Goal: Task Accomplishment & Management: Use online tool/utility

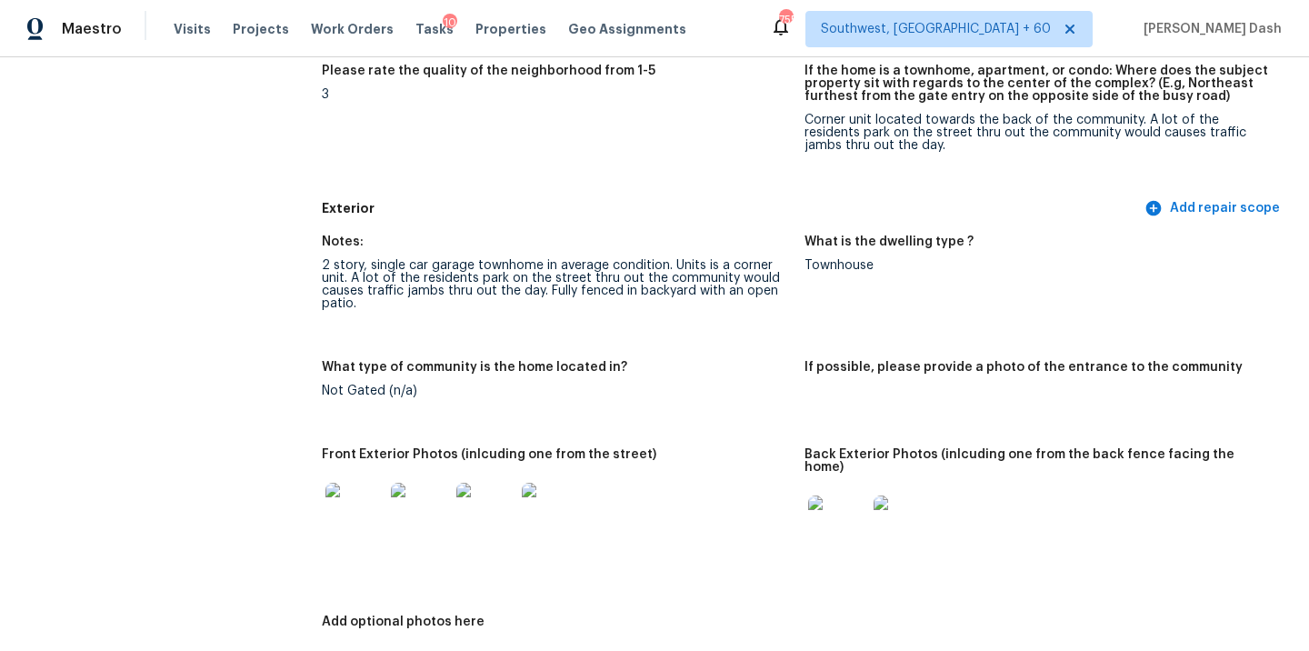
scroll to position [889, 0]
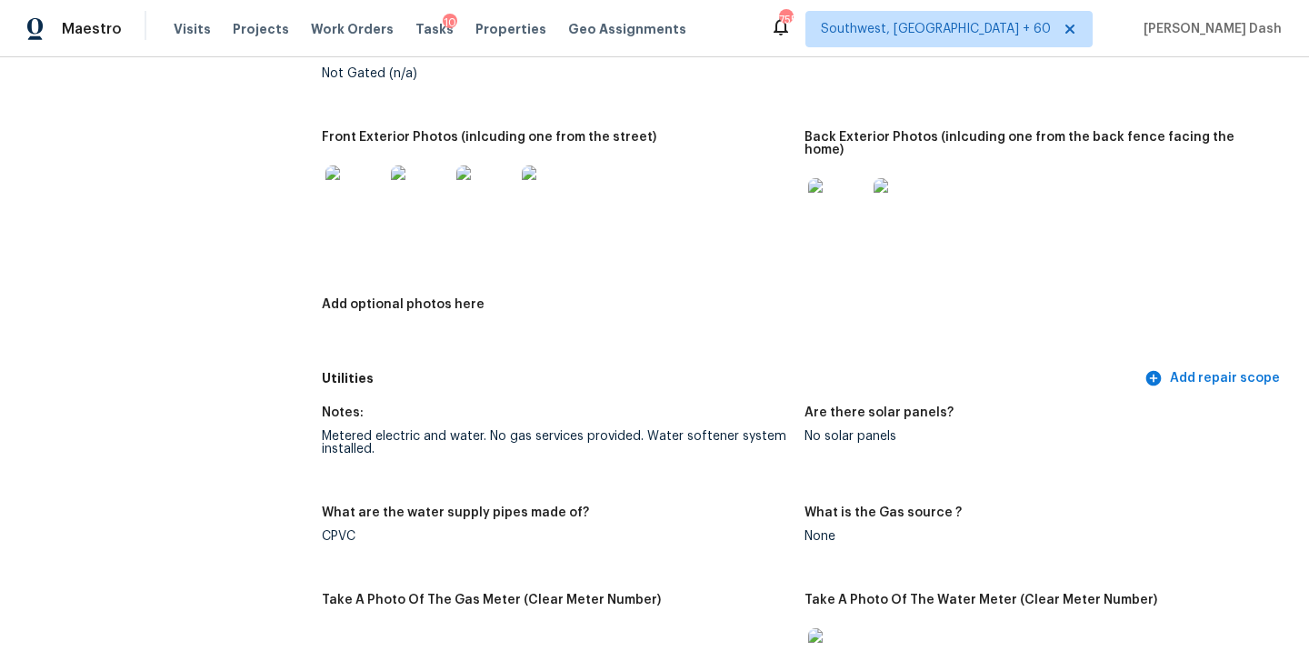
click at [361, 180] on img at bounding box center [354, 194] width 58 height 58
click at [846, 178] on img at bounding box center [837, 207] width 58 height 58
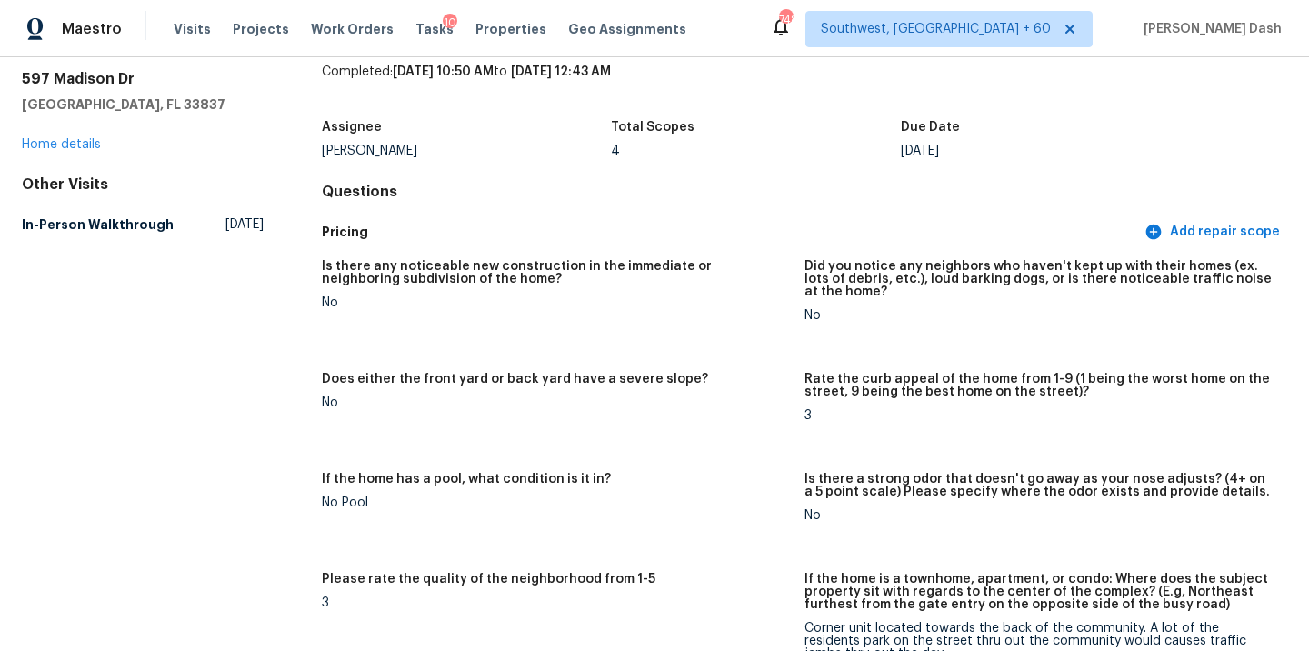
scroll to position [0, 0]
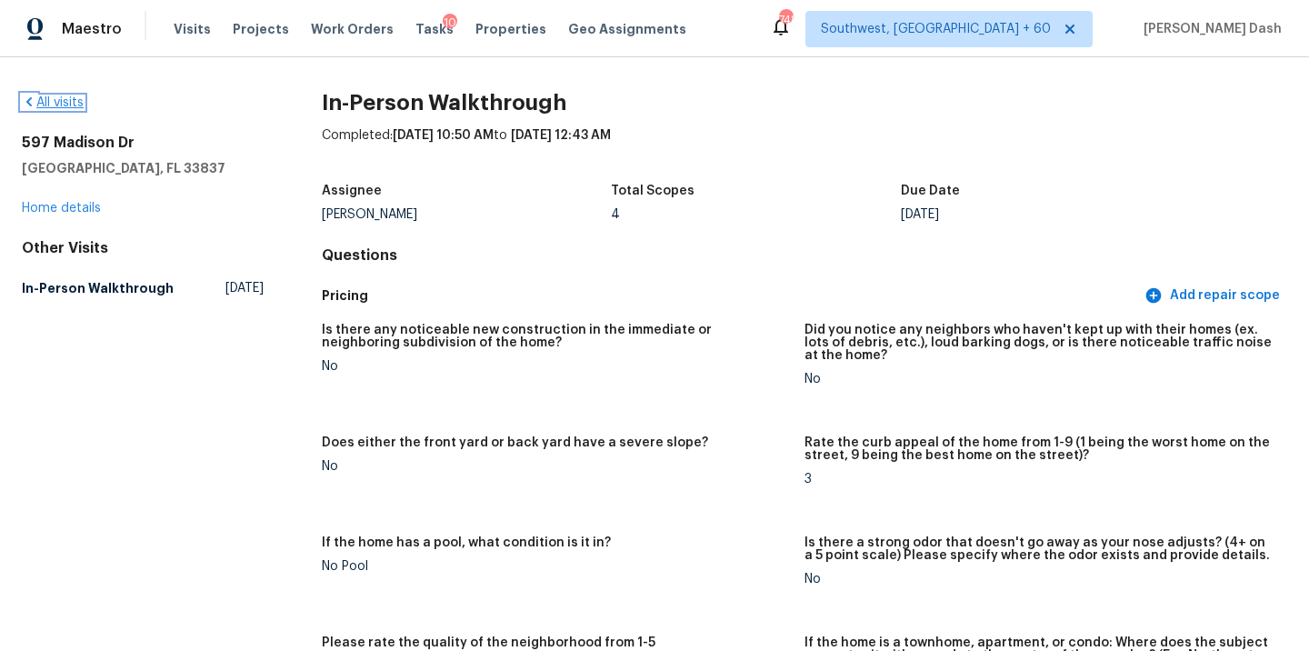
click at [71, 105] on link "All visits" at bounding box center [53, 102] width 62 height 13
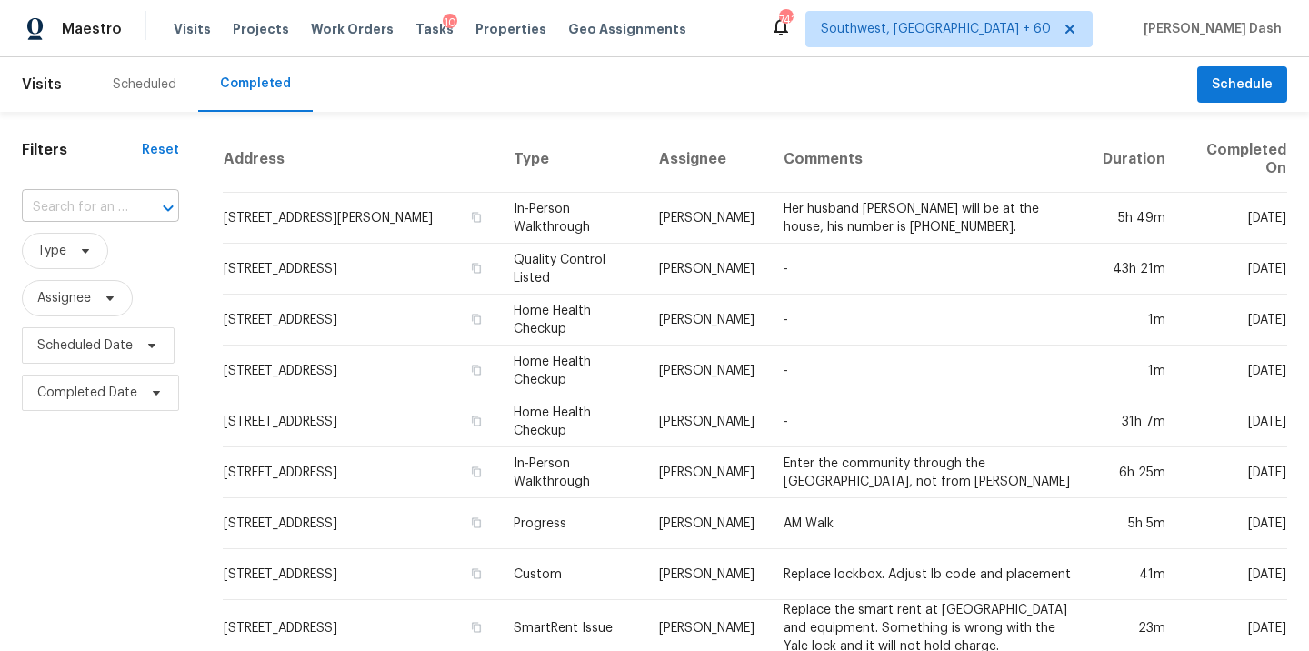
click at [110, 218] on input "text" at bounding box center [75, 208] width 106 height 28
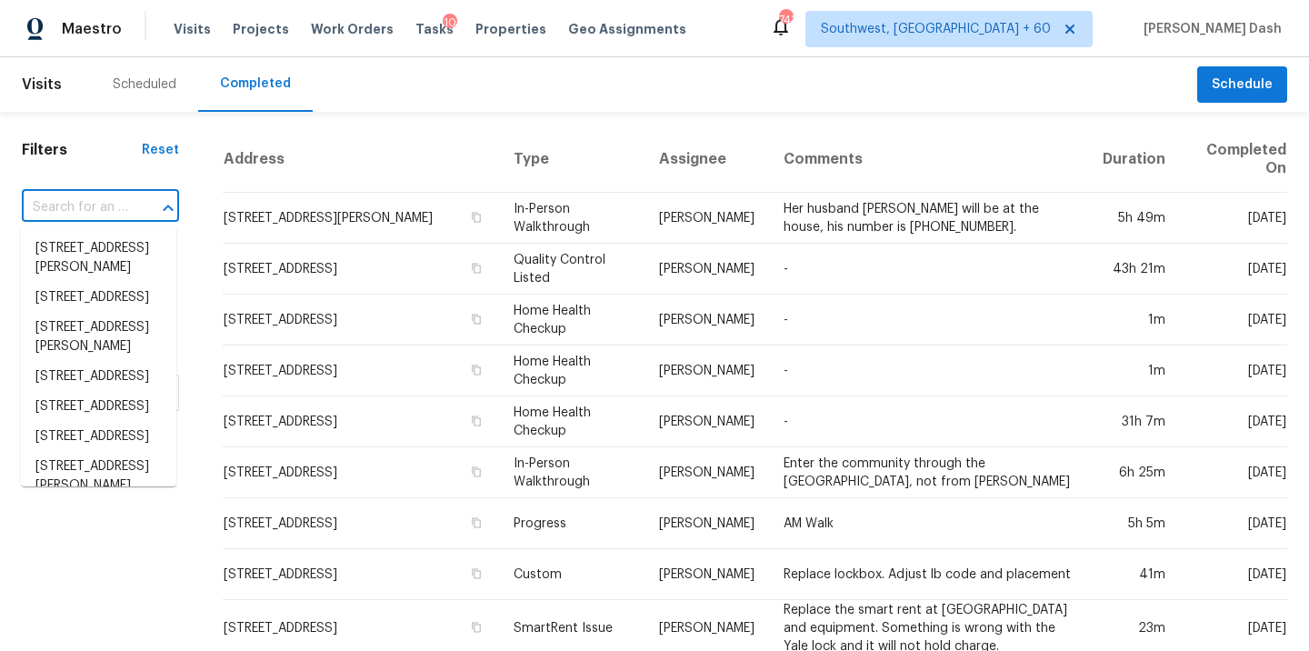
paste input "10020 Pack Saddle Trl, Fort Worth, TX 76108"
type input "10020 Pack Saddle Trl, Fort Worth, TX 76108"
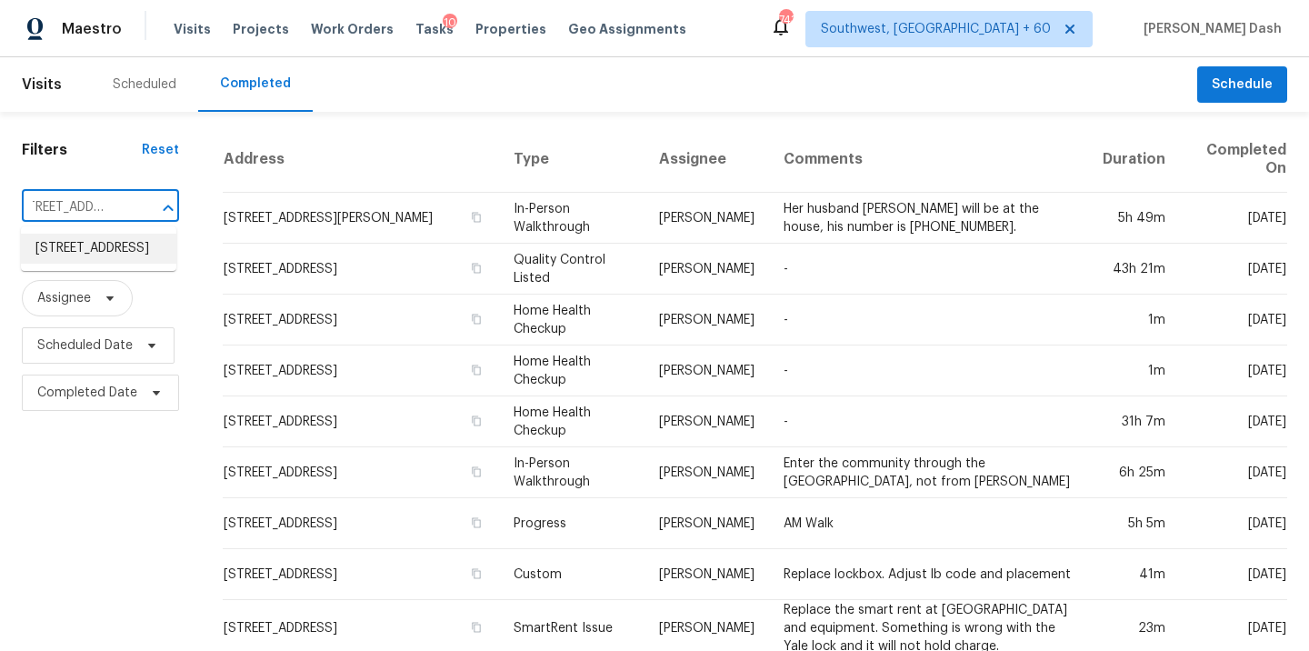
click at [115, 247] on li "10020 Pack Saddle Trl, Fort Worth, TX 76108" at bounding box center [98, 249] width 155 height 30
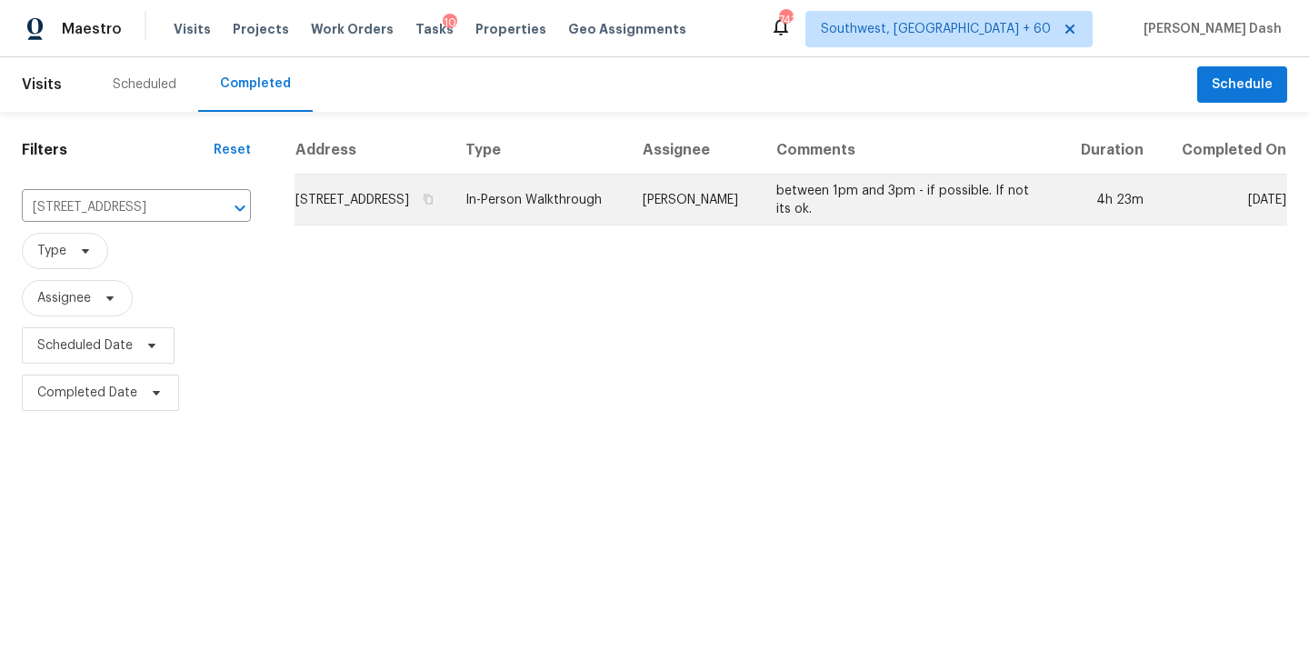
click at [554, 209] on td "In-Person Walkthrough" at bounding box center [539, 199] width 177 height 51
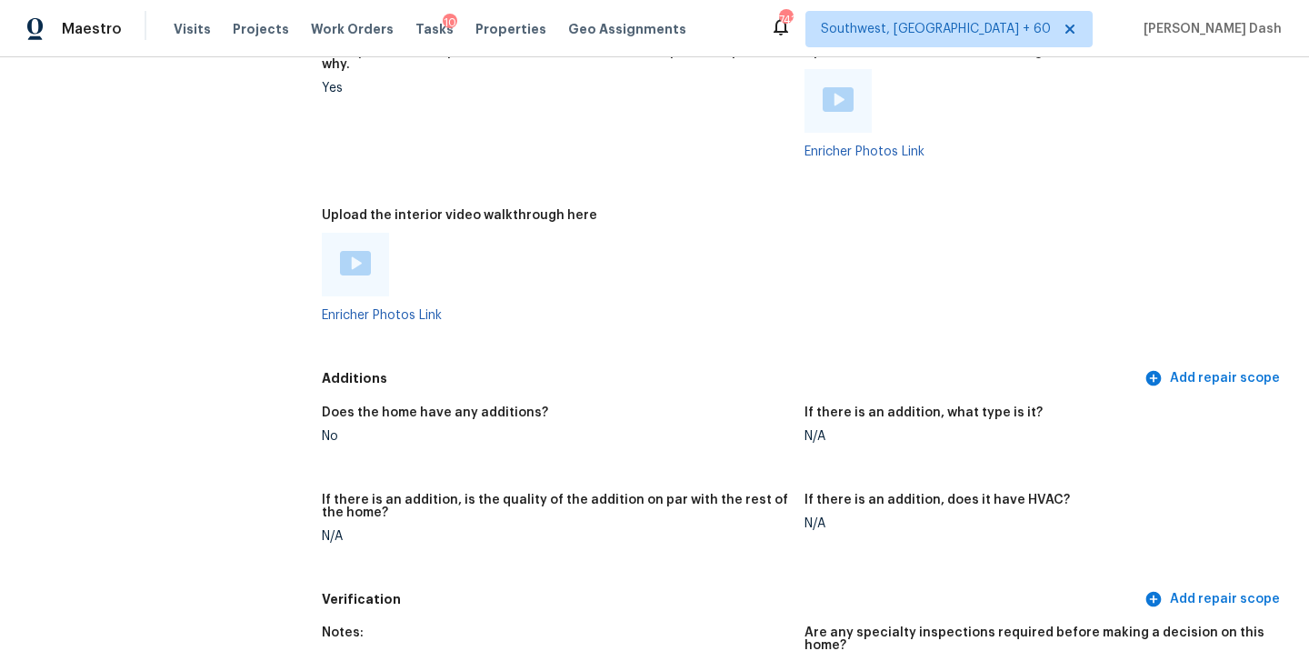
scroll to position [3710, 0]
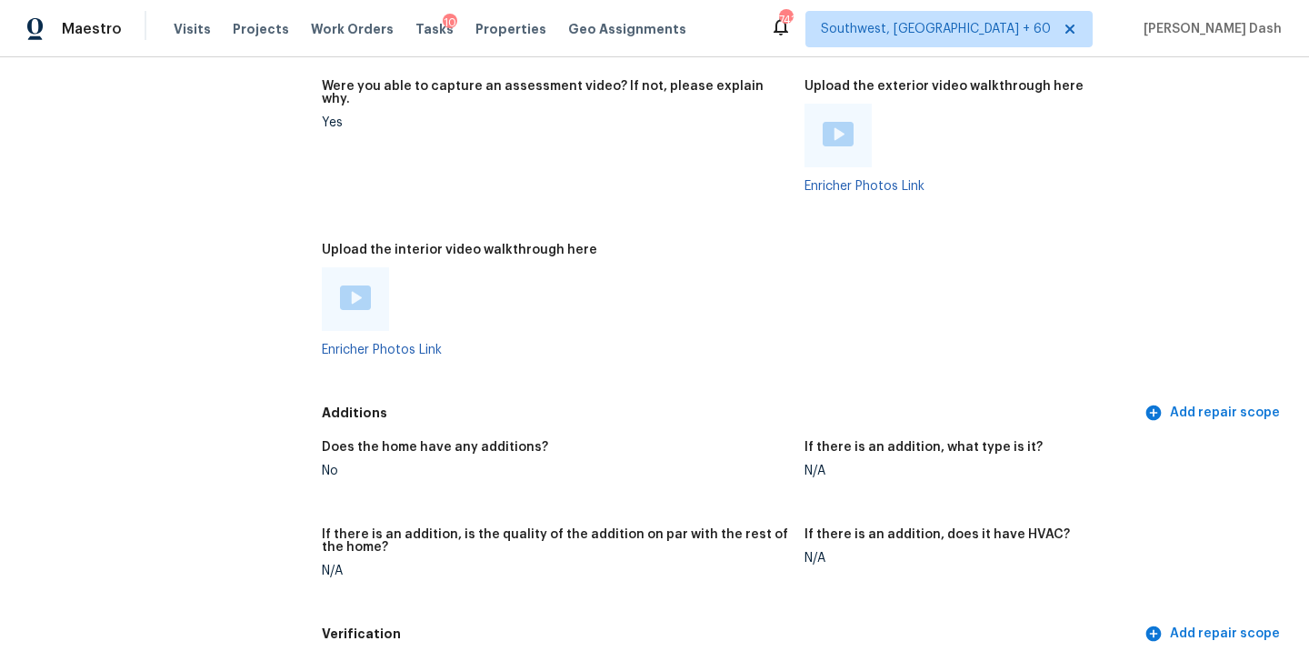
click at [350, 285] on img at bounding box center [355, 297] width 31 height 25
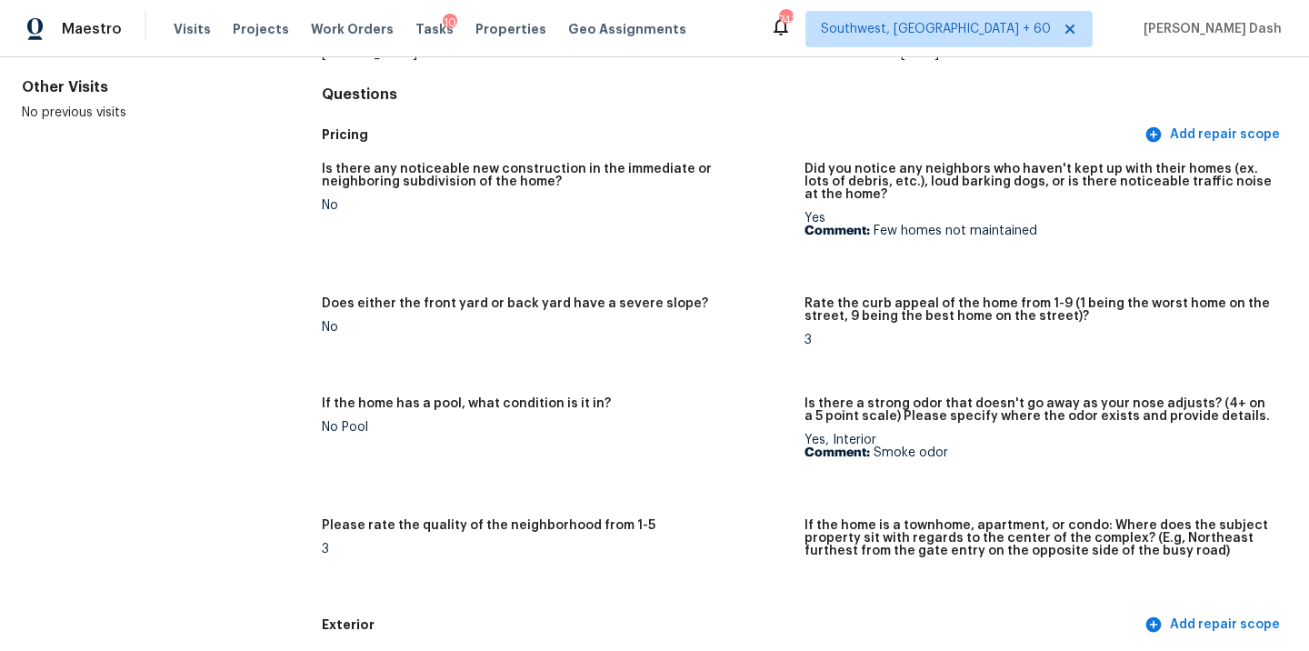
scroll to position [5460, 0]
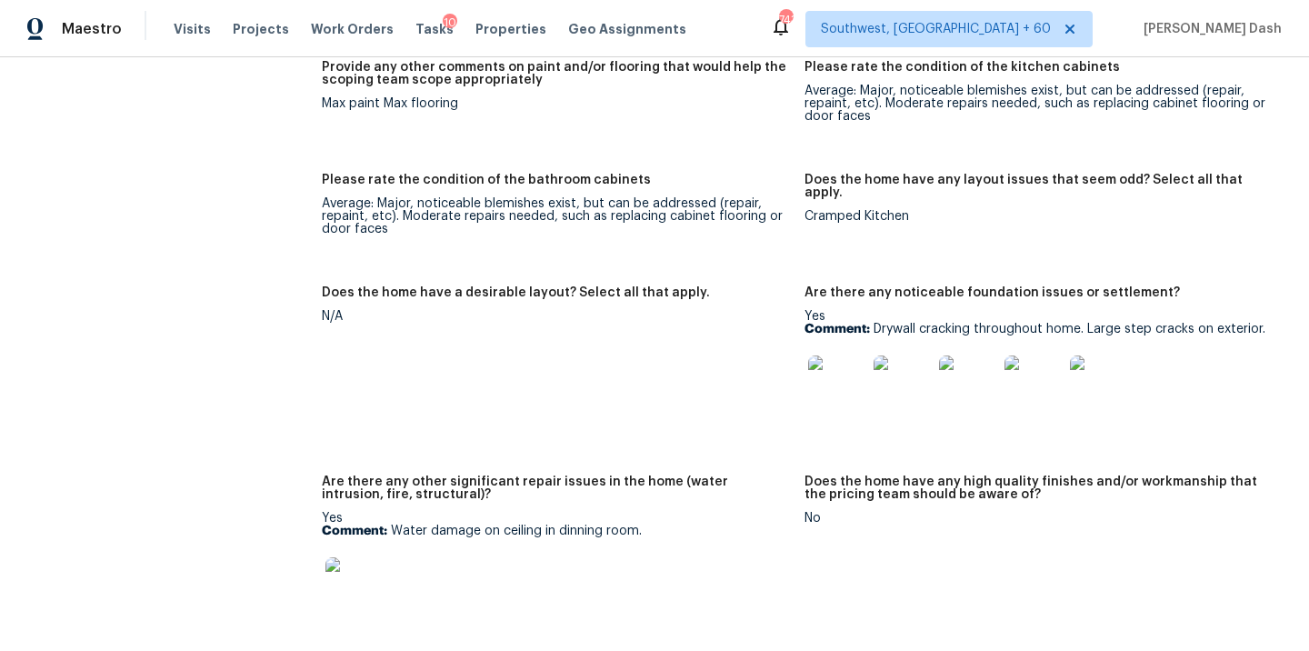
scroll to position [2945, 0]
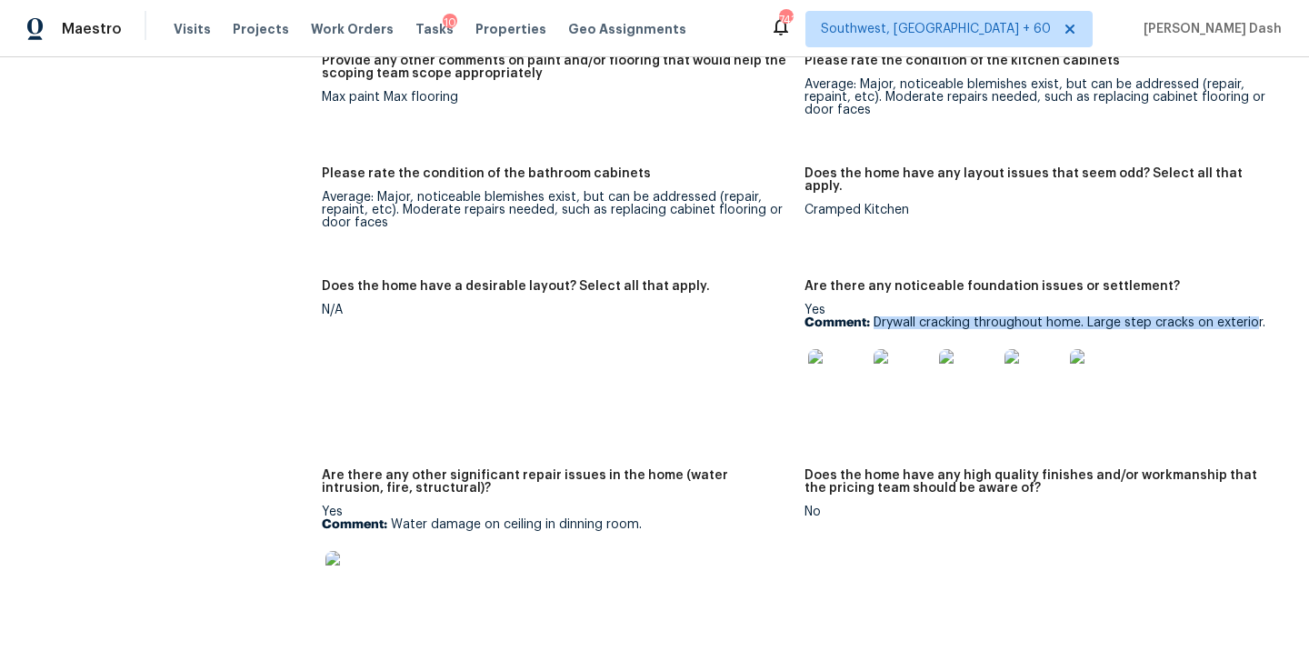
drag, startPoint x: 872, startPoint y: 296, endPoint x: 1257, endPoint y: 297, distance: 384.4
click at [1257, 316] on p "Comment: Drywall cracking throughout home. Large step cracks on exterior." at bounding box center [1038, 322] width 468 height 13
click at [1269, 316] on p "Comment: Drywall cracking throughout home. Large step cracks on exterior." at bounding box center [1038, 322] width 468 height 13
drag, startPoint x: 872, startPoint y: 300, endPoint x: 1271, endPoint y: 292, distance: 398.1
click at [1271, 316] on p "Comment: Drywall cracking throughout home. Large step cracks on exterior." at bounding box center [1038, 322] width 468 height 13
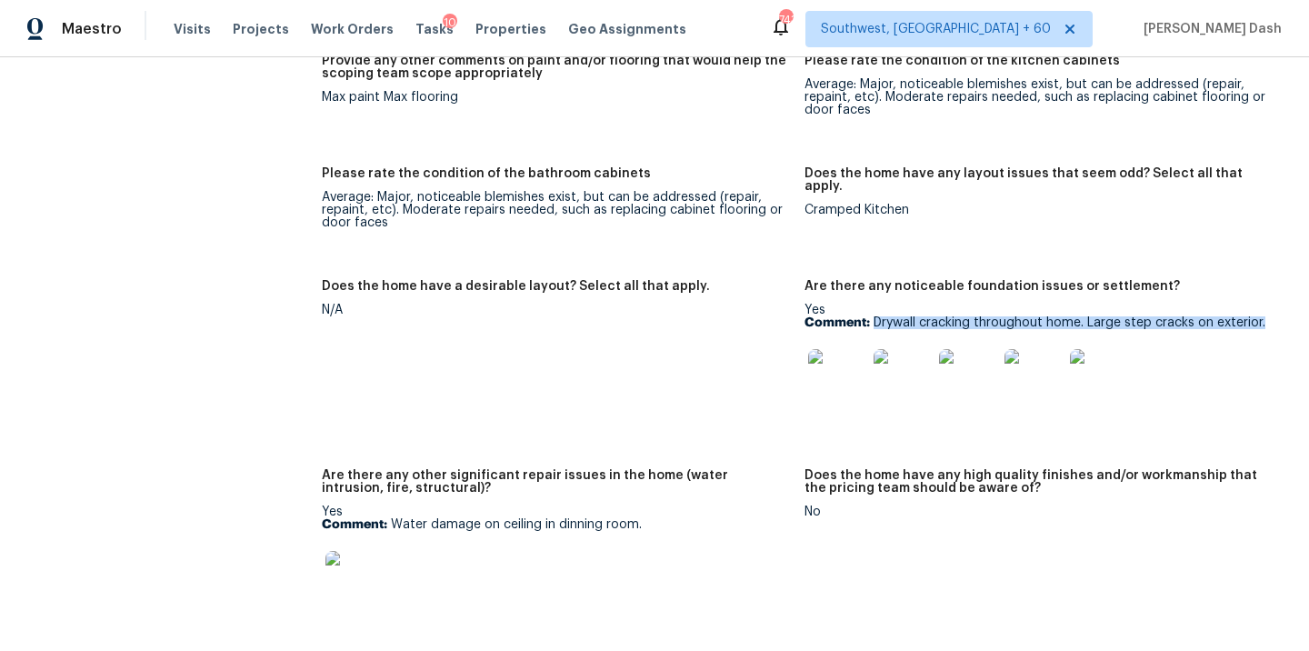
copy p "Drywall cracking throughout home. Large step cracks on exterior."
click at [842, 349] on img at bounding box center [837, 378] width 58 height 58
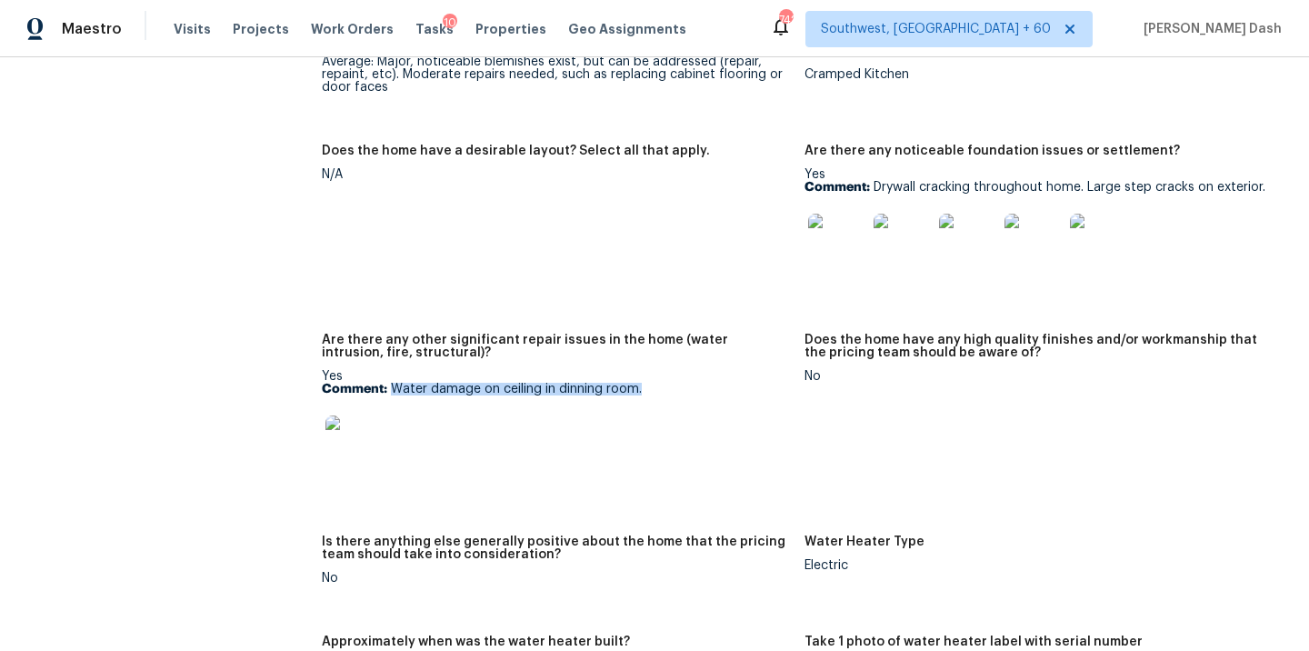
drag, startPoint x: 390, startPoint y: 364, endPoint x: 635, endPoint y: 374, distance: 245.5
click at [635, 374] on div "Yes Comment: Water damage on ceiling in dinning room." at bounding box center [556, 427] width 468 height 115
copy p "Water damage on ceiling in dinning room."
click at [359, 415] on img at bounding box center [354, 444] width 58 height 58
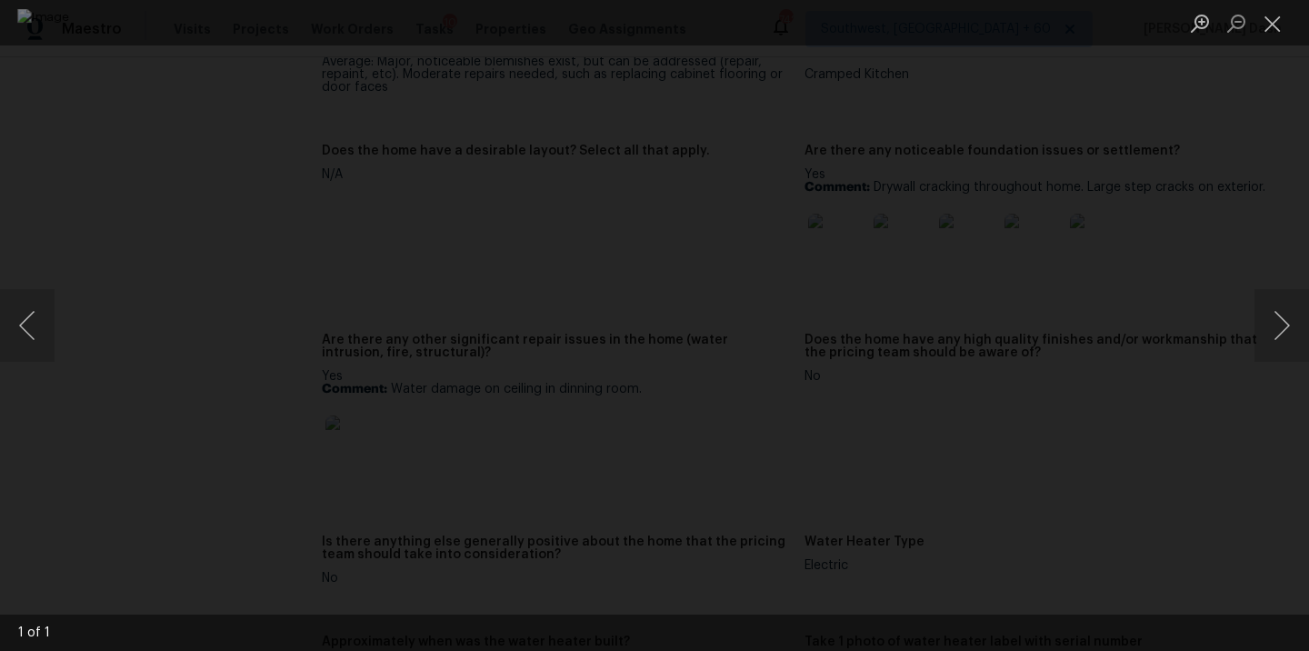
click at [211, 256] on img "Lightbox" at bounding box center [654, 325] width 1274 height 633
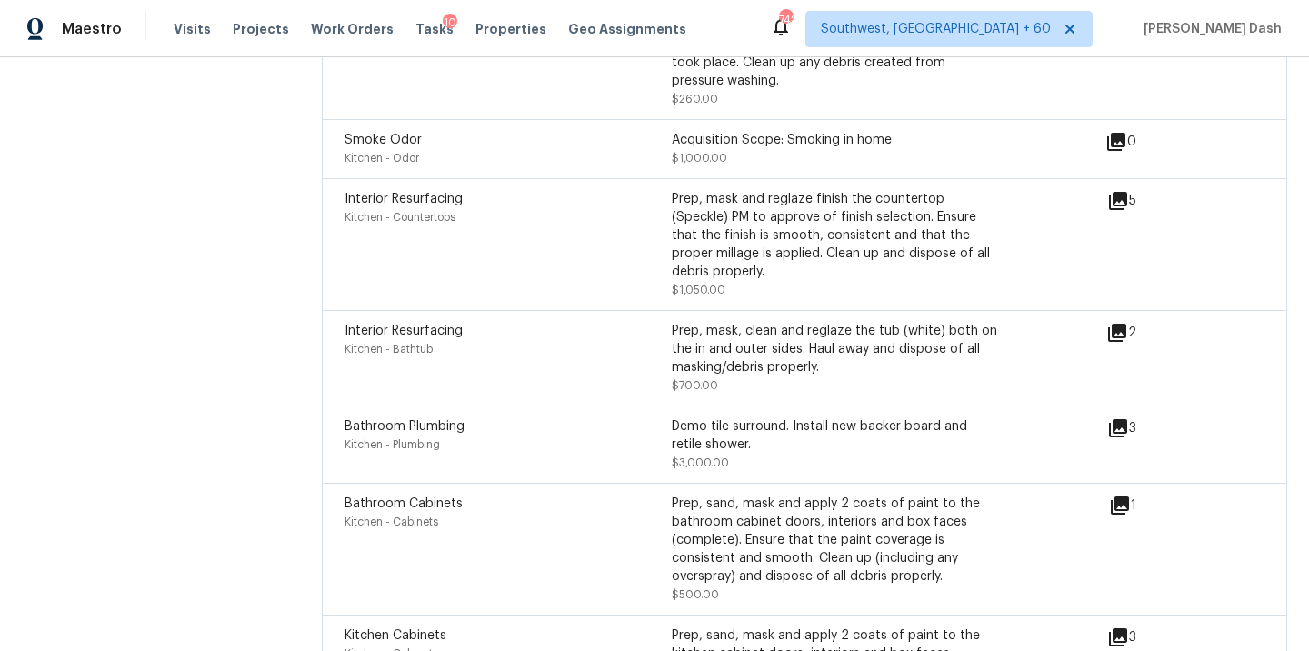
scroll to position [5726, 0]
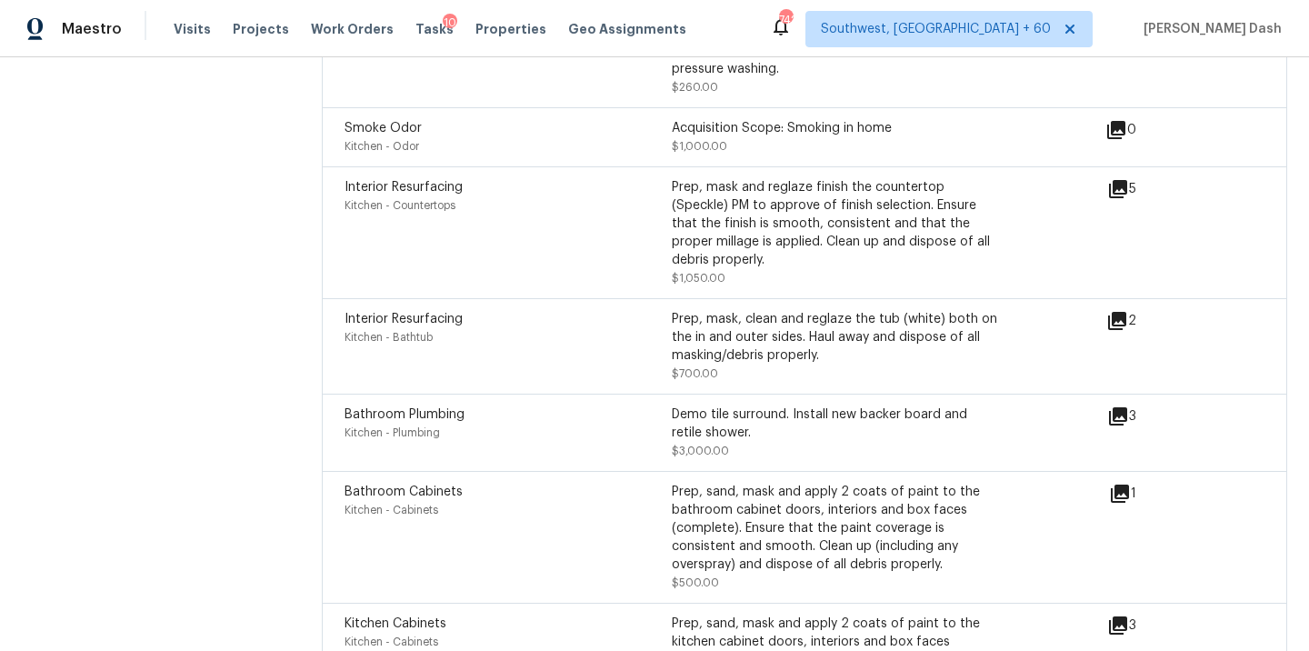
click at [1124, 178] on icon at bounding box center [1118, 189] width 22 height 22
click at [1124, 312] on icon at bounding box center [1117, 321] width 18 height 18
click at [1116, 484] on icon at bounding box center [1120, 493] width 18 height 18
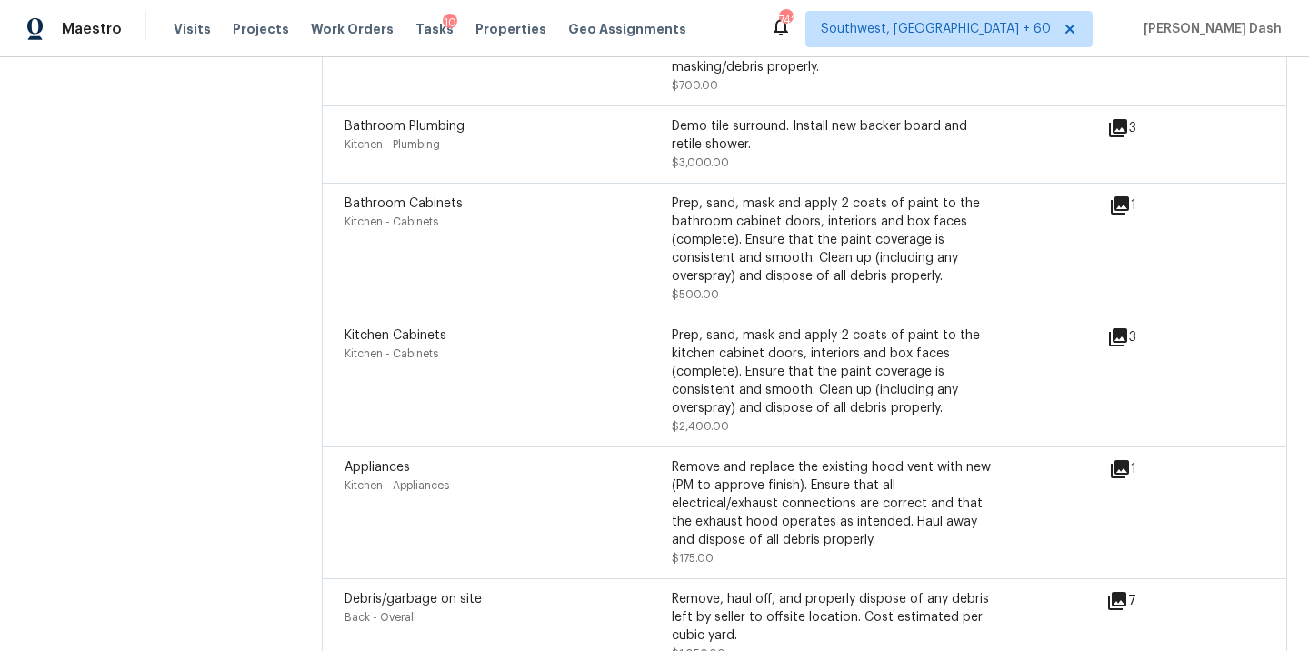
click at [1121, 328] on icon at bounding box center [1118, 337] width 18 height 18
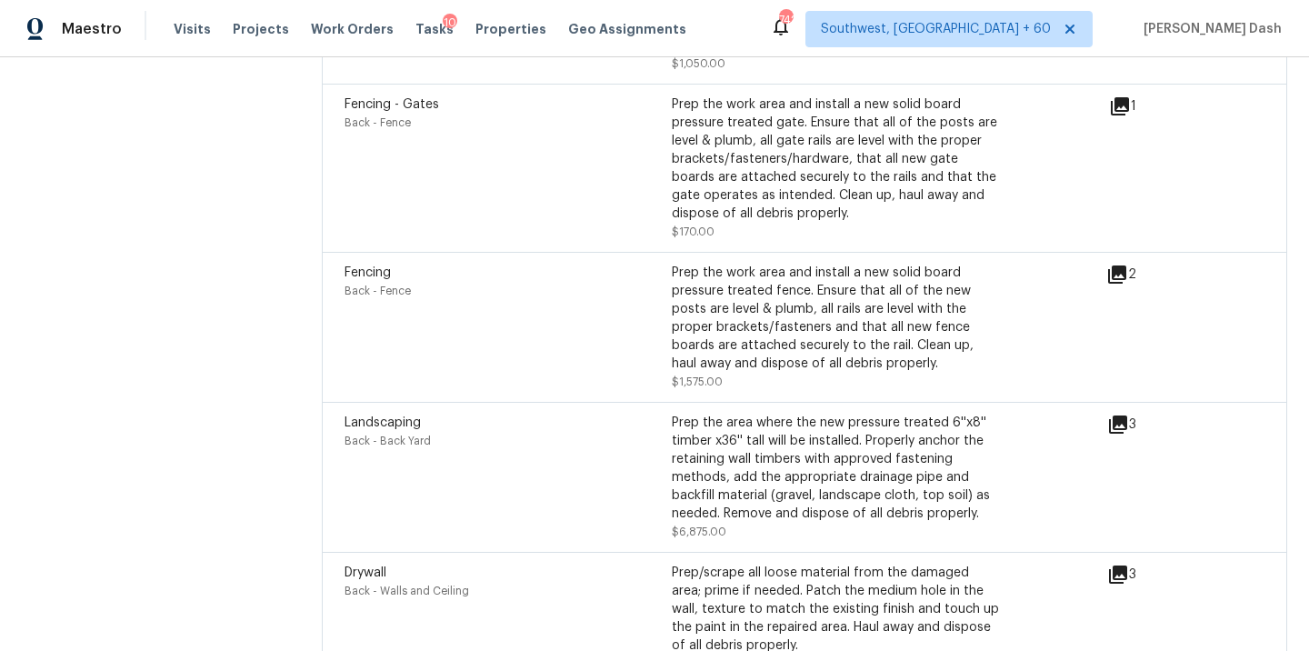
scroll to position [6721, 0]
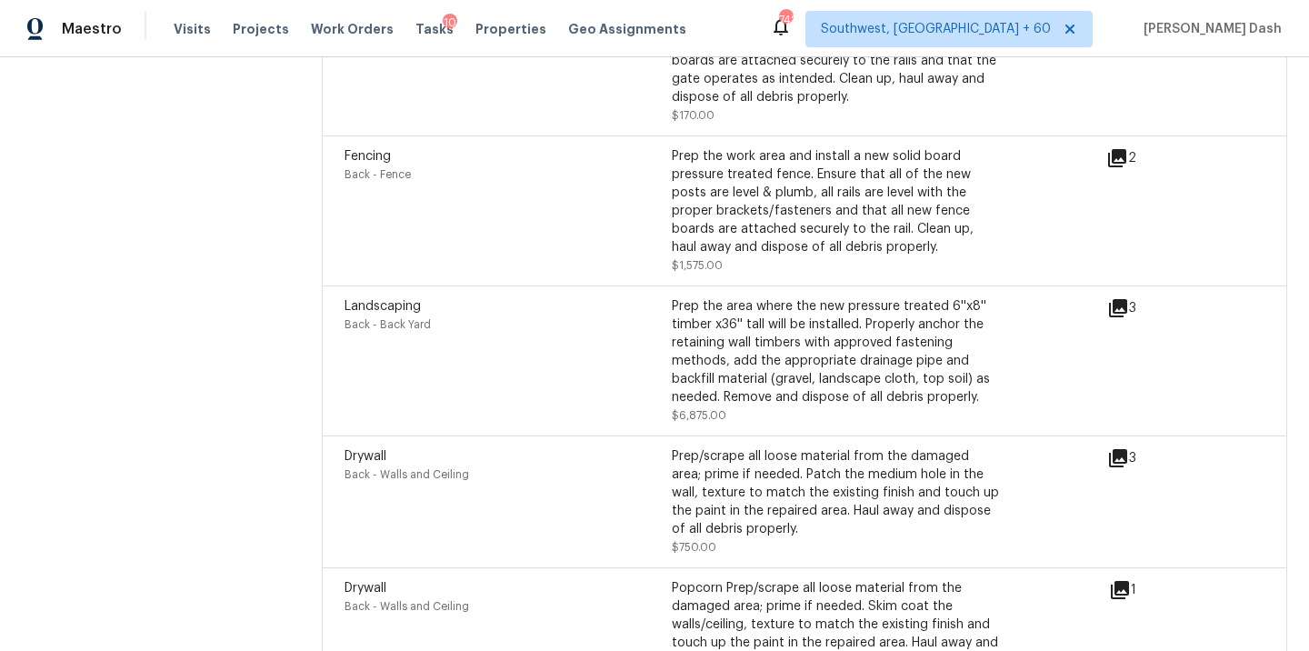
click at [1121, 449] on icon at bounding box center [1118, 458] width 18 height 18
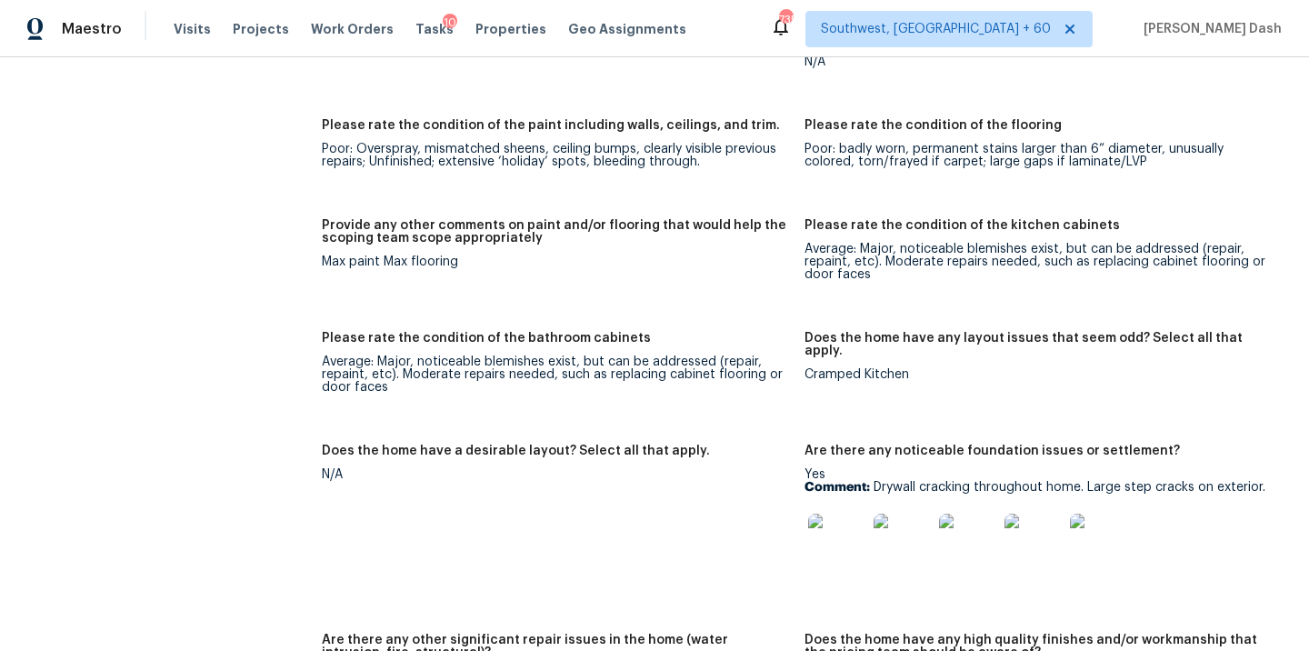
scroll to position [2814, 0]
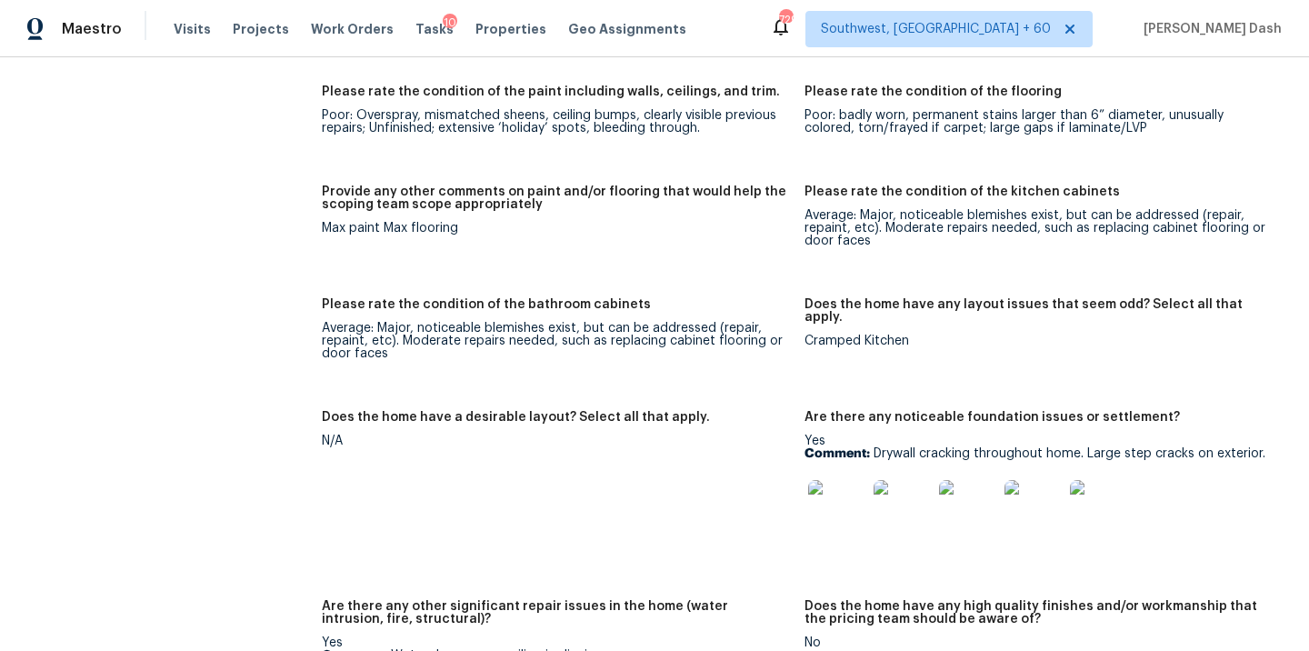
click at [417, 434] on div "N/A" at bounding box center [556, 440] width 468 height 13
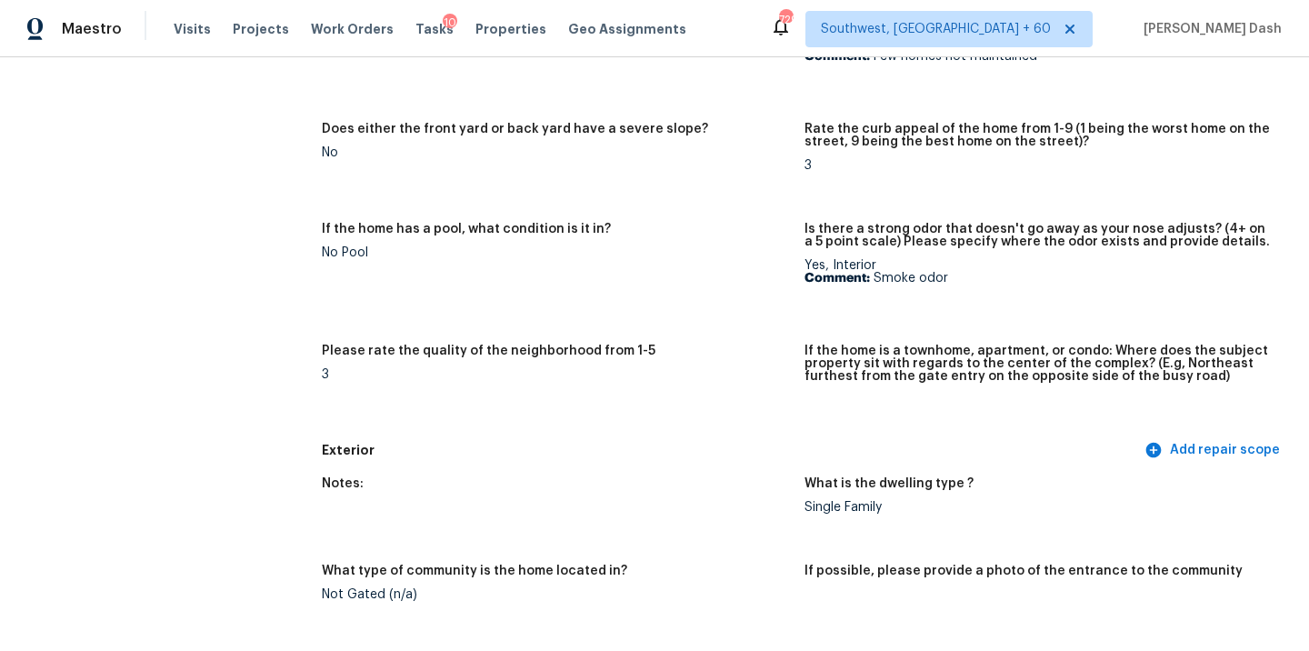
scroll to position [0, 0]
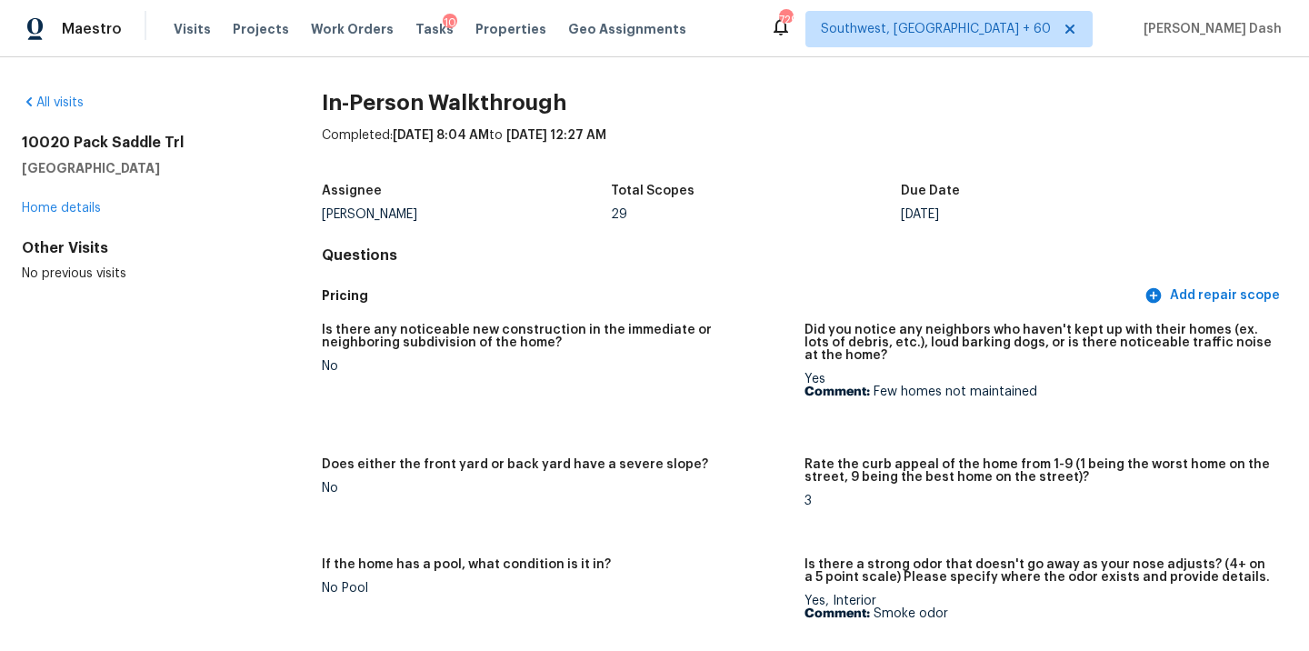
click at [65, 109] on div "All visits" at bounding box center [143, 103] width 242 height 18
click at [75, 102] on link "All visits" at bounding box center [53, 102] width 62 height 13
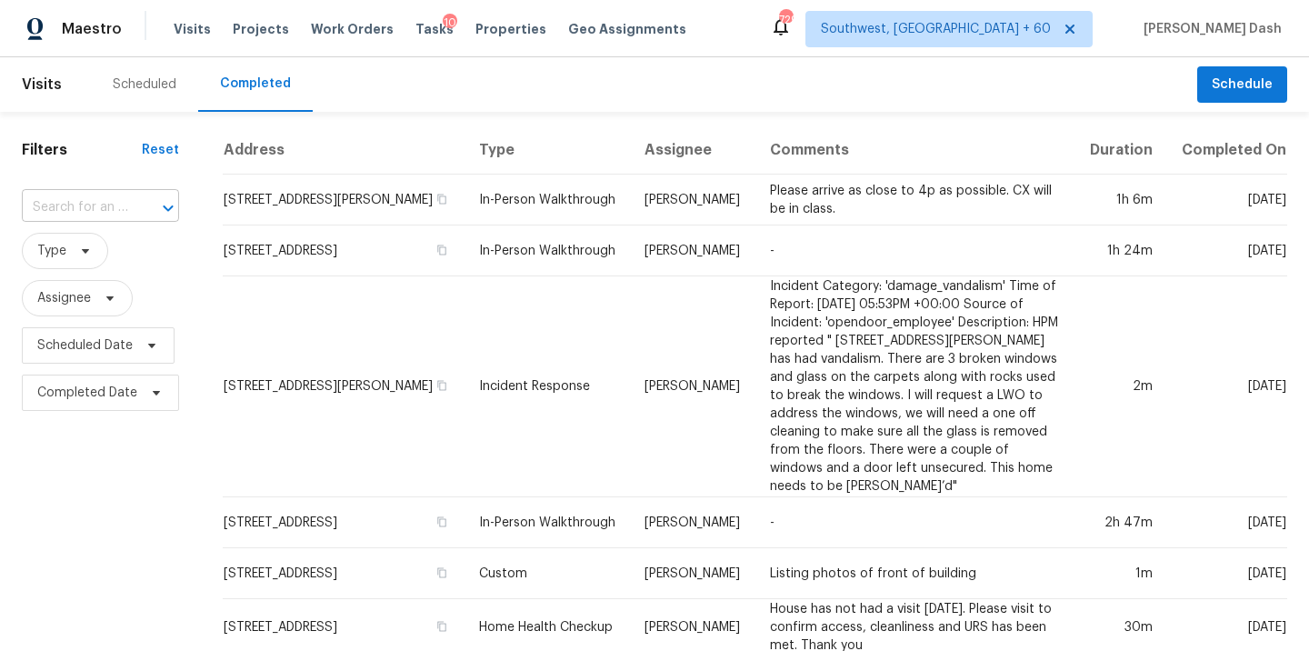
click at [105, 199] on input "text" at bounding box center [75, 208] width 106 height 28
paste input "3745 Clayton Rd, Concord, CA 94521"
type input "3745 Clayton Rd, Concord, CA 94521"
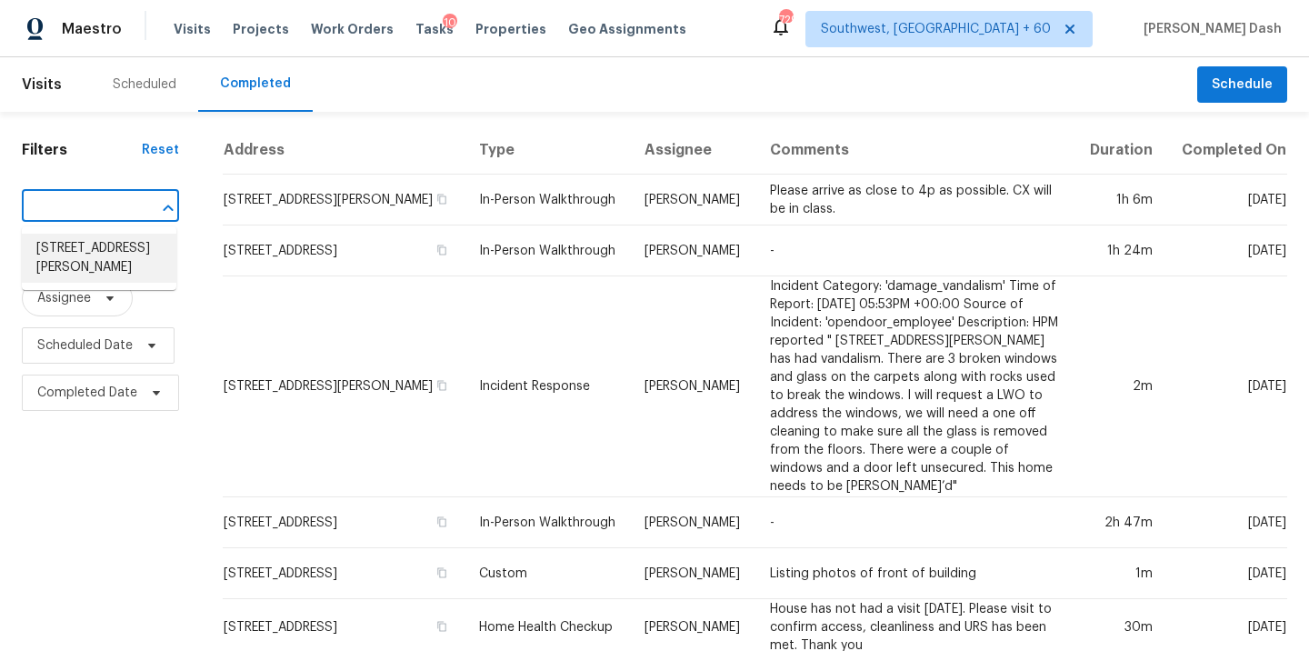
click at [128, 247] on li "3745 Clayton Rd, Concord, CA 94521" at bounding box center [99, 258] width 154 height 49
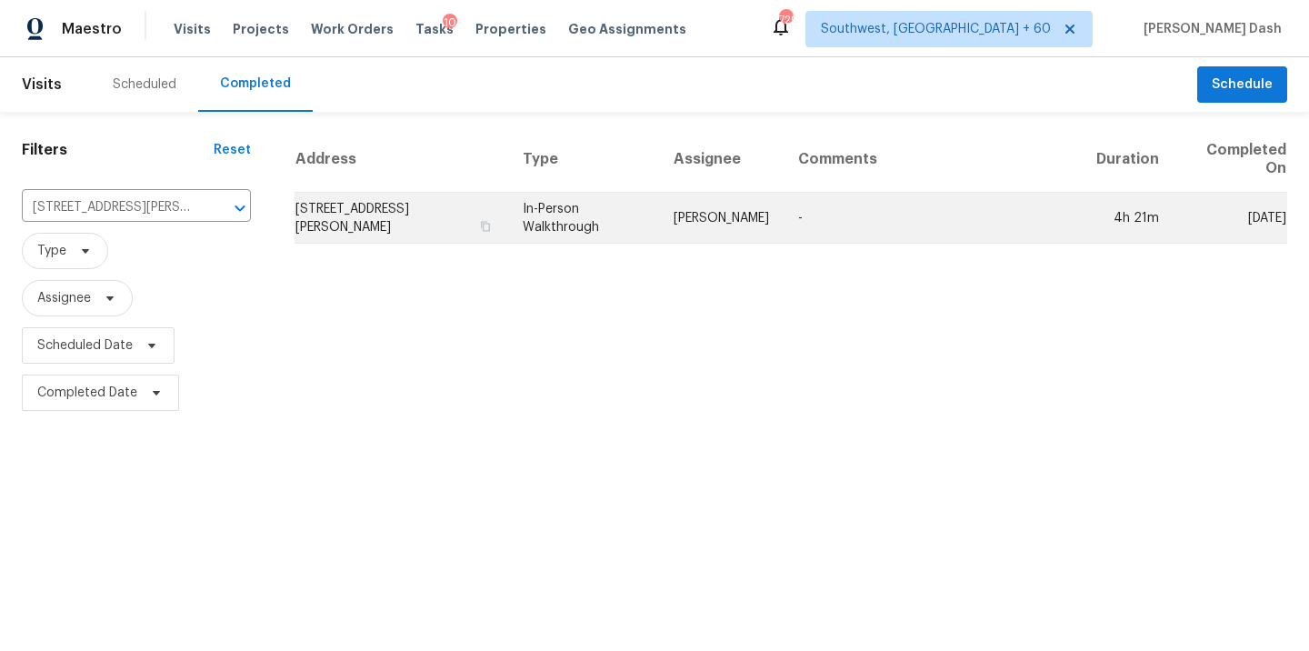
click at [581, 219] on td "In-Person Walkthrough" at bounding box center [583, 218] width 151 height 51
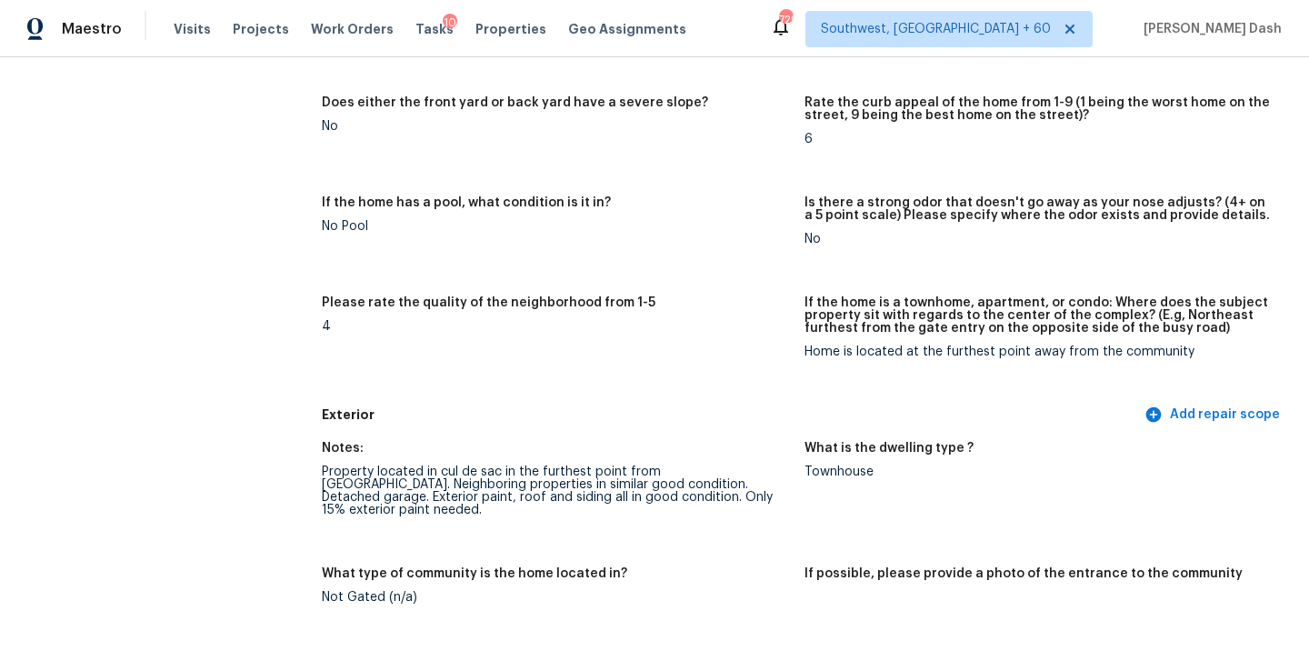
scroll to position [347, 0]
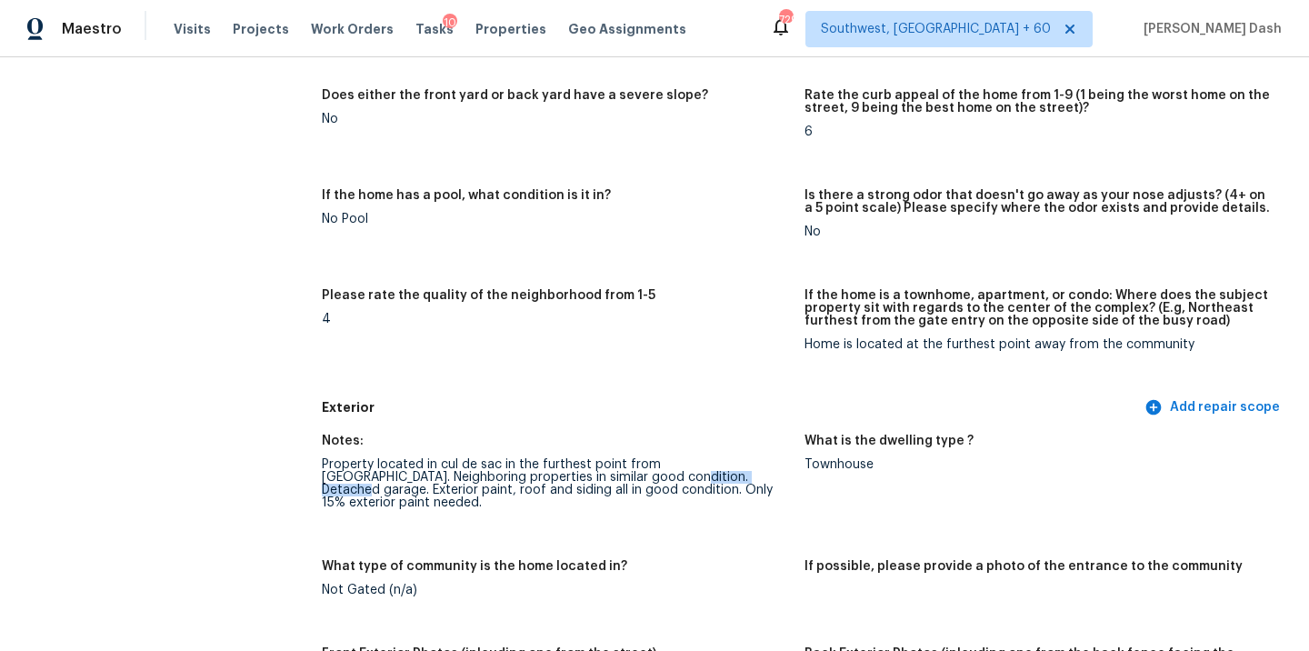
drag, startPoint x: 623, startPoint y: 475, endPoint x: 720, endPoint y: 473, distance: 97.3
click at [720, 473] on div "Property located in cul de sac in the furthest point from main road. Neighborin…" at bounding box center [556, 483] width 468 height 51
copy div "Detached garage"
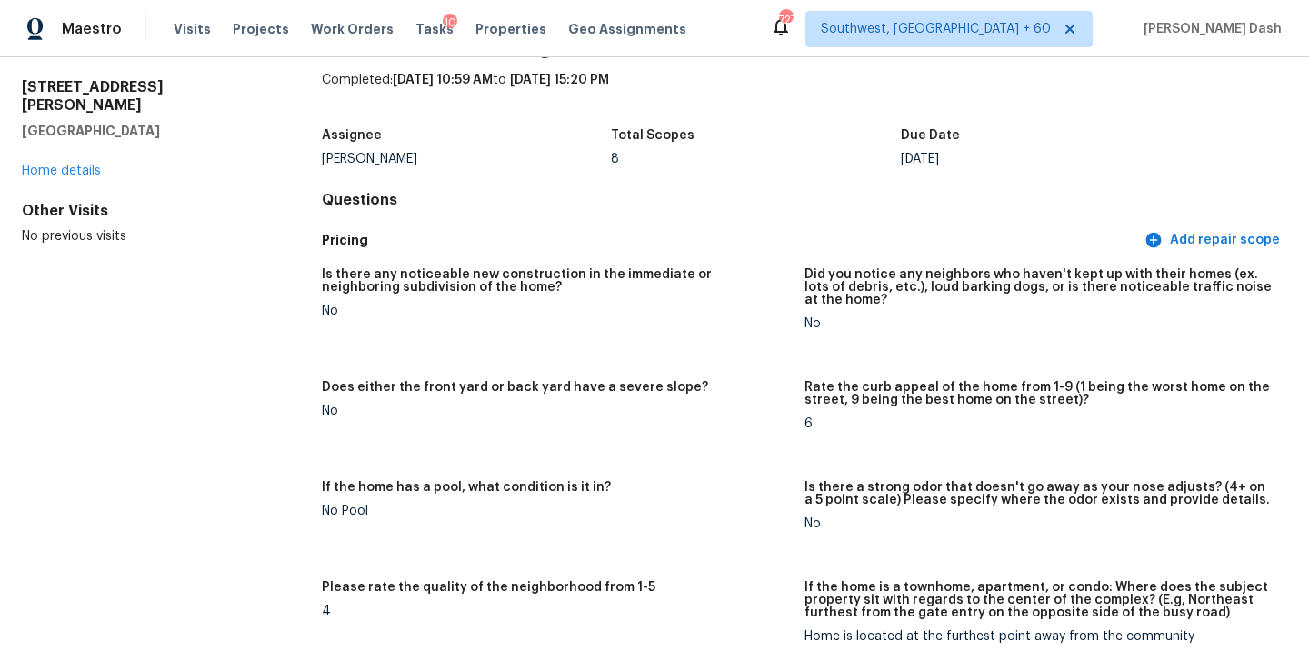
scroll to position [0, 0]
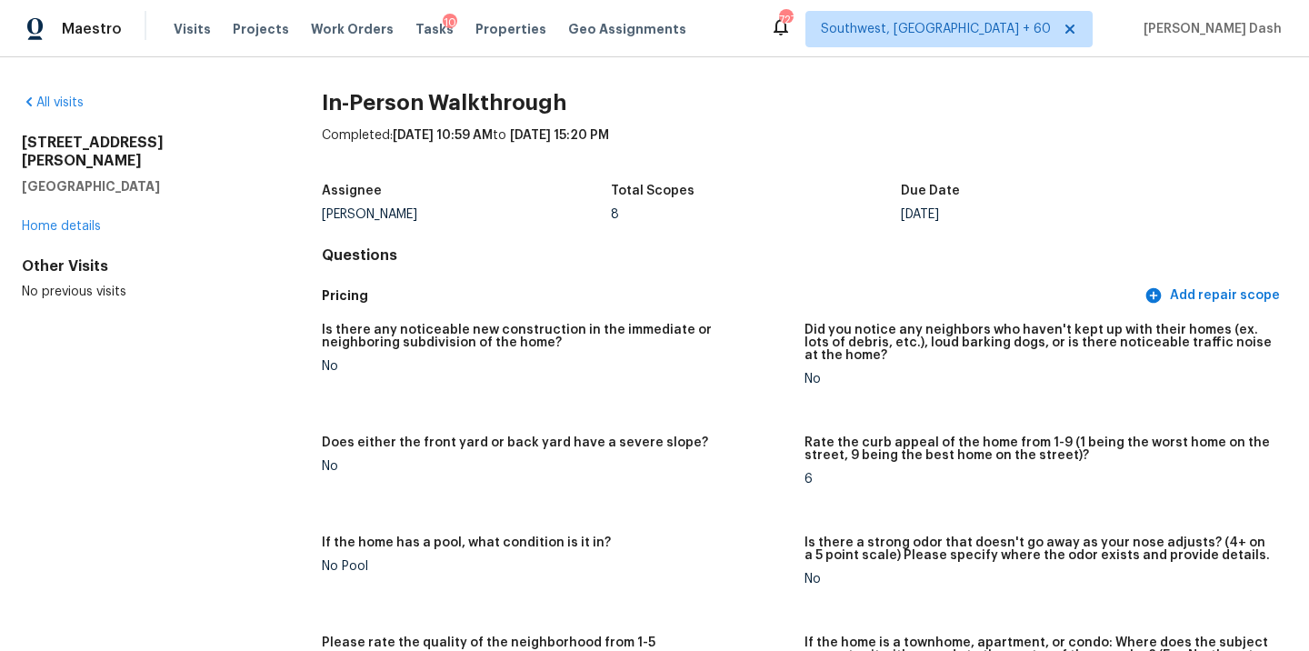
click at [75, 112] on div "All visits 3745 Clayton Rd Concord, CA 94521 Home details Other Visits No previ…" at bounding box center [143, 197] width 242 height 207
click at [73, 96] on link "All visits" at bounding box center [53, 102] width 62 height 13
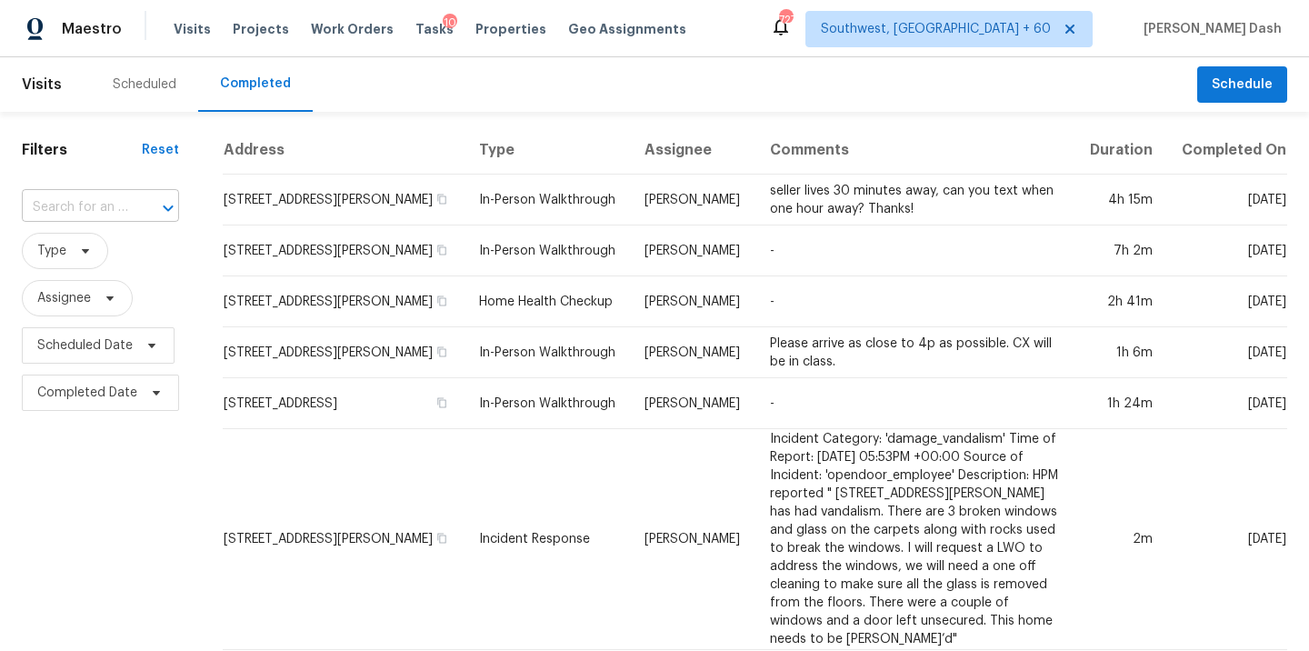
click at [97, 211] on input "text" at bounding box center [75, 208] width 106 height 28
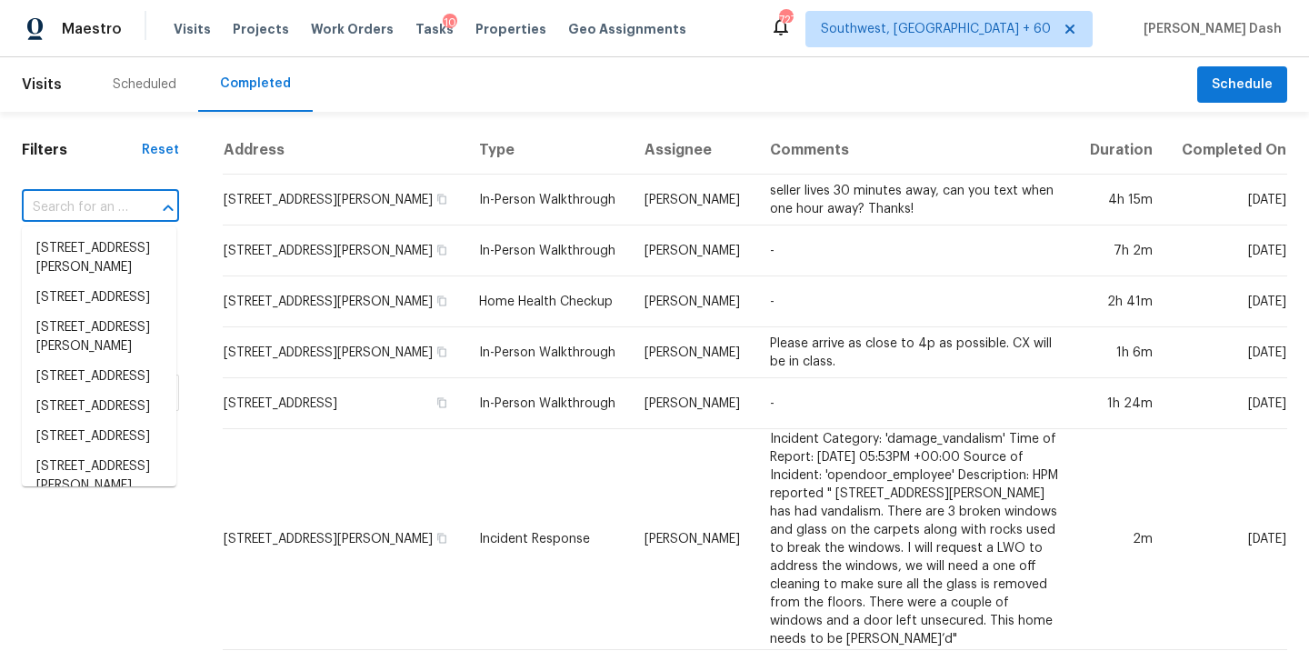
paste input "209 Candleberry Cir, Columbia, SC 29201"
type input "209 Candleberry Cir, Columbia, SC 29201"
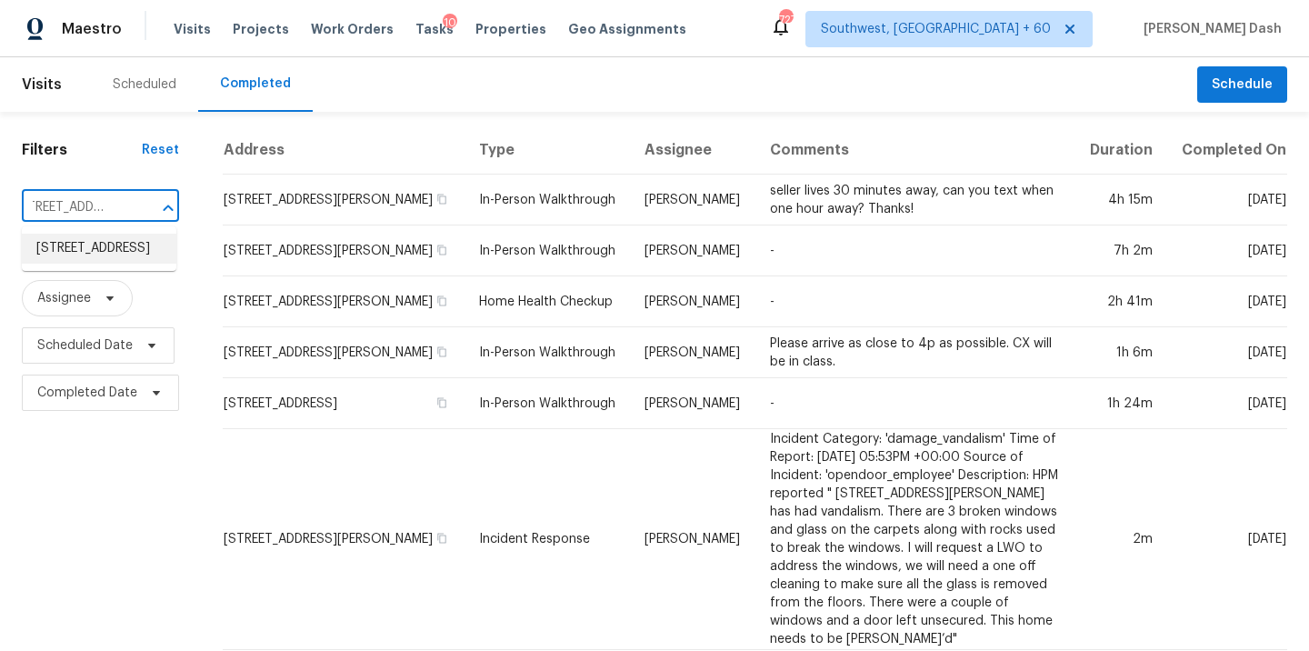
click at [95, 246] on li "209 Candleberry Cir, Columbia, SC 29201" at bounding box center [99, 249] width 154 height 30
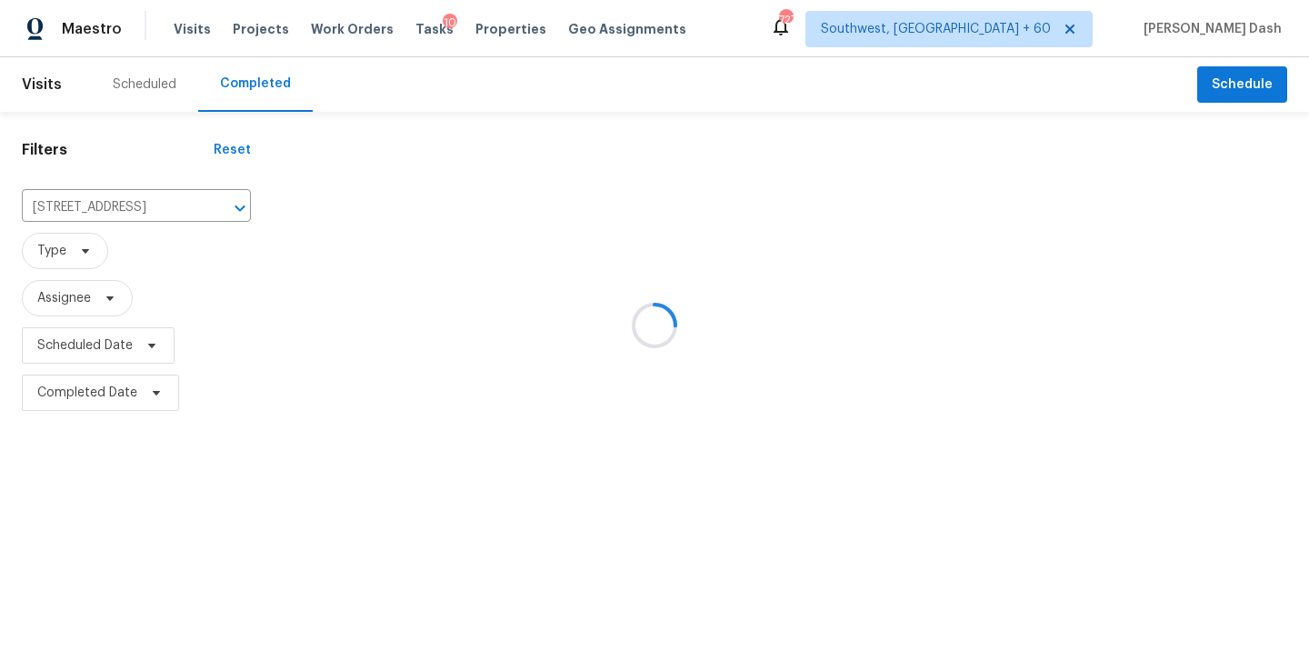
click at [593, 235] on div at bounding box center [654, 325] width 1309 height 651
click at [593, 231] on div "No visits found" at bounding box center [791, 184] width 1036 height 116
click at [184, 211] on input "209 Candleberry Cir, Columbia, SC 29201" at bounding box center [111, 208] width 178 height 28
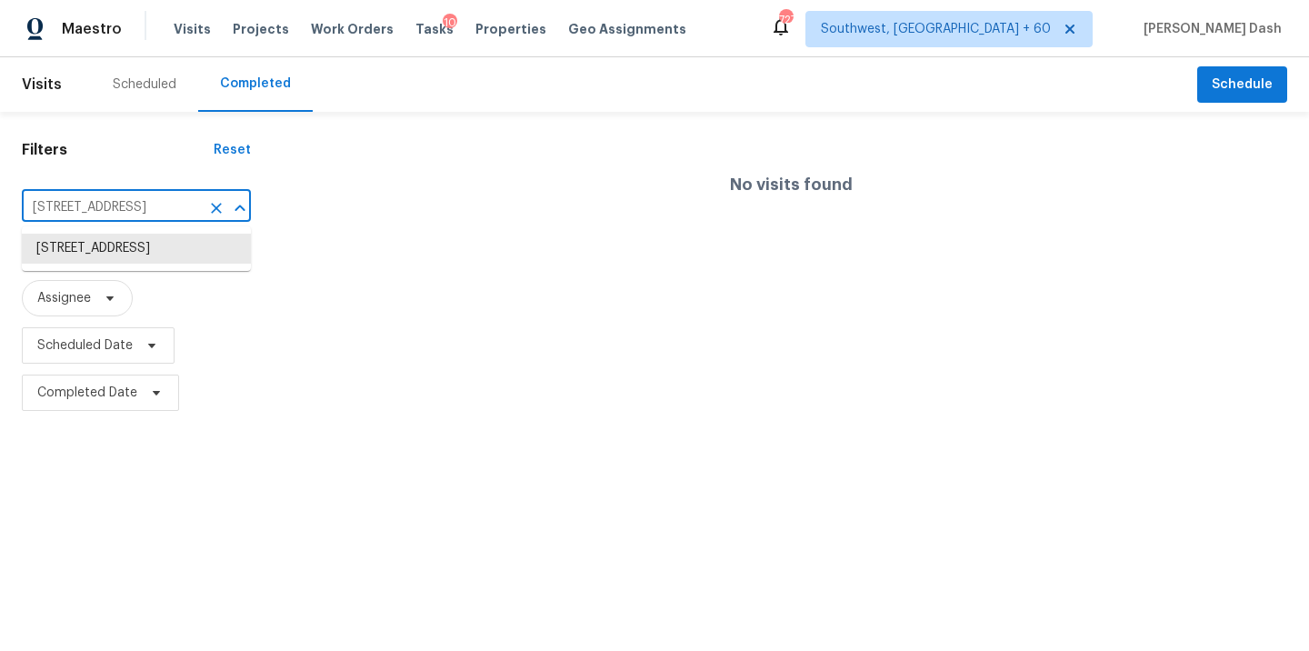
click at [184, 211] on input "209 Candleberry Cir, Columbia, SC 29201" at bounding box center [111, 208] width 178 height 28
click at [143, 204] on input "209 Candleberry Cir, Columbia, SC 29201" at bounding box center [111, 208] width 178 height 28
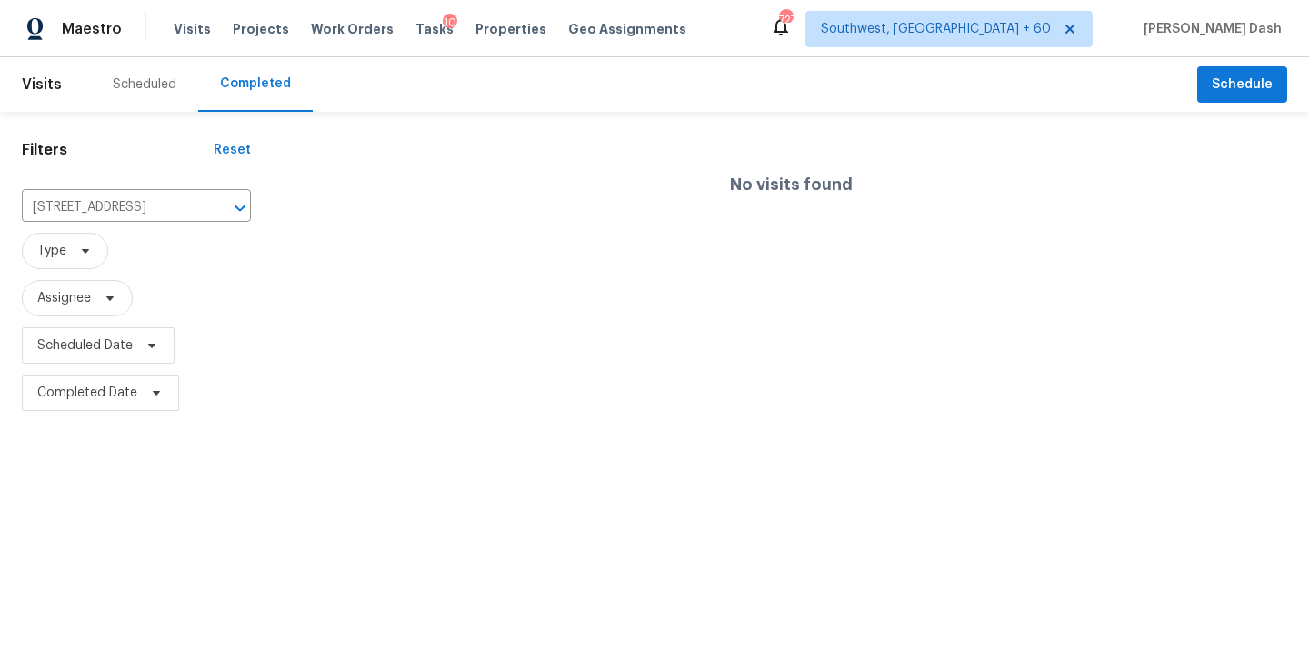
drag, startPoint x: 317, startPoint y: 204, endPoint x: 234, endPoint y: 230, distance: 86.5
click at [317, 204] on div "No visits found" at bounding box center [791, 184] width 1036 height 116
click at [95, 294] on span "Assignee" at bounding box center [77, 298] width 111 height 36
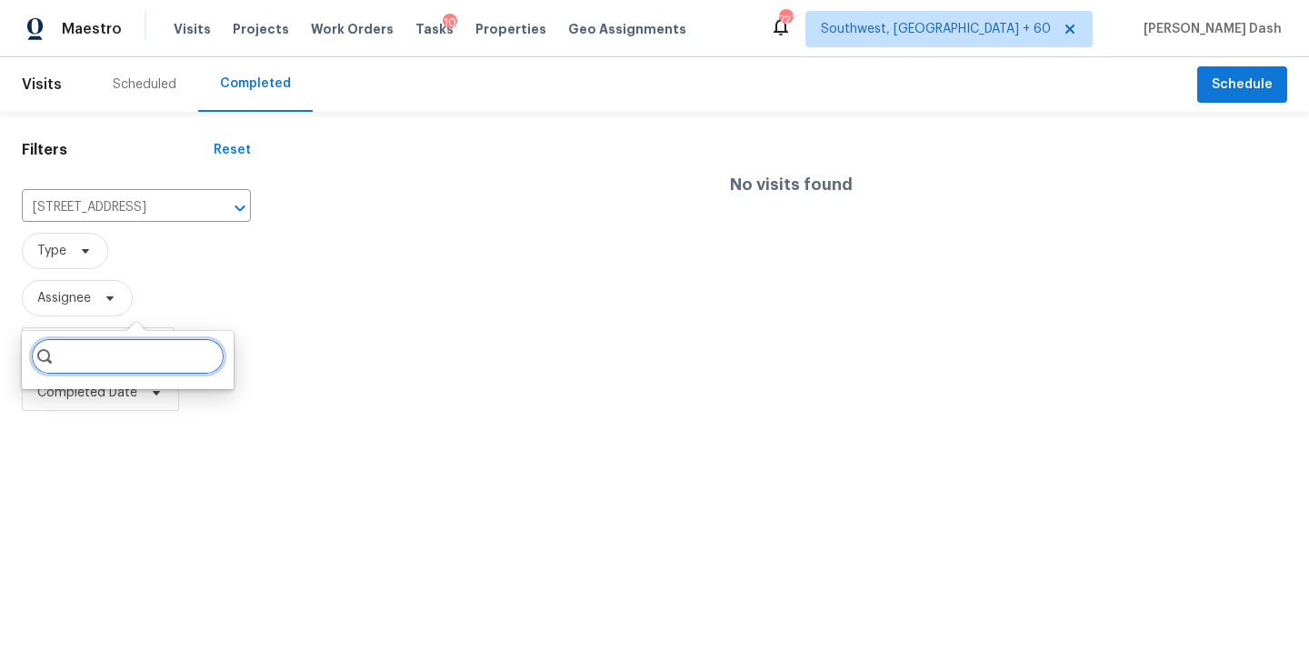
paste input "Kati Dunn"
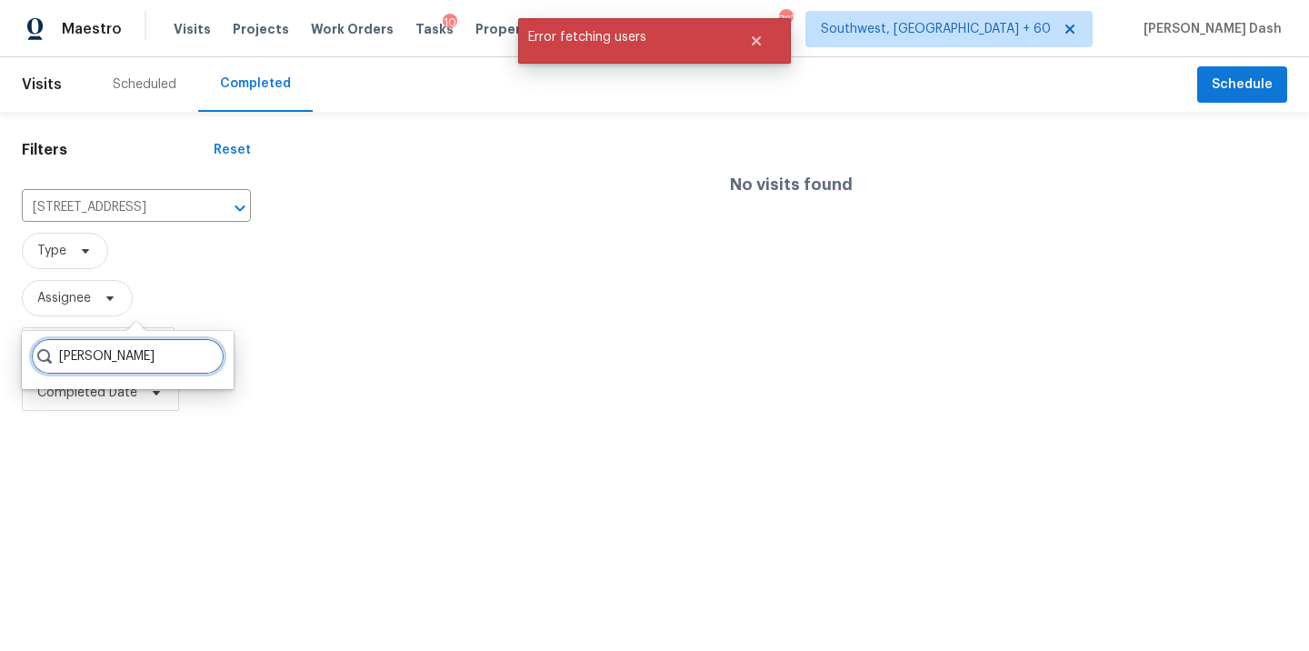
type input "Kati Dunn"
click at [308, 324] on div "No visits found" at bounding box center [791, 271] width 1036 height 290
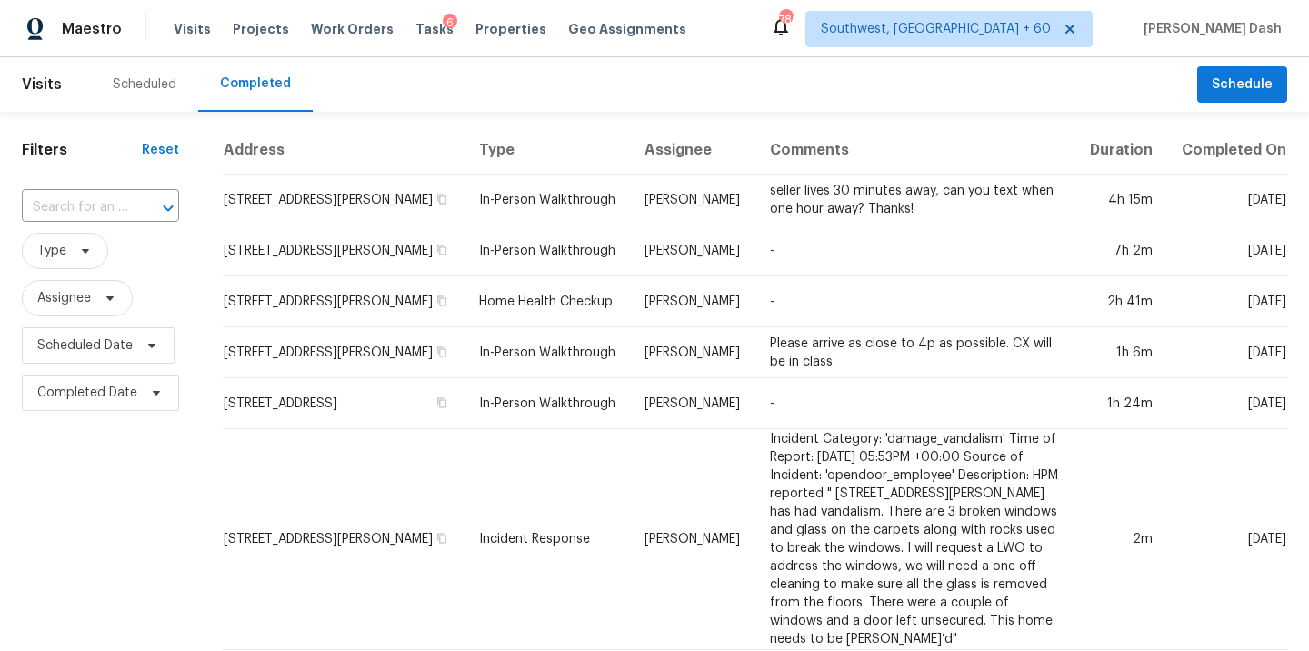
click at [100, 210] on input "text" at bounding box center [75, 208] width 106 height 28
paste input "209 Candleberry Cir, Columbia, SC 29201"
type input "209 Candleberry Cir, Columbia, SC 29201"
click at [106, 241] on li "209 Candleberry Cir, Columbia, SC 29201" at bounding box center [99, 249] width 154 height 30
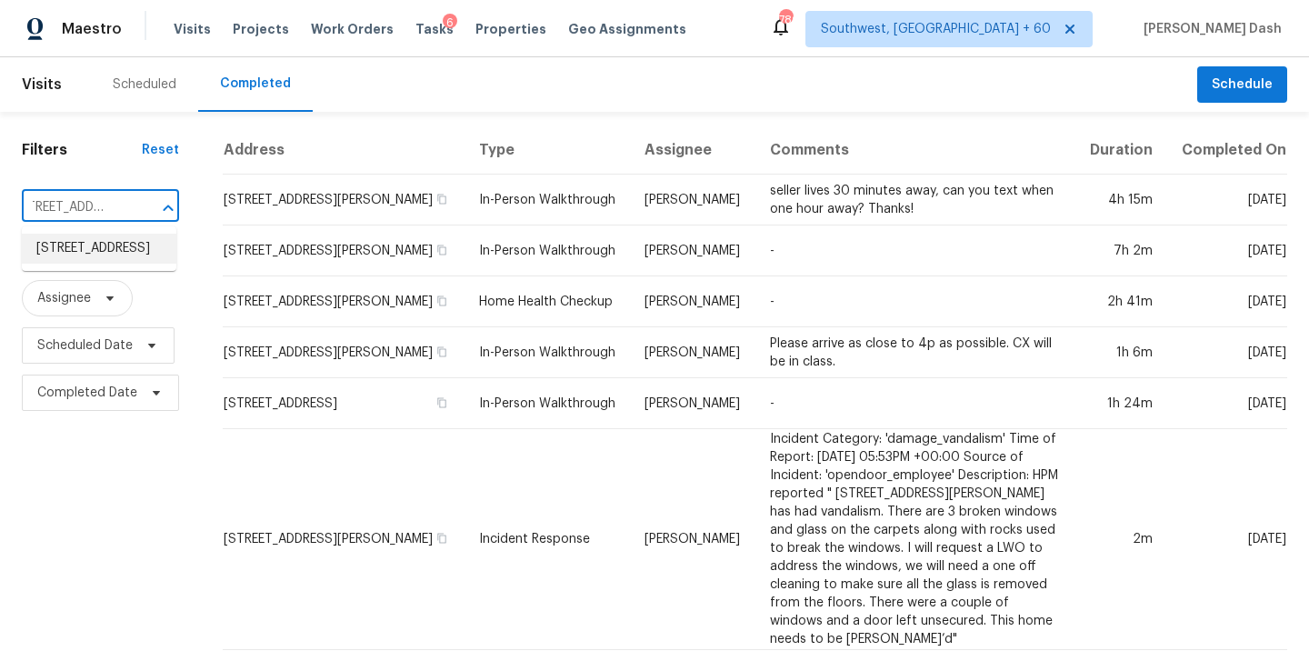
scroll to position [0, 0]
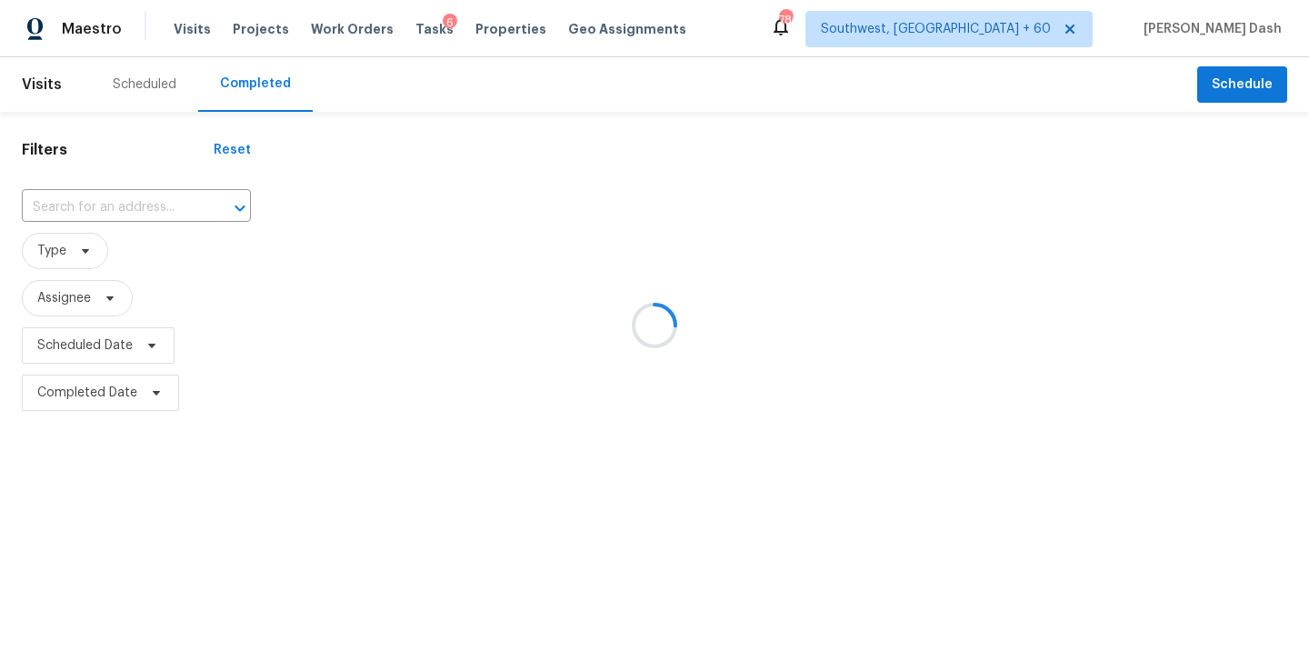
click at [634, 205] on div at bounding box center [654, 325] width 1309 height 651
click at [634, 210] on div at bounding box center [654, 325] width 1309 height 651
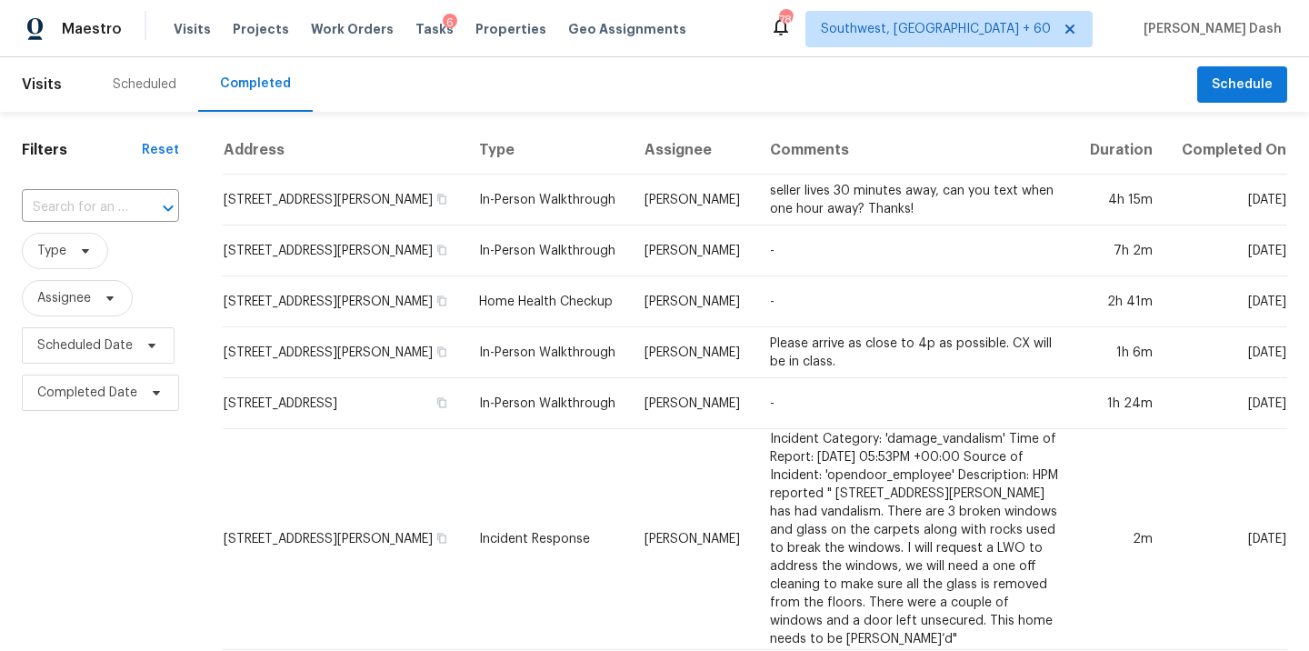
click at [634, 210] on td "Nichole Darst" at bounding box center [692, 199] width 125 height 51
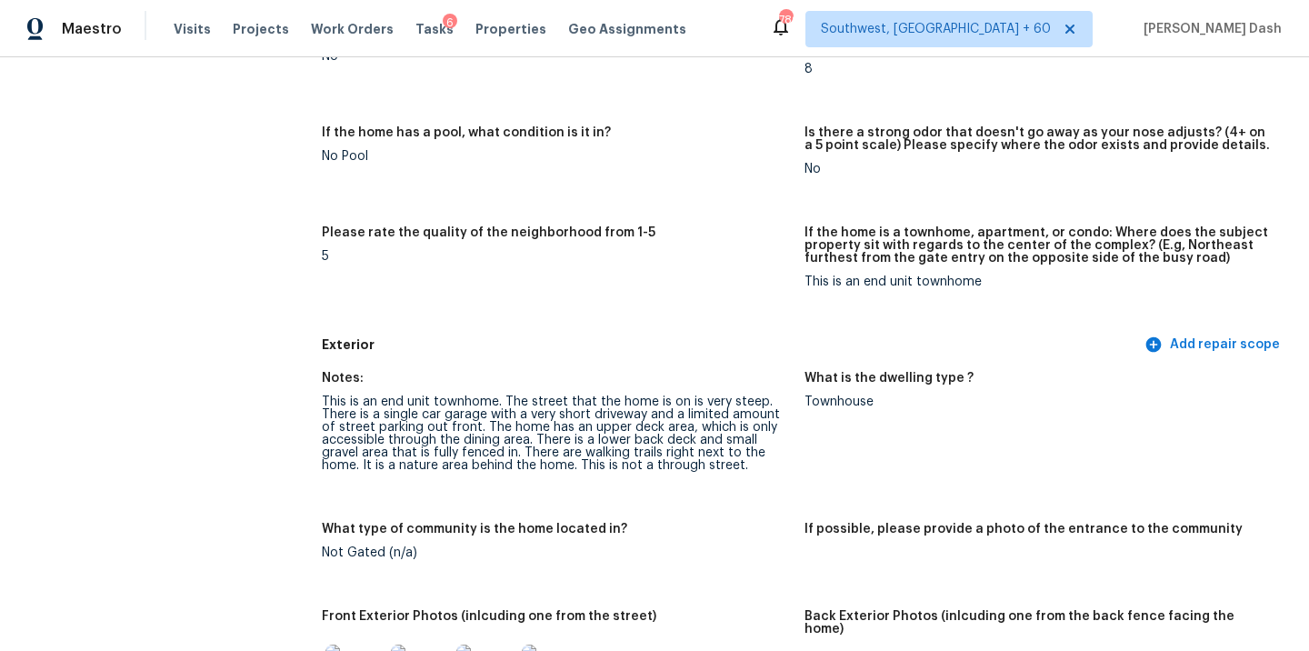
scroll to position [472, 0]
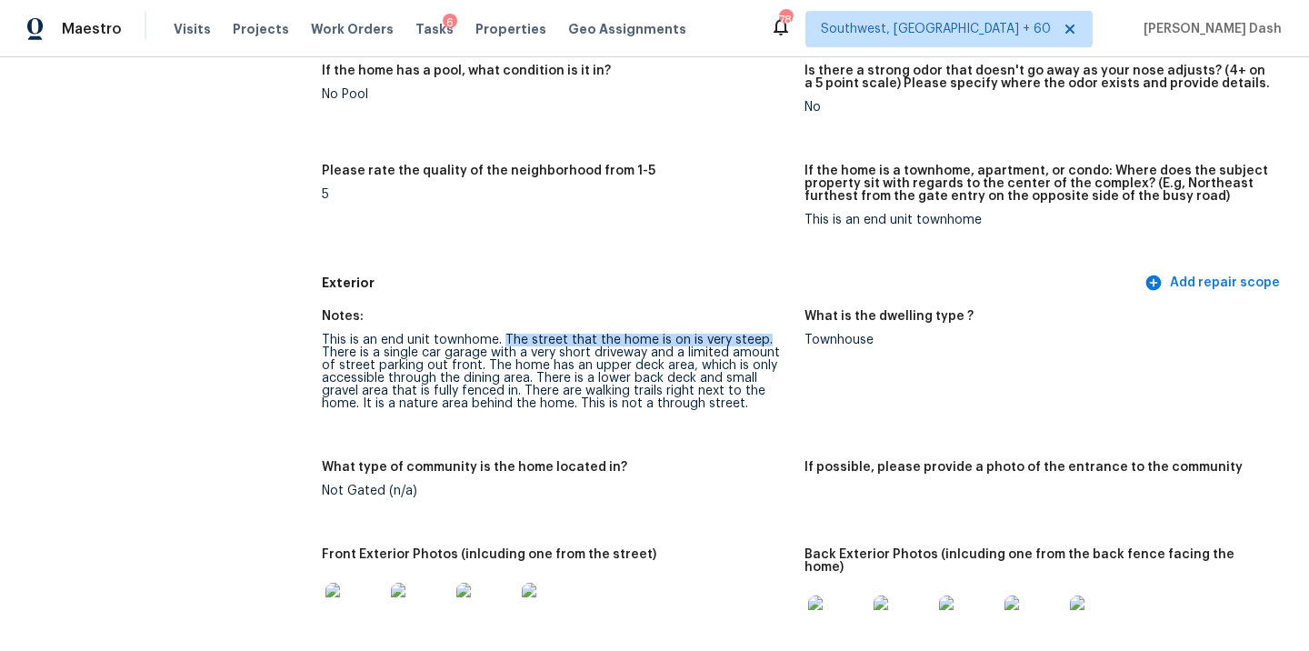
drag, startPoint x: 503, startPoint y: 339, endPoint x: 764, endPoint y: 344, distance: 261.8
click at [765, 344] on div "This is an end unit townhome. The street that the home is on is very steep. The…" at bounding box center [556, 372] width 468 height 76
copy div "The street that the home is on is very steep."
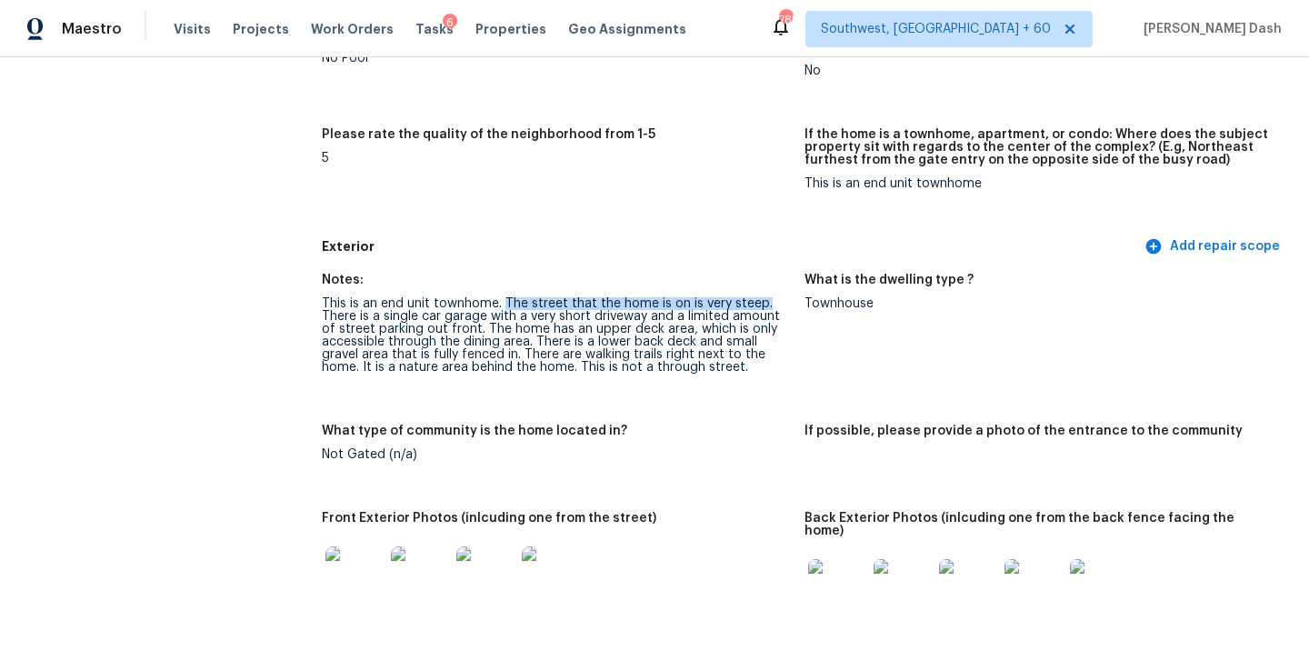
scroll to position [521, 0]
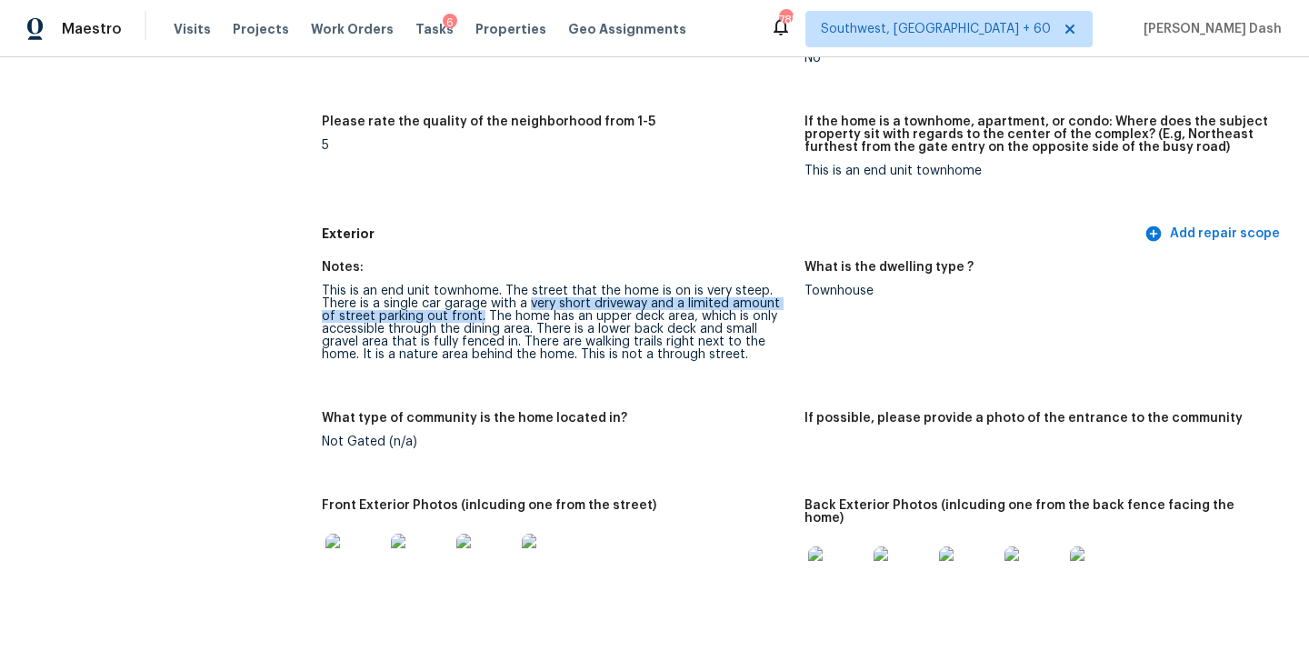
drag, startPoint x: 463, startPoint y: 319, endPoint x: 527, endPoint y: 302, distance: 66.8
click at [527, 302] on div "This is an end unit townhome. The street that the home is on is very steep. The…" at bounding box center [556, 322] width 468 height 76
copy div "very short driveway and a limited amount of street parking out front."
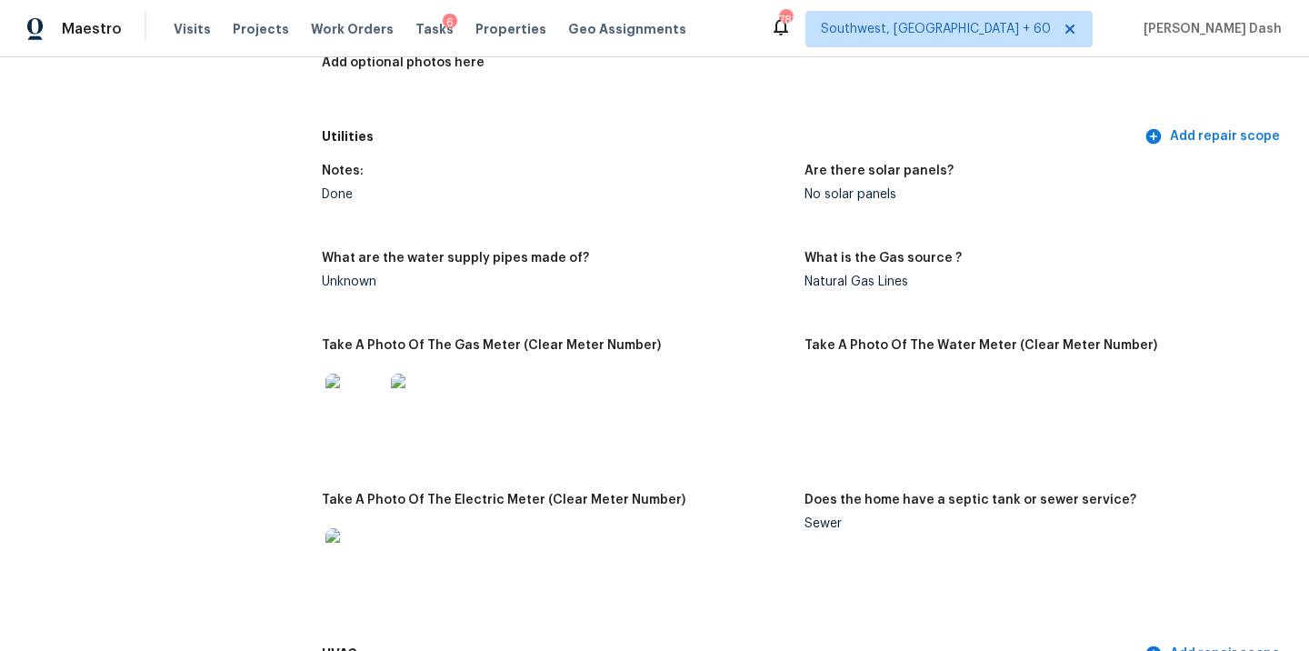
scroll to position [0, 0]
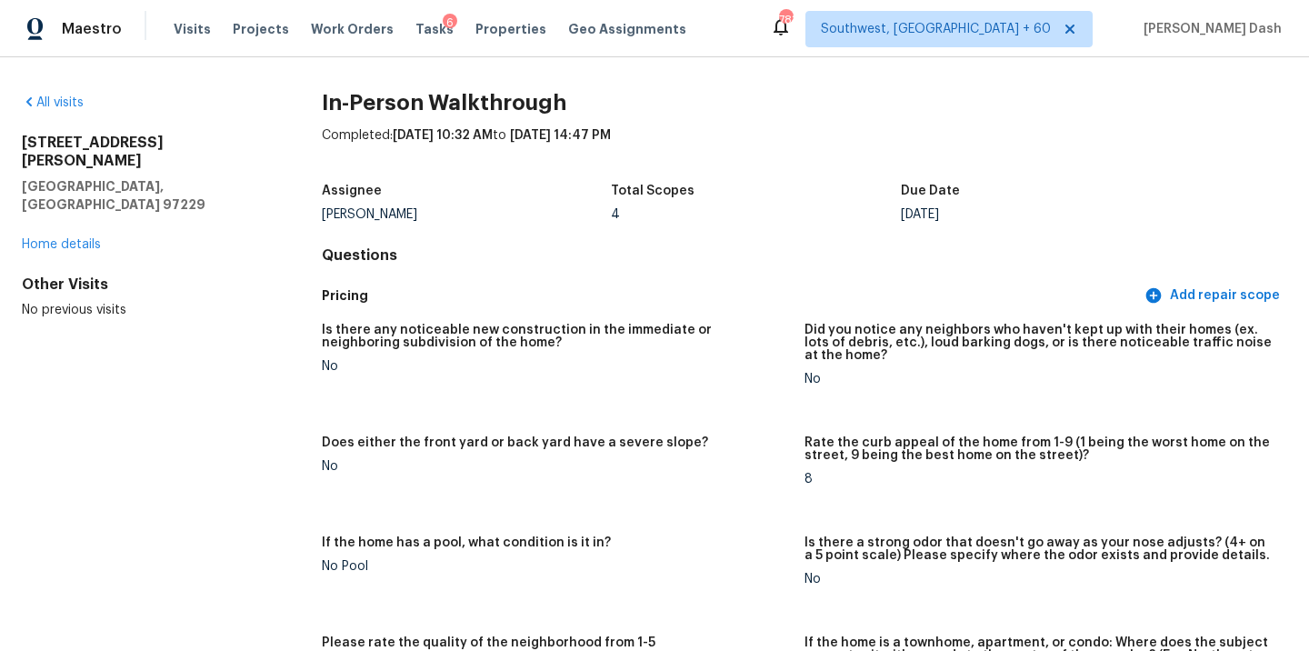
click at [64, 109] on div "All visits" at bounding box center [143, 103] width 242 height 18
click at [68, 103] on link "All visits" at bounding box center [53, 102] width 62 height 13
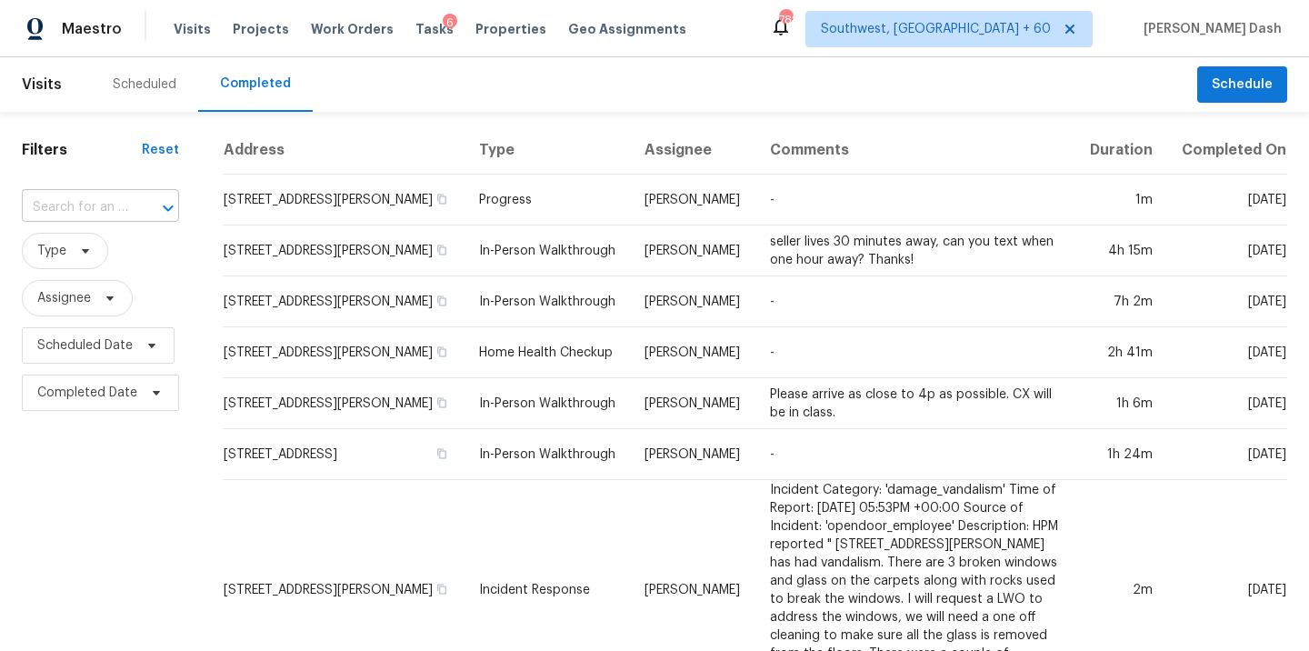
click at [124, 204] on input "text" at bounding box center [75, 208] width 106 height 28
paste input "555 Dean St, Mulberry, FL 33860"
type input "555 Dean St, Mulberry, FL 33860"
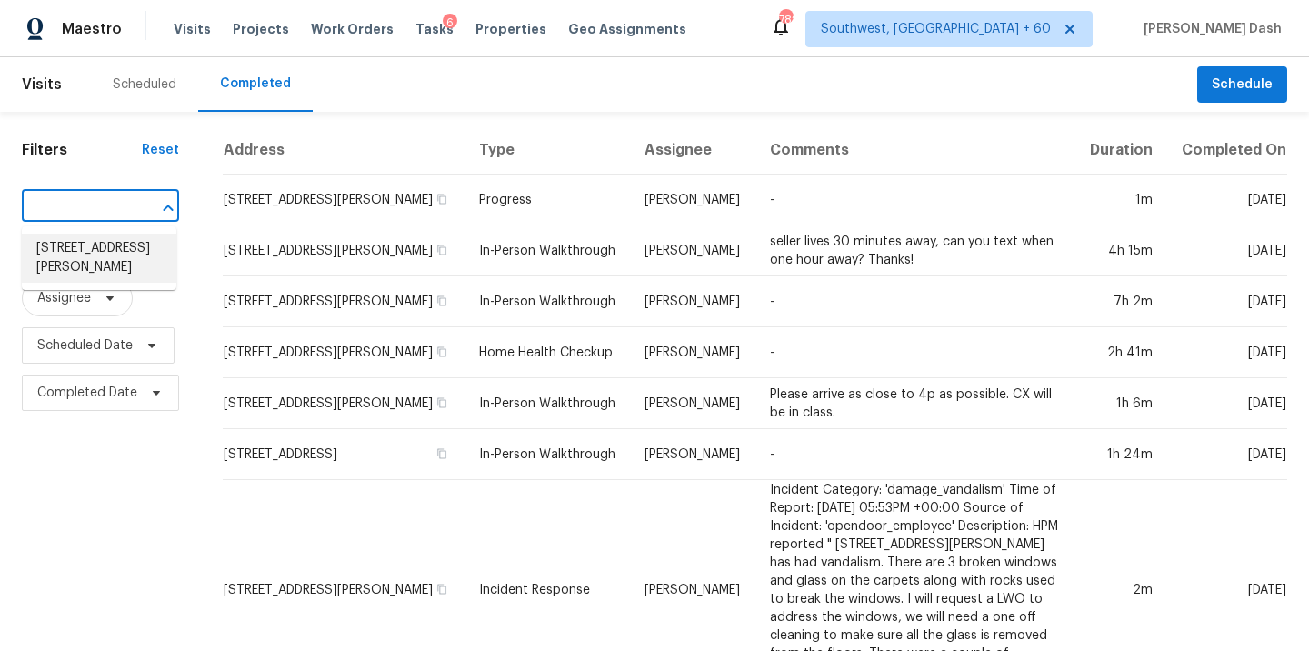
click at [97, 254] on li "555 Dean St, Mulberry, FL 33860" at bounding box center [99, 258] width 154 height 49
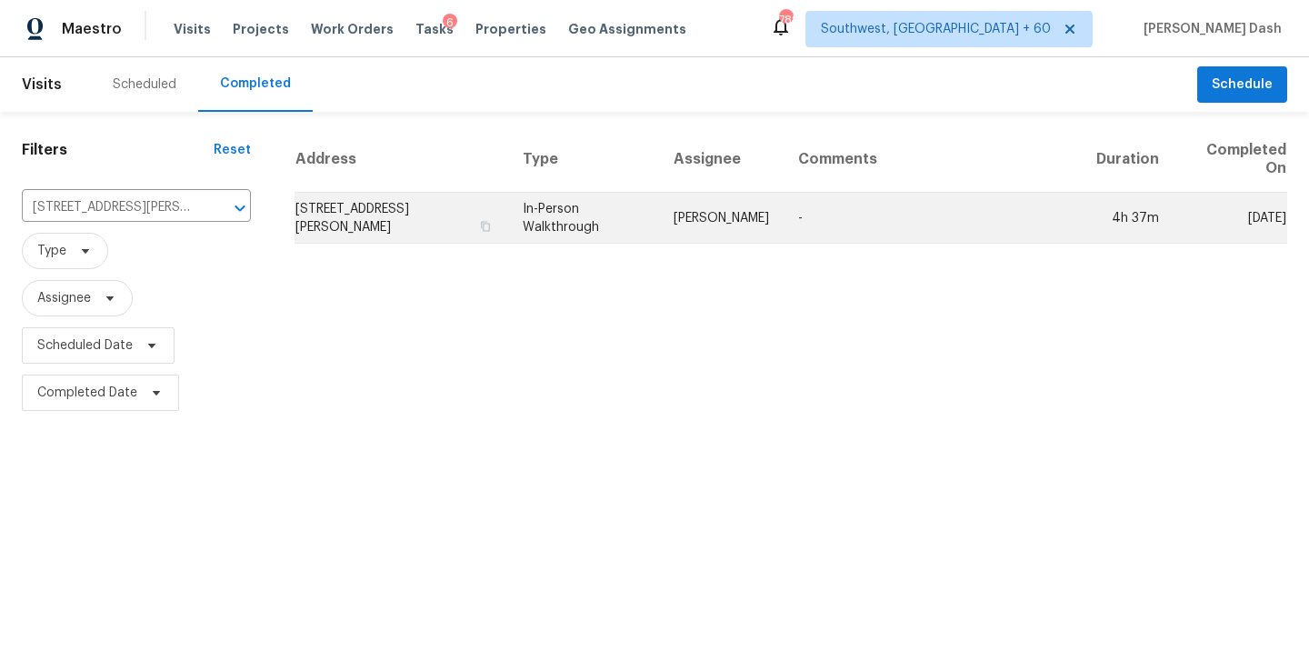
click at [599, 226] on td "In-Person Walkthrough" at bounding box center [583, 218] width 151 height 51
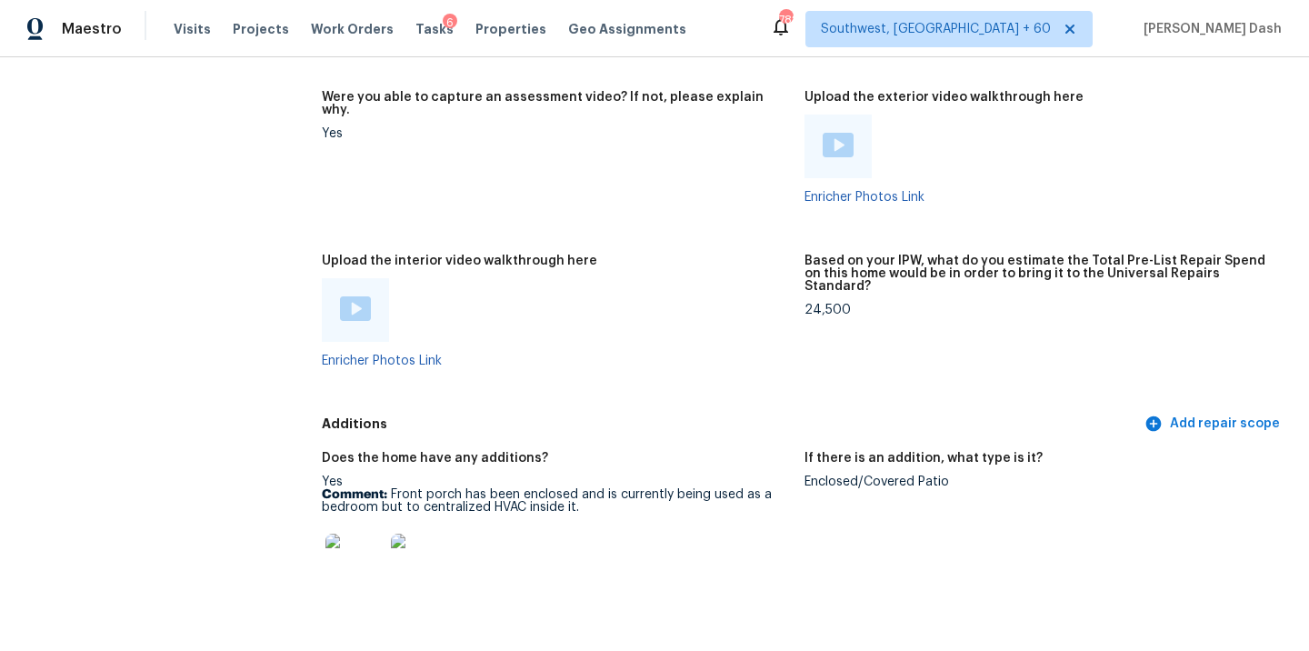
scroll to position [3914, 0]
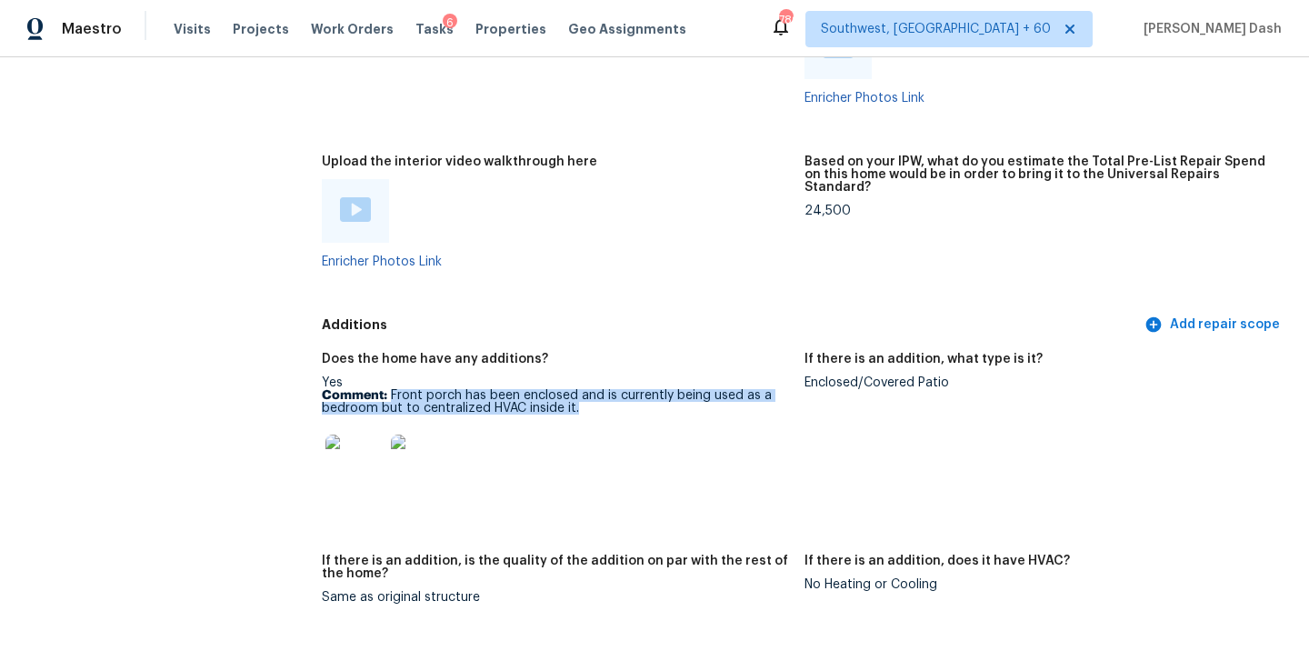
drag, startPoint x: 390, startPoint y: 366, endPoint x: 603, endPoint y: 385, distance: 214.4
click at [603, 389] on p "Comment: Front porch has been enclosed and is currently being used as a bedroom…" at bounding box center [556, 401] width 468 height 25
copy p "Front porch has been enclosed and is currently being used as a bedroom but to c…"
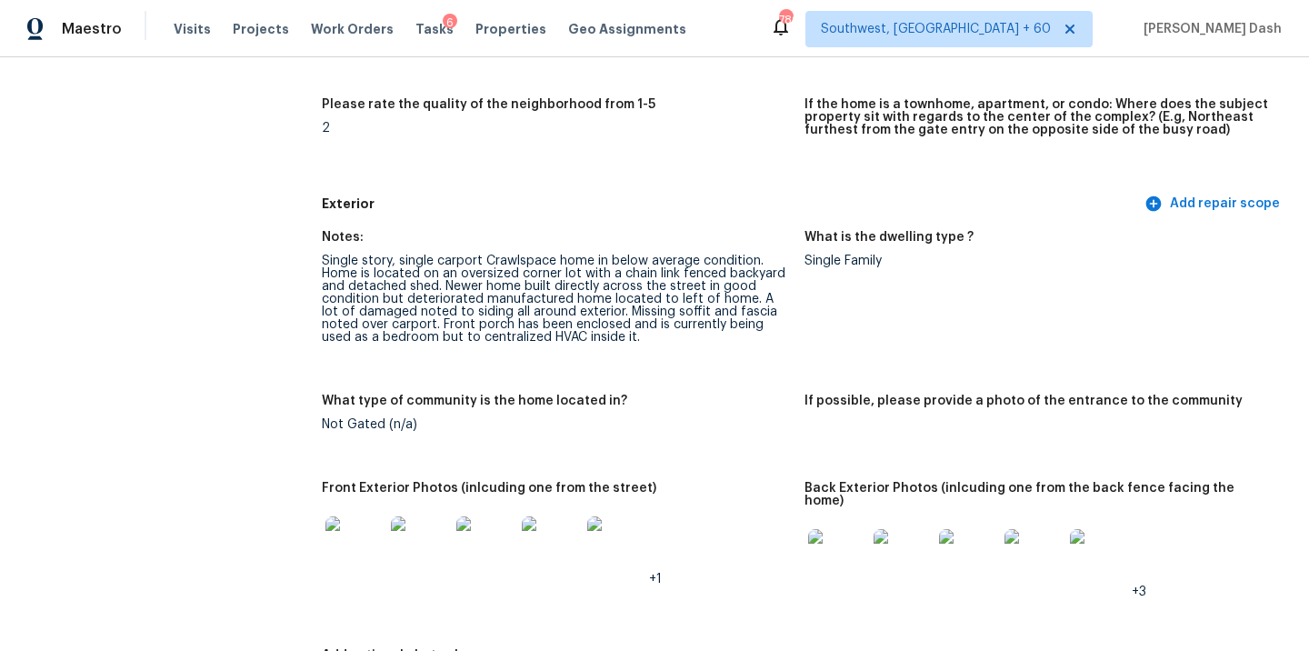
scroll to position [555, 0]
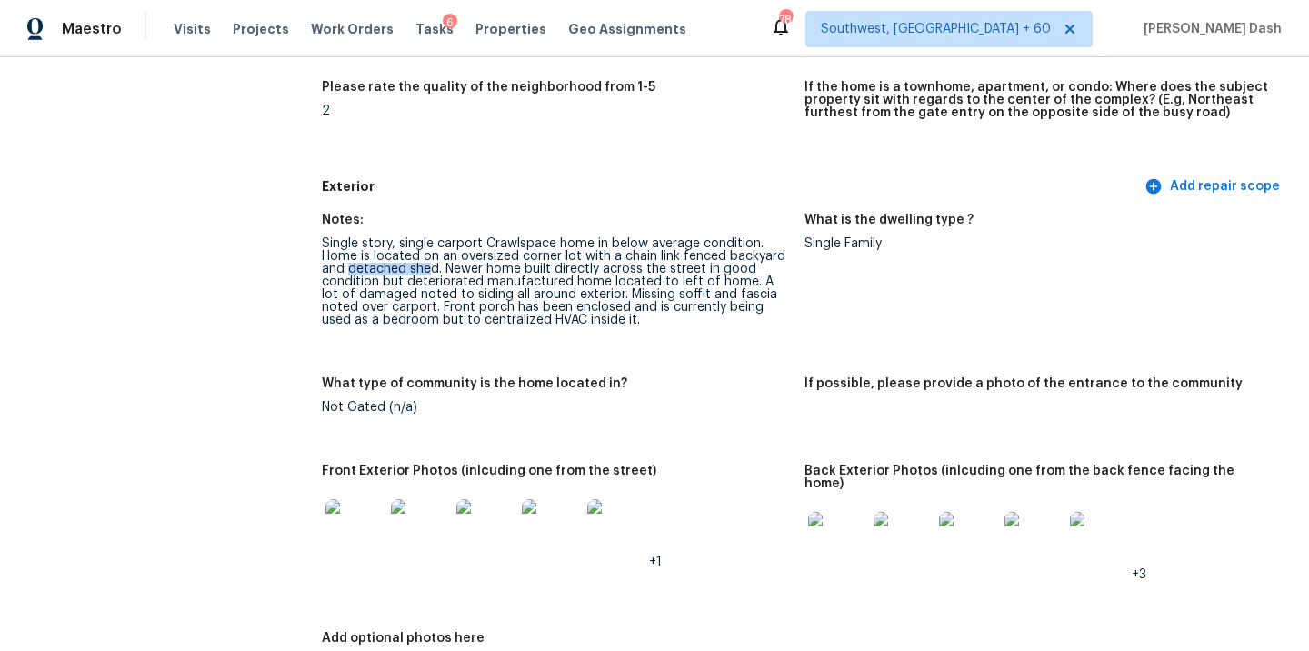
drag, startPoint x: 347, startPoint y: 273, endPoint x: 431, endPoint y: 270, distance: 83.7
click at [431, 270] on div "Single story, single carport Crawlspace home in below average condition. Home i…" at bounding box center [556, 281] width 468 height 89
click at [438, 270] on div "Single story, single carport Crawlspace home in below average condition. Home i…" at bounding box center [556, 281] width 468 height 89
drag, startPoint x: 440, startPoint y: 270, endPoint x: 382, endPoint y: 272, distance: 58.2
click at [384, 271] on div "Single story, single carport Crawlspace home in below average condition. Home i…" at bounding box center [556, 281] width 468 height 89
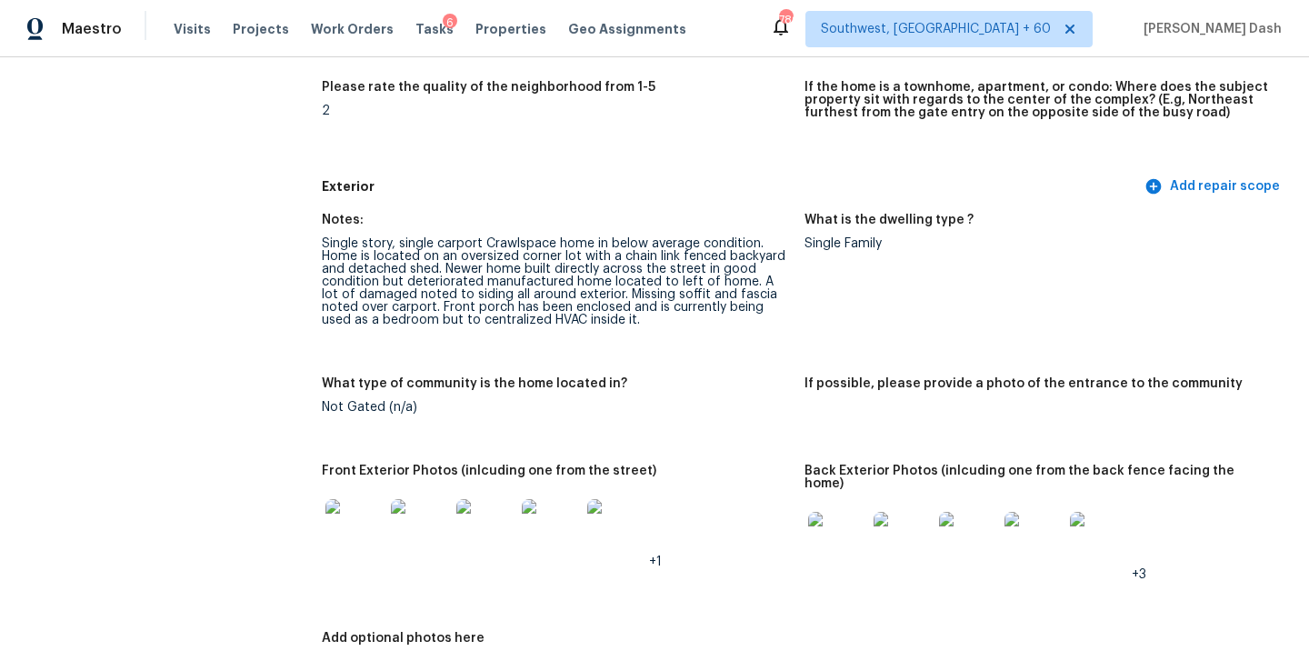
click at [494, 276] on div "Single story, single carport Crawlspace home in below average condition. Home i…" at bounding box center [556, 281] width 468 height 89
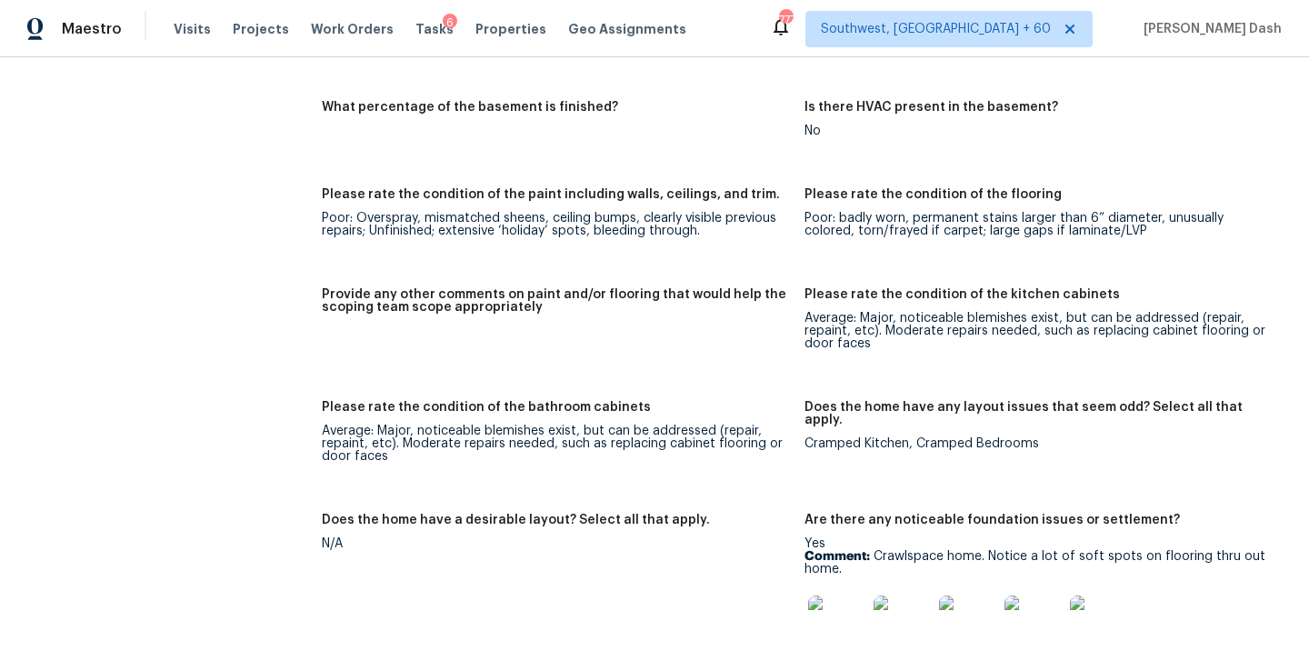
scroll to position [2889, 0]
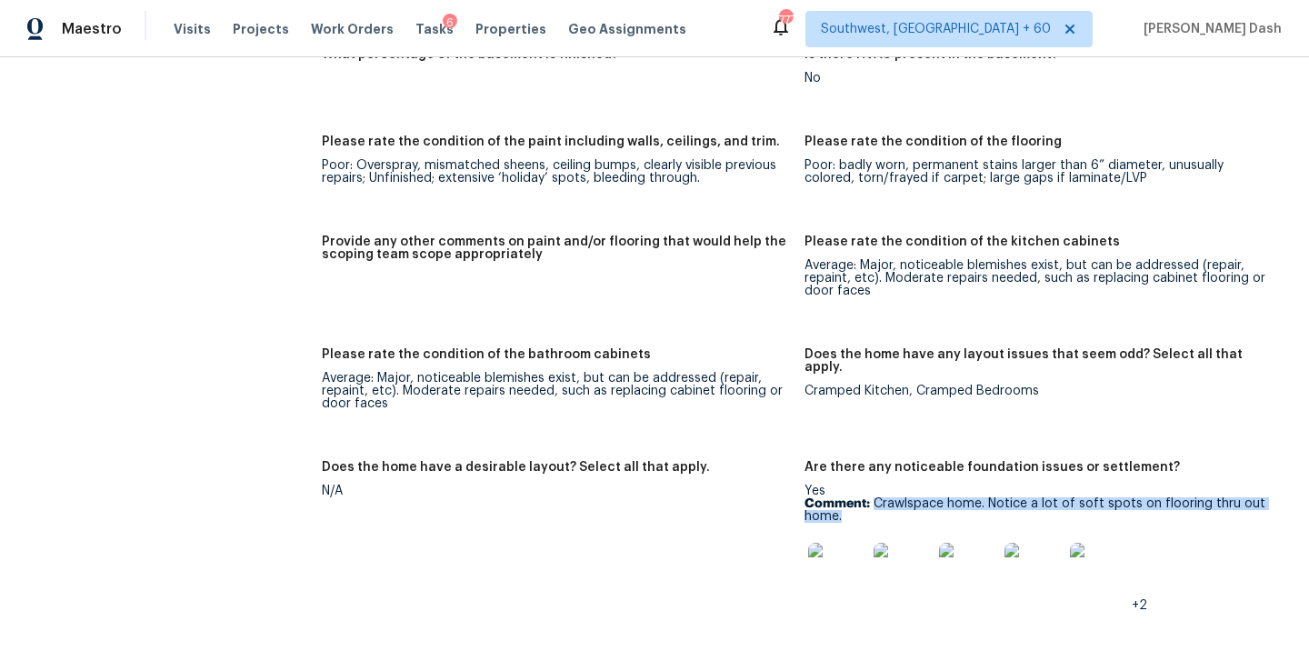
drag, startPoint x: 874, startPoint y: 476, endPoint x: 874, endPoint y: 486, distance: 10.0
click at [874, 497] on p "Comment: Crawlspace home. Notice a lot of soft spots on flooring thru out home." at bounding box center [1038, 509] width 468 height 25
copy p "Crawlspace home. Notice a lot of soft spots on flooring thru out home."
click at [851, 545] on img at bounding box center [837, 572] width 58 height 58
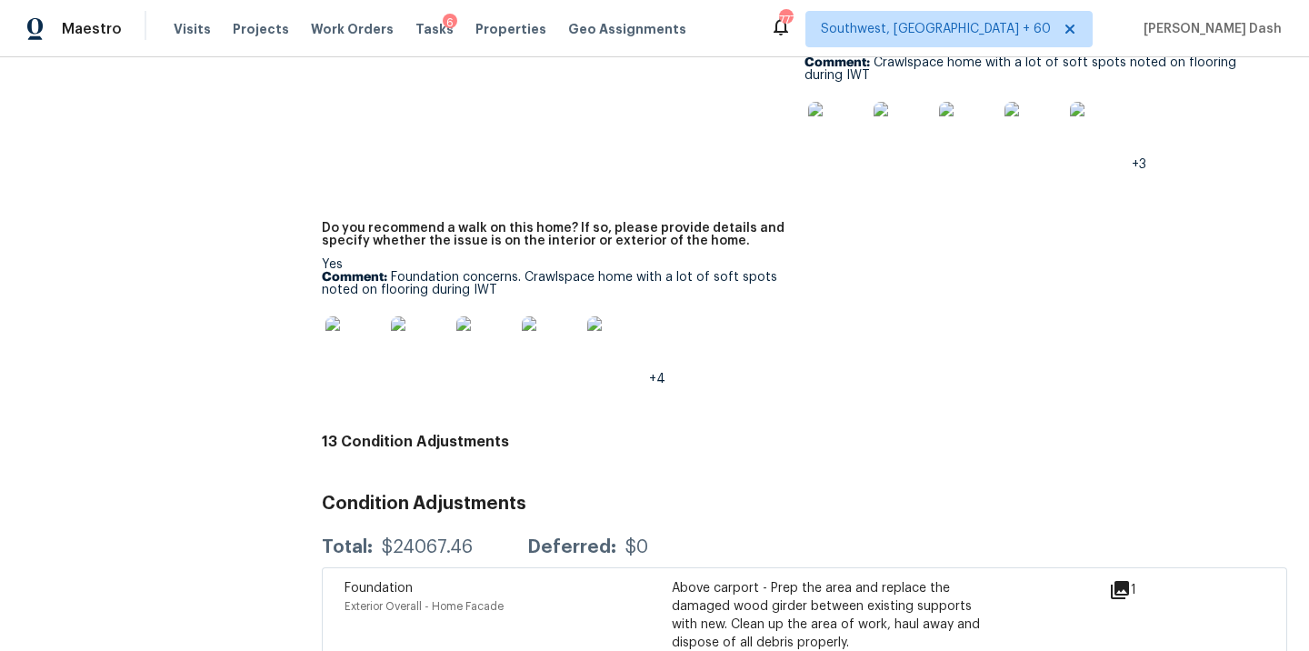
scroll to position [4689, 0]
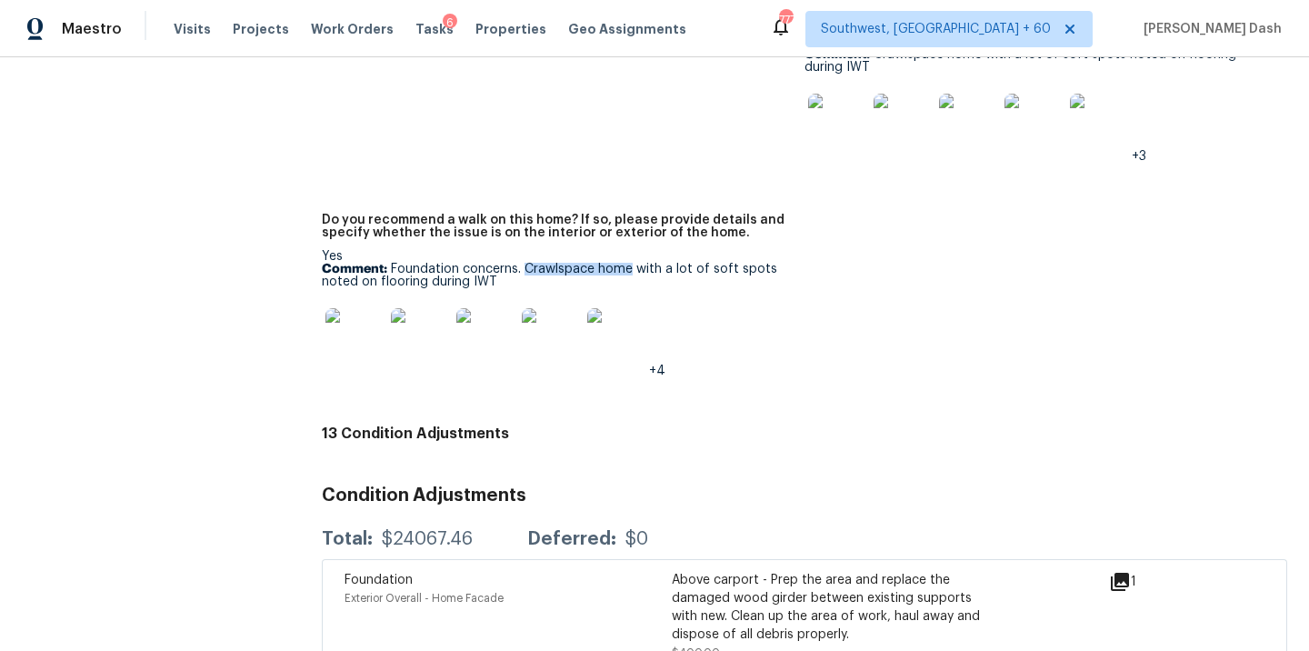
drag, startPoint x: 523, startPoint y: 243, endPoint x: 628, endPoint y: 240, distance: 104.5
click at [628, 263] on p "Comment: Foundation concerns. Crawlspace home with a lot of soft spots noted on…" at bounding box center [556, 275] width 468 height 25
click at [443, 263] on p "Comment: Foundation concerns. Crawlspace home with a lot of soft spots noted on…" at bounding box center [556, 275] width 468 height 25
drag, startPoint x: 524, startPoint y: 247, endPoint x: 632, endPoint y: 240, distance: 107.5
click at [632, 263] on p "Comment: Foundation concerns. Crawlspace home with a lot of soft spots noted on…" at bounding box center [556, 275] width 468 height 25
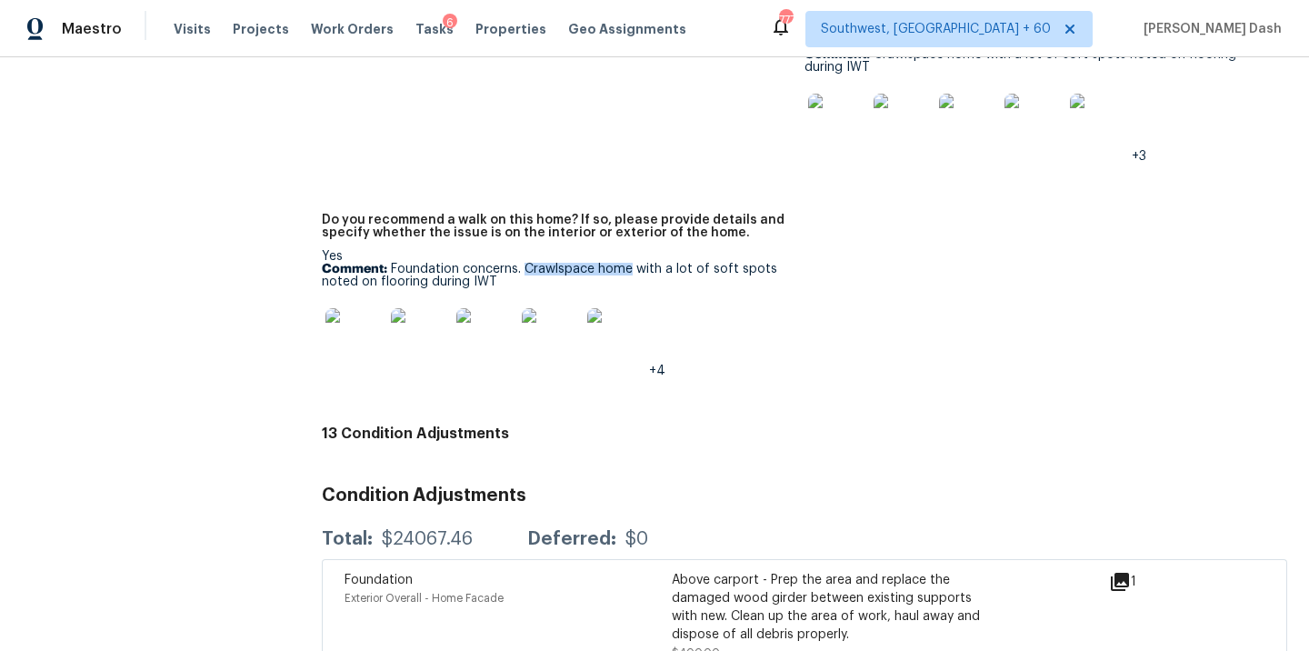
copy p "Crawlspace home"
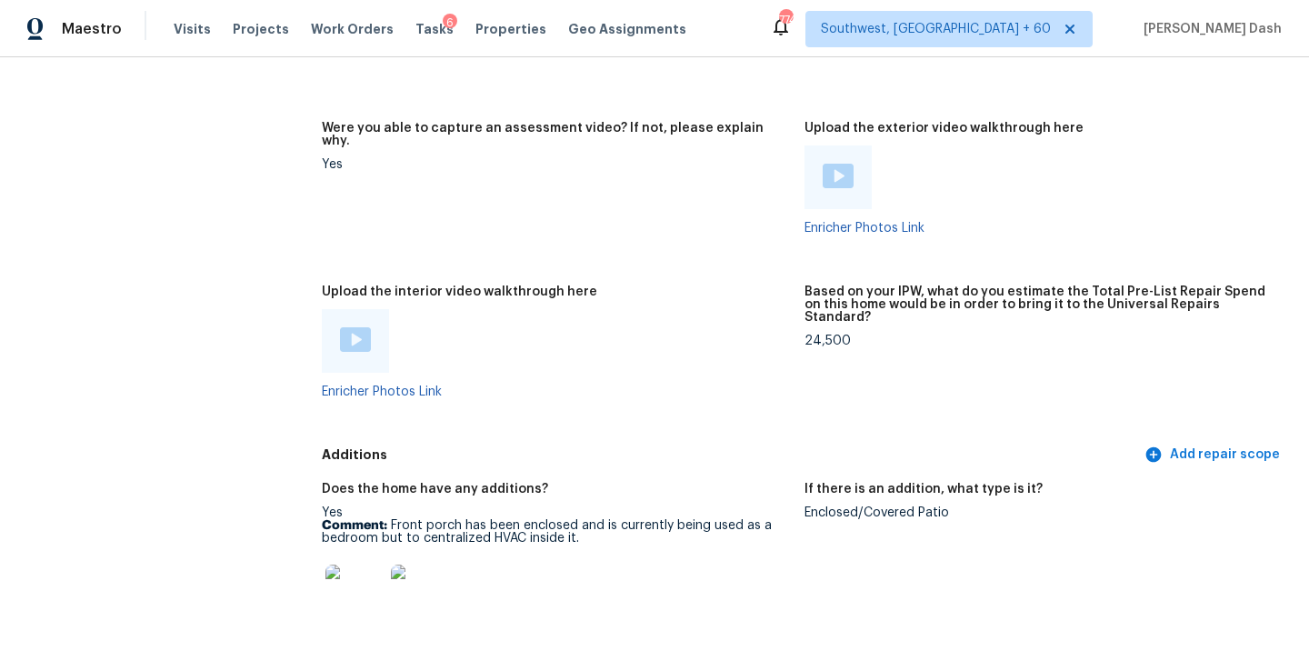
scroll to position [3707, 0]
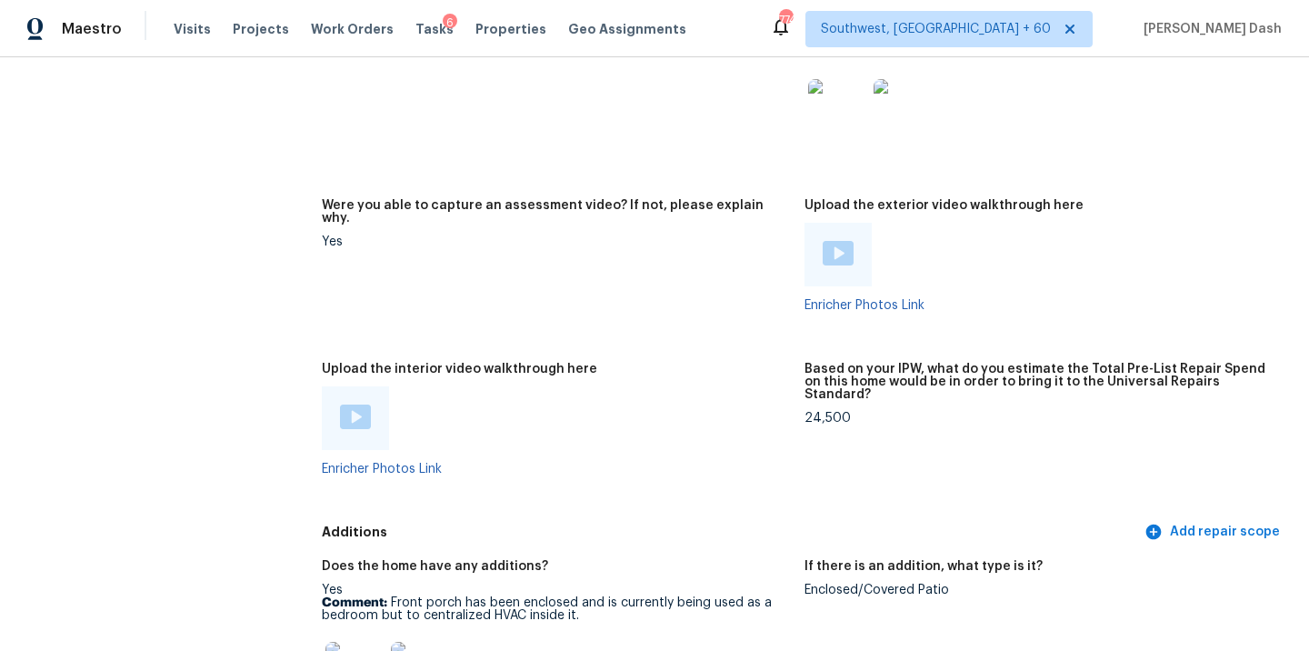
click at [349, 404] on img at bounding box center [355, 416] width 31 height 25
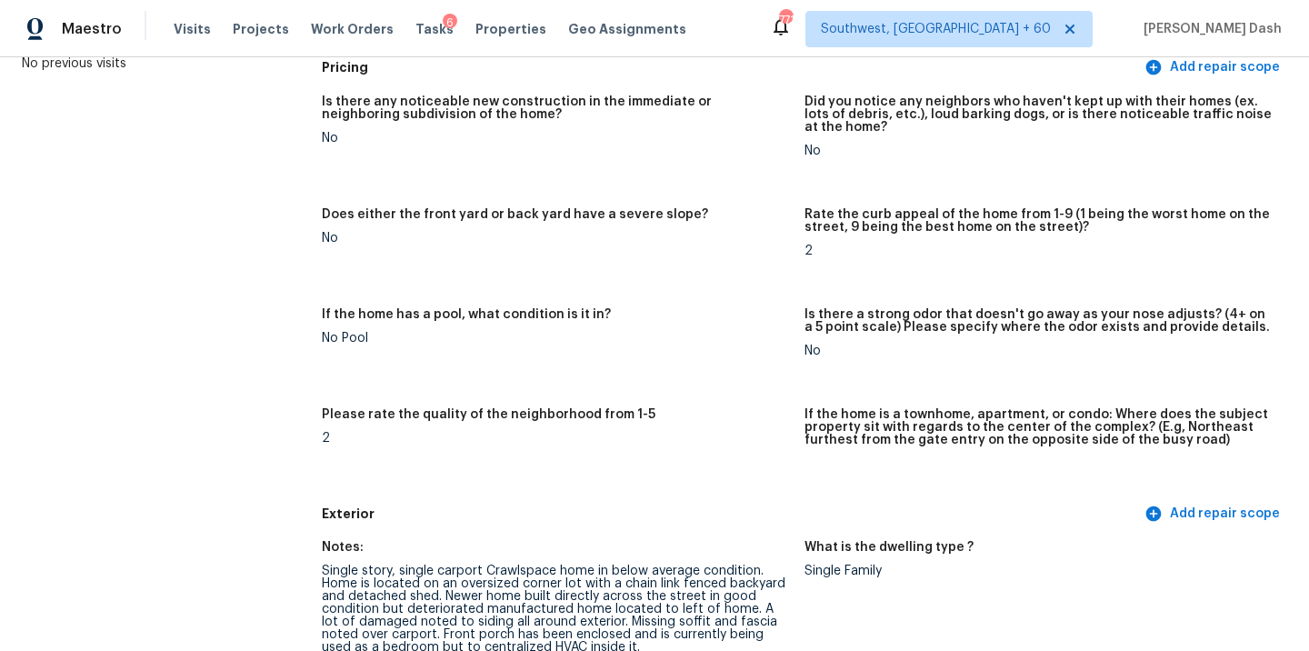
scroll to position [0, 0]
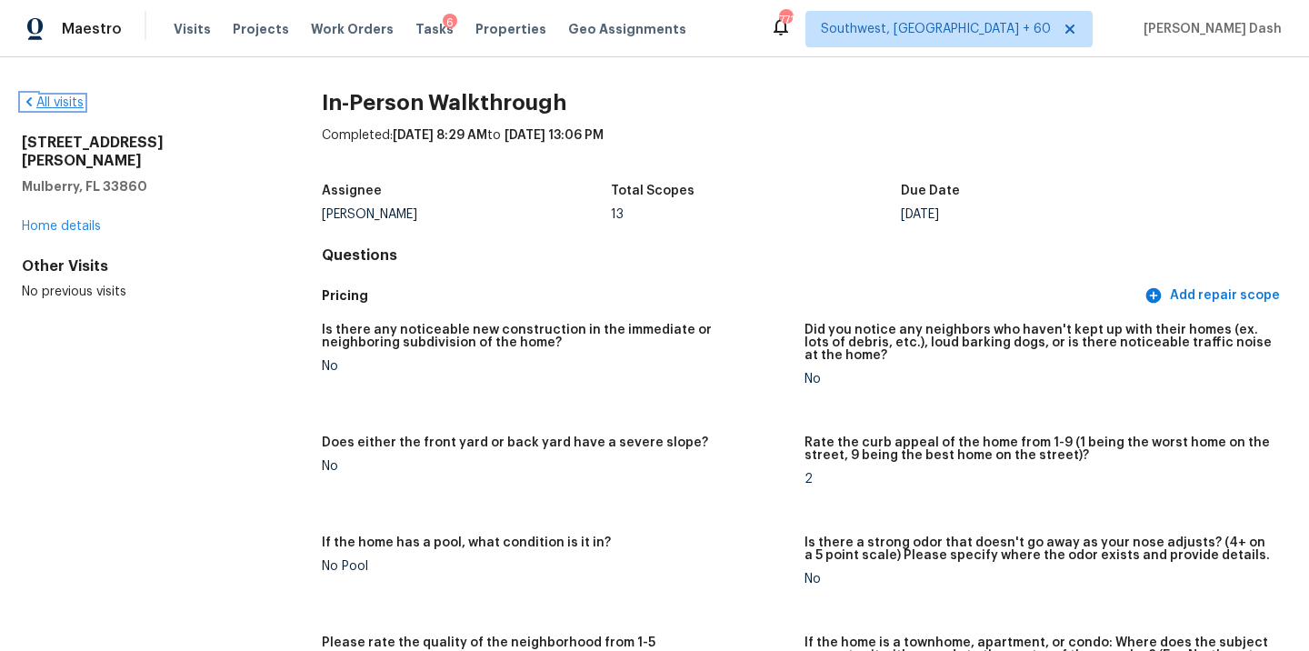
click at [57, 106] on link "All visits" at bounding box center [53, 102] width 62 height 13
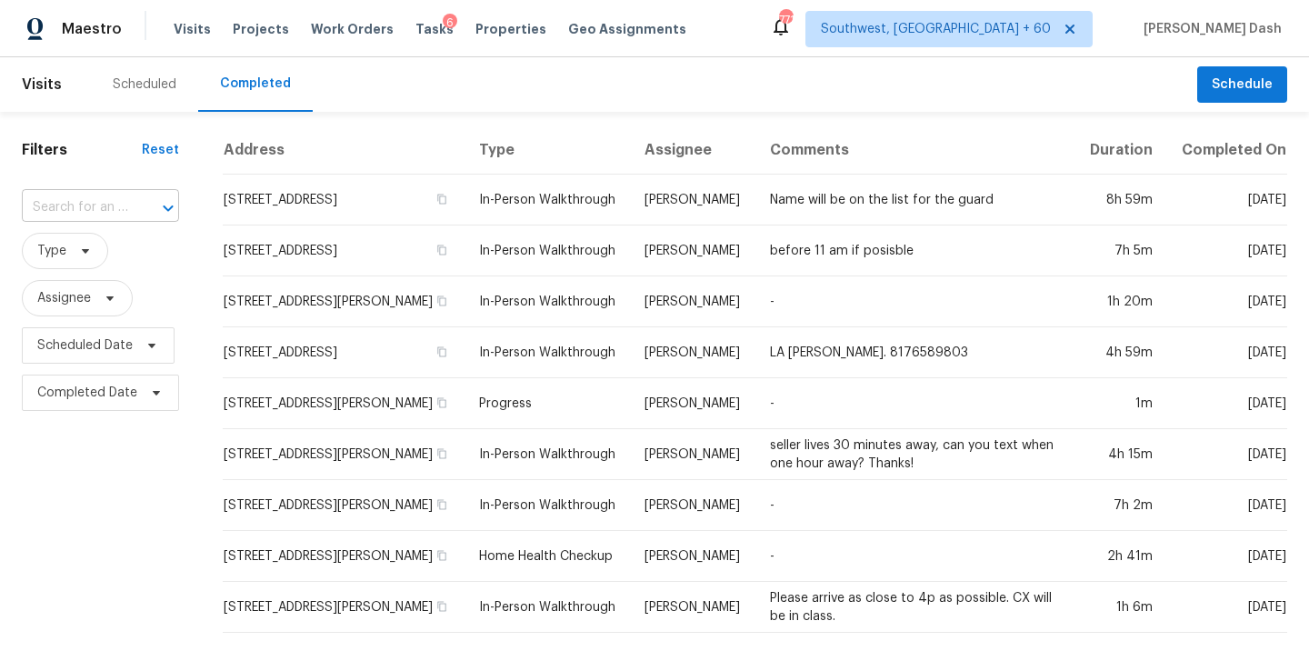
click at [118, 210] on input "text" at bounding box center [75, 208] width 106 height 28
type input "v"
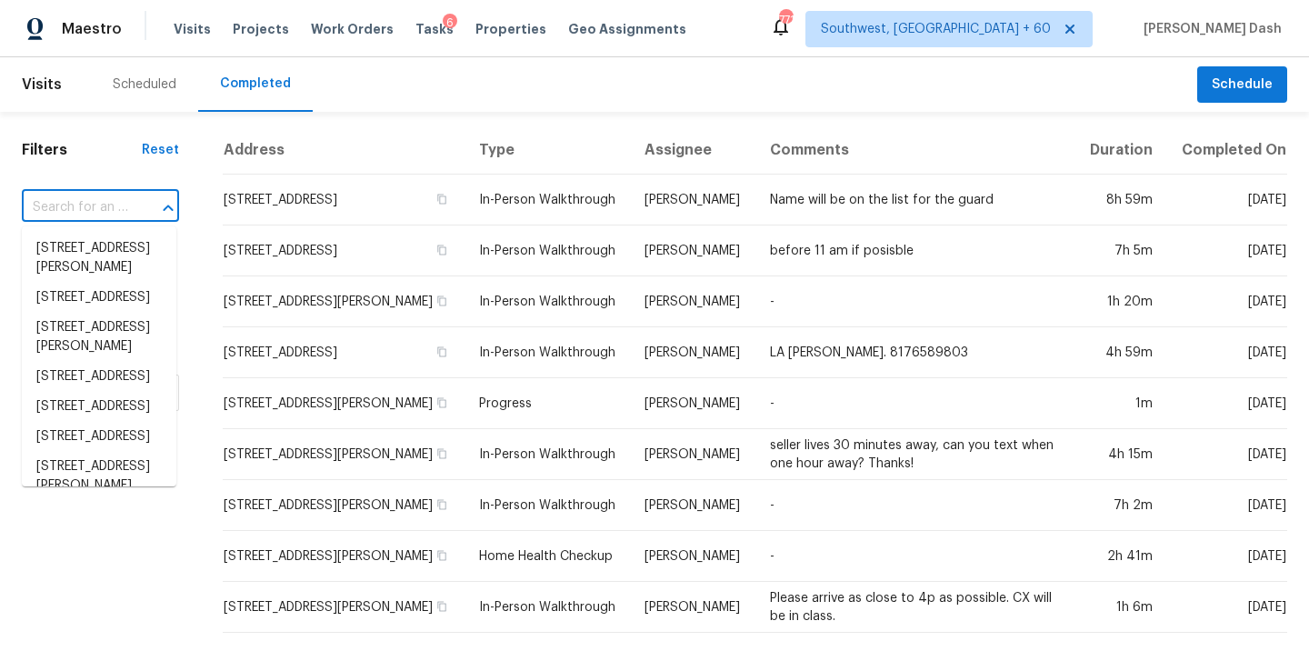
paste input "8/20/2025"
type input "8/20/2025"
paste input "1129 Wigwam, Leander, TX 78641"
type input "1129 Wigwam, Leander, TX 78641"
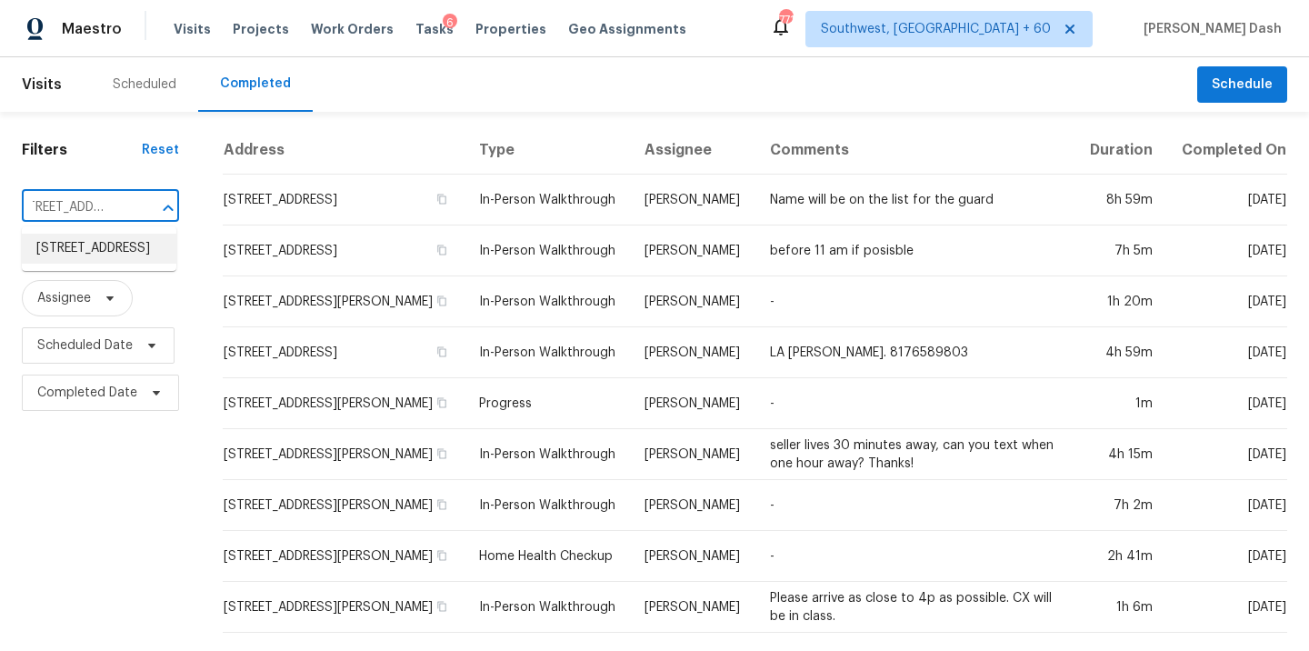
click at [99, 248] on li "1129 Wigwam, Leander, TX 78641" at bounding box center [99, 249] width 154 height 30
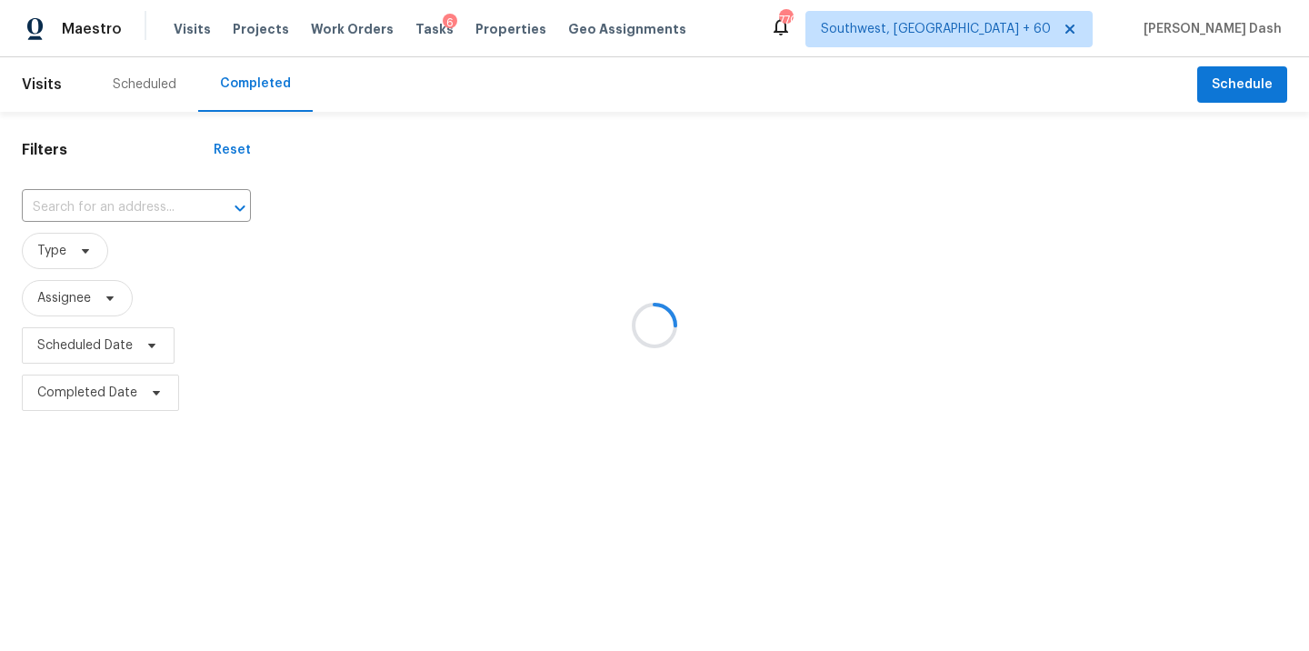
type input "1129 Wigwam, Leander, TX 78641"
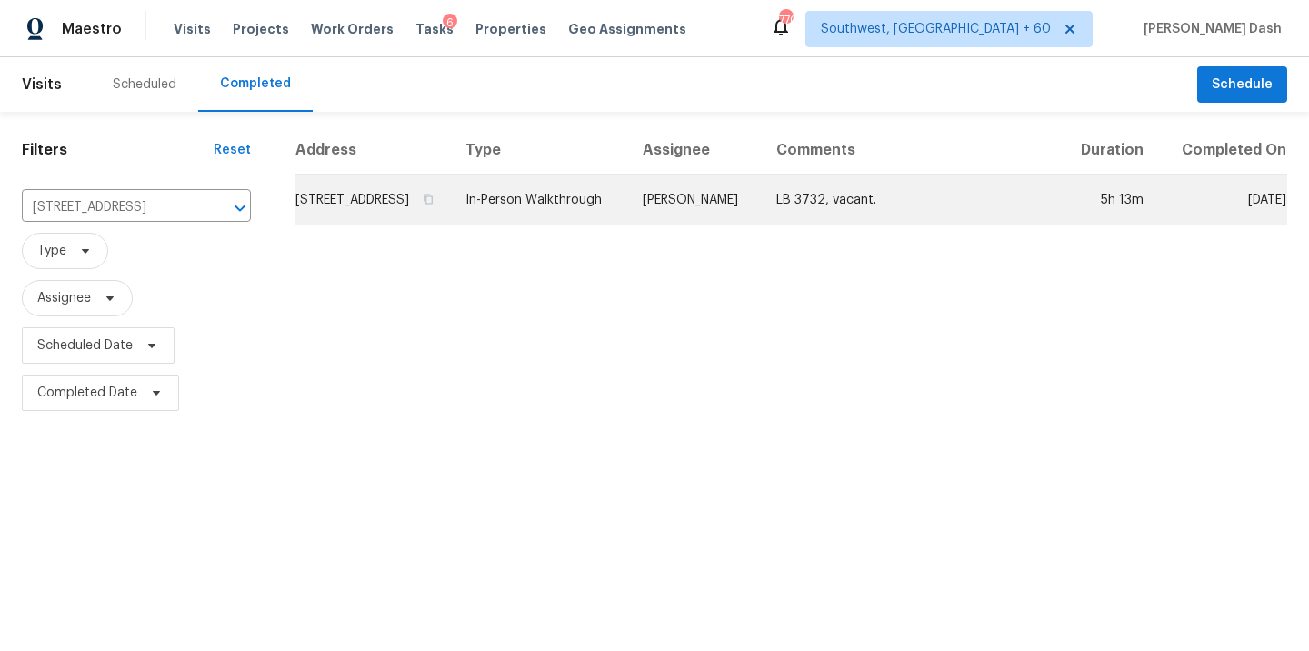
click at [604, 209] on td "In-Person Walkthrough" at bounding box center [539, 199] width 177 height 51
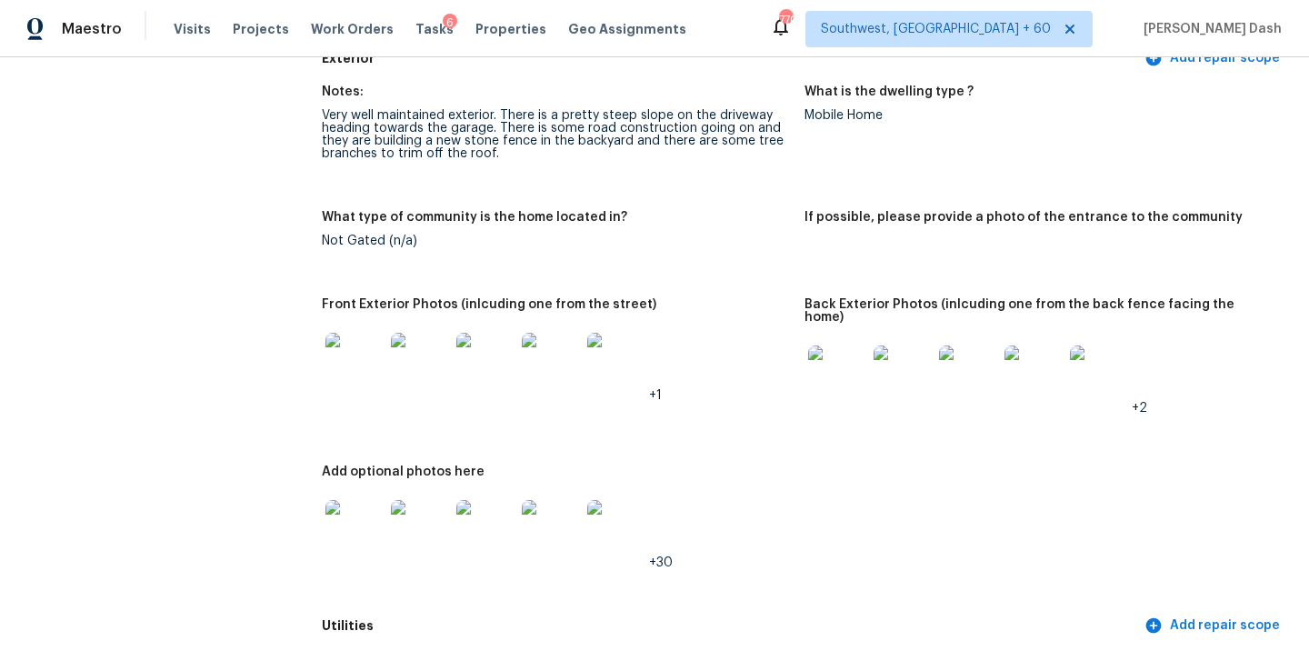
scroll to position [781, 0]
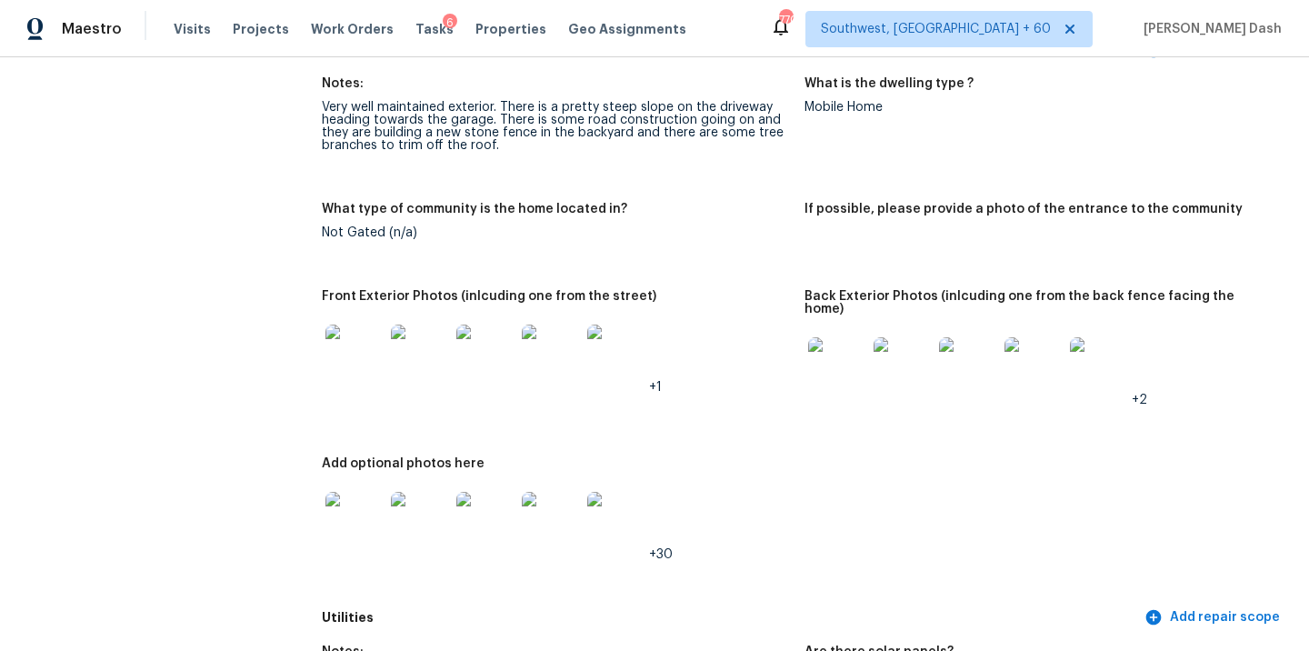
click at [821, 360] on img at bounding box center [837, 366] width 58 height 58
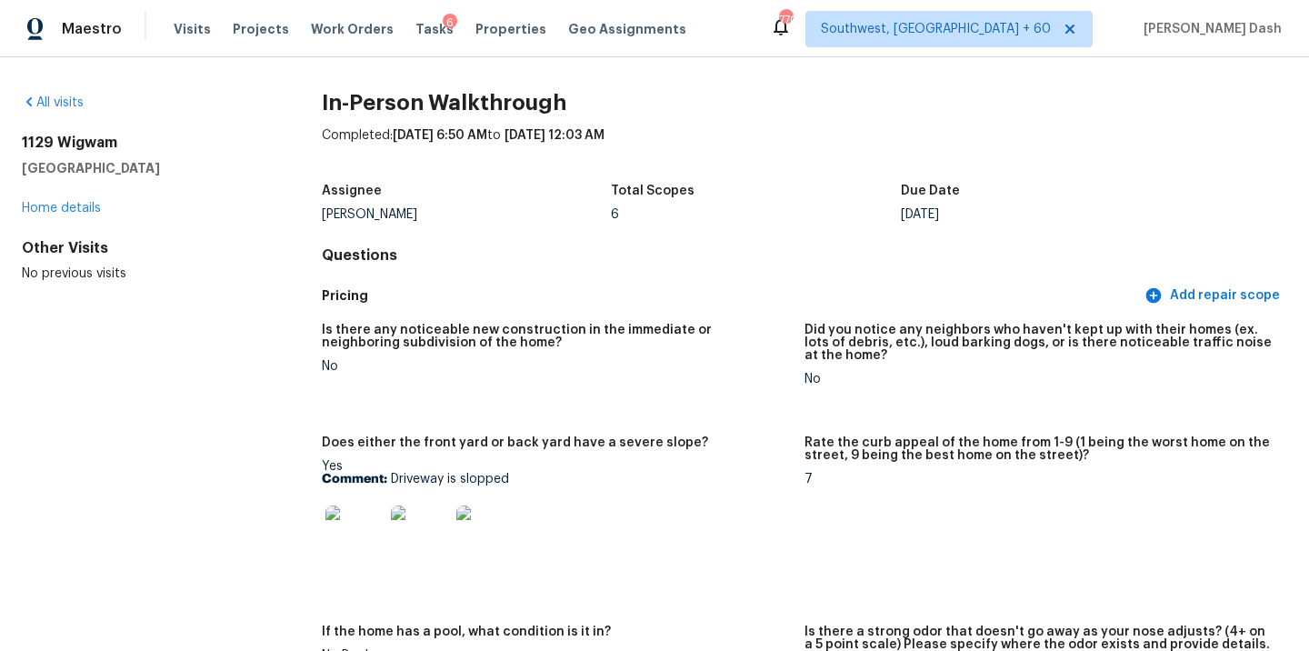
scroll to position [164, 0]
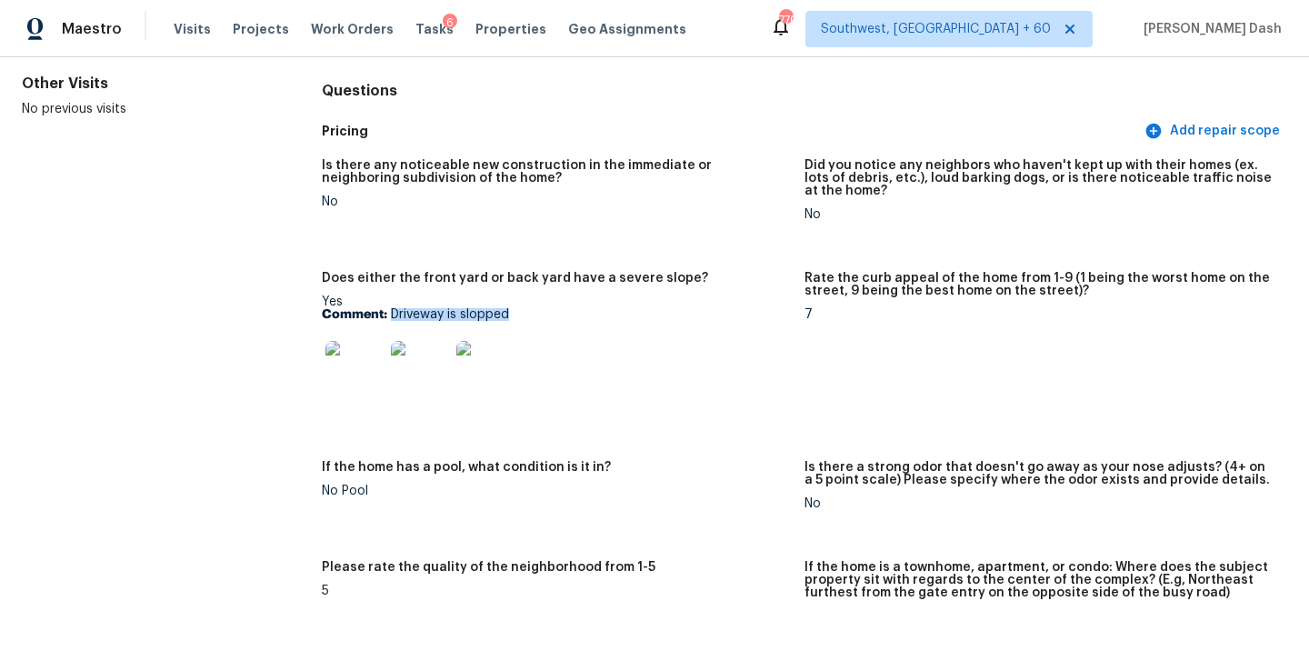
drag, startPoint x: 389, startPoint y: 311, endPoint x: 541, endPoint y: 310, distance: 151.8
click at [541, 310] on p "Comment: Driveway is slopped" at bounding box center [556, 314] width 468 height 13
copy p "Driveway is slopped"
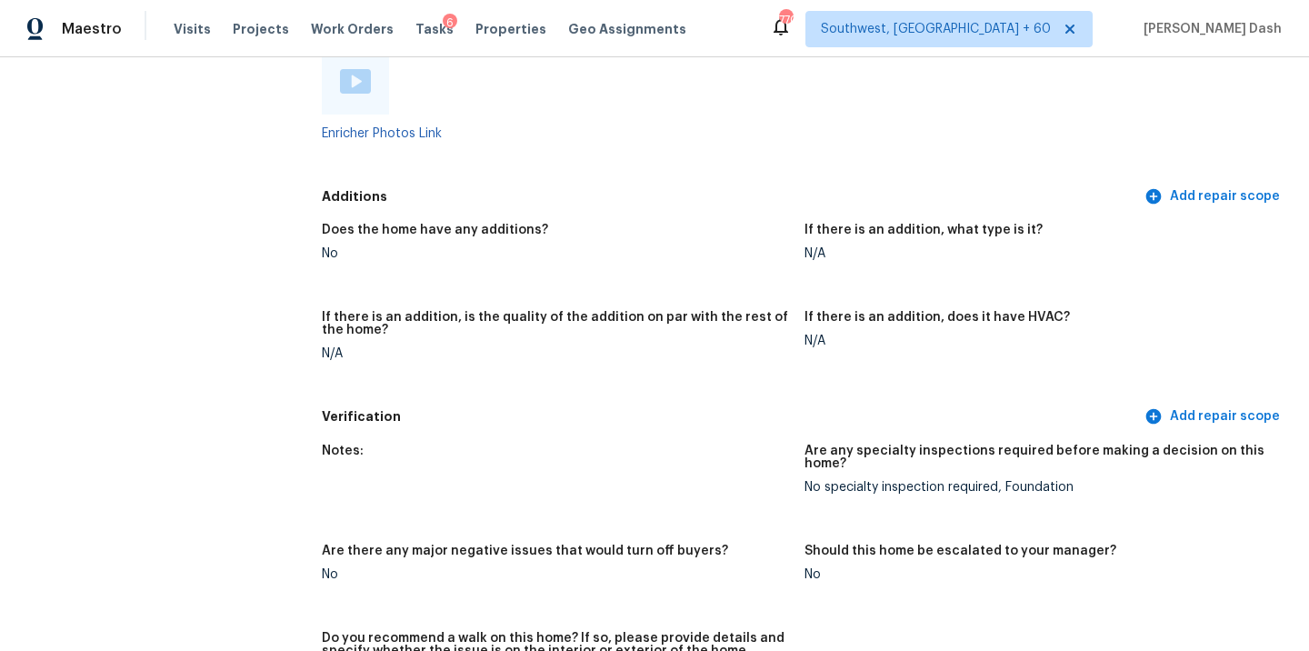
scroll to position [3561, 0]
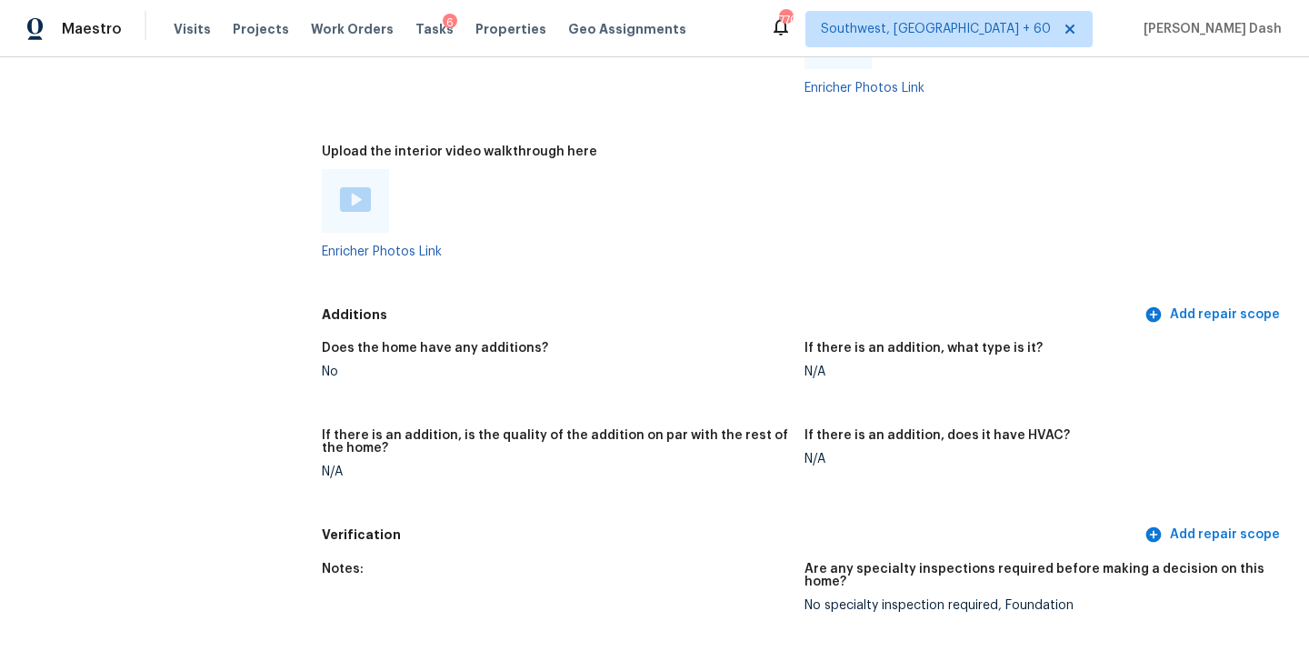
click at [357, 188] on div at bounding box center [355, 201] width 67 height 64
click at [355, 187] on img at bounding box center [355, 199] width 31 height 25
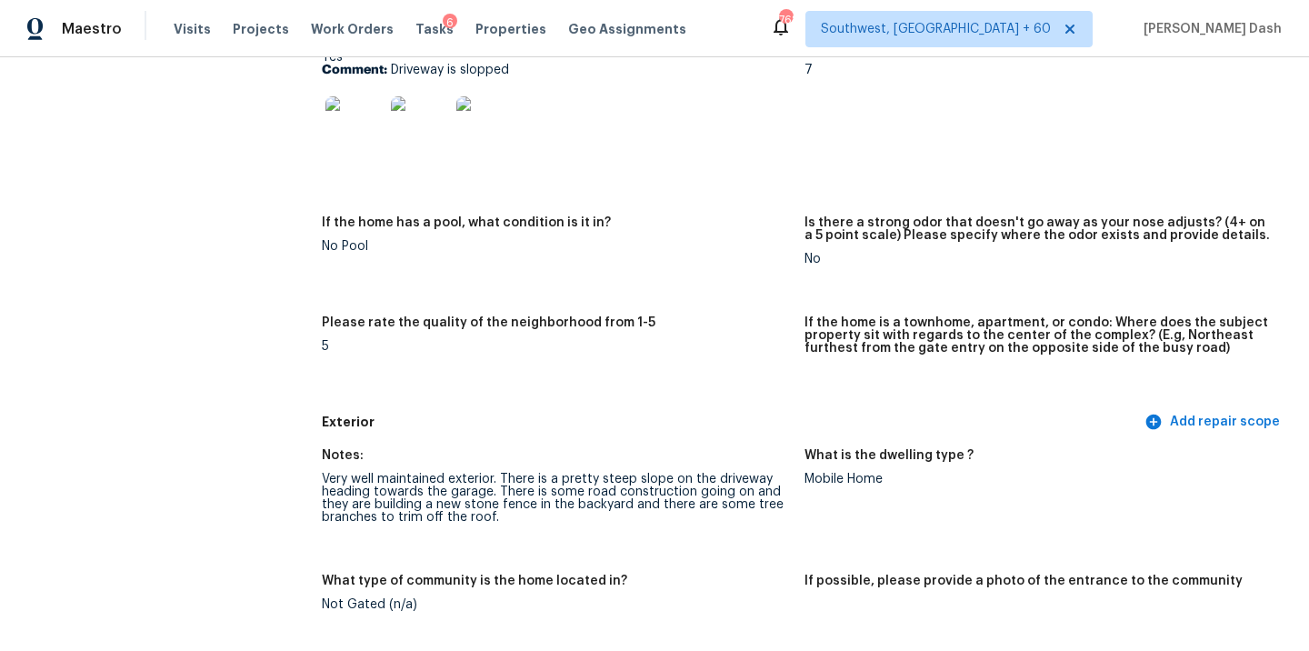
scroll to position [0, 0]
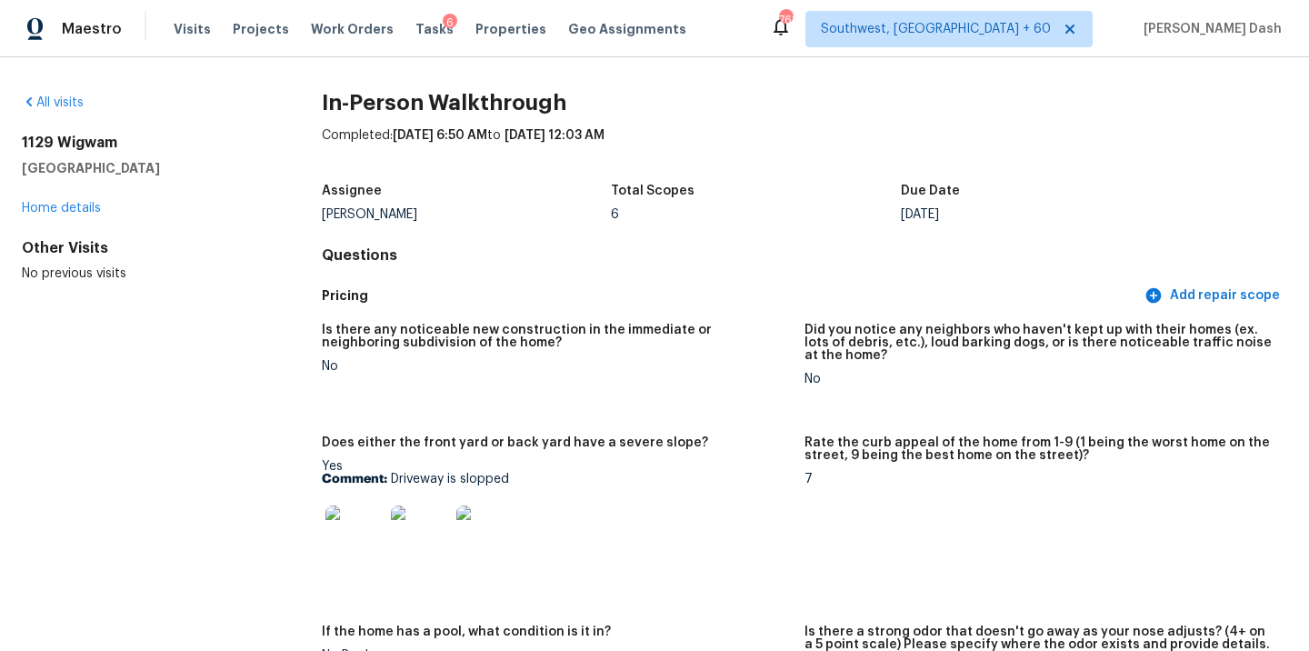
click at [73, 94] on div "All visits" at bounding box center [143, 103] width 242 height 18
click at [75, 102] on link "All visits" at bounding box center [53, 102] width 62 height 13
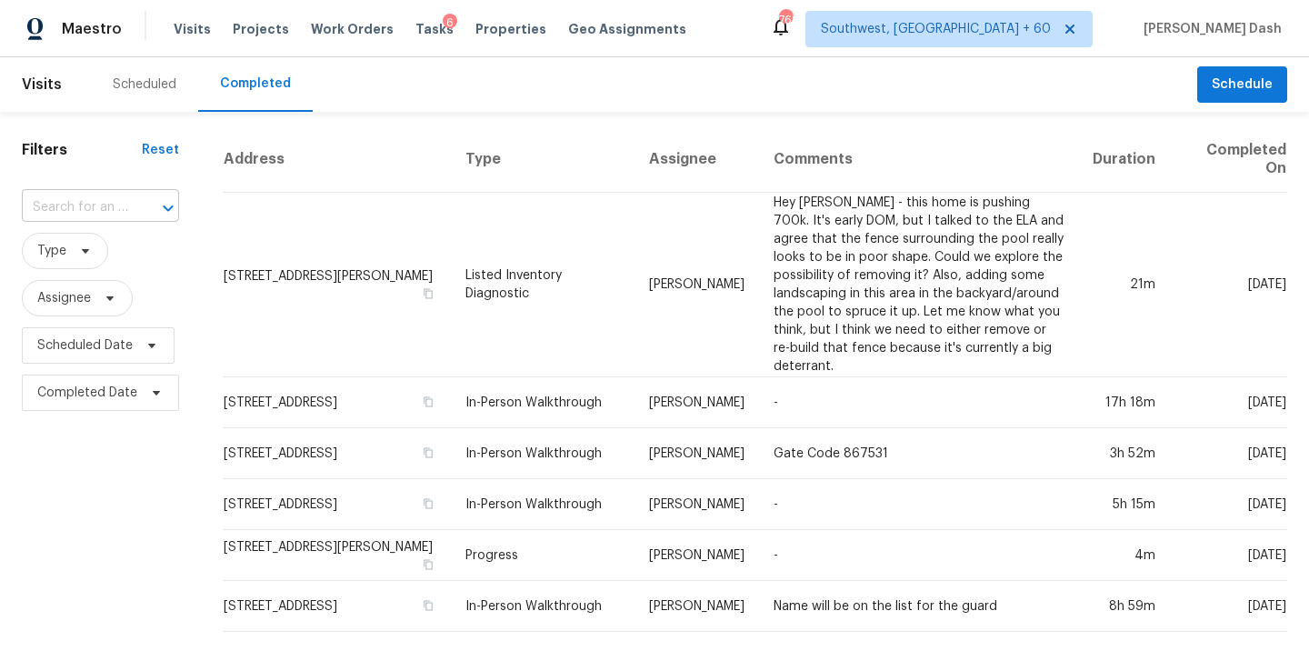
click at [72, 198] on input "text" at bounding box center [75, 208] width 106 height 28
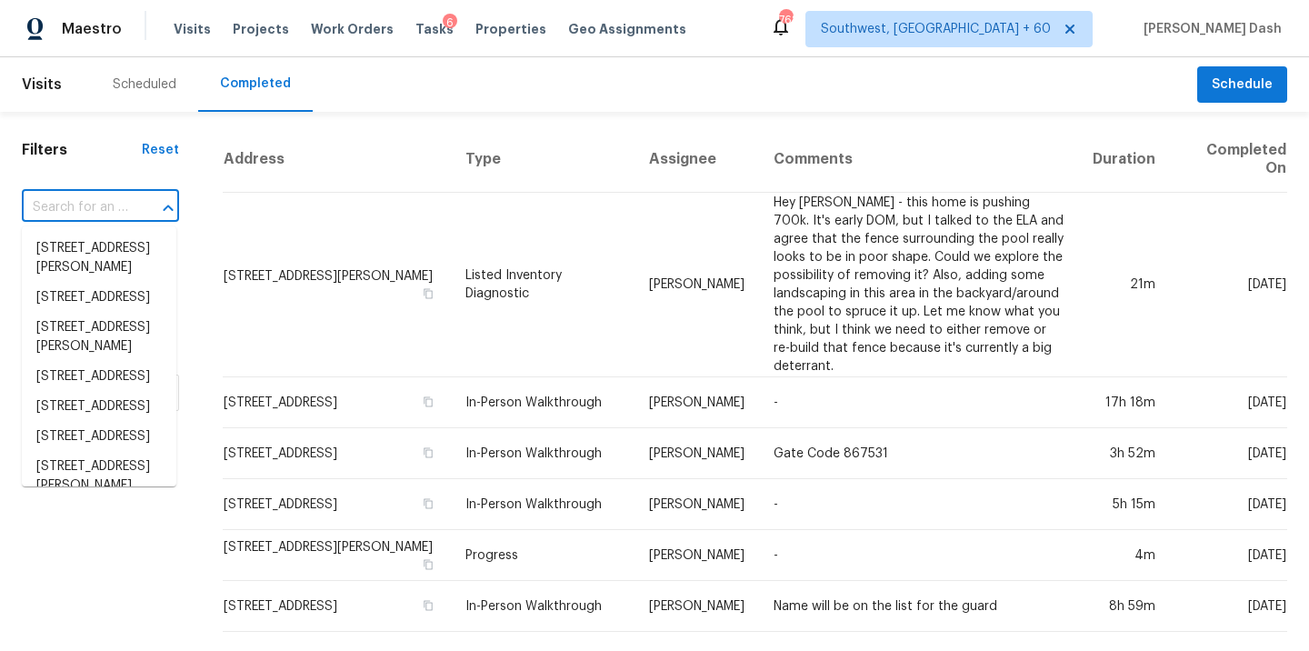
paste input "12 Paseo Fucsia, Rancho Santa Margarita, CA 92688"
type input "12 Paseo Fucsia, Rancho Santa Margarita, CA 92688"
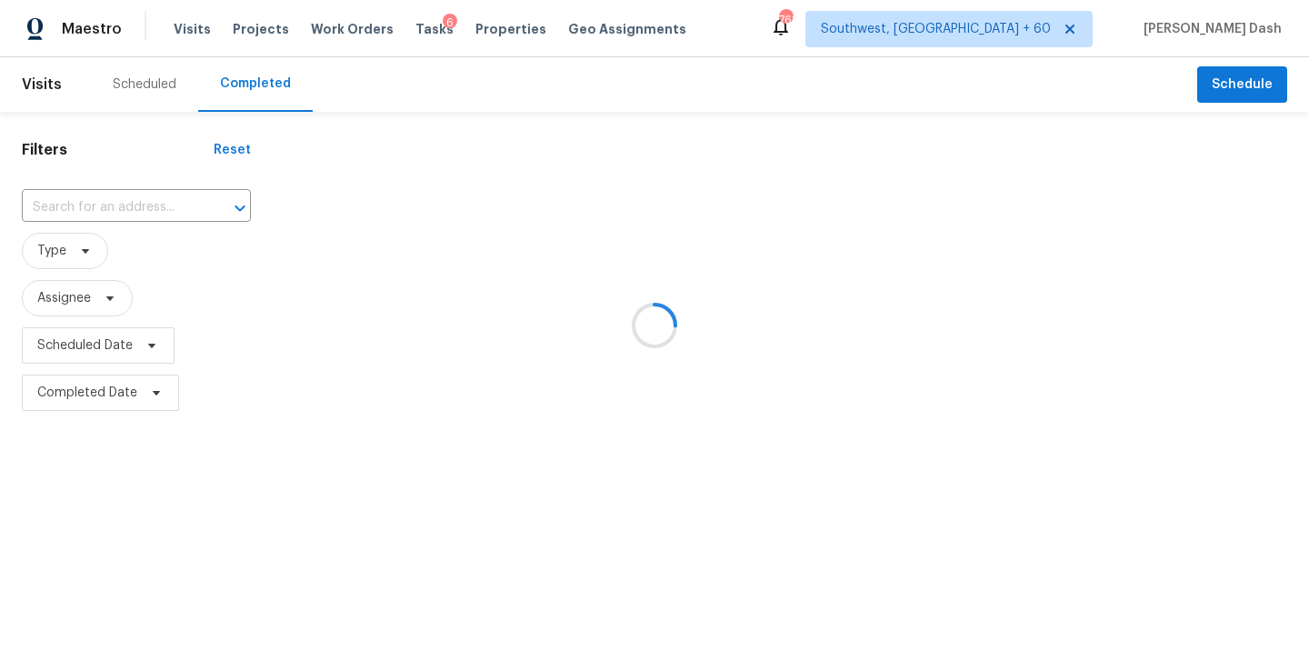
type input "12 Paseo Fucsia, Rancho Santa Margarita, CA 92688"
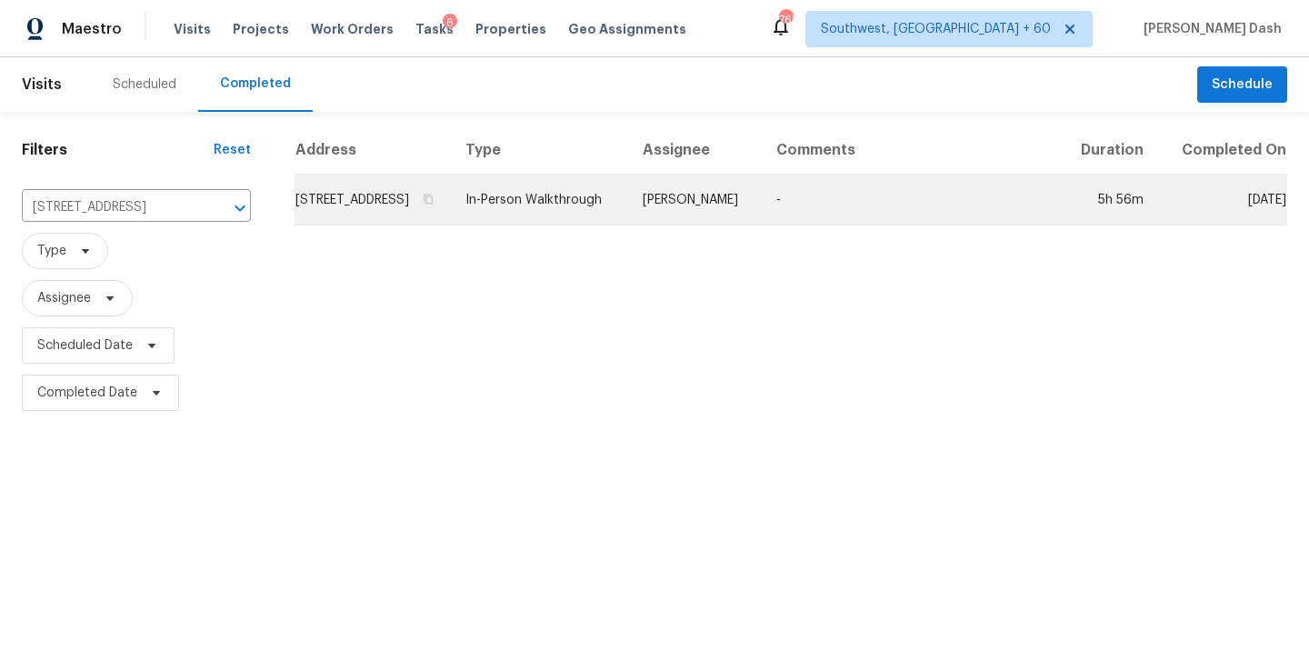
click at [585, 217] on td "In-Person Walkthrough" at bounding box center [539, 199] width 177 height 51
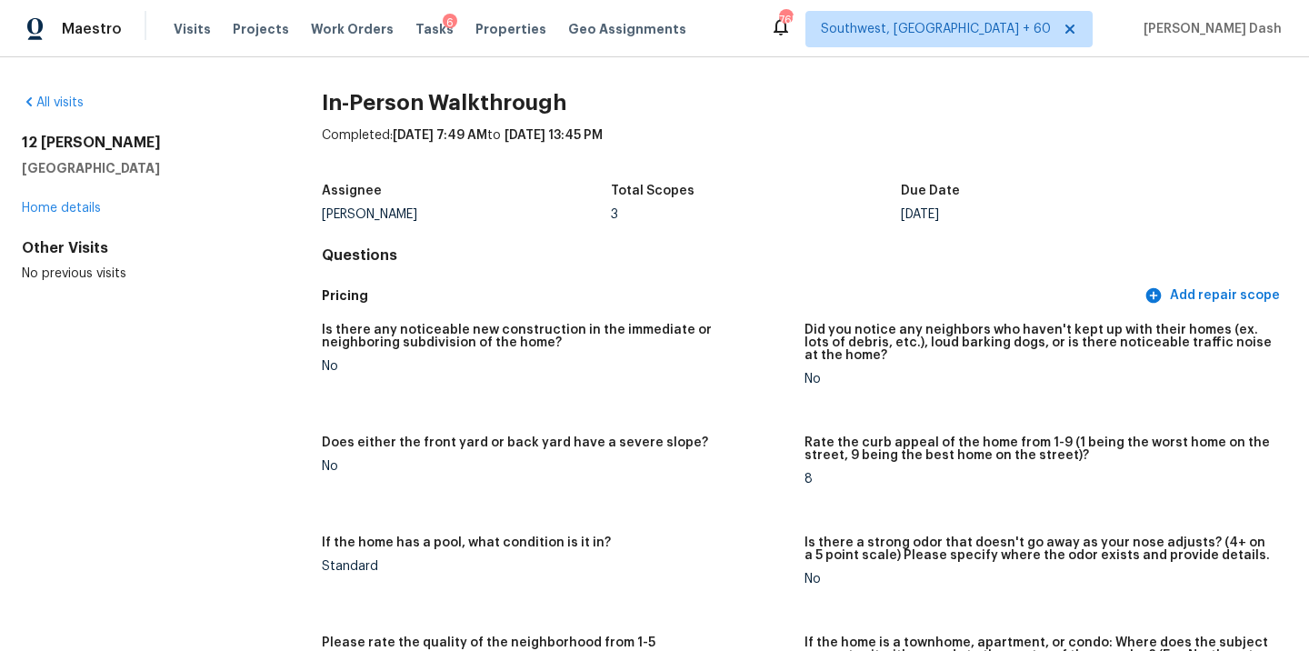
click at [65, 93] on div "All visits 12 Paseo Fucsia Rancho Santa Margarita, CA 92688 Home details Other …" at bounding box center [654, 353] width 1309 height 593
click at [67, 99] on link "All visits" at bounding box center [53, 102] width 62 height 13
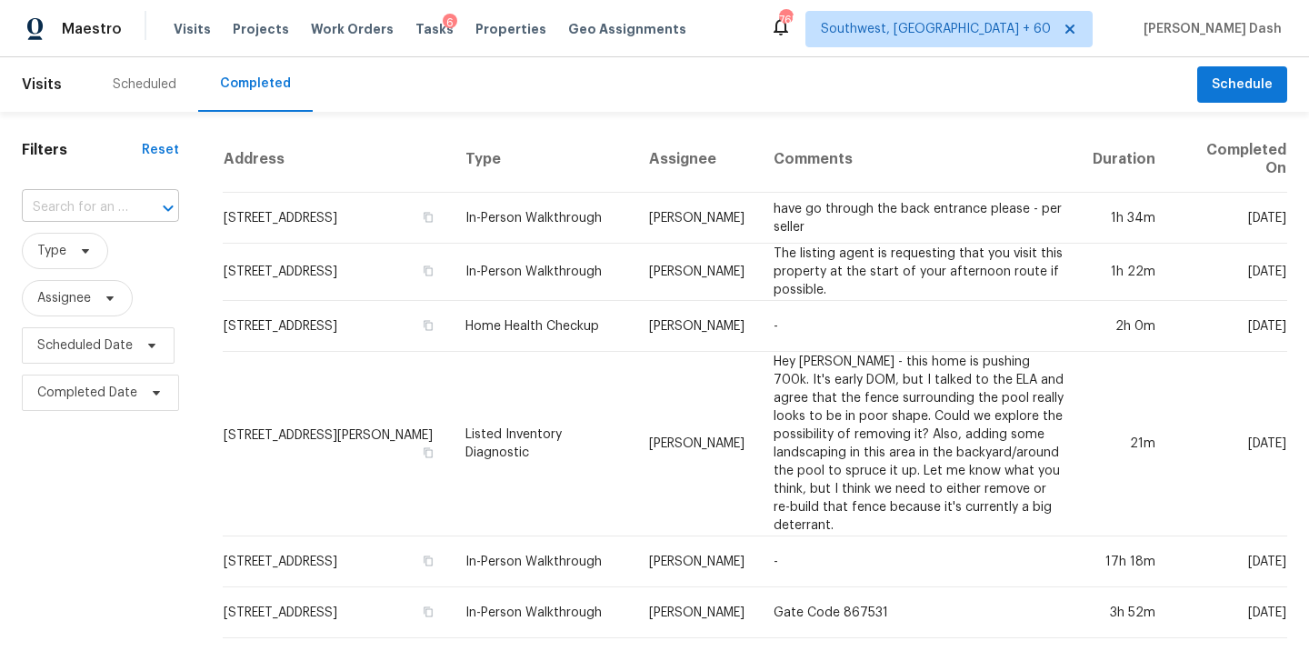
click at [132, 217] on div at bounding box center [155, 207] width 47 height 25
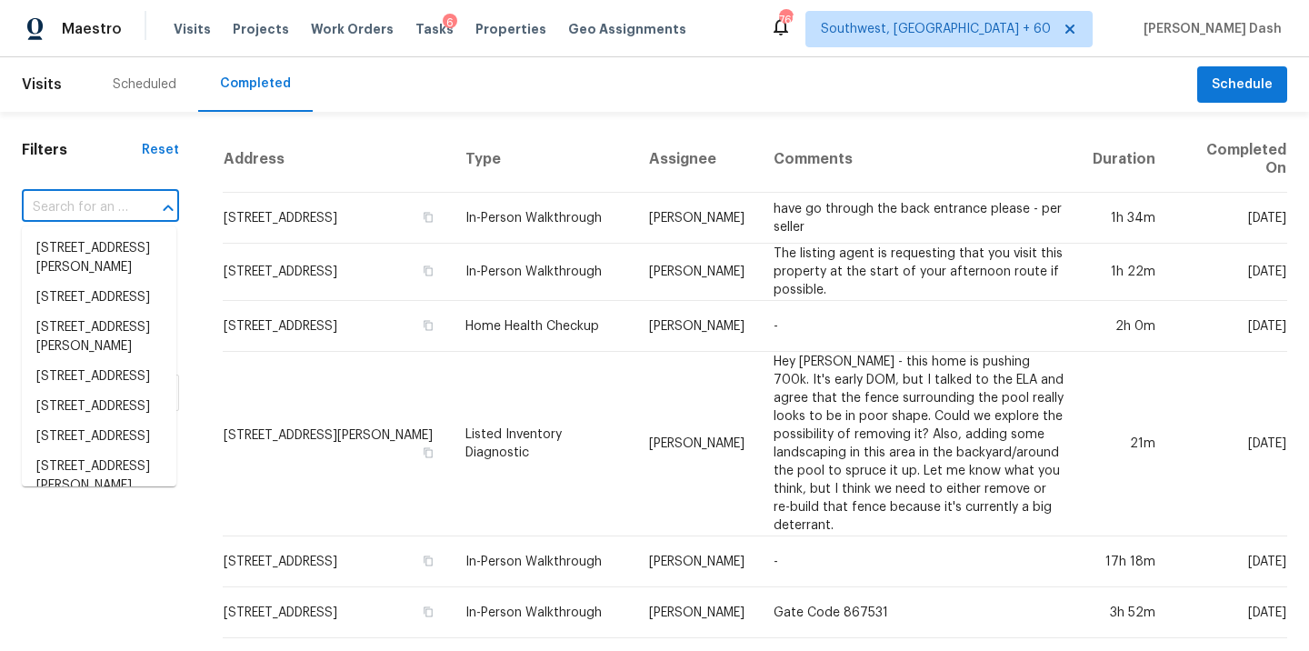
paste input "5919 Heritage Ln, Stone Mountain, GA 30087"
type input "5919 Heritage Ln, Stone Mountain, GA 30087"
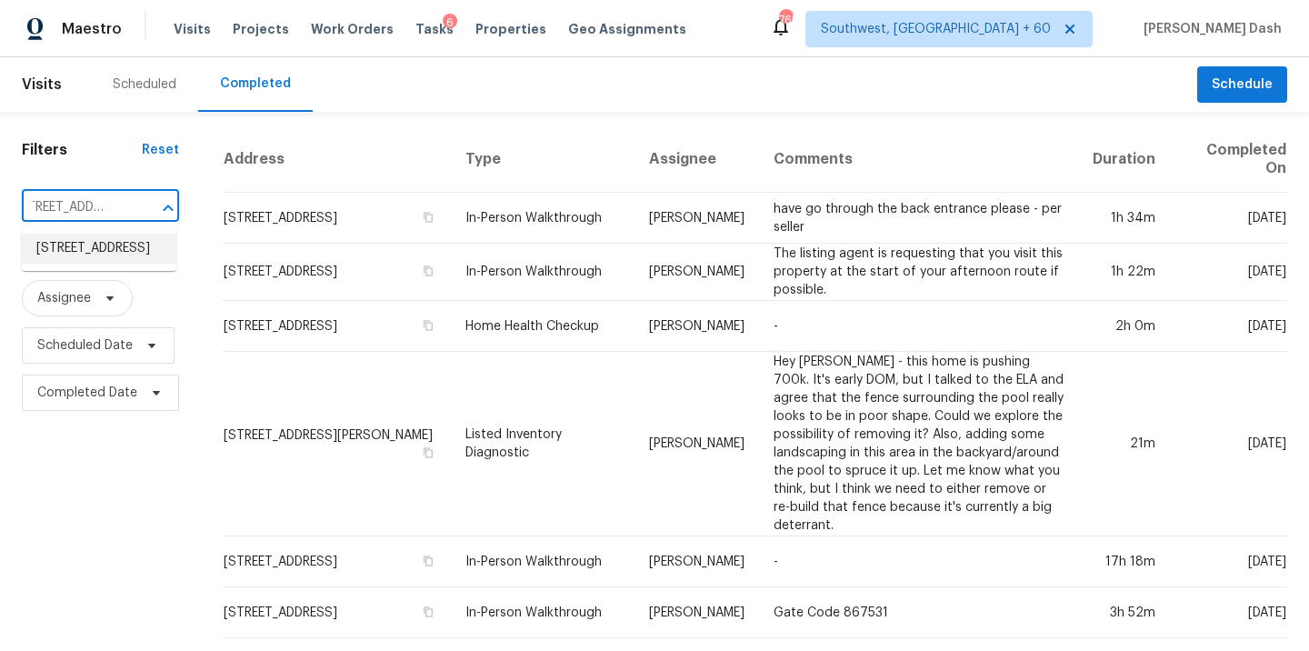
click at [124, 257] on li "5919 Heritage Ln, Stone Mountain, GA 30087" at bounding box center [99, 249] width 154 height 30
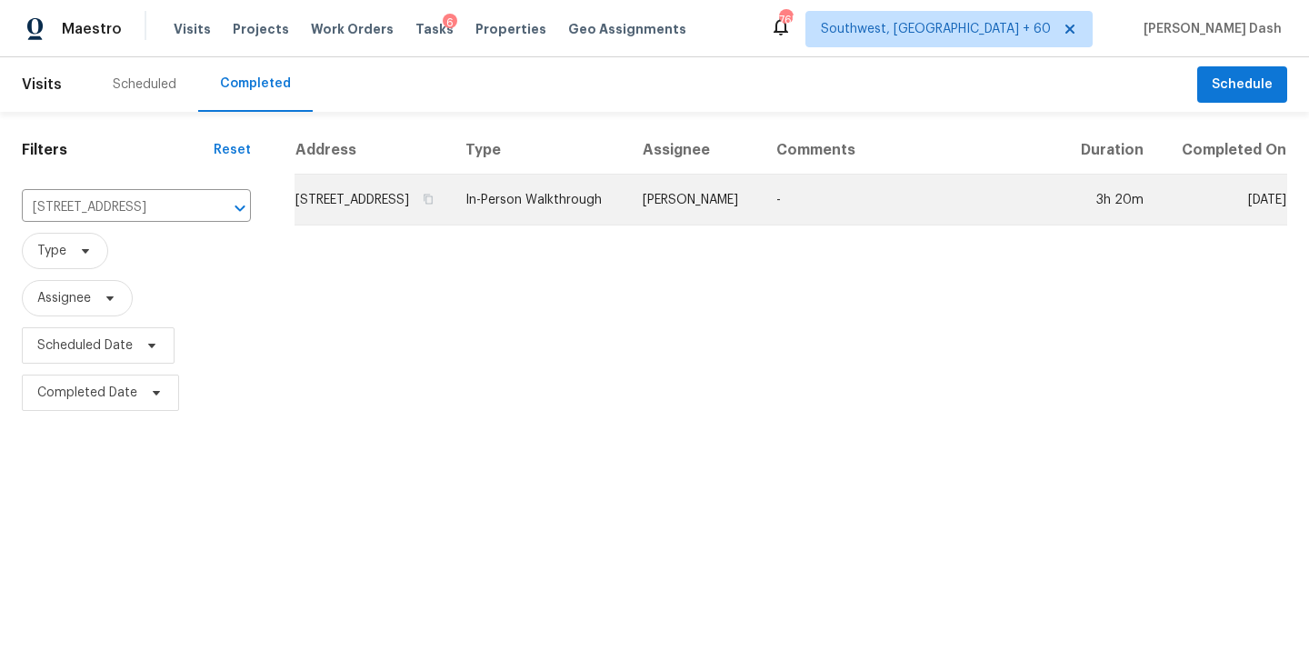
click at [685, 225] on td "Samuel Vetrik" at bounding box center [695, 199] width 134 height 51
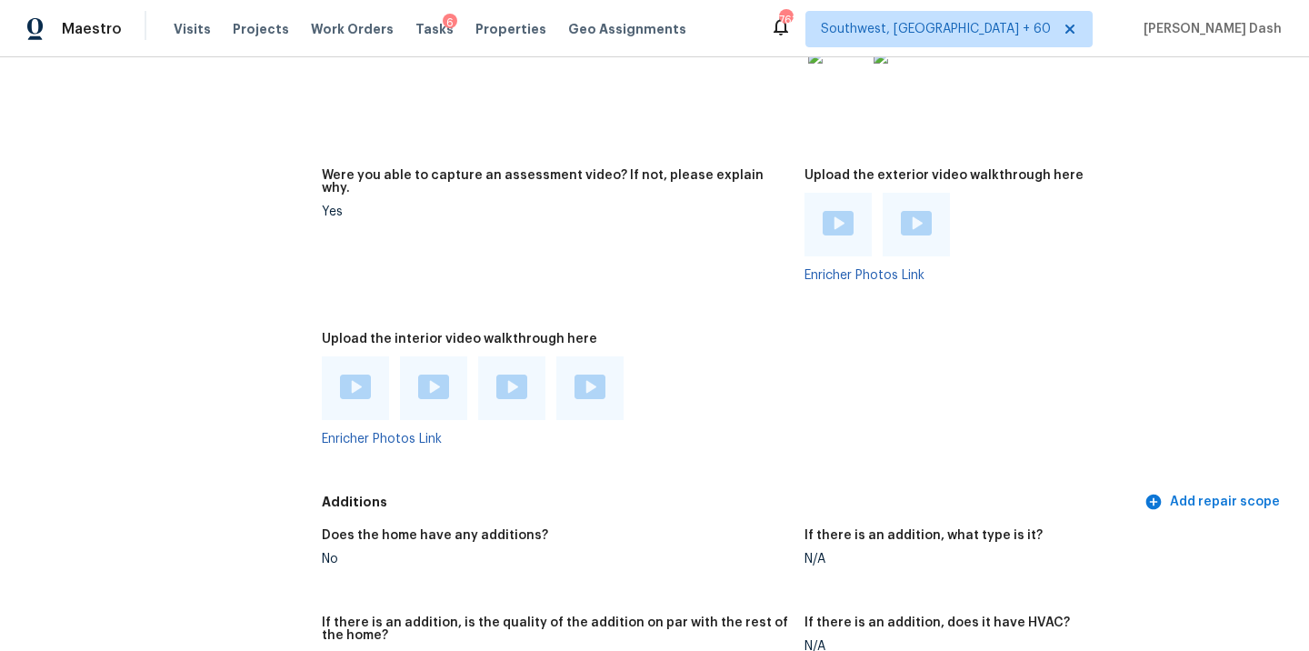
scroll to position [5272, 0]
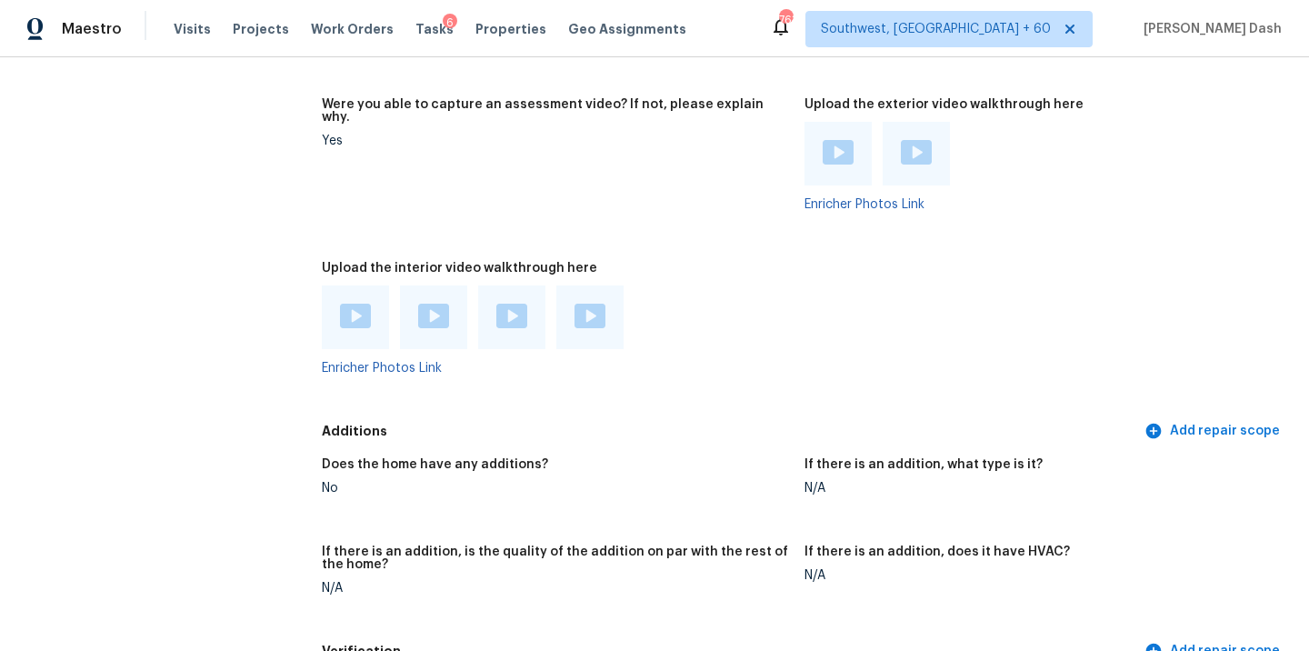
click at [355, 304] on img at bounding box center [355, 316] width 31 height 25
click at [427, 304] on img at bounding box center [433, 316] width 31 height 25
click at [509, 304] on img at bounding box center [511, 316] width 31 height 25
click at [576, 304] on img at bounding box center [589, 316] width 31 height 25
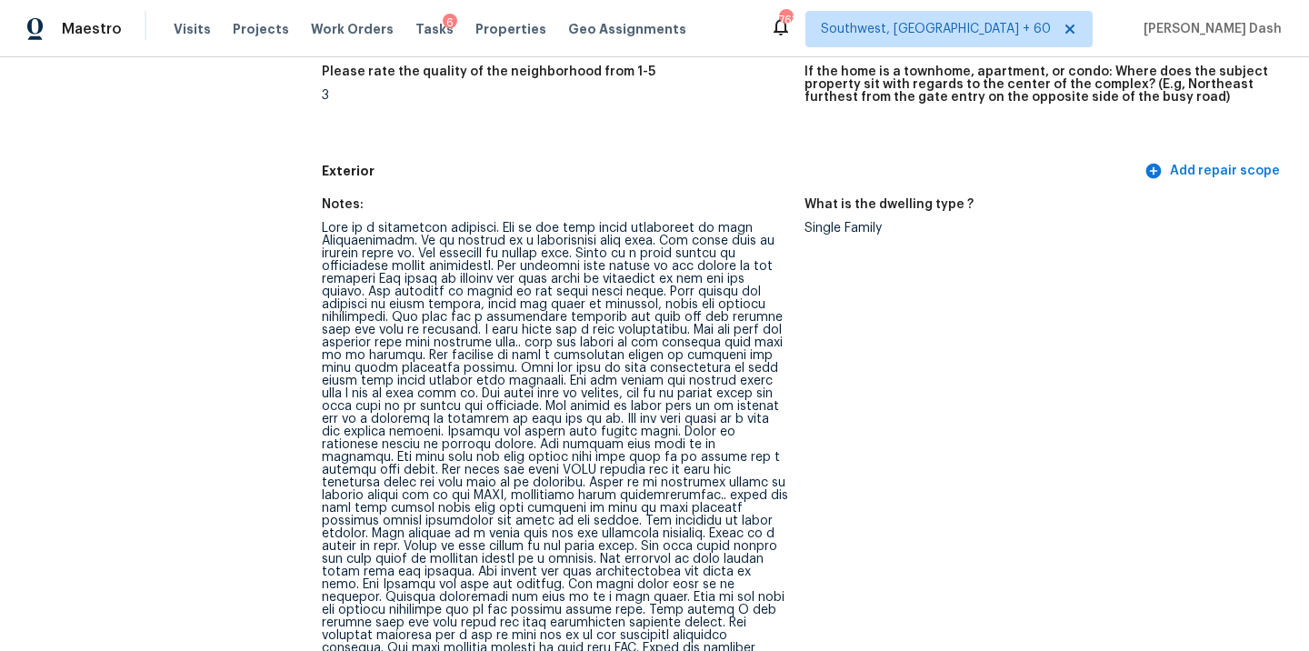
scroll to position [573, 0]
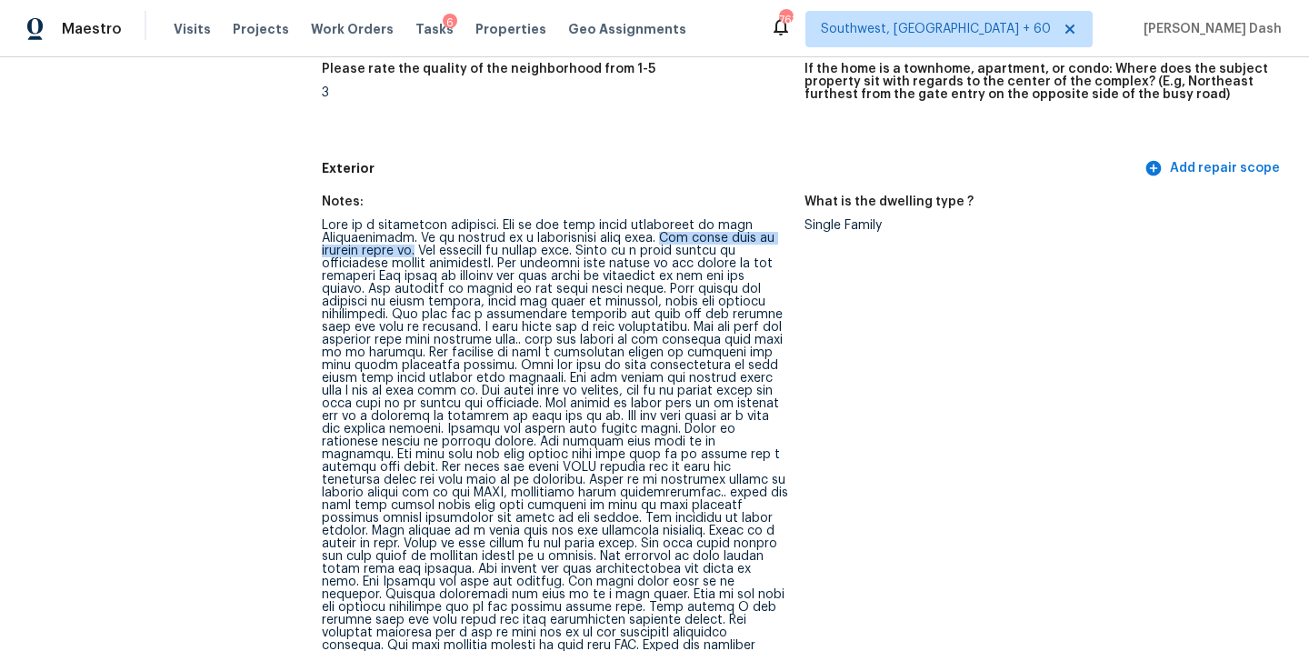
drag, startPoint x: 641, startPoint y: 238, endPoint x: 377, endPoint y: 247, distance: 263.7
click at [377, 247] on div at bounding box center [556, 588] width 468 height 738
copy div "The front yard is lightly waved in."
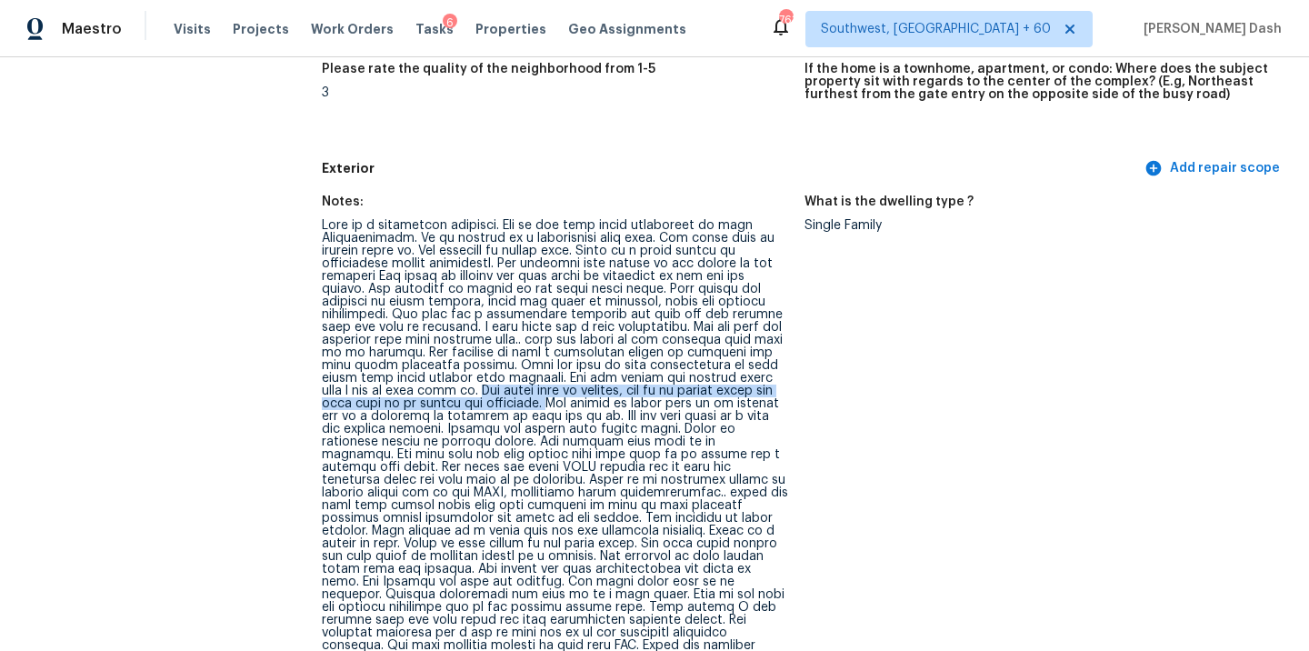
drag, startPoint x: 762, startPoint y: 377, endPoint x: 385, endPoint y: 400, distance: 376.9
click at [384, 400] on div at bounding box center [556, 588] width 468 height 738
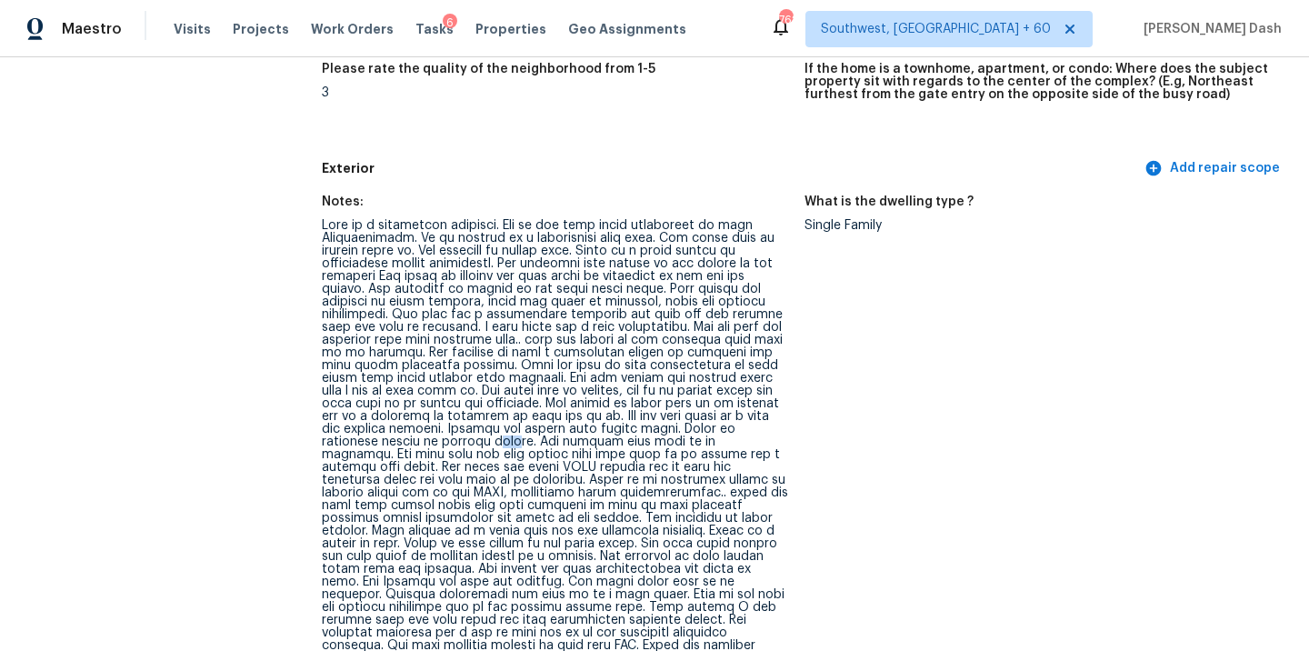
drag, startPoint x: 357, startPoint y: 437, endPoint x: 331, endPoint y: 437, distance: 26.4
click at [331, 437] on div at bounding box center [556, 588] width 468 height 738
drag, startPoint x: 704, startPoint y: 477, endPoint x: 608, endPoint y: 477, distance: 96.3
click at [608, 477] on div at bounding box center [556, 588] width 468 height 738
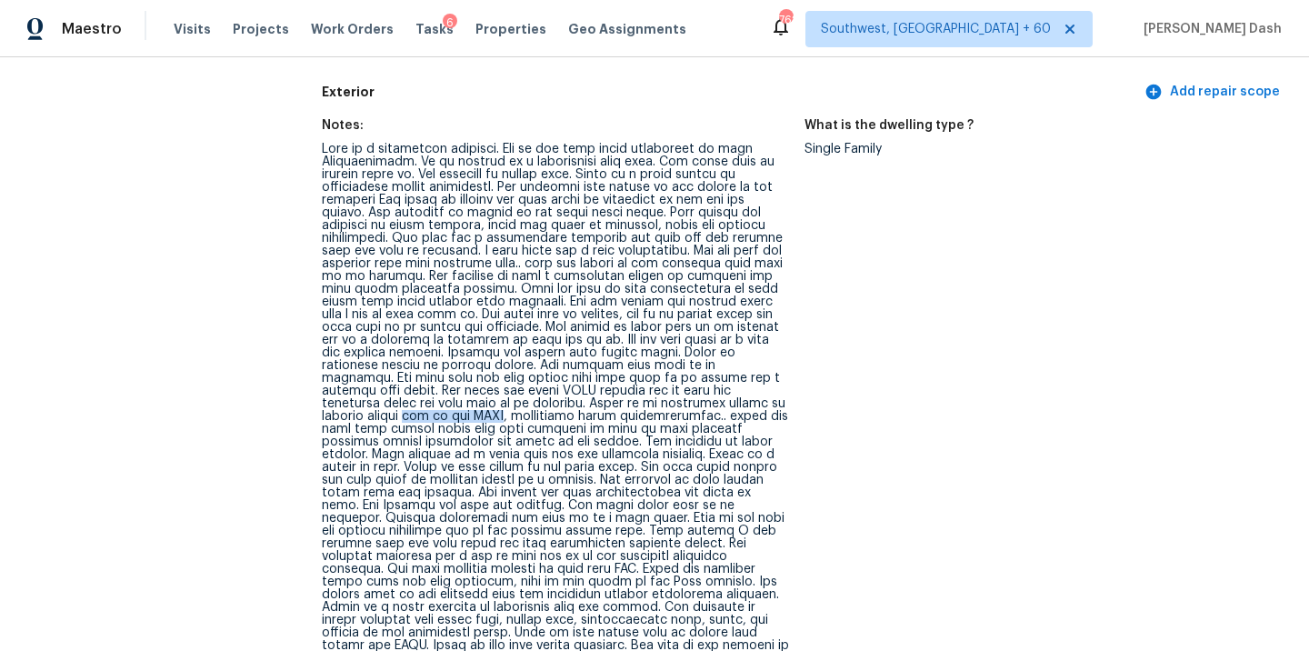
scroll to position [655, 0]
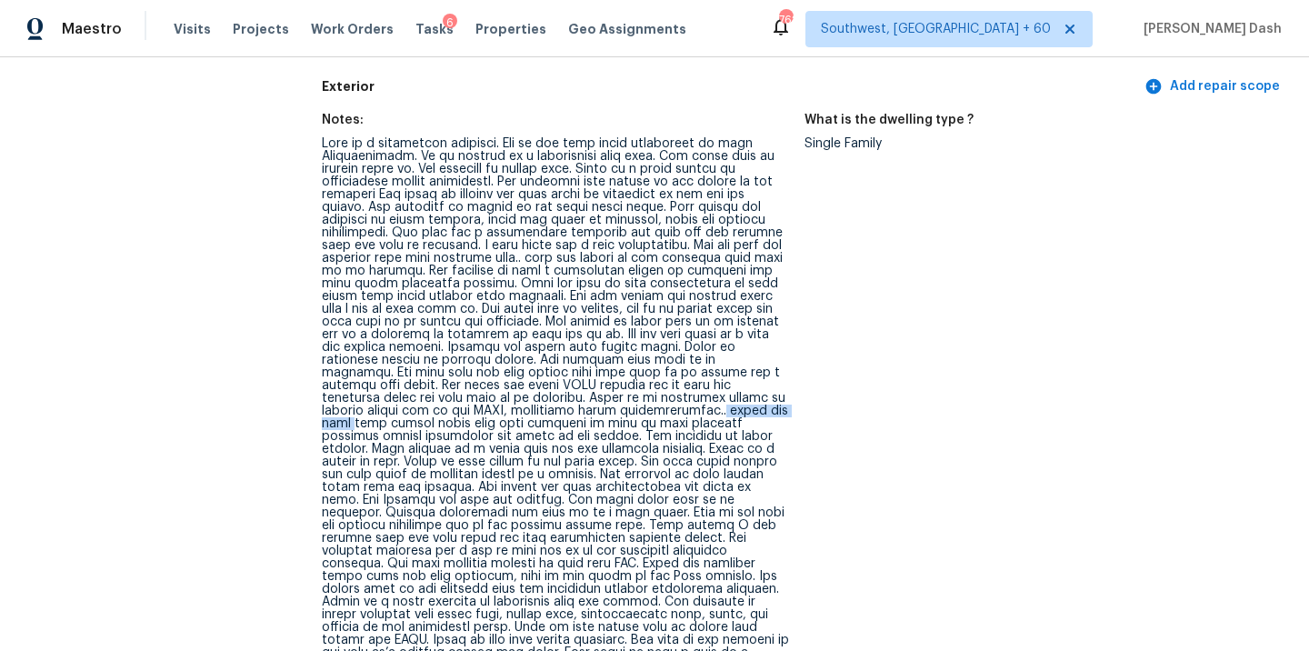
drag, startPoint x: 450, startPoint y: 414, endPoint x: 538, endPoint y: 414, distance: 88.2
click at [538, 414] on div at bounding box center [556, 506] width 468 height 738
drag, startPoint x: 503, startPoint y: 490, endPoint x: 464, endPoint y: 490, distance: 38.2
click at [464, 490] on div at bounding box center [556, 506] width 468 height 738
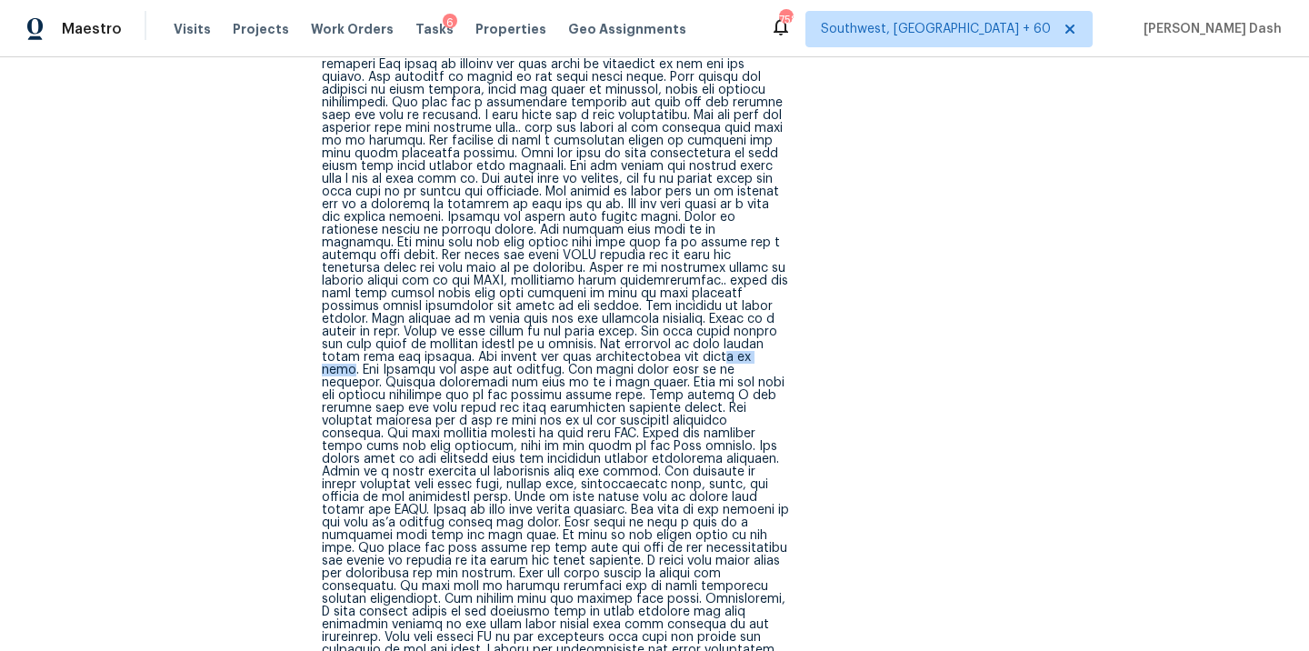
scroll to position [797, 0]
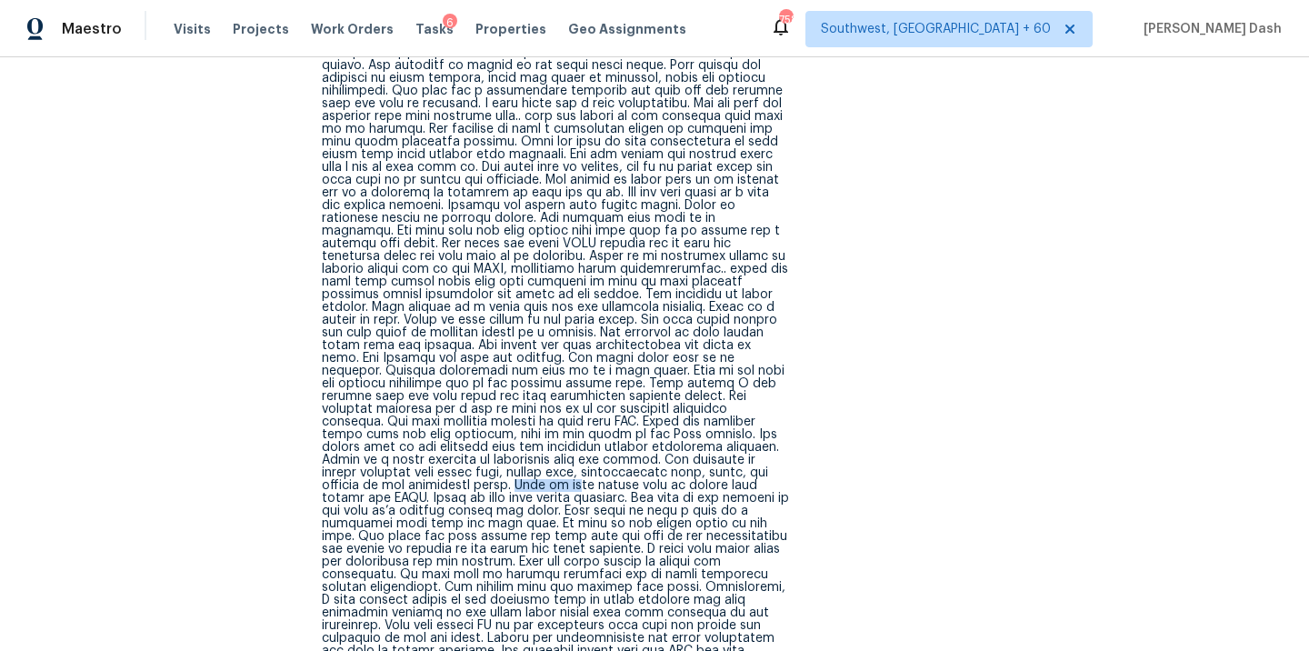
drag, startPoint x: 581, startPoint y: 470, endPoint x: 635, endPoint y: 470, distance: 54.5
click at [635, 470] on div at bounding box center [556, 364] width 468 height 738
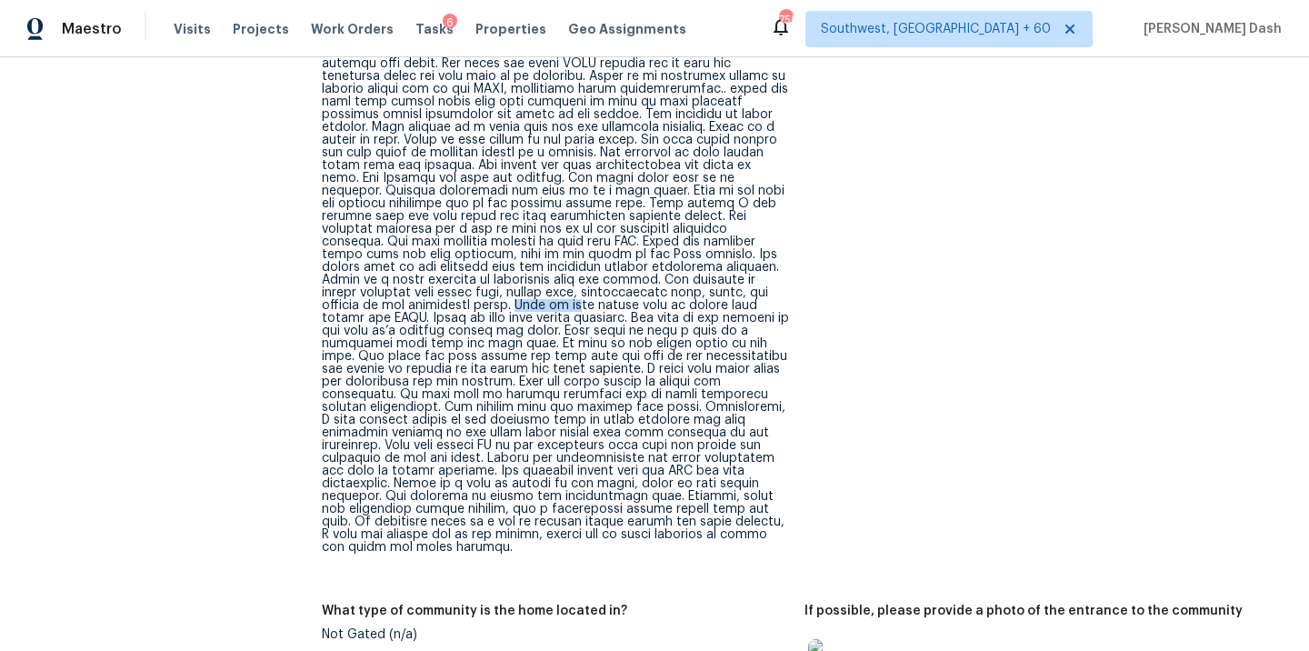
scroll to position [993, 0]
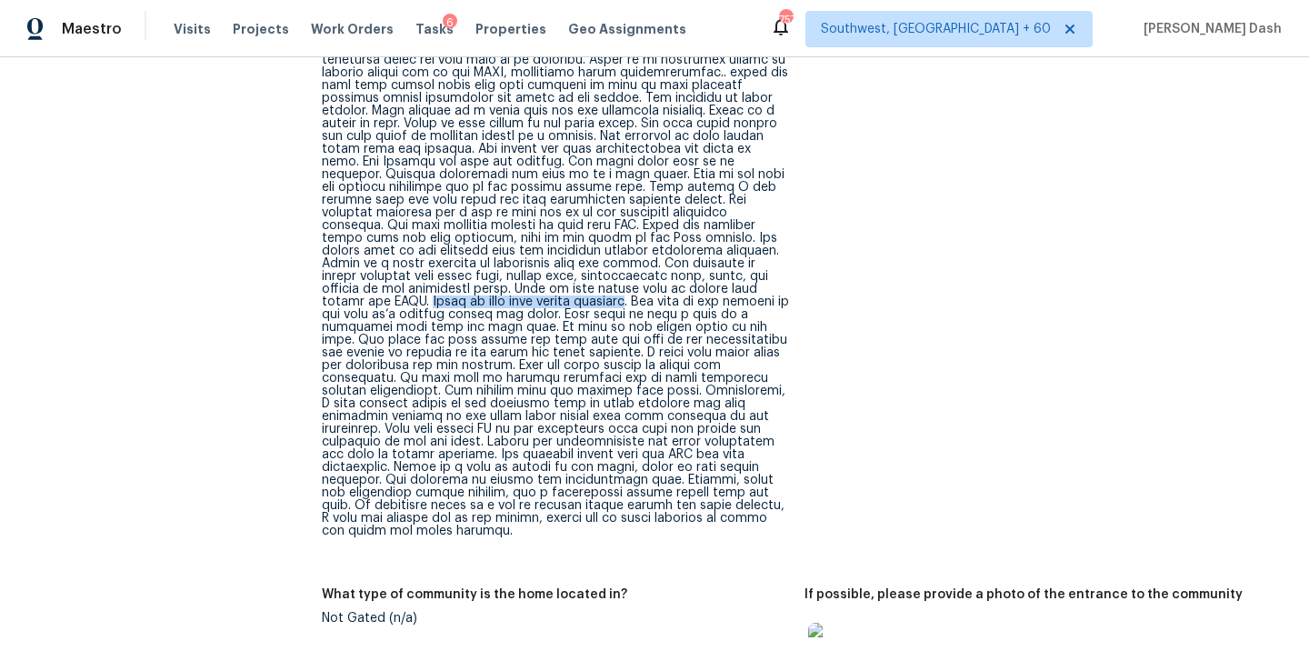
drag, startPoint x: 463, startPoint y: 290, endPoint x: 685, endPoint y: 291, distance: 221.8
click at [685, 291] on div at bounding box center [556, 168] width 468 height 738
click at [689, 290] on div at bounding box center [556, 168] width 468 height 738
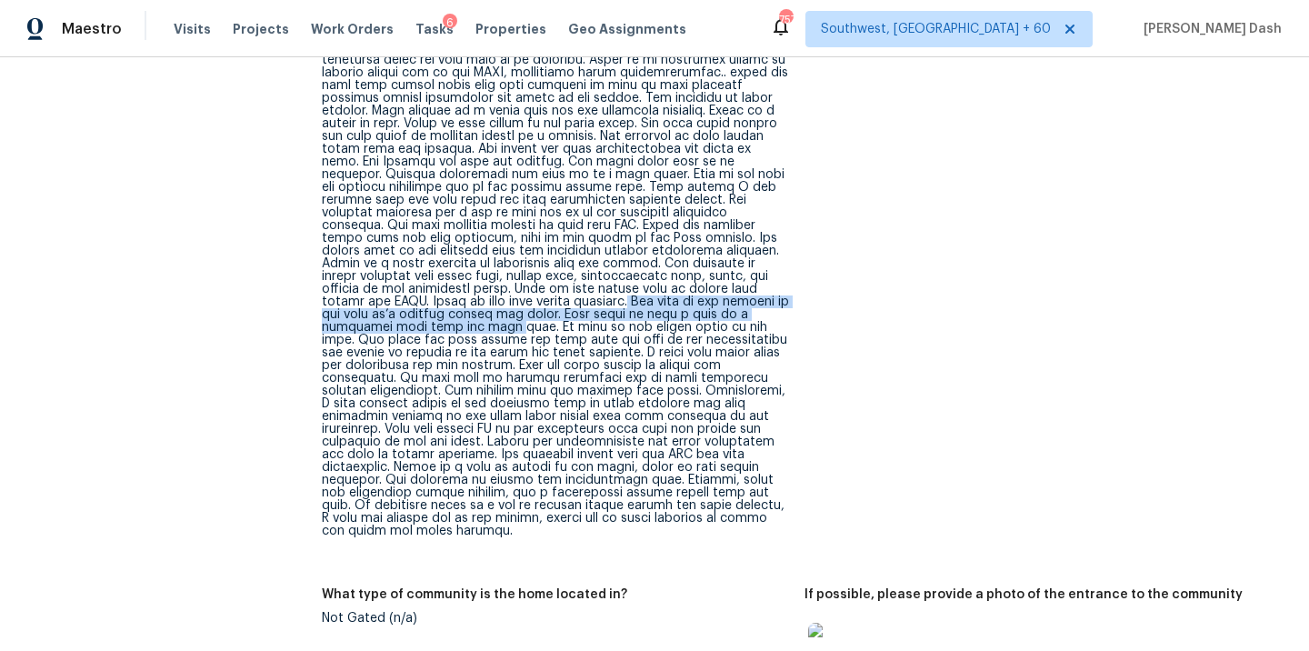
drag, startPoint x: 689, startPoint y: 290, endPoint x: 513, endPoint y: 320, distance: 177.9
click at [513, 320] on div at bounding box center [556, 168] width 468 height 738
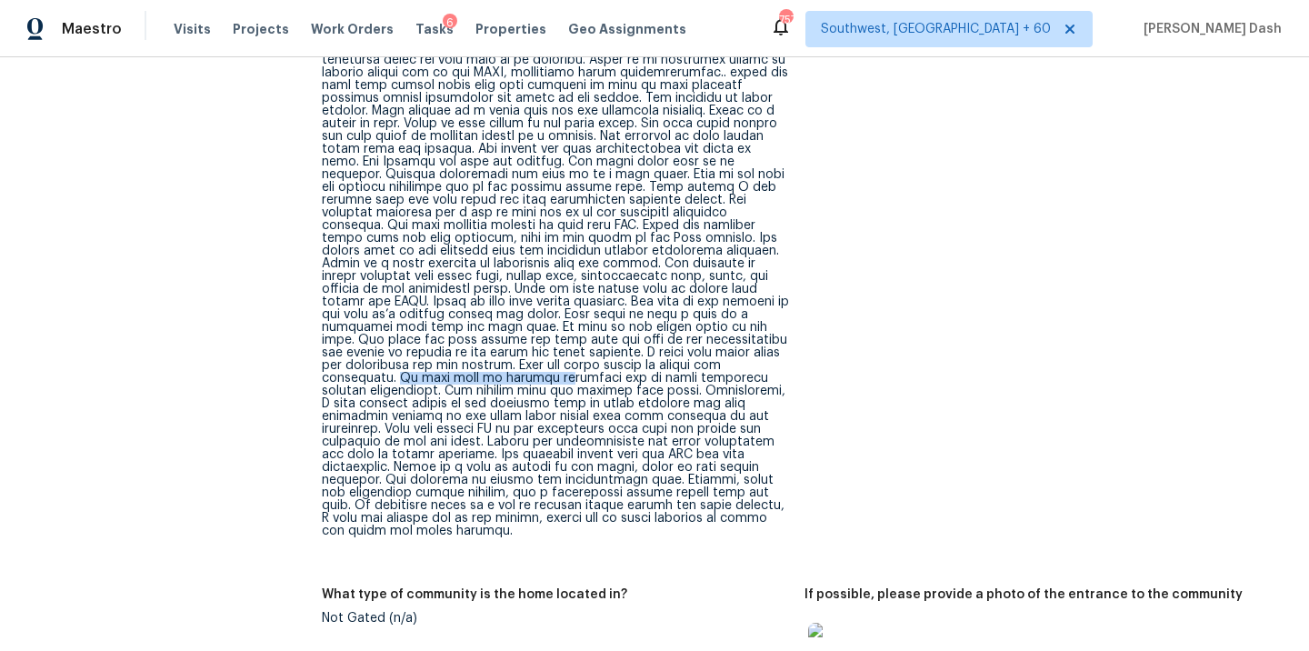
drag, startPoint x: 393, startPoint y: 364, endPoint x: 545, endPoint y: 364, distance: 152.7
click at [545, 364] on div at bounding box center [556, 168] width 468 height 738
click at [760, 400] on div at bounding box center [556, 168] width 468 height 738
drag, startPoint x: 426, startPoint y: 419, endPoint x: 588, endPoint y: 428, distance: 162.0
click at [588, 428] on div at bounding box center [556, 168] width 468 height 738
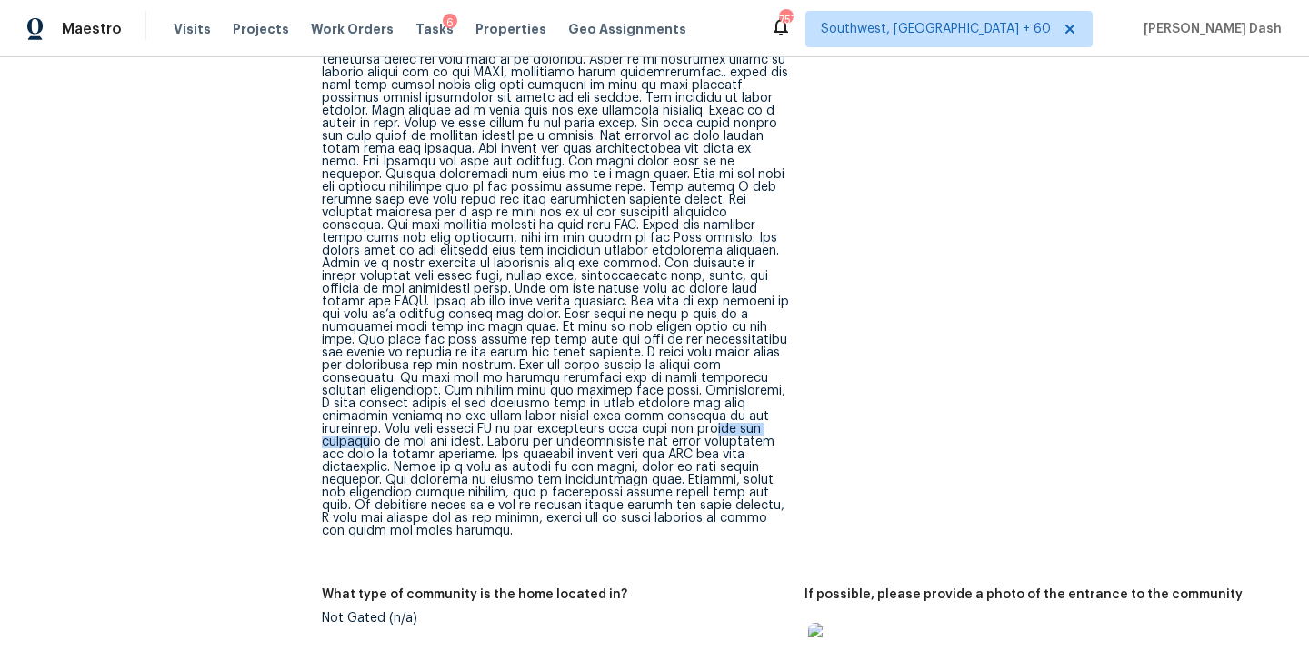
drag, startPoint x: 615, startPoint y: 421, endPoint x: 704, endPoint y: 420, distance: 89.1
click at [704, 420] on div at bounding box center [556, 168] width 468 height 738
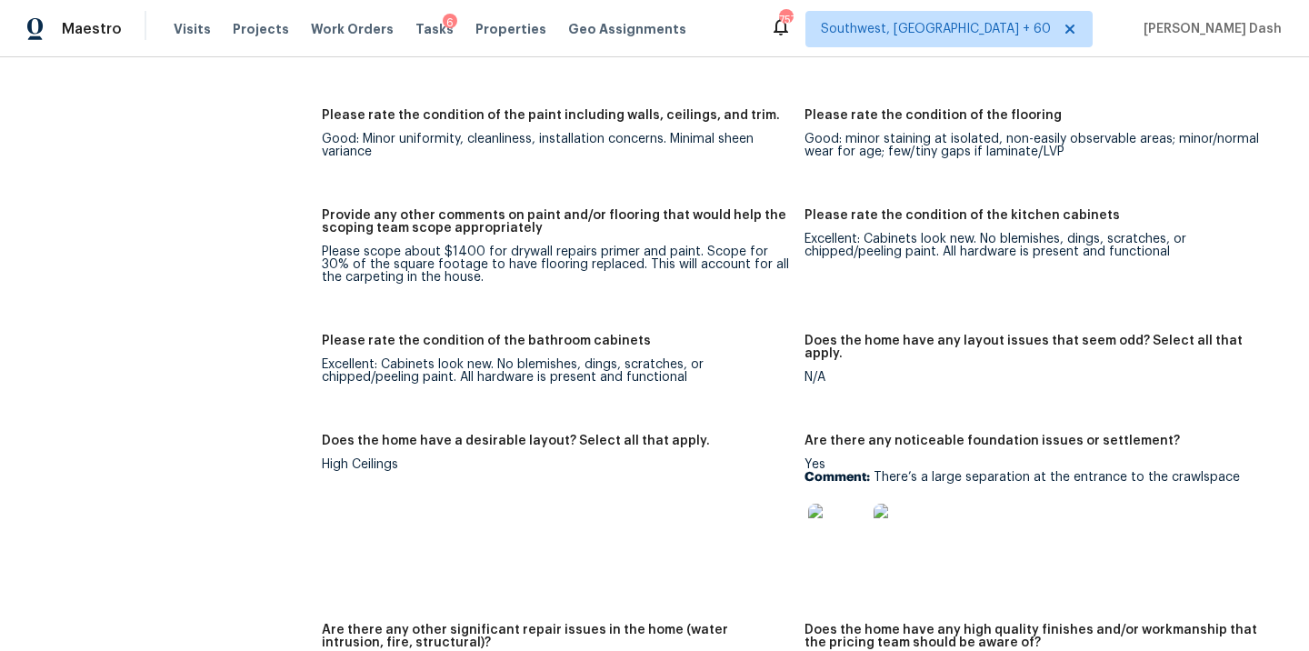
scroll to position [4175, 0]
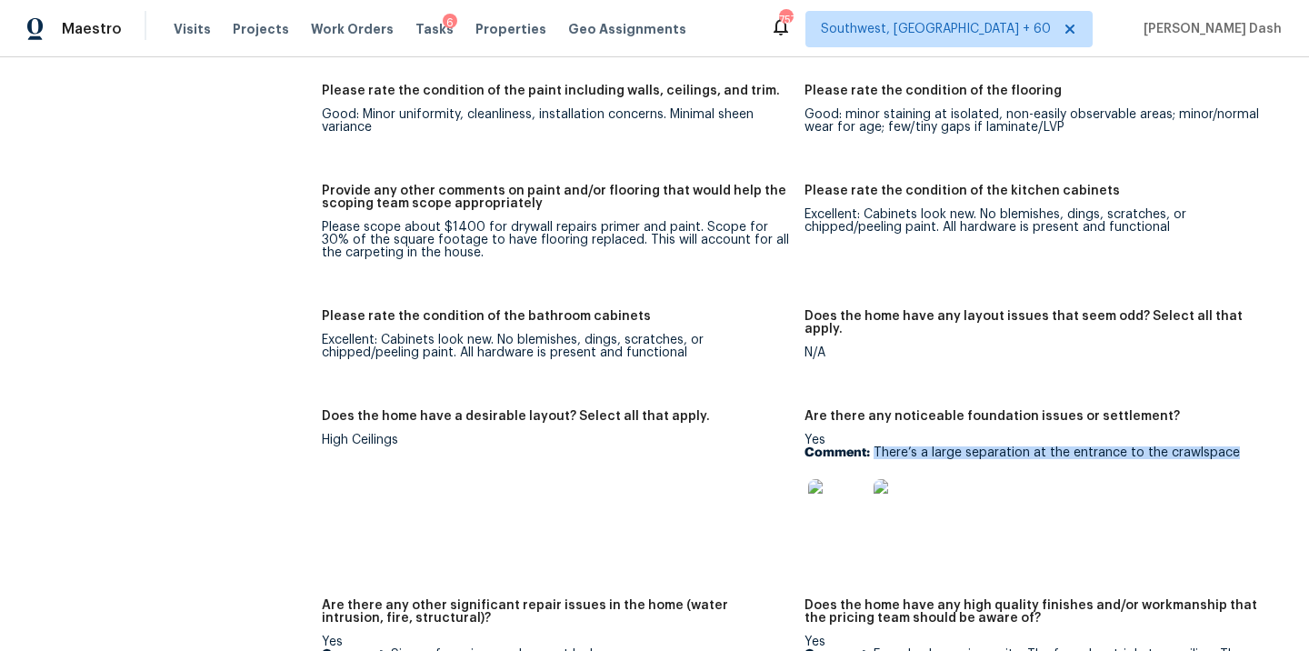
drag, startPoint x: 874, startPoint y: 415, endPoint x: 1232, endPoint y: 417, distance: 358.1
click at [1232, 446] on p "Comment: There’s a large separation at the entrance to the crawlspace" at bounding box center [1038, 452] width 468 height 13
copy p "There’s a large separation at the entrance to the crawlspace"
click at [848, 479] on img at bounding box center [837, 508] width 58 height 58
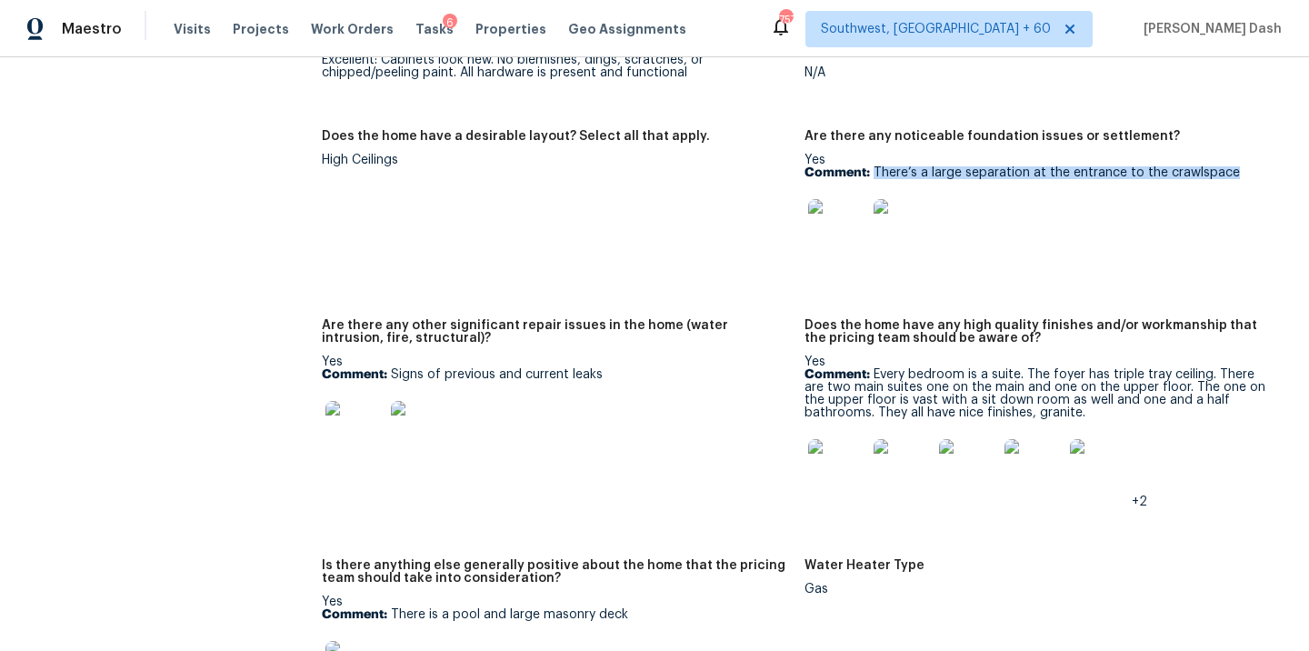
scroll to position [4457, 0]
click at [369, 399] on img at bounding box center [354, 428] width 58 height 58
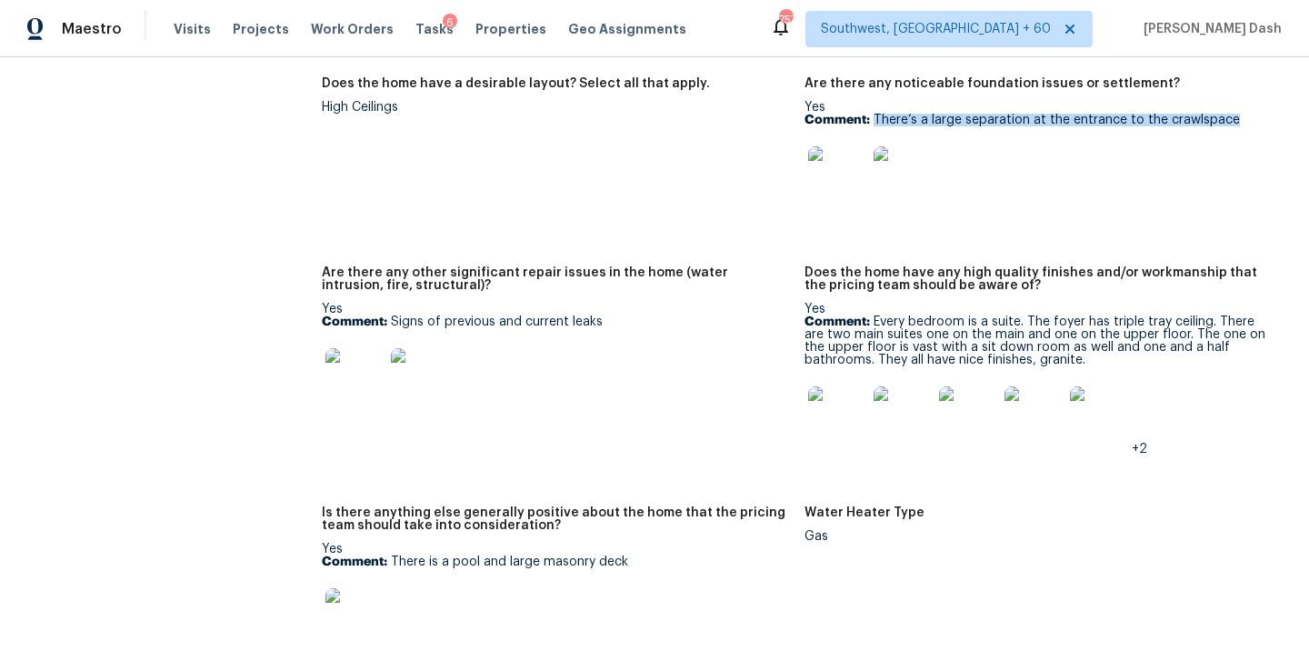
scroll to position [4591, 0]
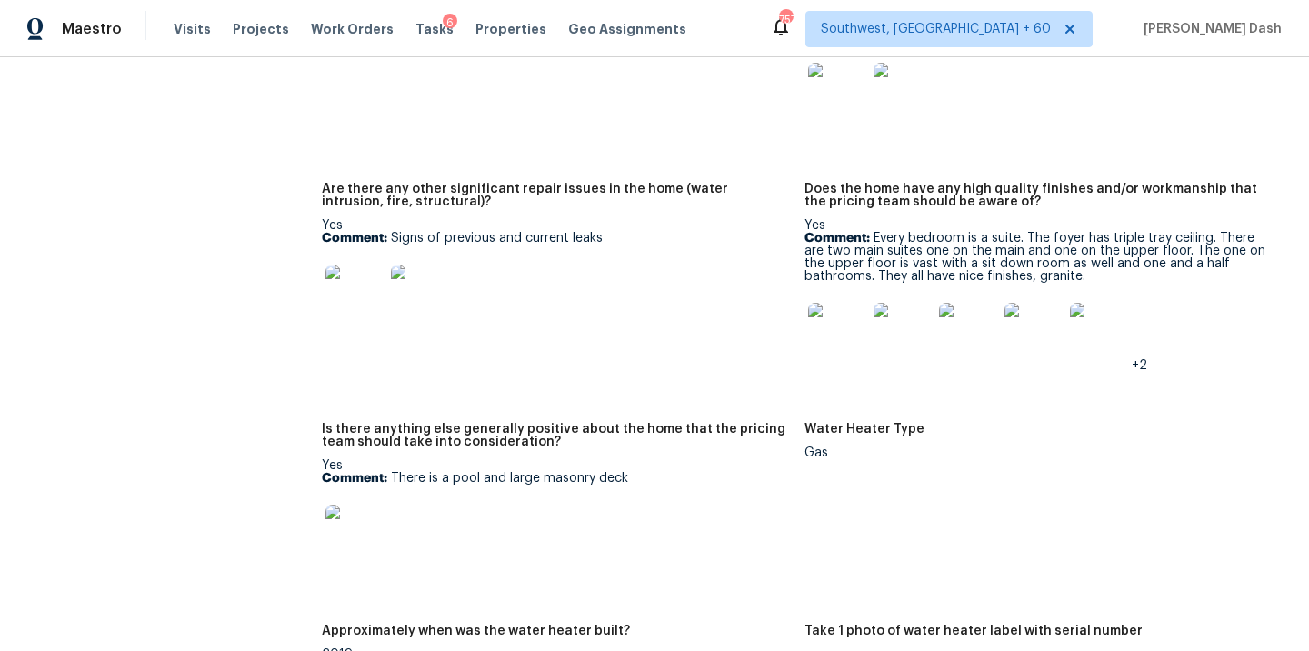
click at [363, 510] on img at bounding box center [354, 533] width 58 height 58
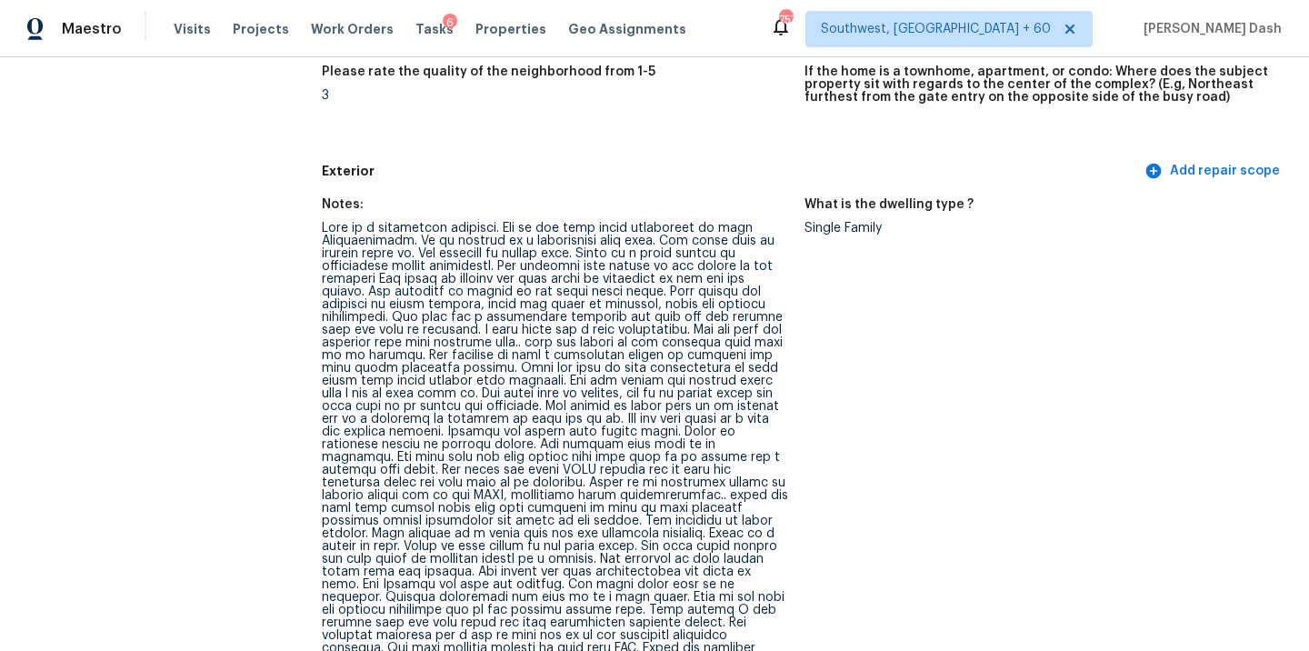
scroll to position [0, 0]
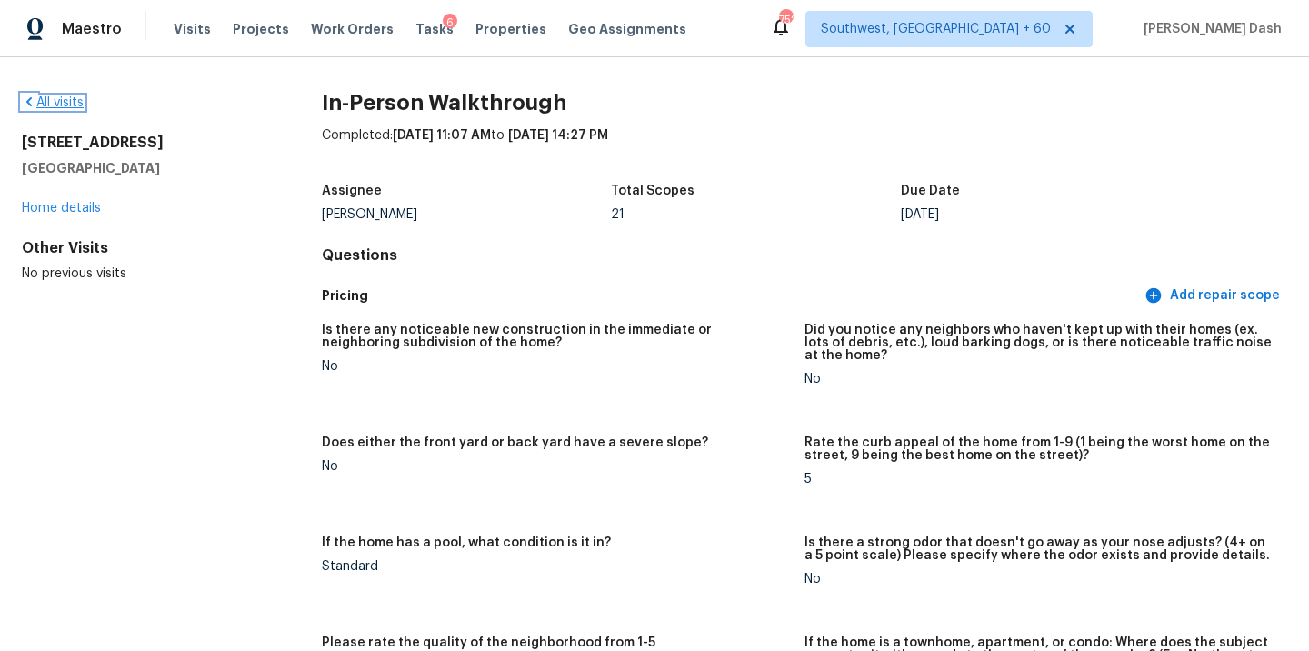
click at [66, 103] on link "All visits" at bounding box center [53, 102] width 62 height 13
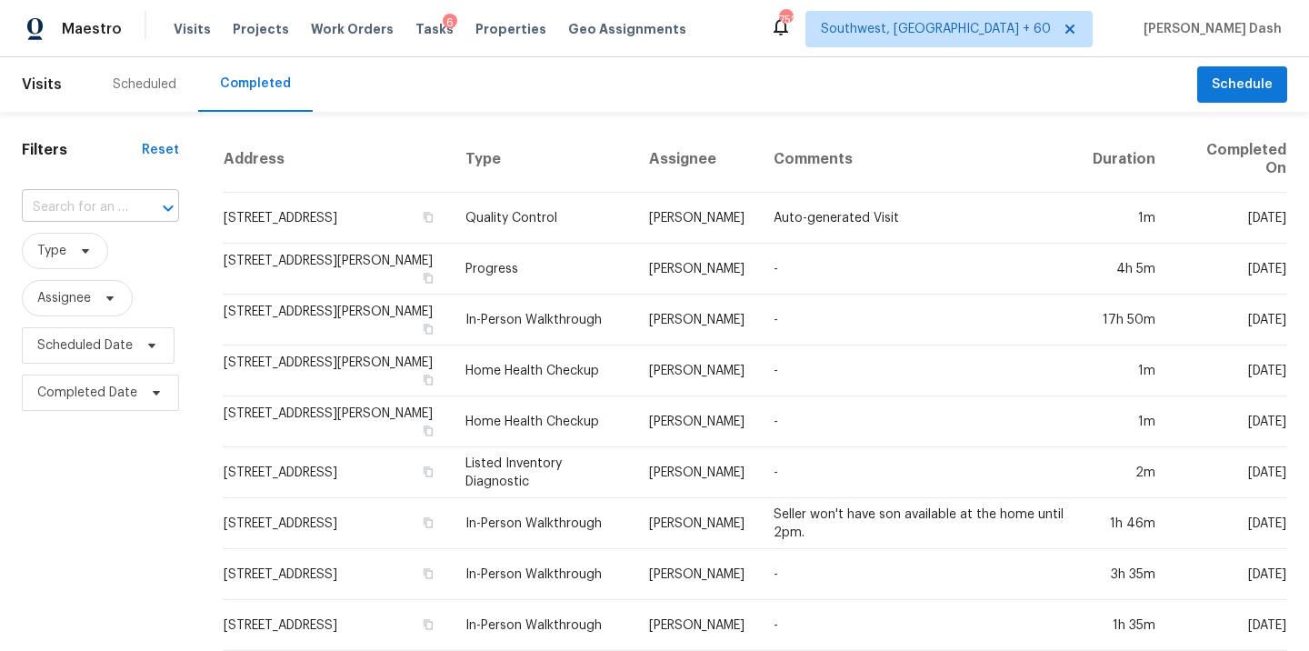
click at [108, 207] on input "text" at bounding box center [75, 208] width 106 height 28
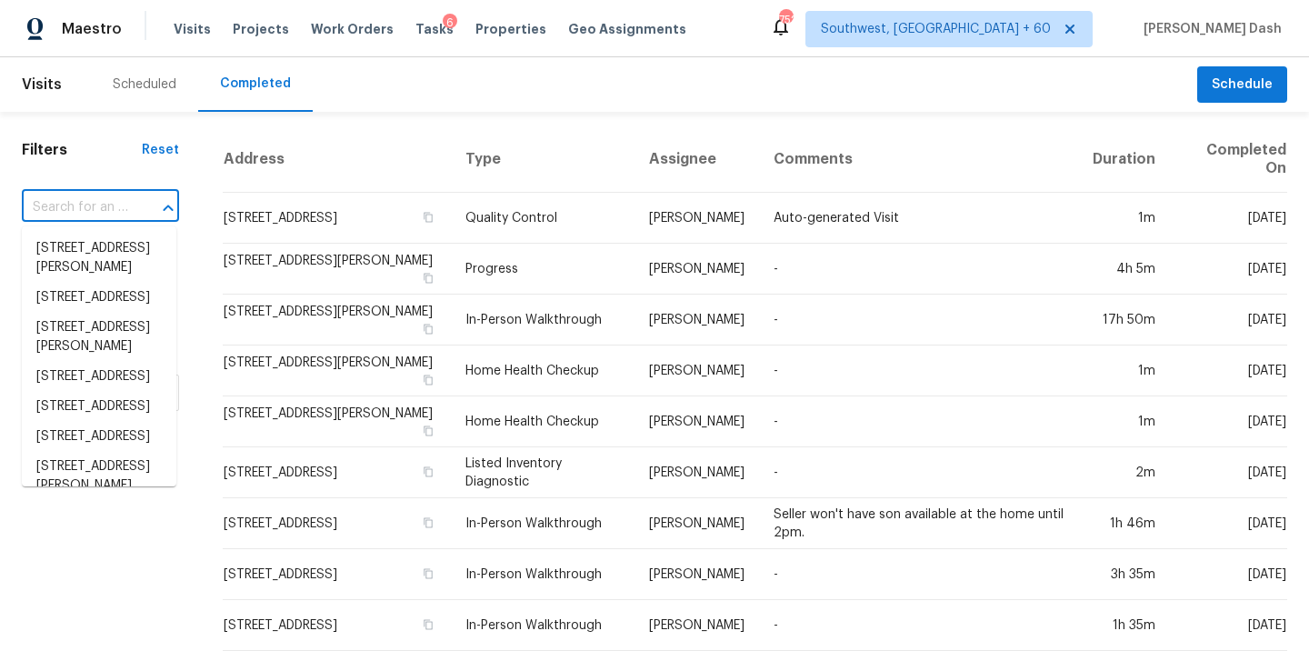
paste input "1455 Hudson St, Denver, CO 80220"
type input "1455 Hudson St, Denver, CO 80220"
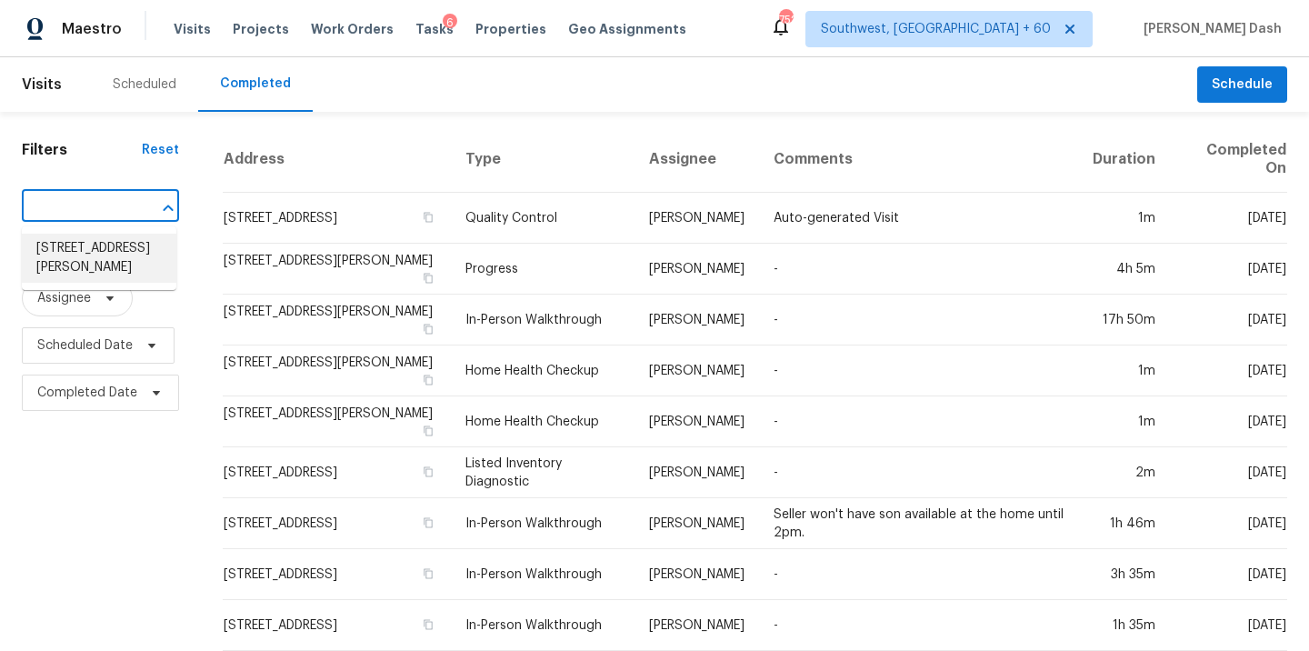
click at [113, 251] on li "1455 Hudson St, Denver, CO 80220" at bounding box center [99, 258] width 154 height 49
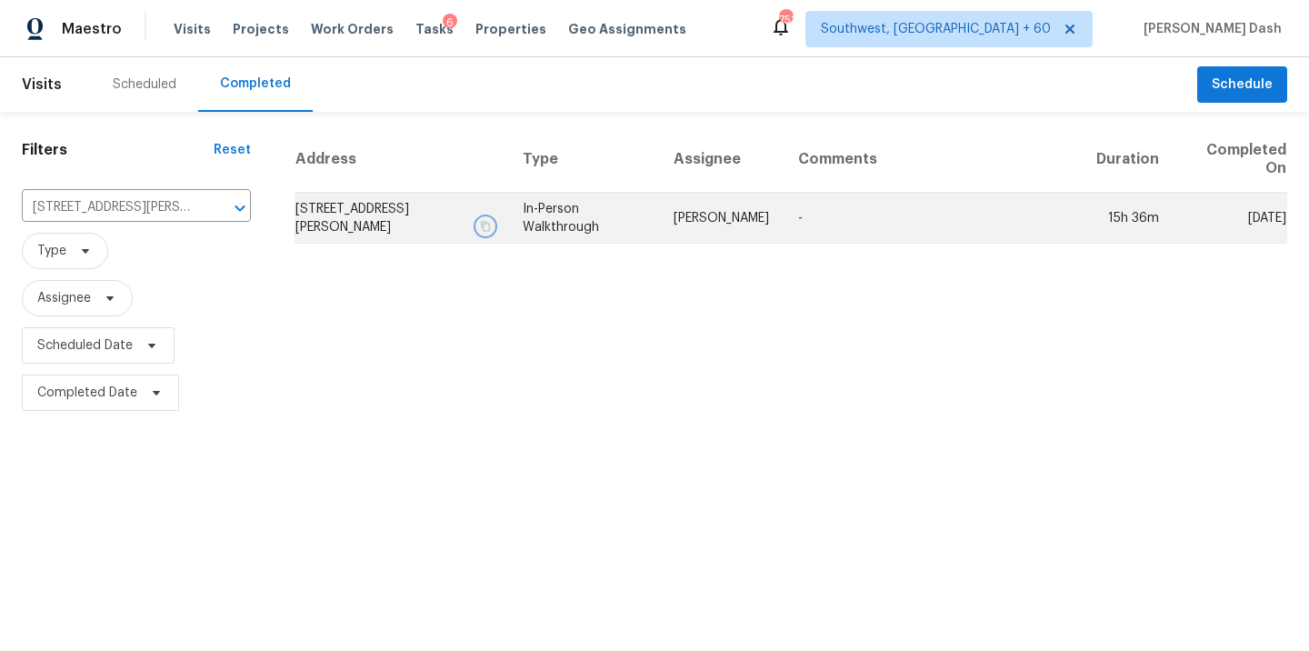
click at [490, 224] on icon "button" at bounding box center [485, 226] width 9 height 10
click at [583, 205] on td "In-Person Walkthrough" at bounding box center [583, 218] width 151 height 51
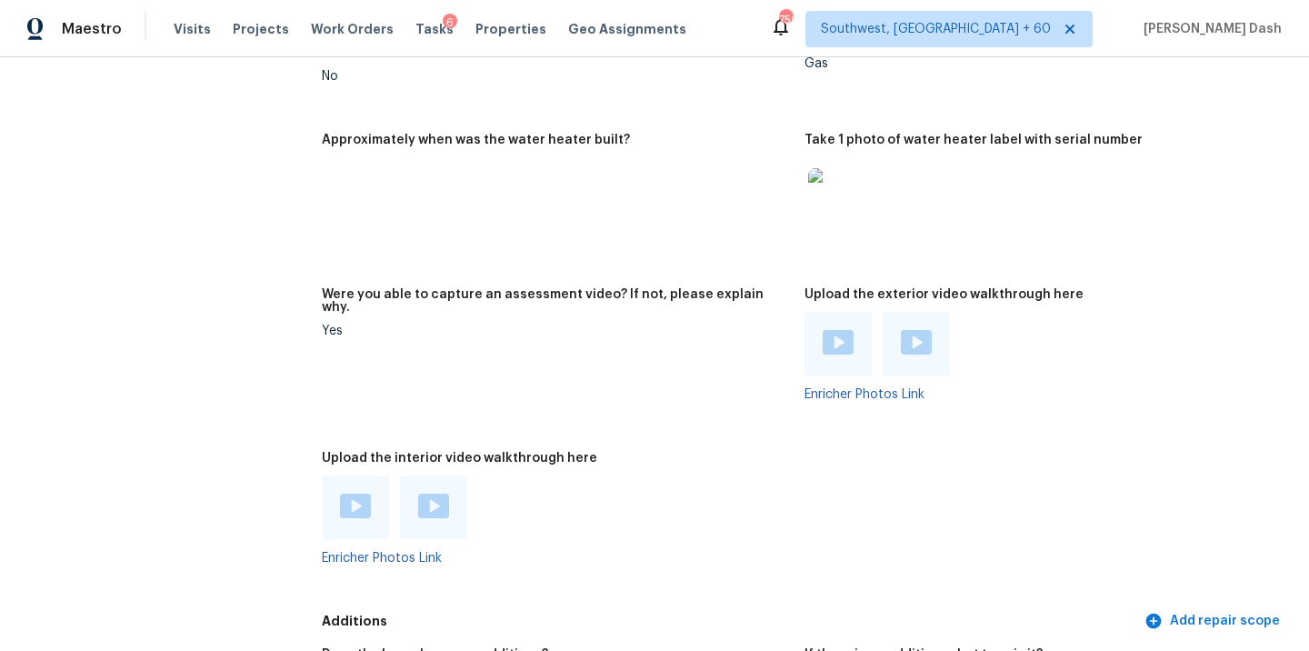
scroll to position [4254, 0]
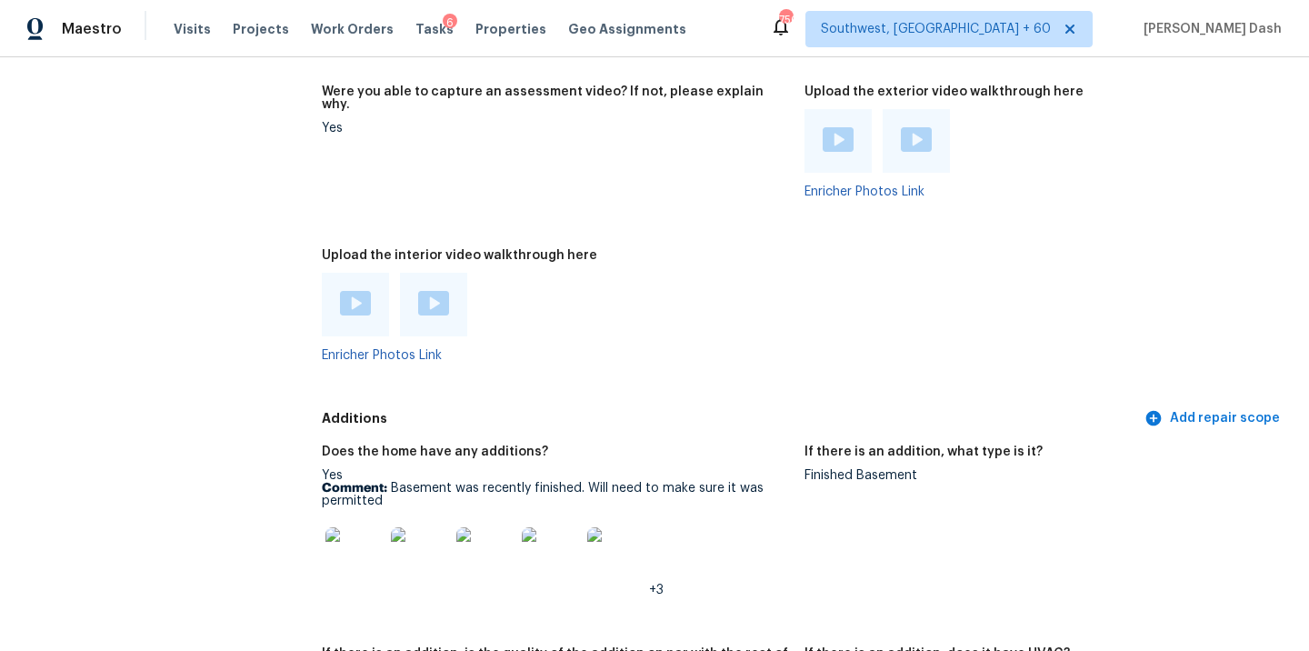
click at [429, 291] on img at bounding box center [433, 303] width 31 height 25
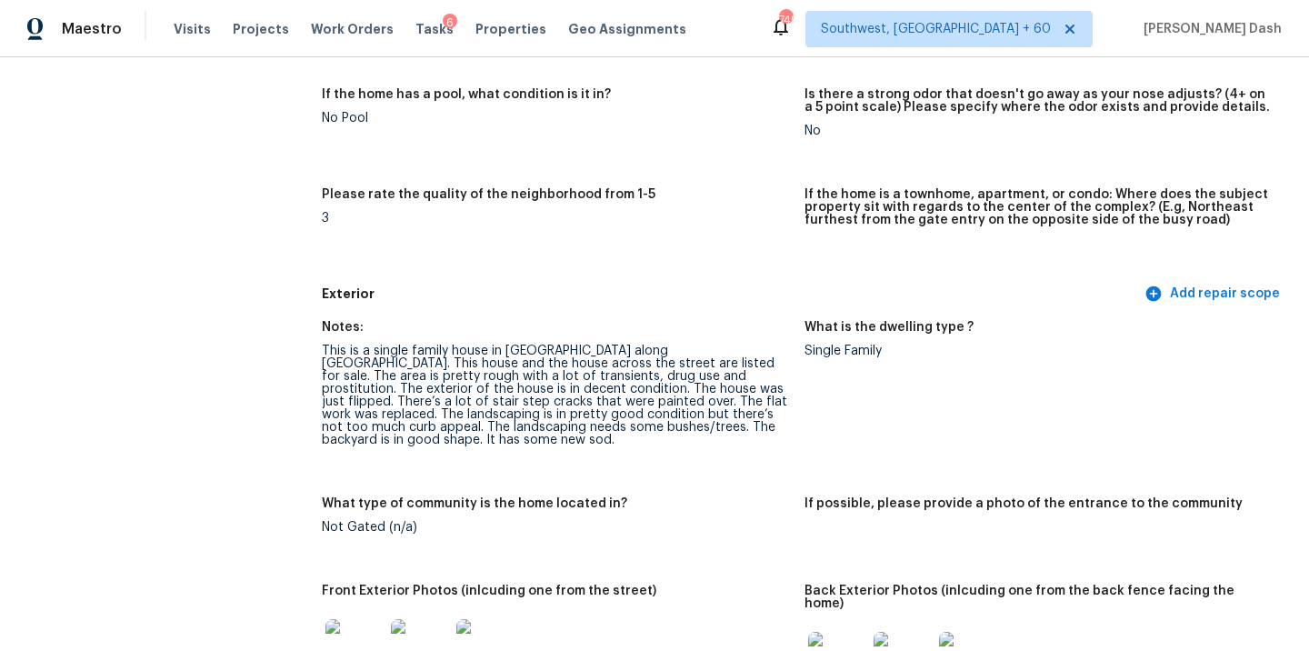
scroll to position [522, 0]
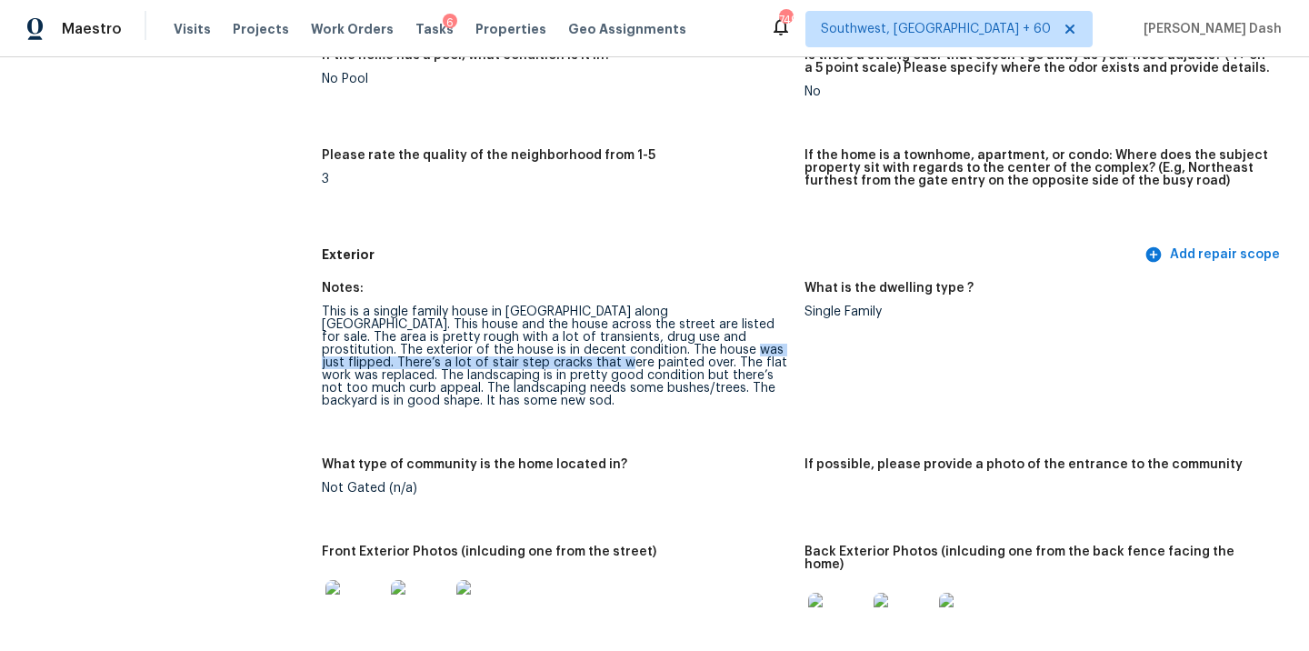
drag, startPoint x: 547, startPoint y: 352, endPoint x: 431, endPoint y: 361, distance: 116.7
click at [431, 361] on div "This is a single family house in Denver along east Colfax. This house and the h…" at bounding box center [556, 356] width 468 height 102
copy div "There’s a lot of stair step cracks that were painted over."
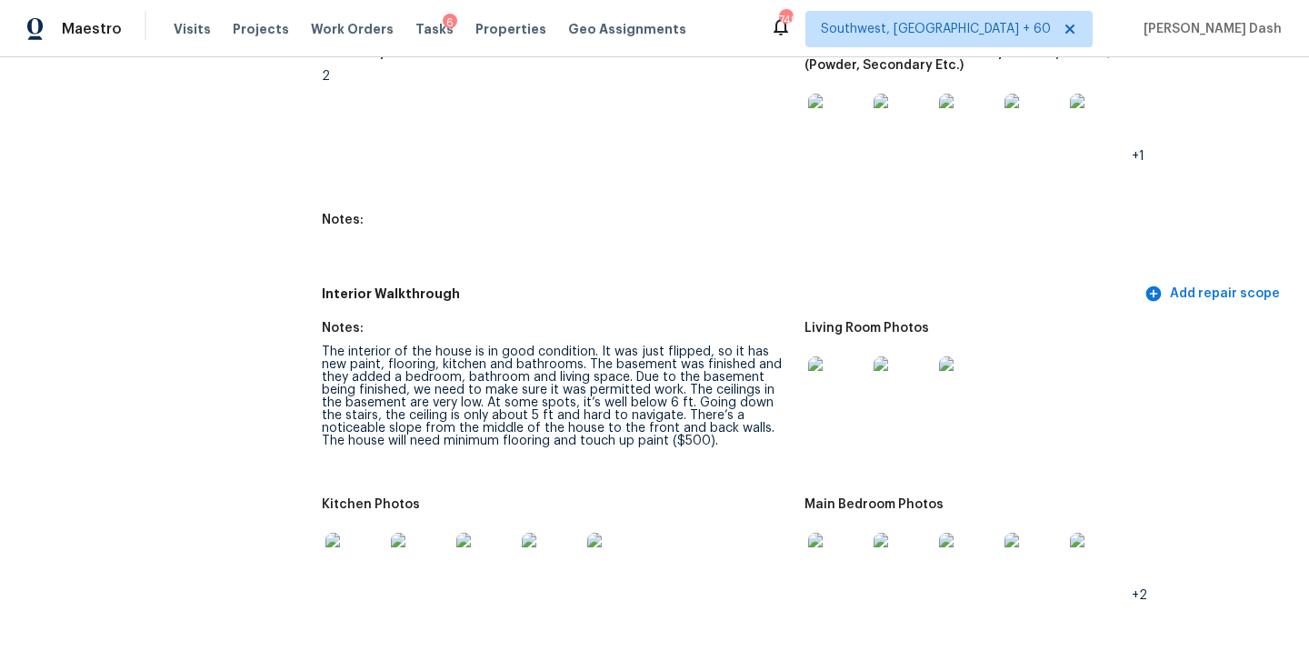
scroll to position [2377, 0]
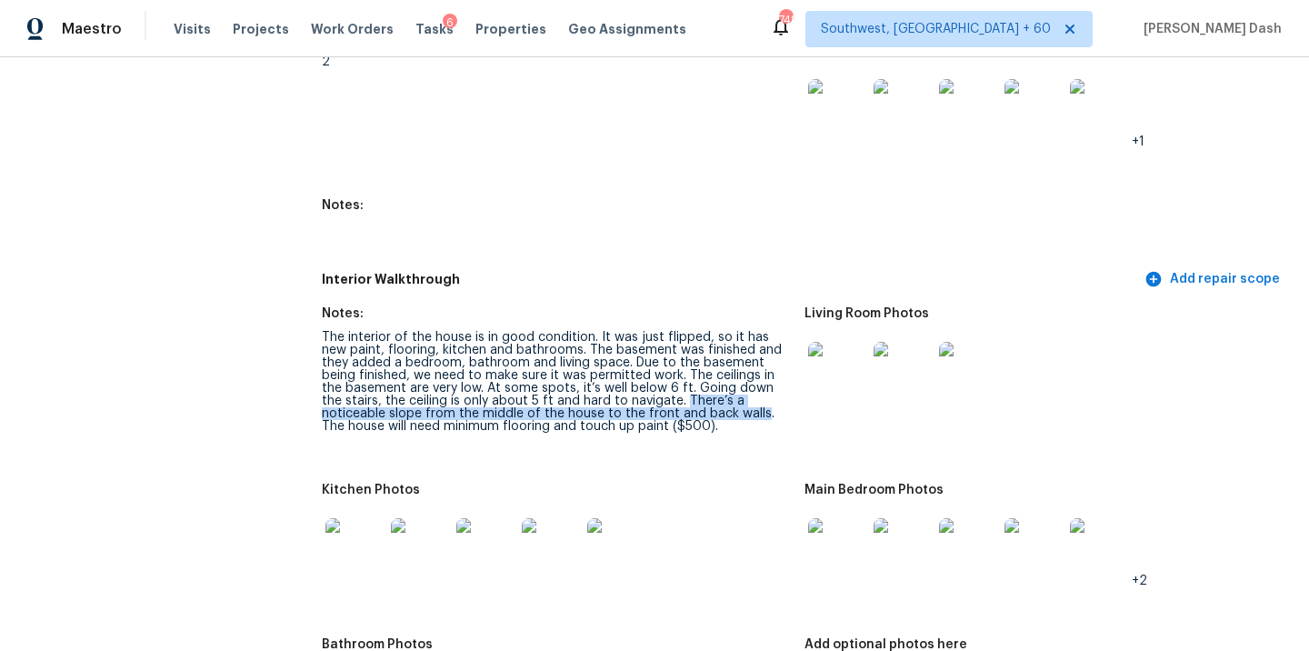
drag, startPoint x: 657, startPoint y: 375, endPoint x: 693, endPoint y: 389, distance: 38.0
click at [693, 389] on div "The interior of the house is in good condition. It was just flipped, so it has …" at bounding box center [556, 382] width 468 height 102
copy div "There’s a noticeable slope from the middle of the house to the front and back w…"
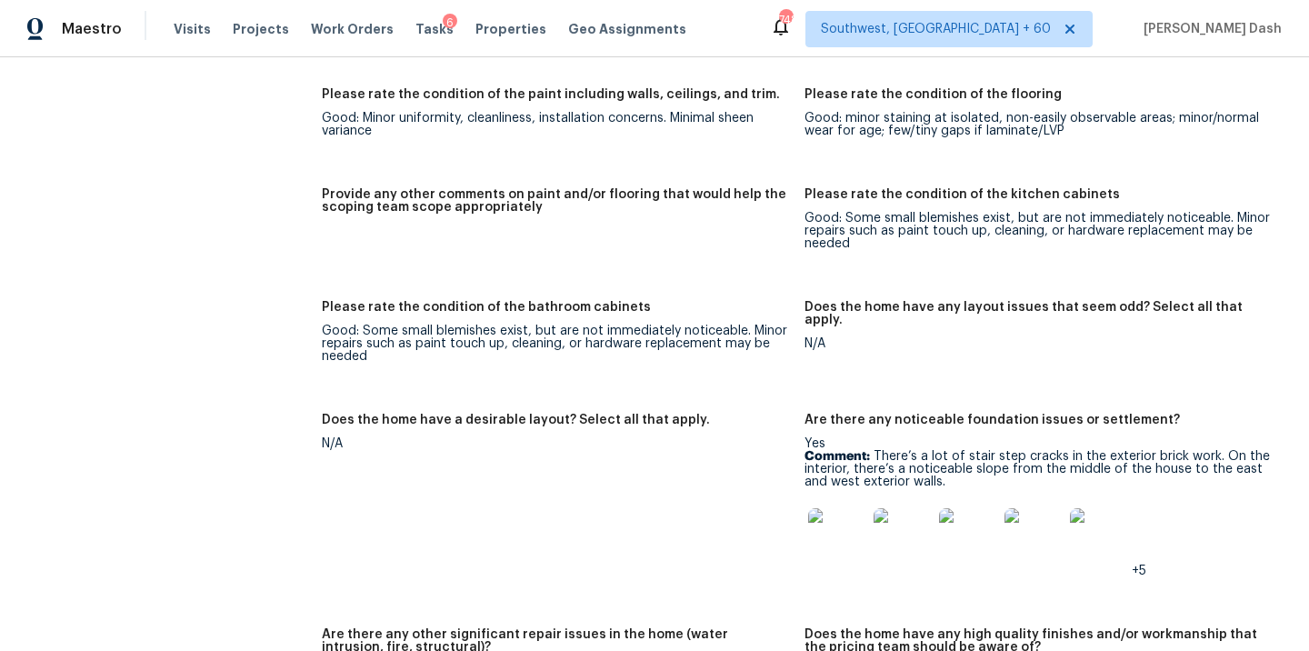
scroll to position [3358, 0]
click at [842, 519] on img at bounding box center [837, 536] width 58 height 58
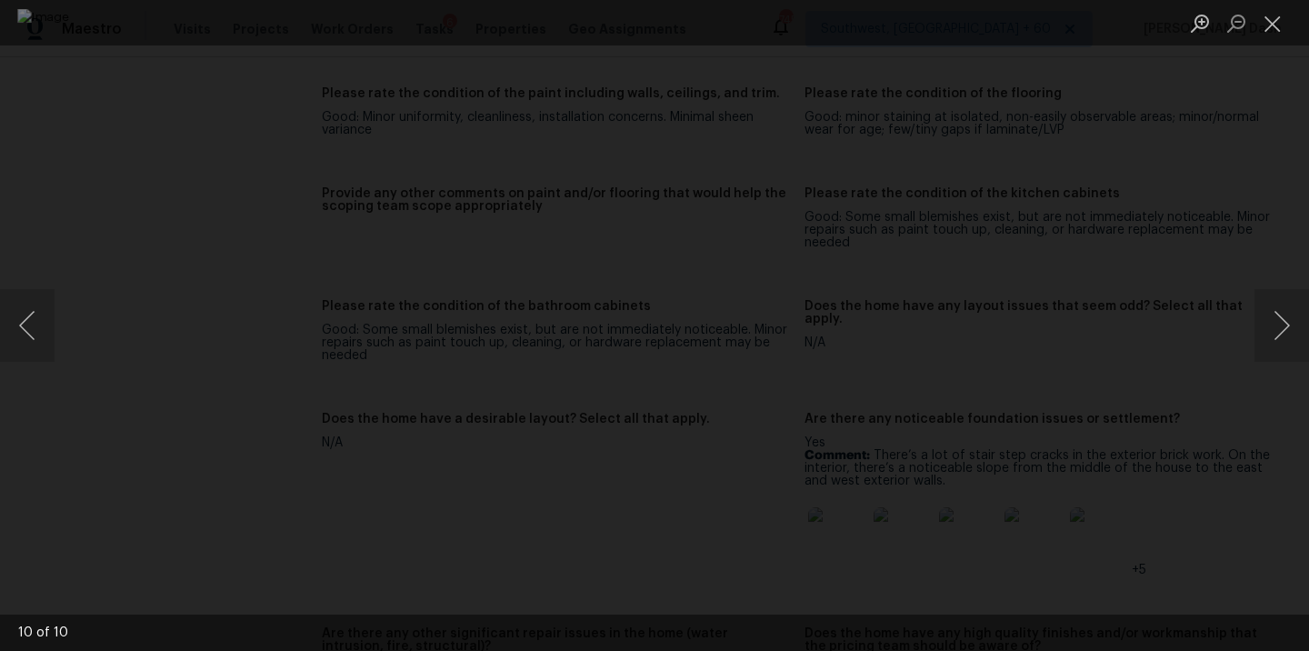
click at [1167, 274] on div "Lightbox" at bounding box center [654, 325] width 1309 height 651
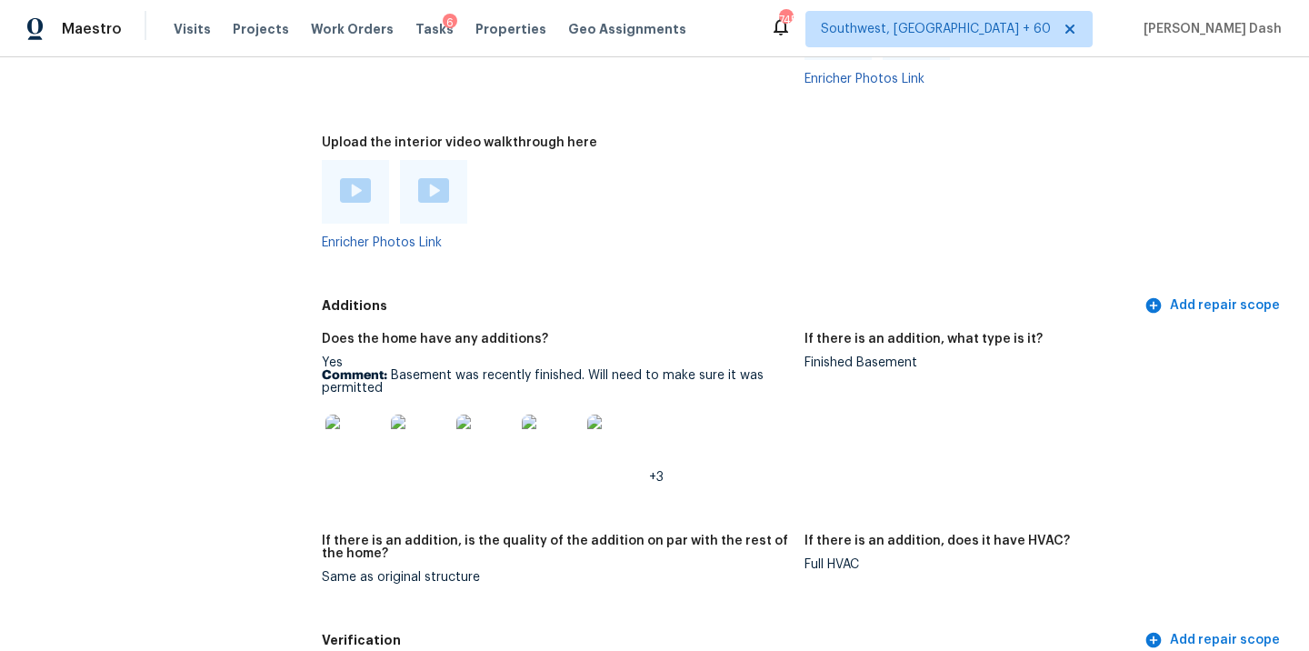
scroll to position [4373, 0]
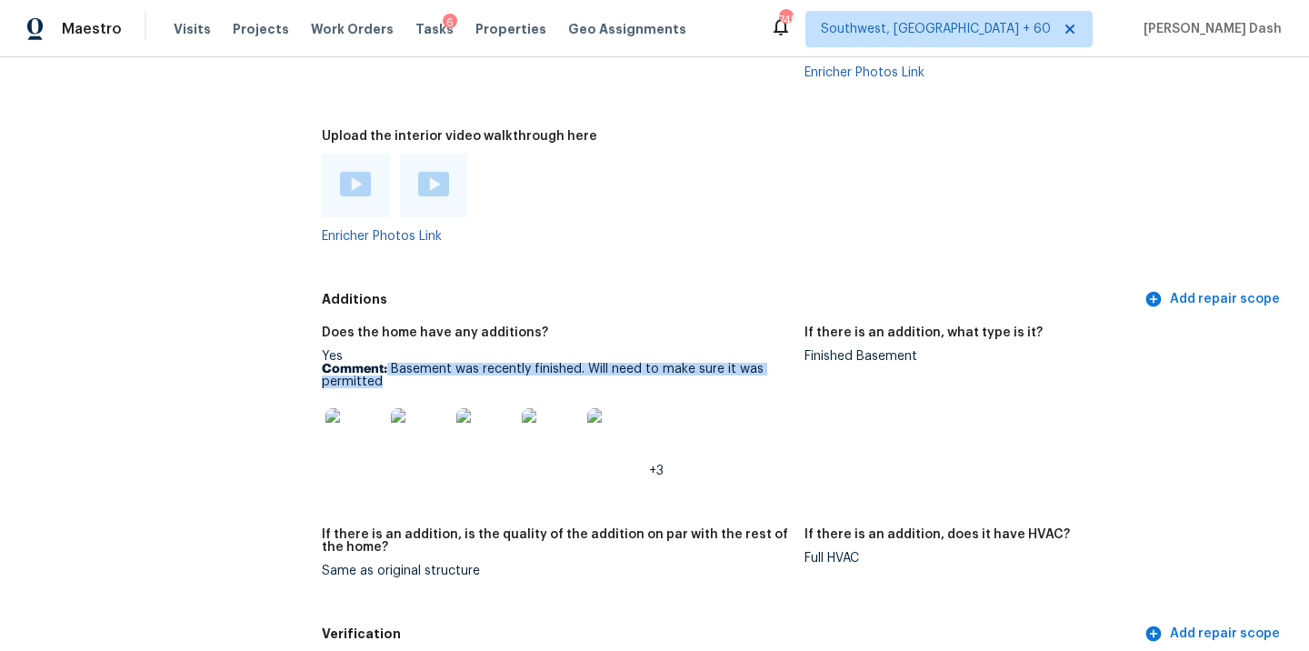
drag, startPoint x: 387, startPoint y: 344, endPoint x: 420, endPoint y: 360, distance: 36.6
click at [420, 363] on p "Comment: Basement was recently finished. Will need to make sure it was permitted" at bounding box center [556, 375] width 468 height 25
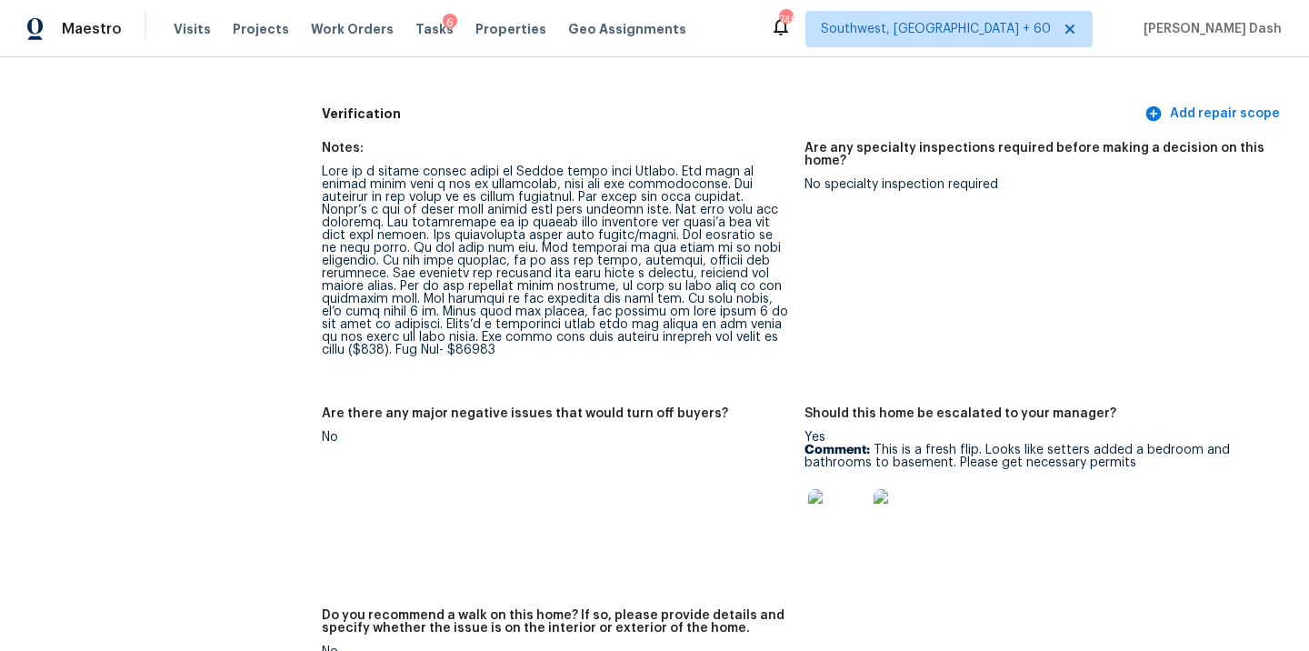
scroll to position [4879, 0]
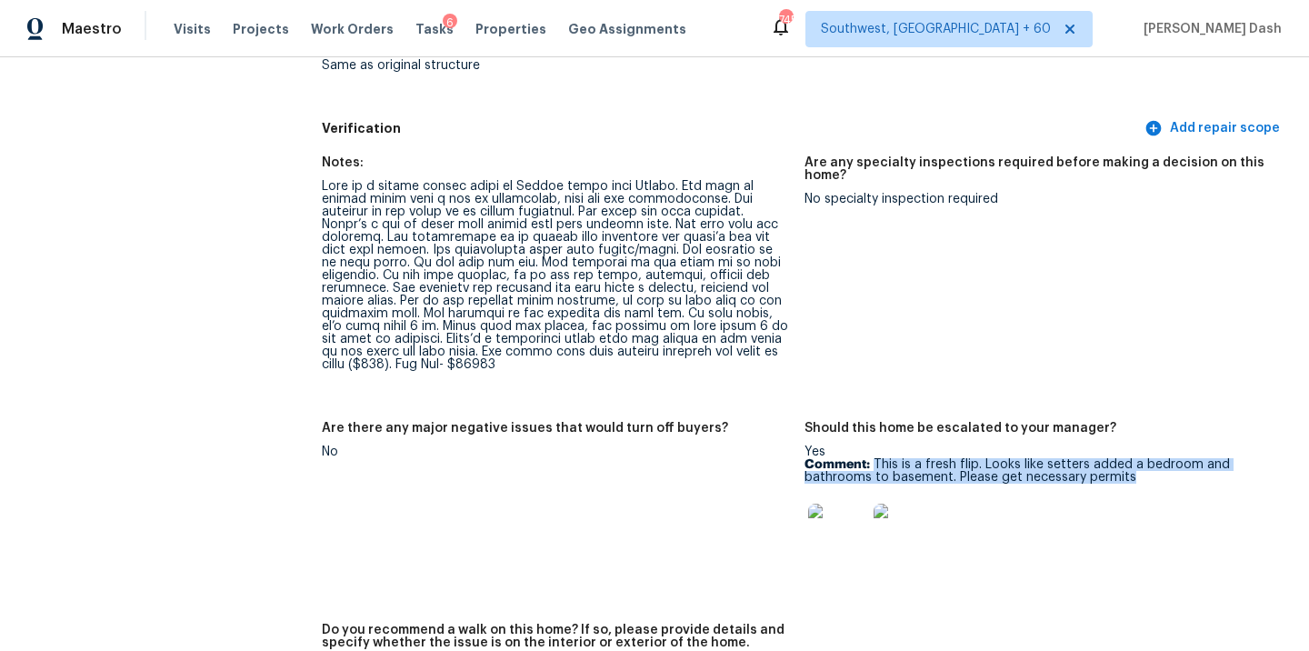
drag, startPoint x: 872, startPoint y: 440, endPoint x: 1133, endPoint y: 454, distance: 261.2
click at [1133, 458] on p "Comment: This is a fresh flip. Looks like setters added a bedroom and bathrooms…" at bounding box center [1038, 470] width 468 height 25
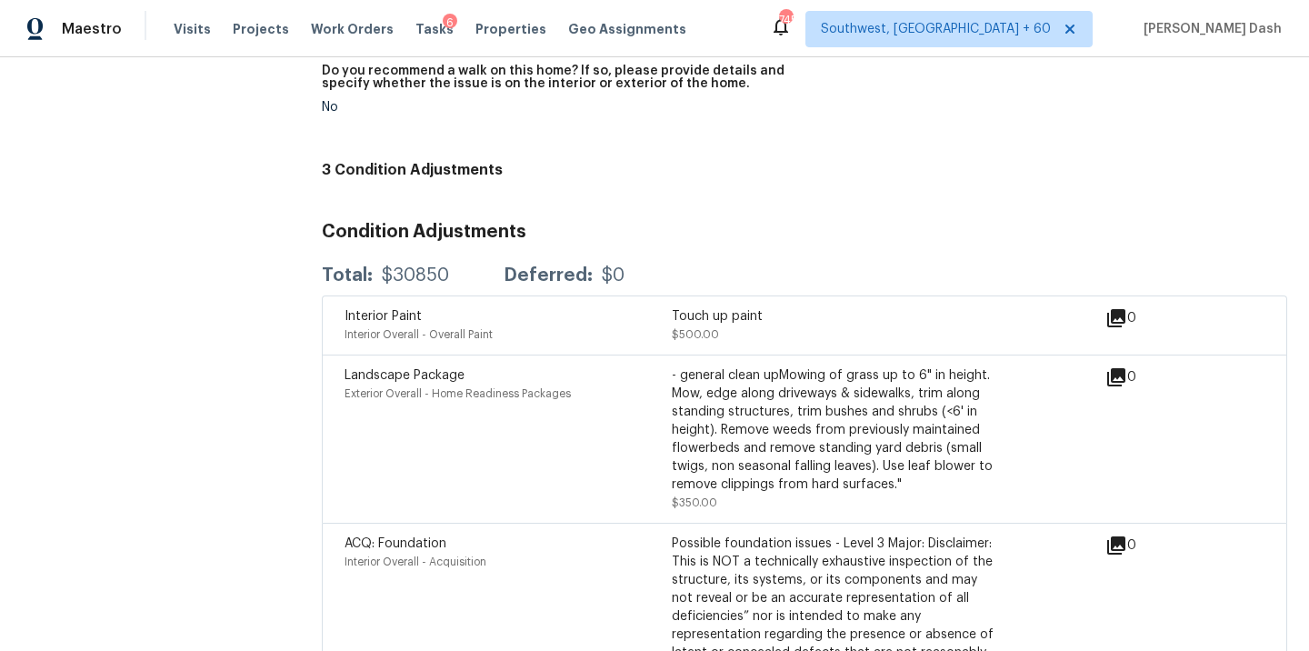
scroll to position [5341, 0]
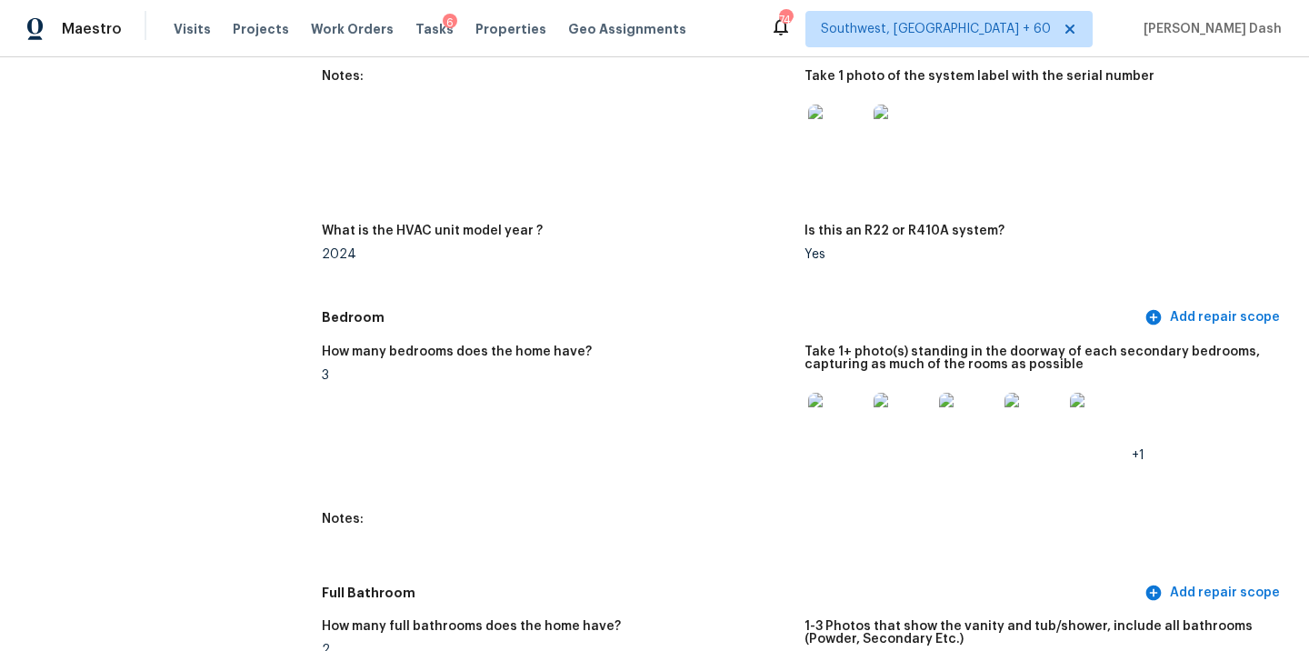
scroll to position [0, 0]
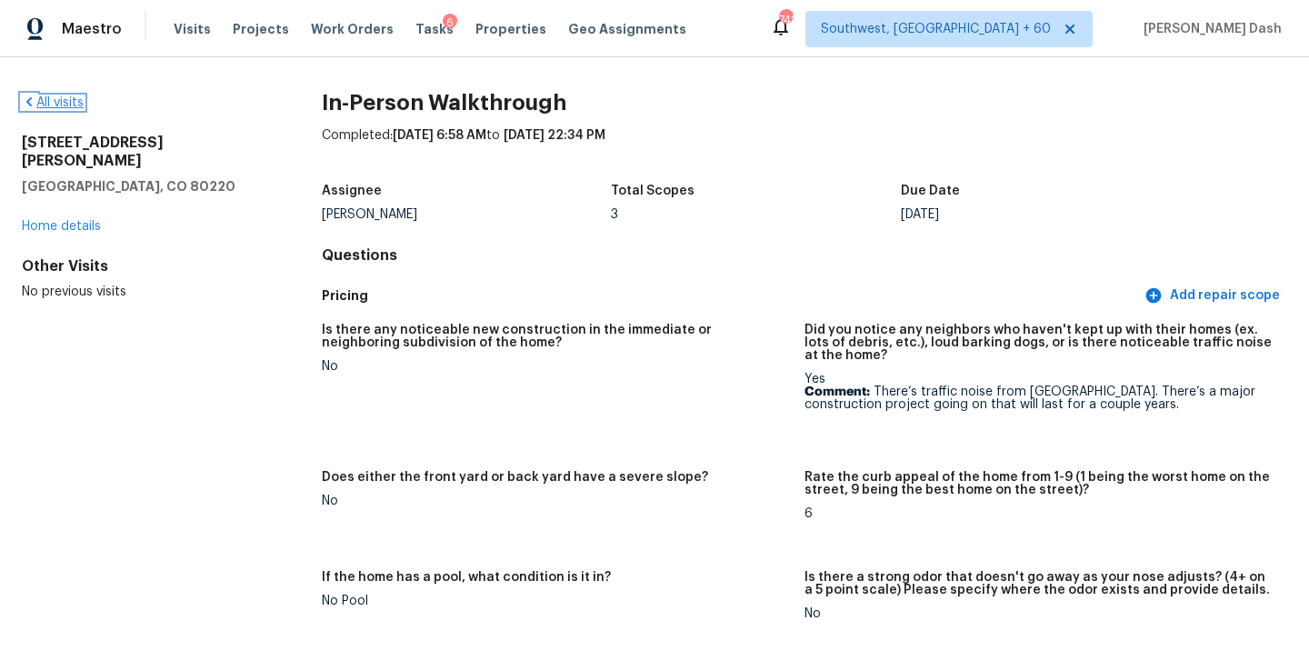
click at [77, 98] on link "All visits" at bounding box center [53, 102] width 62 height 13
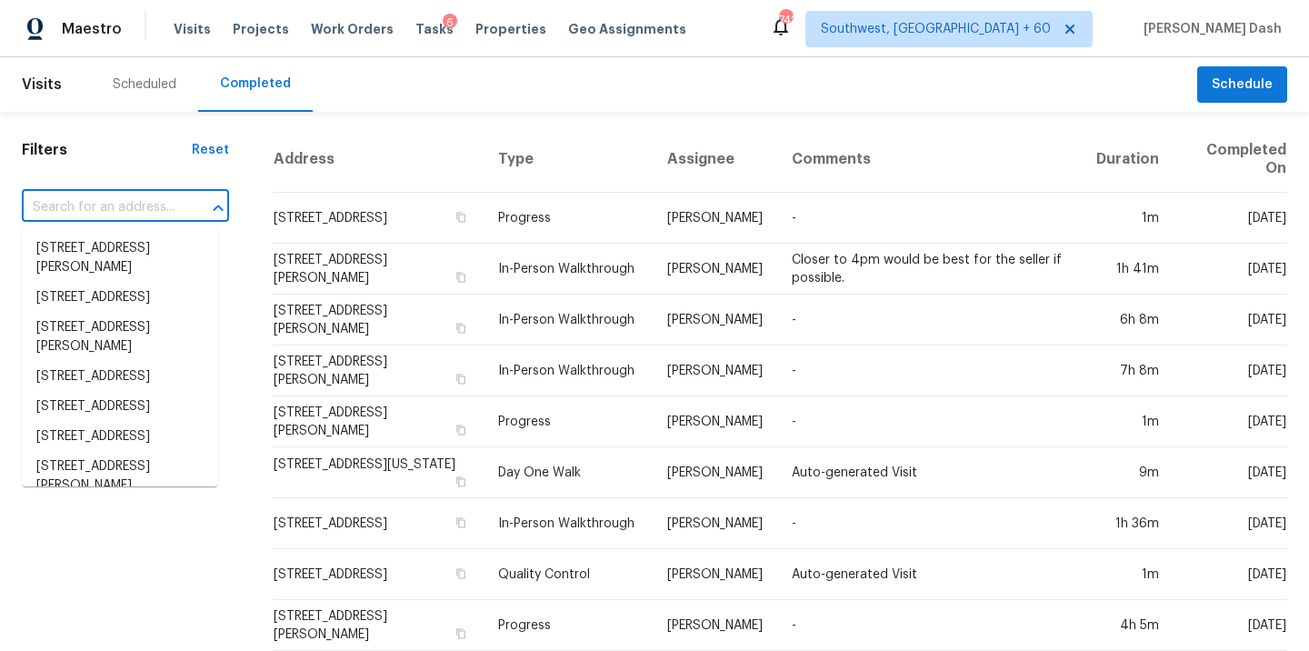
click at [111, 204] on input "text" at bounding box center [100, 208] width 156 height 28
paste input "7703 Hunters Peak Ln, Baytown, TX 77523"
type input "7703 Hunters Peak Ln, Baytown, TX 77523"
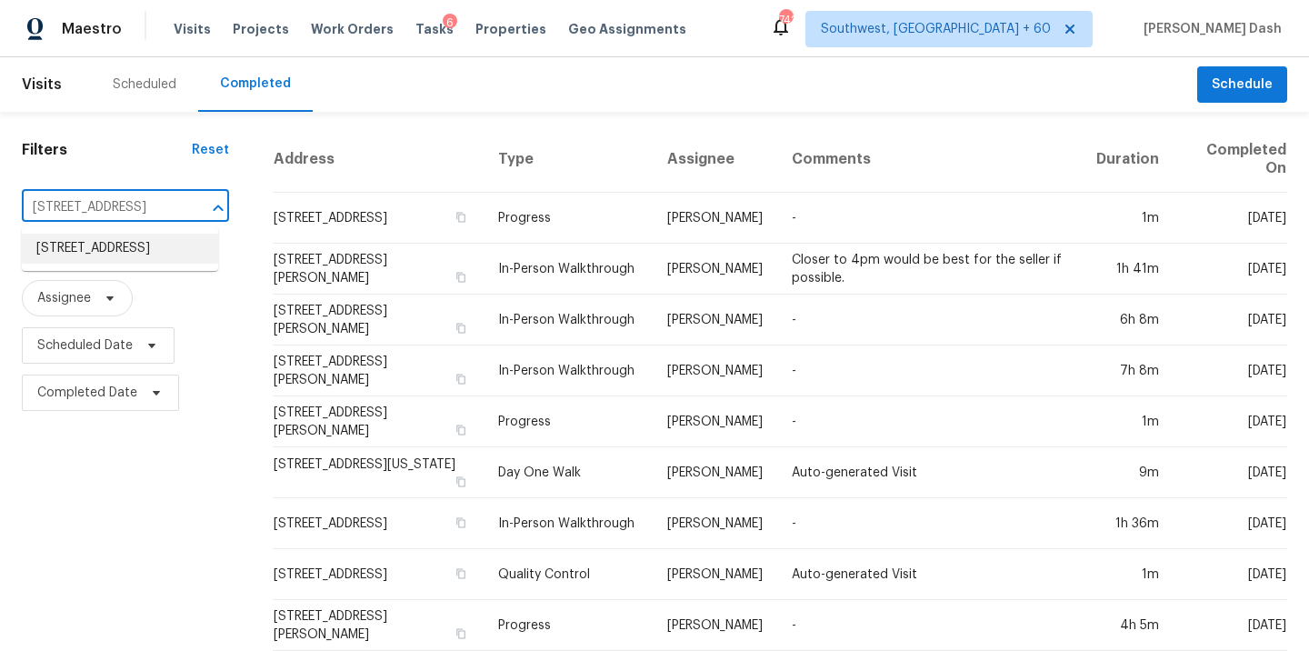
click at [111, 247] on li "7703 Hunters Peak Ln, Baytown, TX 77523" at bounding box center [120, 249] width 196 height 30
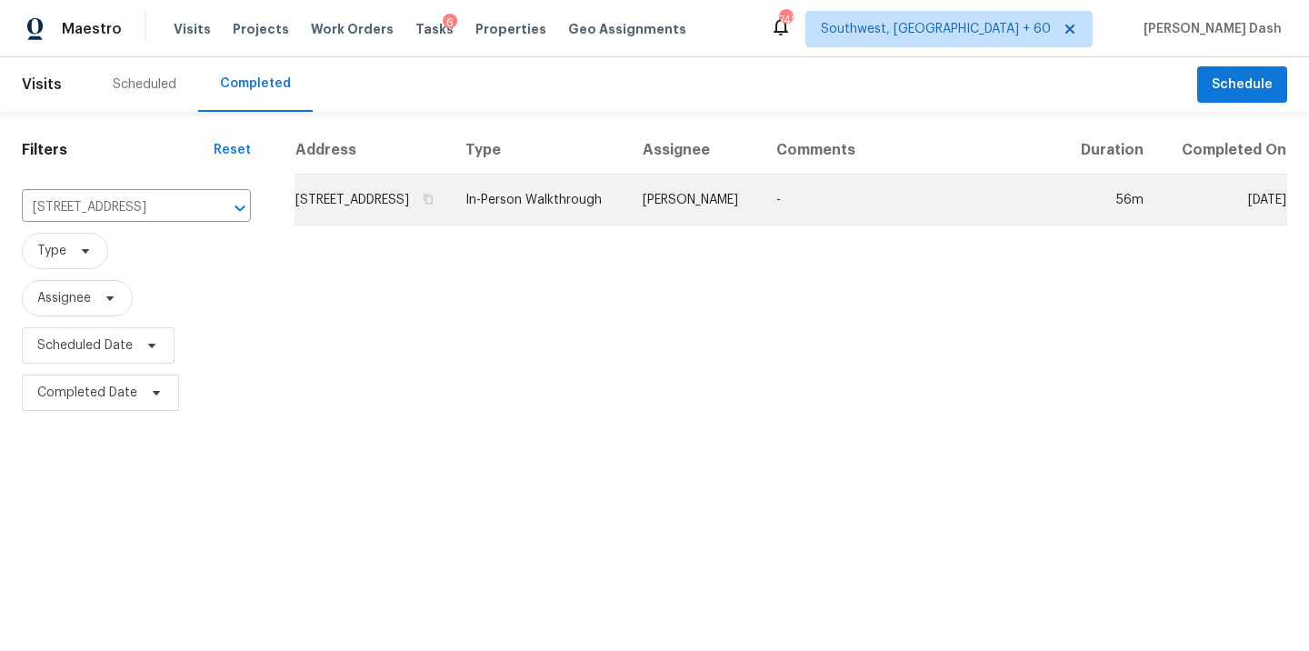
click at [628, 207] on td "In-Person Walkthrough" at bounding box center [539, 199] width 177 height 51
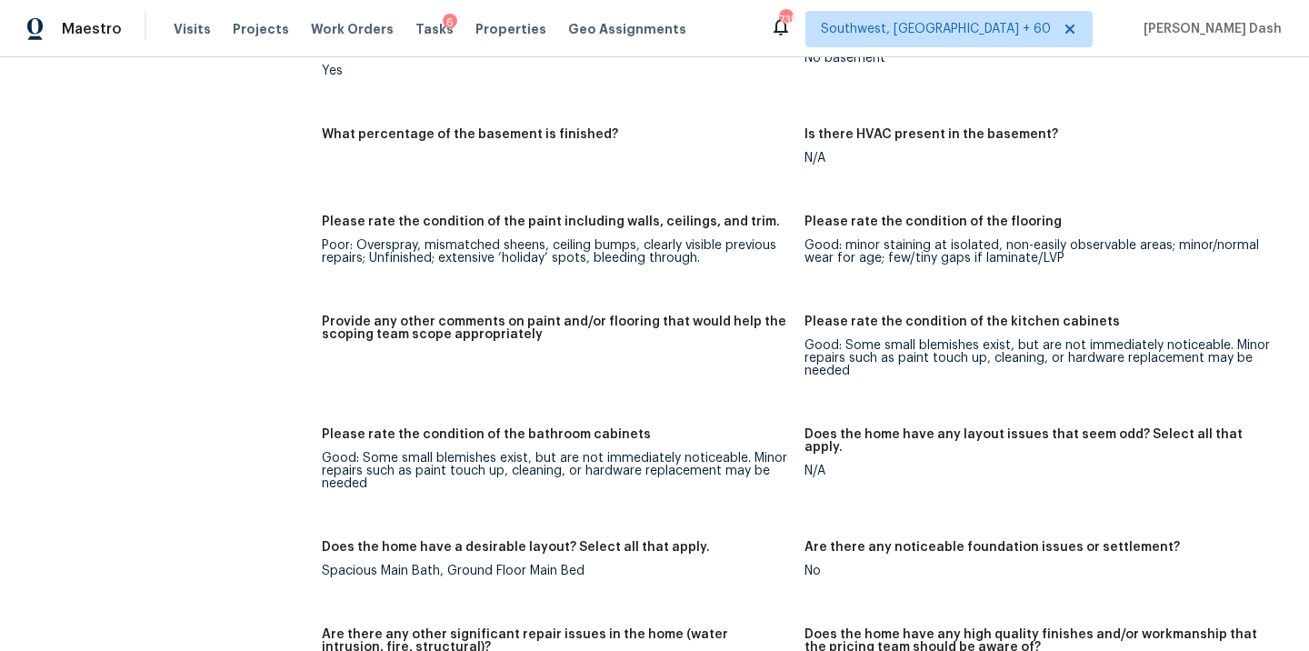
scroll to position [2493, 0]
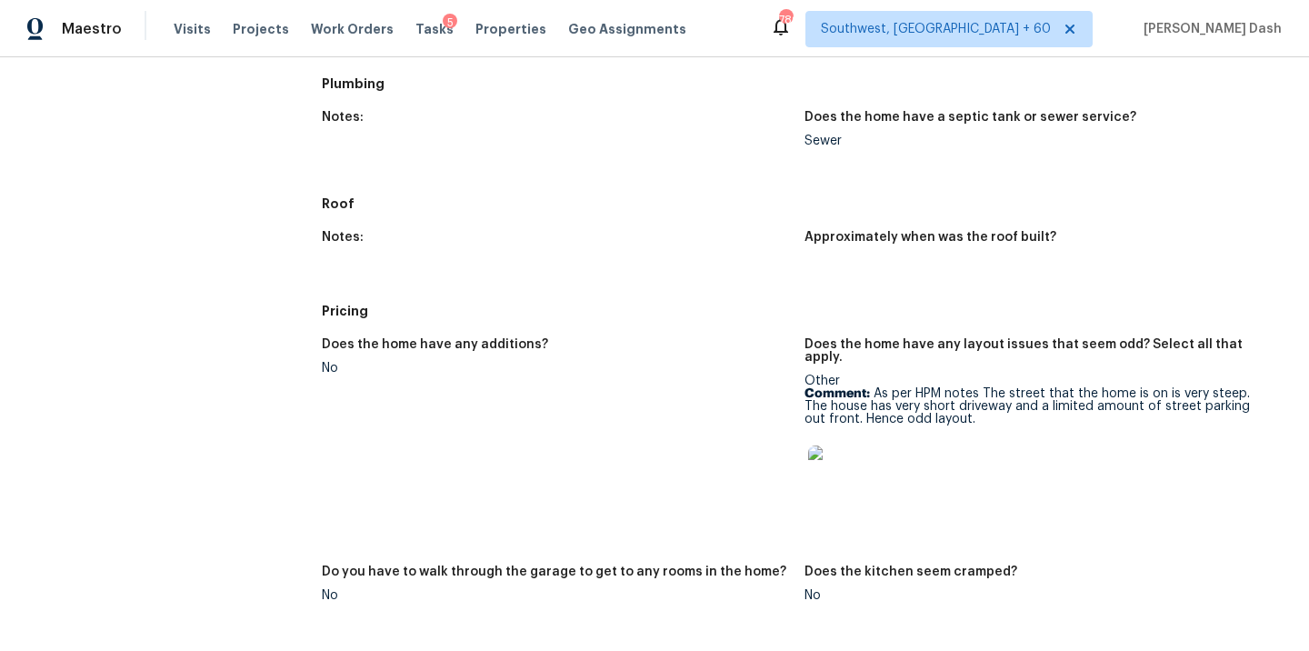
scroll to position [361, 0]
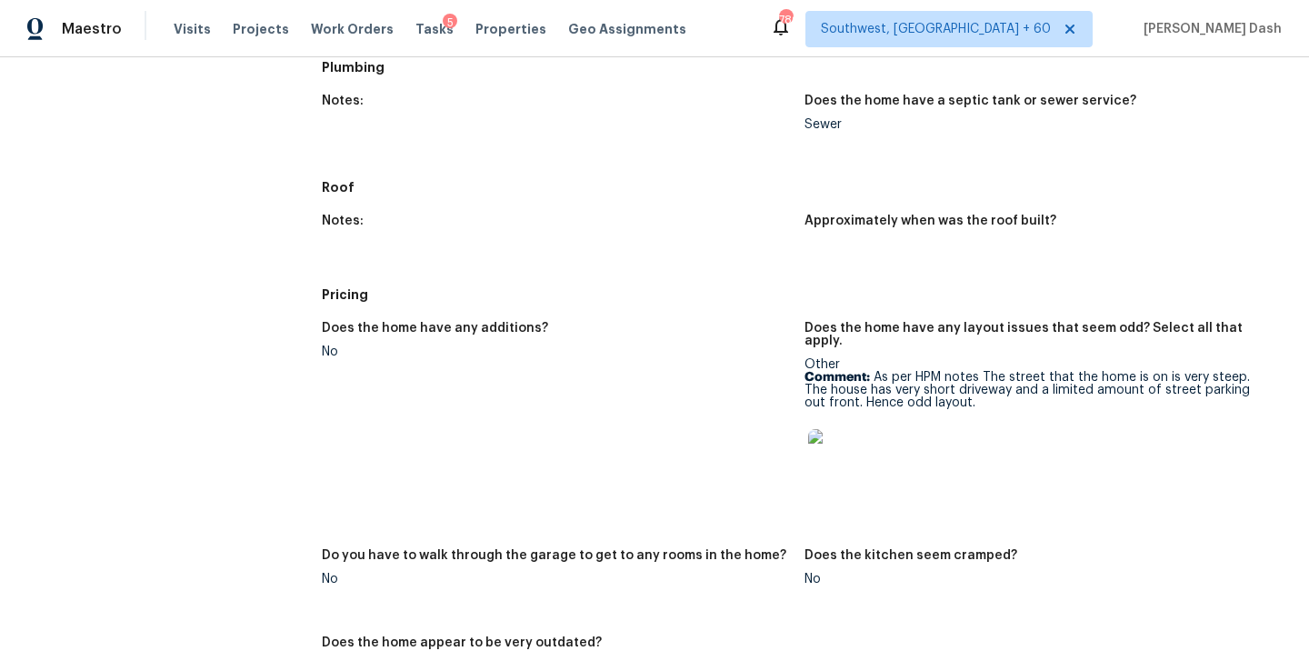
drag, startPoint x: 877, startPoint y: 350, endPoint x: 943, endPoint y: 375, distance: 71.1
click at [924, 371] on p "Comment: As per HPM notes The street that the home is on is very steep. The hou…" at bounding box center [1038, 390] width 468 height 38
click at [962, 384] on div "Other Comment: As per HPM notes The street that the home is on is very steep. T…" at bounding box center [1038, 428] width 468 height 140
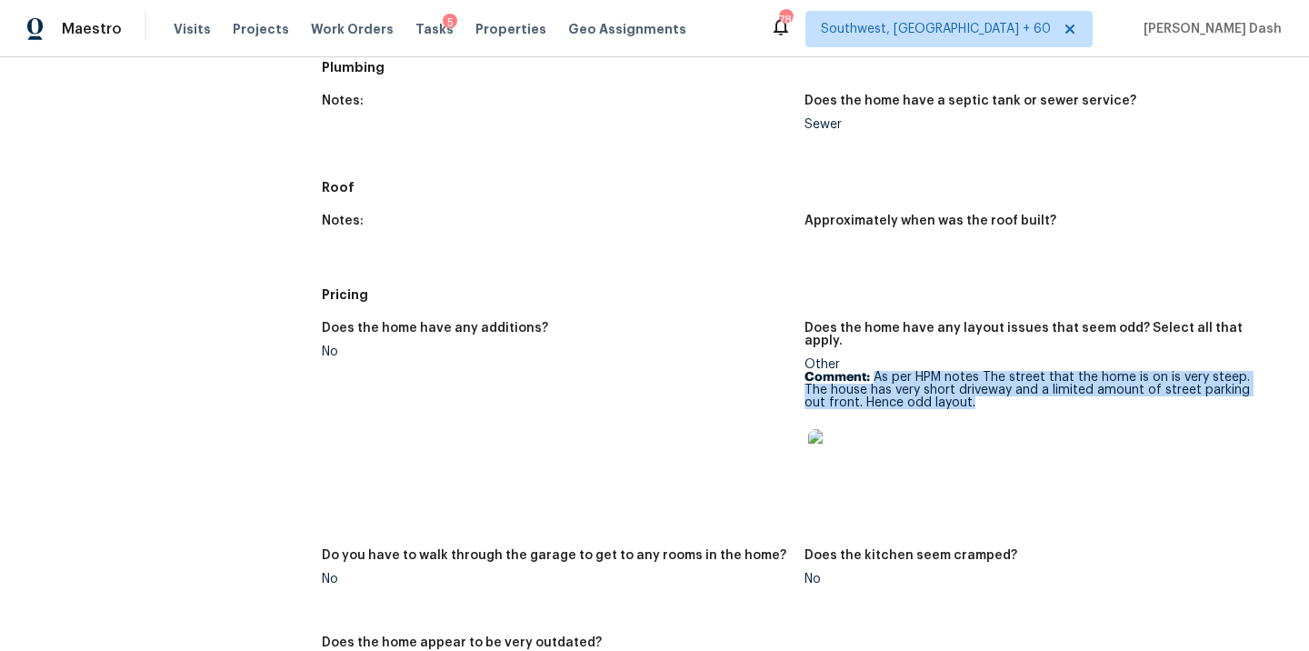
drag, startPoint x: 874, startPoint y: 353, endPoint x: 952, endPoint y: 374, distance: 80.3
click at [952, 374] on p "Comment: As per HPM notes The street that the home is on is very steep. The hou…" at bounding box center [1038, 390] width 468 height 38
copy p "As per HPM notes The street that the home is on is very steep. The house has ve…"
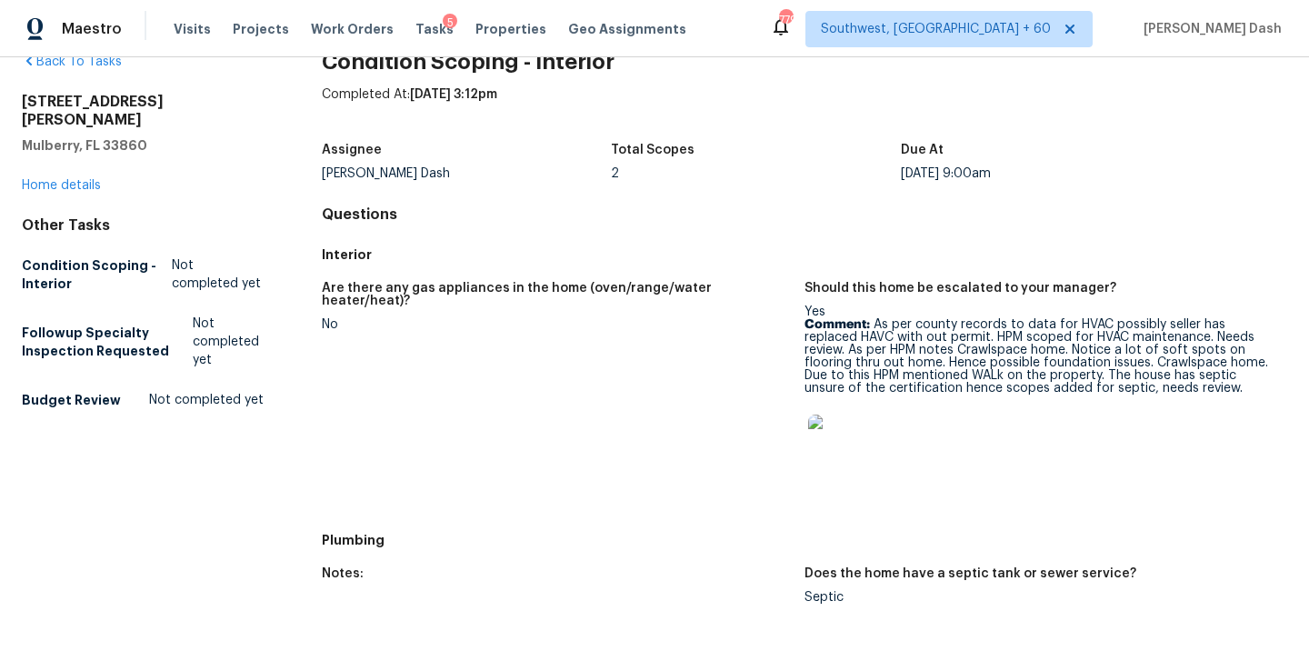
scroll to position [47, 0]
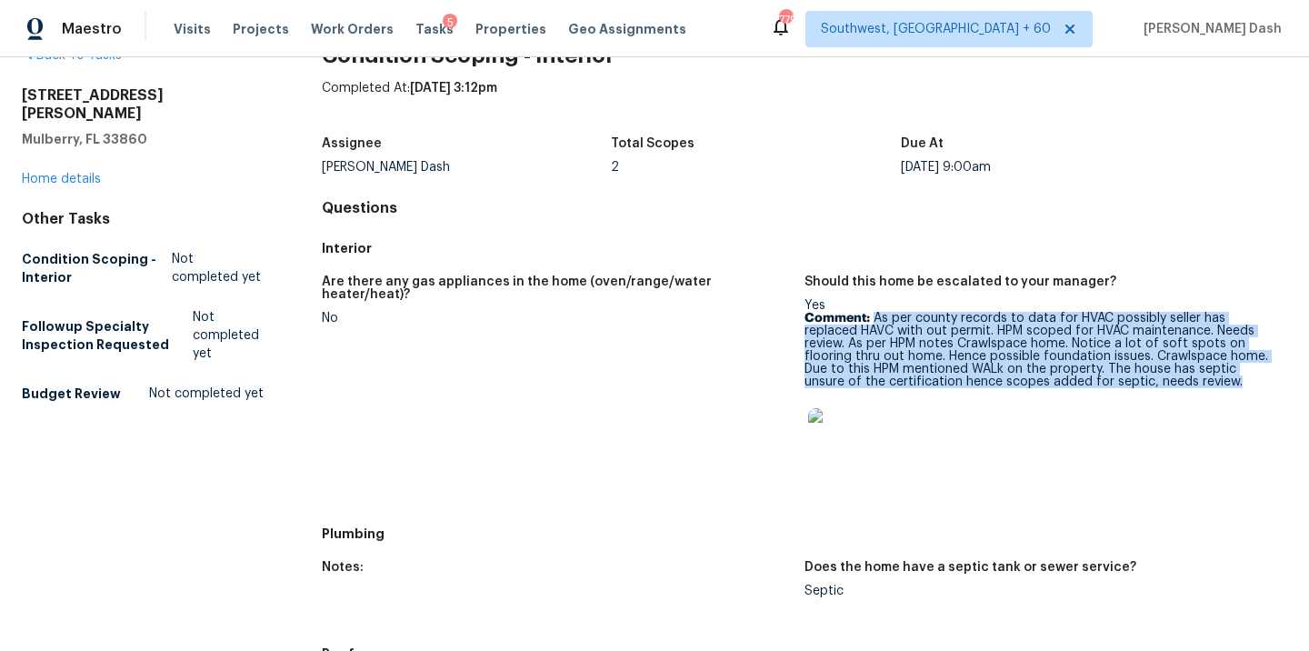
drag, startPoint x: 875, startPoint y: 318, endPoint x: 972, endPoint y: 400, distance: 127.1
click at [972, 400] on div "Yes Comment: As per county records to data for HVAC possibly seller has replace…" at bounding box center [1038, 388] width 468 height 178
copy p "As per county records to data for HVAC possibly seller has replaced HAVC with o…"
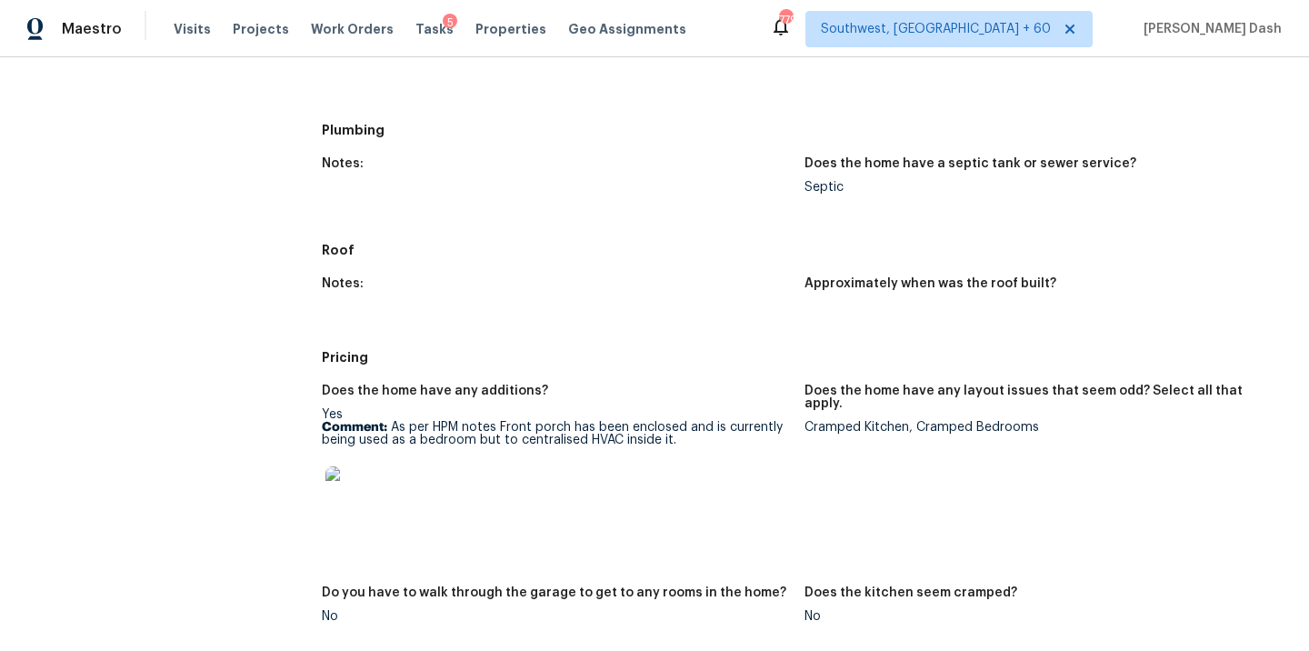
scroll to position [500, 0]
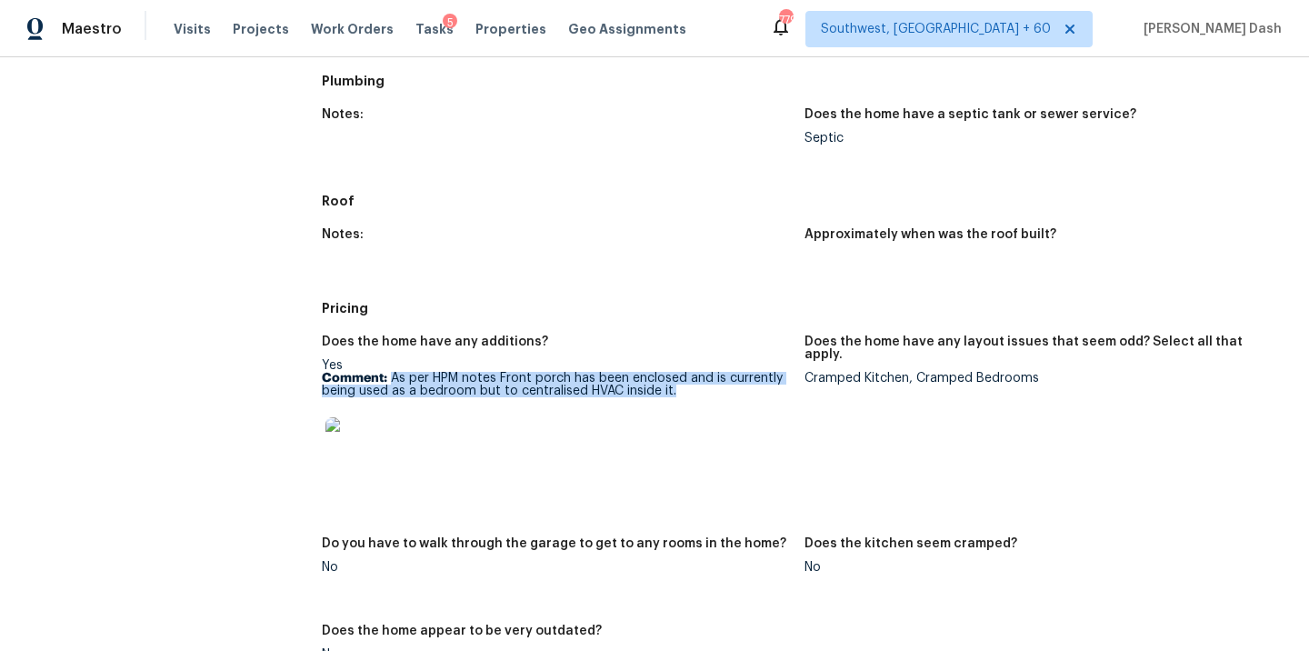
drag, startPoint x: 390, startPoint y: 378, endPoint x: 706, endPoint y: 394, distance: 316.6
click at [706, 394] on p "Comment: As per HPM notes Front porch has been enclosed and is currently being …" at bounding box center [556, 384] width 468 height 25
copy p "As per HPM notes Front porch has been enclosed and is currently being used as a…"
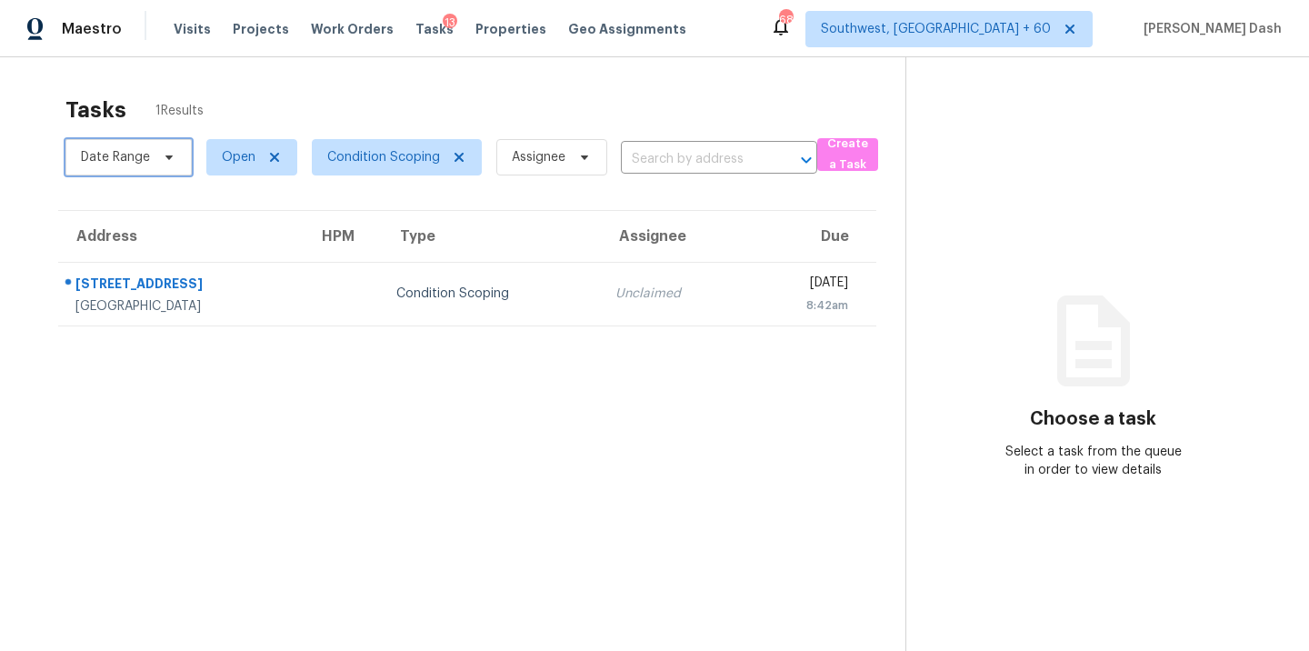
click at [149, 163] on span "Date Range" at bounding box center [115, 157] width 69 height 18
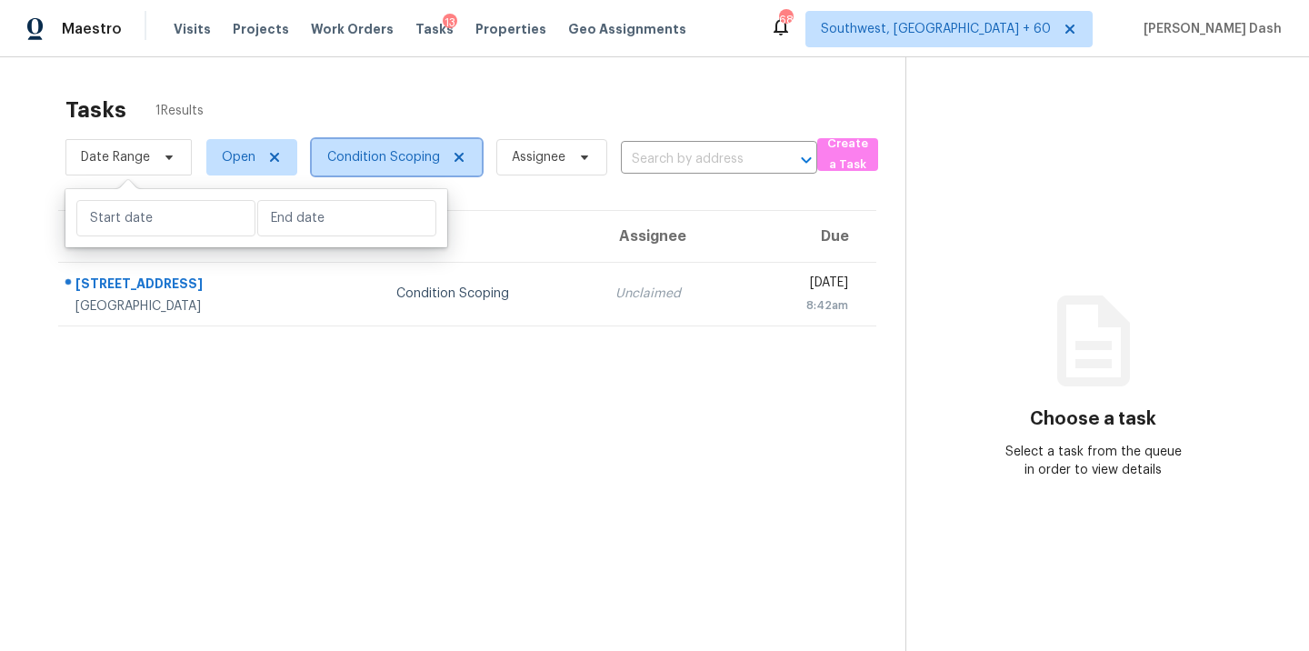
click at [341, 152] on span "Condition Scoping" at bounding box center [383, 157] width 113 height 18
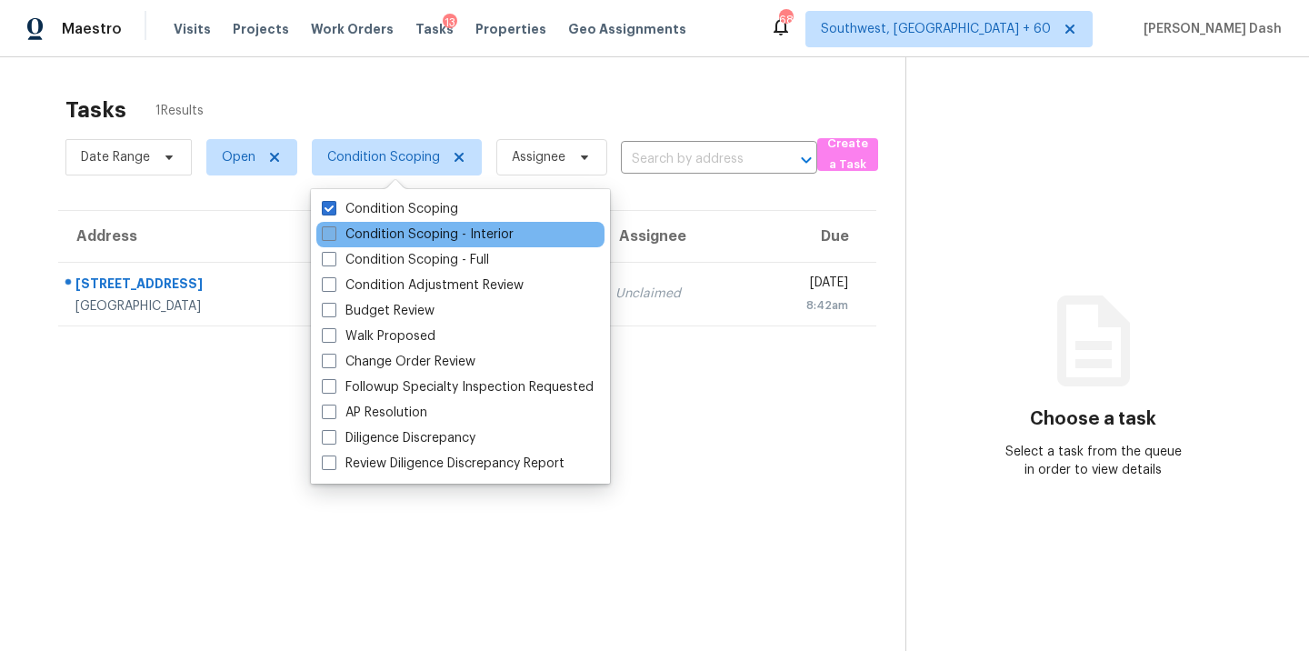
click at [378, 227] on label "Condition Scoping - Interior" at bounding box center [418, 234] width 192 height 18
click at [334, 227] on input "Condition Scoping - Interior" at bounding box center [328, 231] width 12 height 12
checkbox input "true"
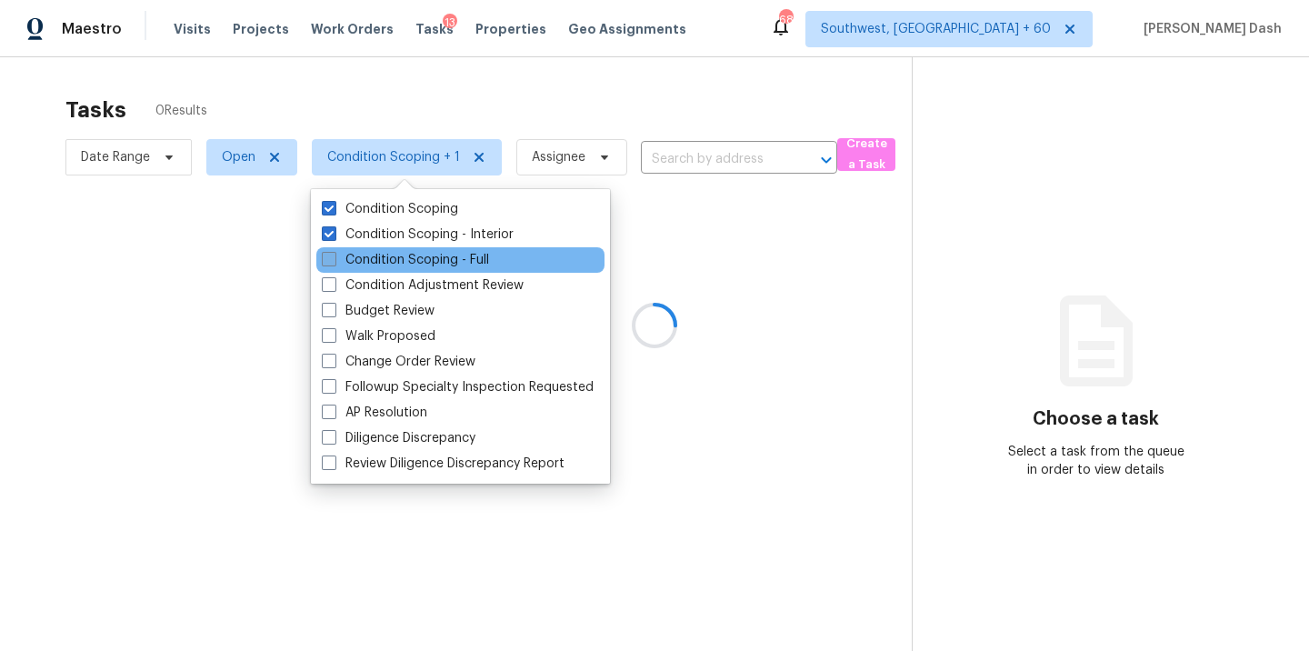
click at [389, 252] on label "Condition Scoping - Full" at bounding box center [405, 260] width 167 height 18
click at [334, 252] on input "Condition Scoping - Full" at bounding box center [328, 257] width 12 height 12
checkbox input "true"
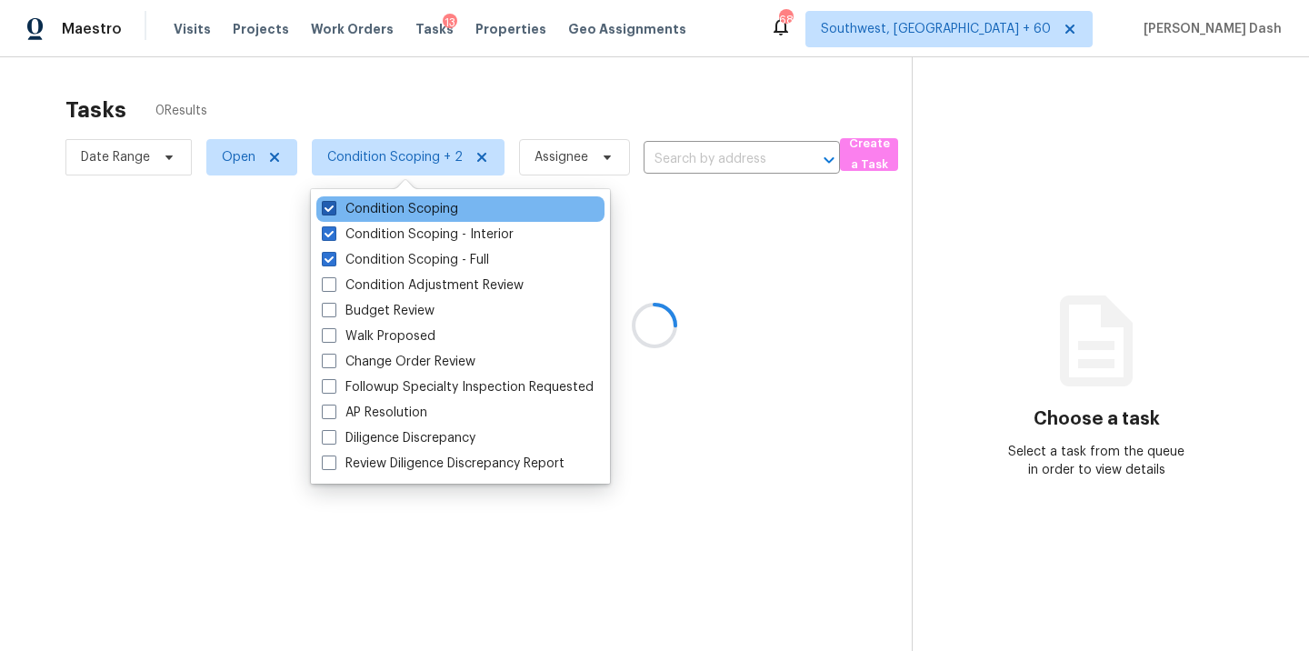
click at [394, 208] on label "Condition Scoping" at bounding box center [390, 209] width 136 height 18
click at [334, 208] on input "Condition Scoping" at bounding box center [328, 206] width 12 height 12
checkbox input "false"
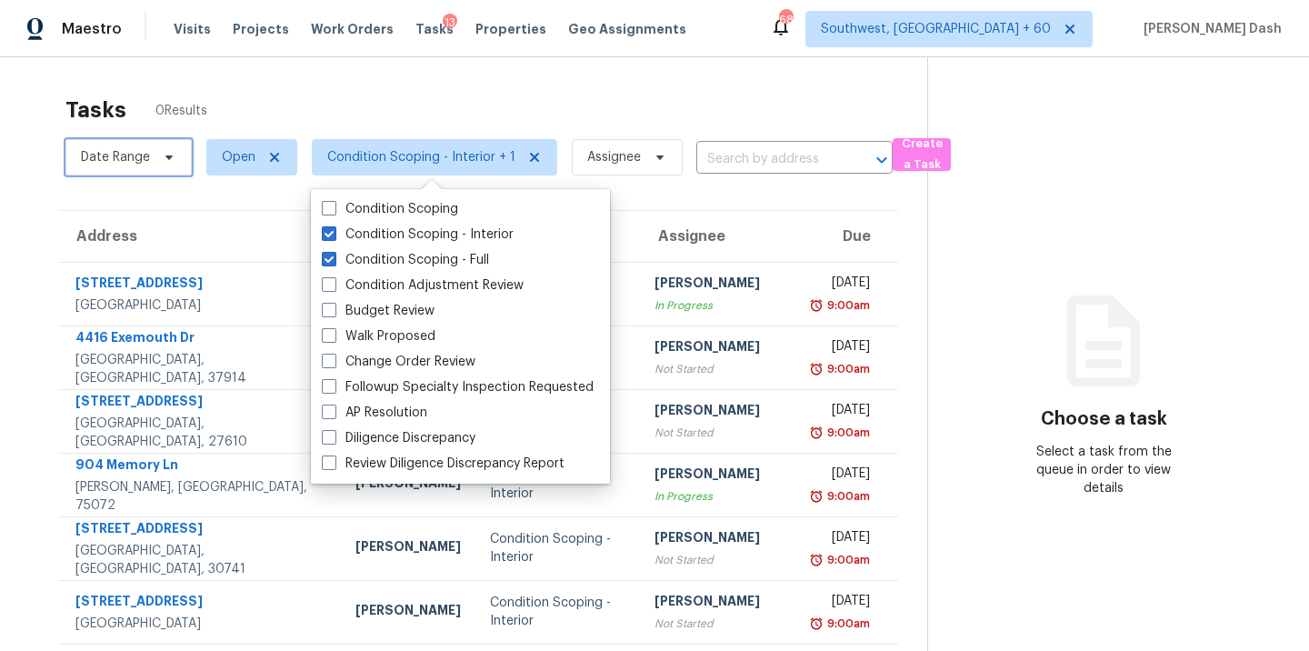
click at [130, 161] on span "Date Range" at bounding box center [115, 157] width 69 height 18
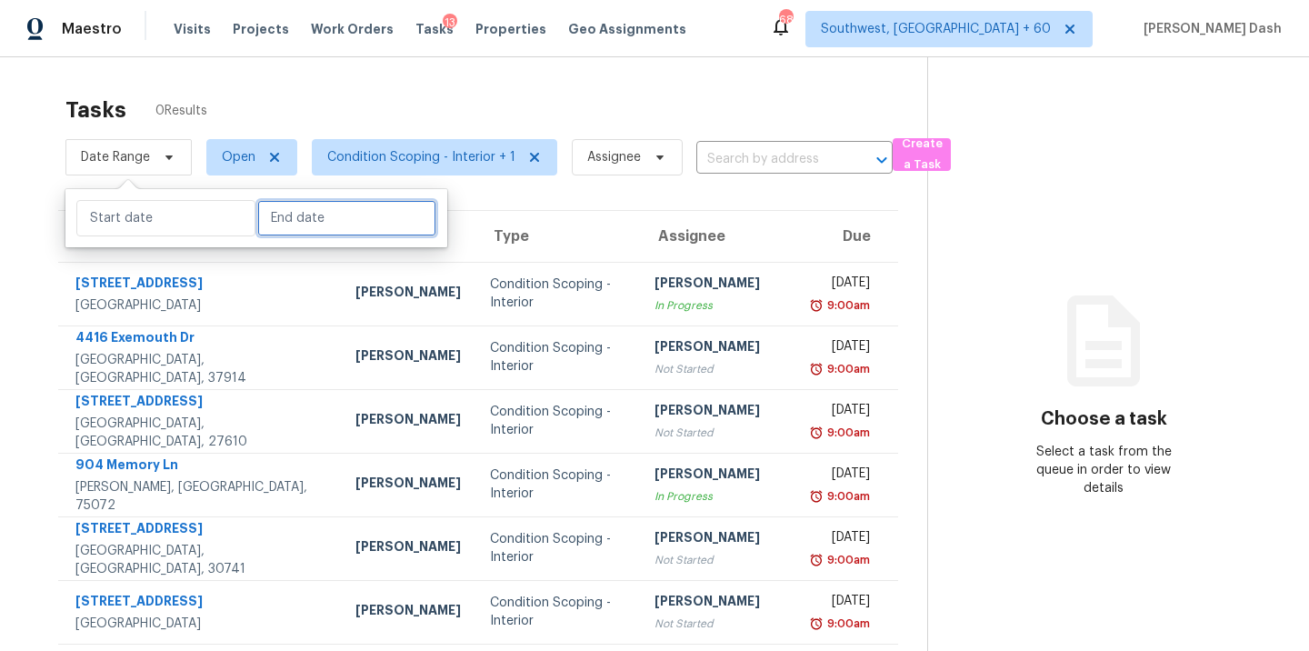
click at [287, 216] on input "text" at bounding box center [346, 218] width 179 height 36
select select "7"
select select "2025"
select select "8"
select select "2025"
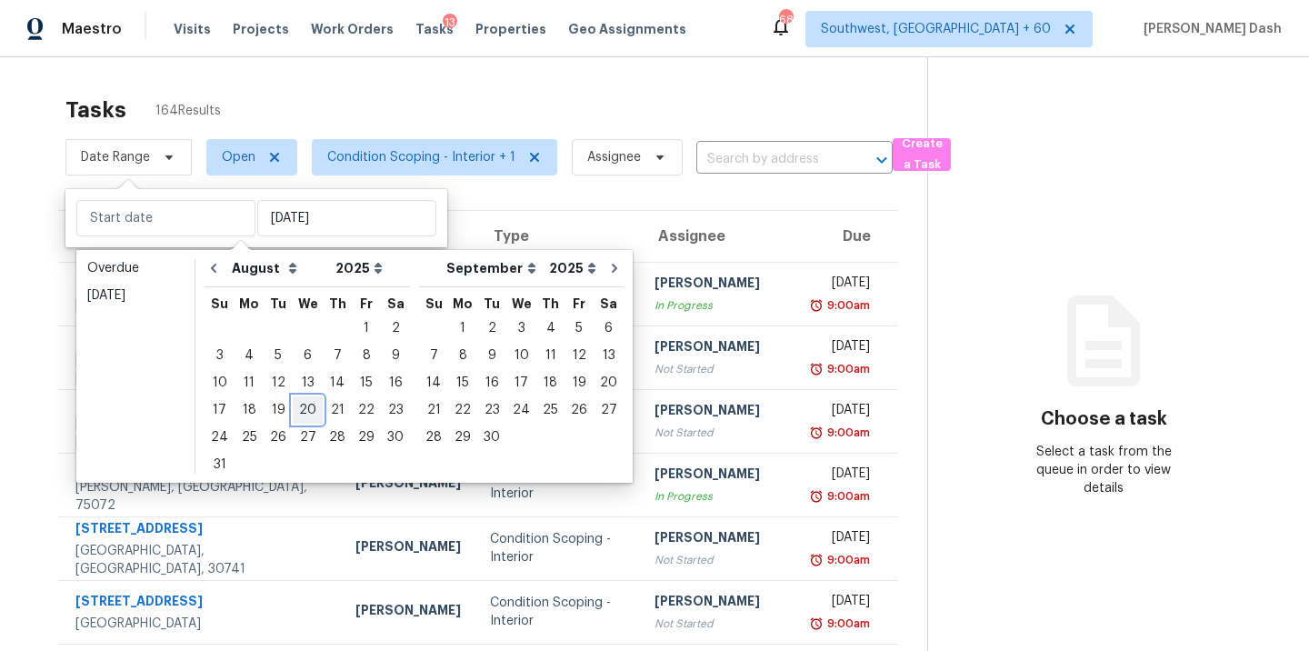
click at [307, 412] on div "20" at bounding box center [308, 409] width 30 height 25
type input "Wed, Aug 20"
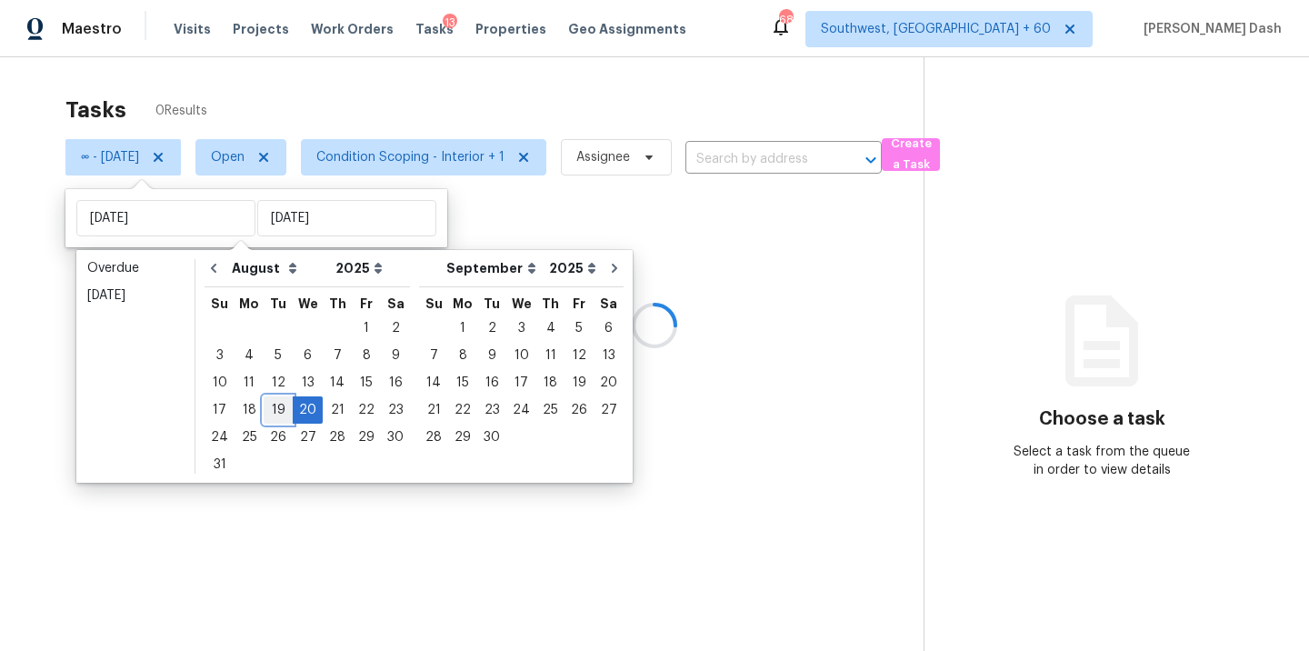
click at [265, 412] on div "19" at bounding box center [278, 409] width 29 height 25
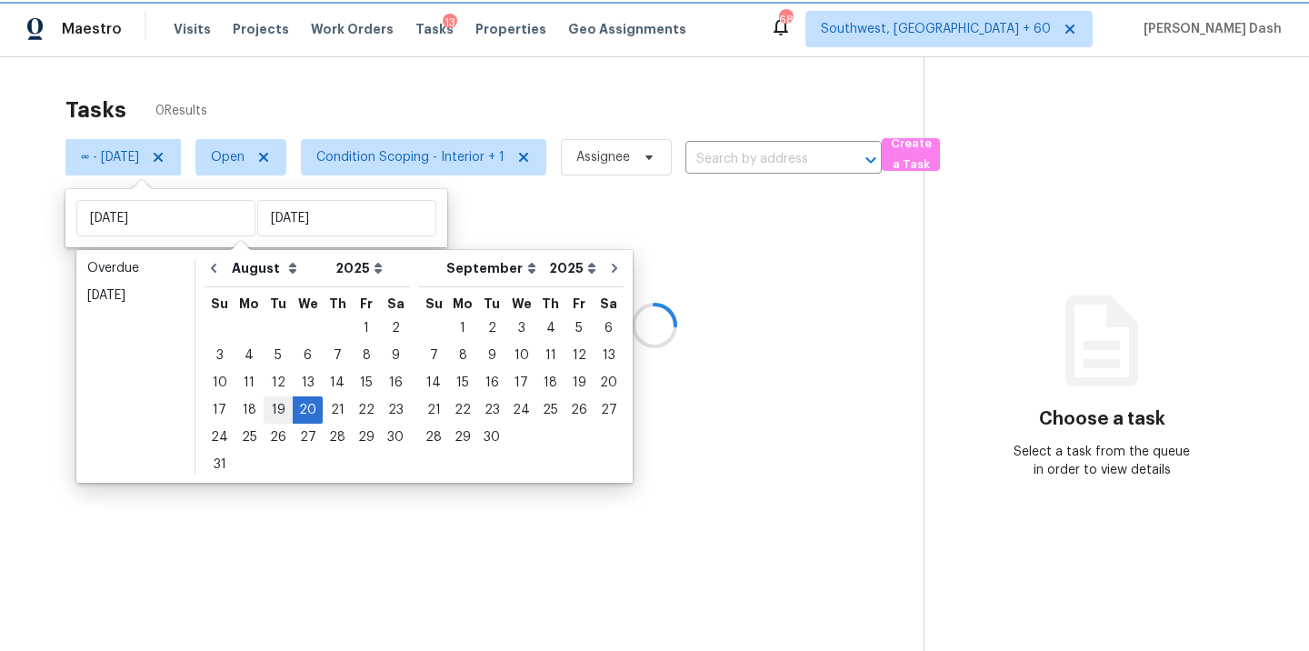
type input "Tue, Aug 19"
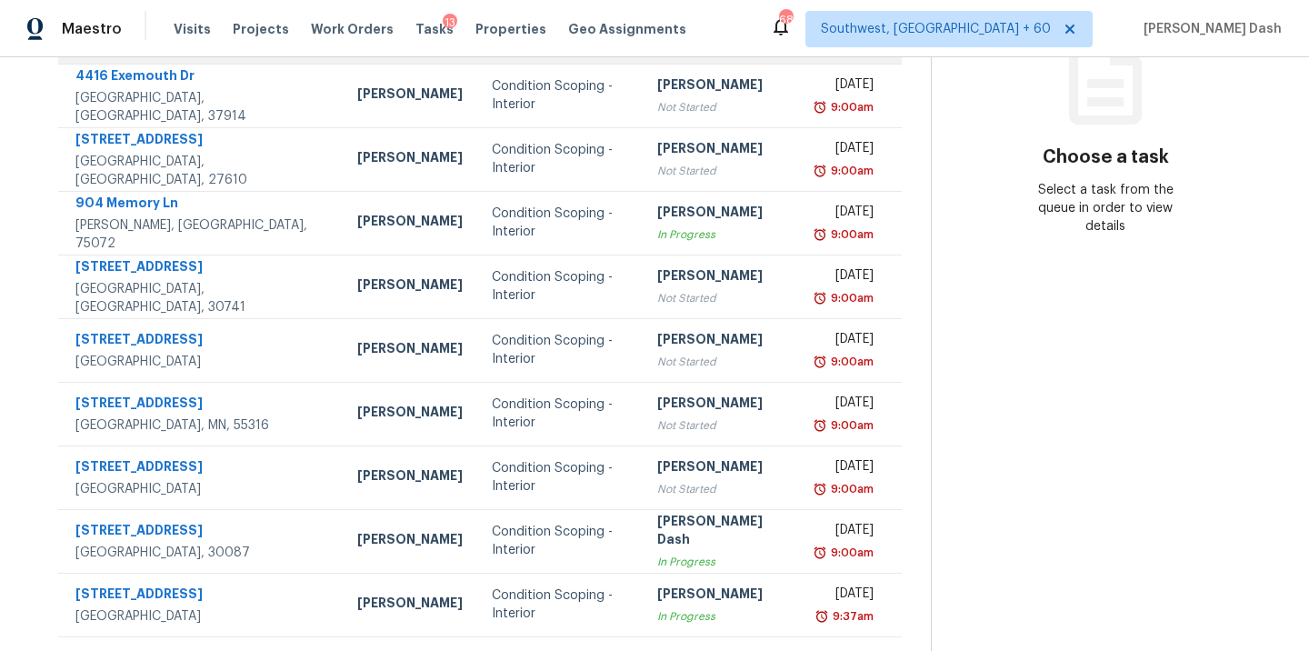
scroll to position [295, 0]
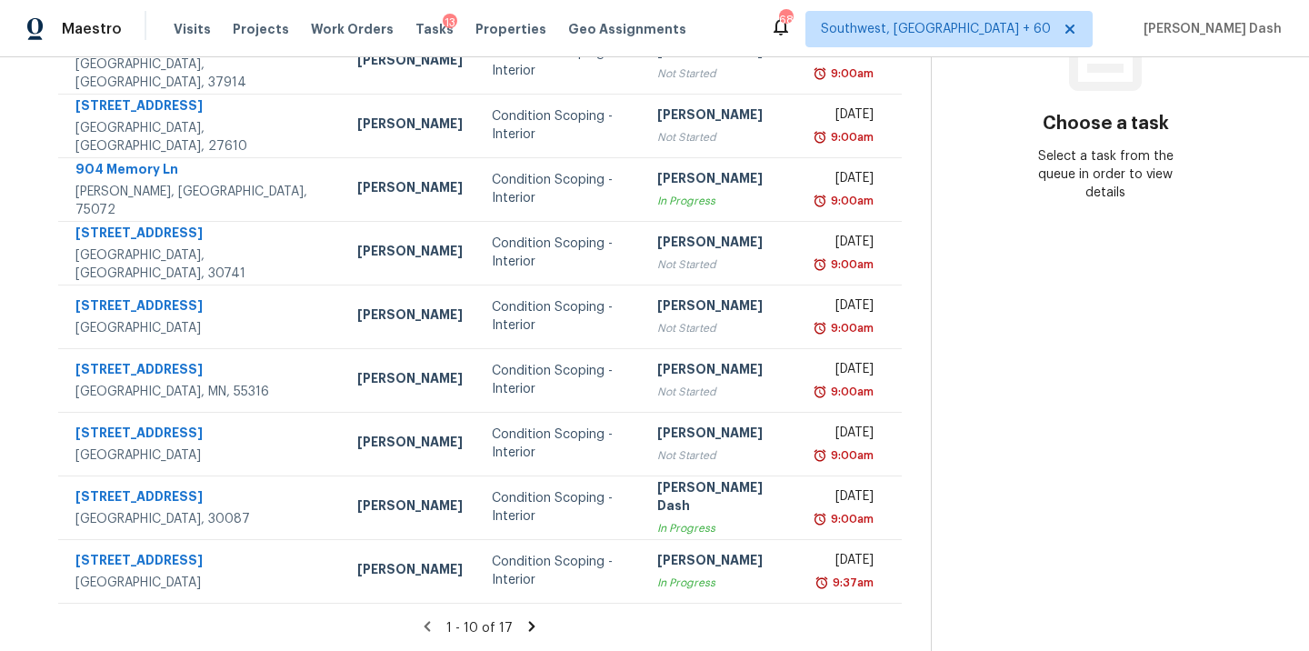
click at [533, 623] on icon at bounding box center [531, 626] width 16 height 16
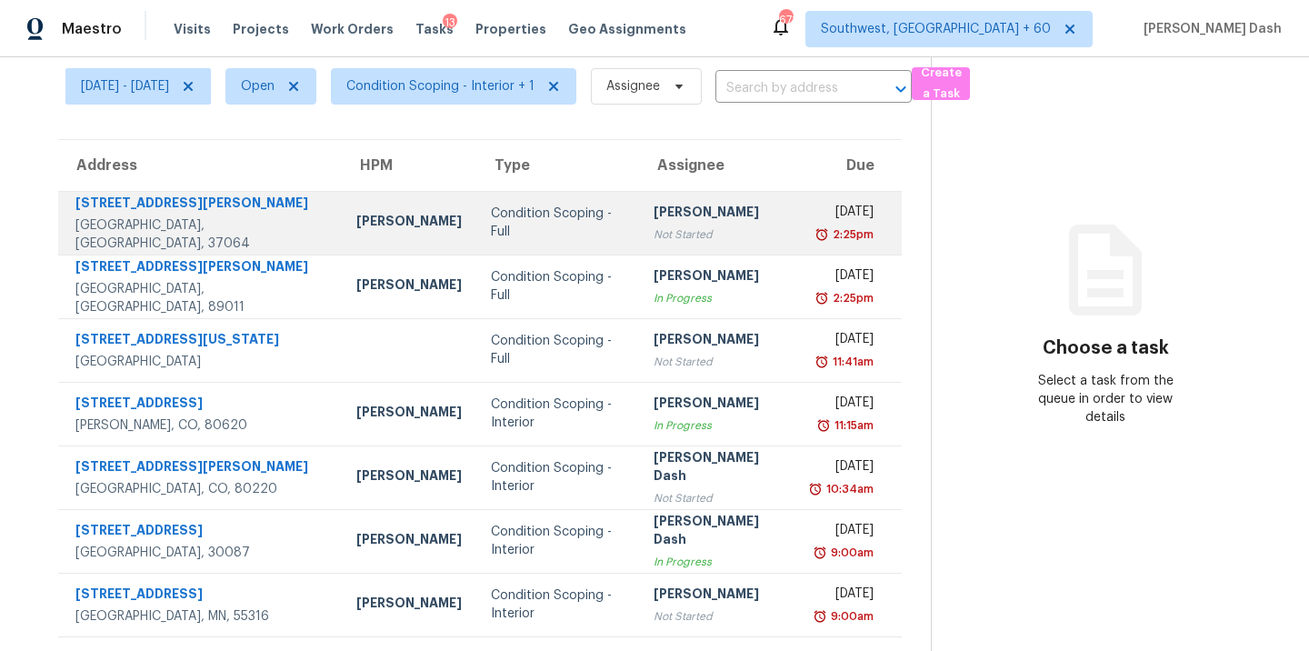
scroll to position [0, 0]
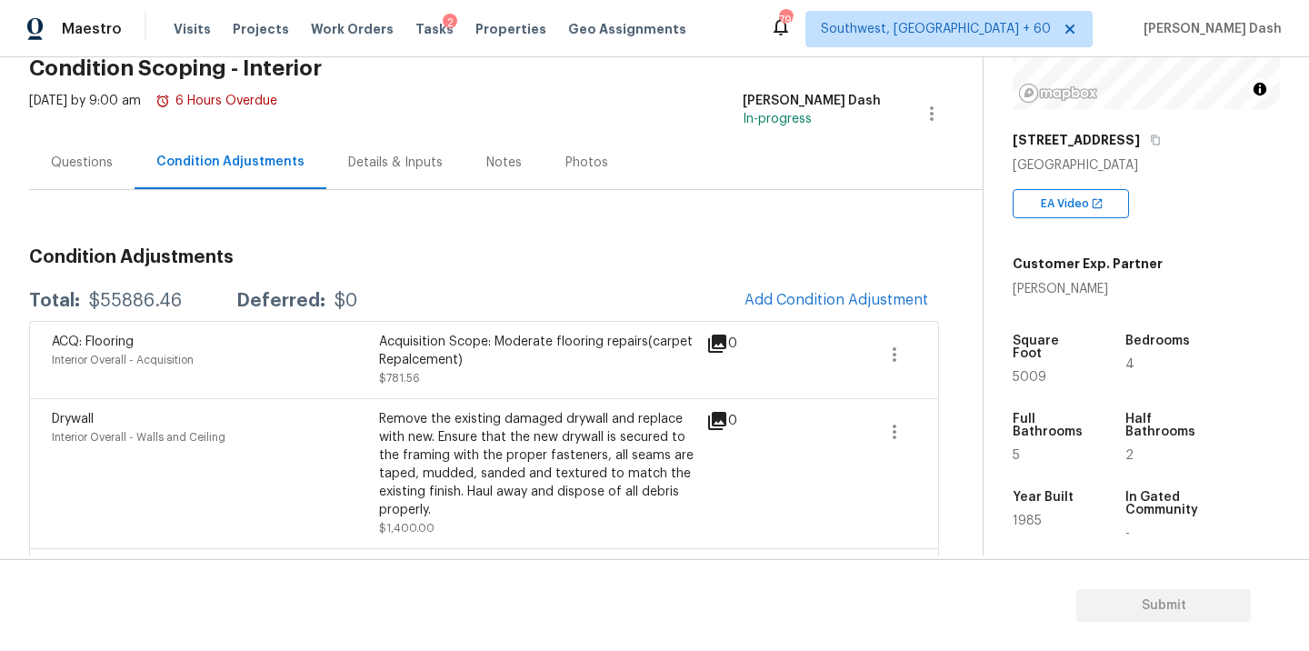
scroll to position [237, 0]
click at [852, 310] on button "Add Condition Adjustment" at bounding box center [835, 300] width 205 height 38
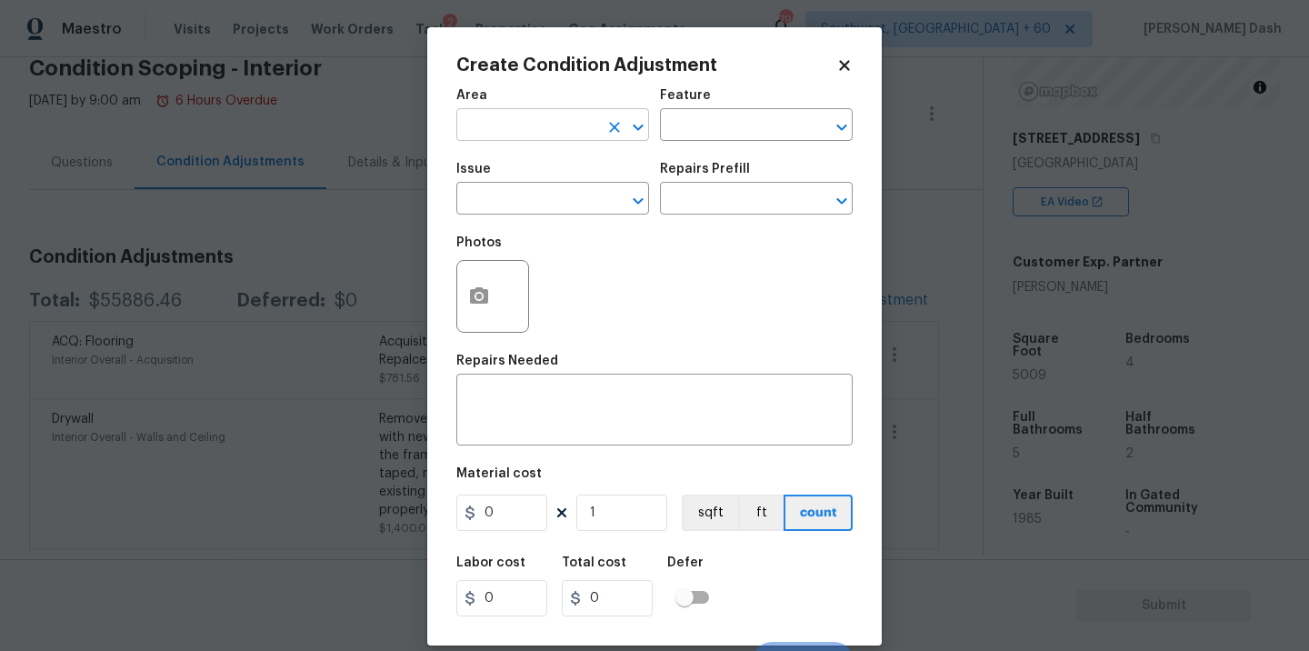
click at [585, 125] on input "text" at bounding box center [527, 127] width 142 height 28
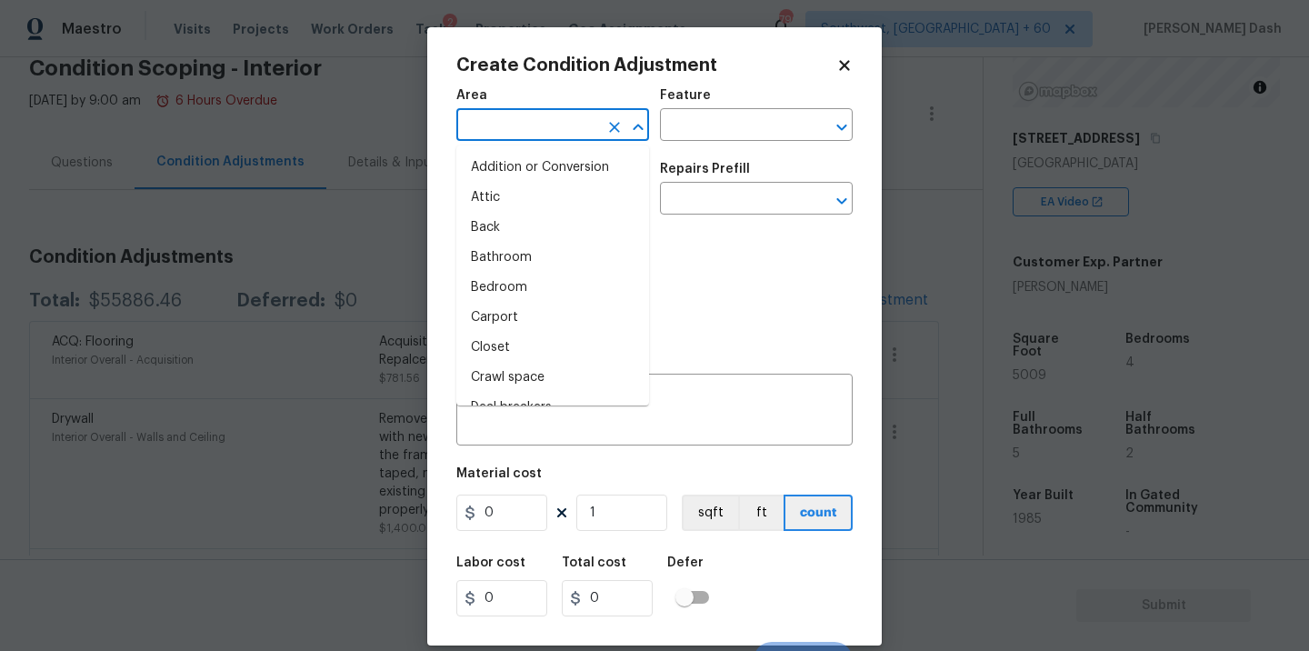
type input "i"
type input "n"
click at [529, 294] on li "Interior Overall" at bounding box center [552, 288] width 193 height 30
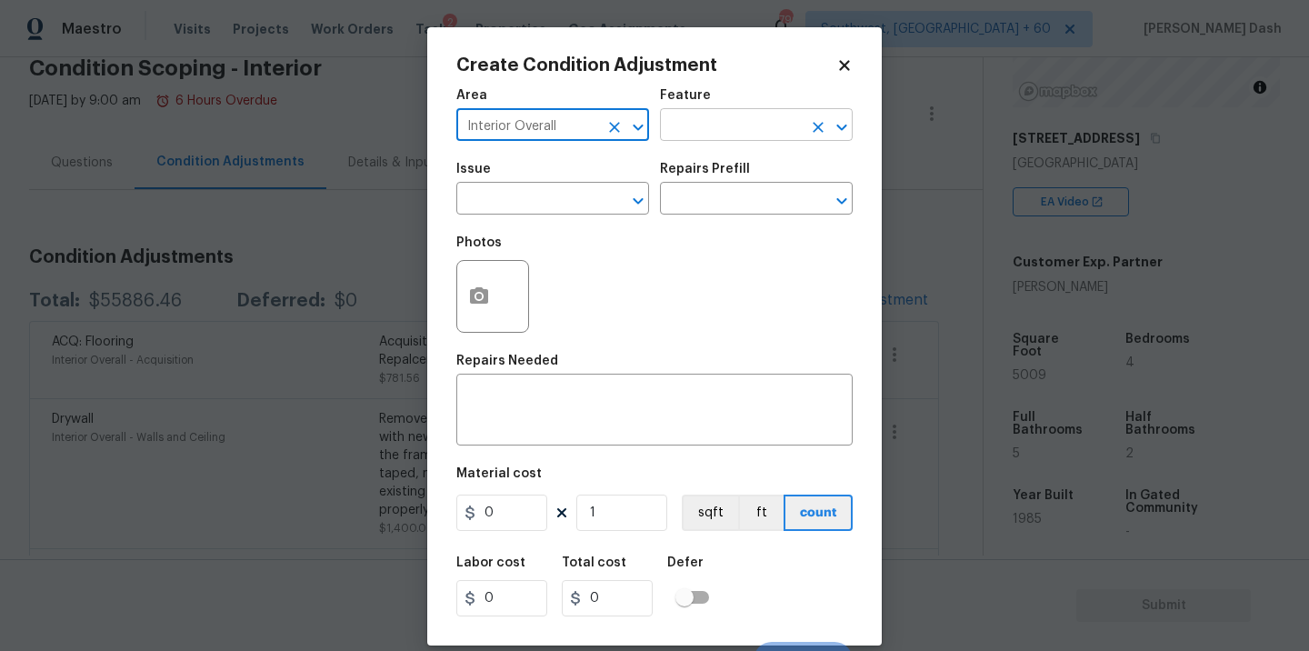
type input "Interior Overall"
click at [706, 129] on input "text" at bounding box center [731, 127] width 142 height 28
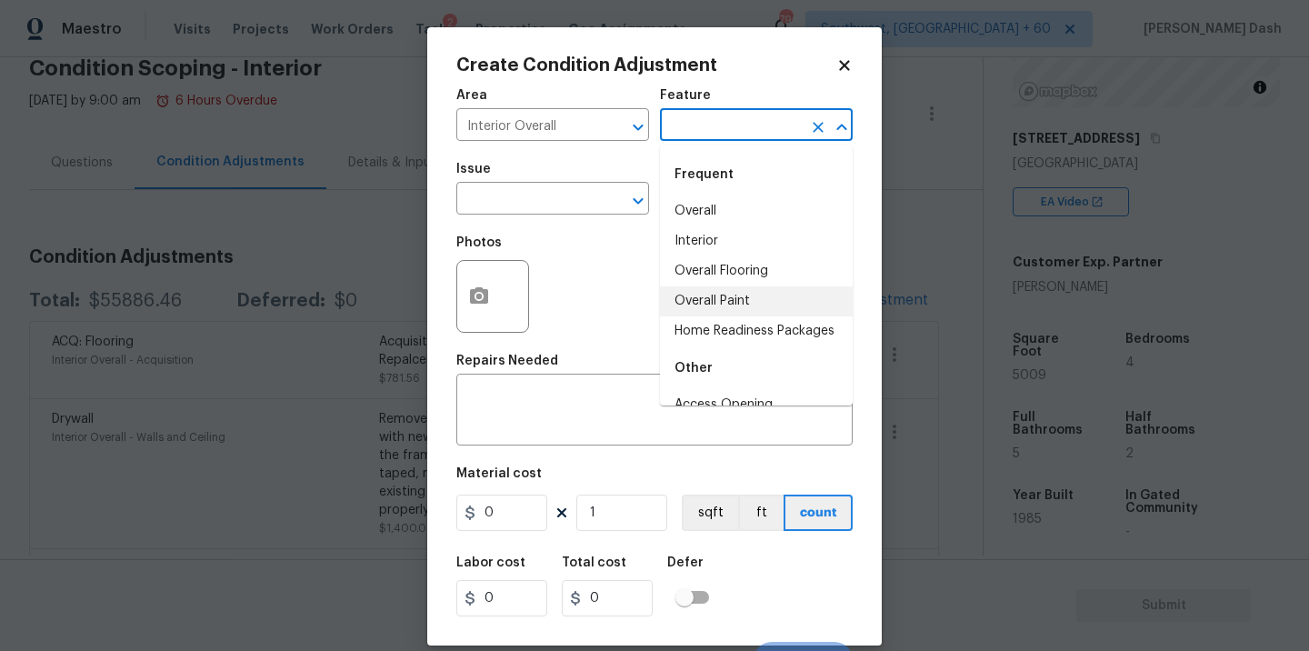
click at [706, 299] on li "Overall Paint" at bounding box center [756, 301] width 193 height 30
type input "Overall Paint"
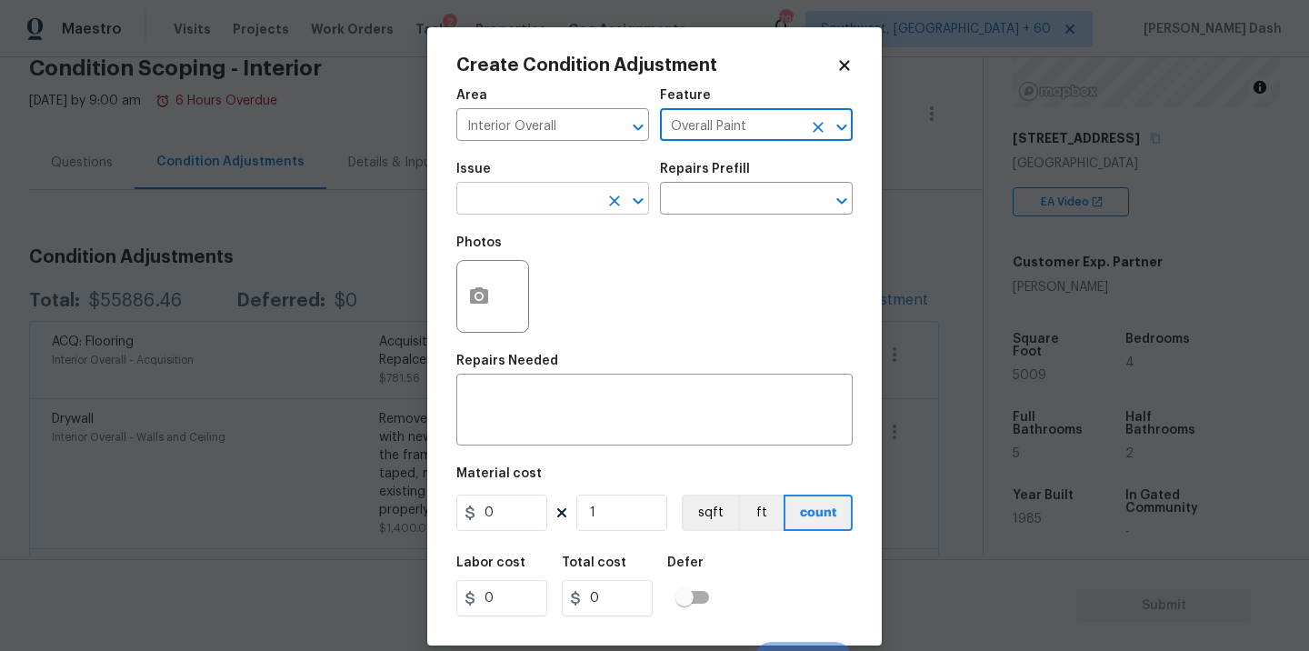
click at [588, 210] on input "text" at bounding box center [527, 200] width 142 height 28
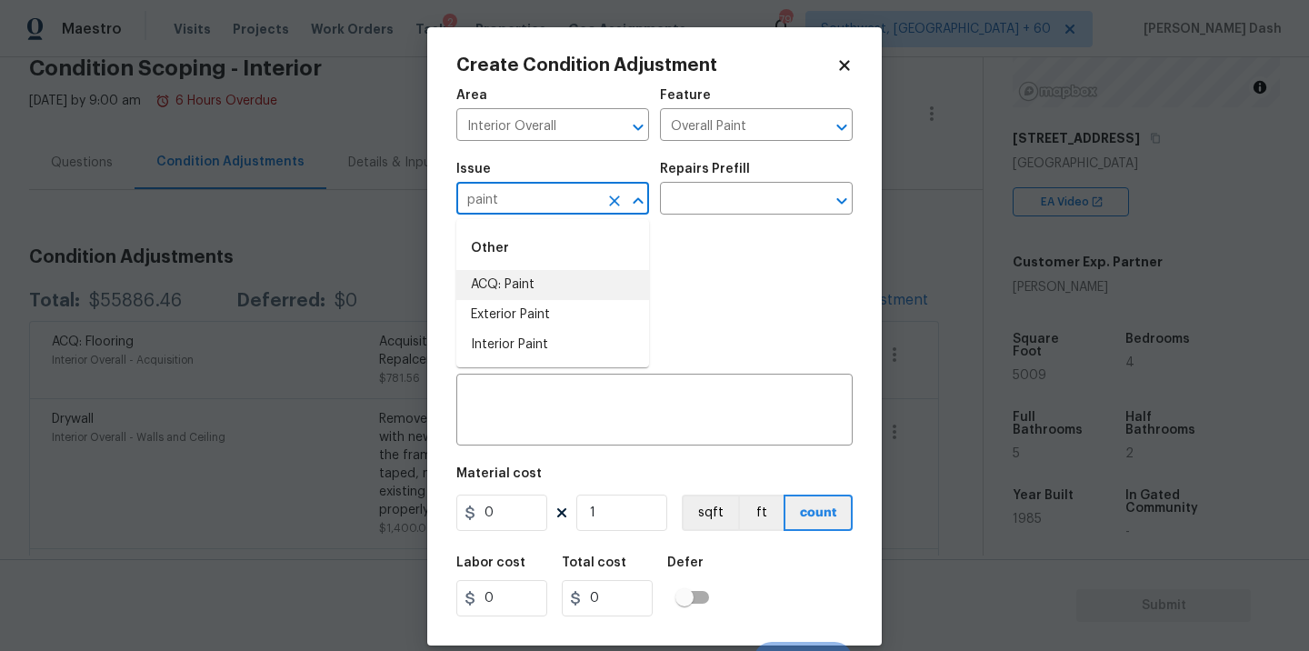
click at [552, 287] on li "ACQ: Paint" at bounding box center [552, 285] width 193 height 30
type input "ACQ: Paint"
click at [694, 212] on input "text" at bounding box center [731, 200] width 142 height 28
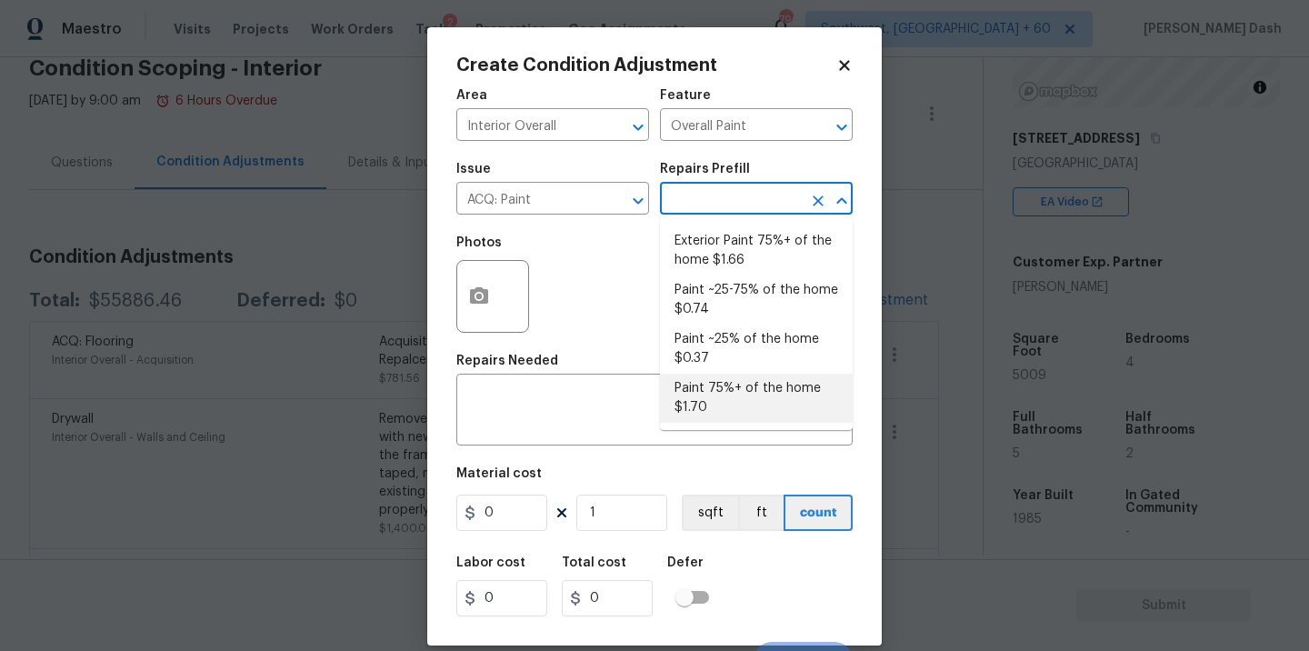
click at [703, 395] on li "Paint 75%+ of the home $1.70" at bounding box center [756, 398] width 193 height 49
type input "Acquisition"
type textarea "Acquisition Scope: 75%+ of the home will likely require interior paint"
type input "1.7"
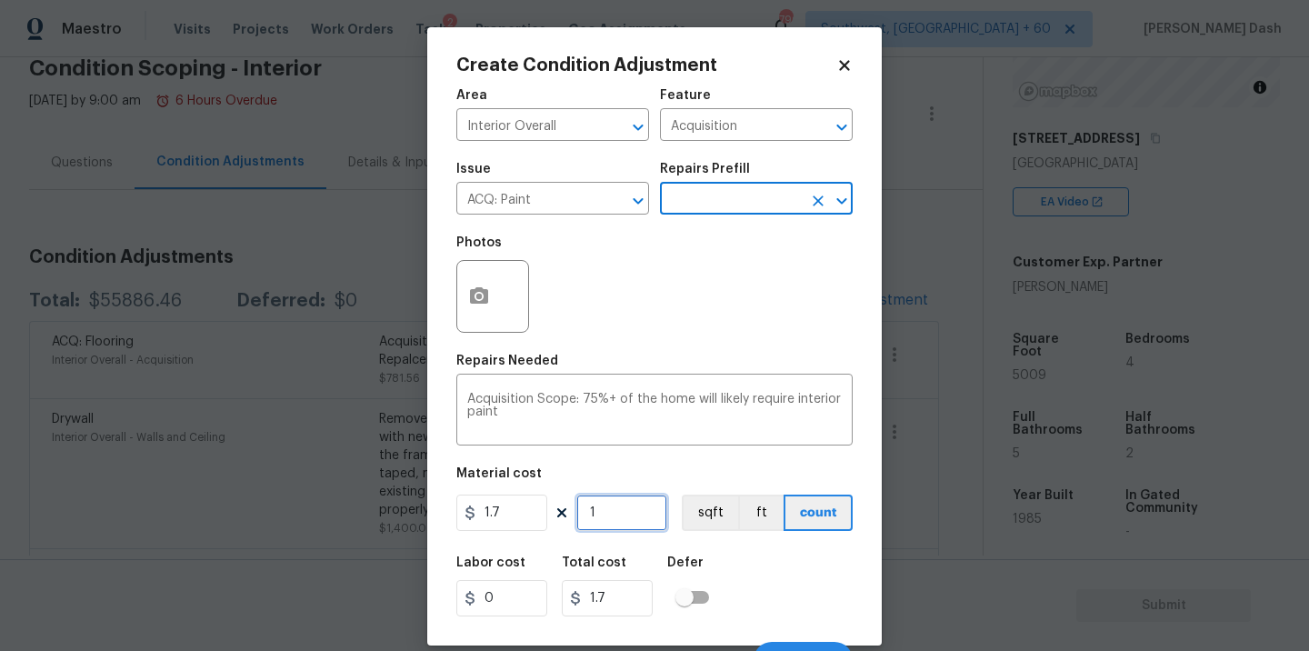
click at [633, 504] on input "1" at bounding box center [621, 512] width 91 height 36
type input "0"
type input "5"
type input "8.5"
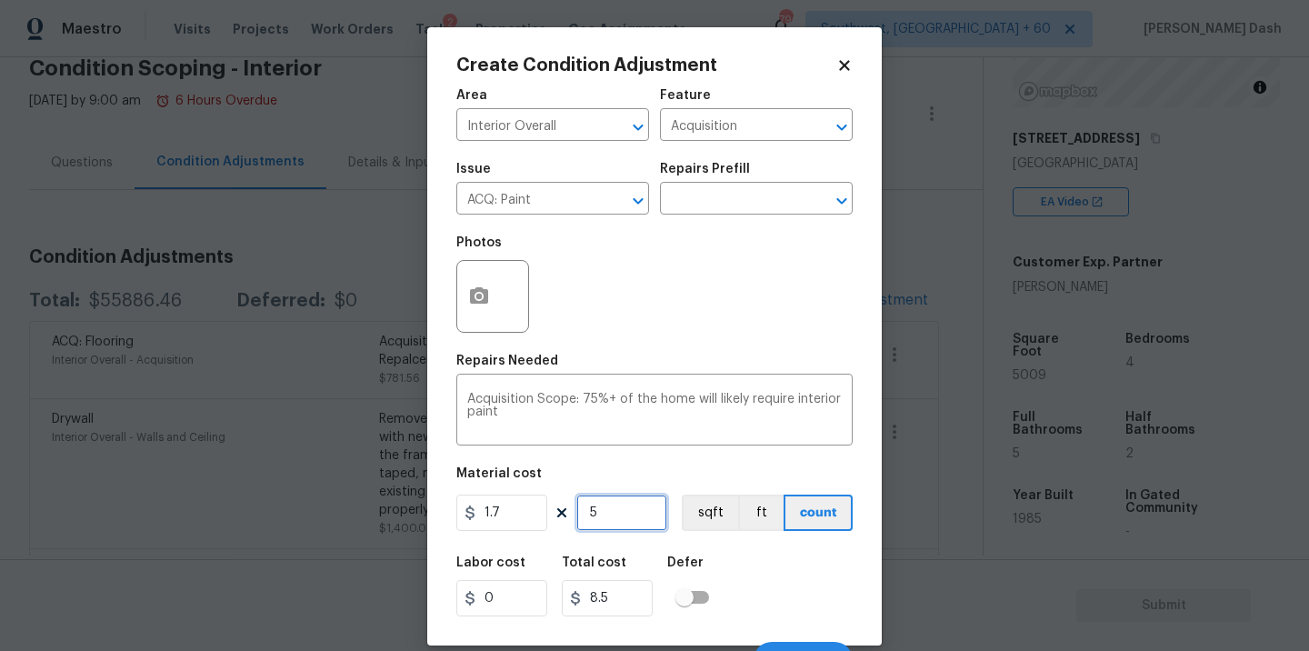
type input "50"
type input "85"
type input "500"
type input "850"
type input "5009"
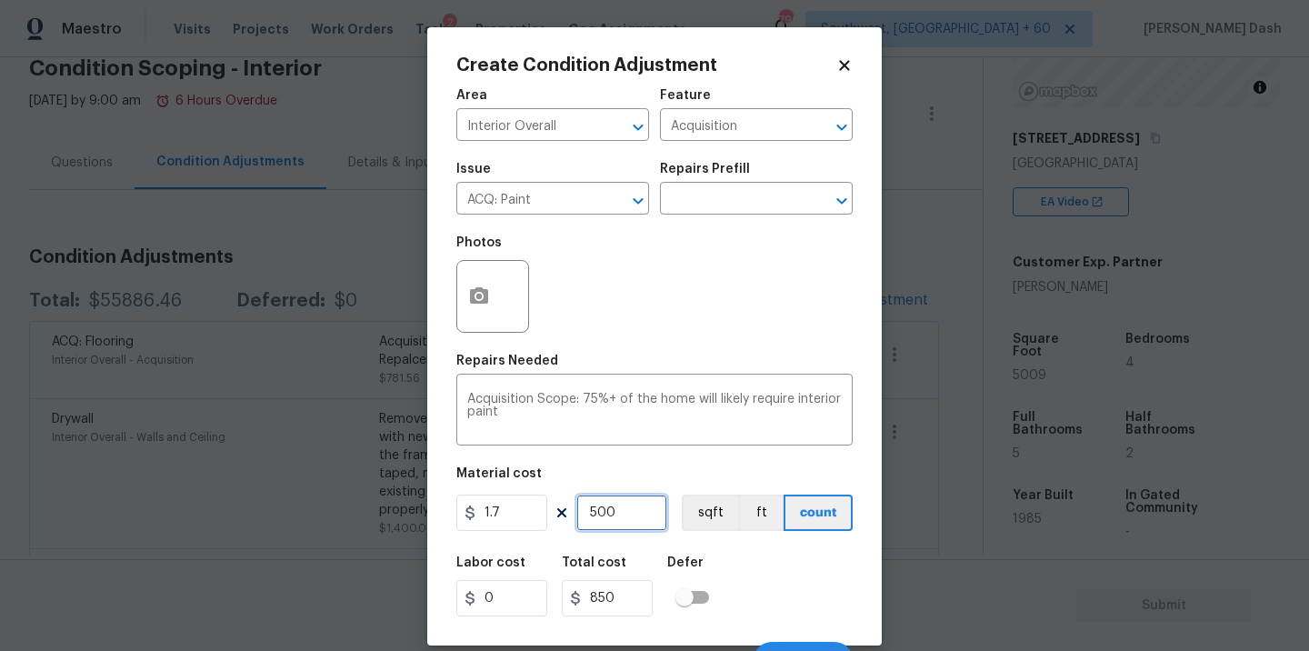
type input "8515.3"
type input "5009"
click at [768, 570] on div "Labor cost 0 Total cost 8515.3 Defer" at bounding box center [654, 586] width 396 height 82
click at [702, 513] on button "sqft" at bounding box center [710, 512] width 56 height 36
click at [774, 623] on div "Labor cost 0 Total cost 8515.3 Defer" at bounding box center [654, 586] width 396 height 82
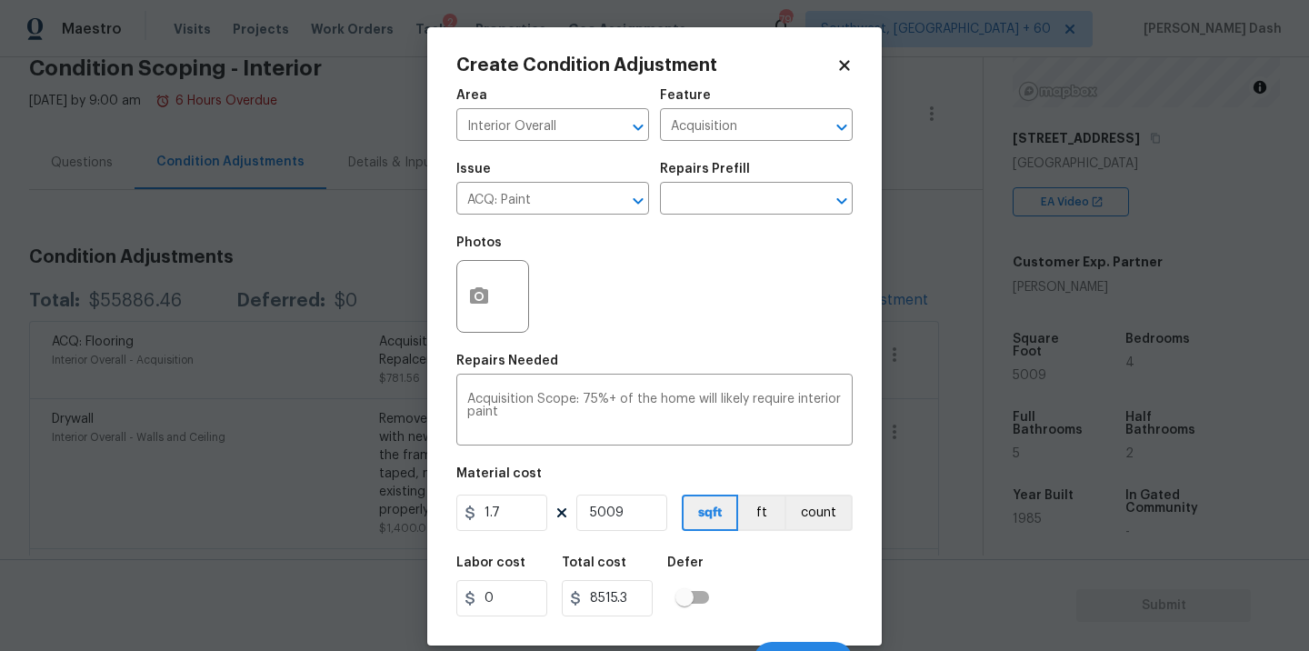
scroll to position [28, 0]
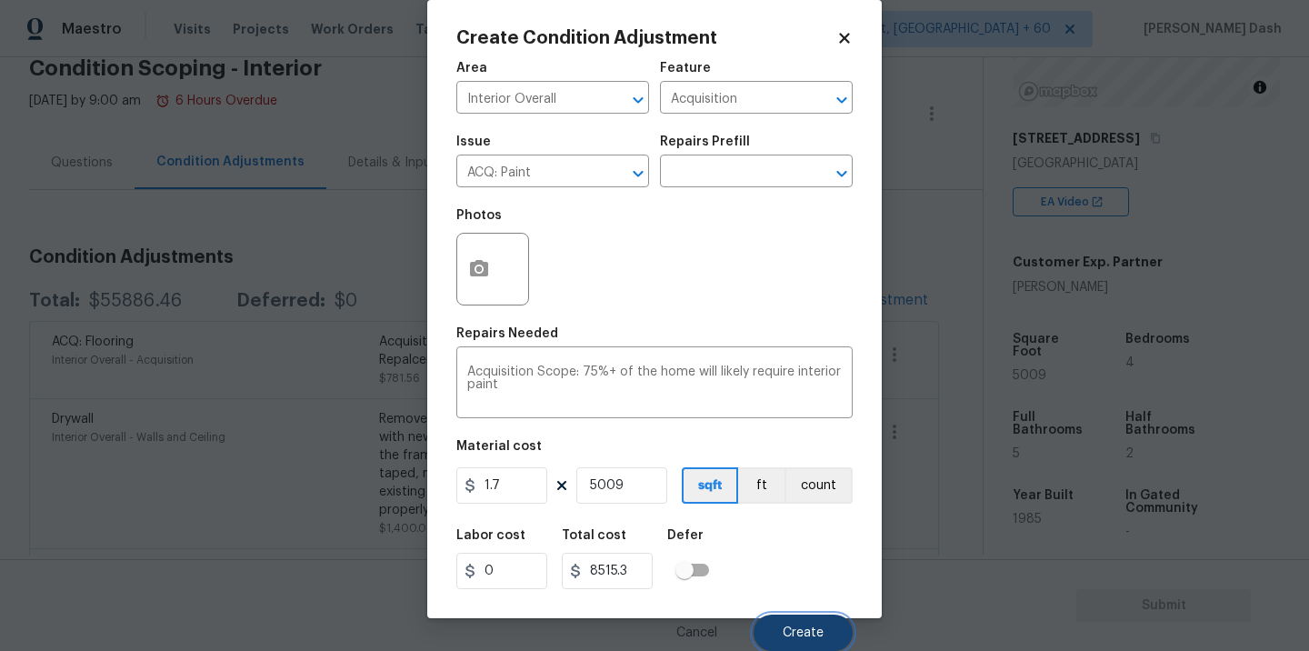
click at [784, 632] on span "Create" at bounding box center [802, 633] width 41 height 14
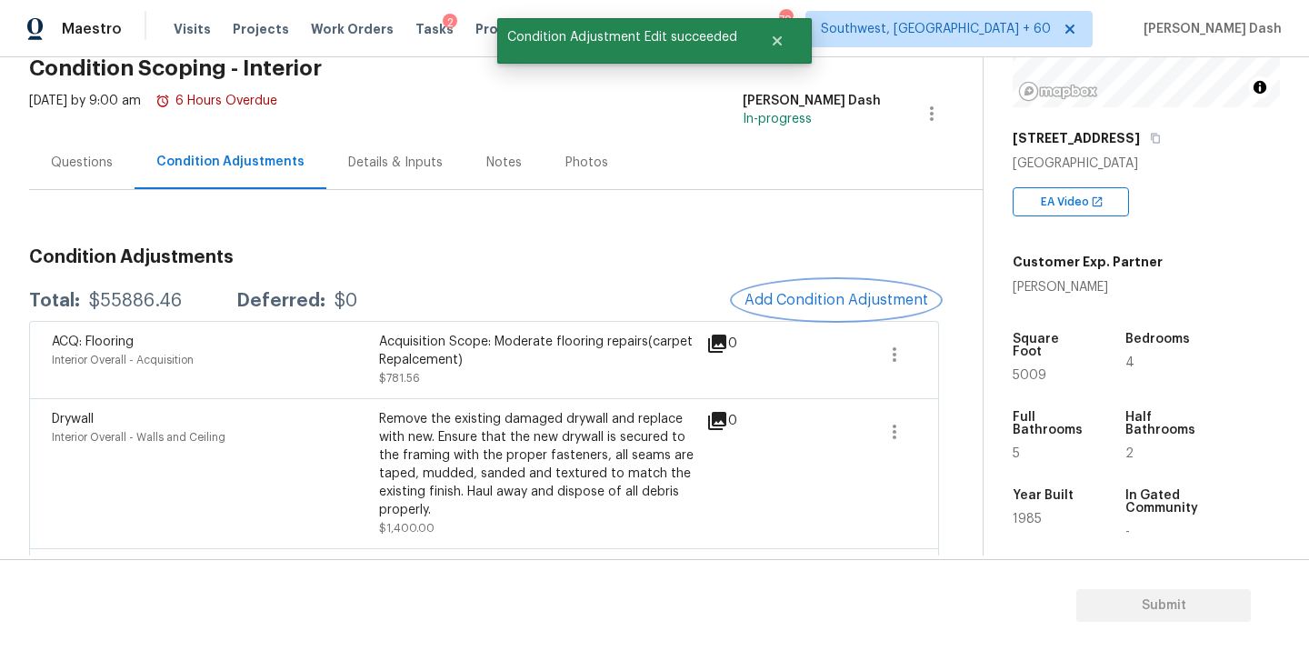
scroll to position [0, 0]
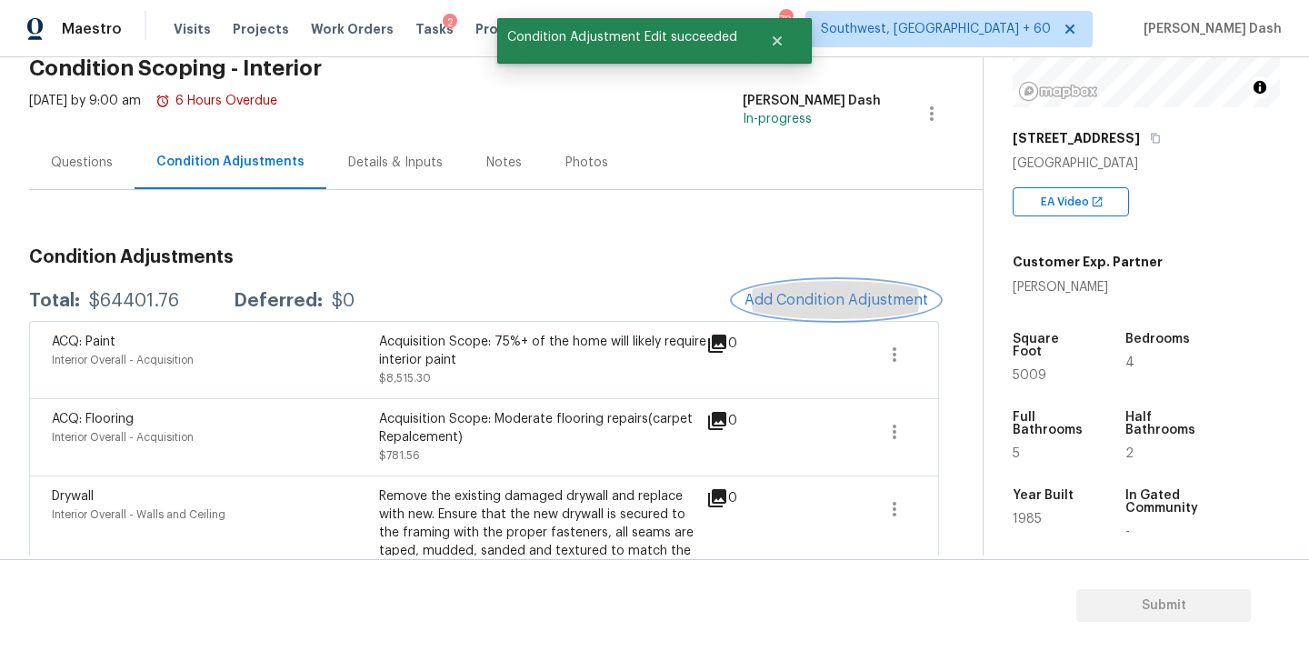
click at [790, 297] on span "Add Condition Adjustment" at bounding box center [836, 300] width 184 height 16
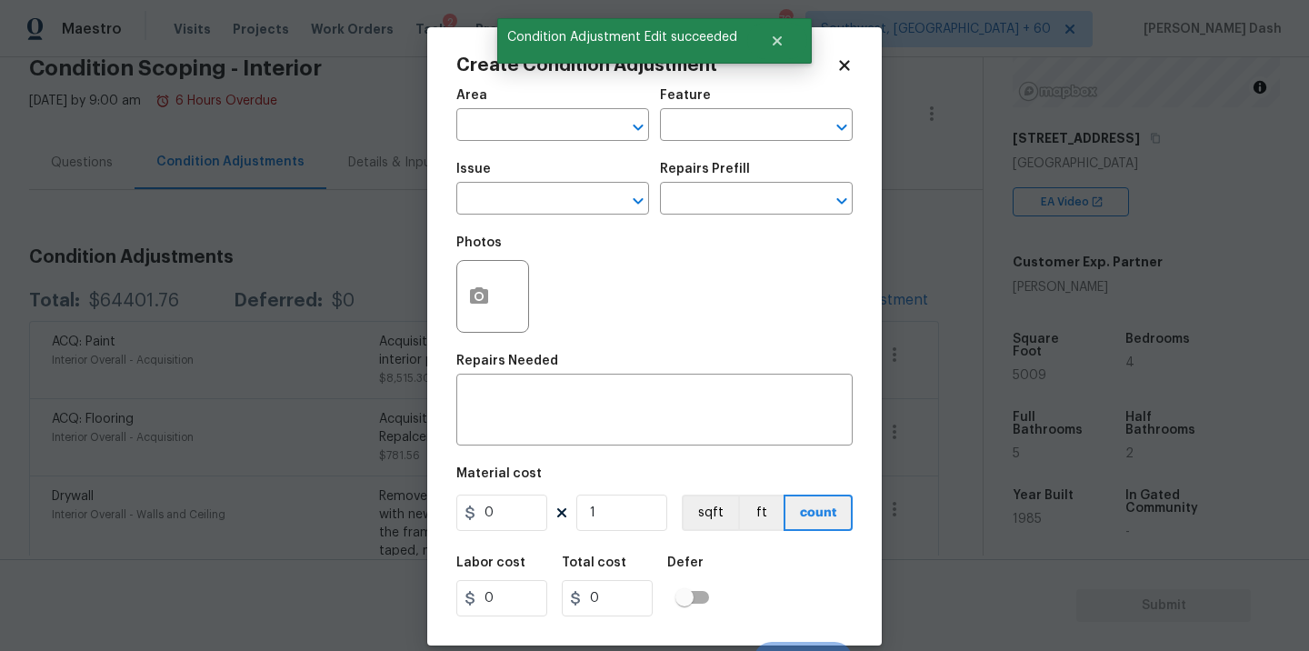
click at [522, 144] on span "Area ​" at bounding box center [552, 115] width 193 height 74
click at [527, 139] on input "text" at bounding box center [527, 127] width 142 height 28
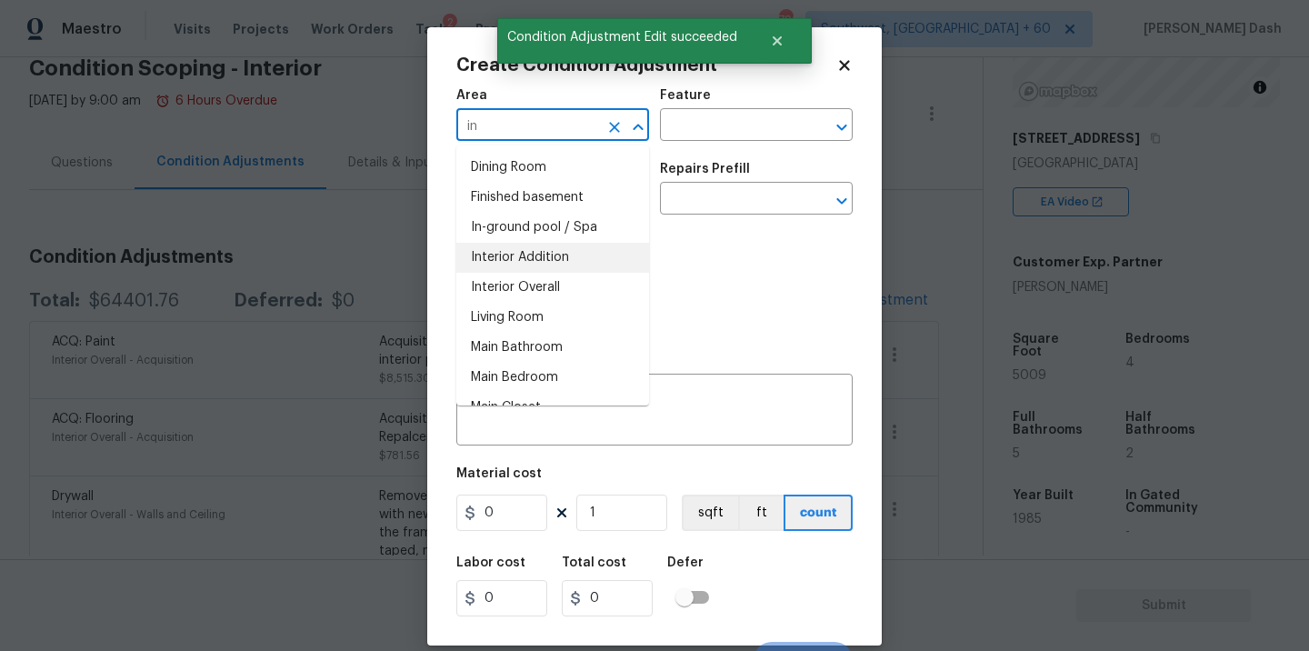
click at [521, 282] on li "Interior Overall" at bounding box center [552, 288] width 193 height 30
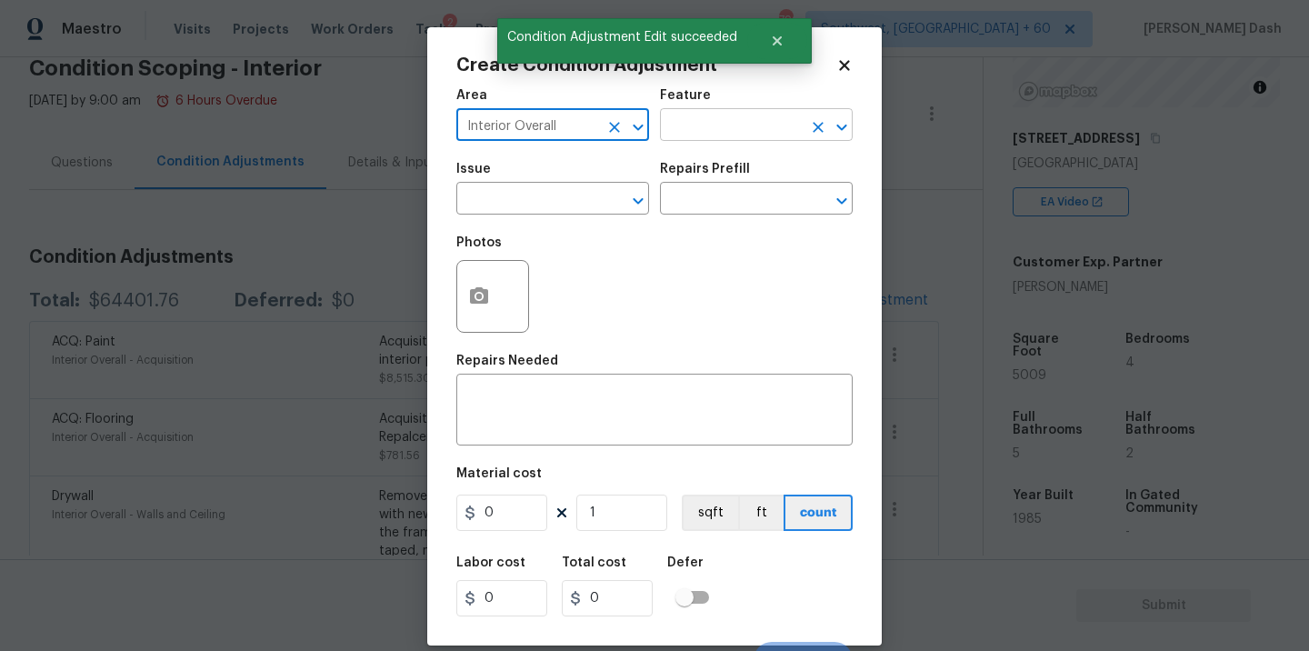
type input "Interior Overall"
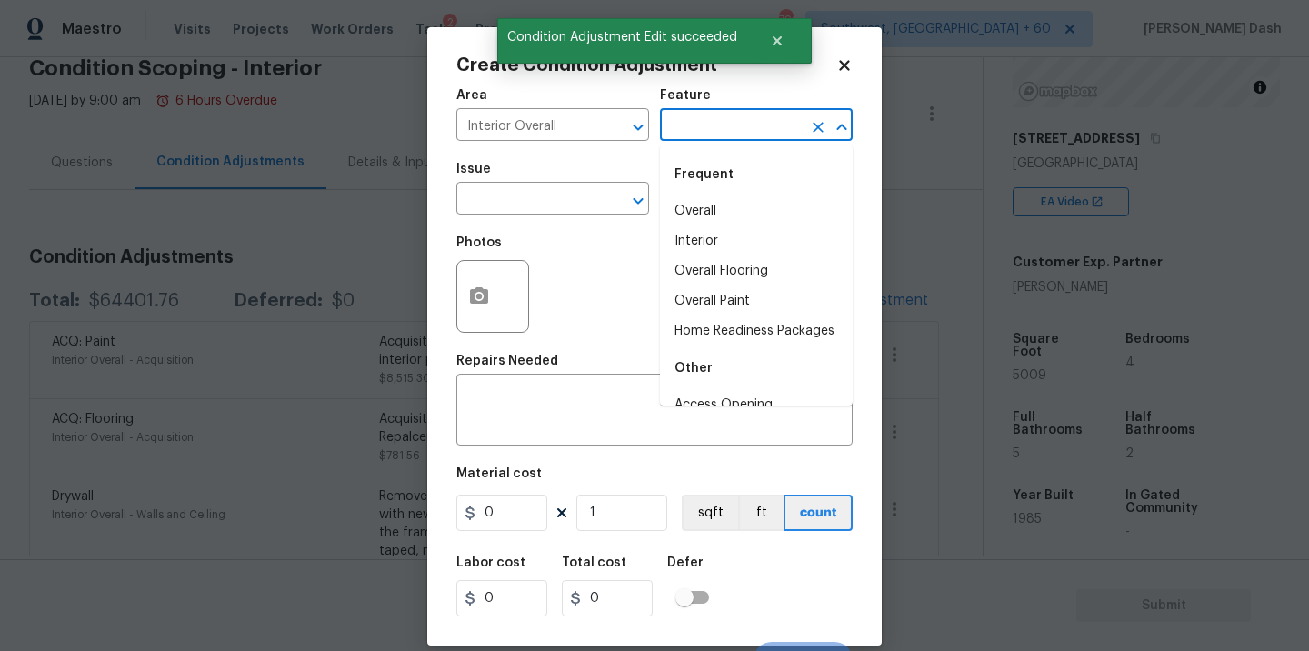
click at [695, 125] on input "text" at bounding box center [731, 127] width 142 height 28
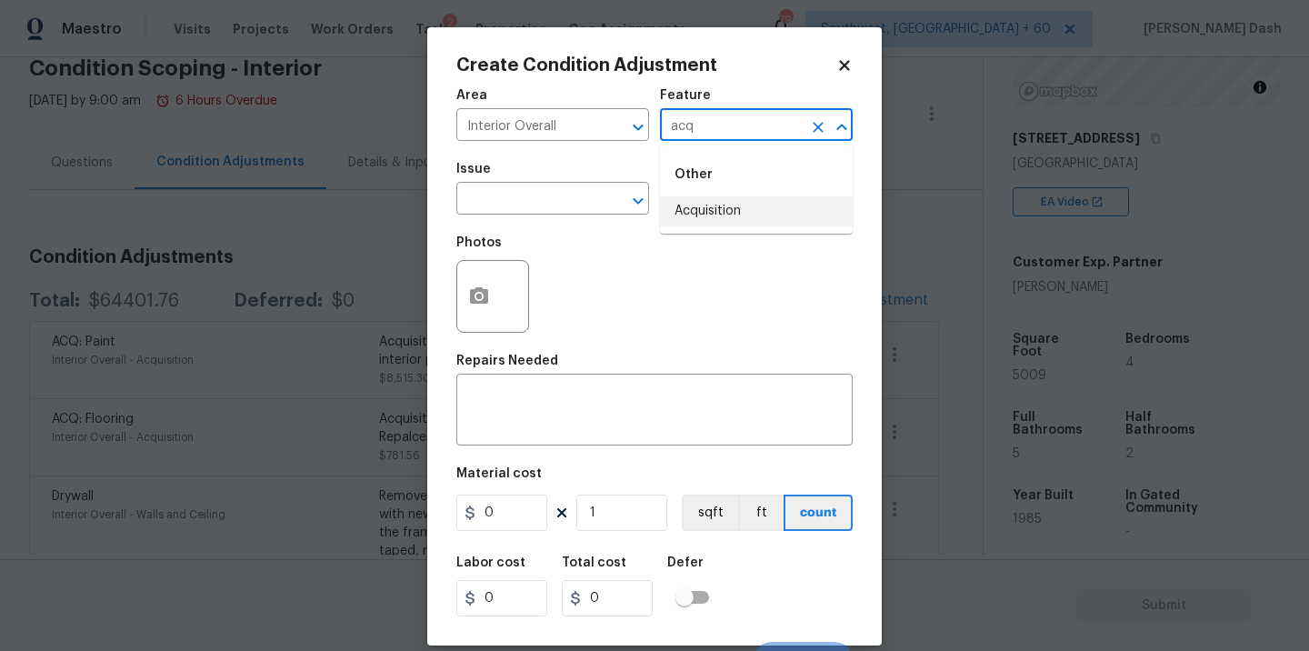
click at [686, 217] on li "Acquisition" at bounding box center [756, 211] width 193 height 30
type input "Acquisition"
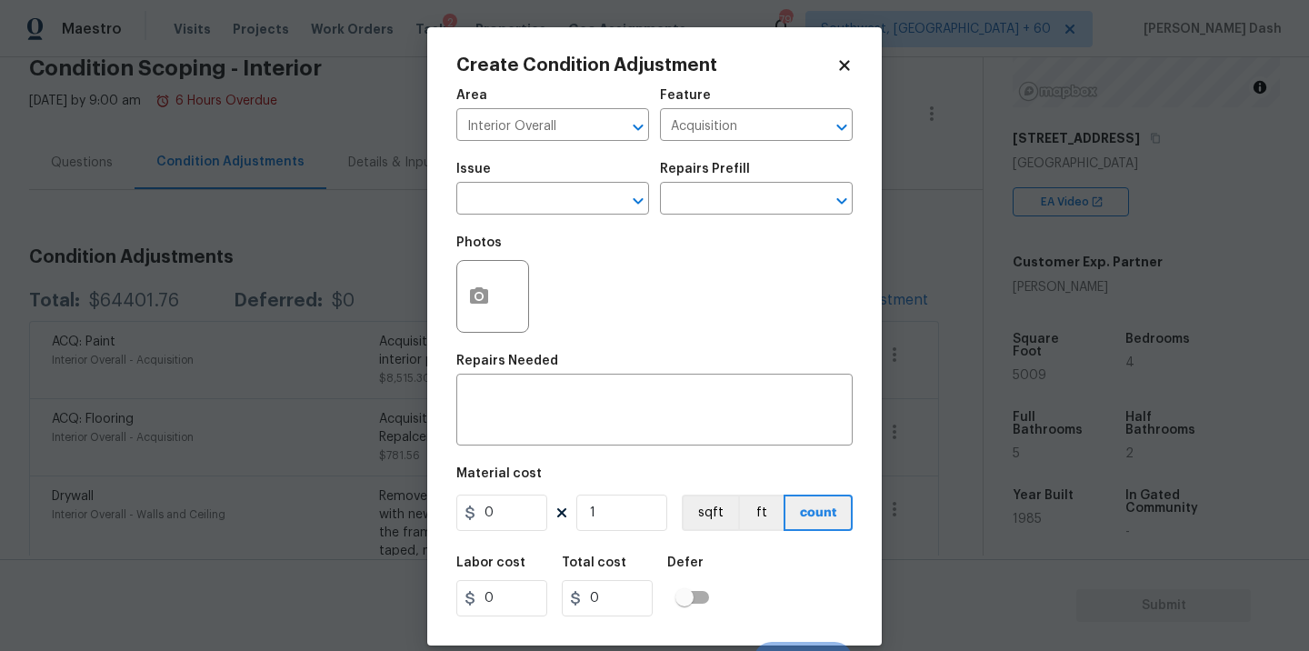
click at [574, 216] on span "Issue ​" at bounding box center [552, 189] width 193 height 74
click at [577, 208] on input "text" at bounding box center [527, 200] width 142 height 28
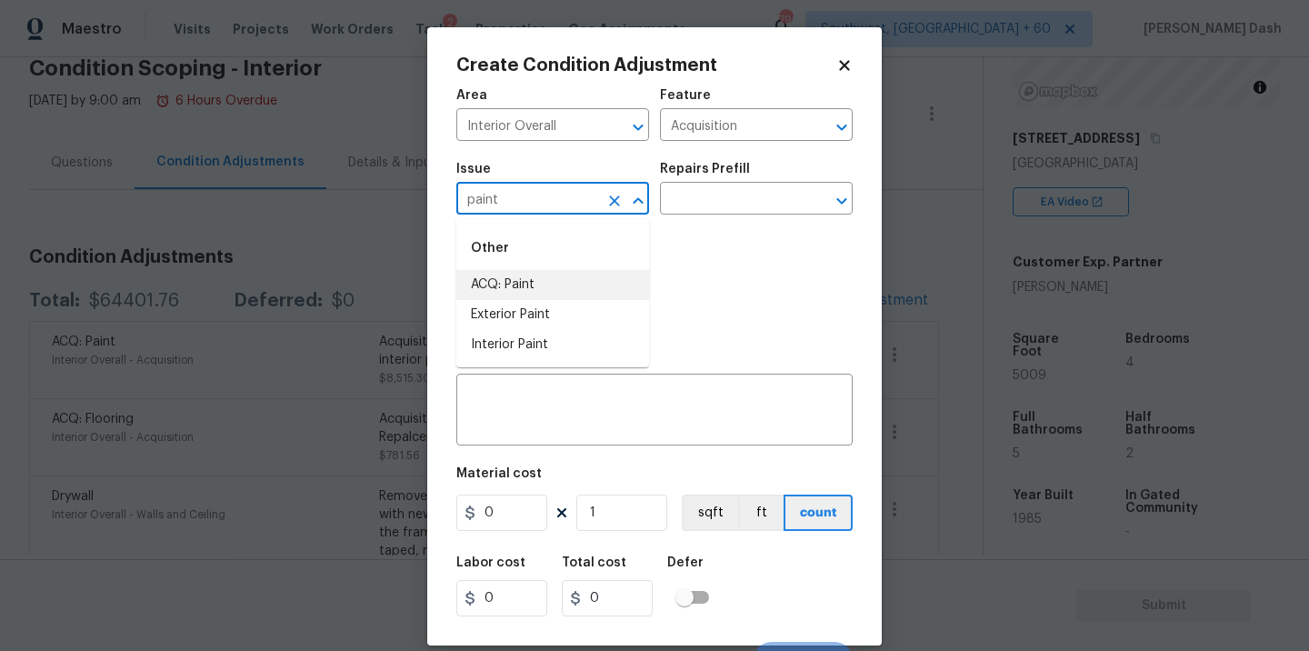
click at [526, 280] on li "ACQ: Paint" at bounding box center [552, 285] width 193 height 30
type input "ACQ: Paint"
click at [696, 198] on input "text" at bounding box center [731, 200] width 142 height 28
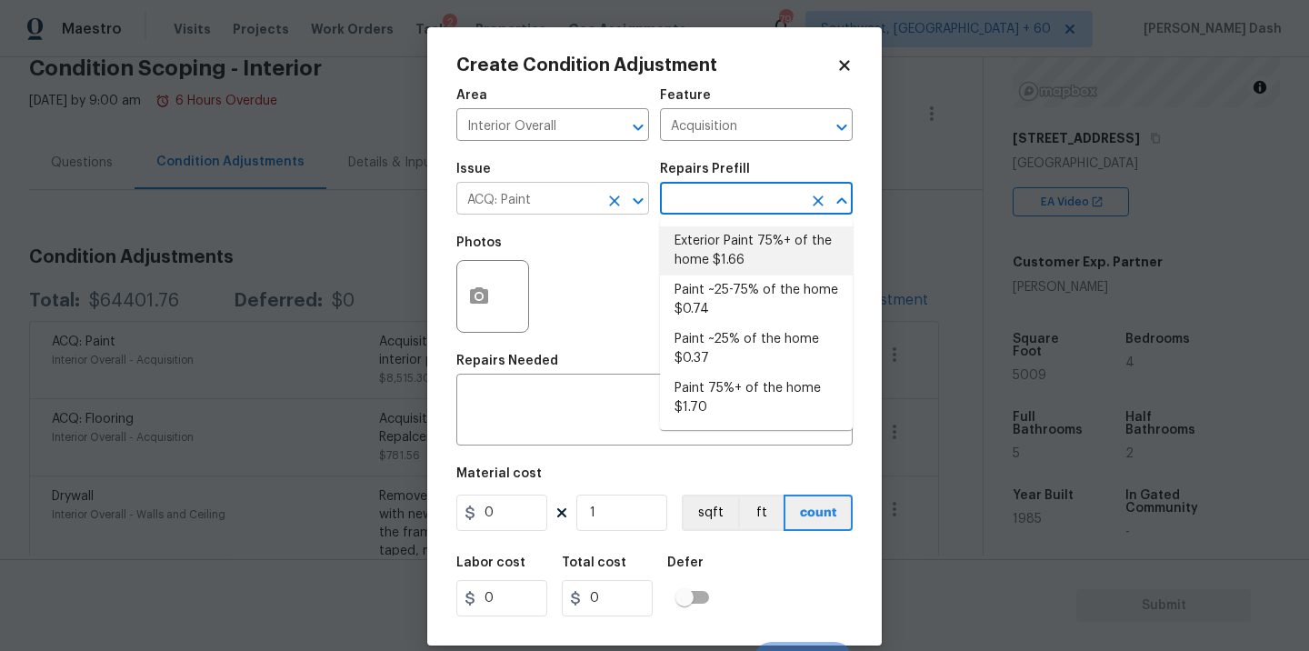
click at [621, 202] on icon "Clear" at bounding box center [614, 201] width 18 height 18
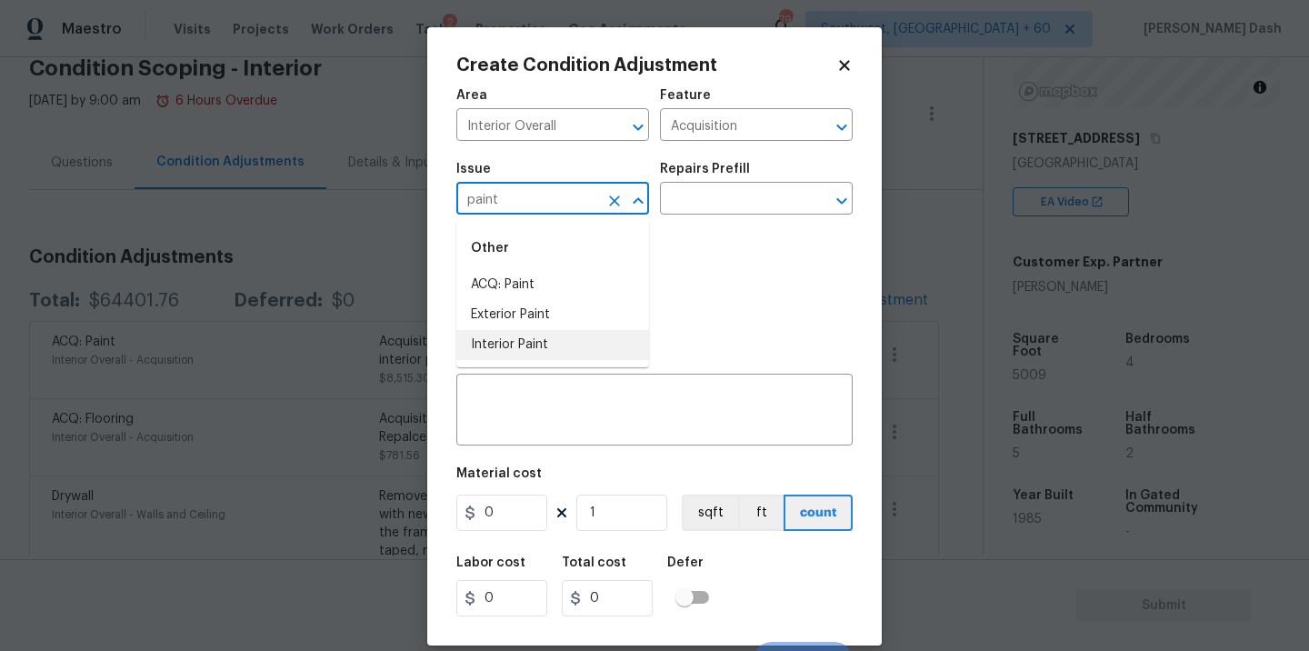
click at [572, 343] on li "Interior Paint" at bounding box center [552, 345] width 193 height 30
type input "Interior Paint"
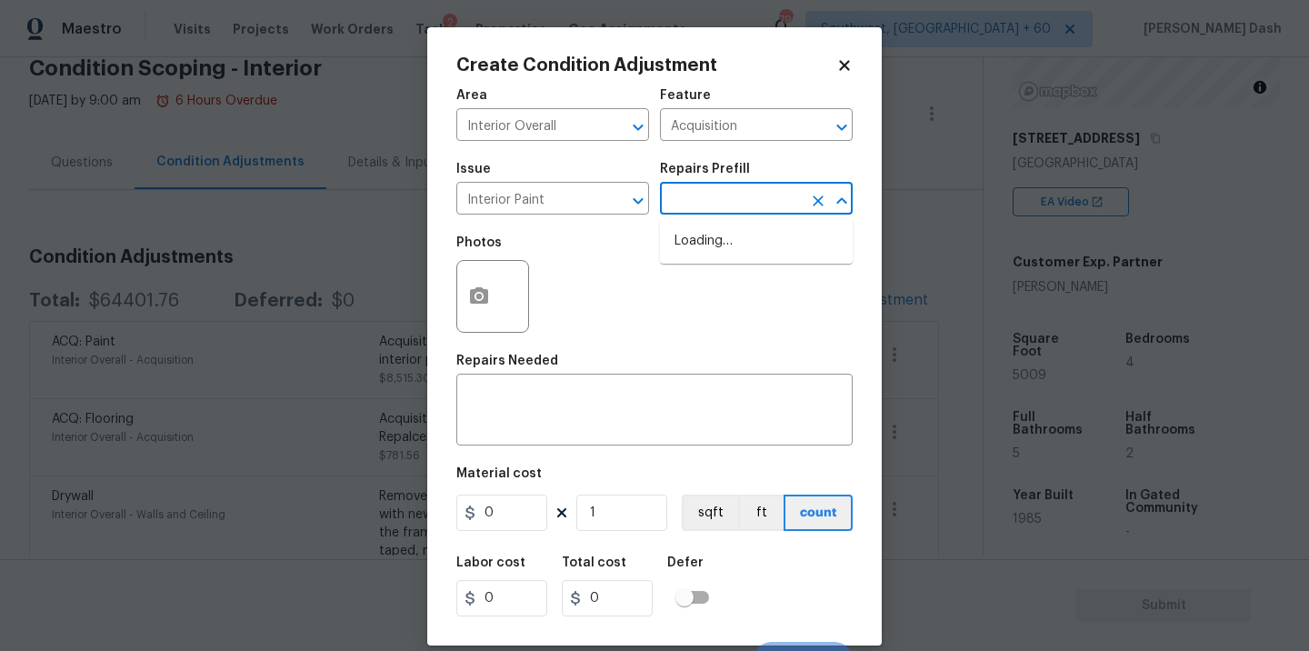
click at [724, 212] on input "text" at bounding box center [731, 200] width 142 height 28
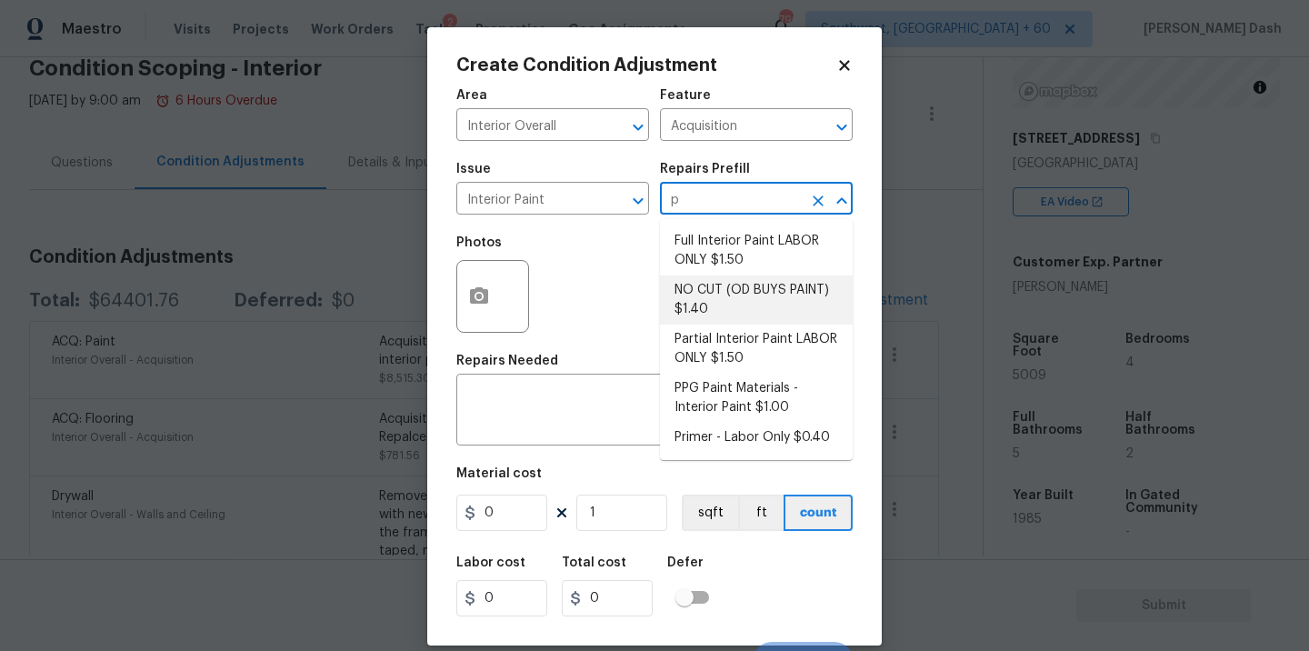
type input "pr"
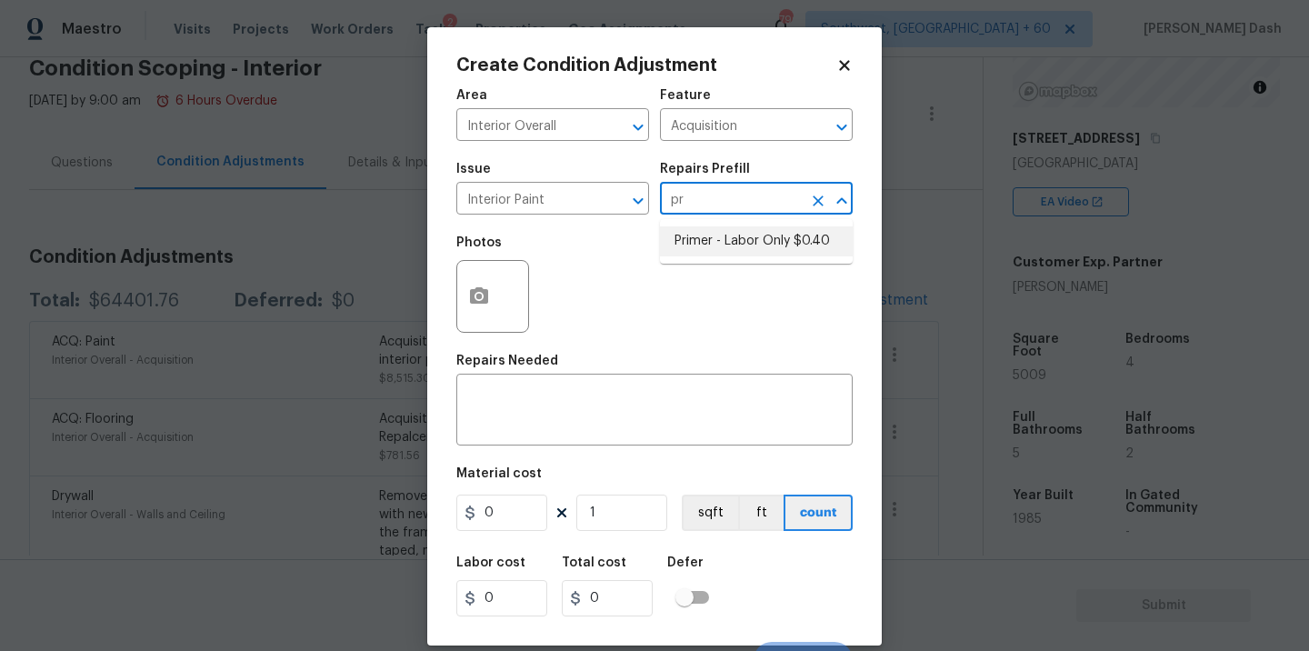
click at [731, 239] on li "Primer - Labor Only $0.40" at bounding box center [756, 241] width 193 height 30
type input "Overall Paint"
type textarea "Interior primer - PRIMER PROVIDED BY OPENDOOR - All nails, screws, drywall anch…"
type input "0.4"
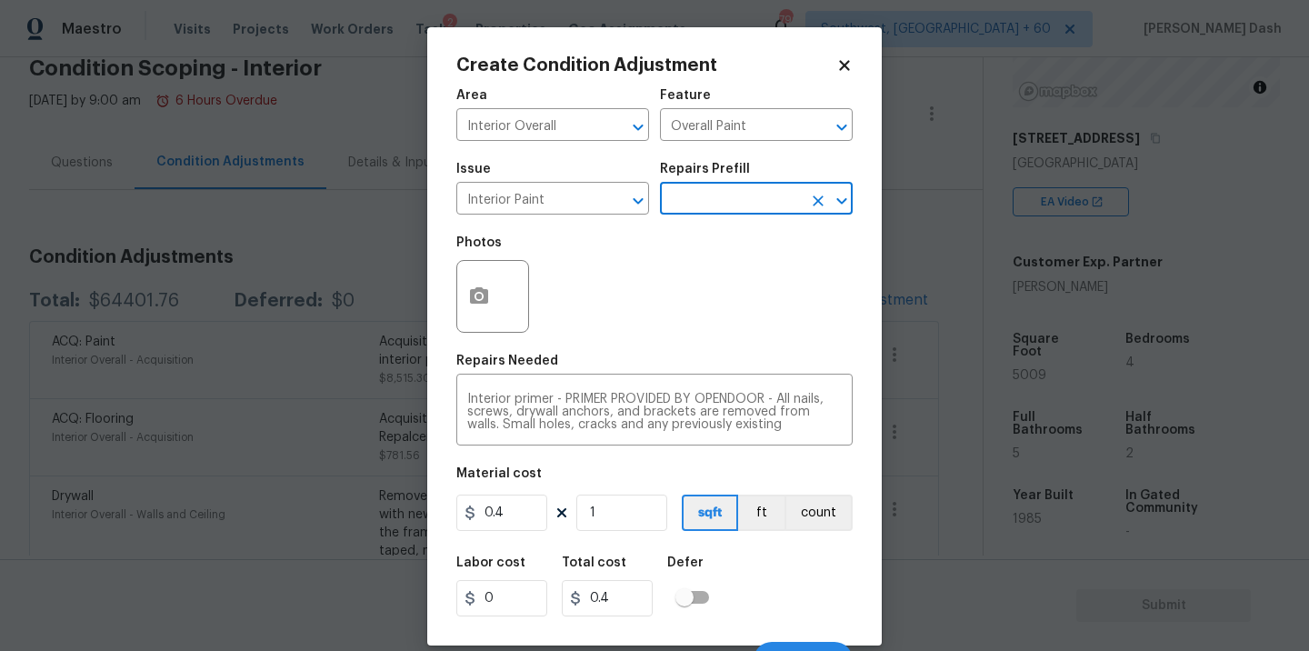
scroll to position [28, 0]
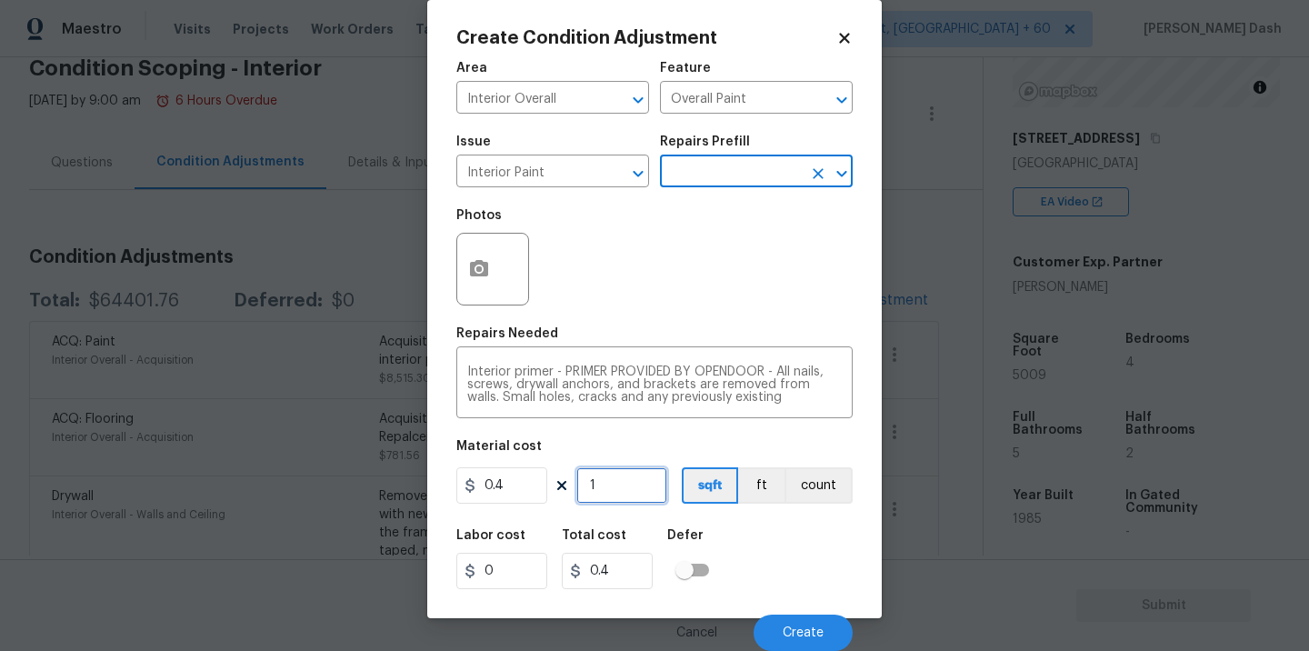
click at [648, 493] on input "1" at bounding box center [621, 485] width 91 height 36
type input "5"
type input "2"
type input "50"
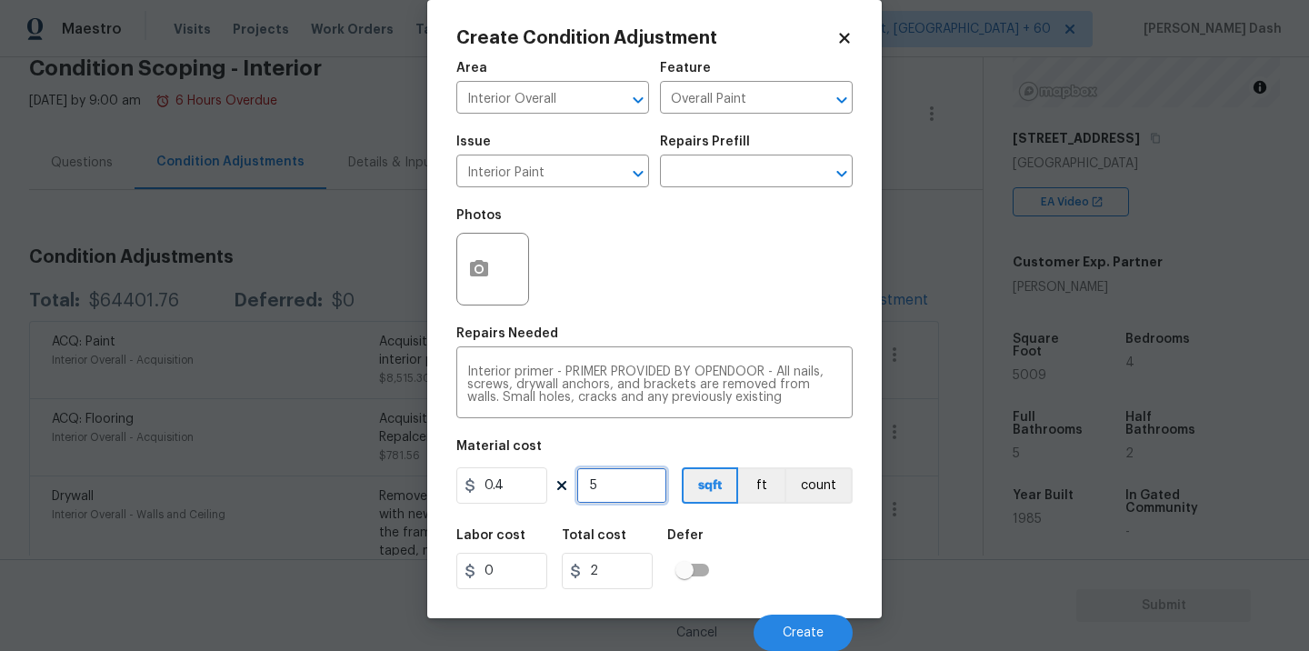
type input "20"
type input "500"
type input "200"
type input "5004"
type input "2001.6"
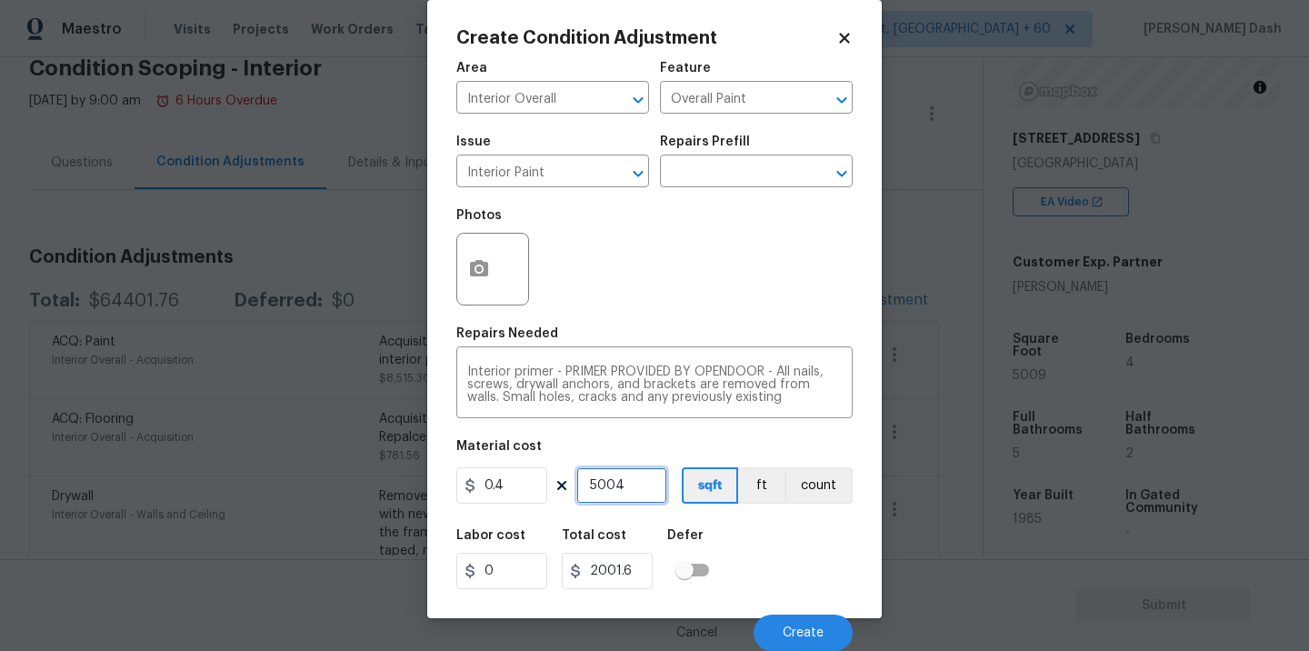
type input "5004"
click at [790, 563] on div "Labor cost 0 Total cost 2001.6 Defer" at bounding box center [654, 559] width 396 height 82
click at [811, 610] on div "Cancel Create" at bounding box center [654, 625] width 396 height 51
click at [812, 626] on span "Create" at bounding box center [802, 633] width 41 height 14
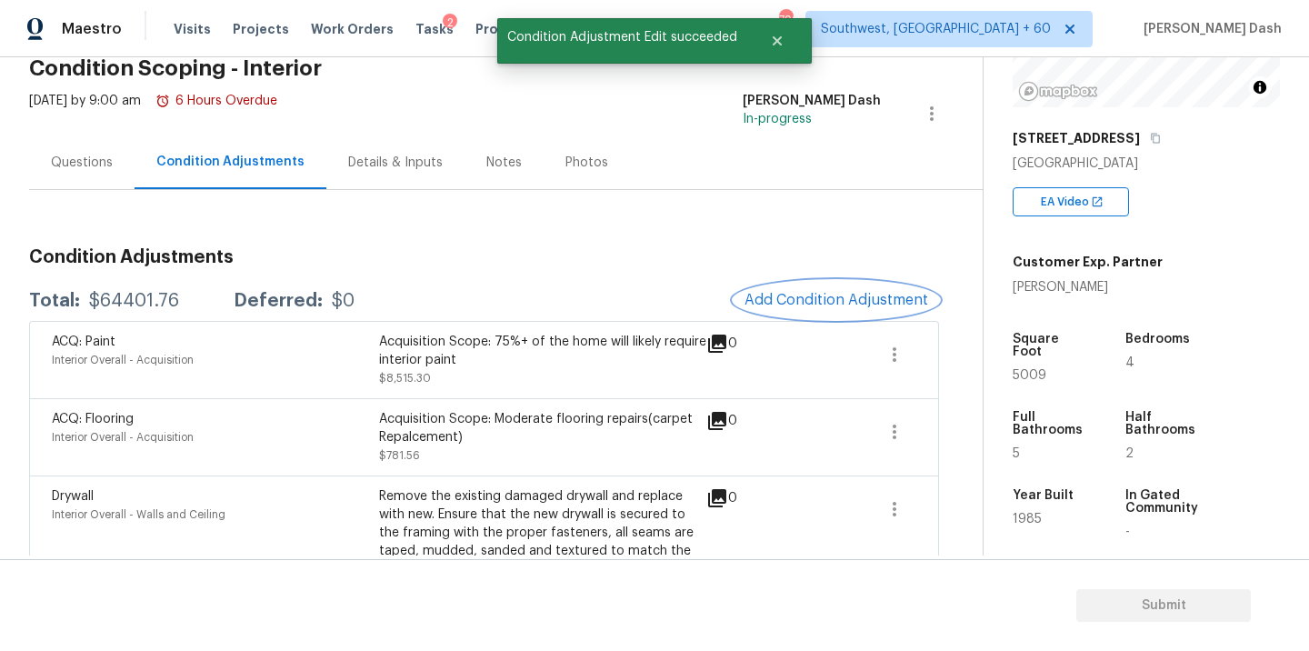
scroll to position [0, 0]
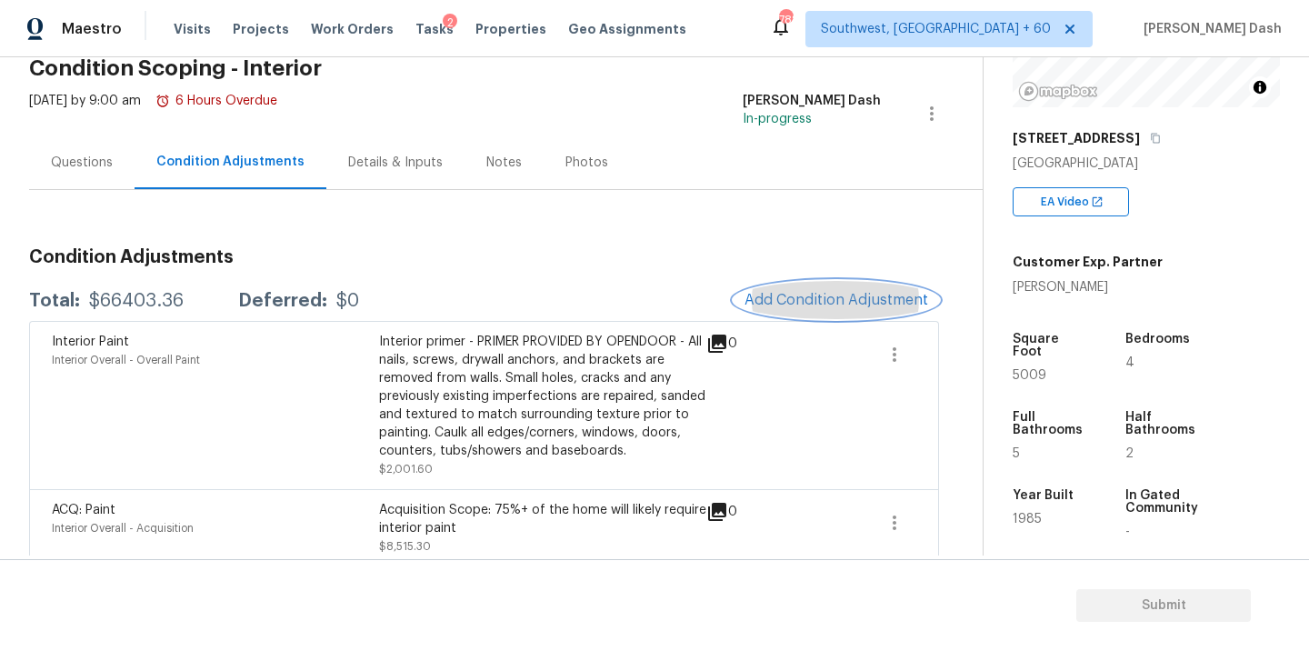
click at [805, 292] on span "Add Condition Adjustment" at bounding box center [836, 300] width 184 height 16
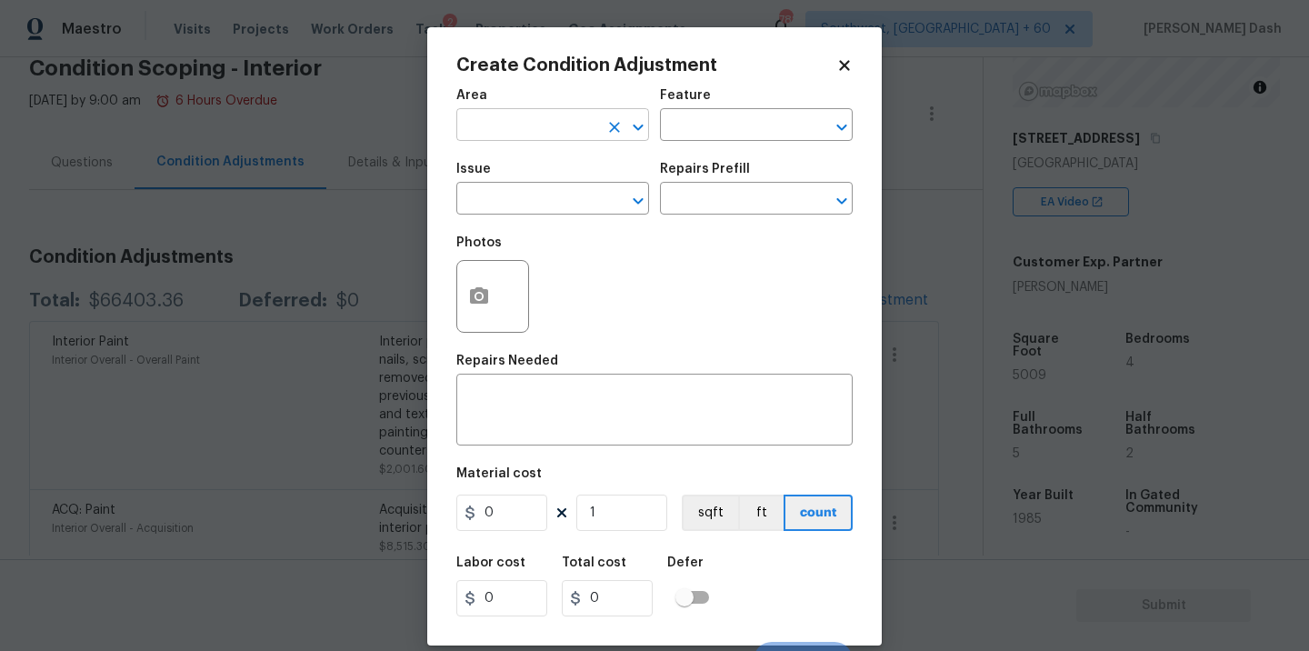
click at [557, 123] on input "text" at bounding box center [527, 127] width 142 height 28
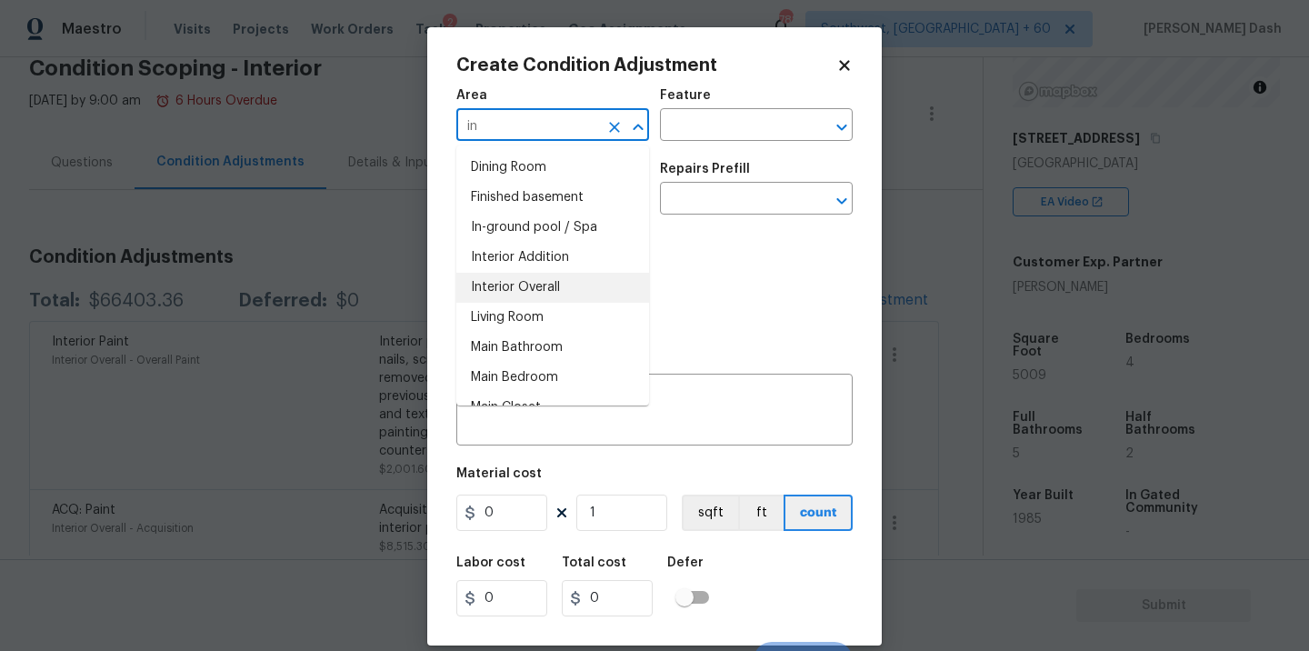
click at [533, 283] on li "Interior Overall" at bounding box center [552, 288] width 193 height 30
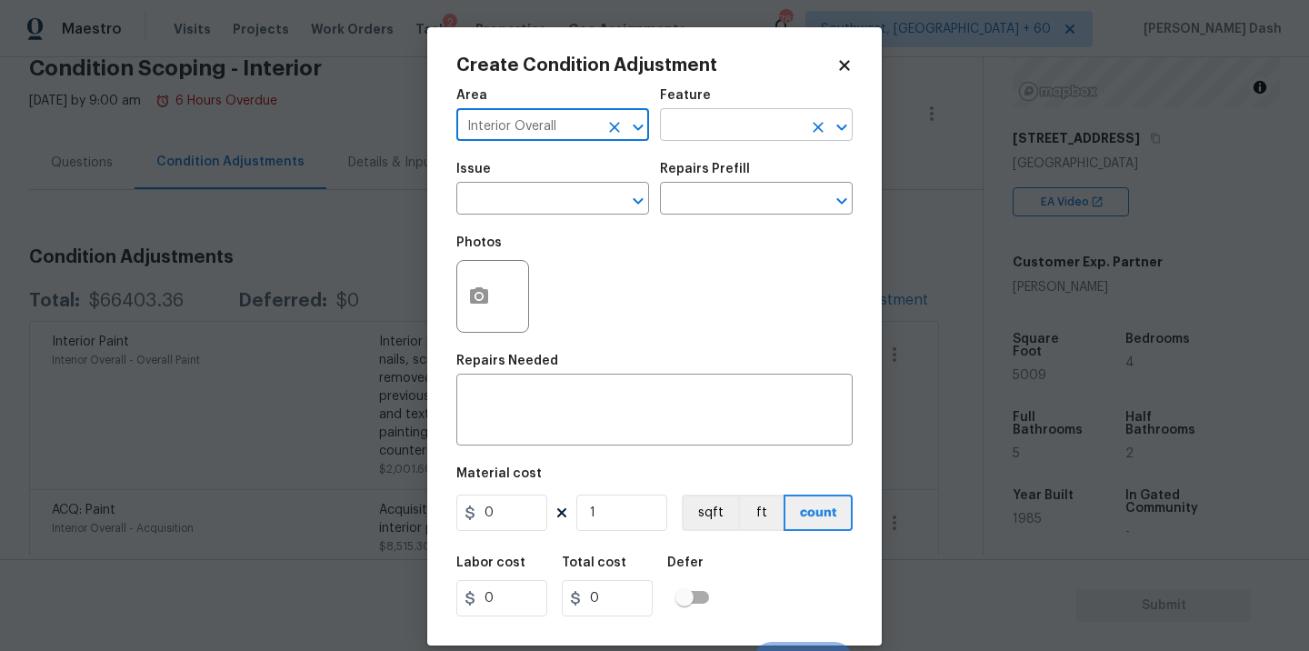
type input "Interior Overall"
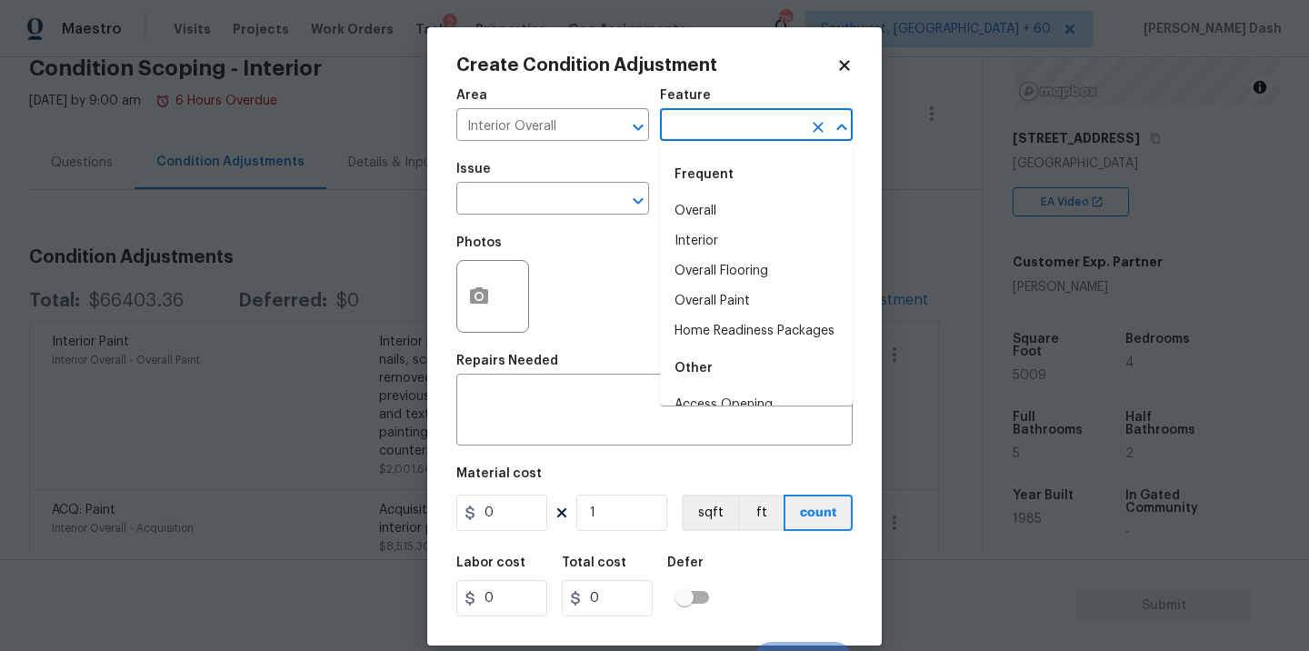
click at [696, 134] on input "text" at bounding box center [731, 127] width 142 height 28
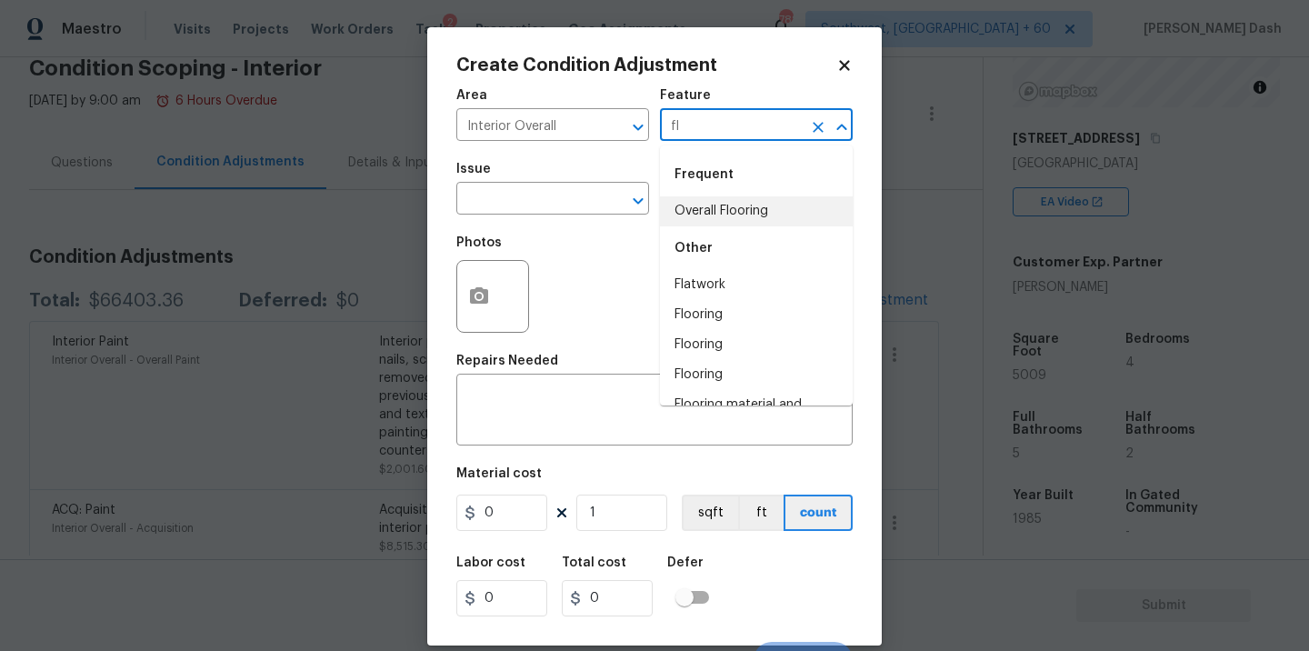
click at [727, 211] on li "Overall Flooring" at bounding box center [756, 211] width 193 height 30
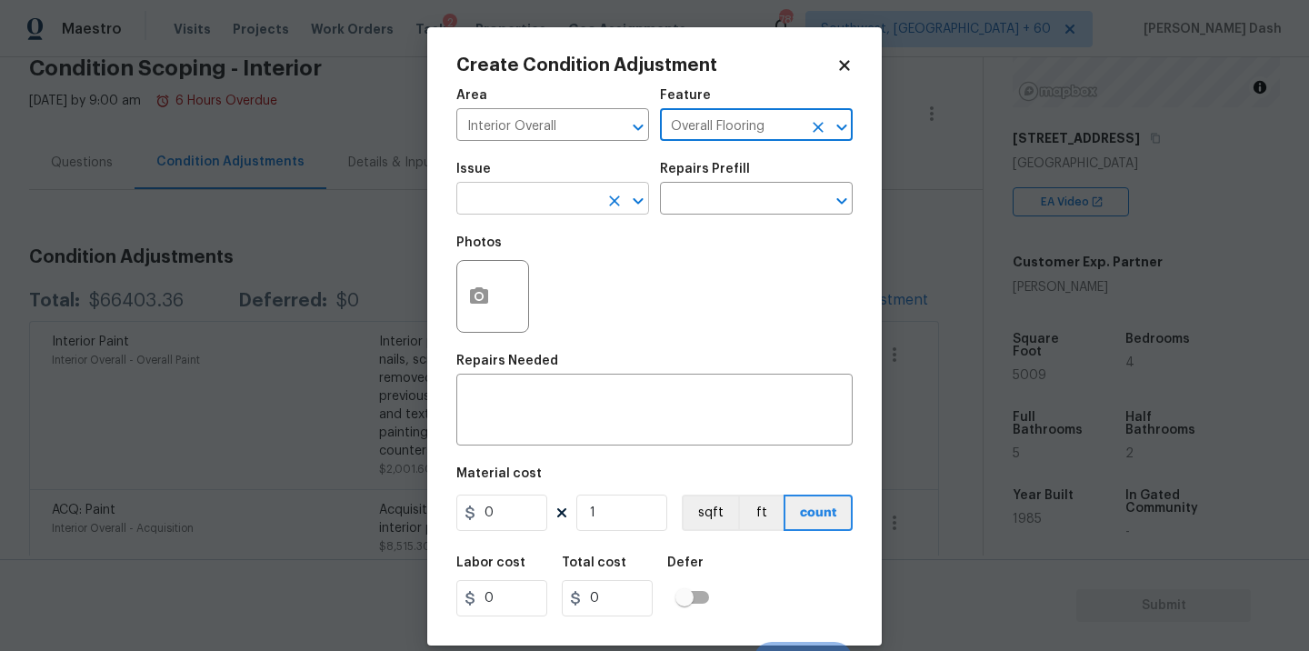
click at [612, 211] on button "Clear" at bounding box center [614, 200] width 25 height 25
type input "Overall Flooring"
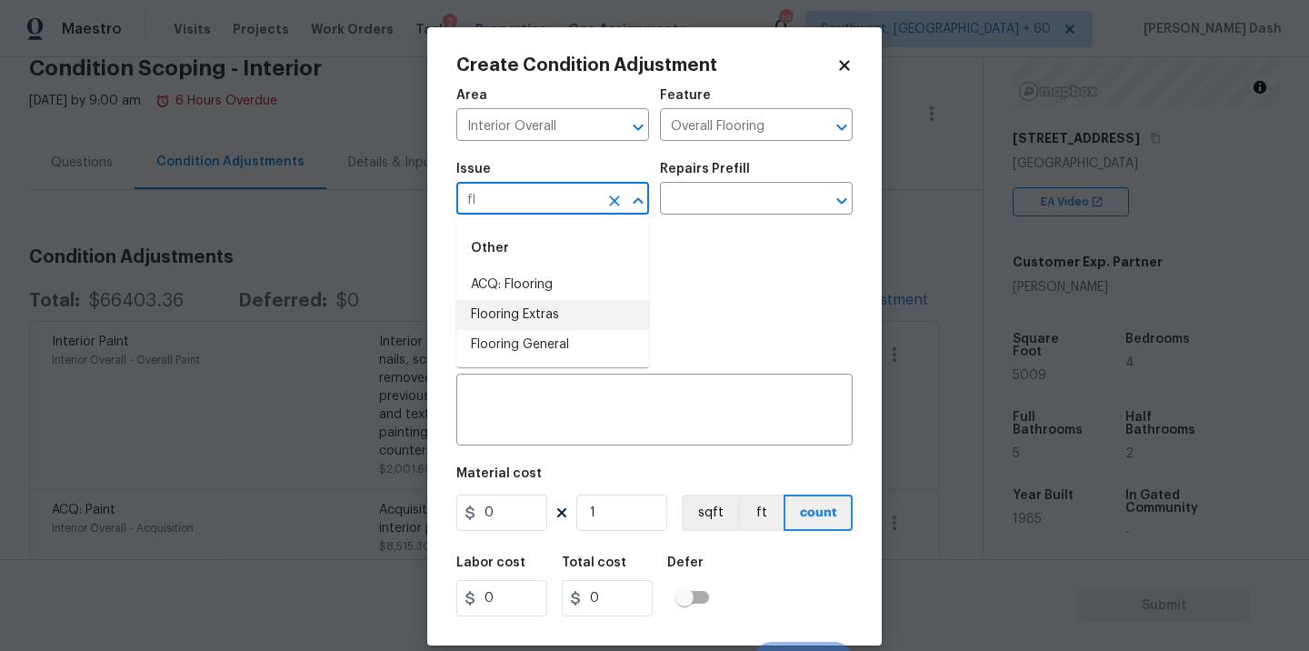
click at [543, 318] on li "Flooring Extras" at bounding box center [552, 315] width 193 height 30
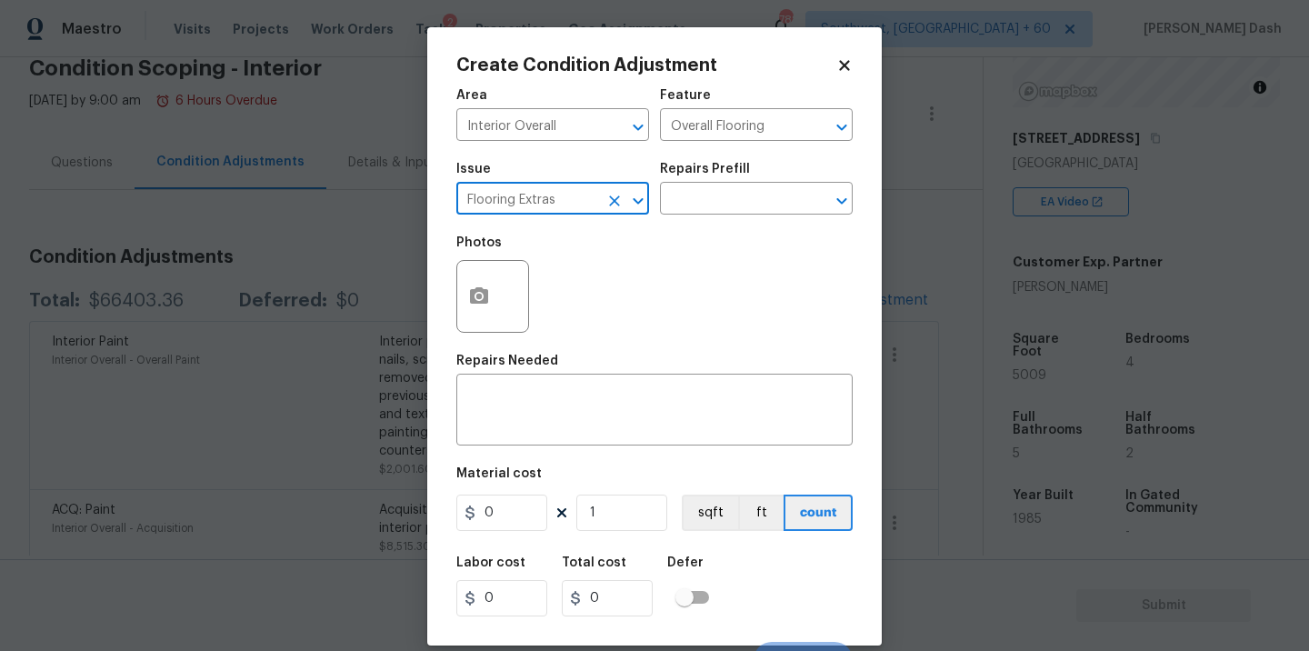
type input "Flooring Extras"
click at [693, 181] on div "Repairs Prefill" at bounding box center [756, 175] width 193 height 24
click at [693, 195] on input "text" at bounding box center [731, 200] width 142 height 28
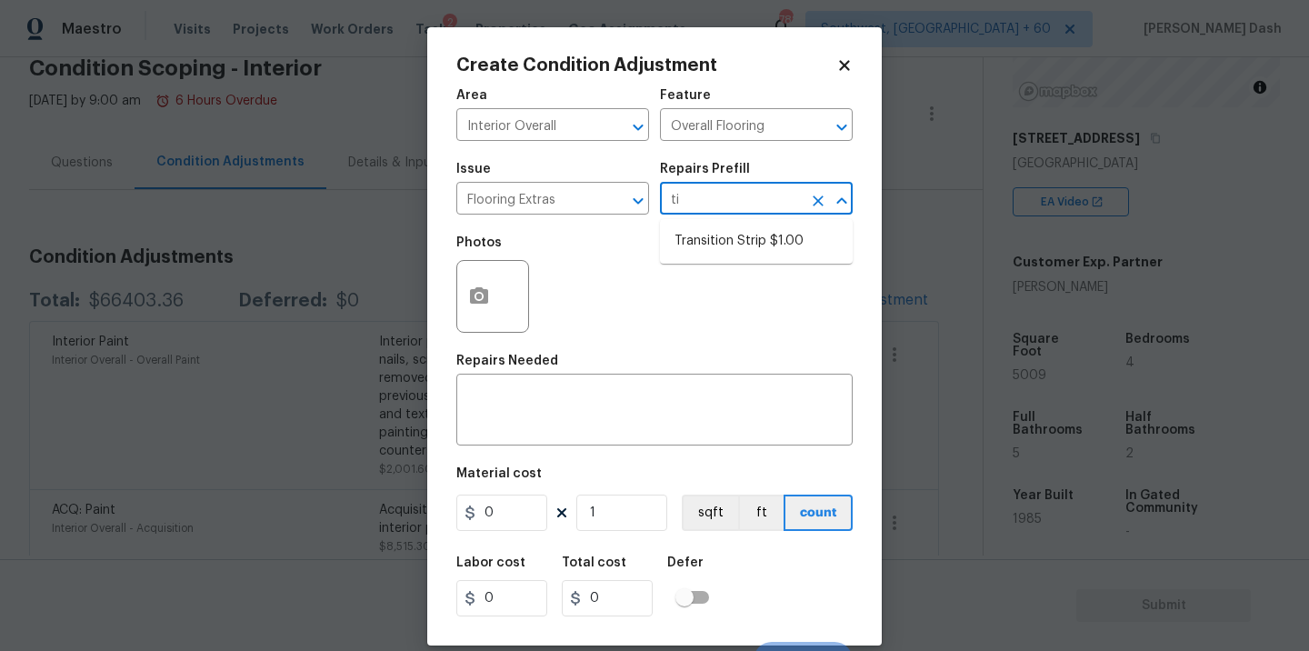
type input "t"
type input "dem"
click at [718, 258] on ul "Flooring Demo $1.00" at bounding box center [756, 241] width 193 height 45
click at [675, 238] on li "Flooring Demo $1.00" at bounding box center [756, 241] width 193 height 30
type textarea "Demo existing flooring."
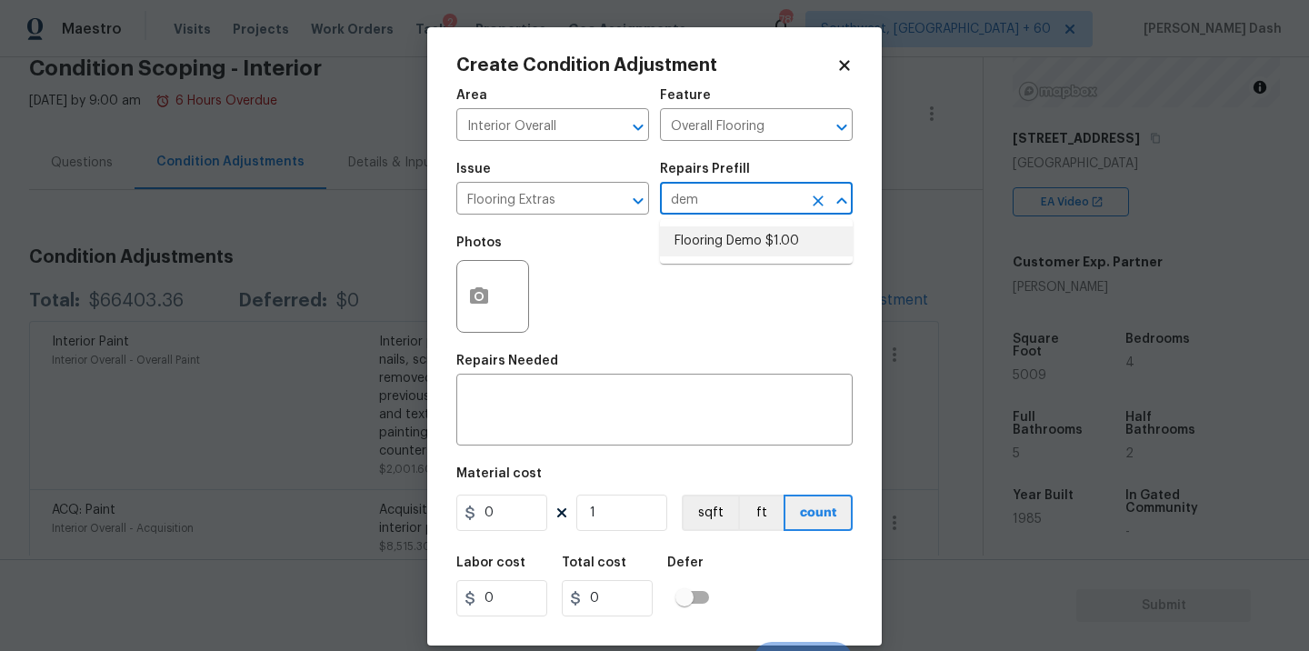
type input "1"
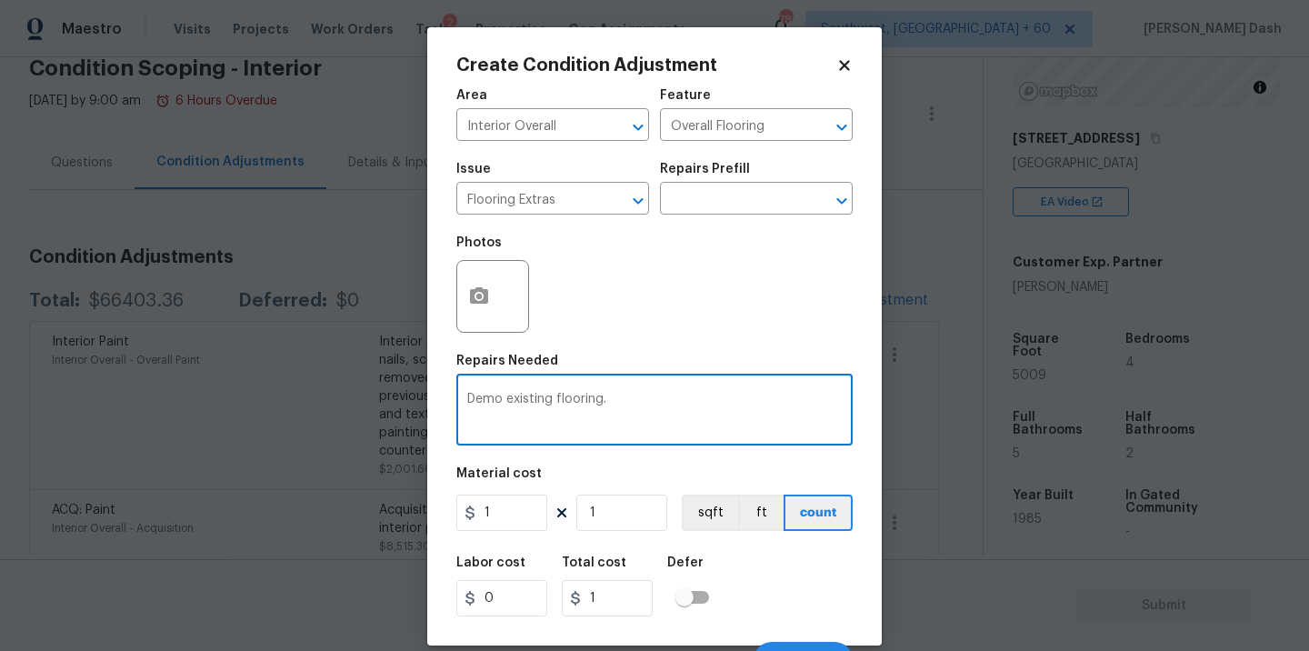
click at [550, 403] on textarea "Demo existing flooring." at bounding box center [654, 412] width 374 height 38
type textarea "Demo existing tile flooring."
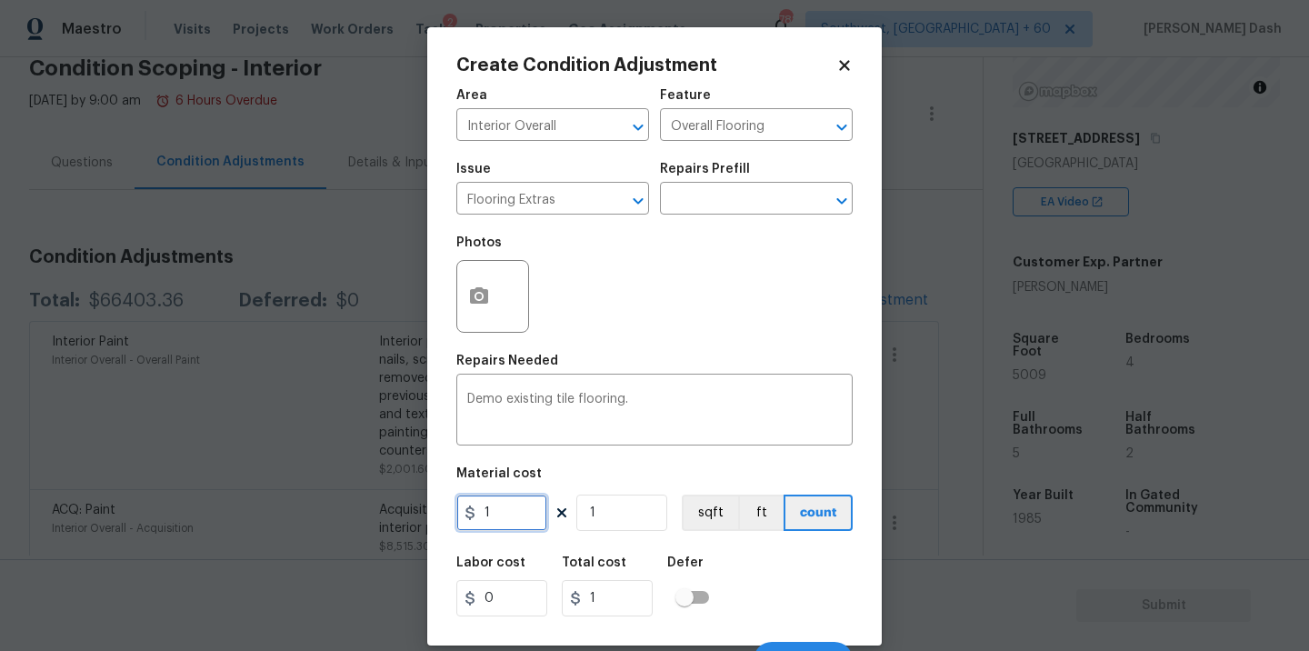
click at [507, 512] on input "1" at bounding box center [501, 512] width 91 height 36
click at [525, 509] on input "250" at bounding box center [501, 512] width 91 height 36
click at [510, 520] on input "1" at bounding box center [501, 512] width 91 height 36
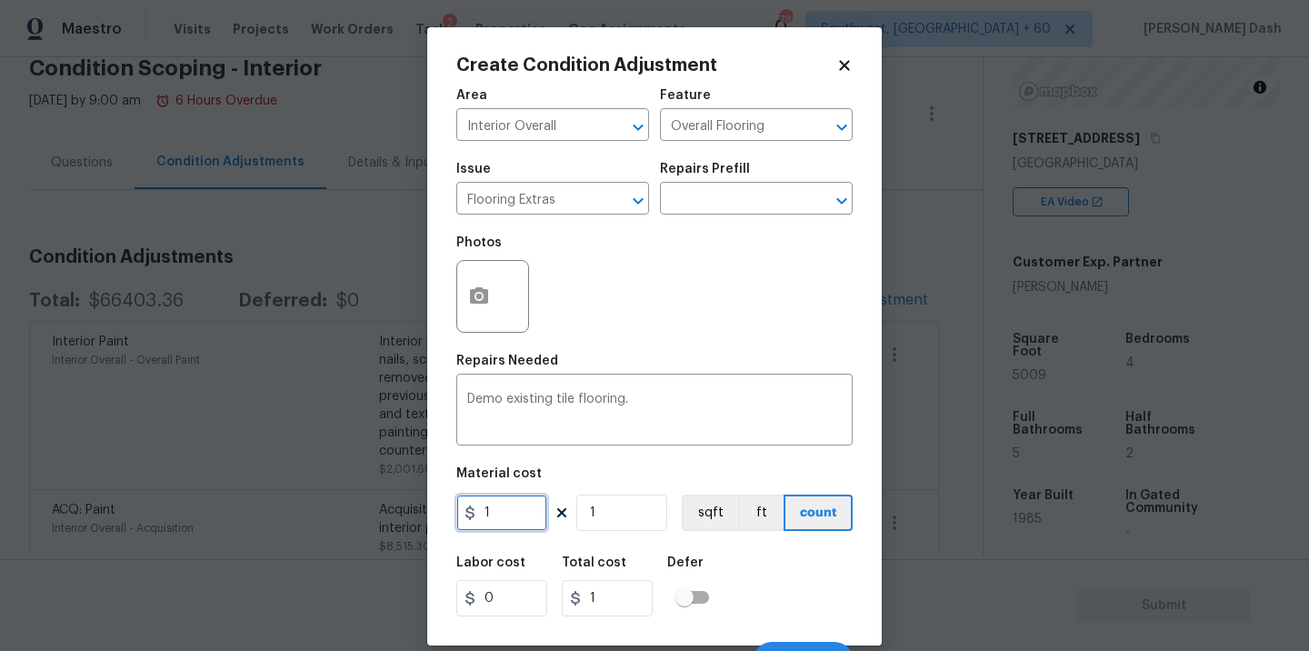
click at [510, 520] on input "1" at bounding box center [501, 512] width 91 height 36
type input "2"
click at [628, 510] on input "1" at bounding box center [621, 512] width 91 height 36
type input "12"
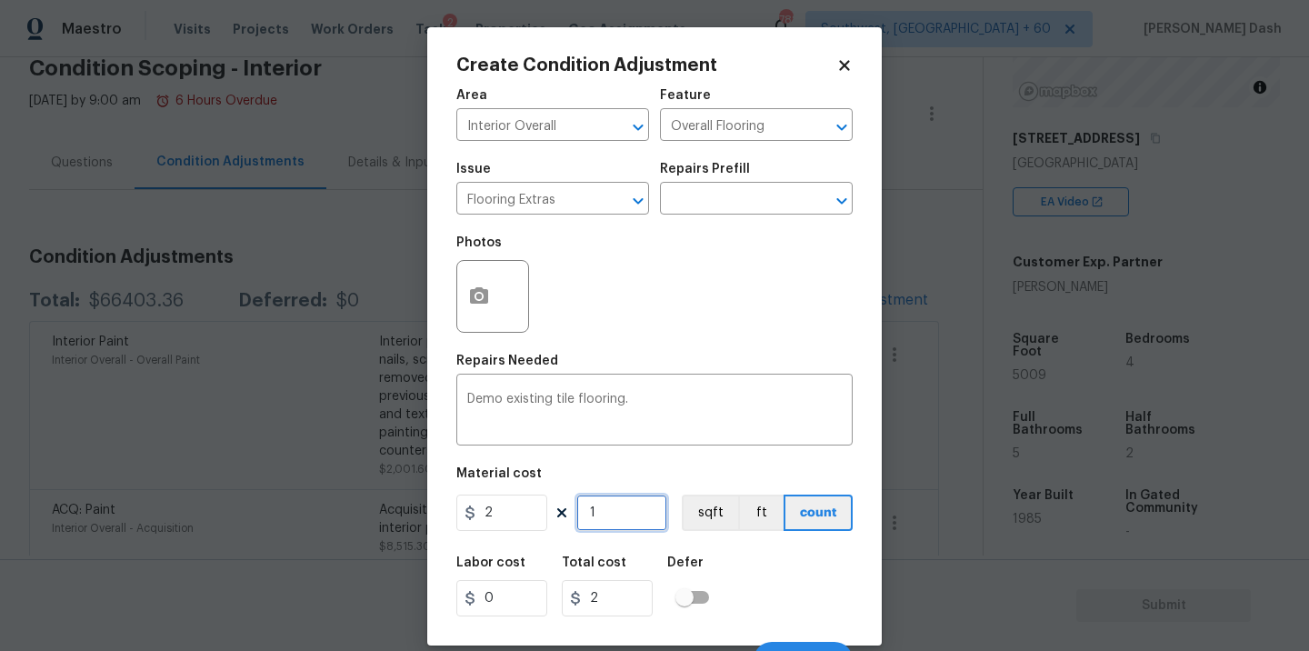
type input "24"
type input "125"
type input "250"
type input "1250"
type input "2500"
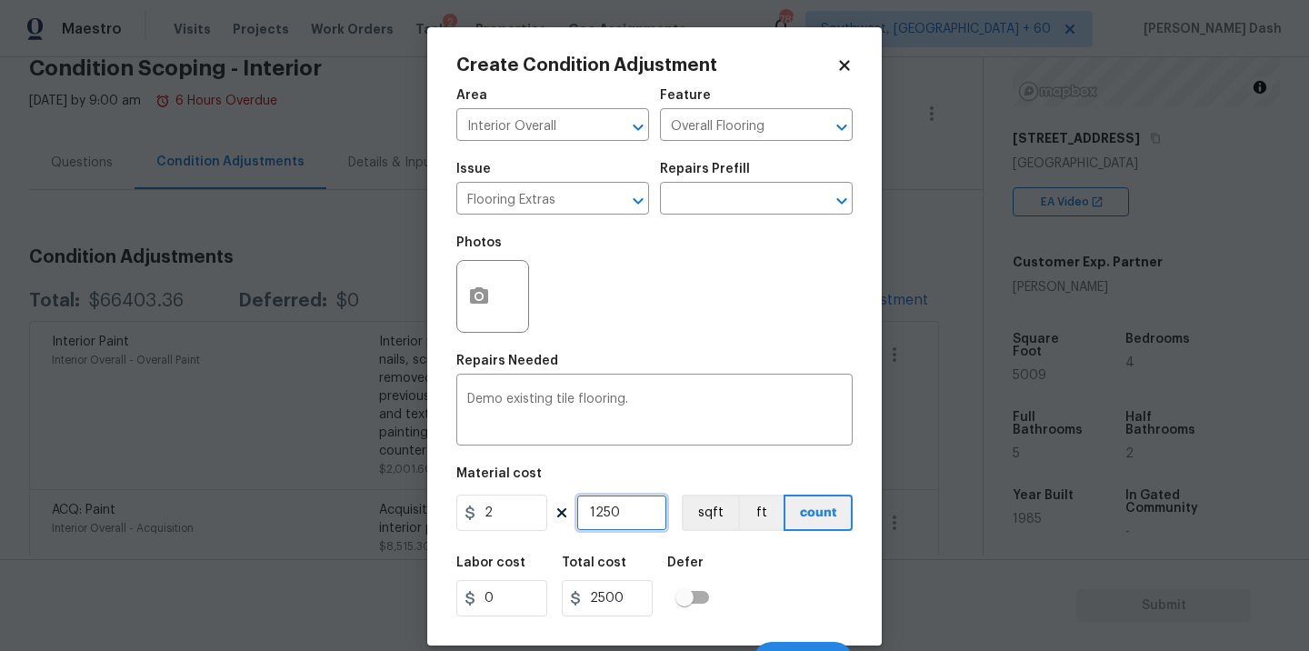
click at [610, 512] on input "1250" at bounding box center [621, 512] width 91 height 36
type input "2"
type input "4"
type input "25"
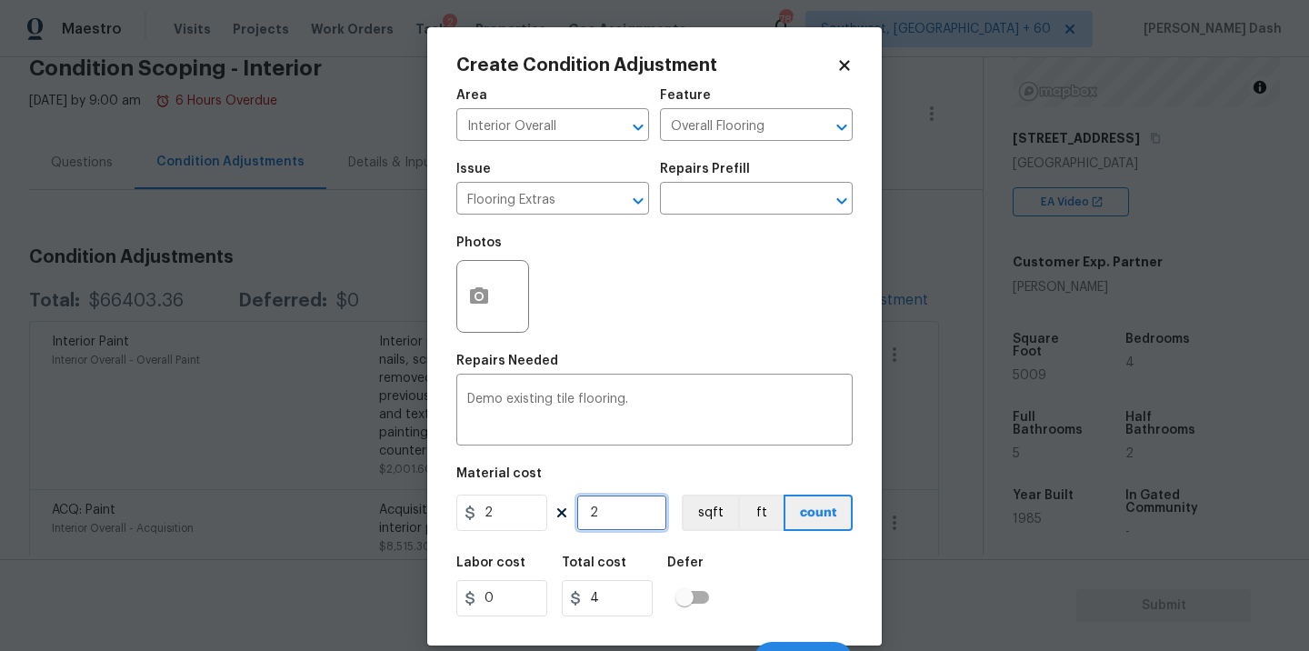
type input "50"
type input "250"
type input "500"
type input "250"
click at [837, 598] on div "Labor cost 0 Total cost 500 Defer" at bounding box center [654, 586] width 396 height 82
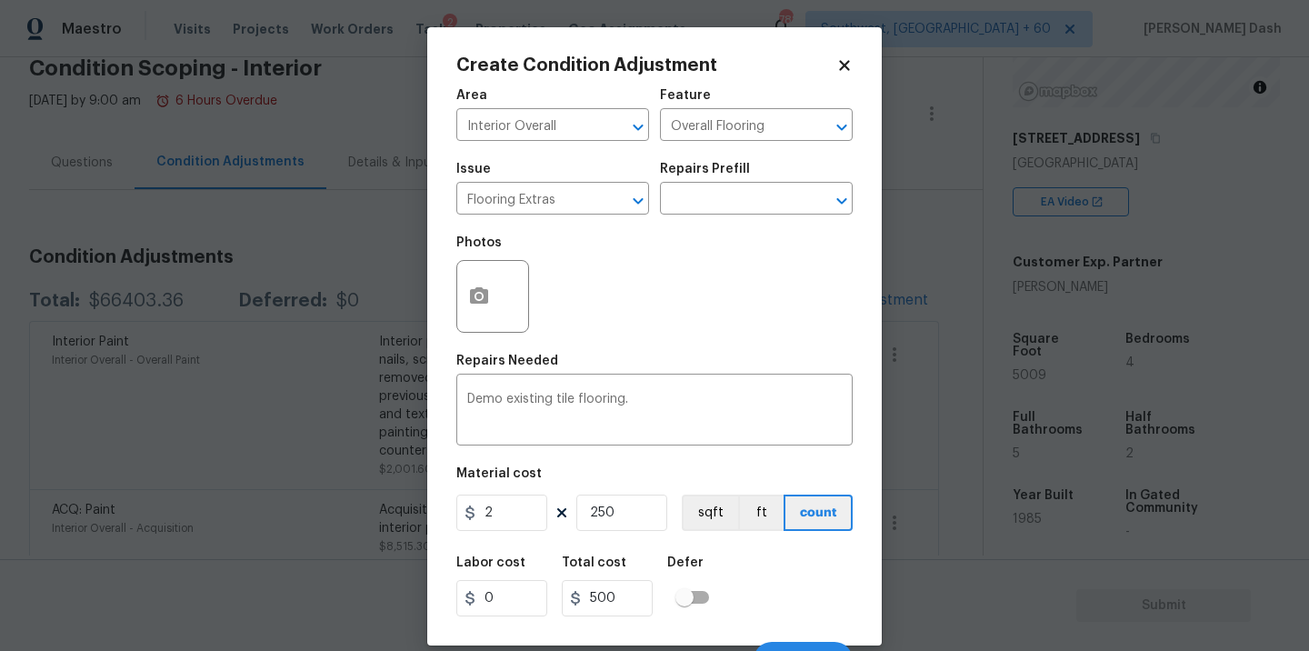
scroll to position [28, 0]
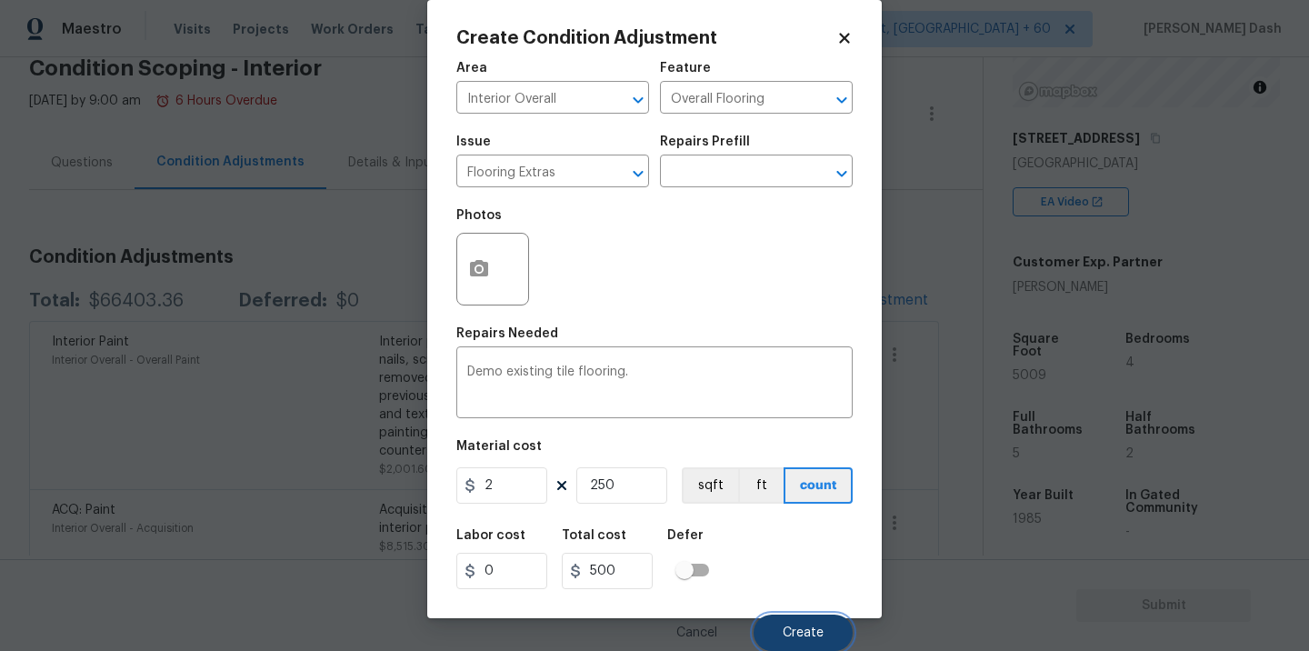
click at [822, 619] on button "Create" at bounding box center [802, 632] width 99 height 36
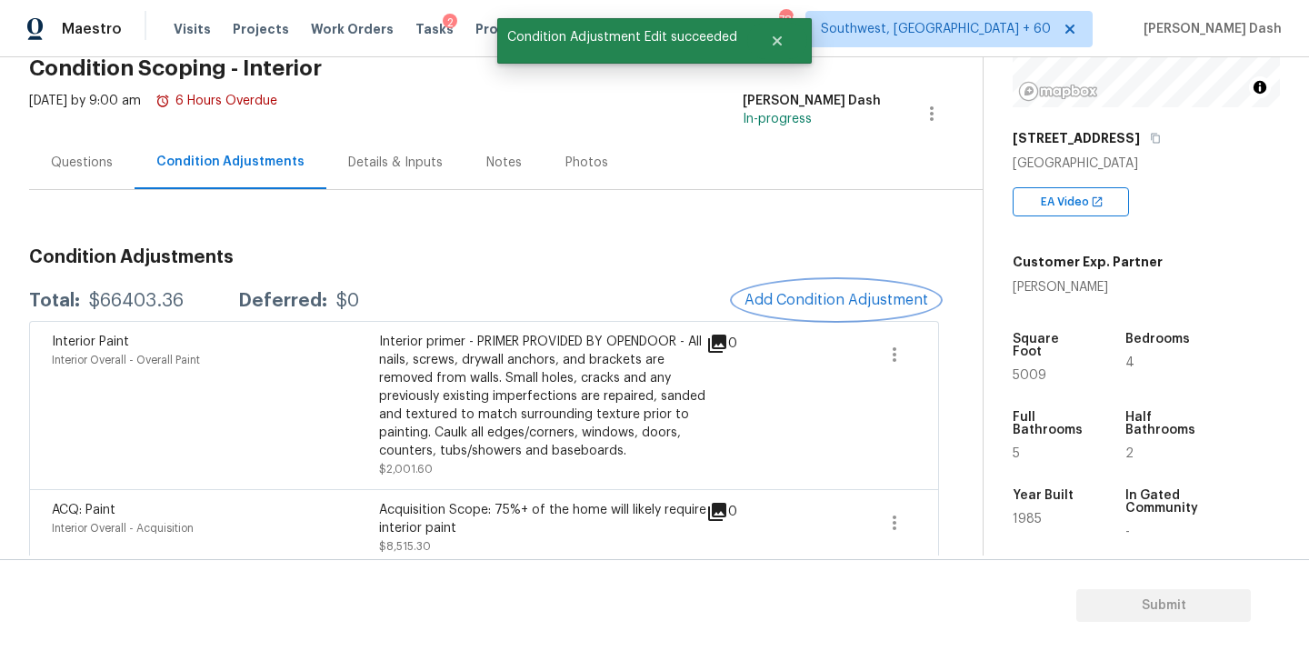
scroll to position [0, 0]
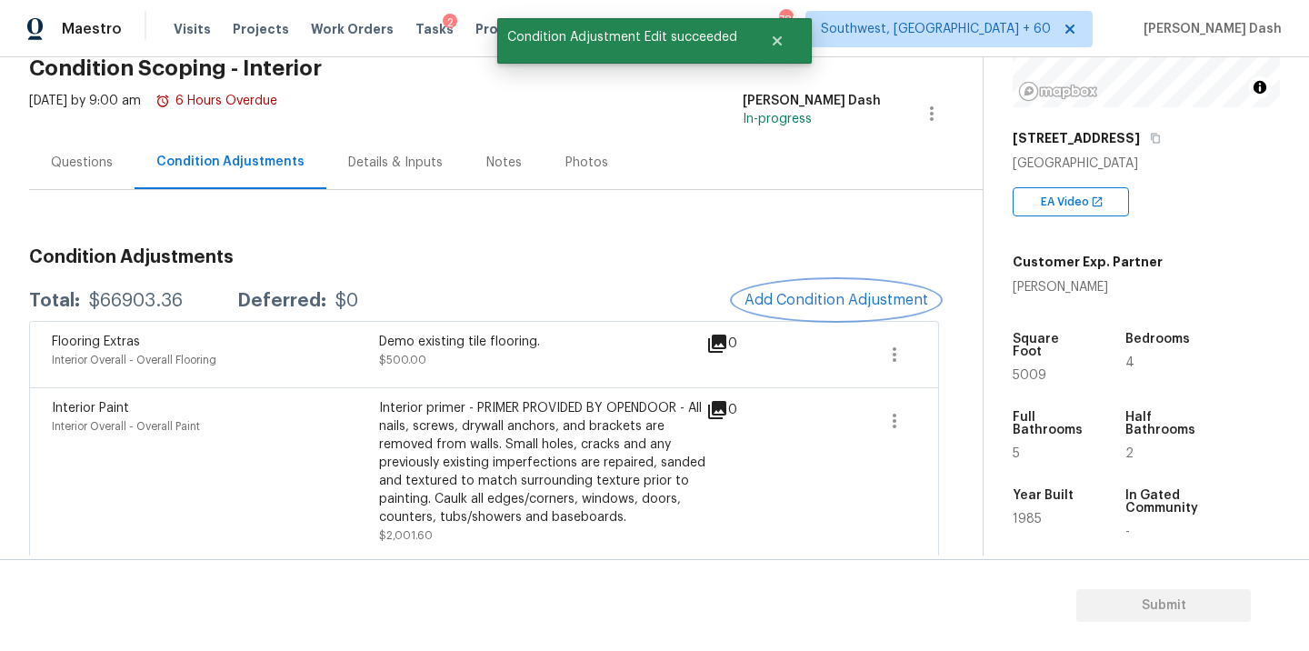
click at [844, 305] on span "Add Condition Adjustment" at bounding box center [836, 300] width 184 height 16
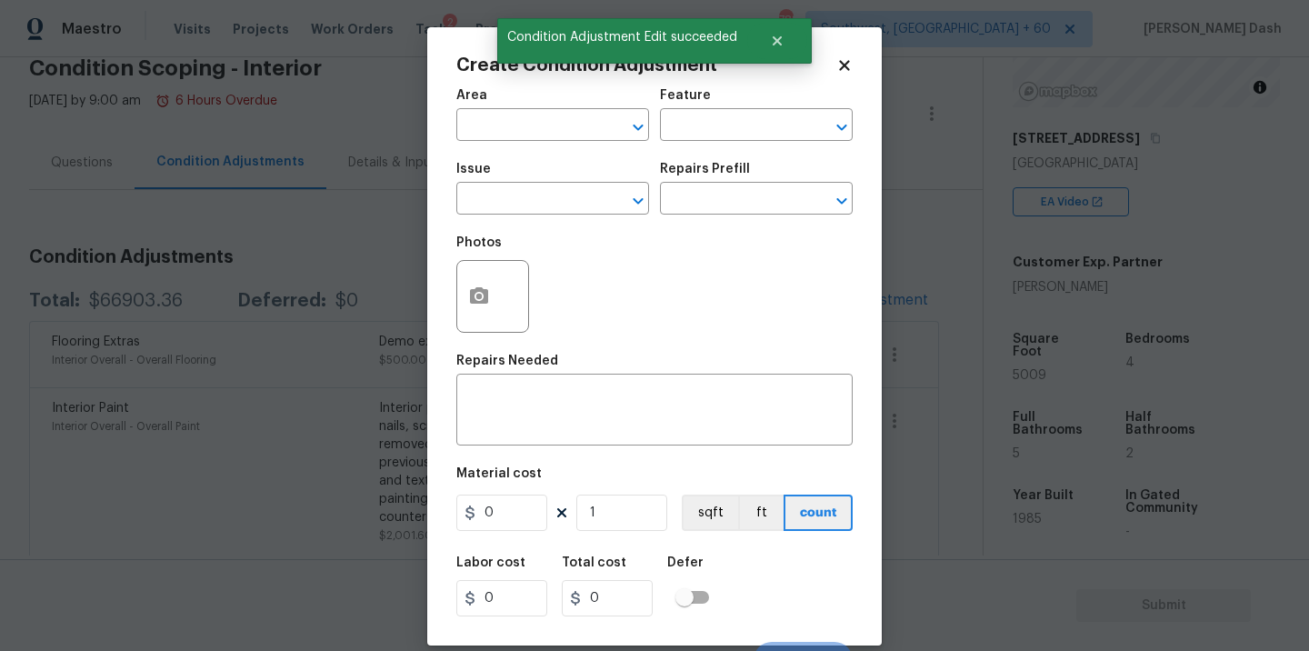
click at [528, 142] on span "Area ​" at bounding box center [552, 115] width 193 height 74
click at [538, 121] on input "text" at bounding box center [527, 127] width 142 height 28
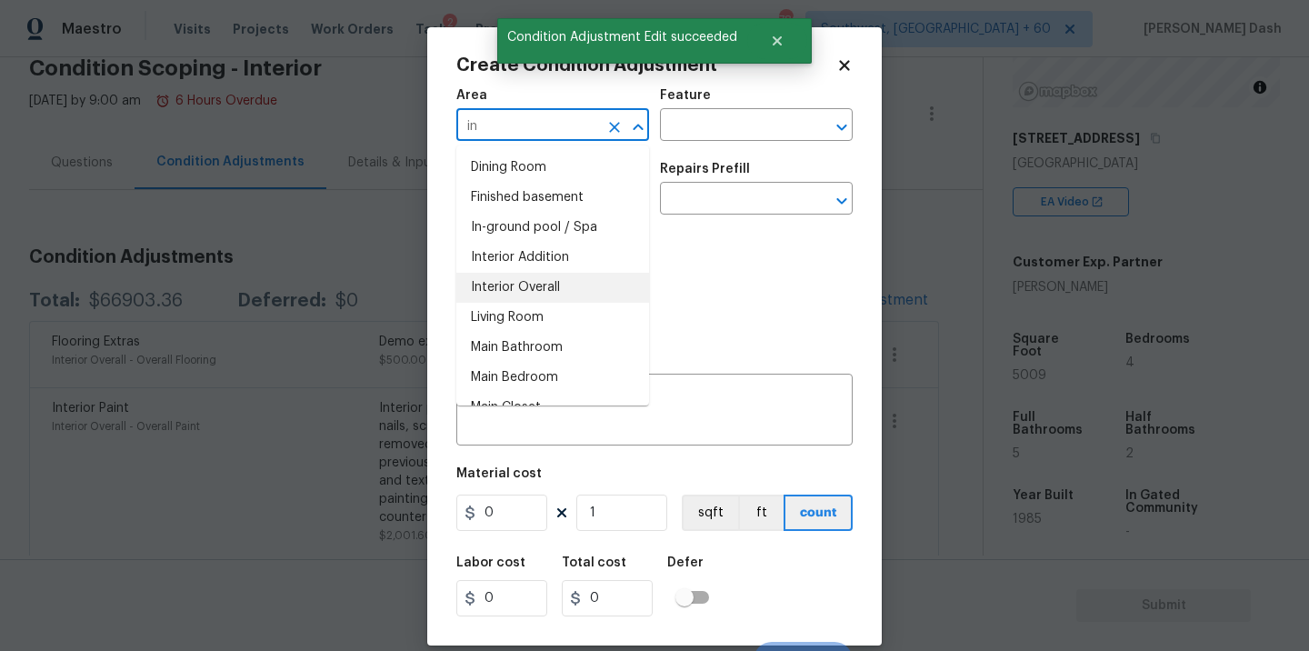
click at [512, 291] on li "Interior Overall" at bounding box center [552, 288] width 193 height 30
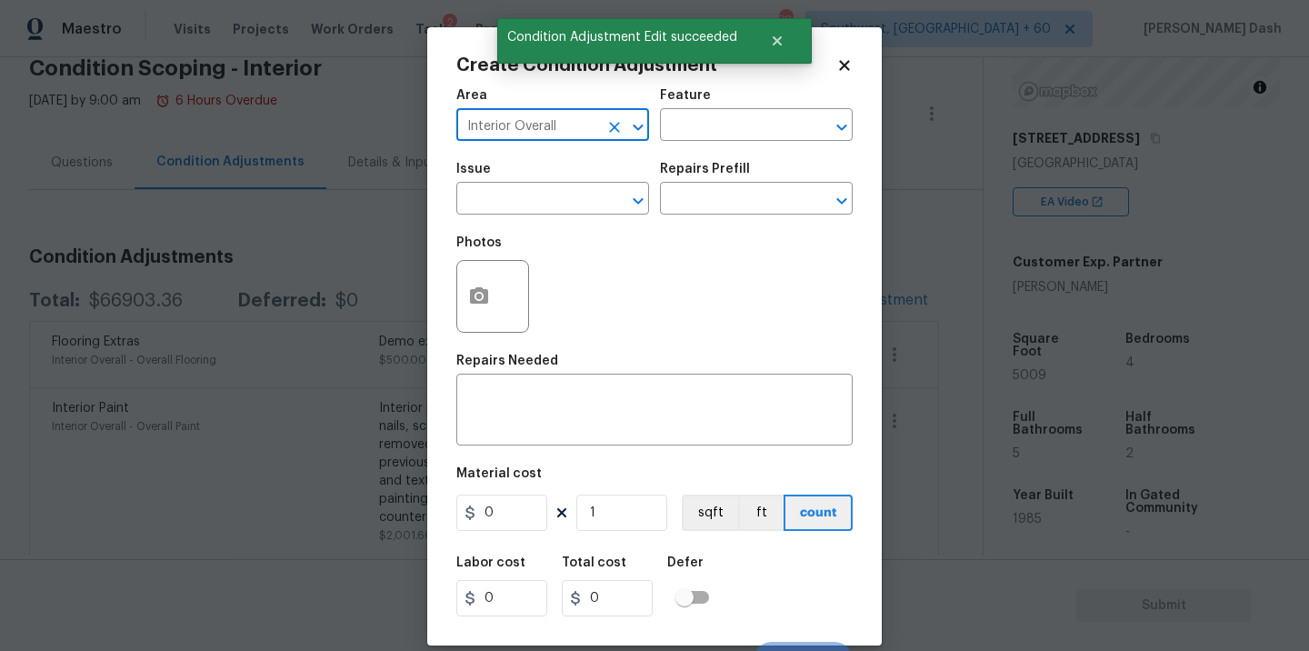
type input "Interior Overall"
click at [706, 151] on div "Area Interior Overall ​ Feature ​" at bounding box center [654, 115] width 396 height 74
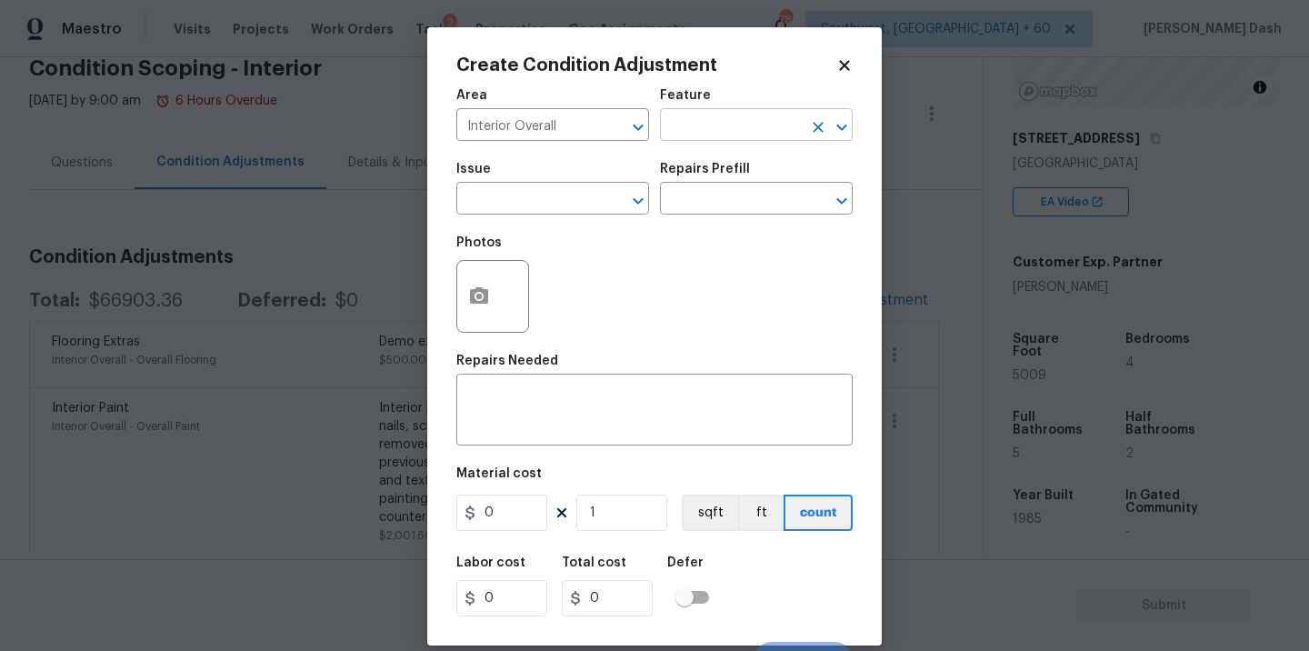
click at [706, 135] on input "text" at bounding box center [731, 127] width 142 height 28
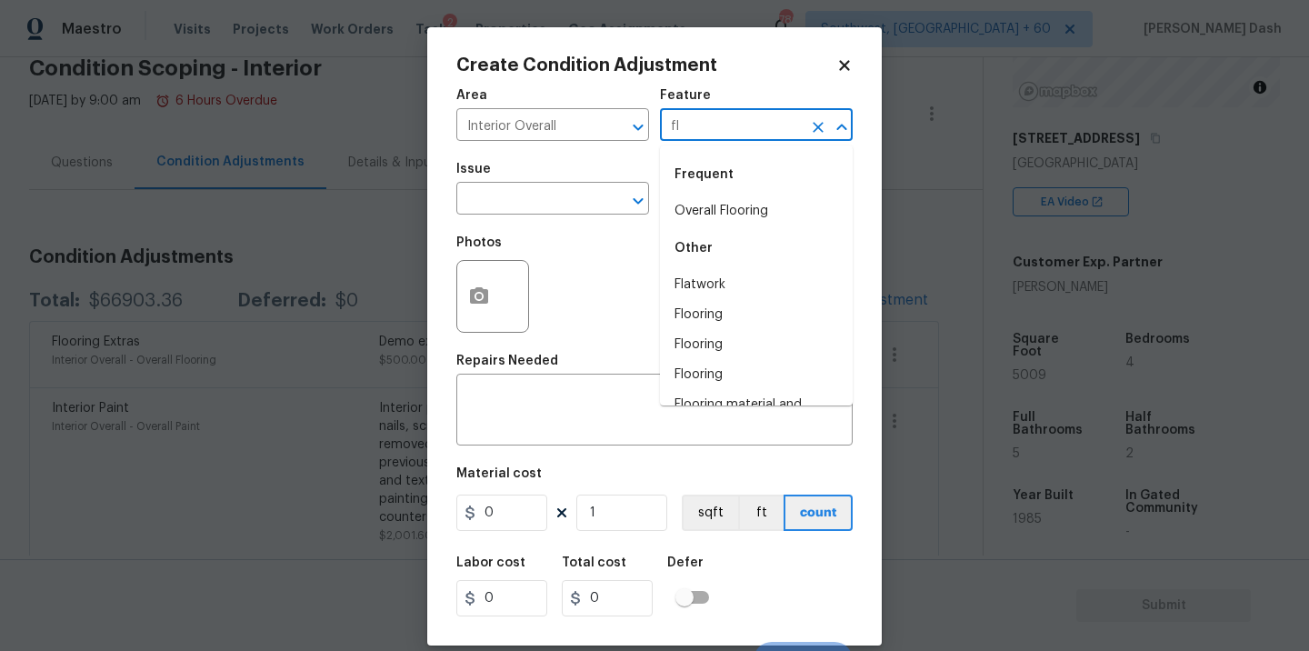
click at [719, 198] on li "Overall Flooring" at bounding box center [756, 211] width 193 height 30
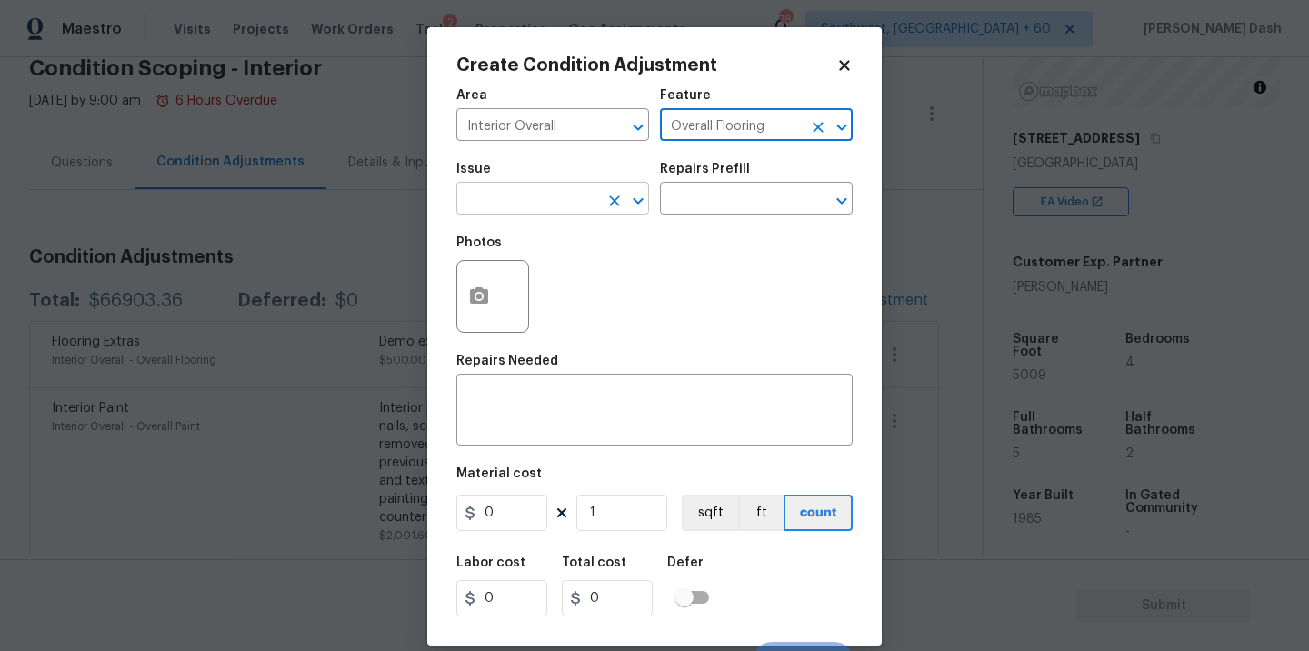
type input "Overall Flooring"
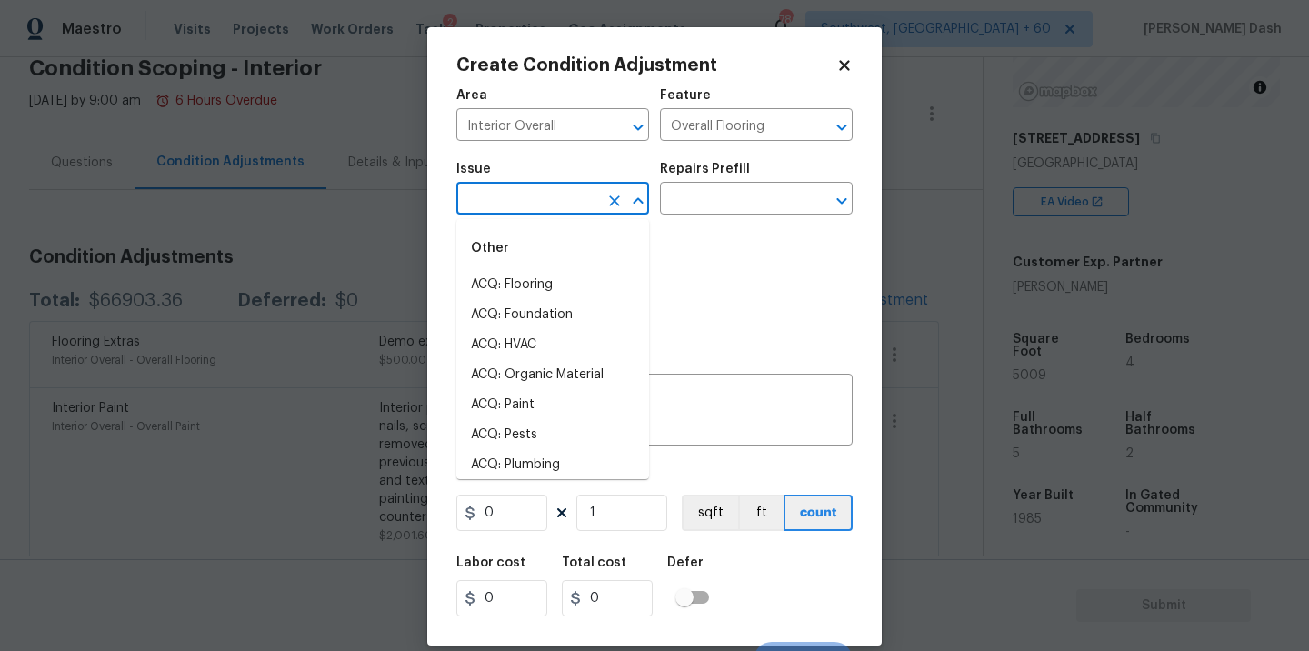
click at [573, 202] on input "text" at bounding box center [527, 200] width 142 height 28
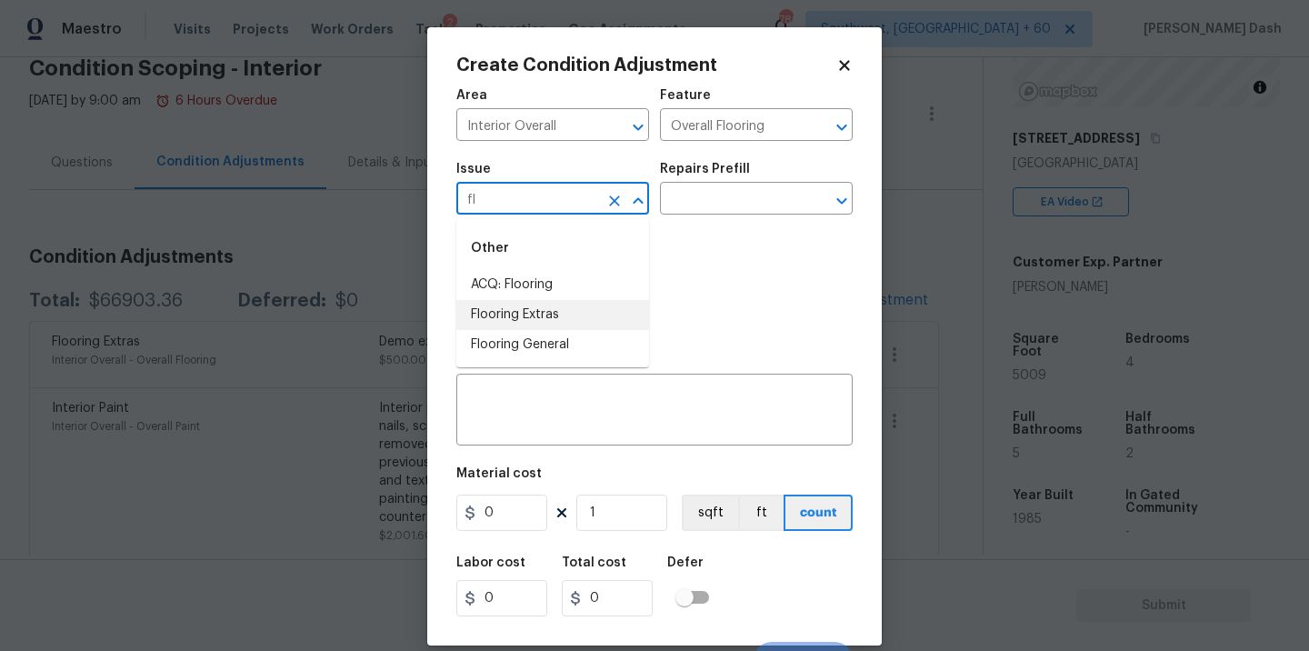
click at [543, 313] on li "Flooring Extras" at bounding box center [552, 315] width 193 height 30
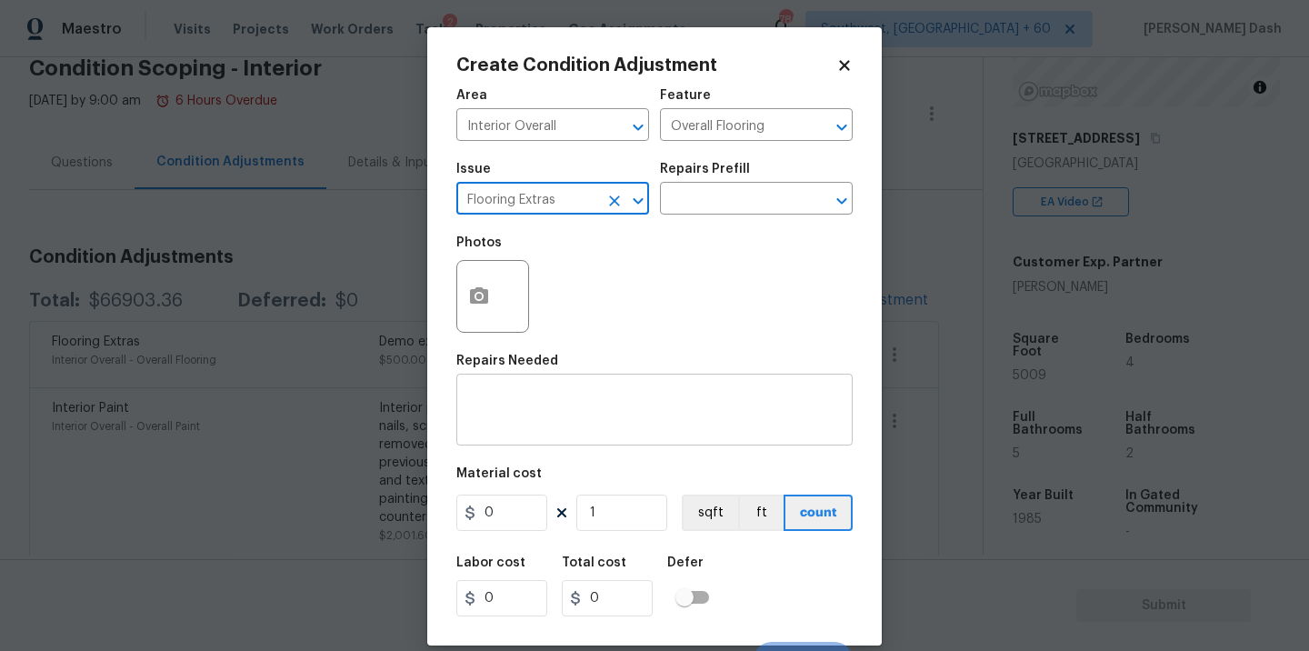
type input "Flooring Extras"
click at [580, 392] on div "x ​" at bounding box center [654, 411] width 396 height 67
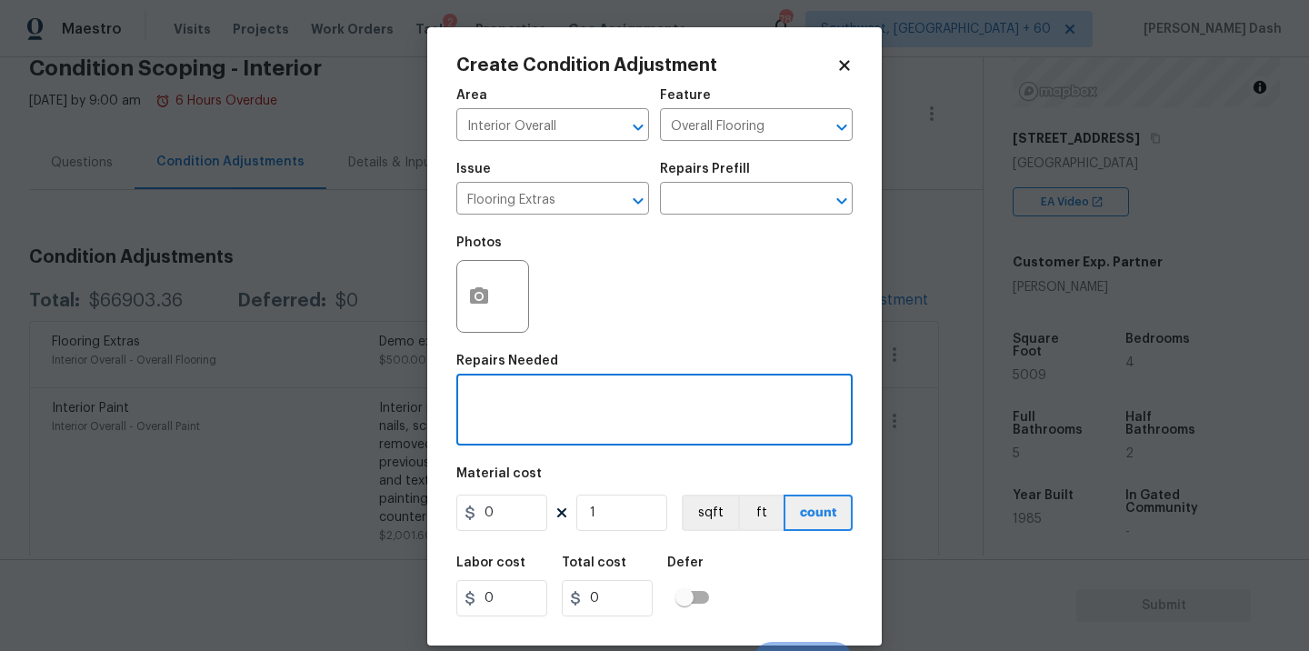
type textarea "U"
type textarea "Install tile flooring in bathroom"
click at [516, 531] on input "0" at bounding box center [501, 512] width 91 height 36
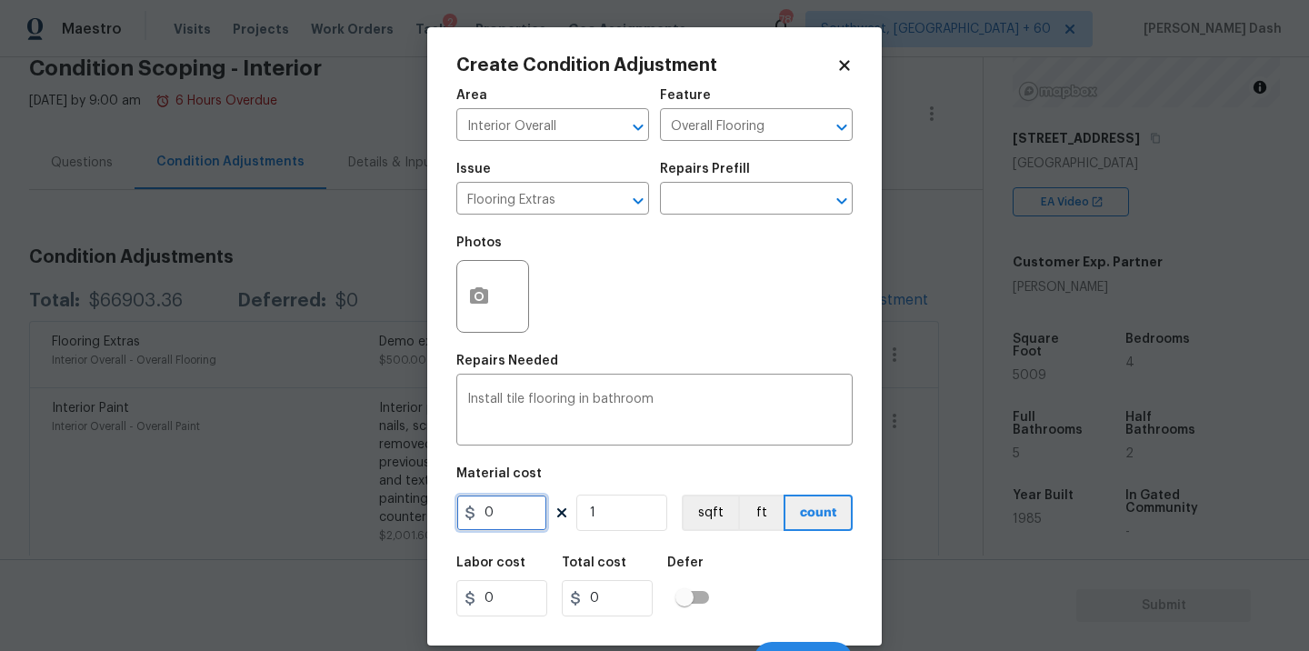
click at [521, 510] on input "0" at bounding box center [501, 512] width 91 height 36
type input "4.5"
click at [636, 509] on input "1" at bounding box center [621, 512] width 91 height 36
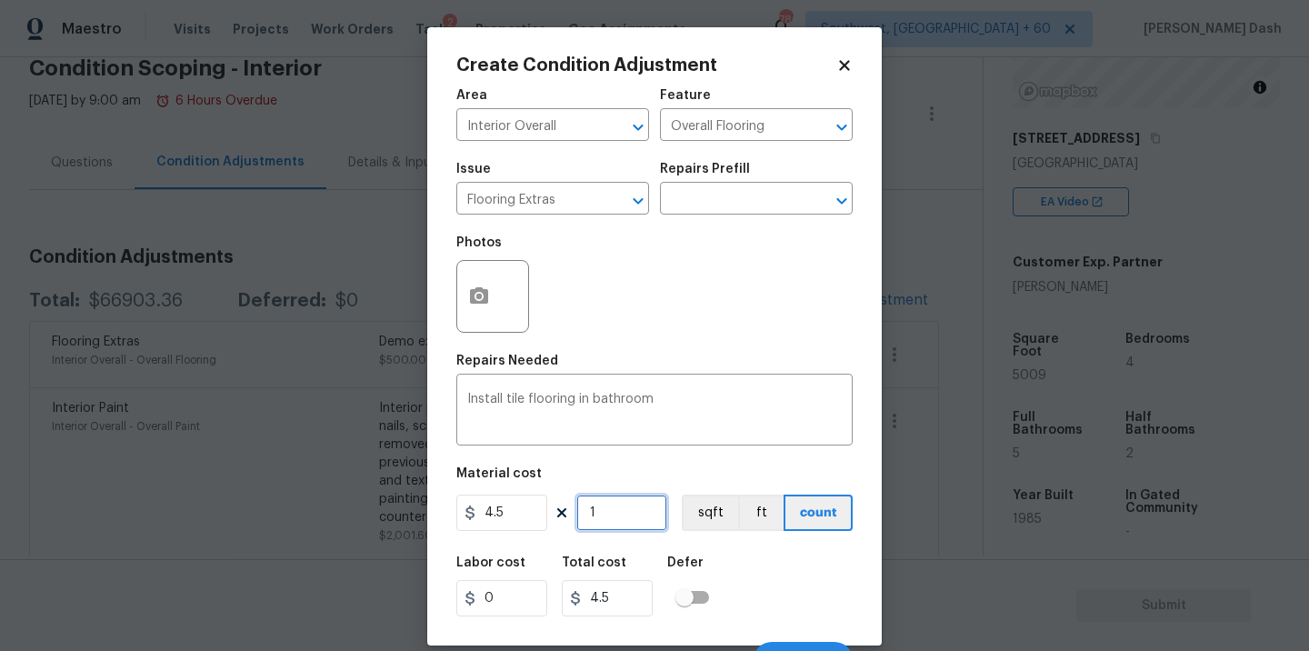
click at [636, 509] on input "1" at bounding box center [621, 512] width 91 height 36
type input "2"
type input "9"
type input "25"
type input "112.5"
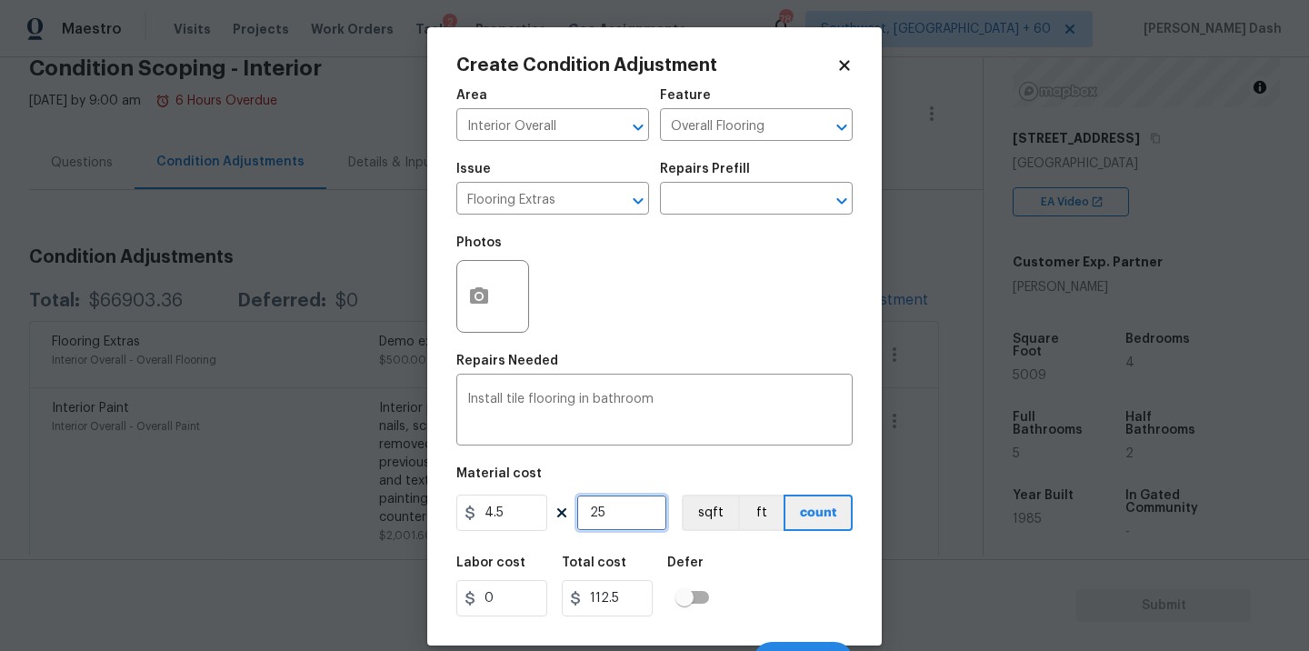
type input "250"
type input "1125"
type input "250"
click at [748, 551] on div "Labor cost 0 Total cost 1125 Defer" at bounding box center [654, 586] width 396 height 82
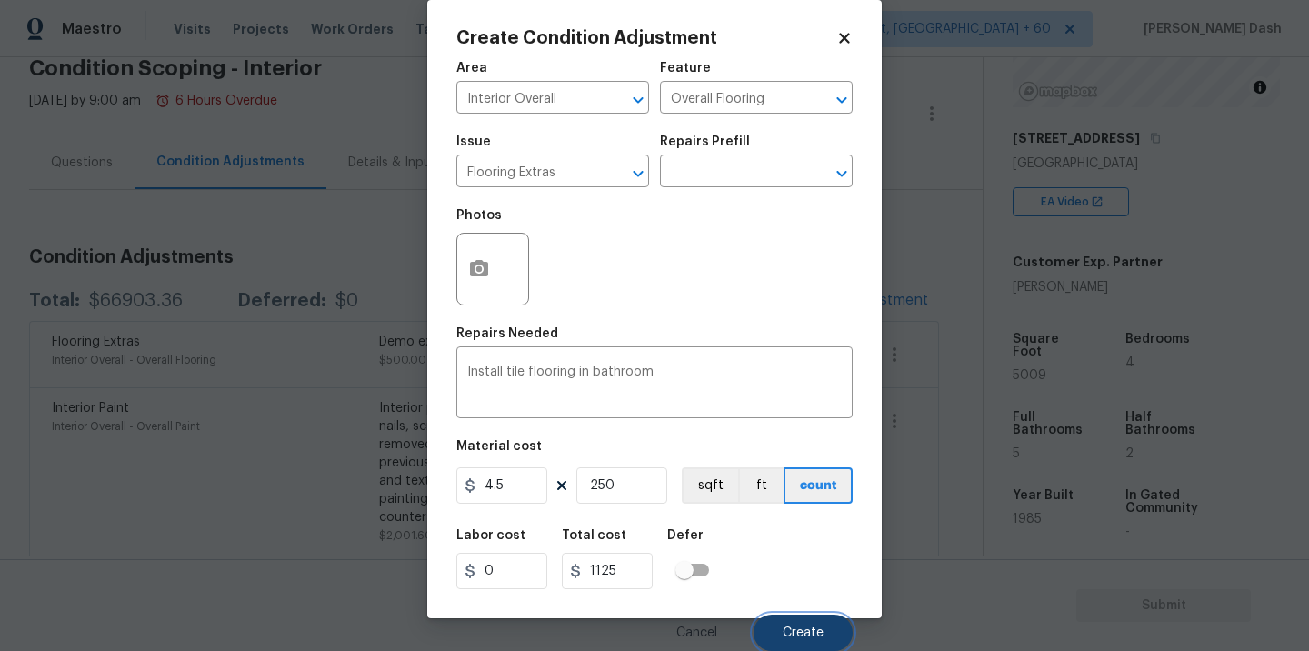
click at [802, 641] on button "Create" at bounding box center [802, 632] width 99 height 36
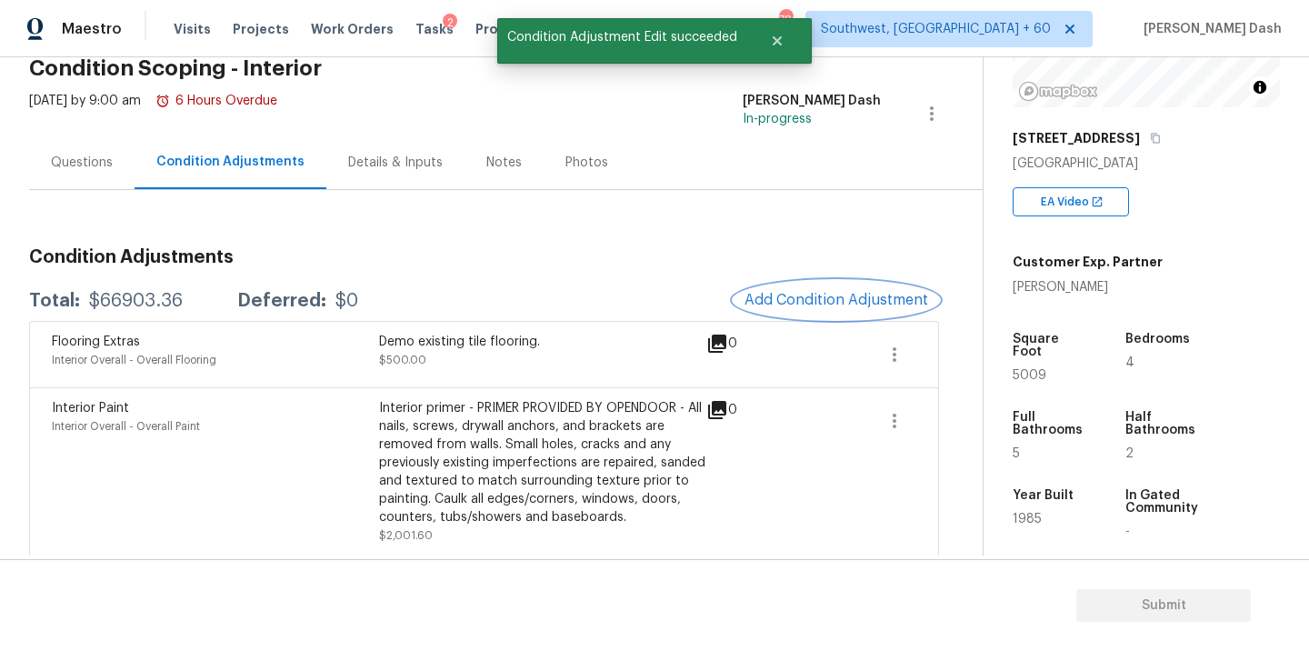
scroll to position [0, 0]
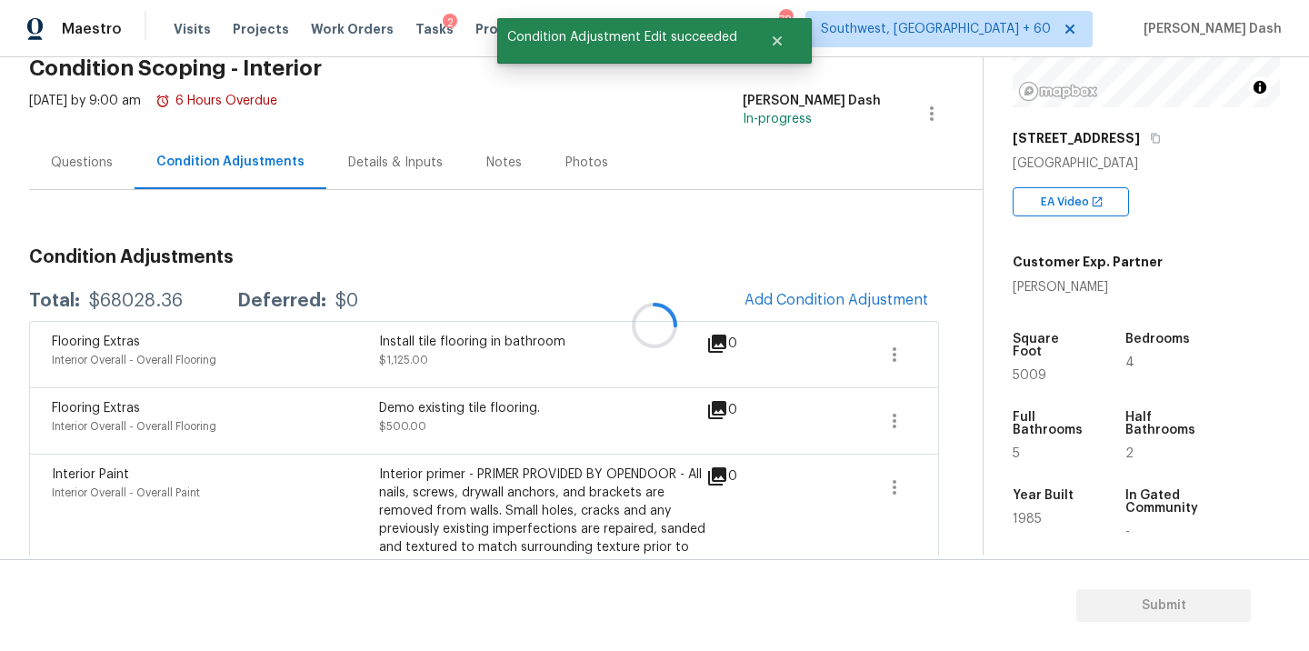
click at [154, 305] on div at bounding box center [654, 325] width 1309 height 651
click at [154, 305] on div "$68028.36" at bounding box center [136, 301] width 94 height 18
copy div "$68028.36"
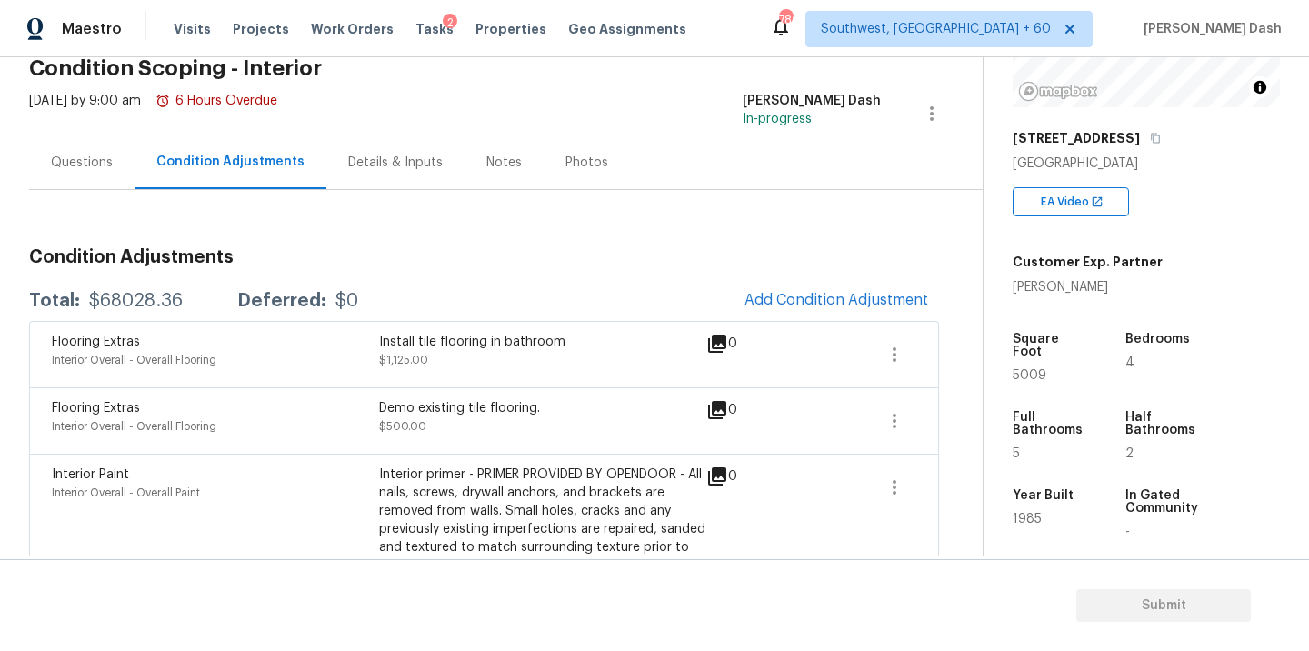
click at [145, 283] on div "Total: $68028.36 Deferred: $0 Add Condition Adjustment" at bounding box center [484, 301] width 910 height 40
click at [145, 293] on div "$68028.36" at bounding box center [136, 301] width 94 height 18
copy div "$68028.36"
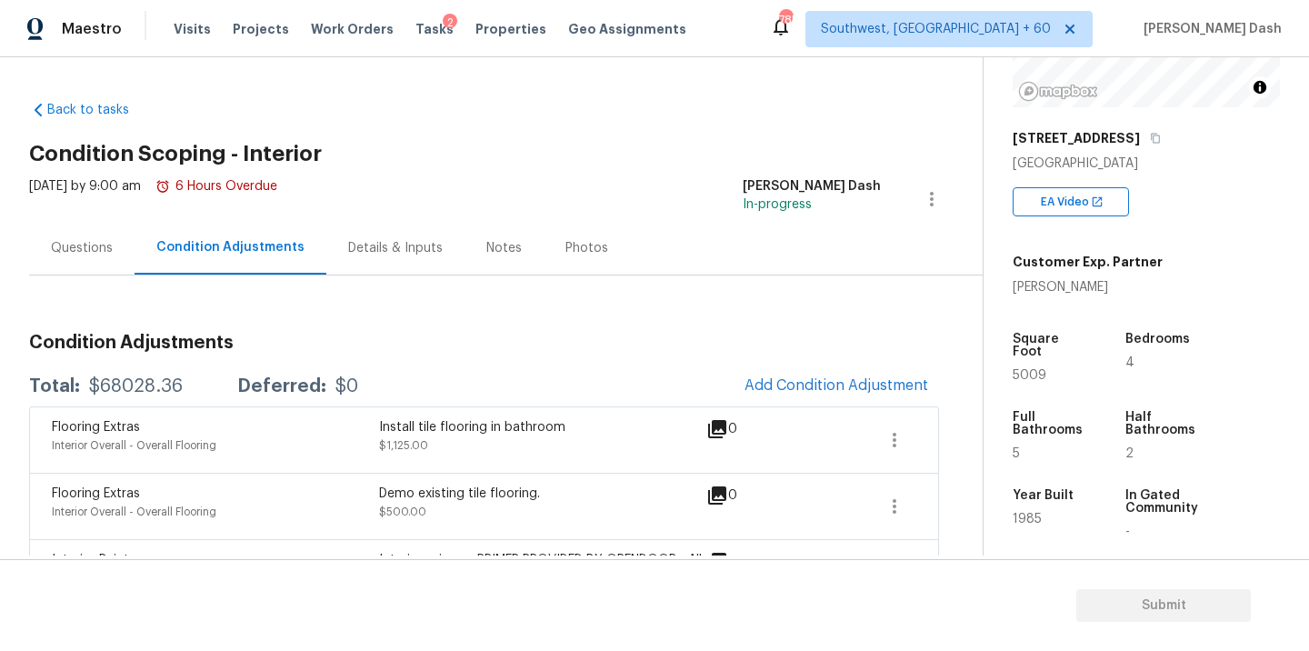
drag, startPoint x: 67, startPoint y: 237, endPoint x: 152, endPoint y: 310, distance: 111.5
click at [66, 236] on div "Questions" at bounding box center [81, 248] width 105 height 54
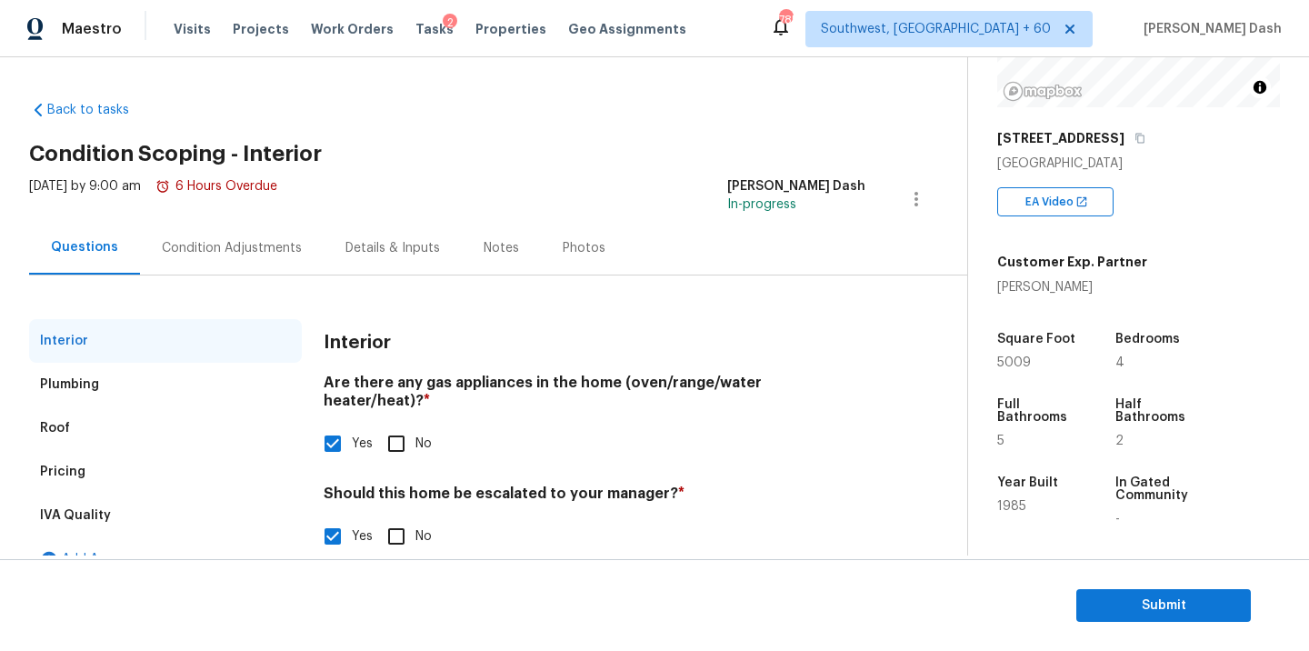
scroll to position [137, 0]
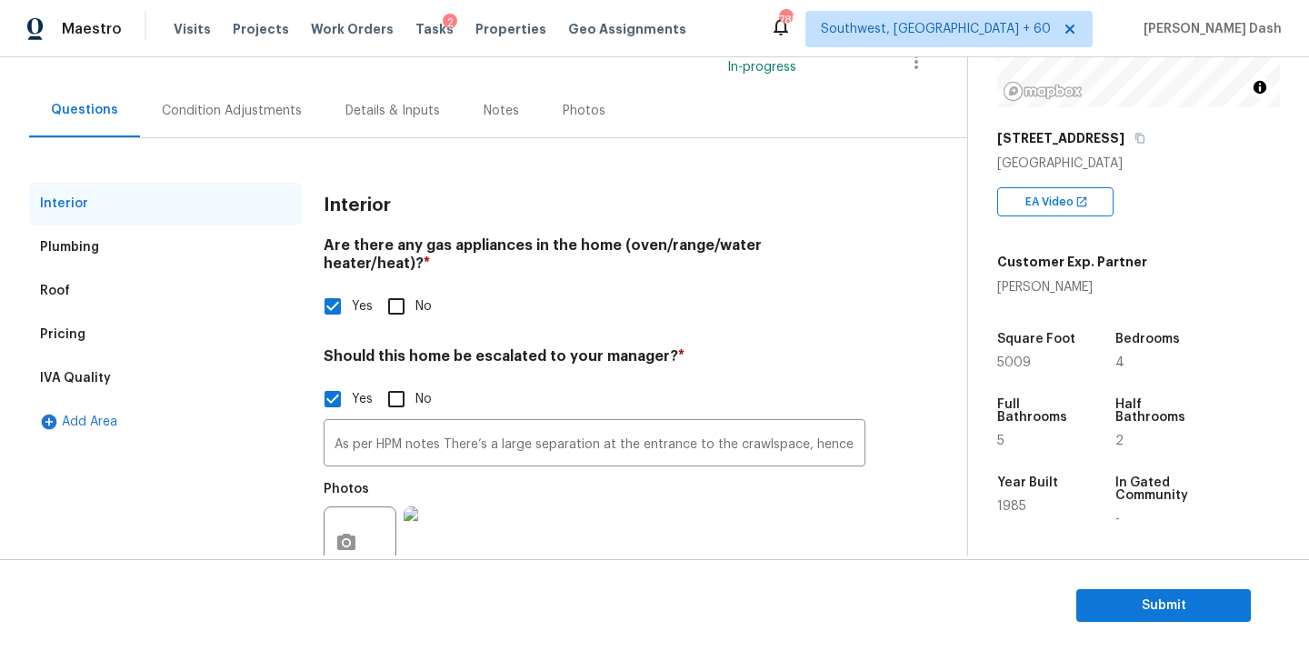
click at [131, 345] on div "Pricing" at bounding box center [165, 335] width 273 height 44
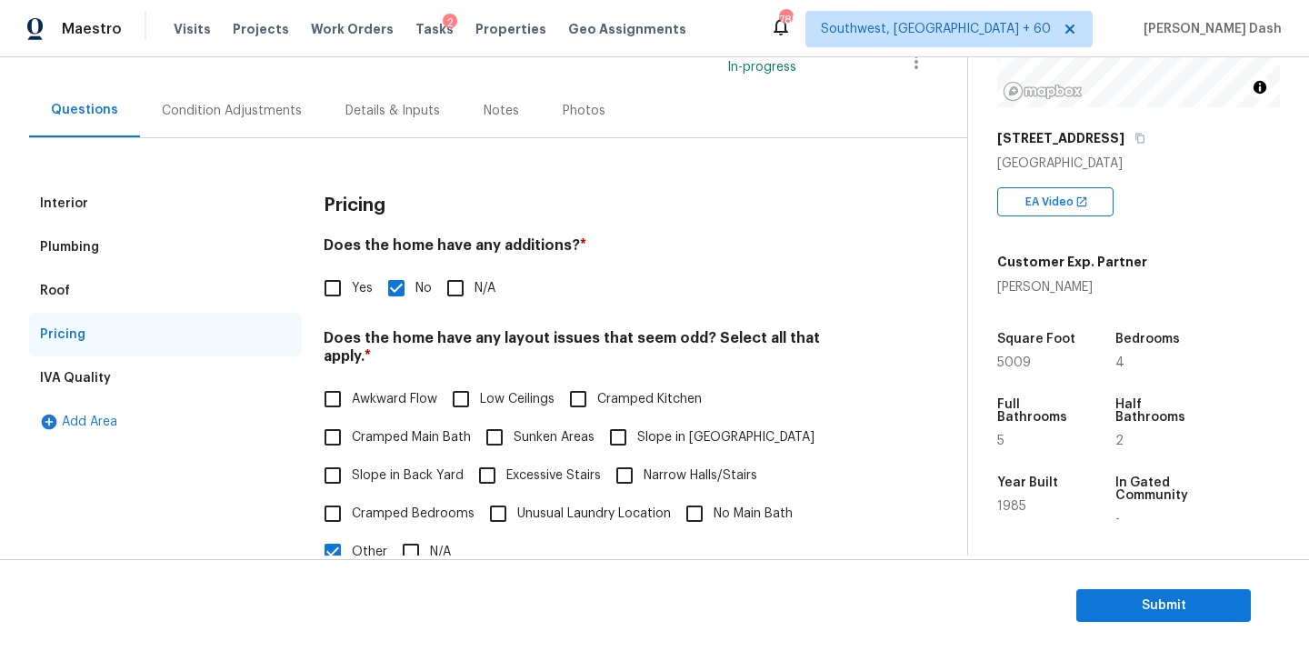
scroll to position [414, 0]
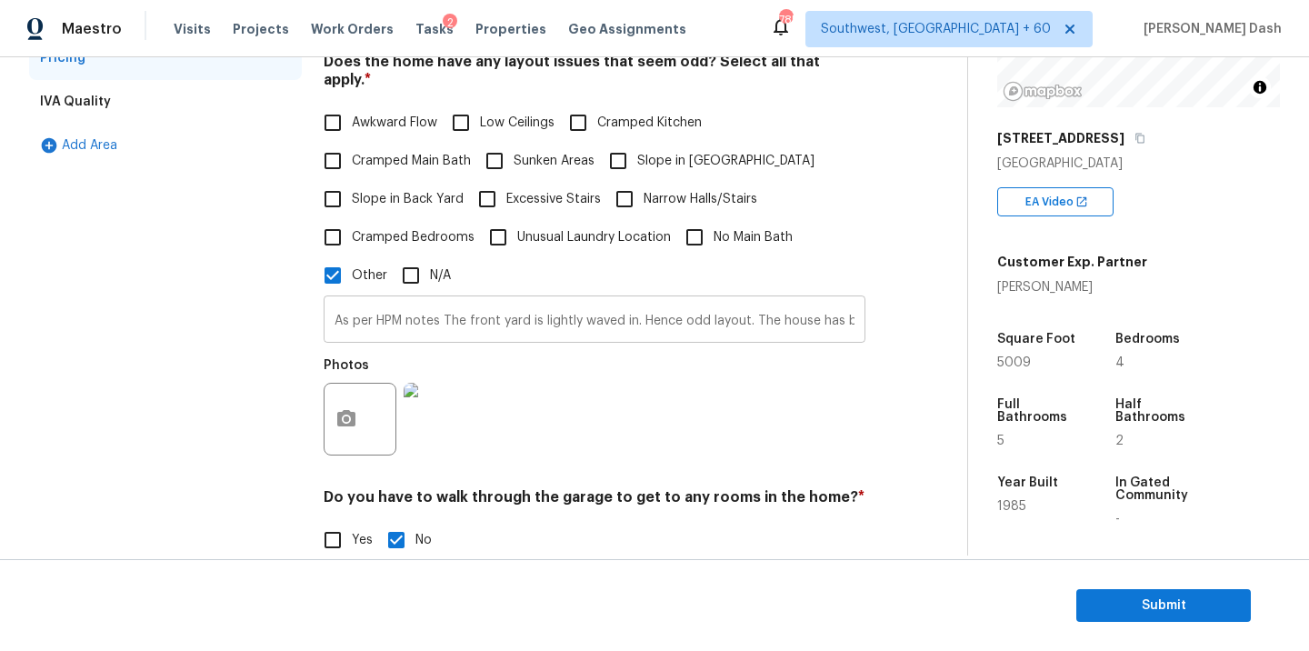
click at [490, 305] on input "As per HPM notes The front yard is lightly waved in. Hence odd layout. The hous…" at bounding box center [595, 321] width 542 height 43
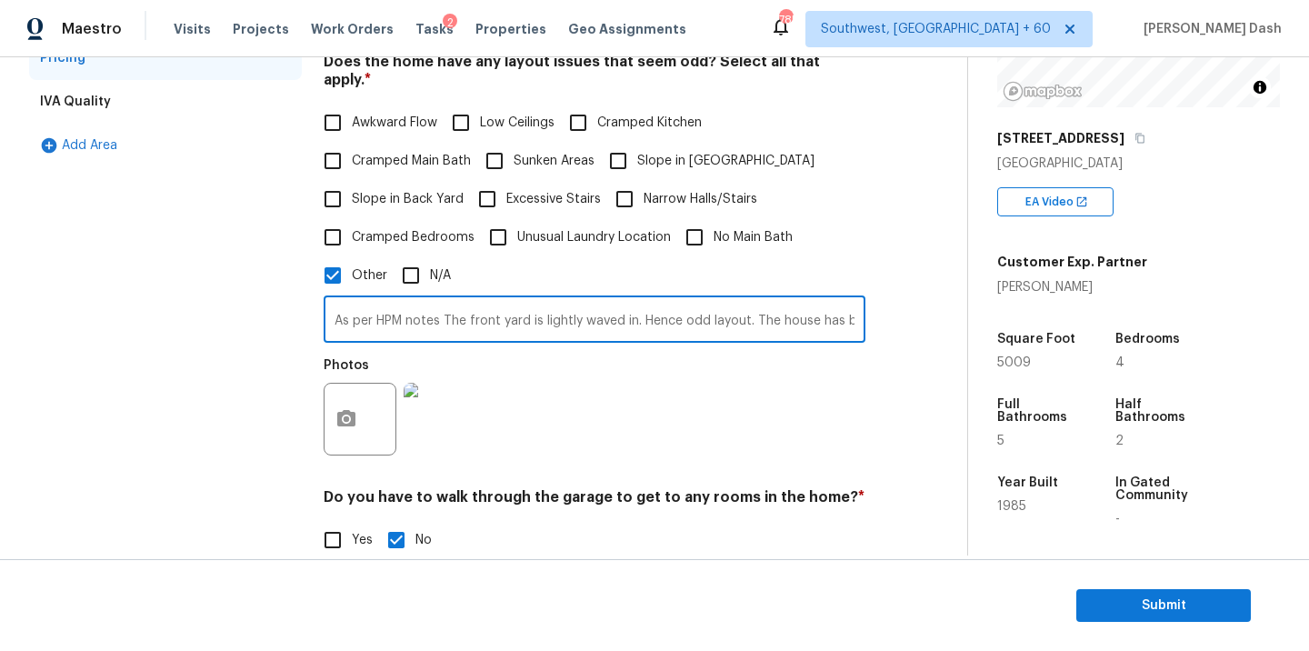
click at [490, 305] on input "As per HPM notes The front yard is lightly waved in. Hence odd layout. The hous…" at bounding box center [595, 321] width 542 height 43
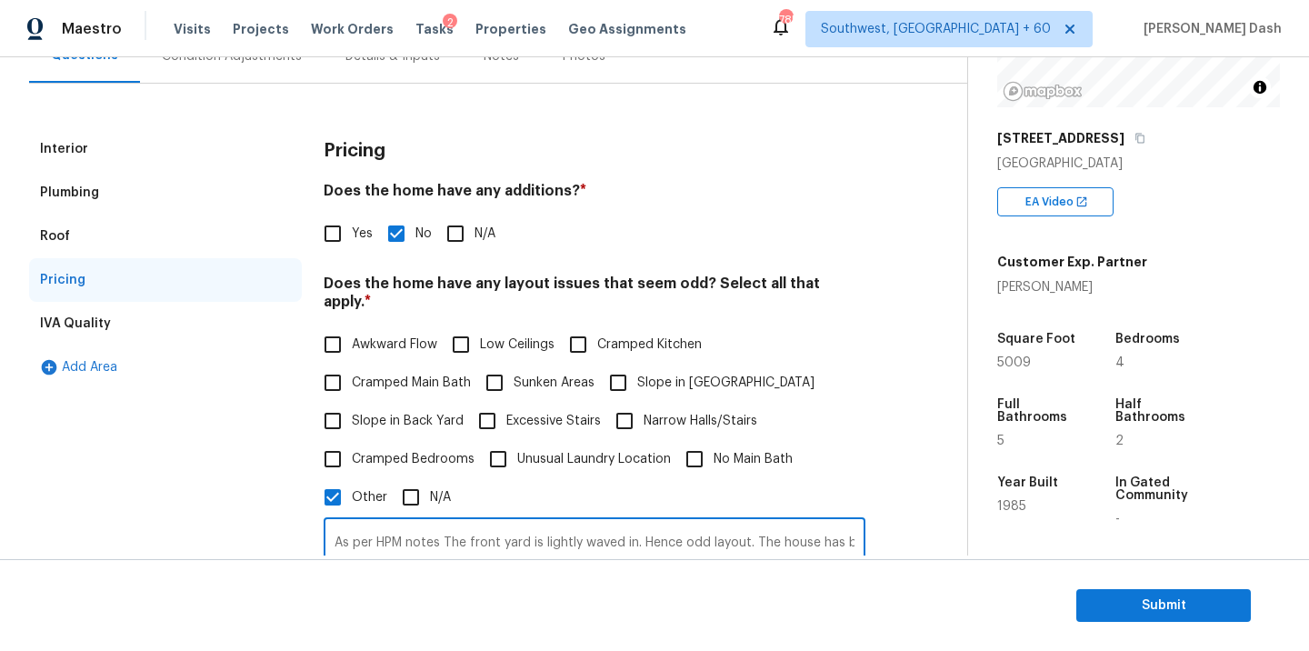
click at [104, 112] on div "Interior Plumbing Roof Pricing IVA Quality Add Area Pricing Does the home have …" at bounding box center [476, 536] width 894 height 904
drag, startPoint x: 105, startPoint y: 145, endPoint x: 145, endPoint y: 151, distance: 41.3
click at [105, 145] on div "Interior" at bounding box center [165, 149] width 273 height 44
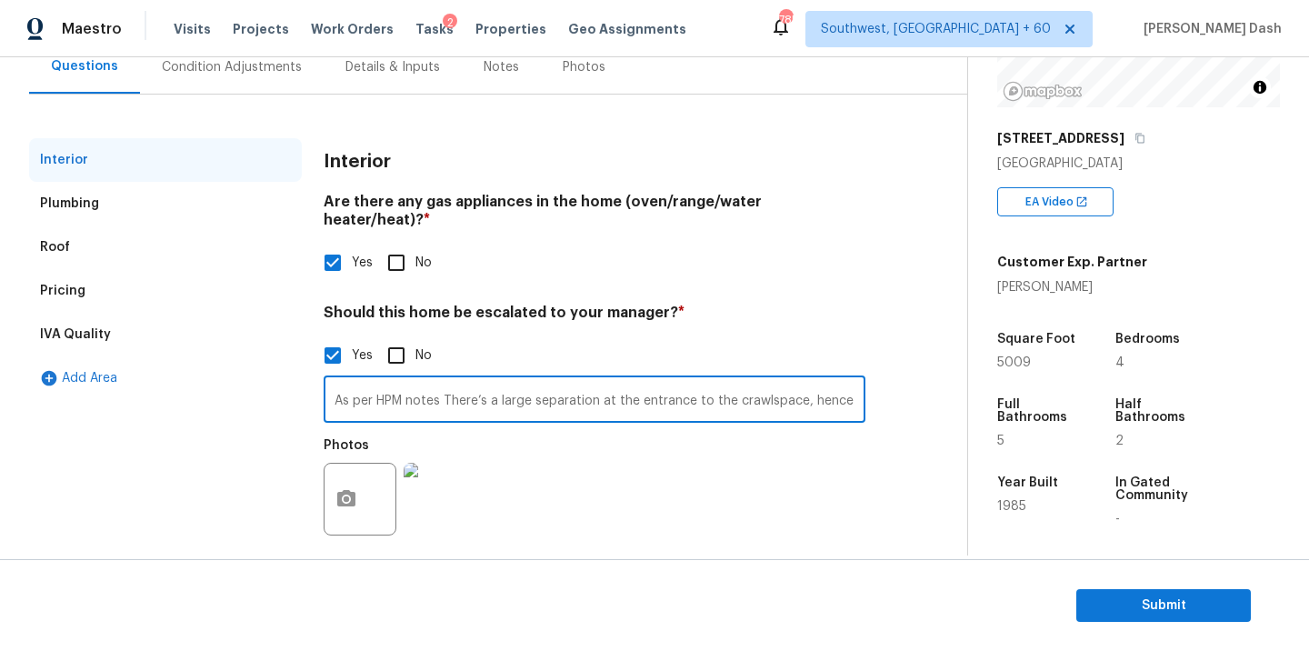
click at [528, 381] on input "As per HPM notes There’s a large separation at the entrance to the crawlspace, …" at bounding box center [595, 401] width 542 height 43
click at [1091, 603] on span "Submit" at bounding box center [1163, 605] width 145 height 23
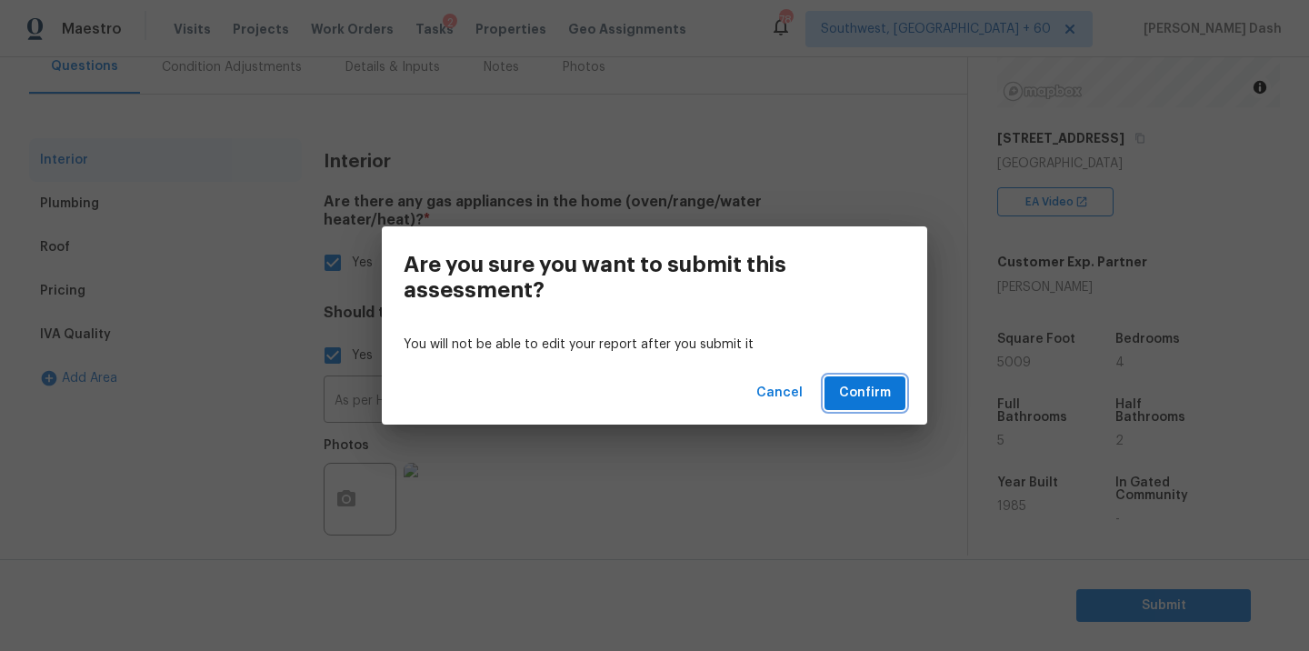
click at [852, 384] on span "Confirm" at bounding box center [865, 393] width 52 height 23
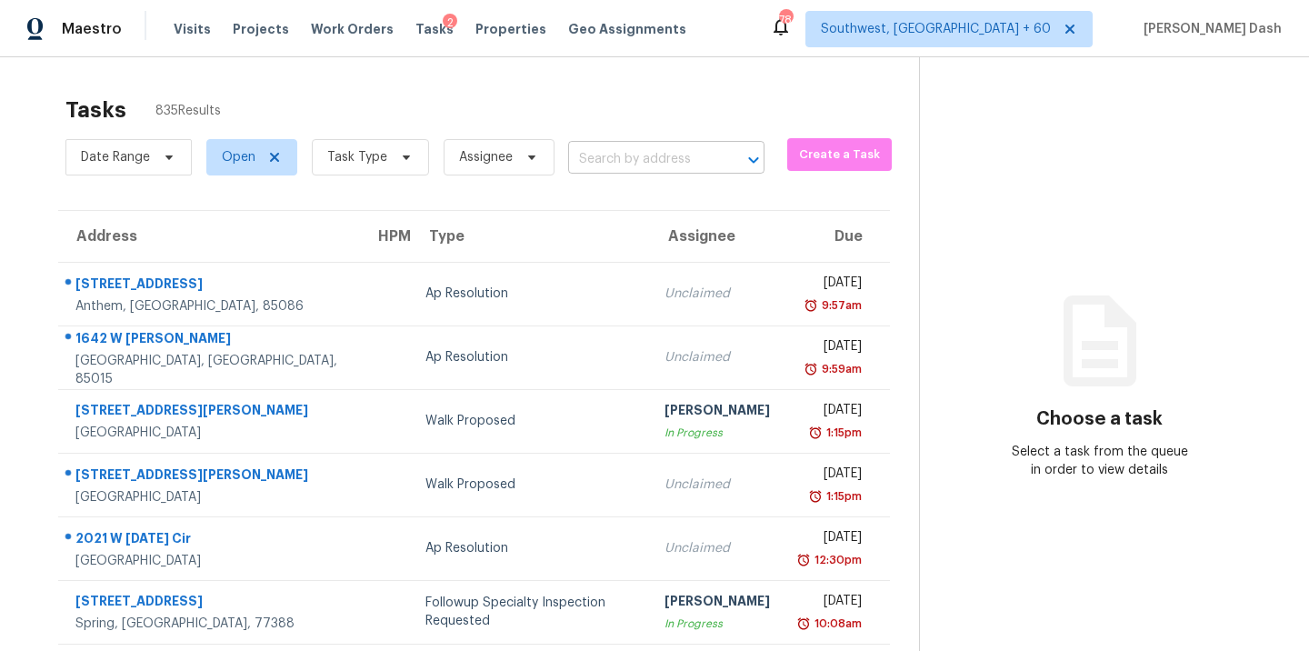
click at [629, 163] on input "text" at bounding box center [640, 159] width 145 height 28
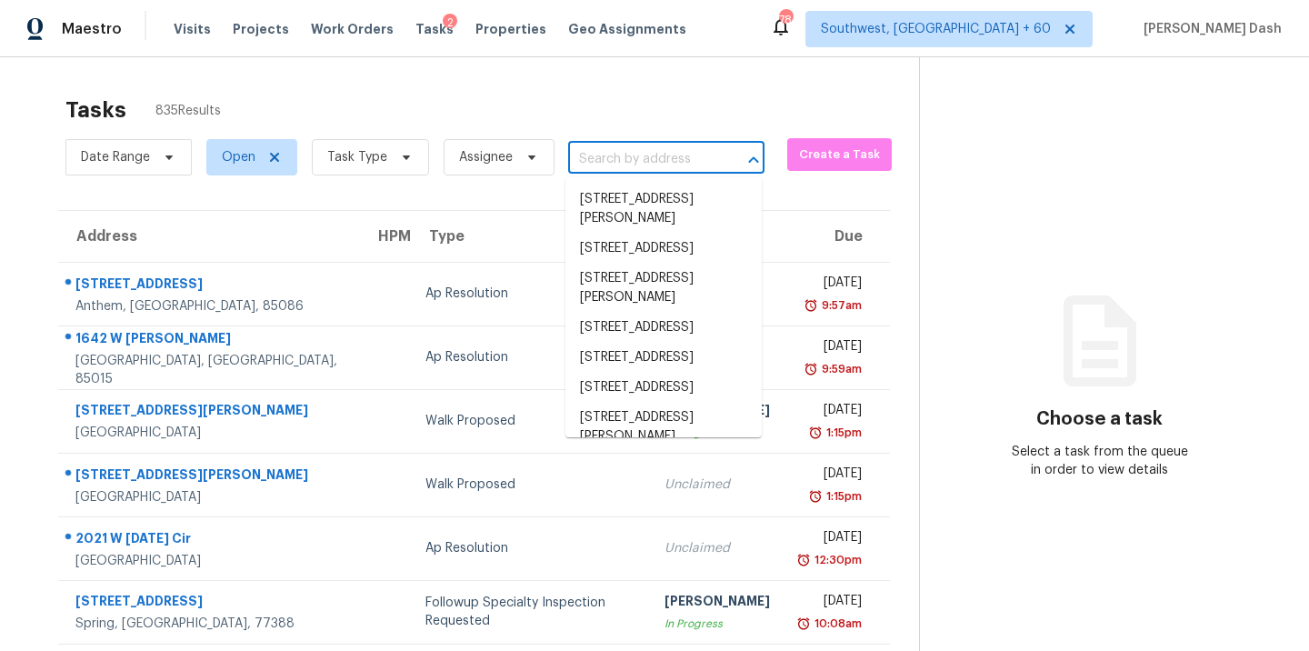
paste input "1455 Hudson St, Denver, CO 80220"
type input "1455 Hudson St, Denver, CO 80220"
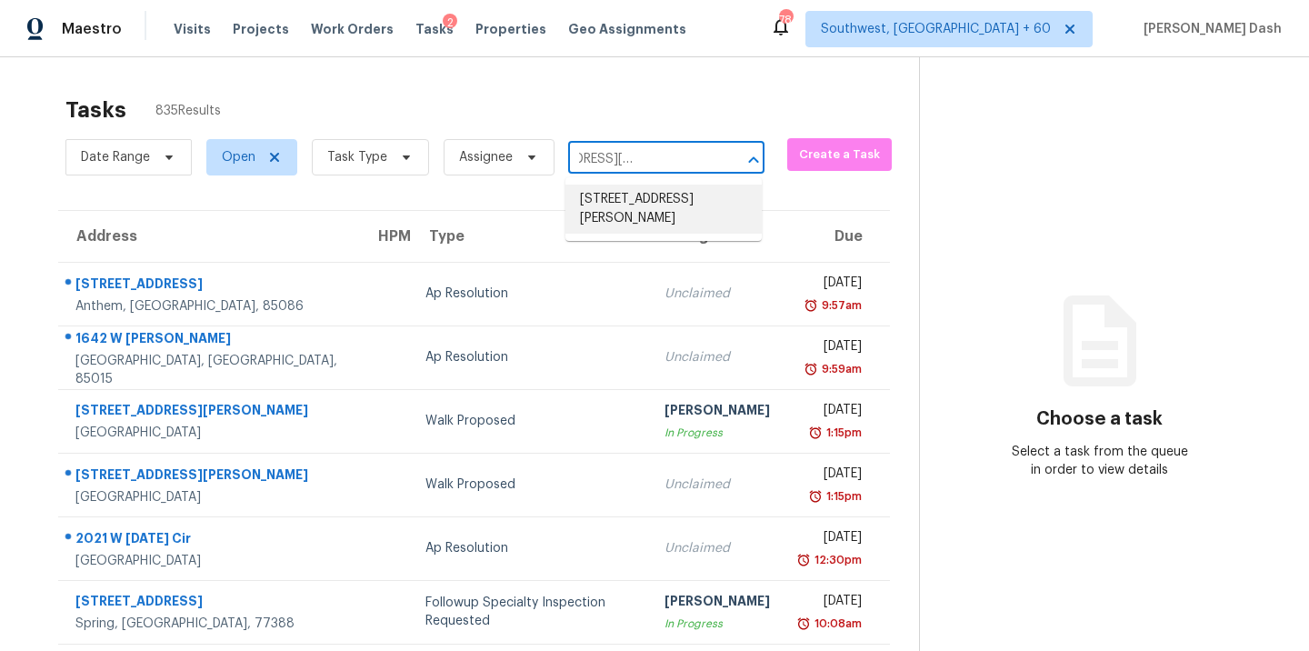
click at [618, 216] on li "1455 Hudson St, Denver, CO 80220" at bounding box center [663, 208] width 196 height 49
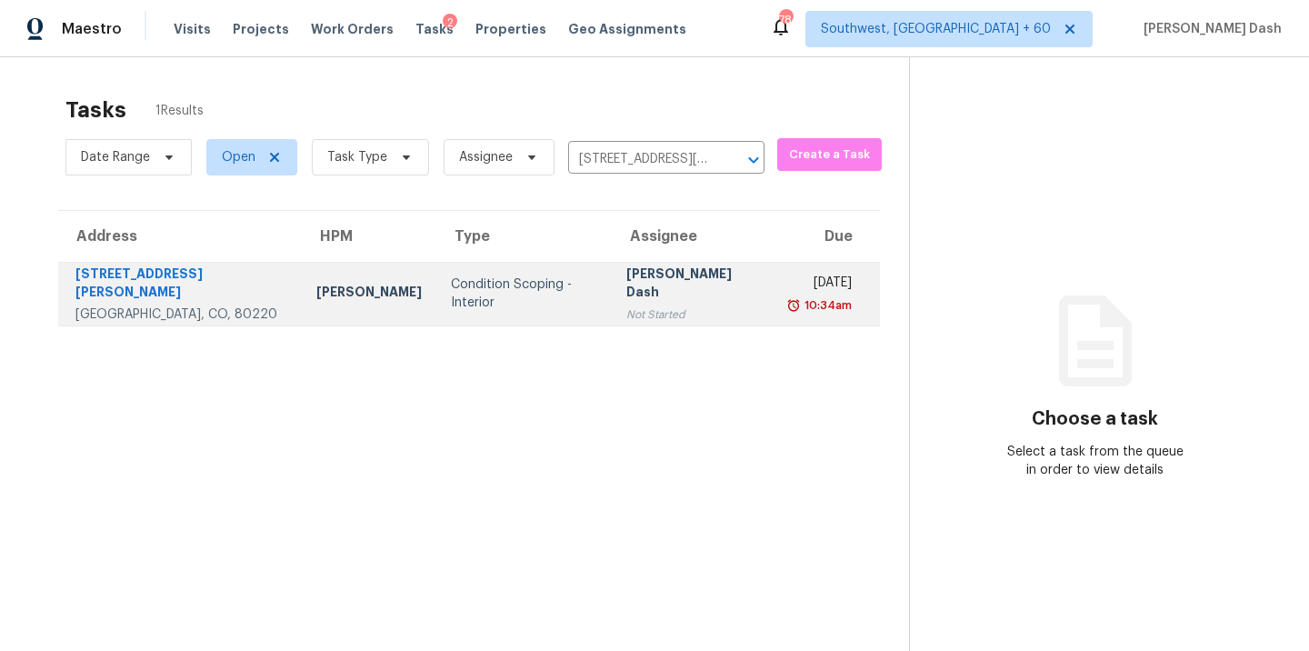
click at [626, 289] on div "[PERSON_NAME] Dash" at bounding box center [693, 284] width 134 height 41
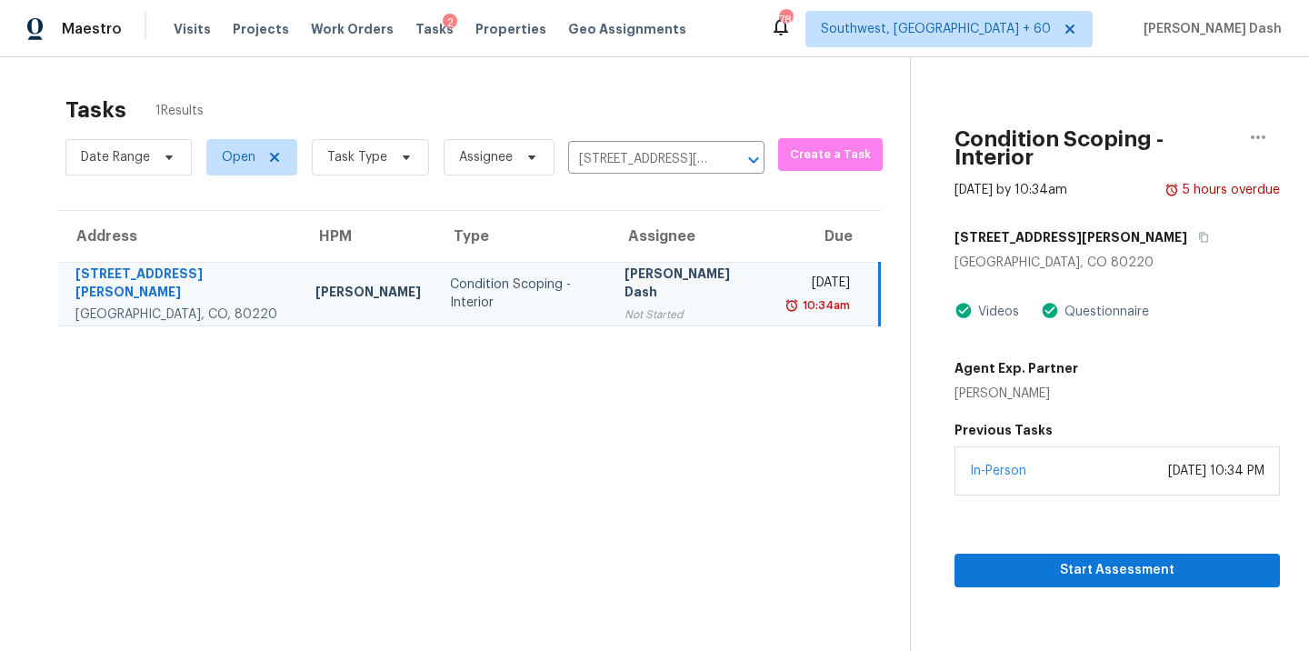
click at [1042, 471] on div "In-Person August 19, 2025 at 10:34 PM" at bounding box center [1116, 470] width 325 height 49
click at [1064, 559] on span "Start Assessment" at bounding box center [1117, 570] width 296 height 23
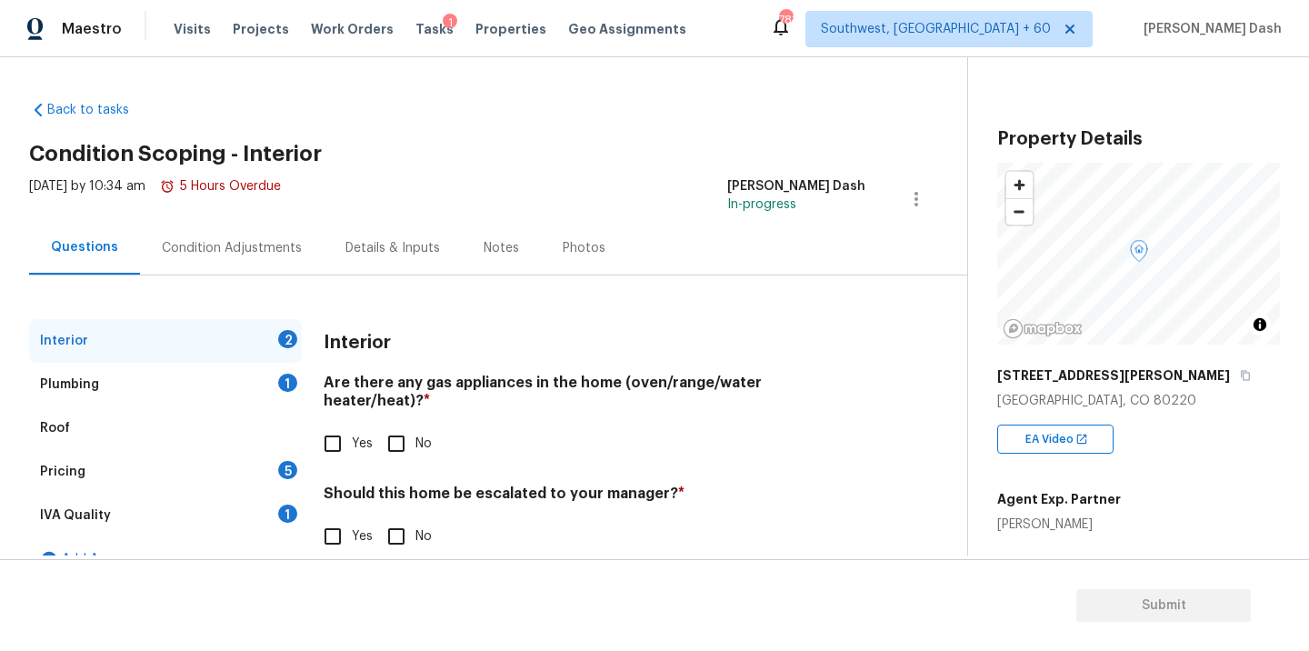
click at [330, 517] on input "Yes" at bounding box center [333, 536] width 38 height 38
checkbox input "true"
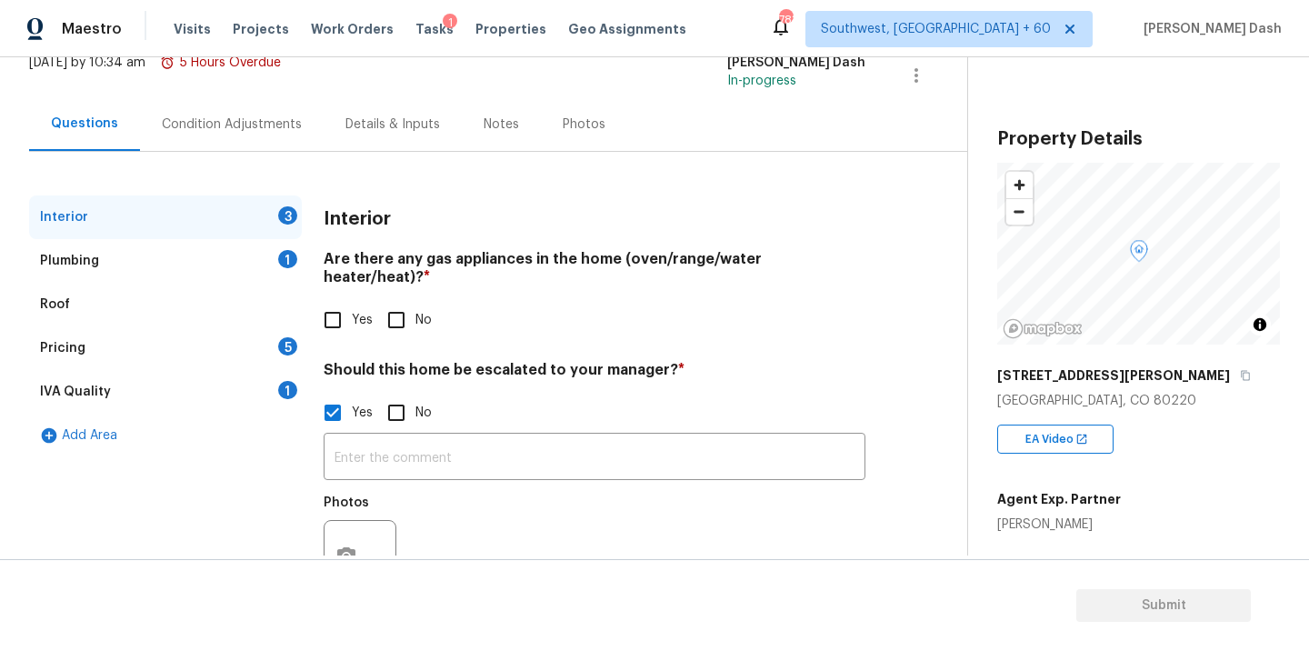
scroll to position [181, 0]
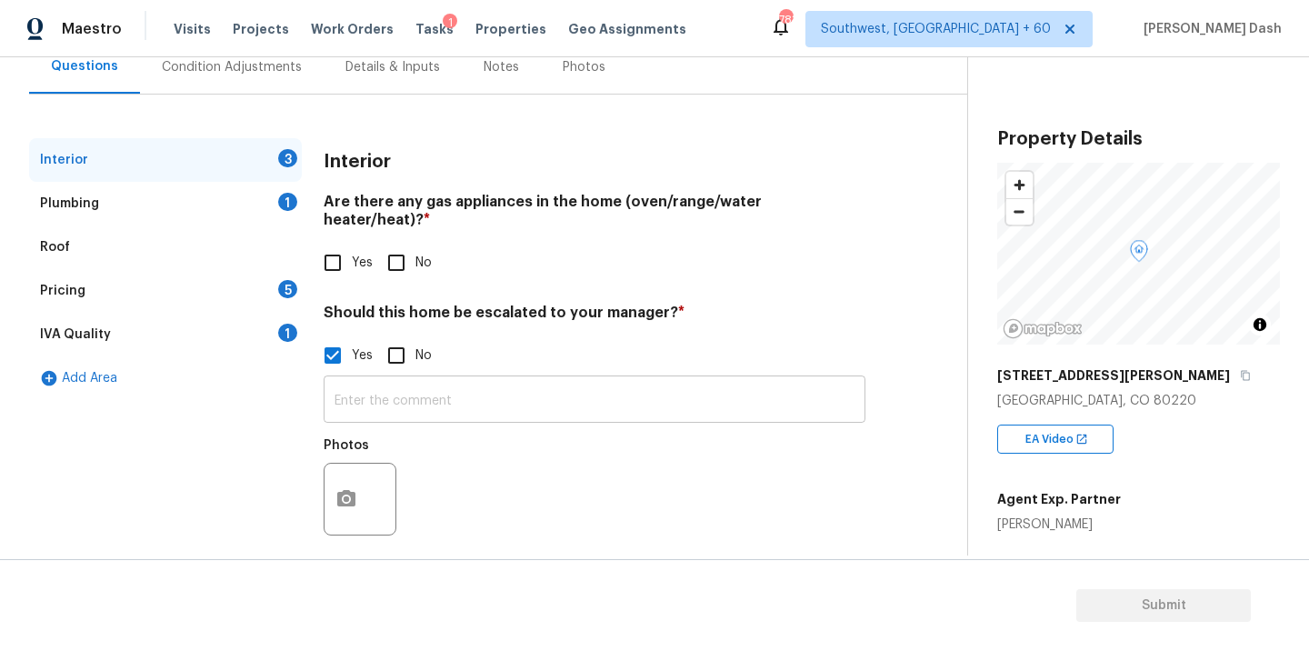
click at [485, 380] on input "text" at bounding box center [595, 401] width 542 height 43
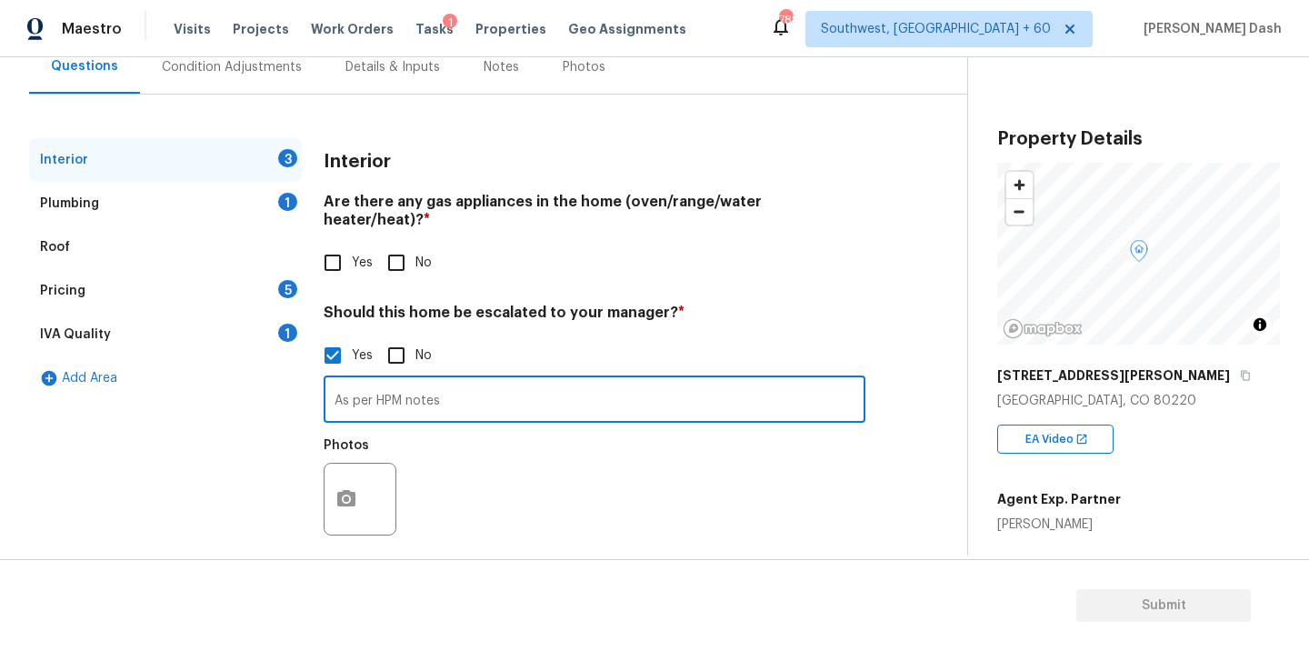
paste input "There’s a lot of stair step cracks that were painted over."
click at [746, 383] on input "As per HPM notes There’s a lot of stair step cracks that were painted over. Hen…" at bounding box center [595, 401] width 542 height 43
click at [825, 383] on input "As per HPM notes There’s a lot of stair step cracks that were painted over. Hen…" at bounding box center [595, 401] width 542 height 43
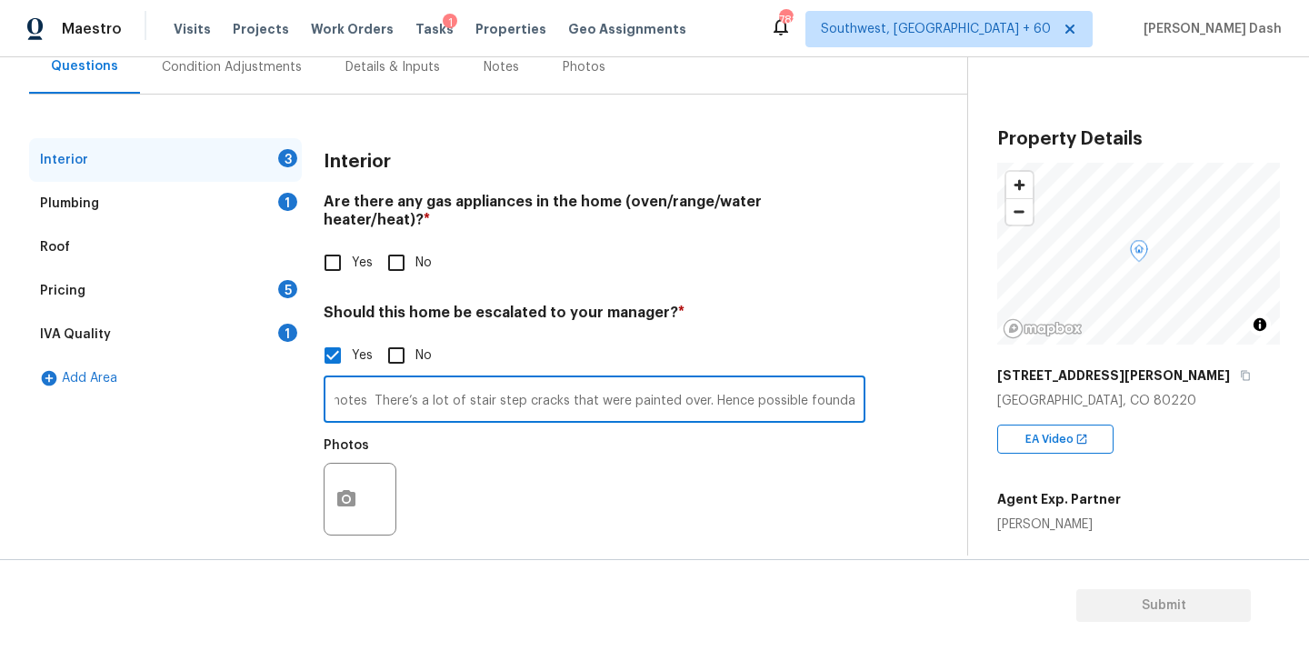
scroll to position [0, 122]
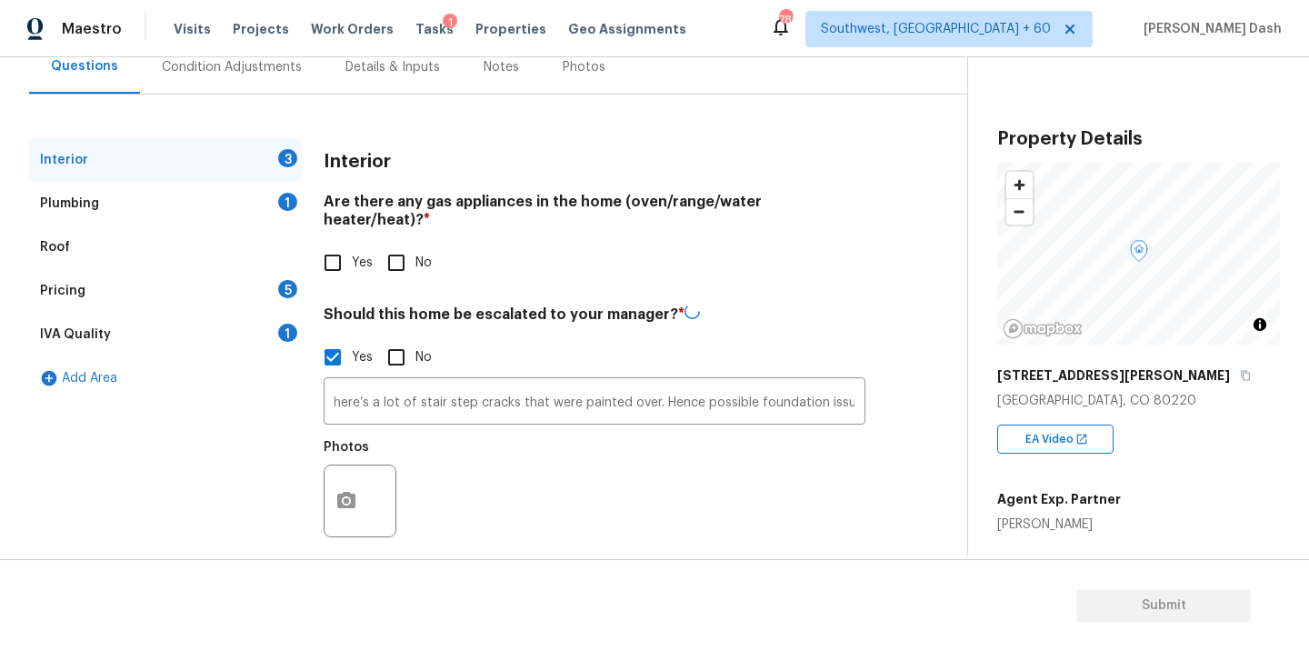
click at [872, 385] on div "Interior 3 Plumbing 1 Roof Pricing 5 IVA Quality 1 Add Area Interior Are there …" at bounding box center [476, 354] width 894 height 432
click at [845, 384] on input "As per HPM notes There’s a lot of stair step cracks that were painted over. Hen…" at bounding box center [595, 401] width 542 height 43
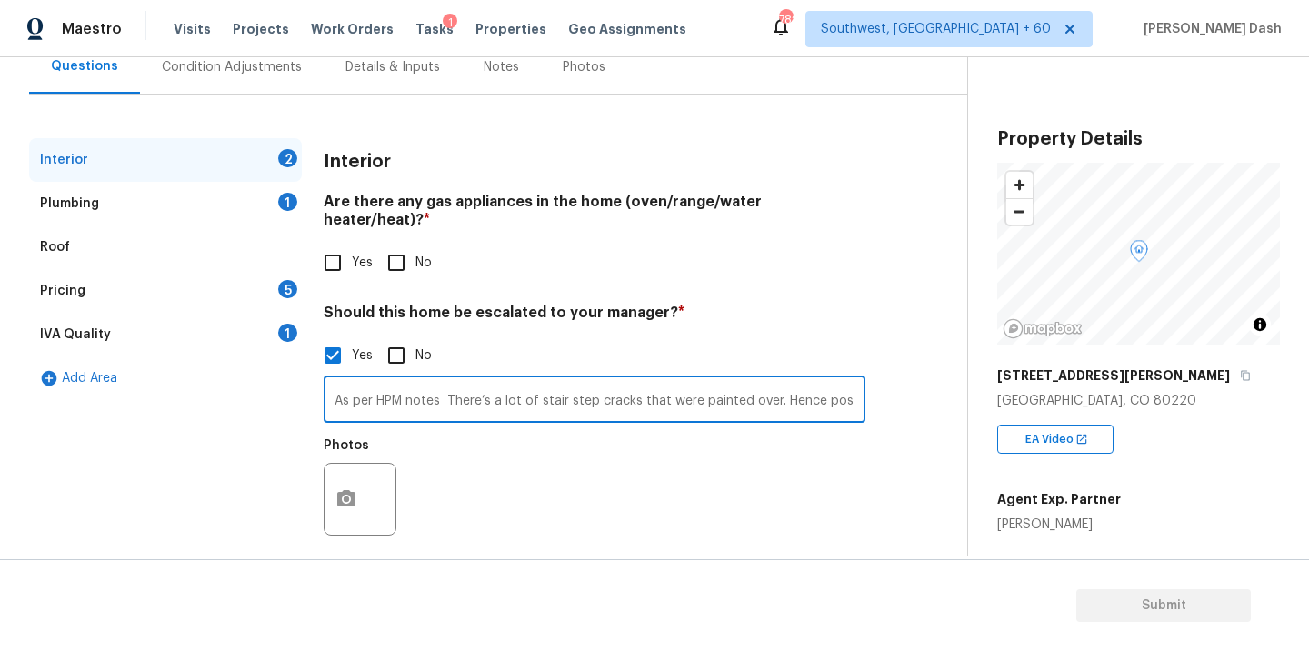
scroll to position [0, 122]
click at [857, 383] on input "As per HPM notes There’s a lot of stair step cracks that were painted over. Hen…" at bounding box center [595, 401] width 542 height 43
type input "As per HPM notes There’s a lot of stair step cracks that were painted over. Hen…"
click at [796, 514] on div "Photos" at bounding box center [595, 487] width 542 height 118
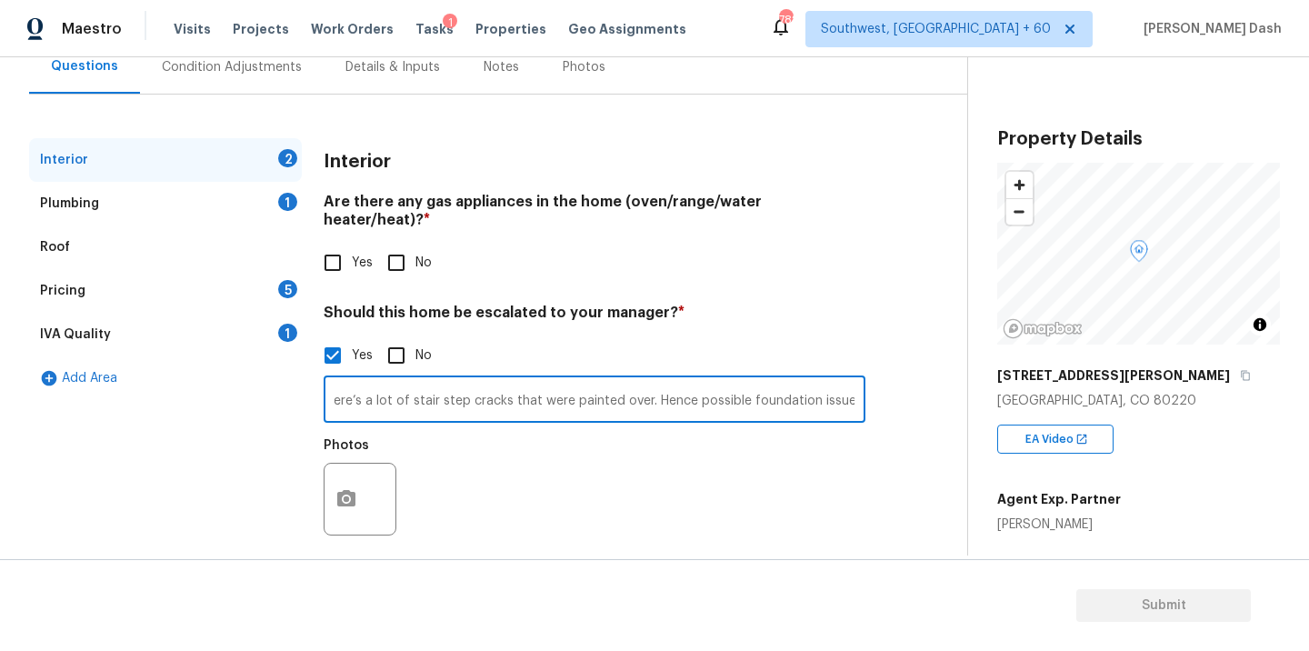
scroll to position [0, 0]
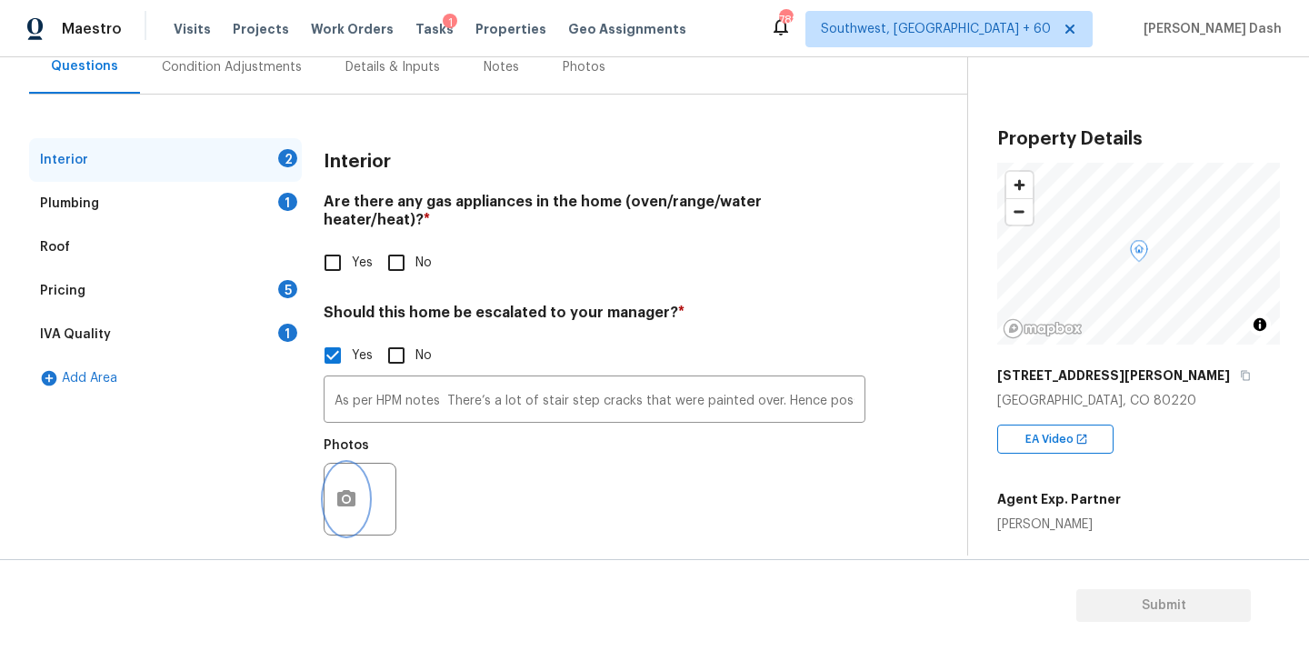
click at [352, 490] on icon "button" at bounding box center [346, 498] width 18 height 16
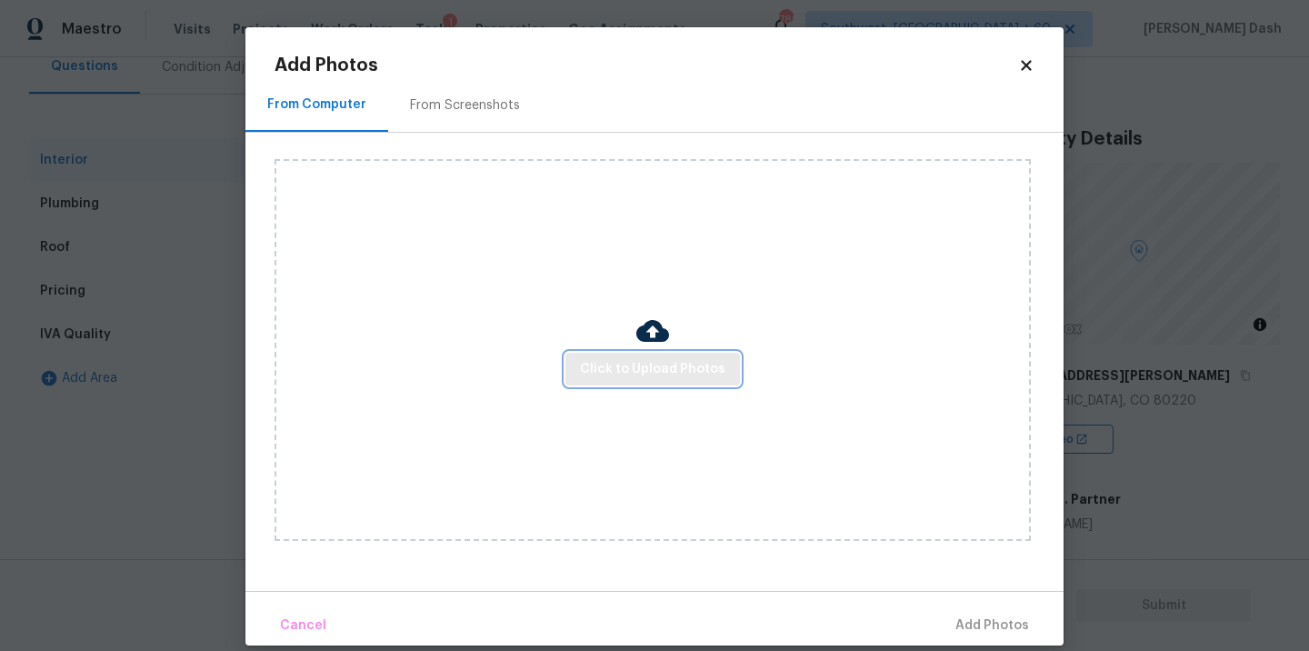
click at [645, 364] on span "Click to Upload Photos" at bounding box center [652, 369] width 145 height 23
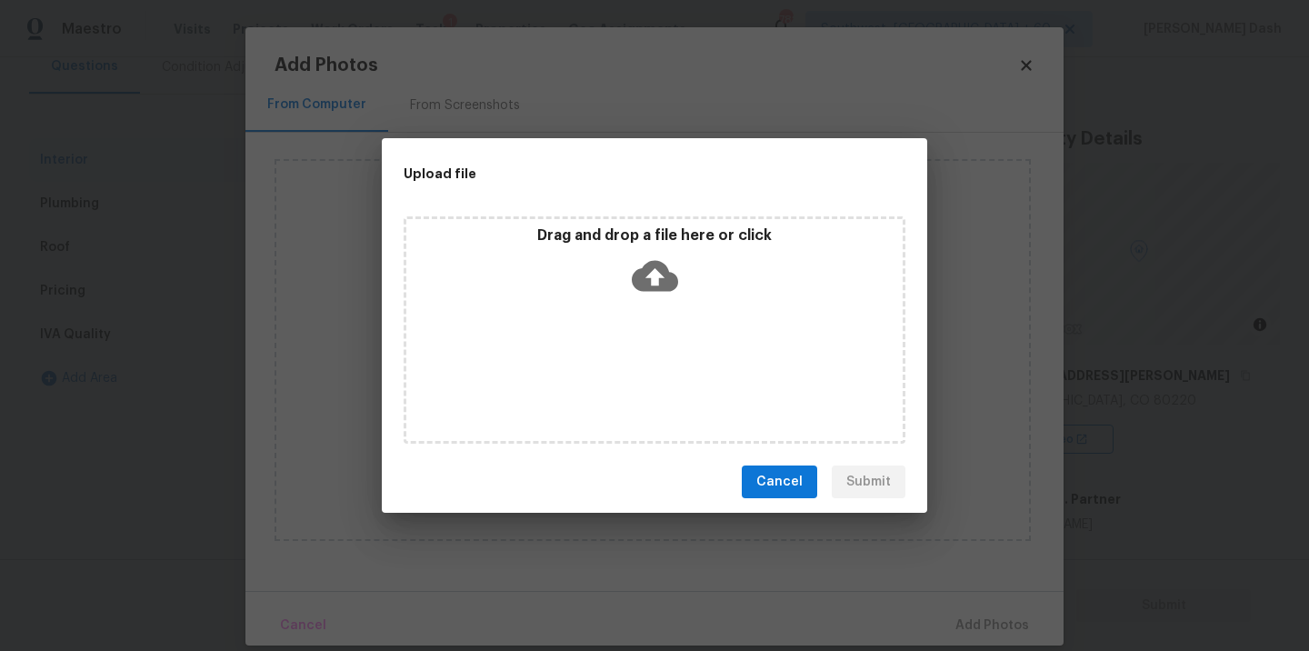
click at [645, 364] on div "Drag and drop a file here or click" at bounding box center [655, 329] width 502 height 227
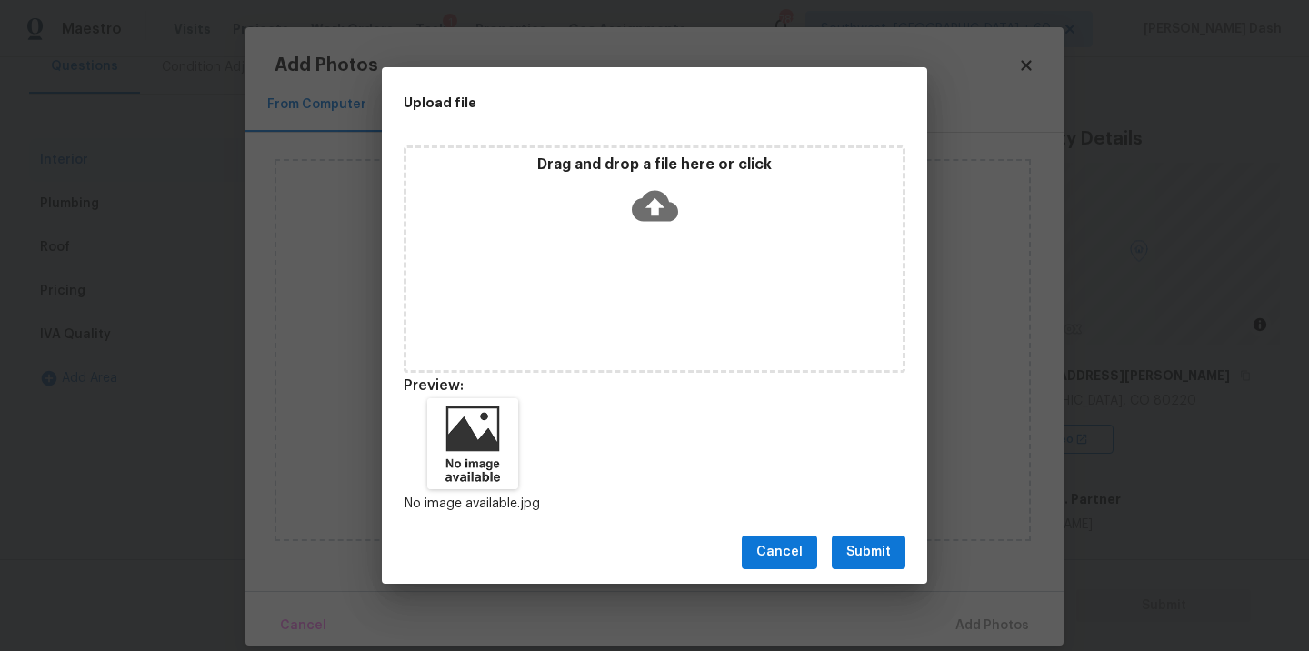
click at [866, 550] on span "Submit" at bounding box center [868, 552] width 45 height 23
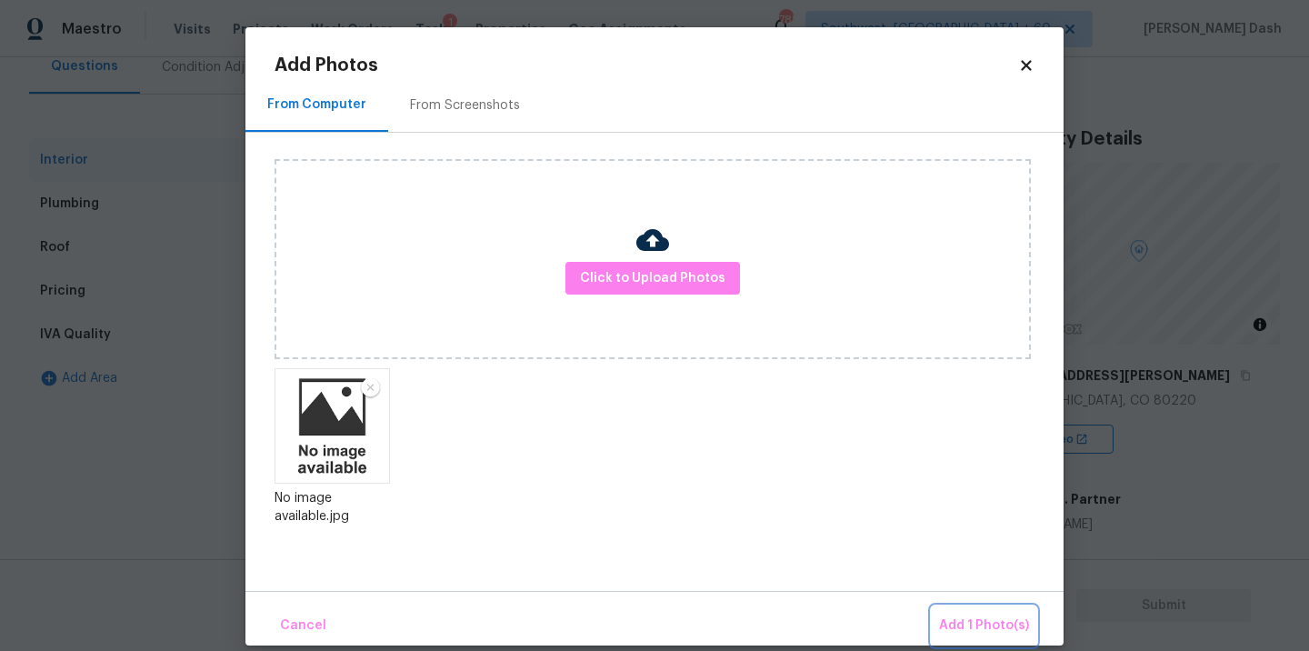
click at [968, 614] on span "Add 1 Photo(s)" at bounding box center [984, 625] width 90 height 23
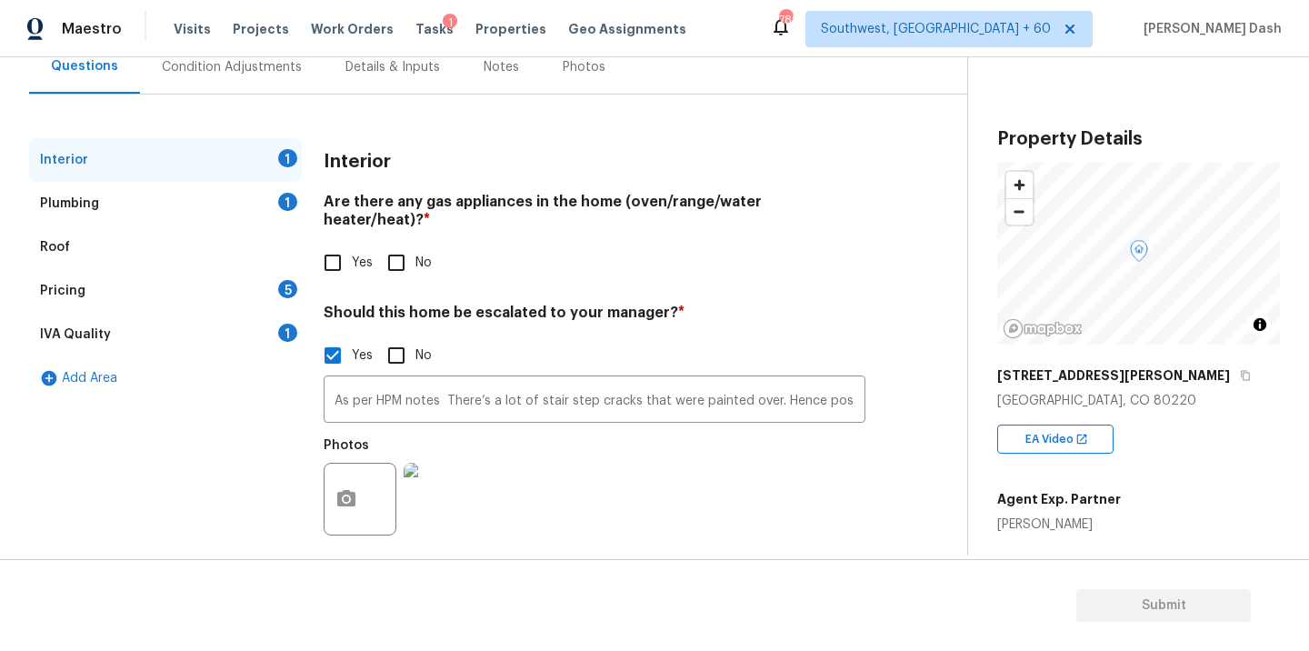
click at [342, 250] on input "Yes" at bounding box center [333, 263] width 38 height 38
checkbox input "true"
click at [294, 205] on div "1" at bounding box center [287, 202] width 19 height 18
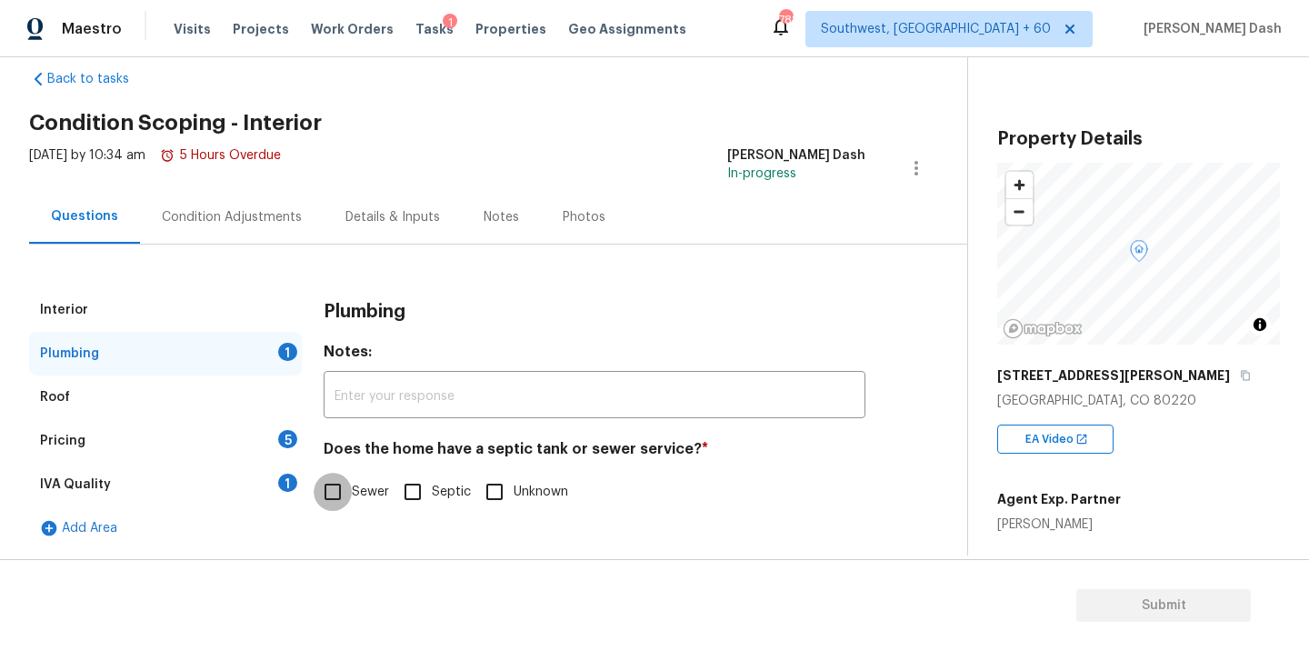
click at [347, 496] on input "Sewer" at bounding box center [333, 492] width 38 height 38
checkbox input "true"
click at [262, 463] on div "IVA Quality 1" at bounding box center [165, 485] width 273 height 44
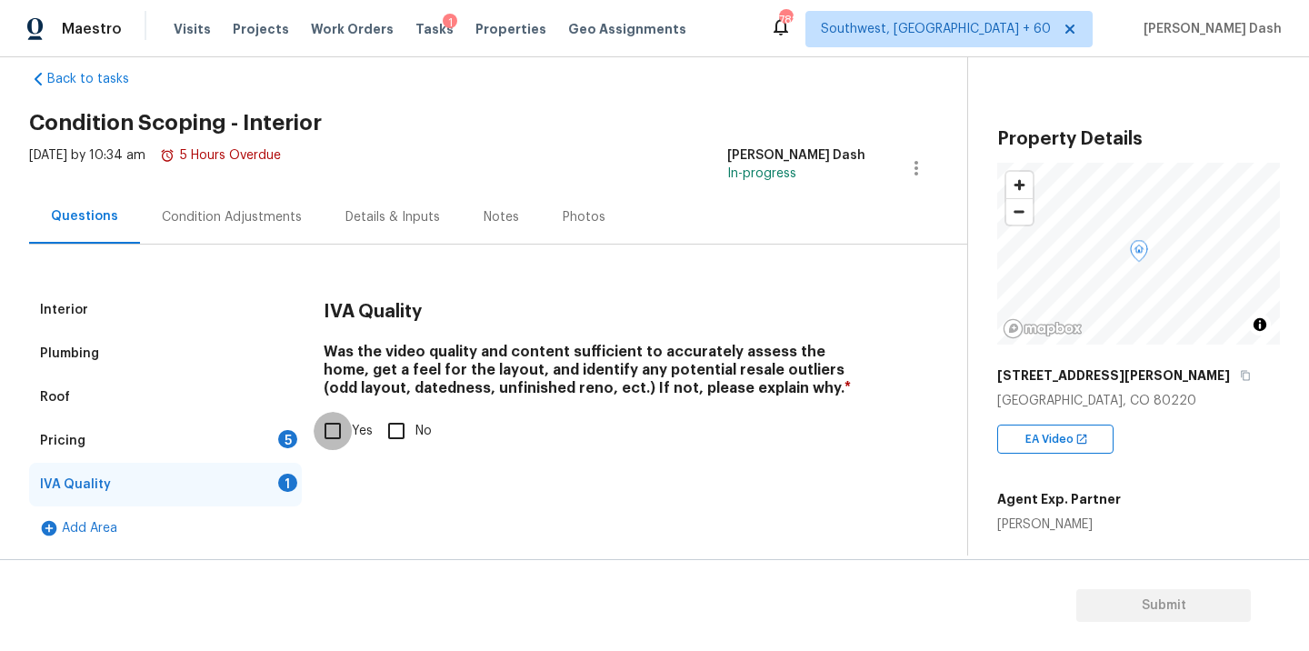
click at [333, 420] on input "Yes" at bounding box center [333, 431] width 38 height 38
checkbox input "true"
click at [274, 420] on div "Pricing 5" at bounding box center [165, 441] width 273 height 44
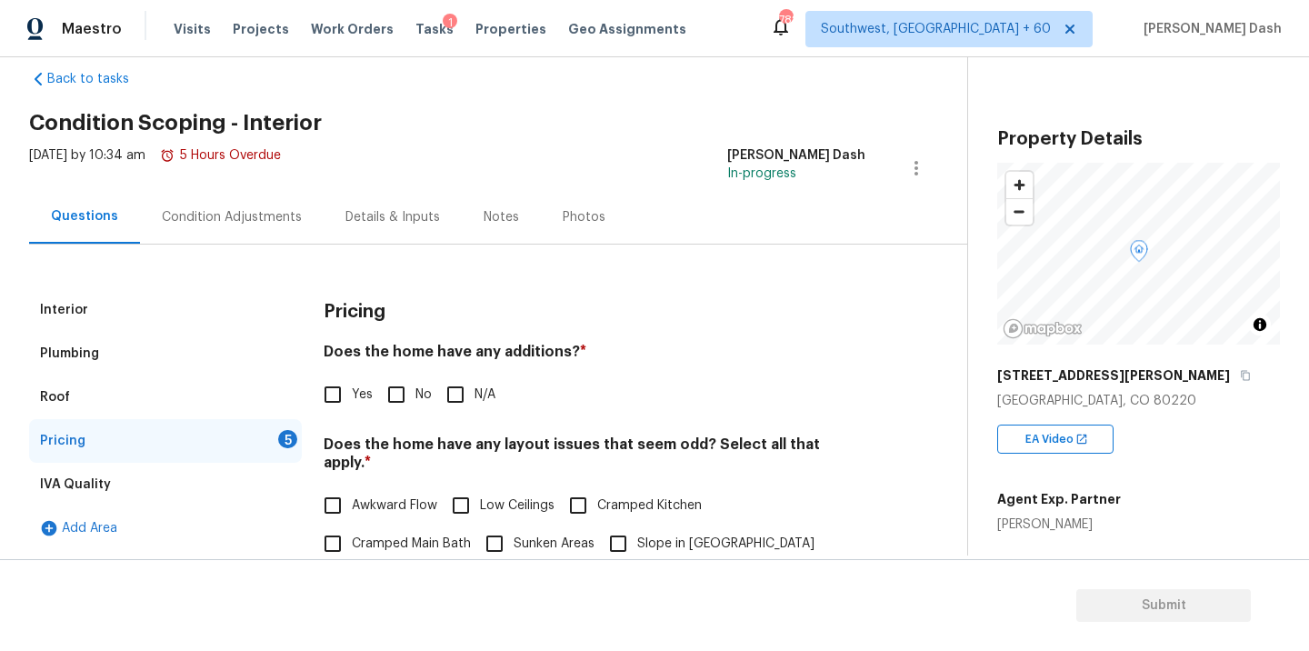
click at [394, 390] on input "No" at bounding box center [396, 394] width 38 height 38
checkbox input "true"
click at [234, 318] on div "Interior" at bounding box center [165, 310] width 273 height 44
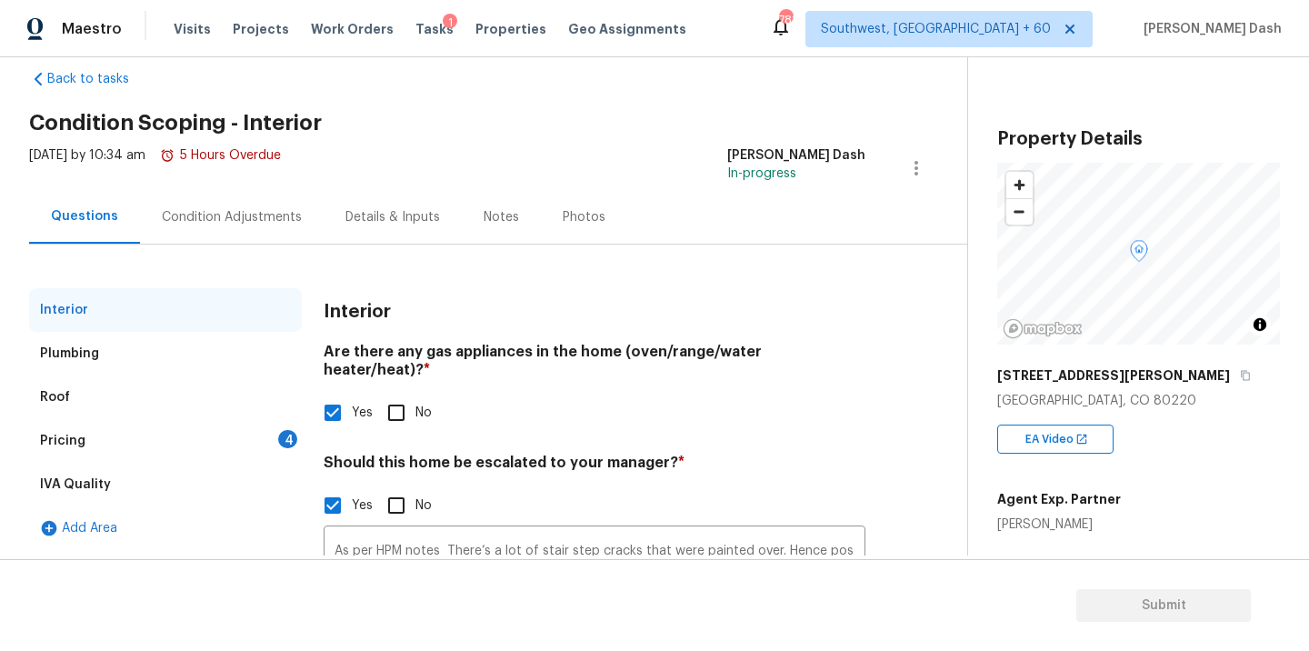
scroll to position [181, 0]
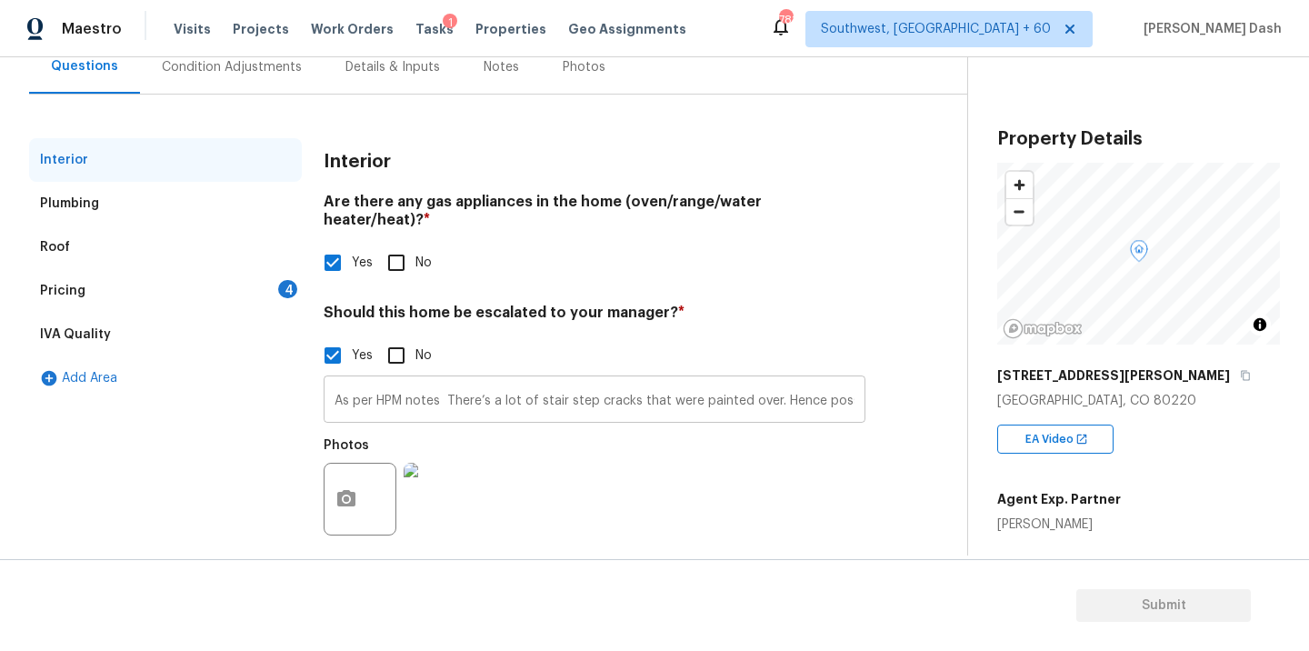
click at [726, 386] on input "As per HPM notes There’s a lot of stair step cracks that were painted over. Hen…" at bounding box center [595, 401] width 542 height 43
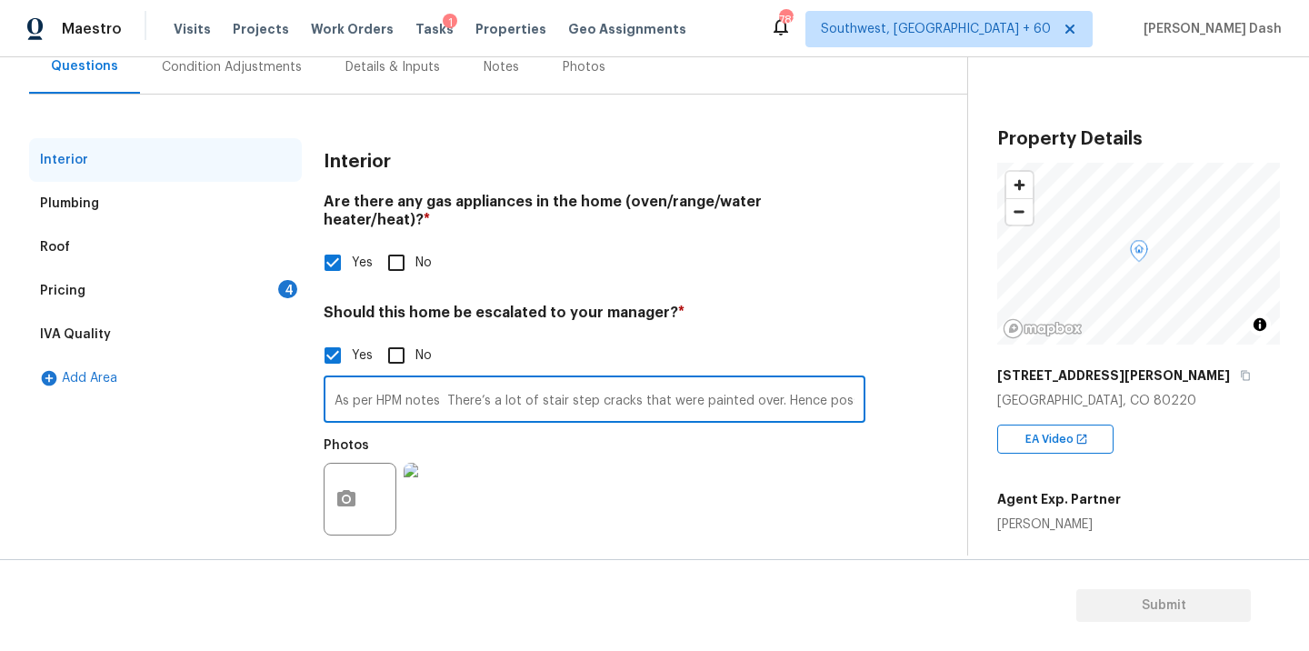
click at [771, 383] on input "As per HPM notes There’s a lot of stair step cracks that were painted over. Hen…" at bounding box center [595, 401] width 542 height 43
paste input "There’s a noticeable slope from the middle of the house to the front and back w…"
click at [783, 380] on input "As per HPM notes There’s a lot of stair step cracks that were painted over. The…" at bounding box center [595, 401] width 542 height 43
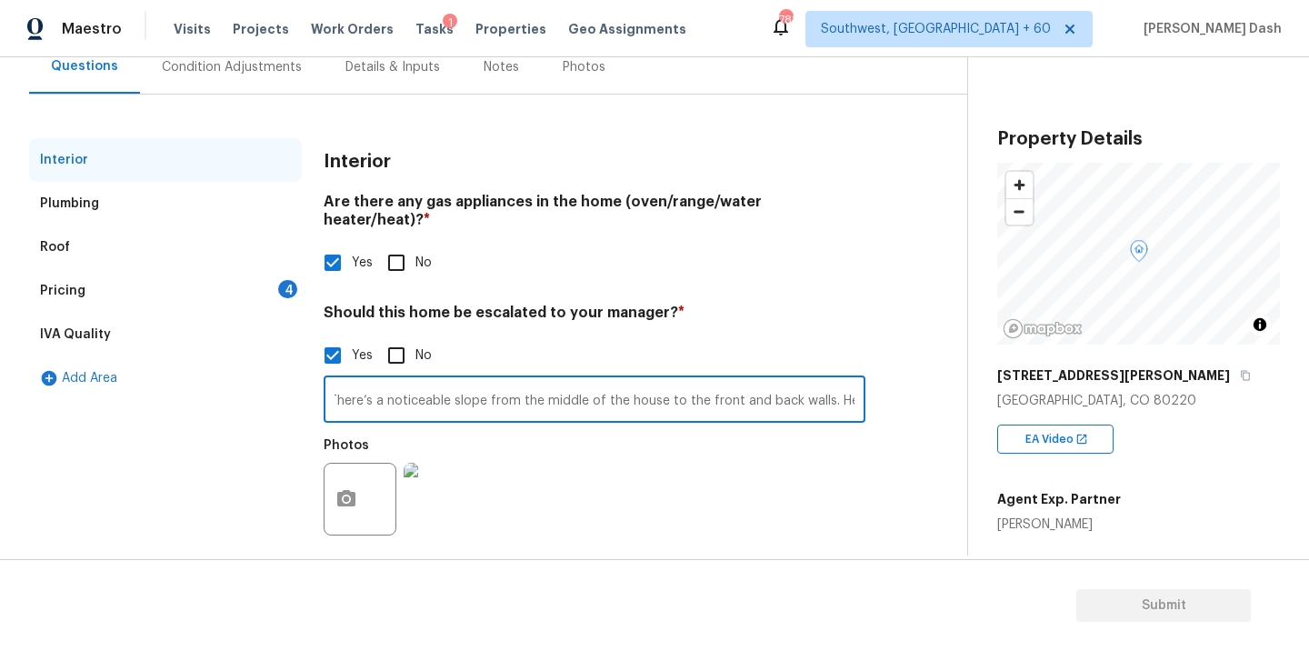
type input "As per HPM notes There’s a lot of stair step cracks that were painted over. The…"
click at [606, 445] on div "Photos" at bounding box center [595, 487] width 542 height 118
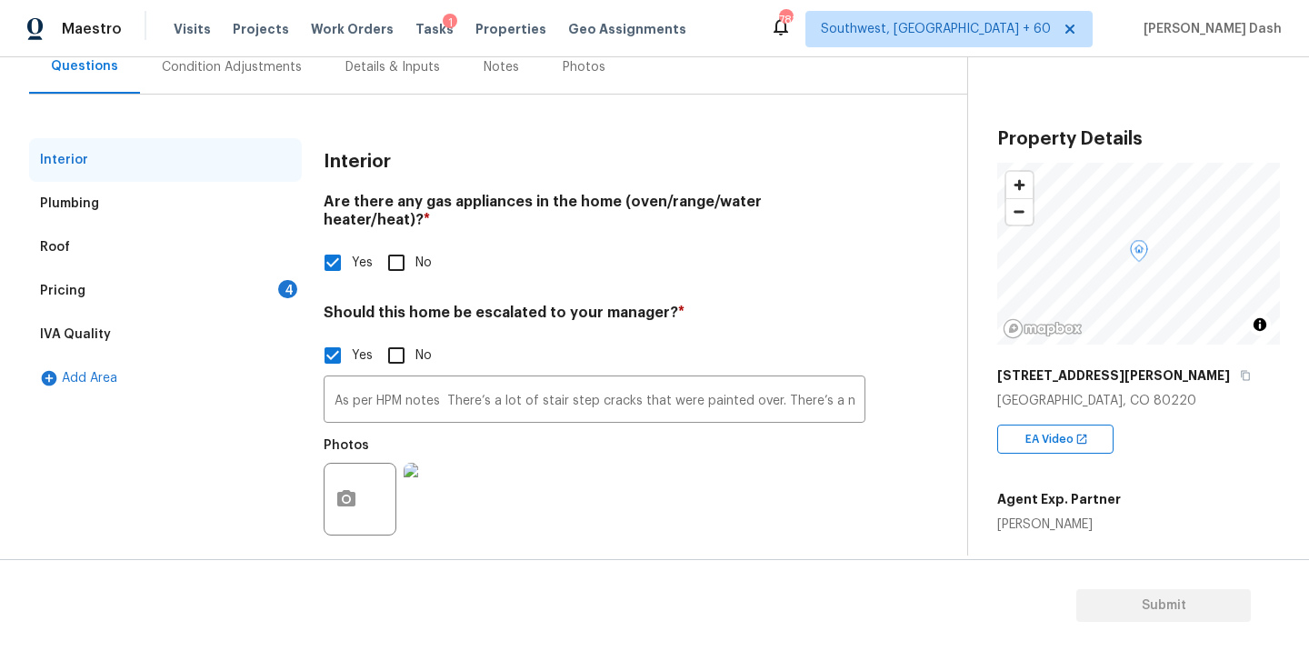
click at [259, 287] on div "Pricing 4" at bounding box center [165, 291] width 273 height 44
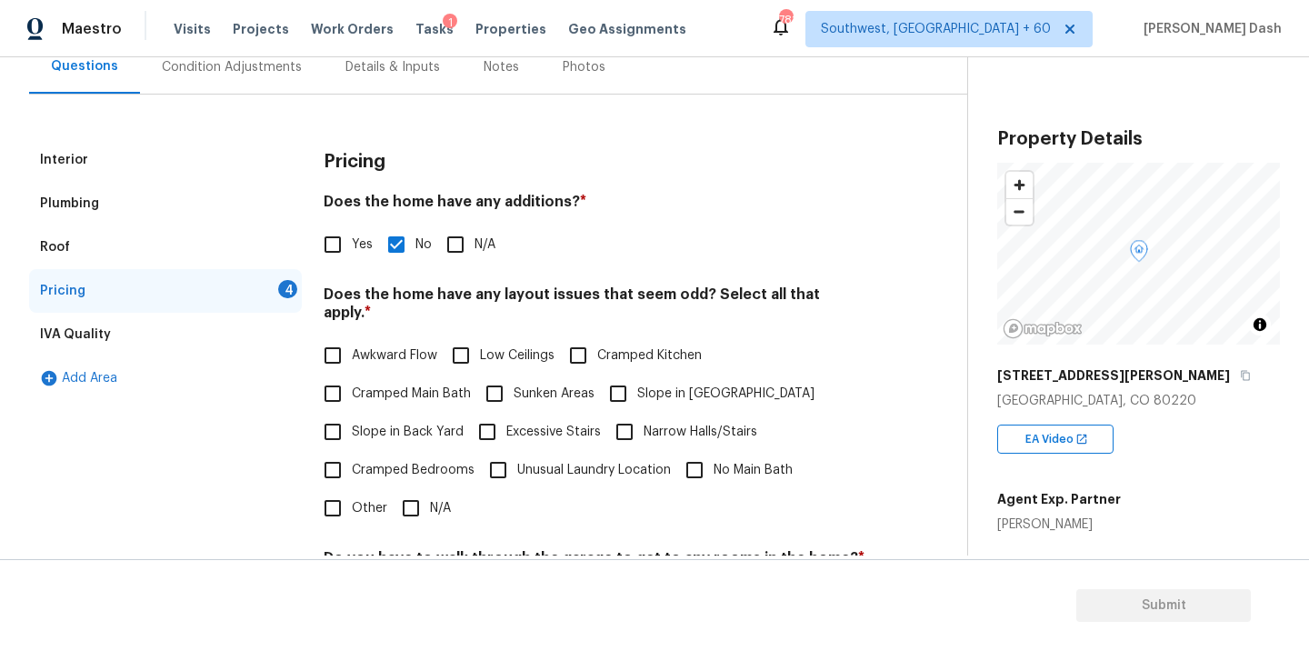
click at [408, 489] on input "N/A" at bounding box center [411, 508] width 38 height 38
checkbox input "true"
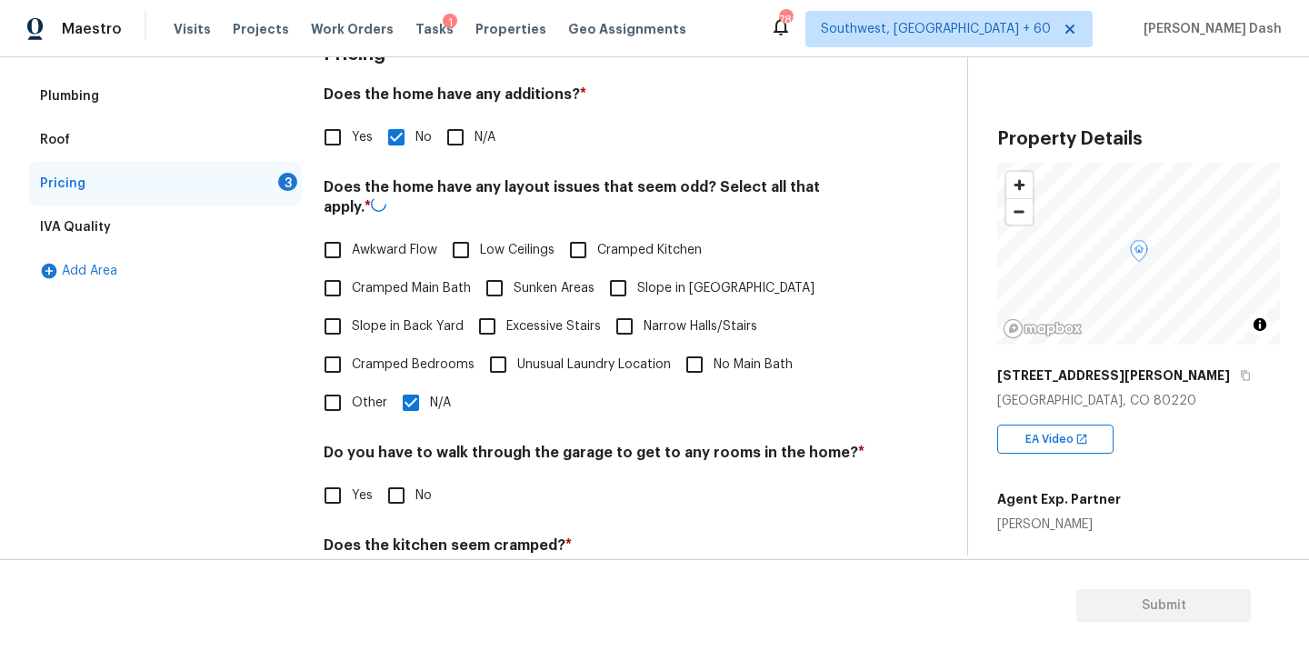
scroll to position [353, 0]
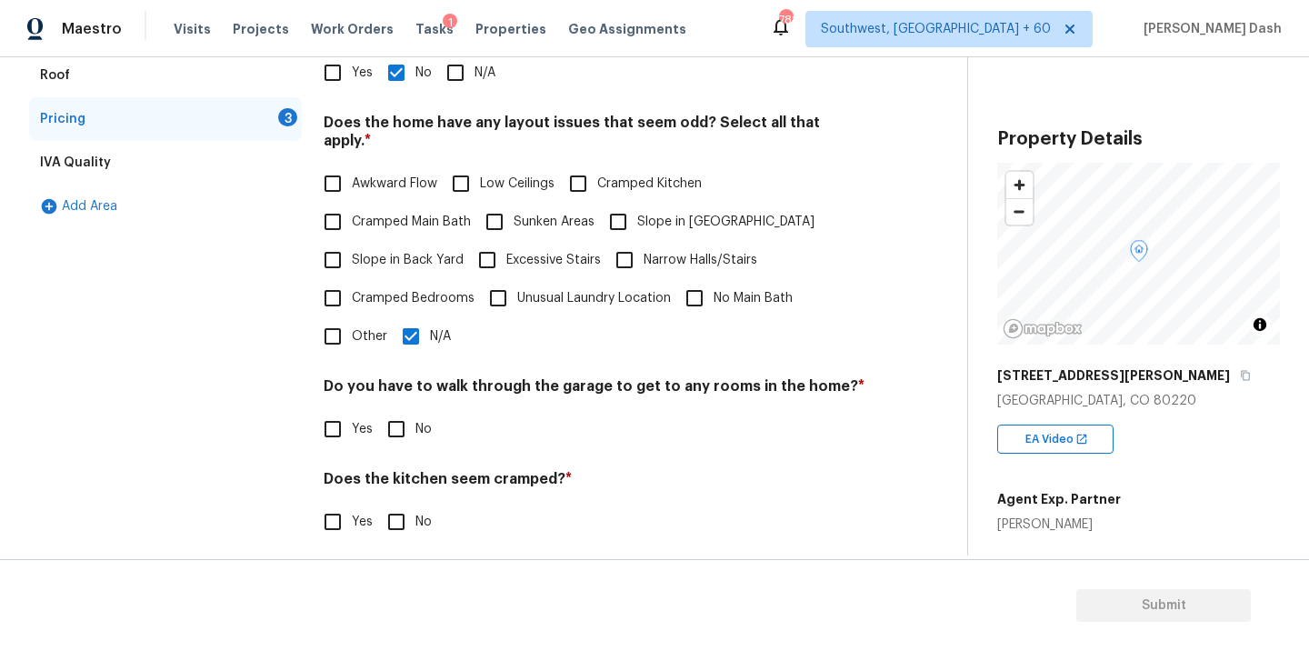
click at [390, 427] on input "No" at bounding box center [396, 429] width 38 height 38
checkbox input "true"
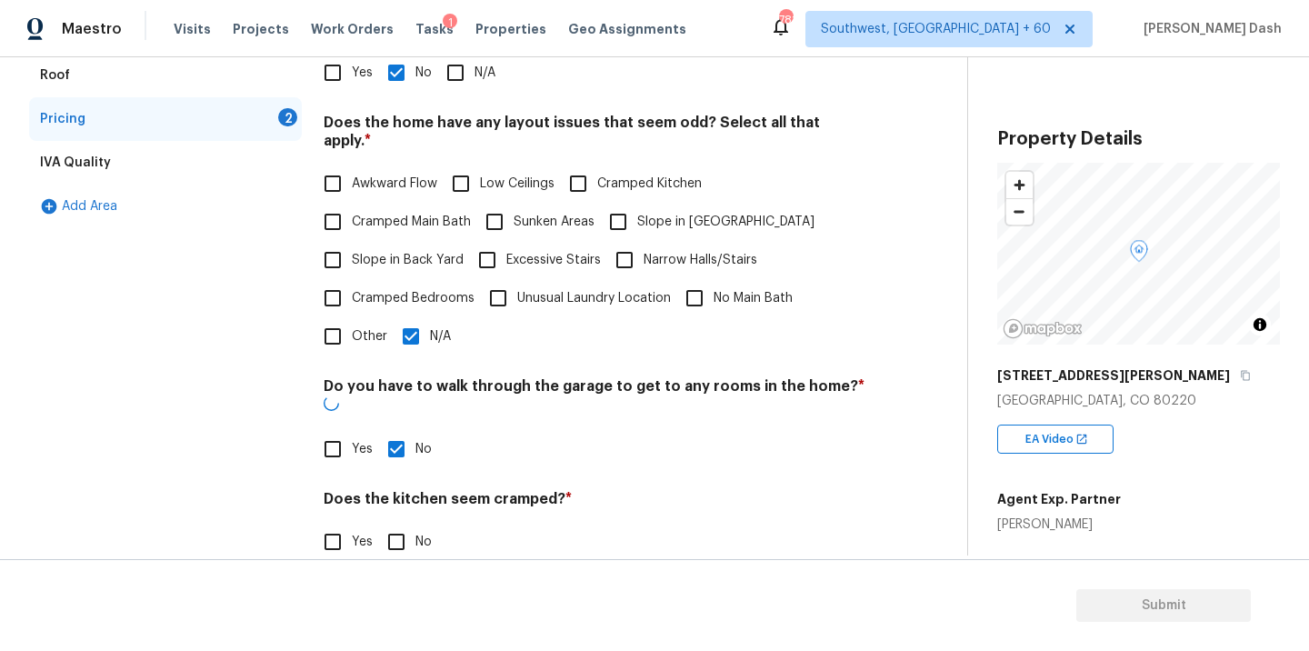
click at [391, 523] on input "No" at bounding box center [396, 542] width 38 height 38
checkbox input "true"
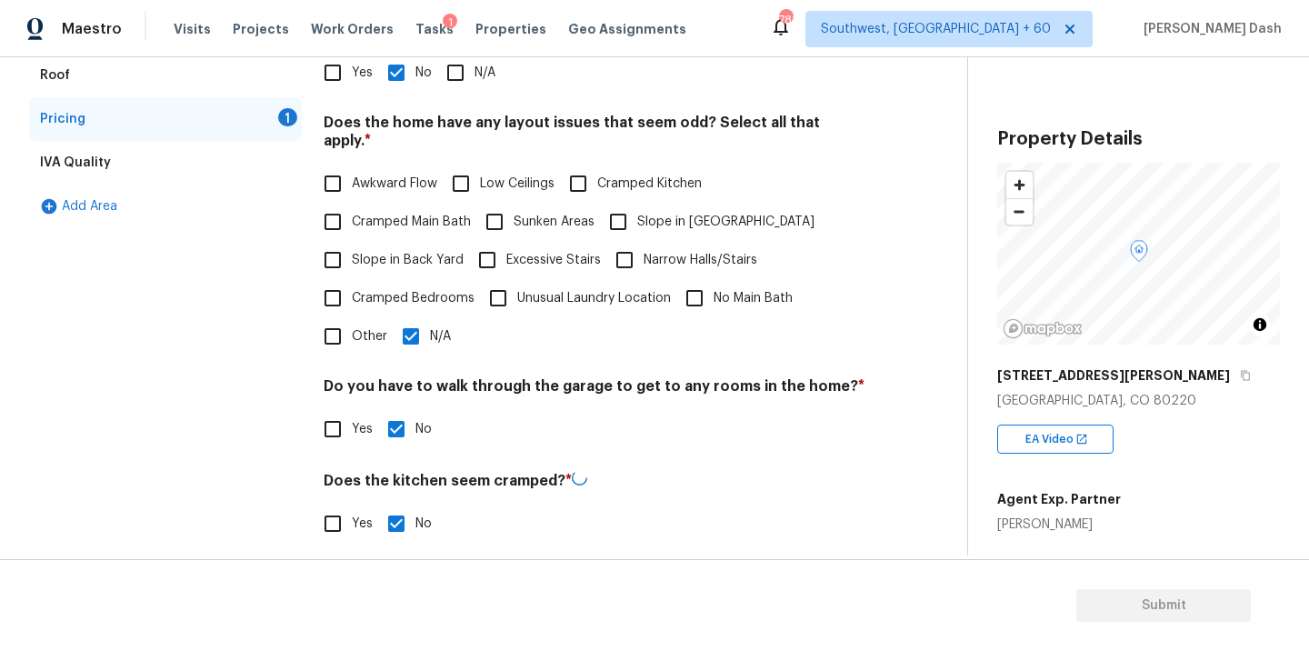
scroll to position [440, 0]
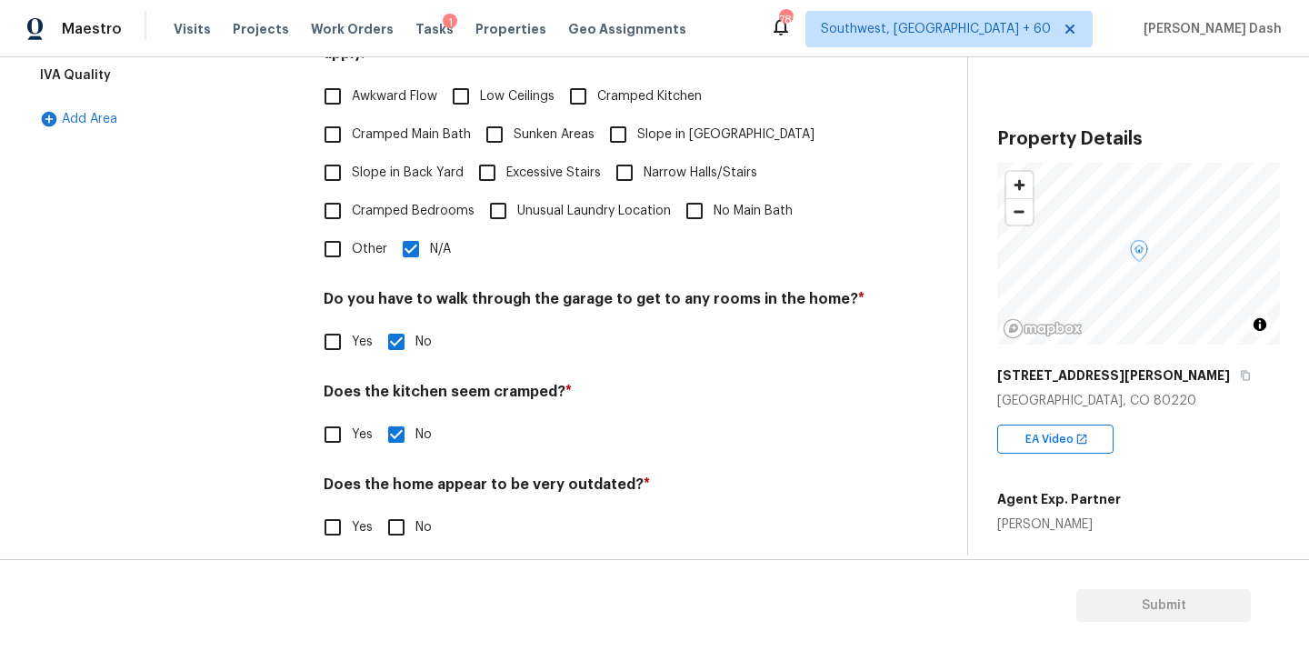
click at [393, 479] on h4 "Does the home appear to be very outdated? *" at bounding box center [595, 487] width 542 height 25
click at [387, 508] on input "No" at bounding box center [396, 527] width 38 height 38
checkbox input "true"
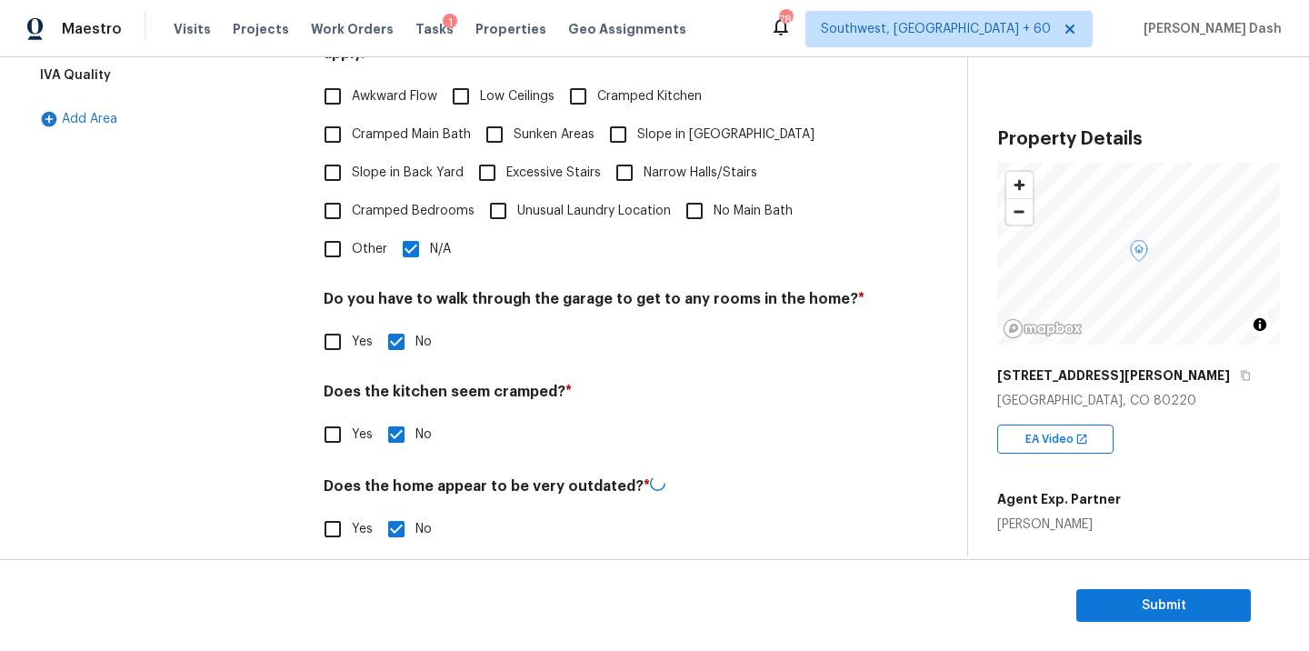
click at [230, 416] on div "Interior Plumbing Roof Pricing IVA Quality Add Area" at bounding box center [165, 224] width 273 height 691
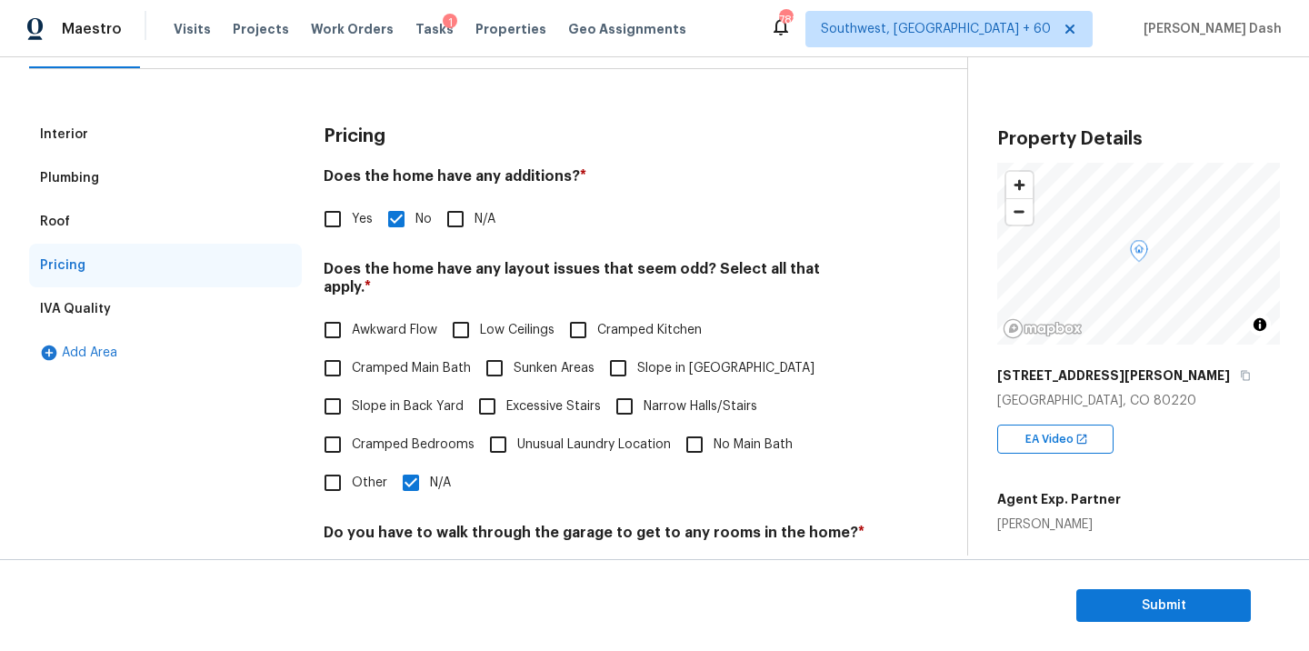
scroll to position [0, 0]
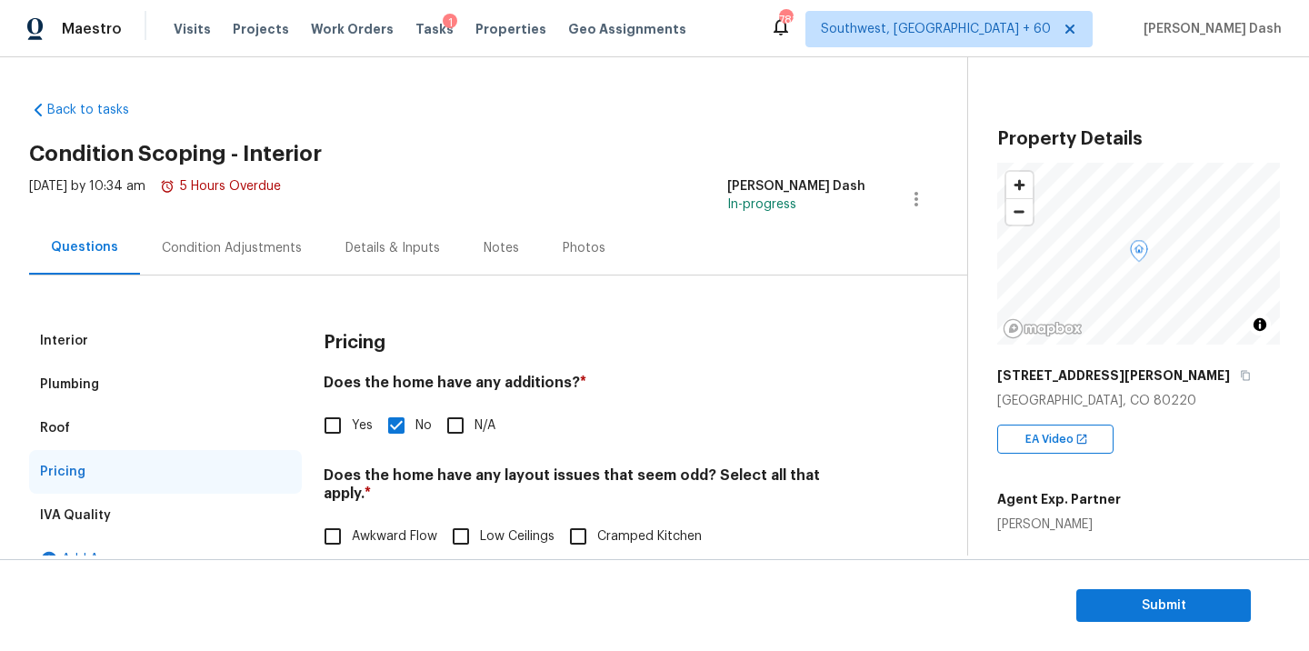
click at [231, 252] on div "Condition Adjustments" at bounding box center [232, 248] width 140 height 18
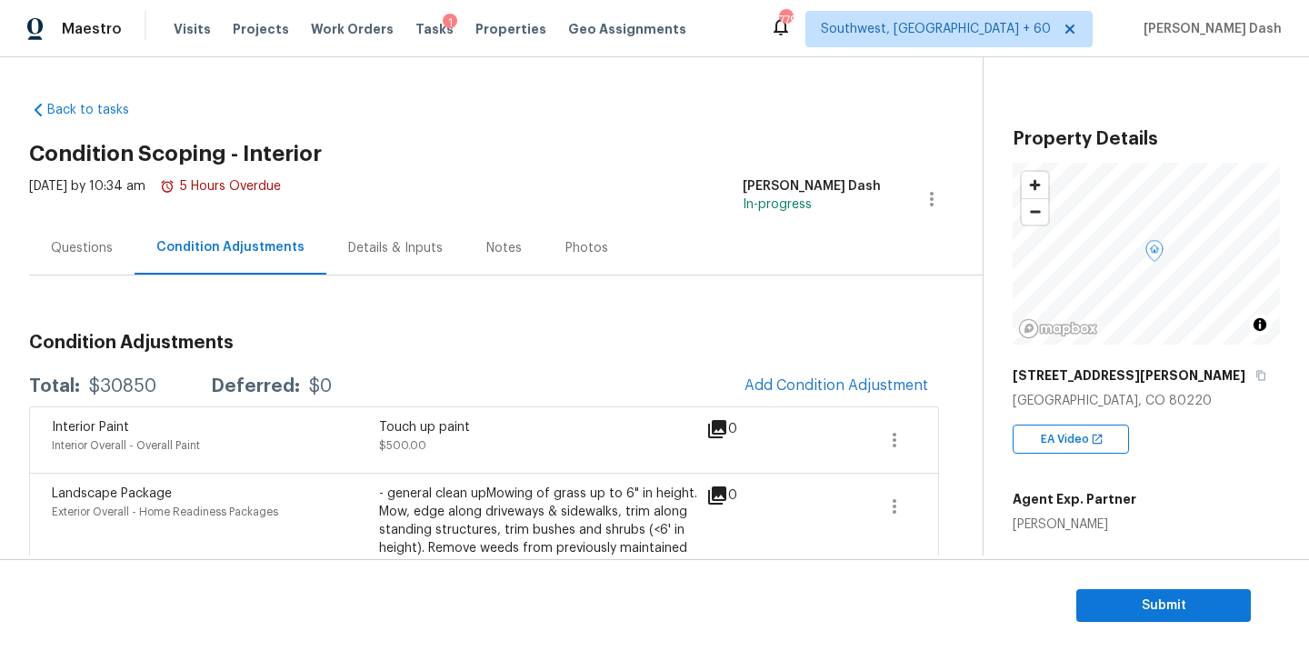
click at [90, 254] on div "Questions" at bounding box center [82, 248] width 62 height 18
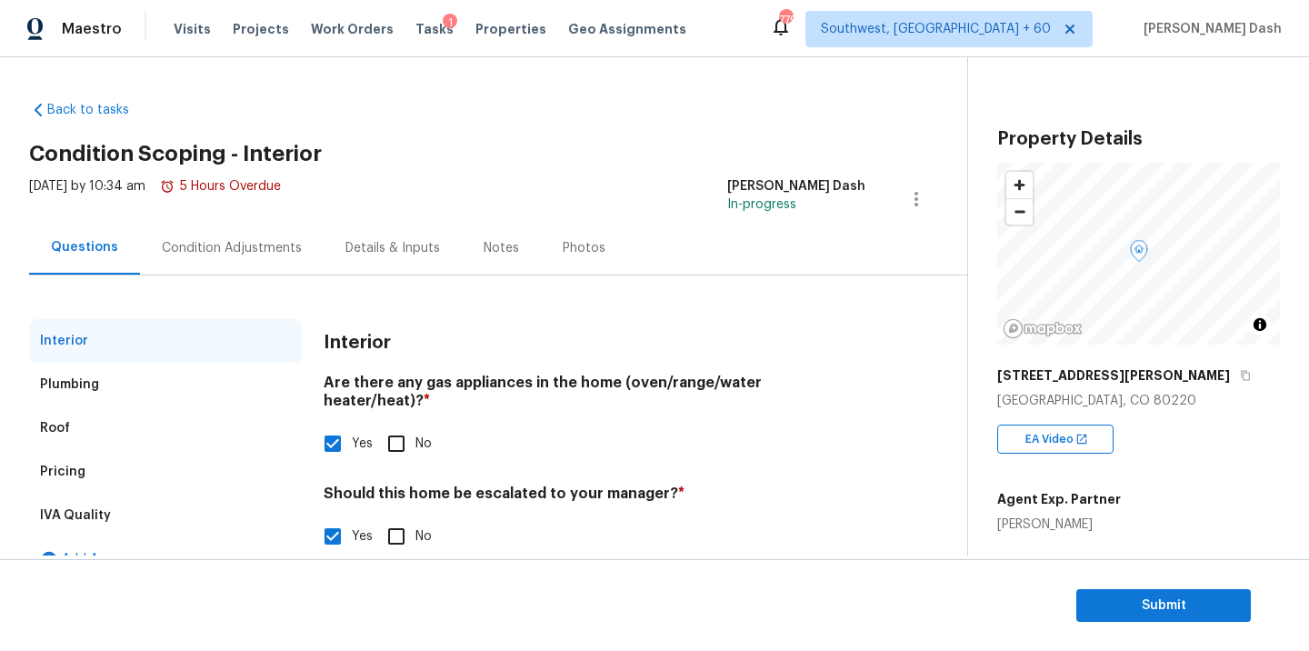
scroll to position [136, 0]
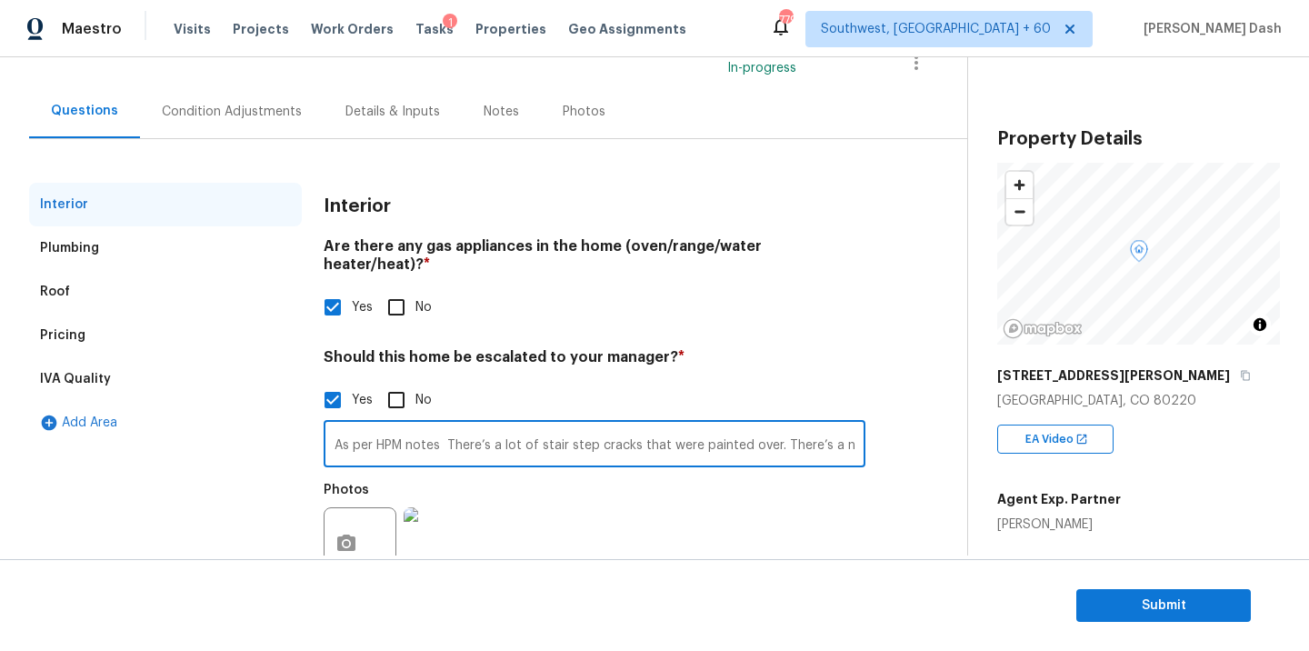
click at [616, 432] on input "As per HPM notes There’s a lot of stair step cracks that were painted over. The…" at bounding box center [595, 445] width 542 height 43
click at [671, 428] on input "As per HPM notes There’s a lot of stair step cracks that were painted over. The…" at bounding box center [595, 445] width 542 height 43
type input "As per HPM notes There’s a lot of stair step cracks that were painted over(1.09…"
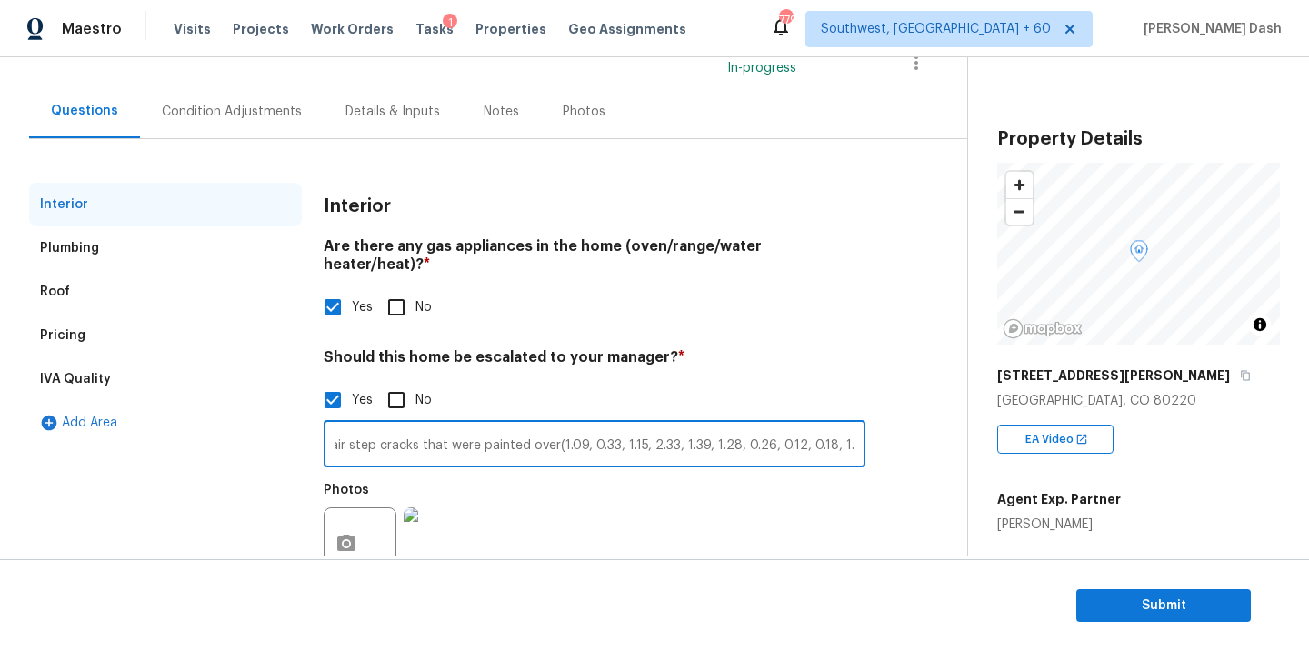
click at [735, 288] on div "Yes No" at bounding box center [595, 307] width 542 height 38
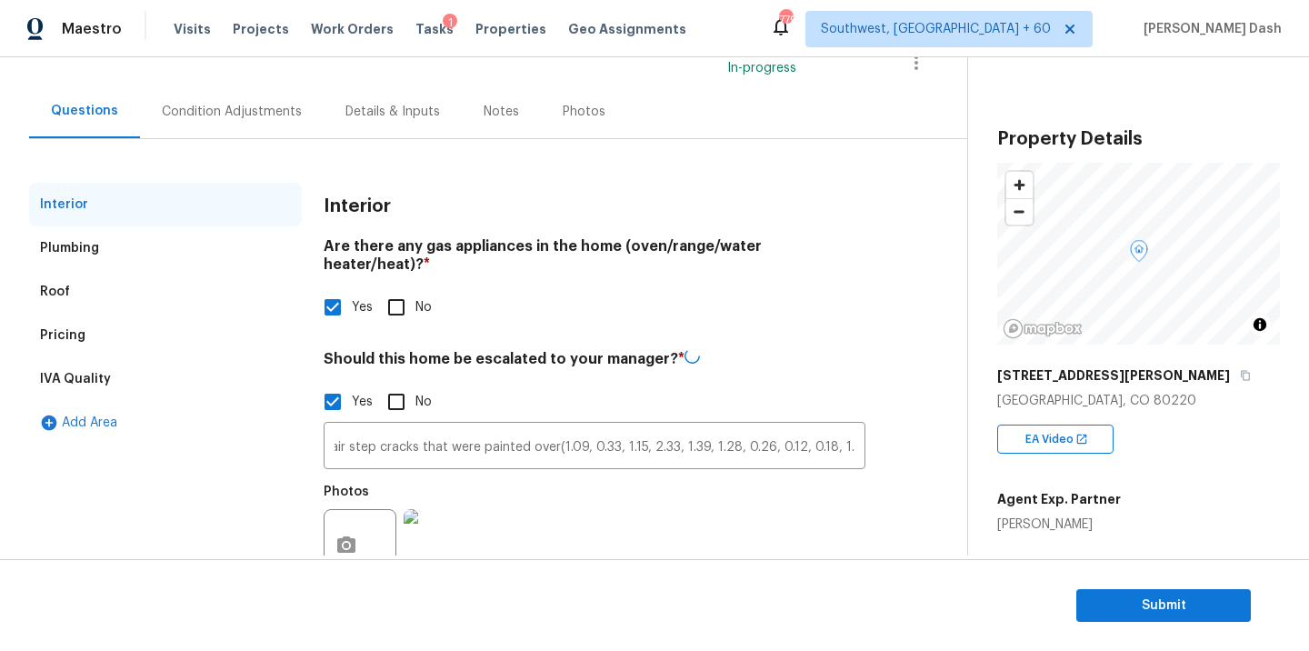
scroll to position [0, 0]
click at [104, 334] on div "Pricing" at bounding box center [165, 336] width 273 height 44
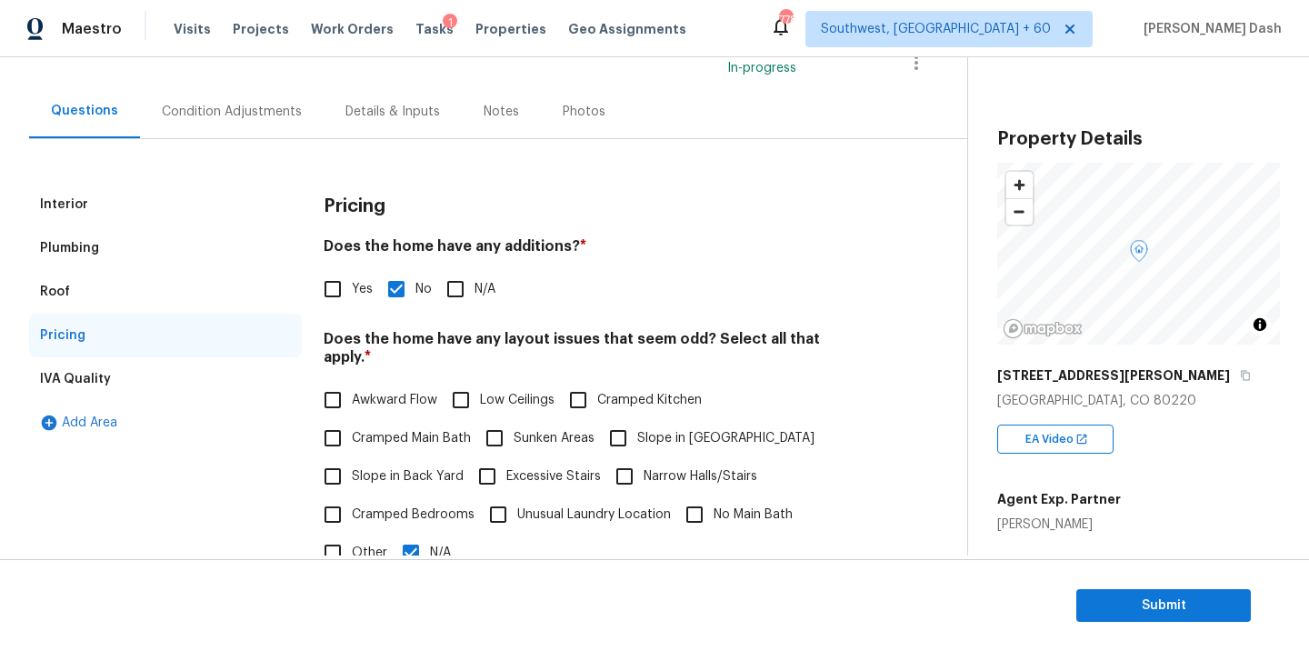
click at [341, 298] on input "Yes" at bounding box center [333, 289] width 38 height 38
checkbox input "true"
checkbox input "false"
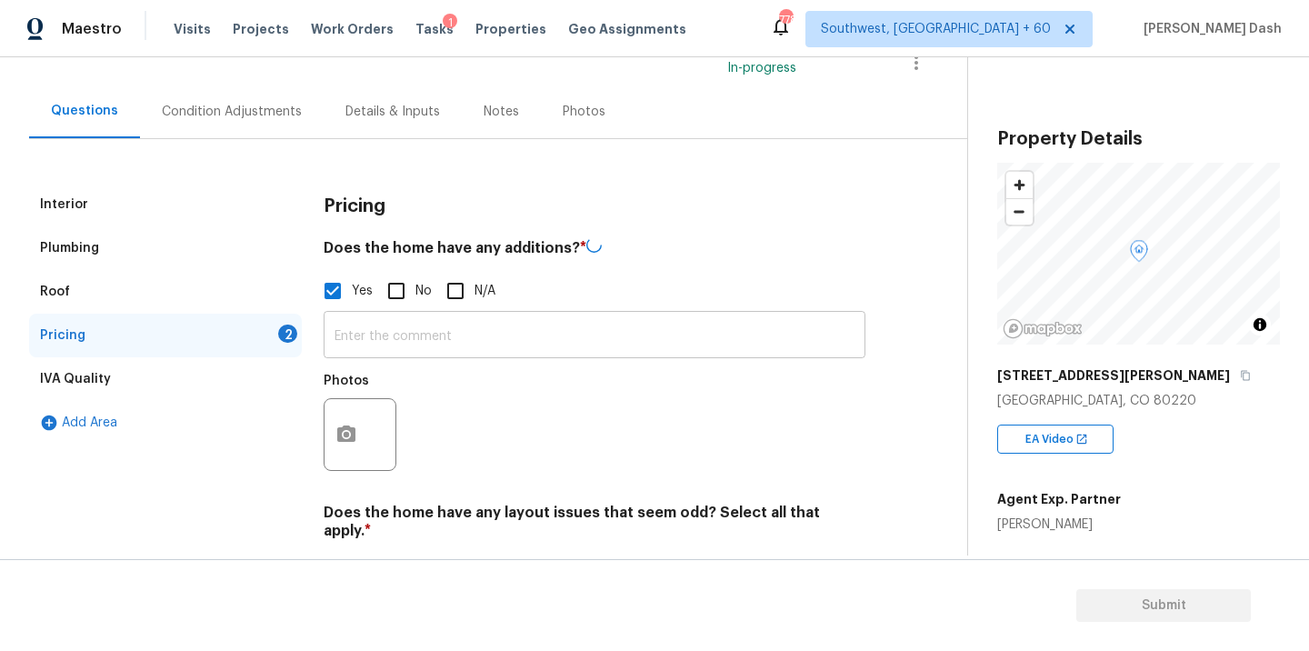
click at [406, 348] on input "text" at bounding box center [595, 336] width 542 height 43
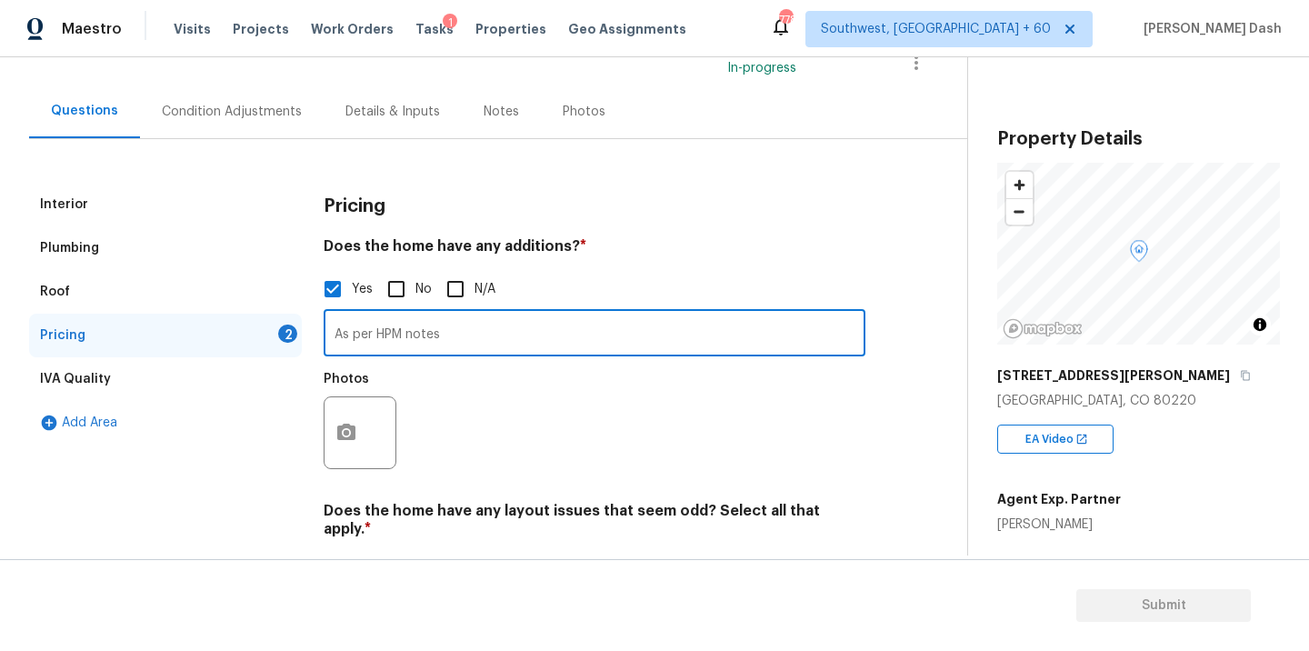
paste input "Basement was recently finished. Will need to make sure it was permitted"
type input "As per HPM notes Basement was recently finished. Will need to make sure it was …"
click at [336, 439] on icon "button" at bounding box center [346, 433] width 22 height 22
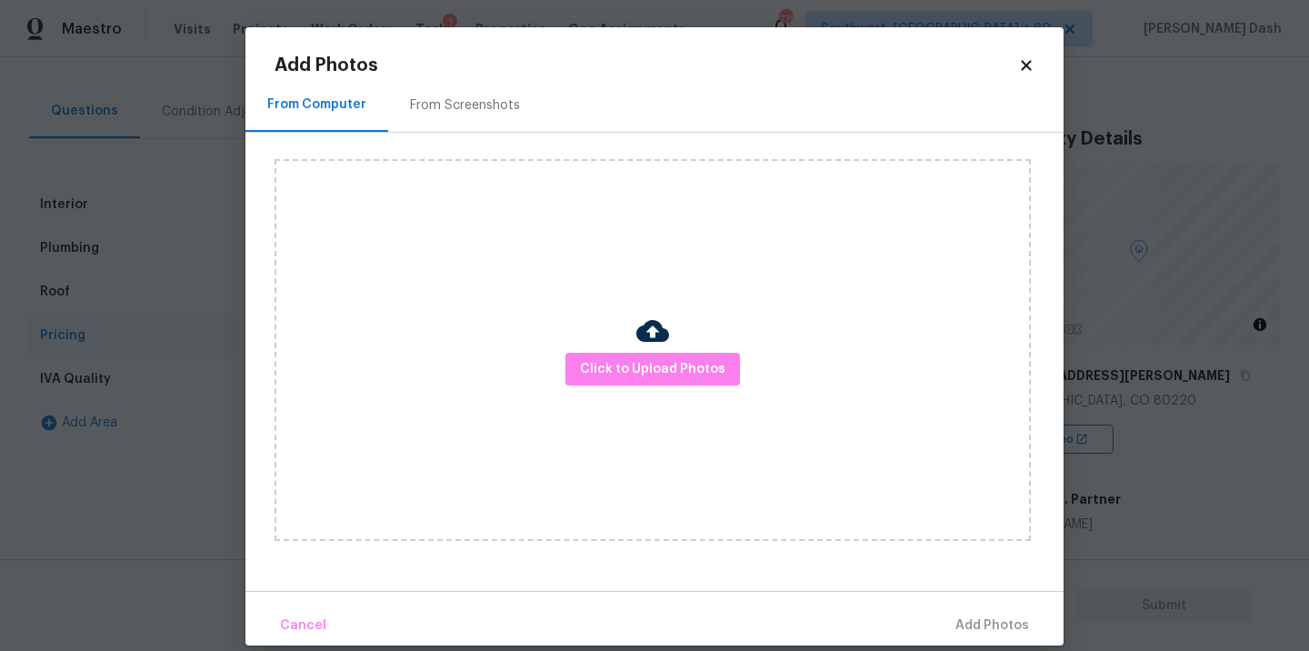
scroll to position [0, 0]
click at [627, 359] on span "Click to Upload Photos" at bounding box center [652, 369] width 145 height 23
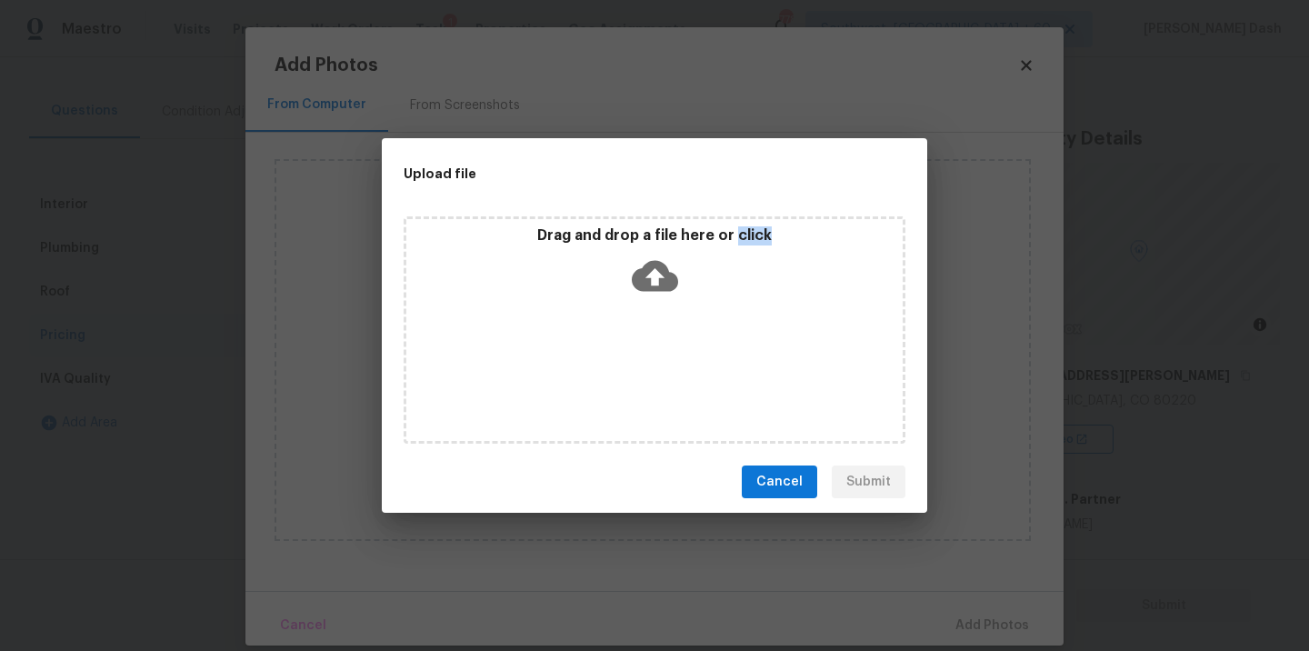
click at [627, 359] on div "Drag and drop a file here or click" at bounding box center [655, 329] width 502 height 227
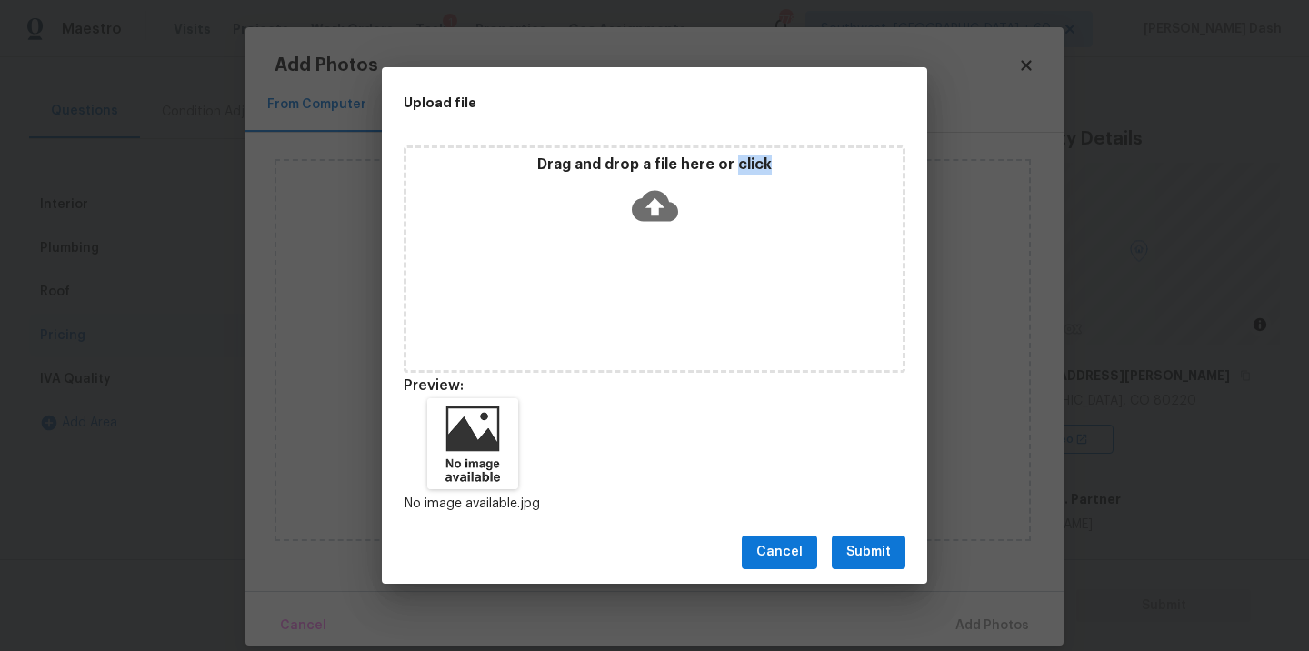
click at [860, 550] on span "Submit" at bounding box center [868, 552] width 45 height 23
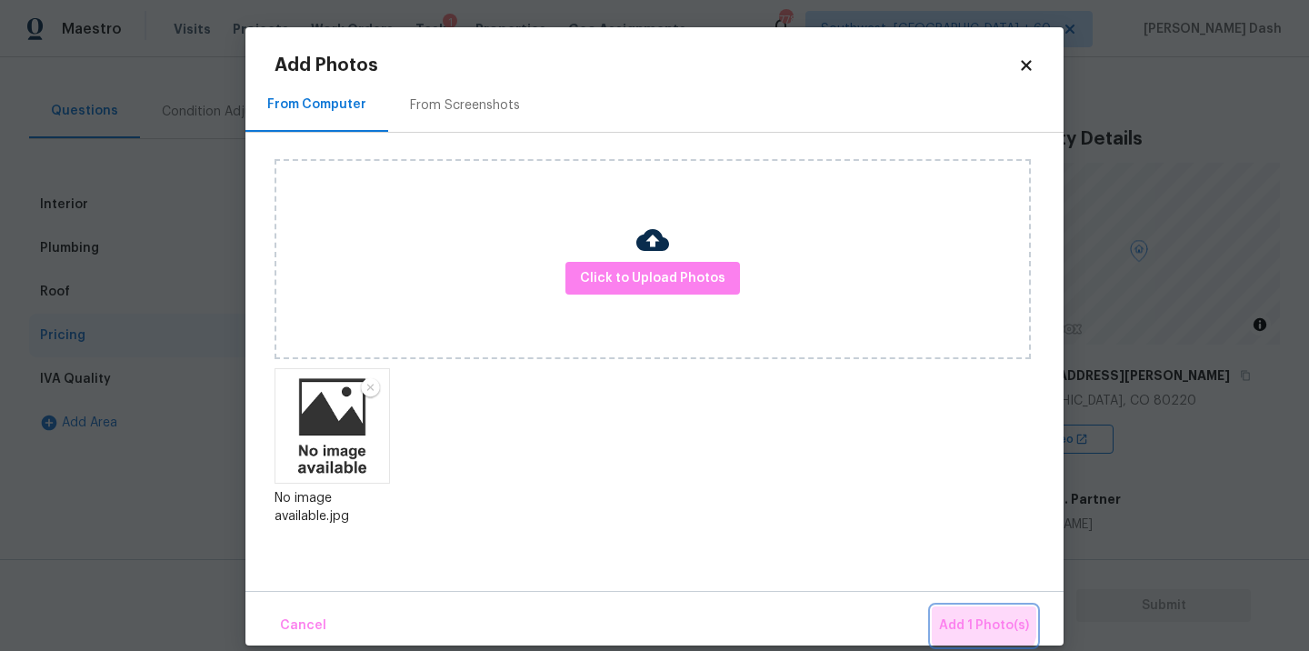
click at [962, 616] on span "Add 1 Photo(s)" at bounding box center [984, 625] width 90 height 23
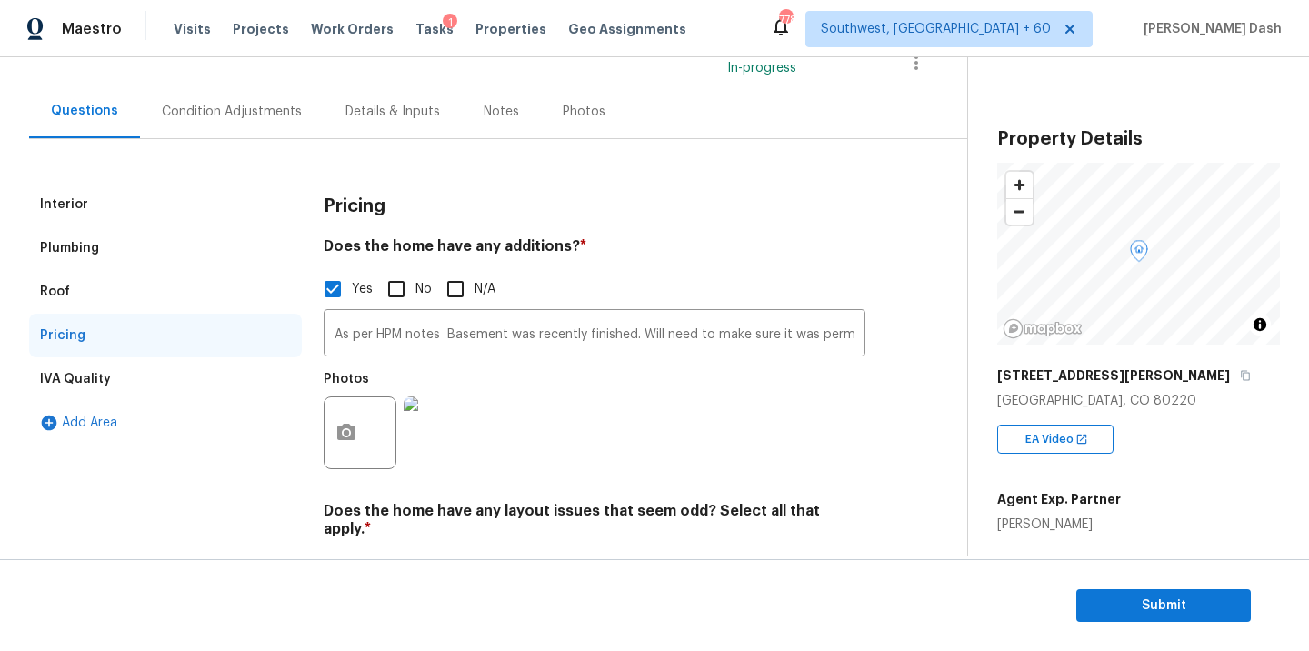
click at [119, 213] on div "Interior" at bounding box center [165, 205] width 273 height 44
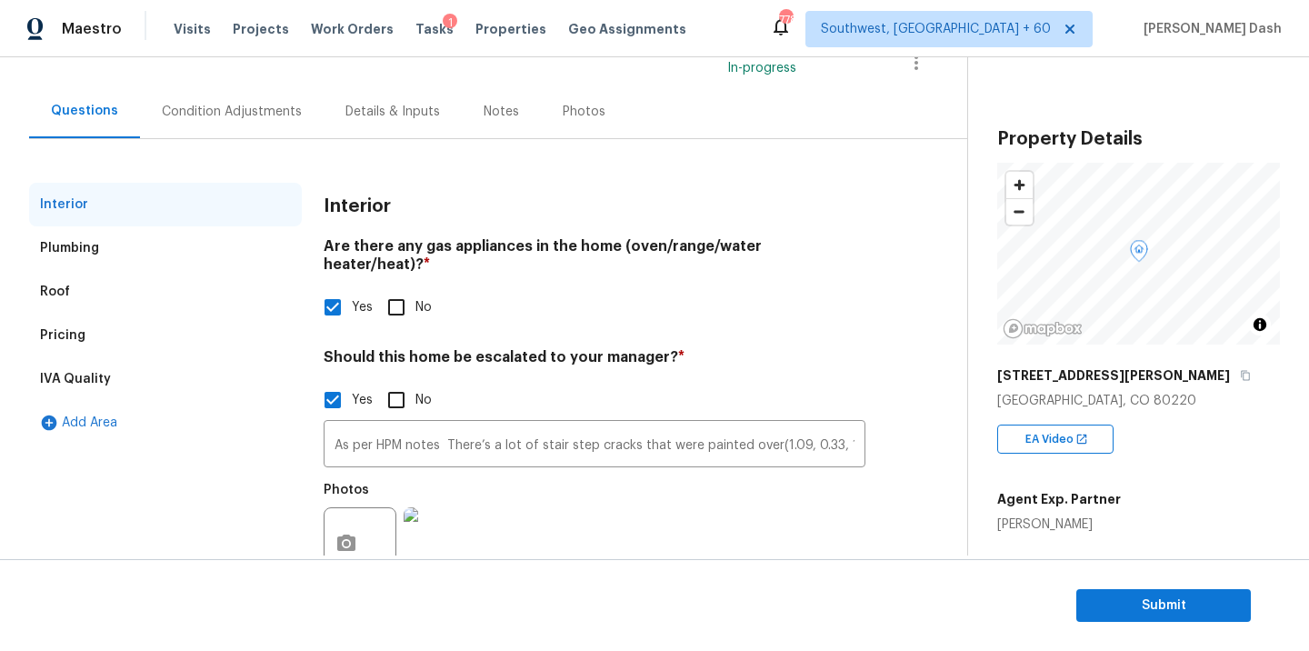
scroll to position [181, 0]
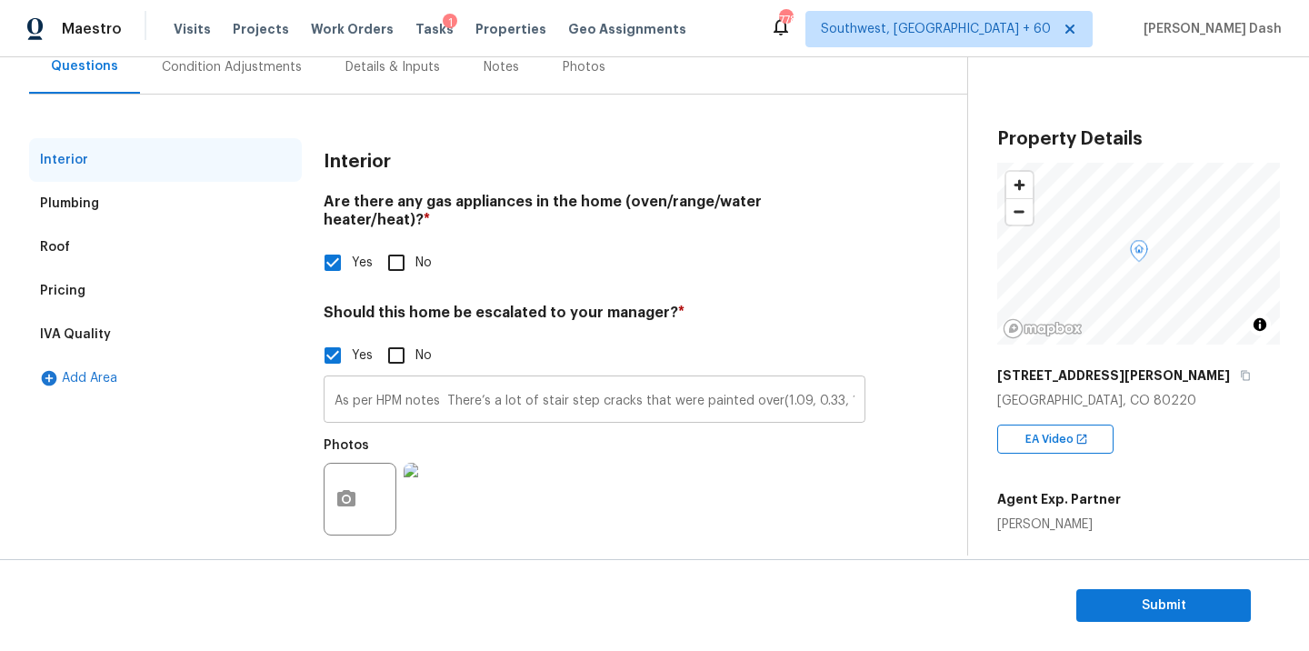
click at [673, 388] on input "As per HPM notes There’s a lot of stair step cracks that were painted over(1.09…" at bounding box center [595, 401] width 542 height 43
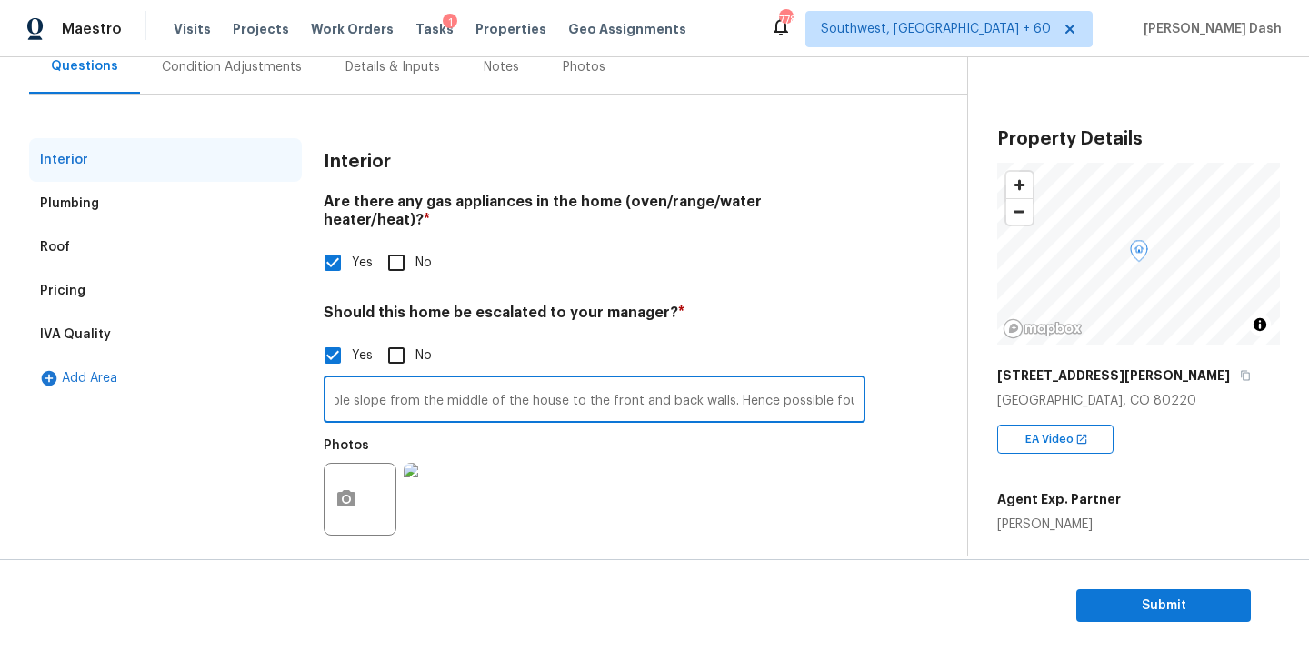
scroll to position [0, 934]
click at [857, 386] on input "As per HPM notes There’s a lot of stair step cracks that were painted over(1.09…" at bounding box center [595, 401] width 542 height 43
paste input "This is a fresh flip. Looks like setters added a bedroom and bathrooms to basem…"
type input "As per HPM notes There’s a lot of stair step cracks that were painted over(1.09…"
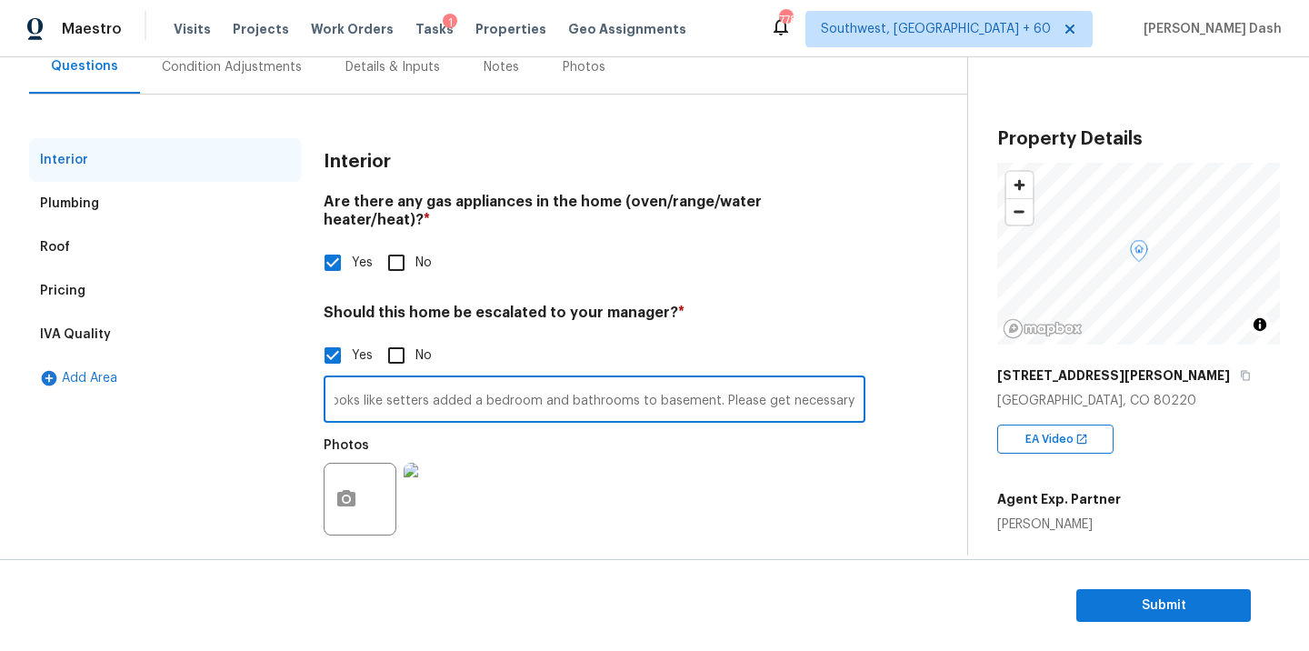
click at [882, 527] on div "Interior Plumbing Roof Pricing IVA Quality Add Area Interior Are there any gas …" at bounding box center [476, 353] width 894 height 430
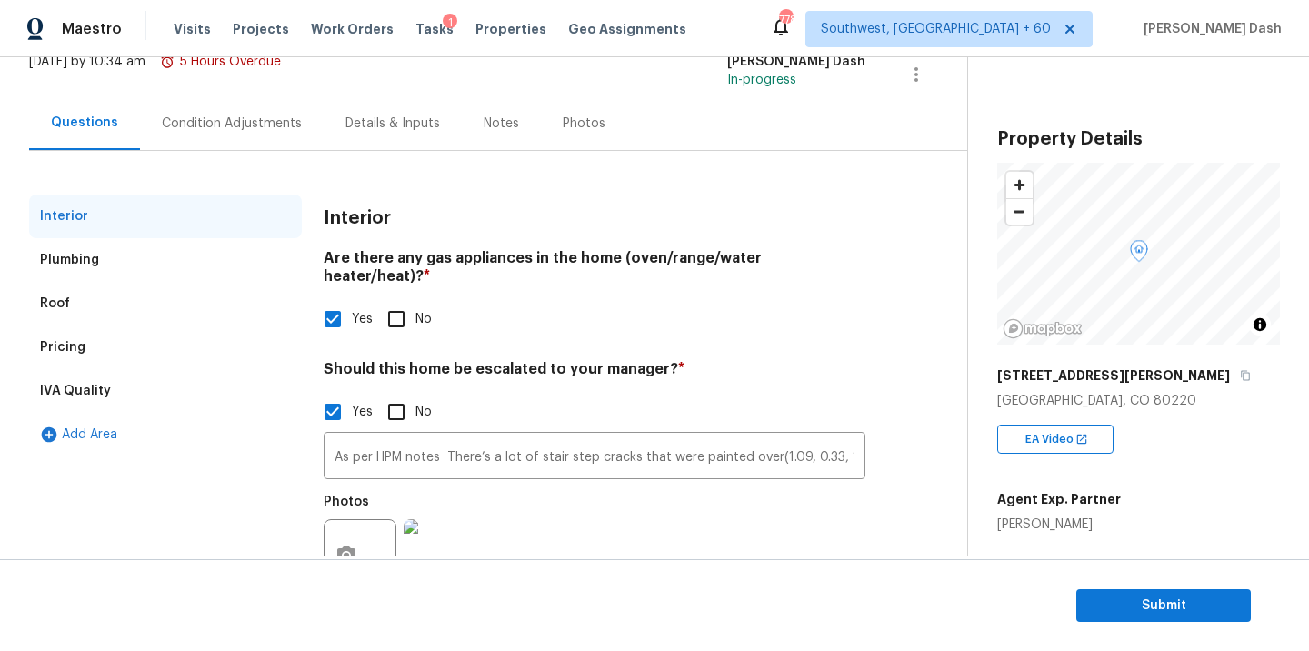
scroll to position [114, 0]
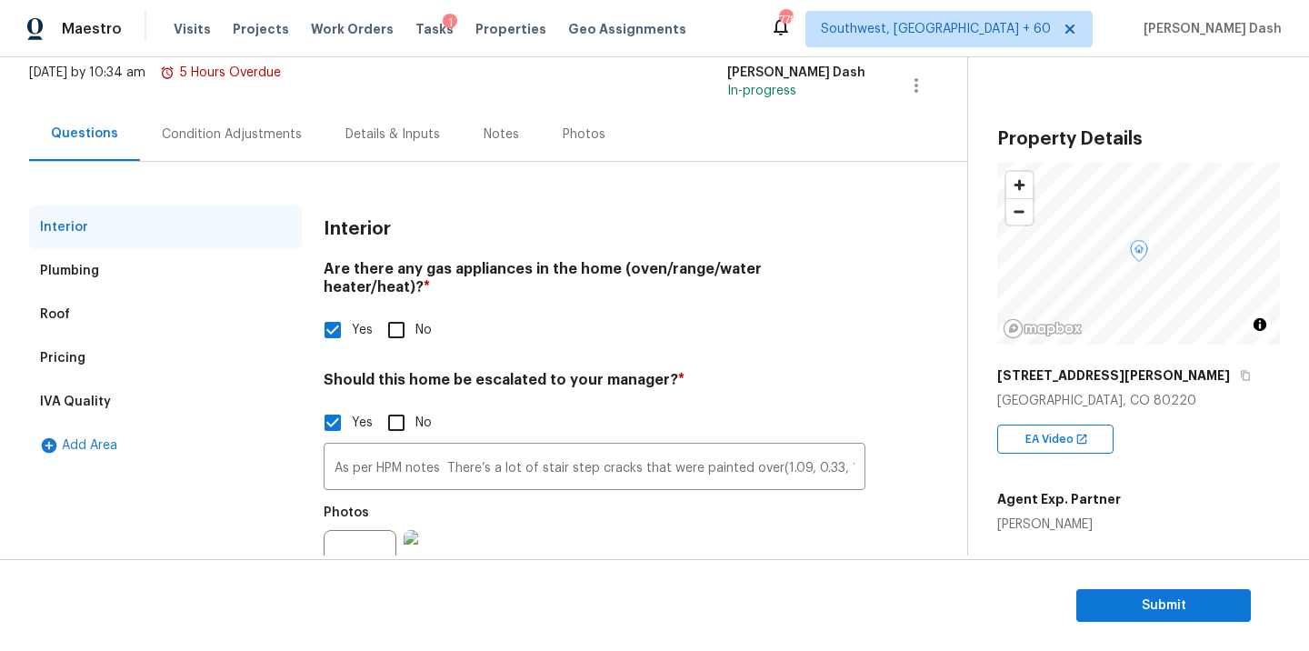
click at [256, 148] on div "Condition Adjustments" at bounding box center [232, 134] width 184 height 54
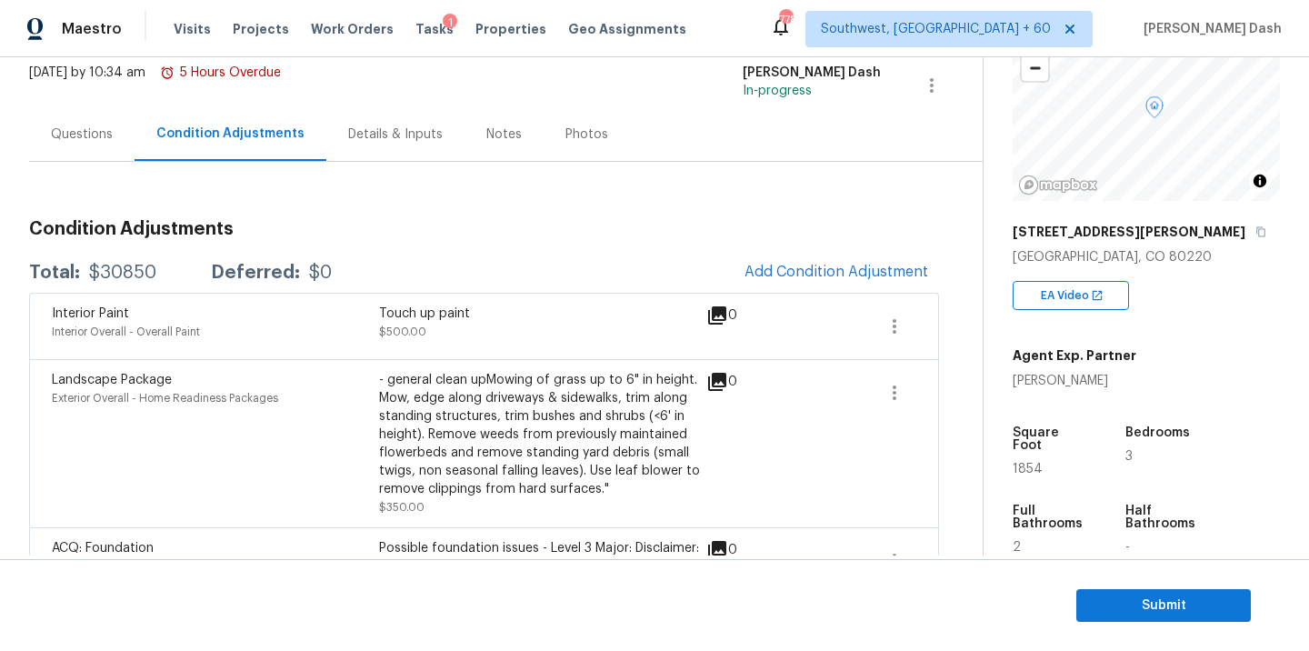
scroll to position [145, 0]
click at [862, 280] on button "Add Condition Adjustment" at bounding box center [835, 272] width 205 height 38
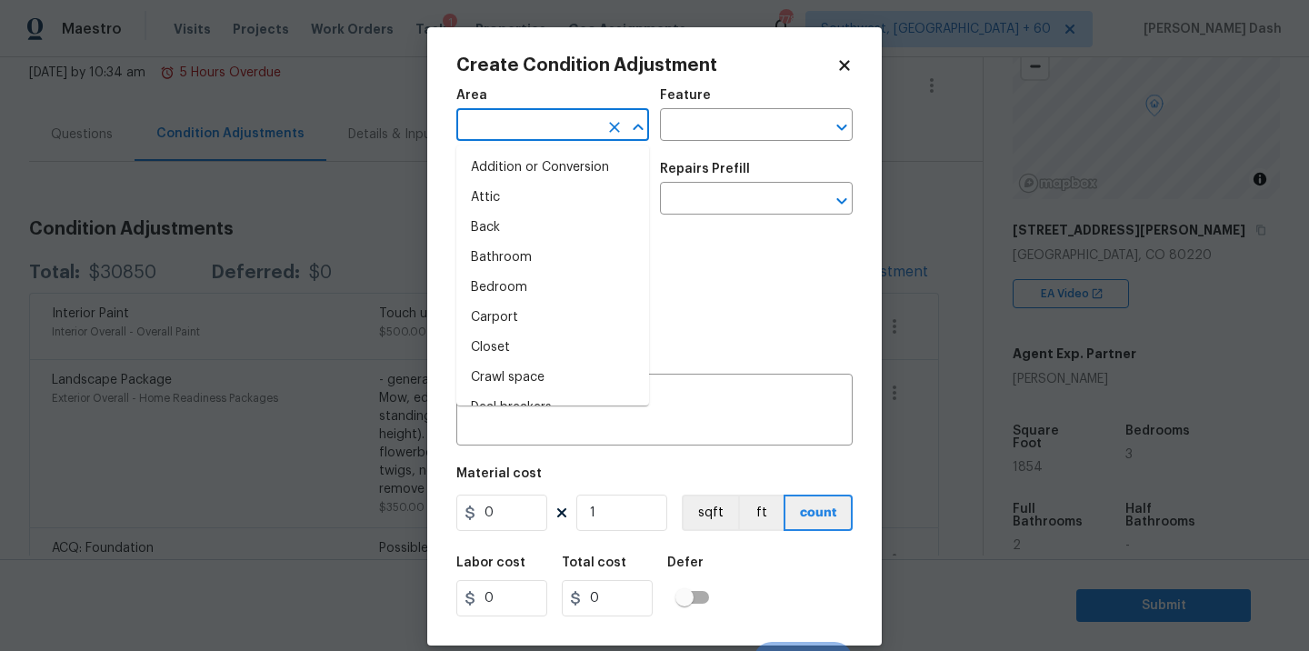
click at [563, 136] on input "text" at bounding box center [527, 127] width 142 height 28
click at [531, 284] on li "Interior Overall" at bounding box center [552, 288] width 193 height 30
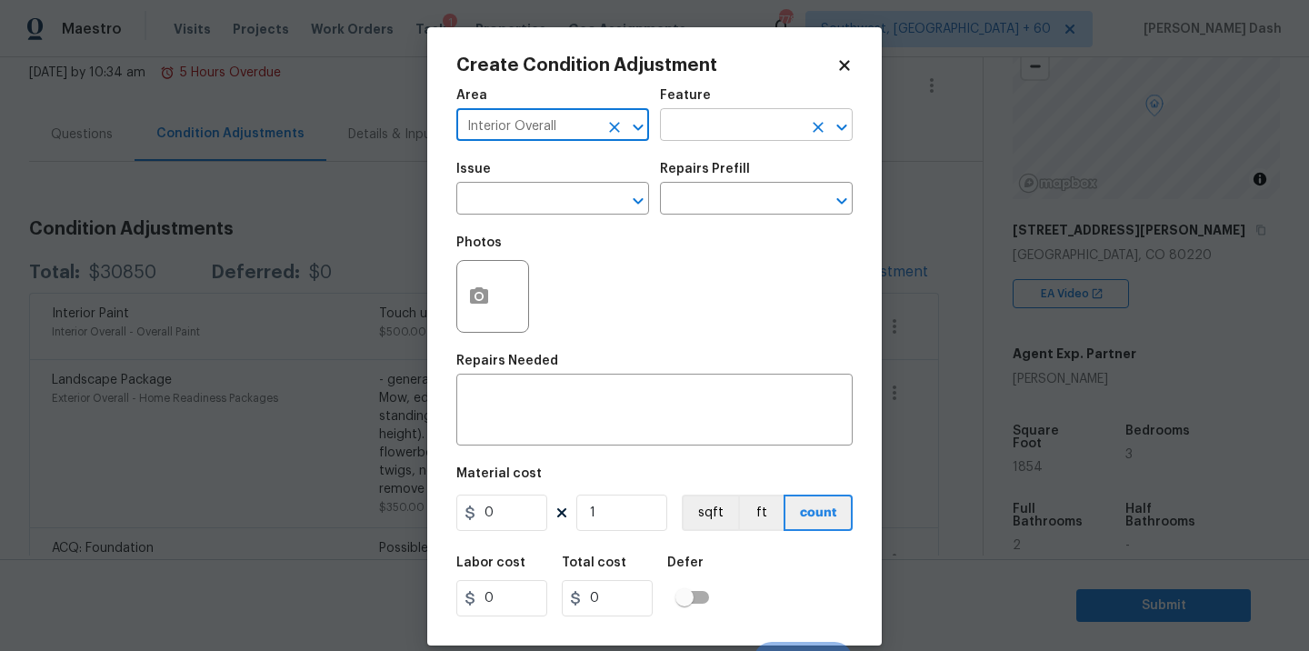
type input "Interior Overall"
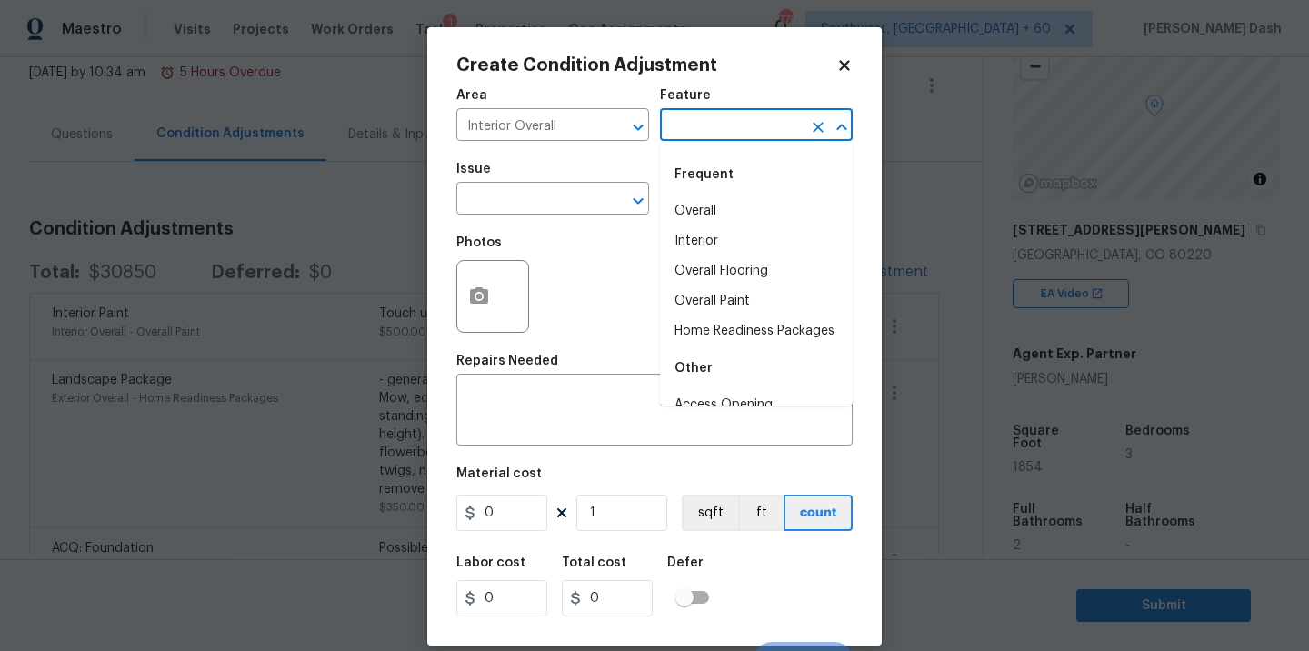
click at [732, 123] on input "text" at bounding box center [731, 127] width 142 height 28
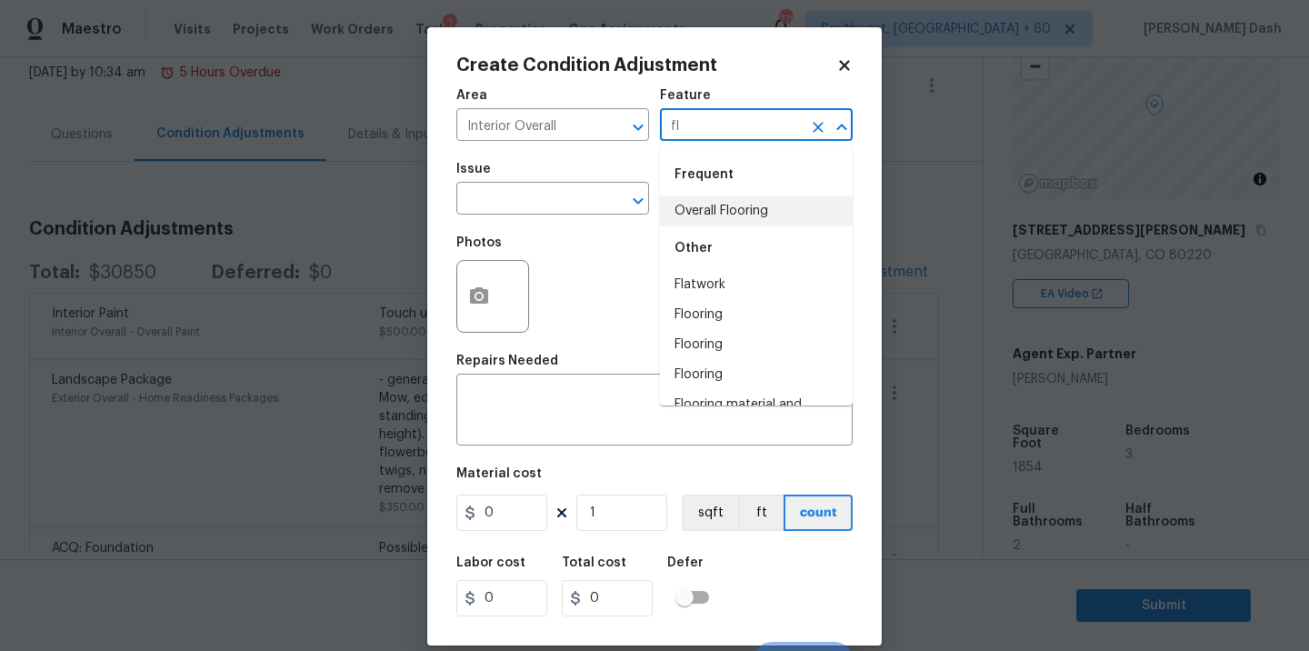
click at [700, 211] on li "Overall Flooring" at bounding box center [756, 211] width 193 height 30
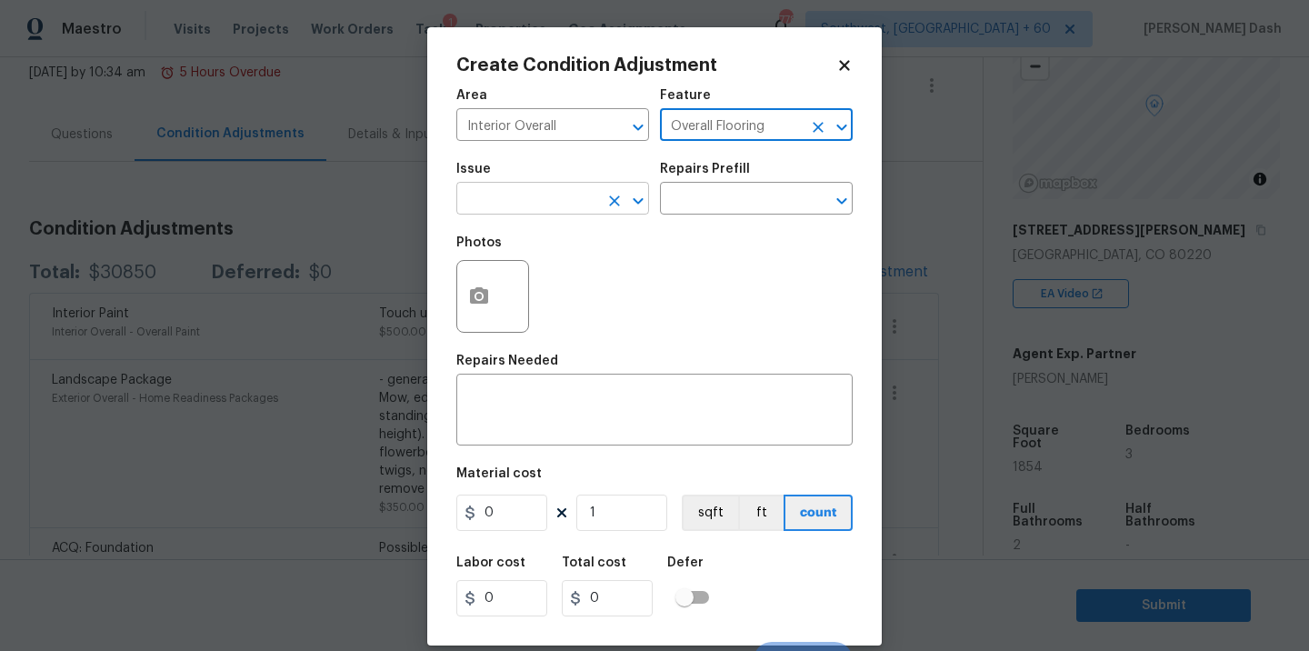
type input "Overall Flooring"
click at [531, 195] on input "text" at bounding box center [527, 200] width 142 height 28
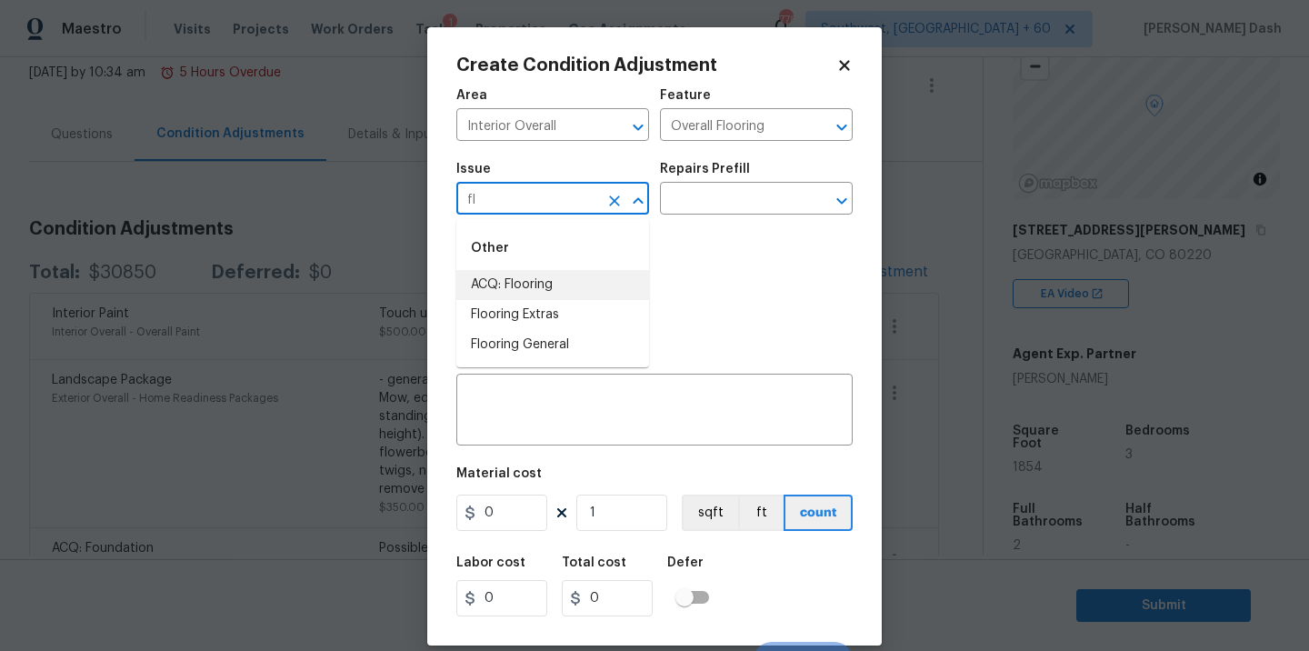
click at [496, 281] on li "ACQ: Flooring" at bounding box center [552, 285] width 193 height 30
type input "ACQ: Flooring"
click at [718, 204] on input "text" at bounding box center [731, 200] width 142 height 28
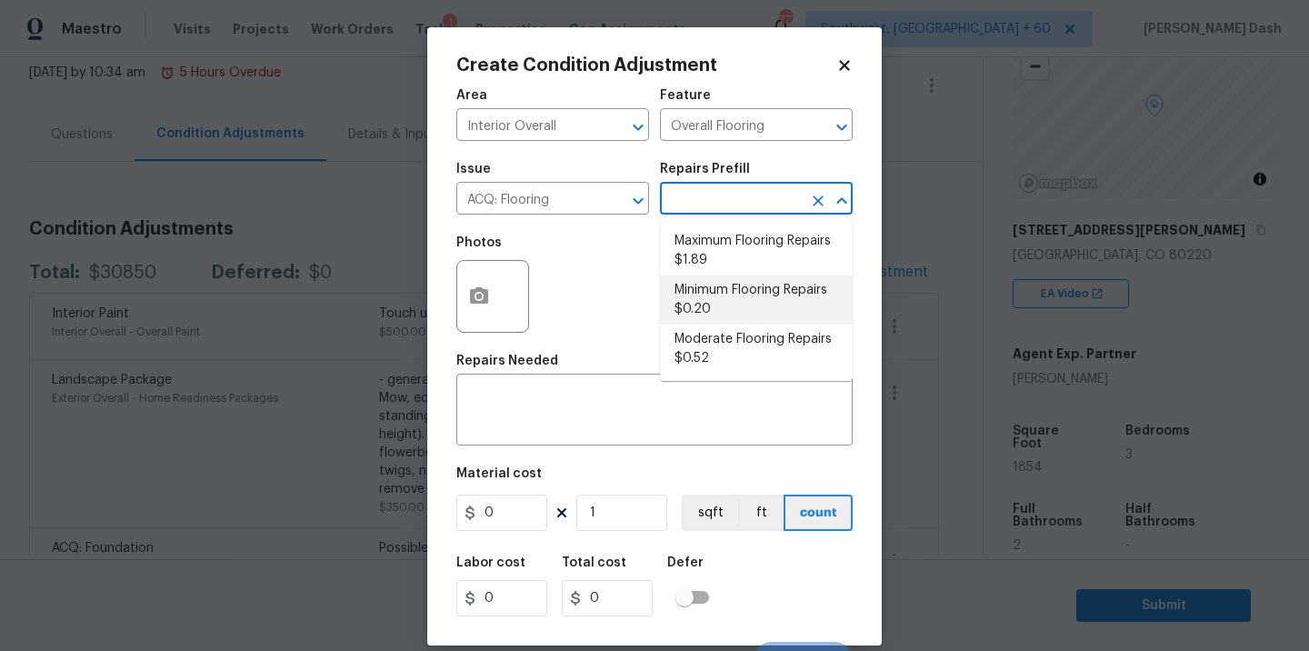
click at [717, 279] on li "Minimum Flooring Repairs $0.20" at bounding box center [756, 299] width 193 height 49
type input "Acquisition"
type textarea "Acquisition Scope: Minimum flooring repairs"
type input "0.2"
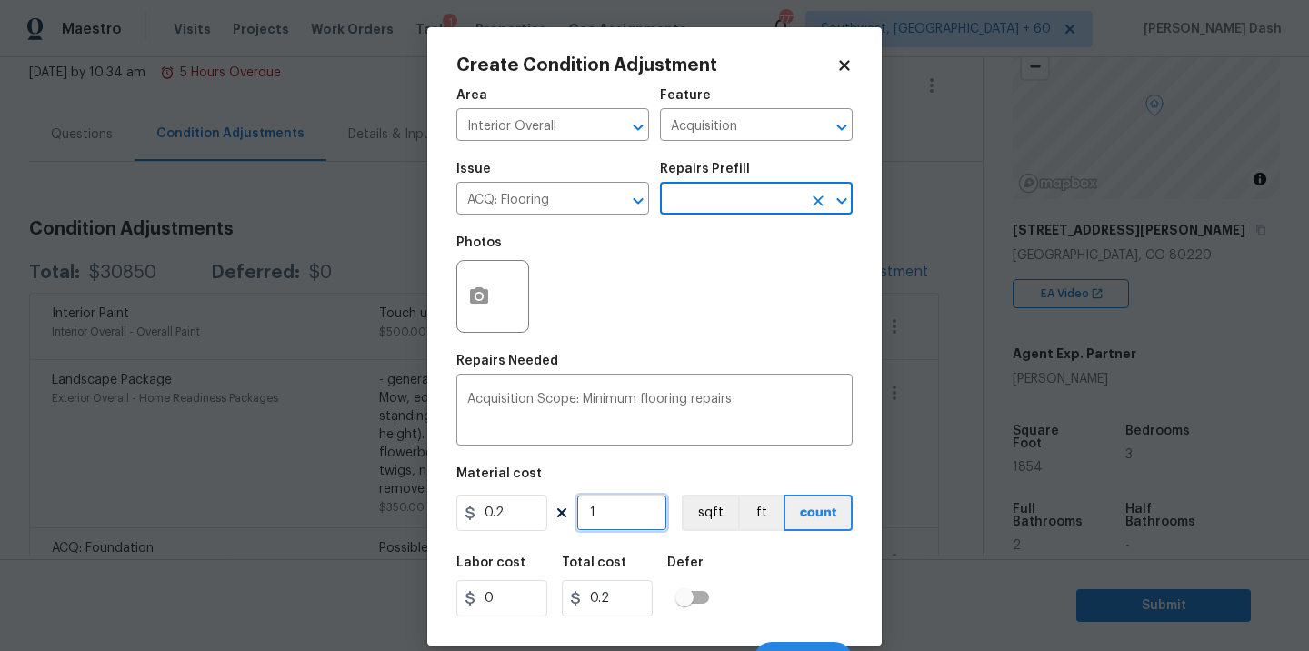
click at [609, 519] on input "1" at bounding box center [621, 512] width 91 height 36
type input "0"
type input "1"
type input "0.2"
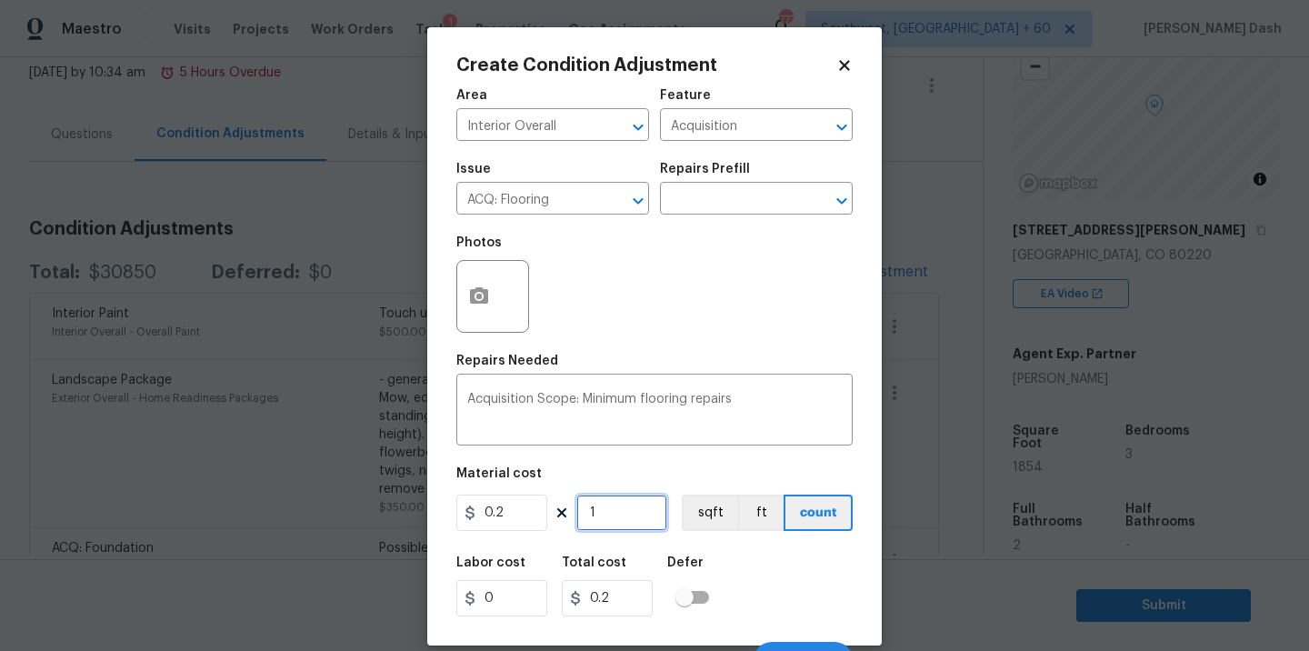
type input "18"
type input "3.6"
type input "185"
type input "37"
type input "1854"
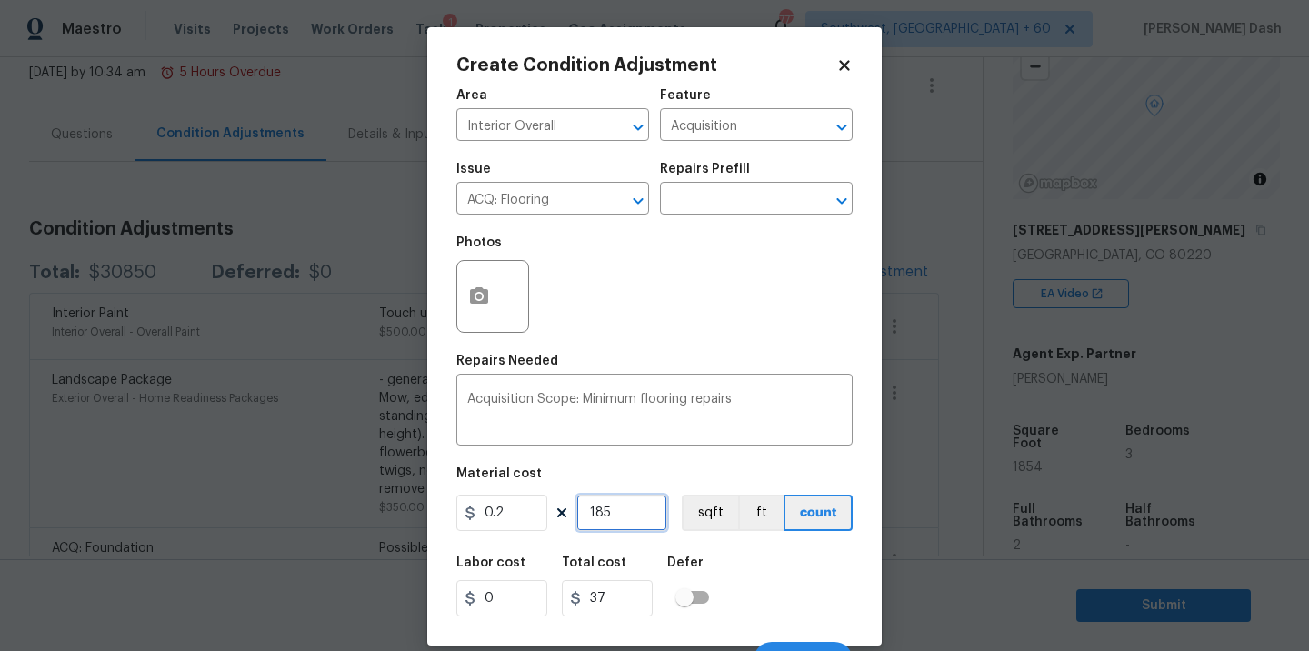
type input "370.8"
type input "1854"
click at [697, 516] on button "sqft" at bounding box center [710, 512] width 56 height 36
click at [763, 586] on div "Labor cost 0 Total cost 370.8 Defer" at bounding box center [654, 586] width 396 height 82
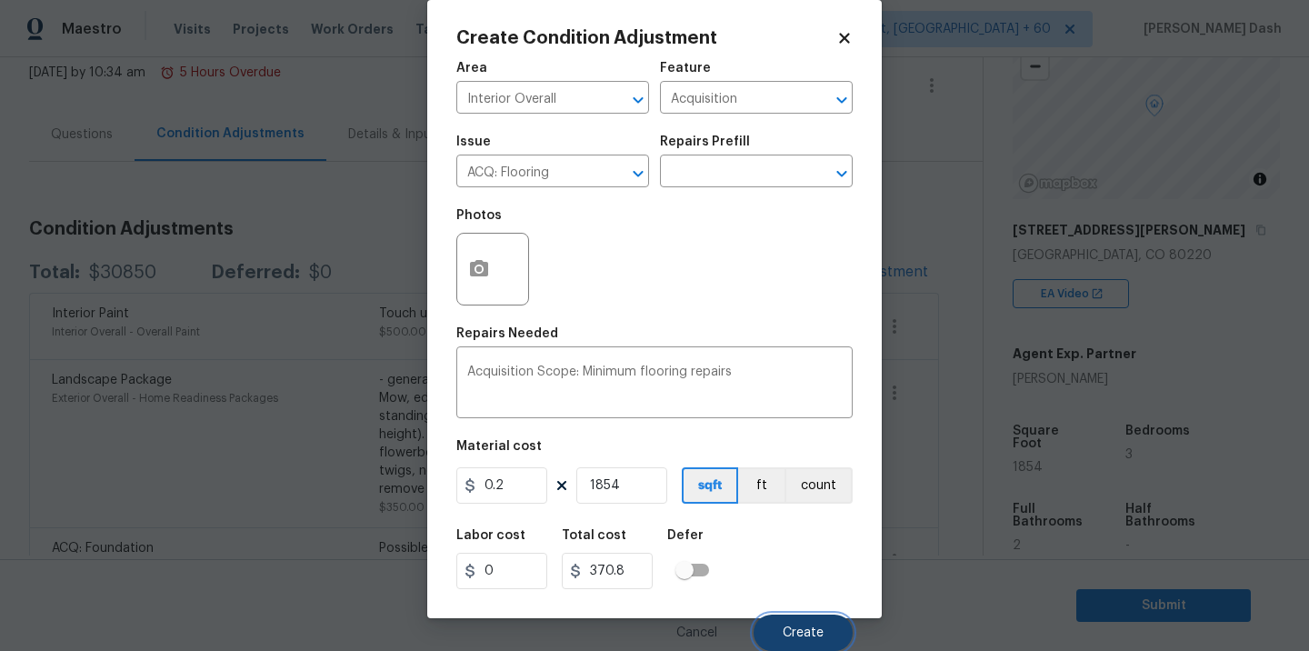
click at [812, 626] on span "Create" at bounding box center [802, 633] width 41 height 14
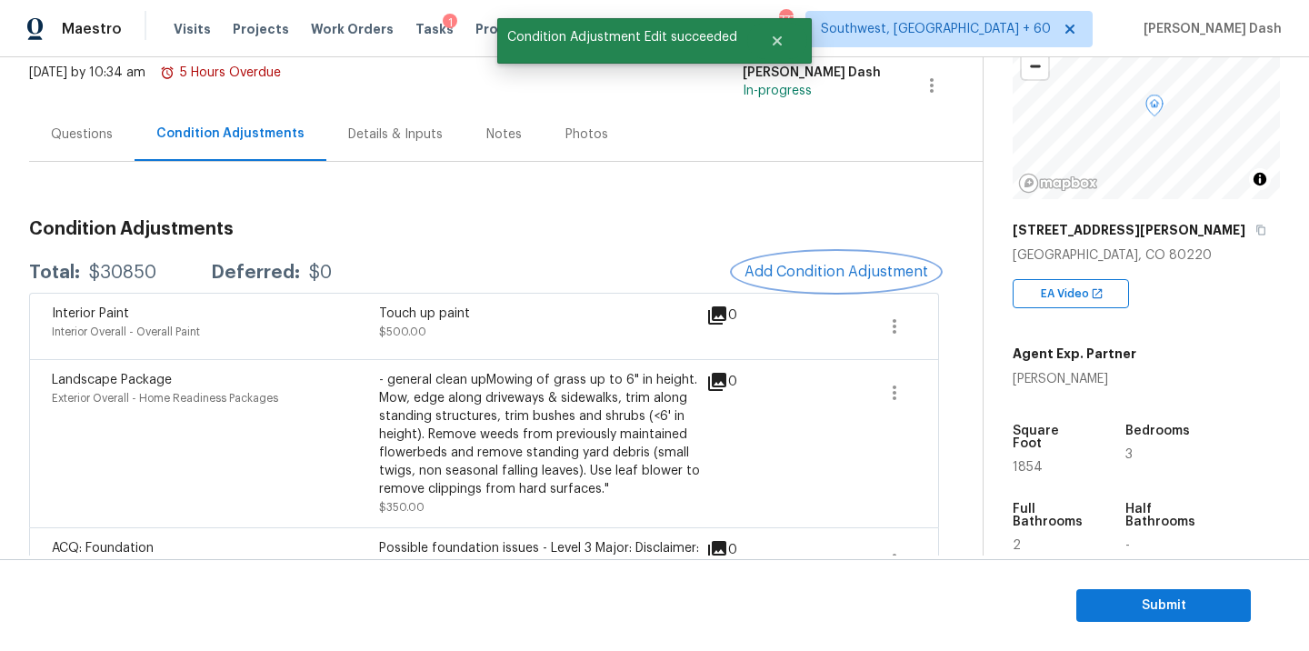
scroll to position [0, 0]
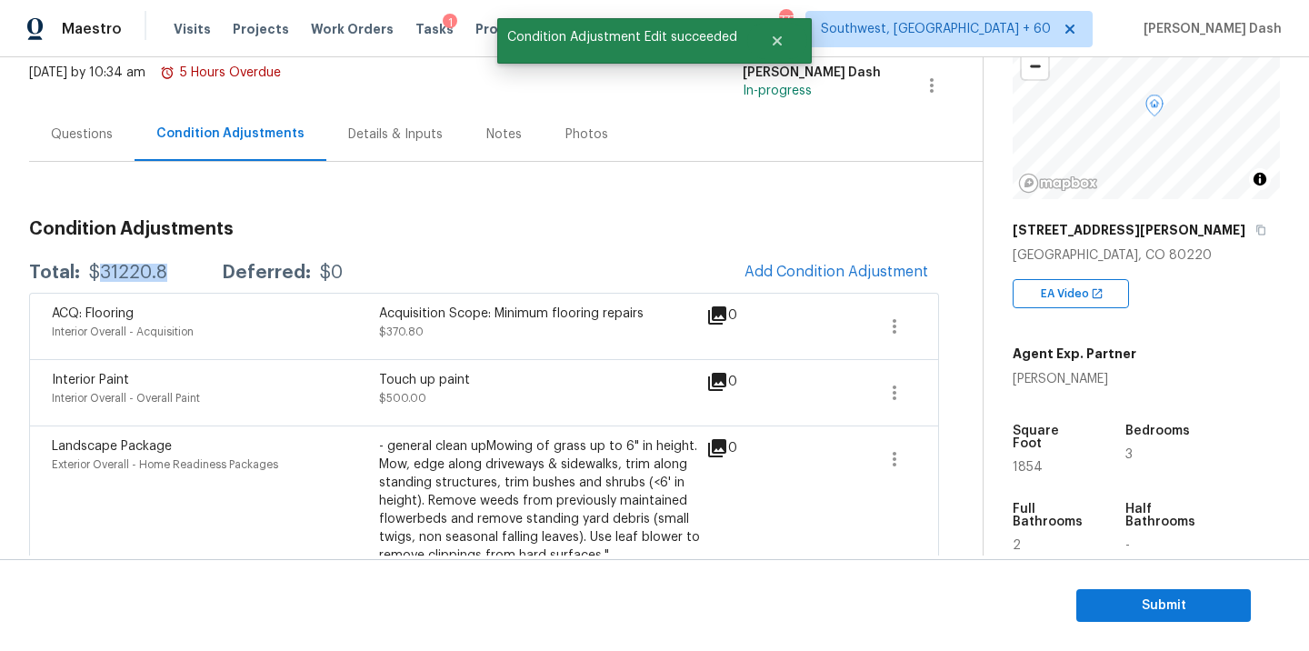
click at [125, 267] on div "$31220.8" at bounding box center [128, 273] width 78 height 18
copy div "$31220.8"
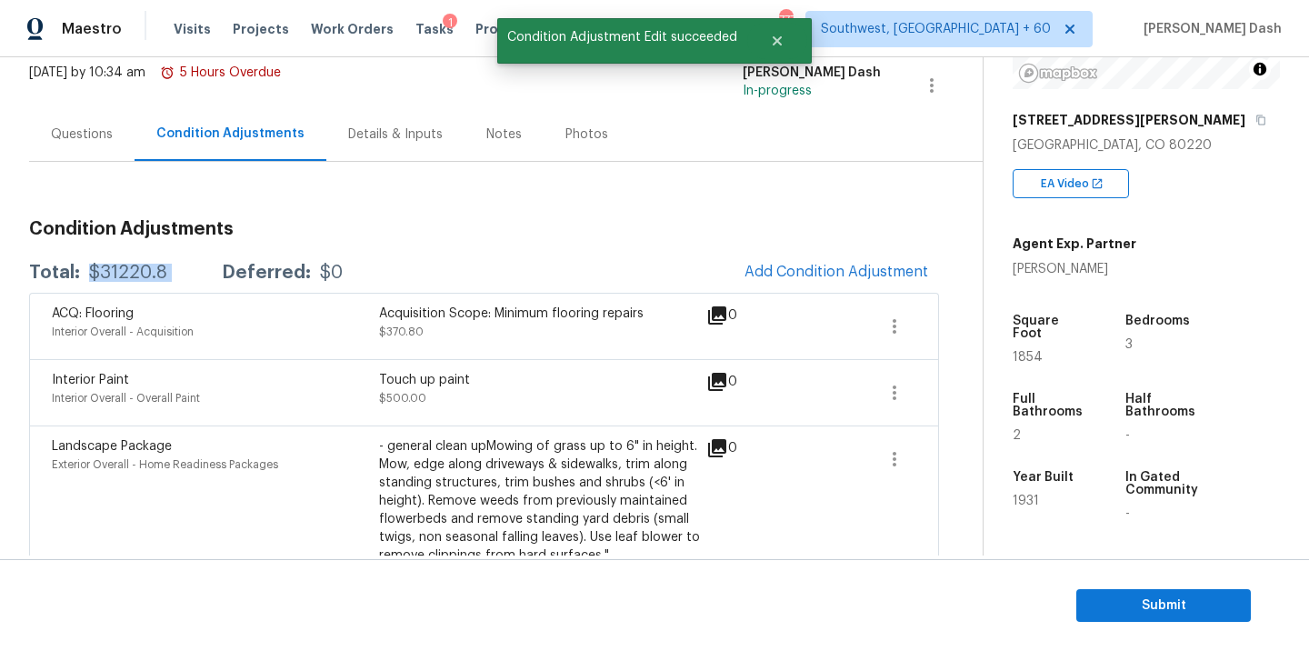
scroll to position [273, 0]
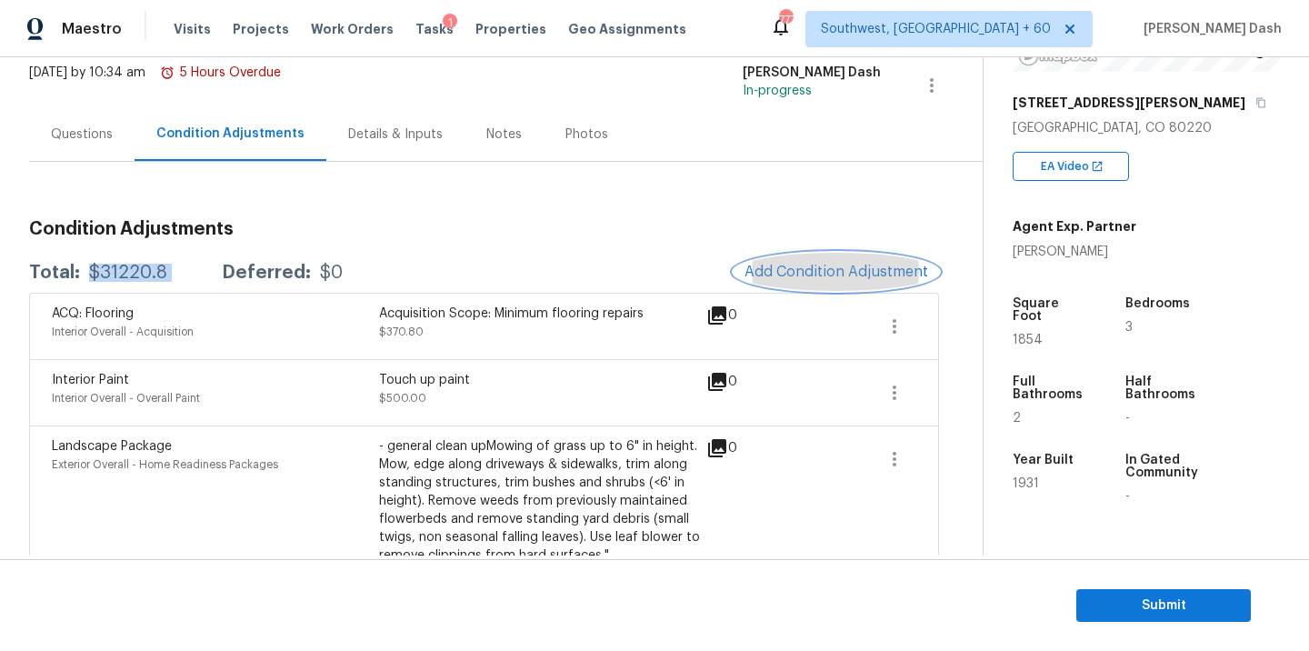
click at [751, 267] on span "Add Condition Adjustment" at bounding box center [836, 272] width 184 height 16
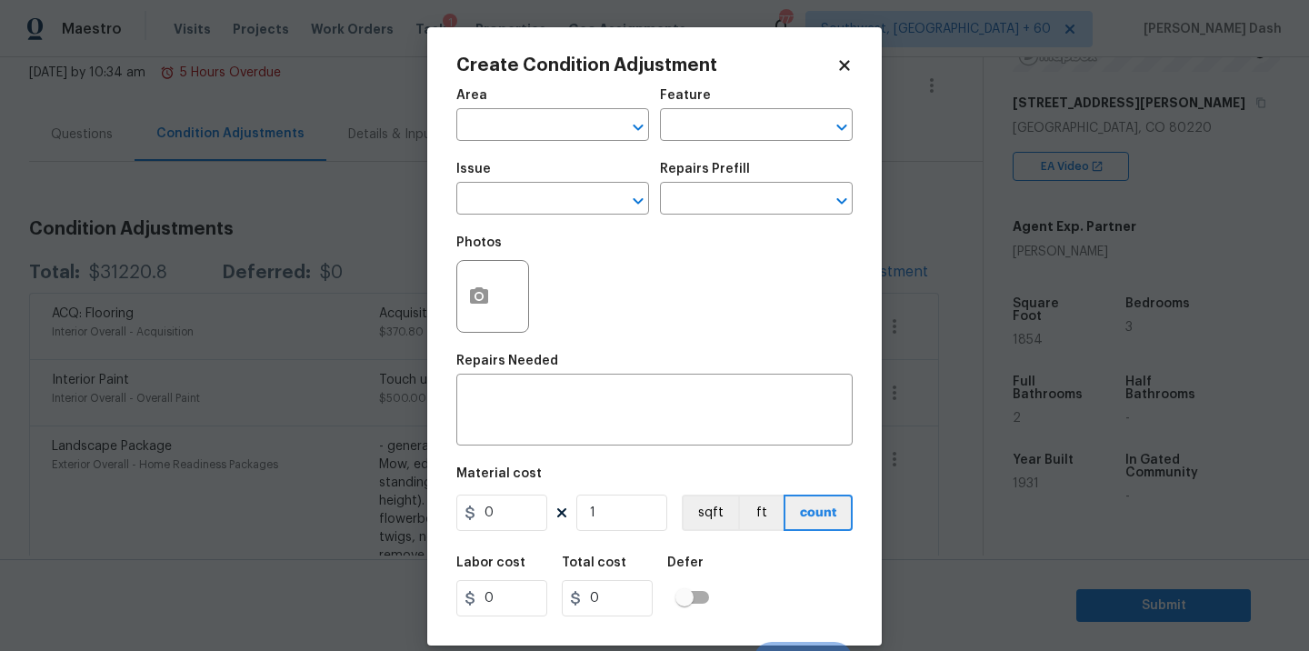
click at [557, 143] on span "Area ​" at bounding box center [552, 115] width 193 height 74
click at [562, 131] on input "text" at bounding box center [527, 127] width 142 height 28
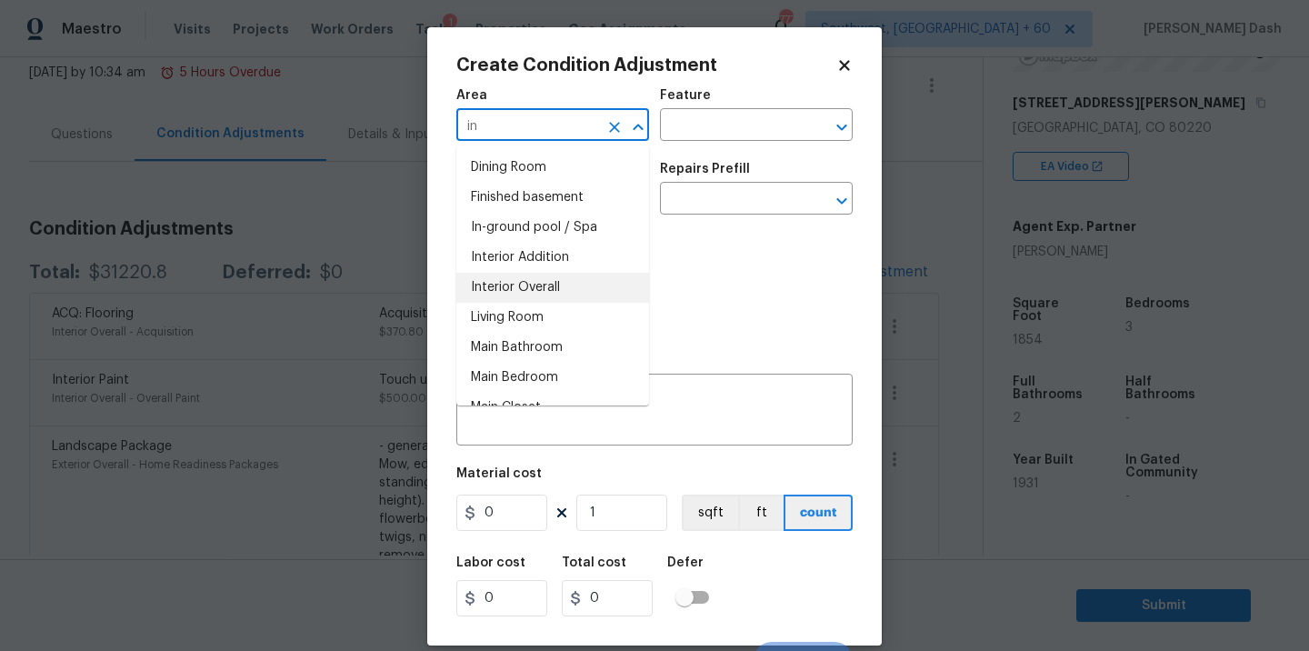
click at [543, 288] on li "Interior Overall" at bounding box center [552, 288] width 193 height 30
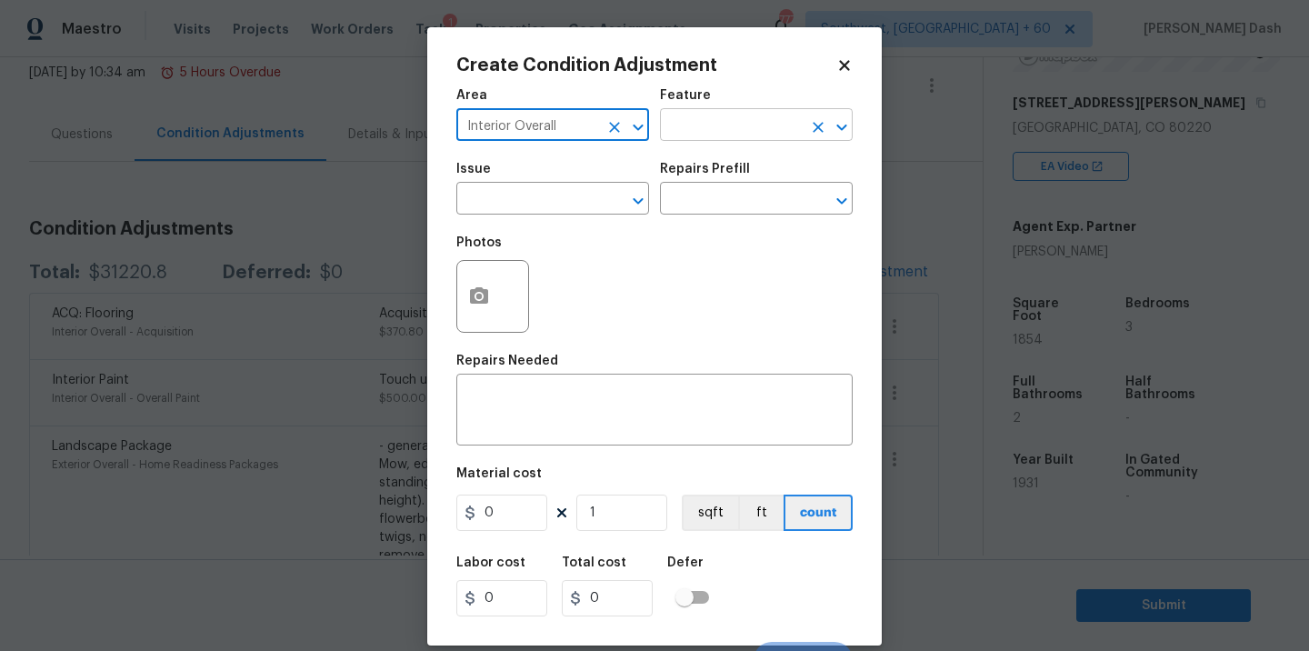
type input "Interior Overall"
click at [726, 139] on input "text" at bounding box center [731, 127] width 142 height 28
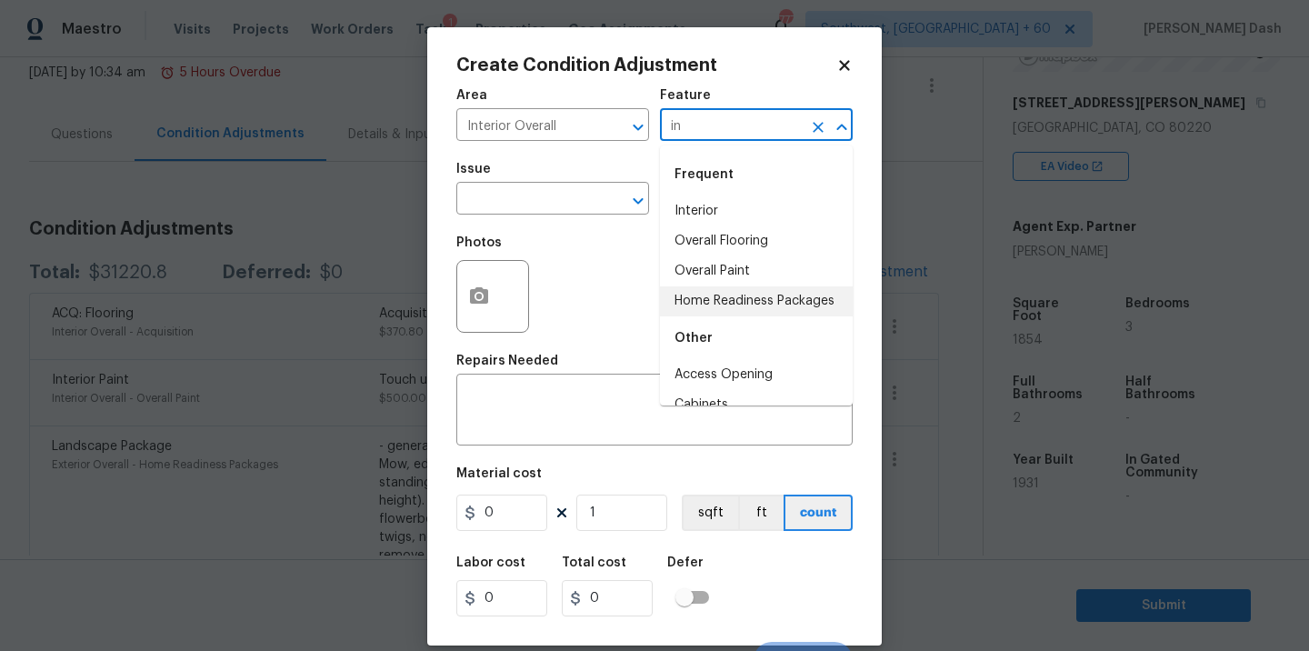
type input "i"
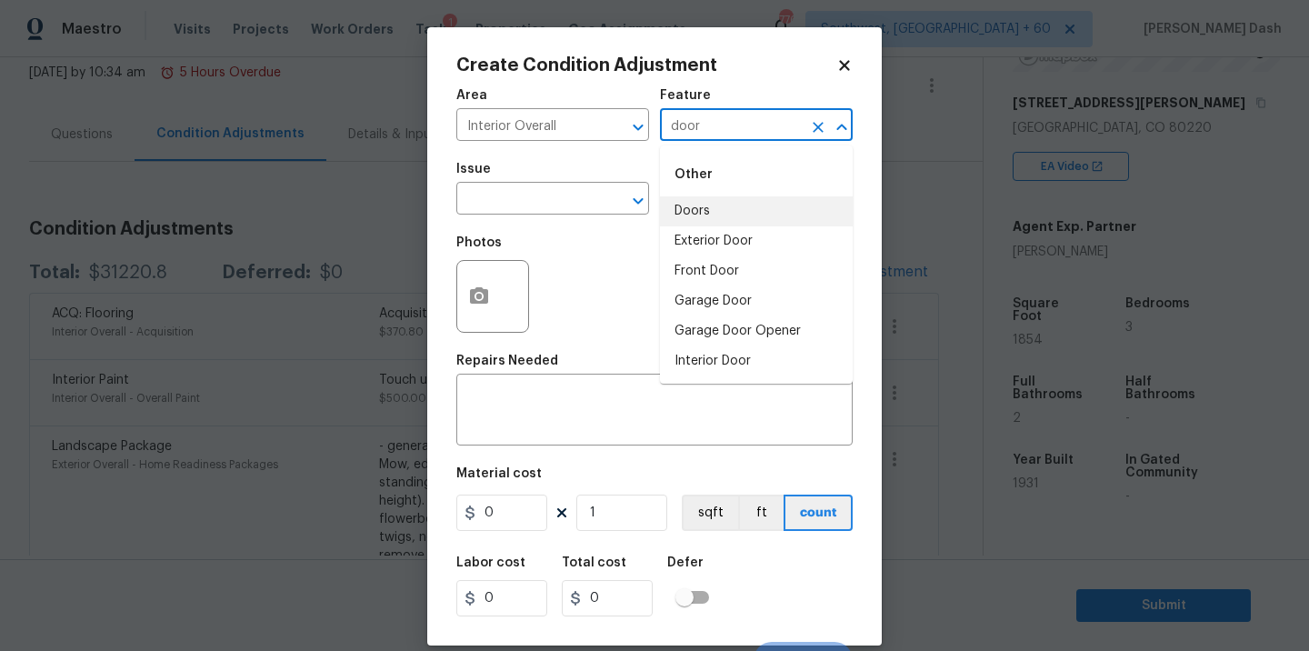
click at [695, 215] on li "Doors" at bounding box center [756, 211] width 193 height 30
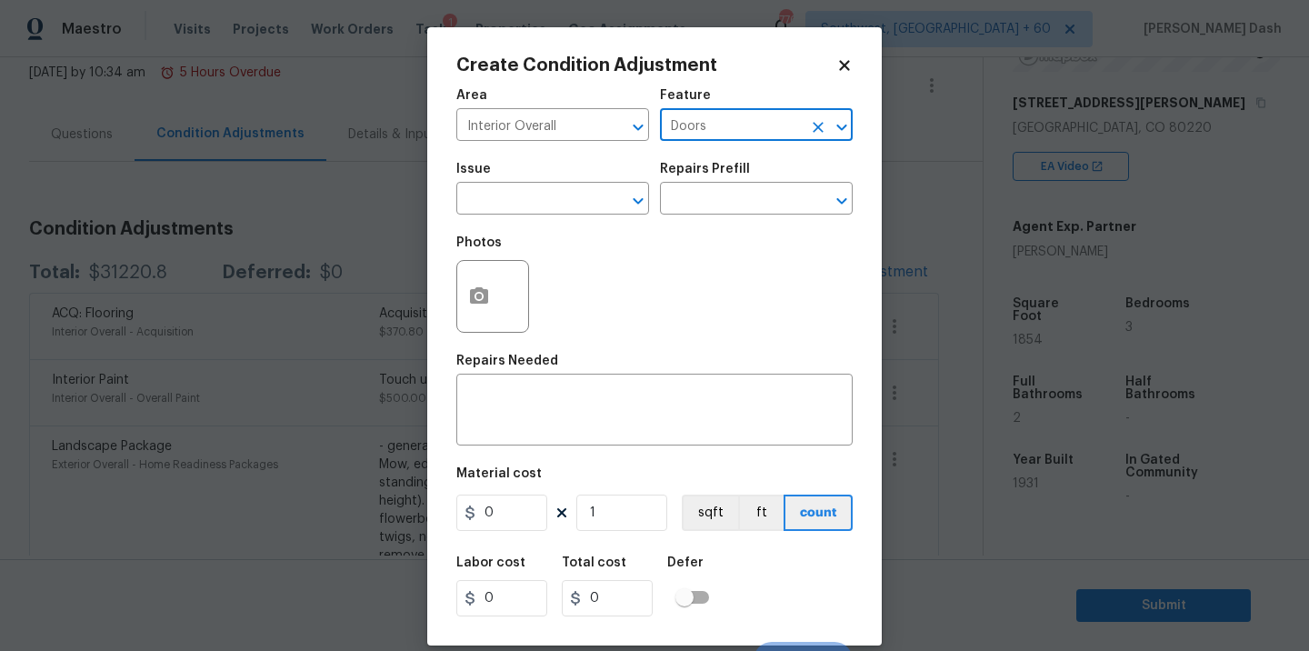
type input "Doors"
click at [590, 215] on span "Issue ​" at bounding box center [552, 189] width 193 height 74
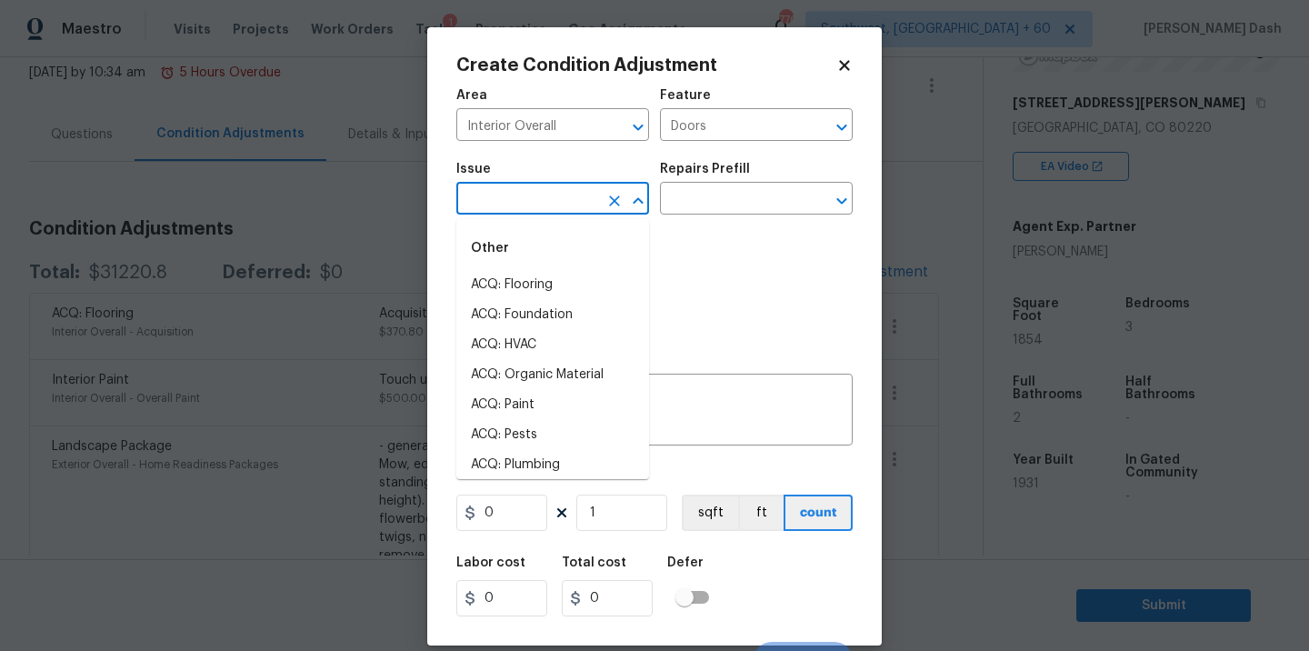
click at [585, 206] on input "text" at bounding box center [527, 200] width 142 height 28
click at [533, 459] on li "Interior Bi-Fold Door" at bounding box center [552, 465] width 193 height 30
type input "Interior Bi-Fold Door"
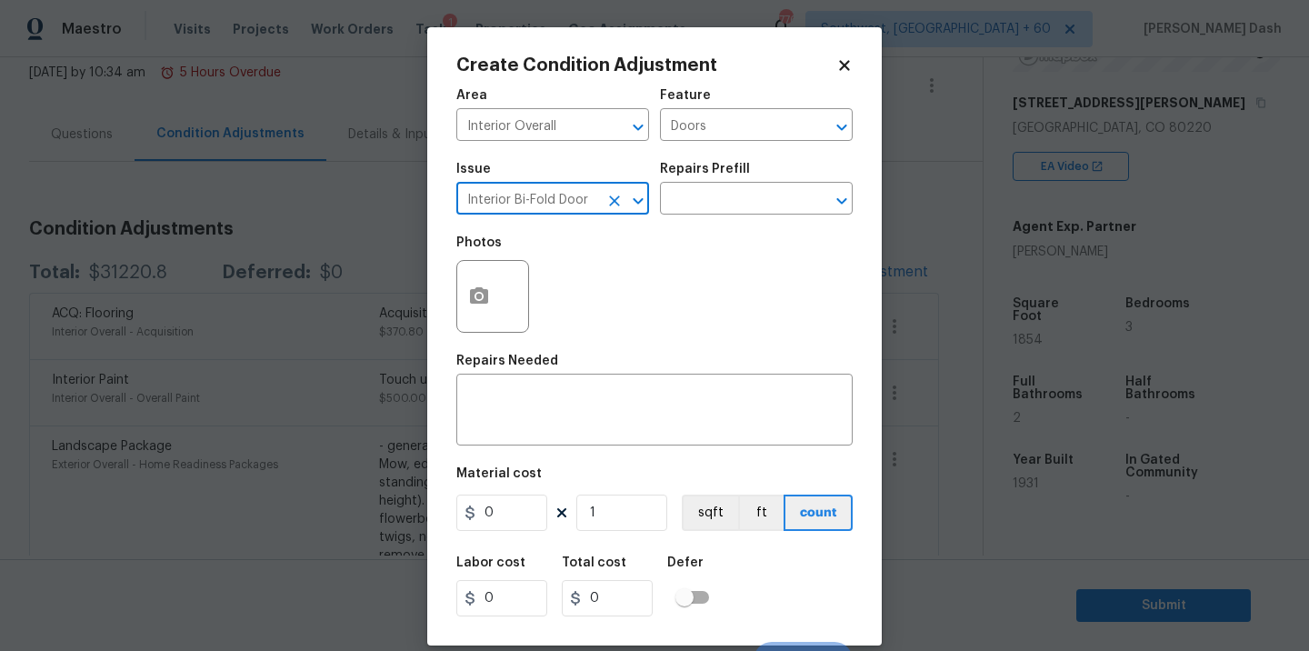
click at [607, 189] on div at bounding box center [625, 200] width 47 height 25
click at [609, 194] on icon "Clear" at bounding box center [614, 201] width 18 height 18
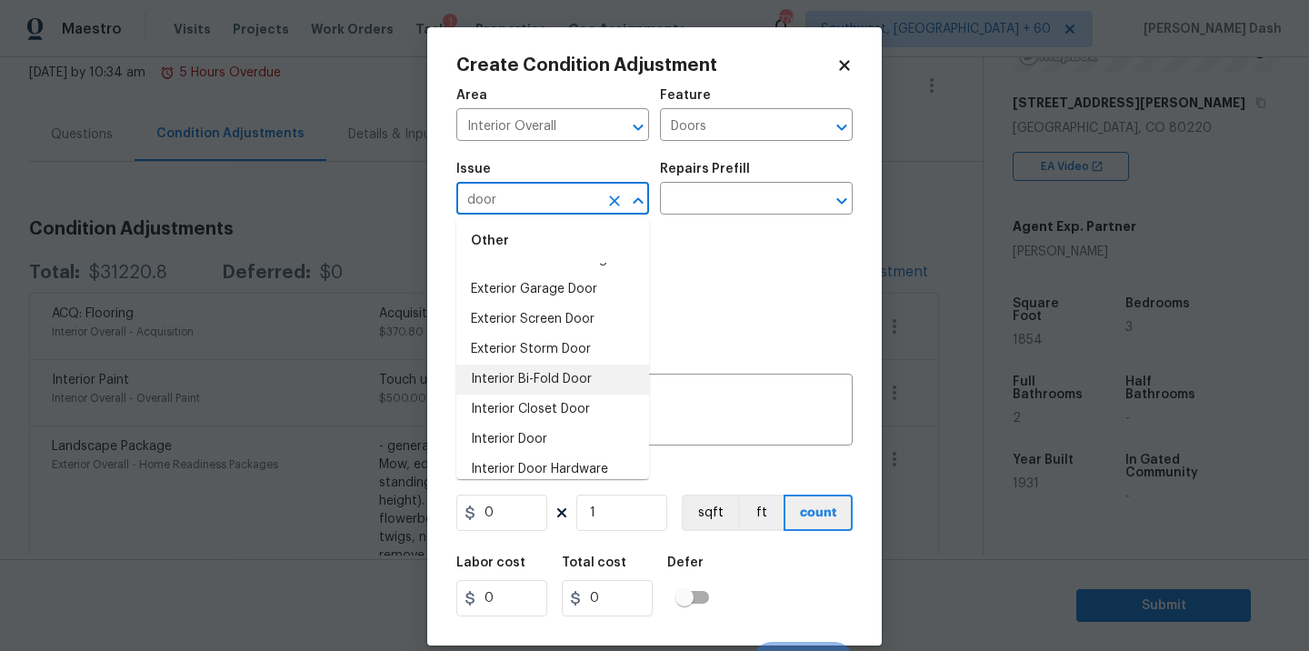
scroll to position [108, 0]
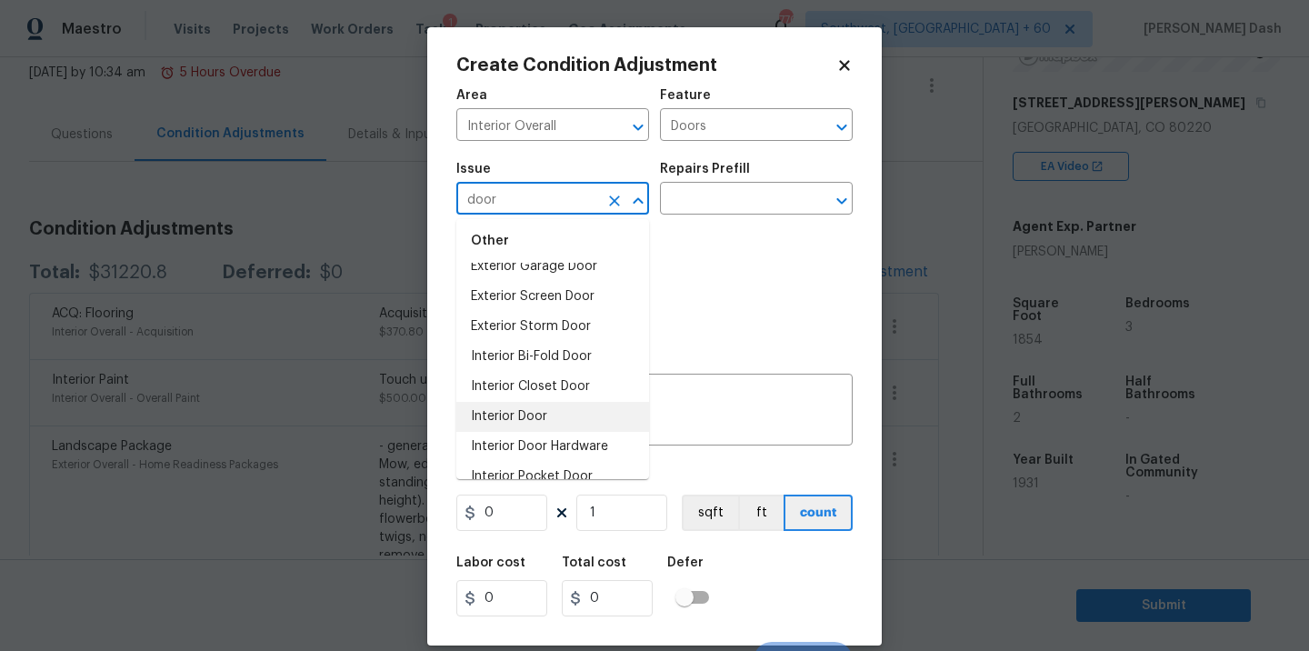
click at [554, 417] on li "Interior Door" at bounding box center [552, 417] width 193 height 30
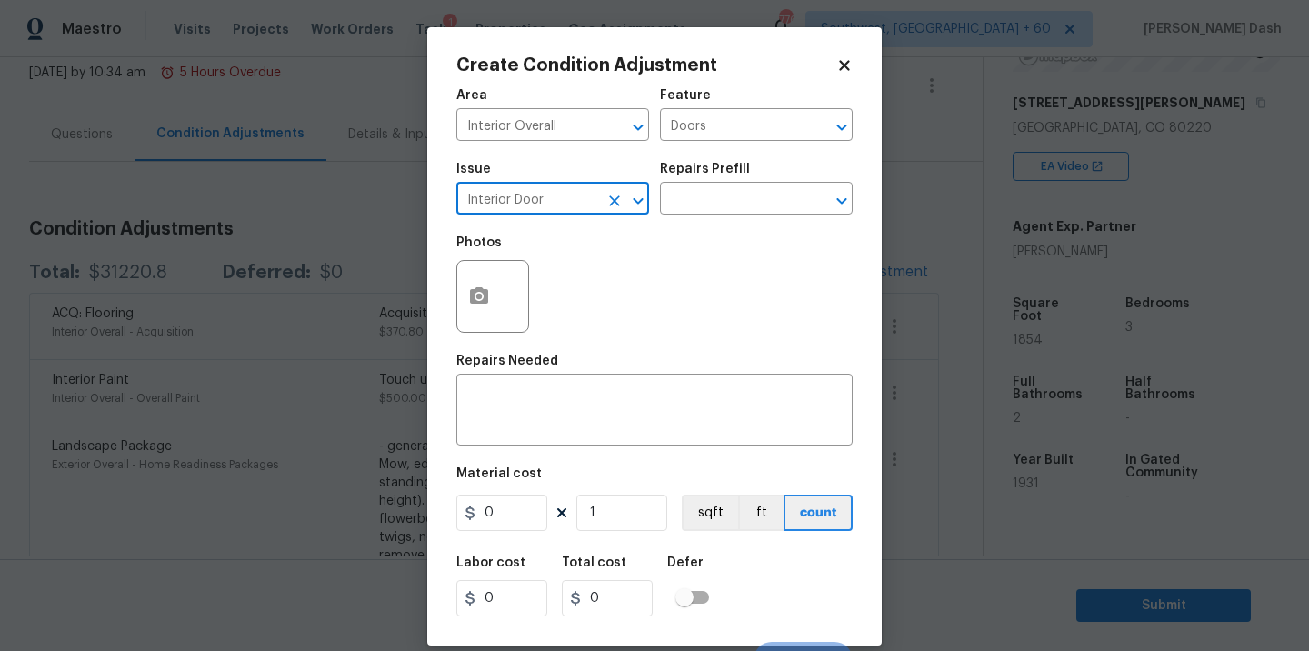
type input "Interior Door"
click at [784, 180] on div "Repairs Prefill" at bounding box center [756, 175] width 193 height 24
click at [783, 199] on input "text" at bounding box center [731, 200] width 142 height 28
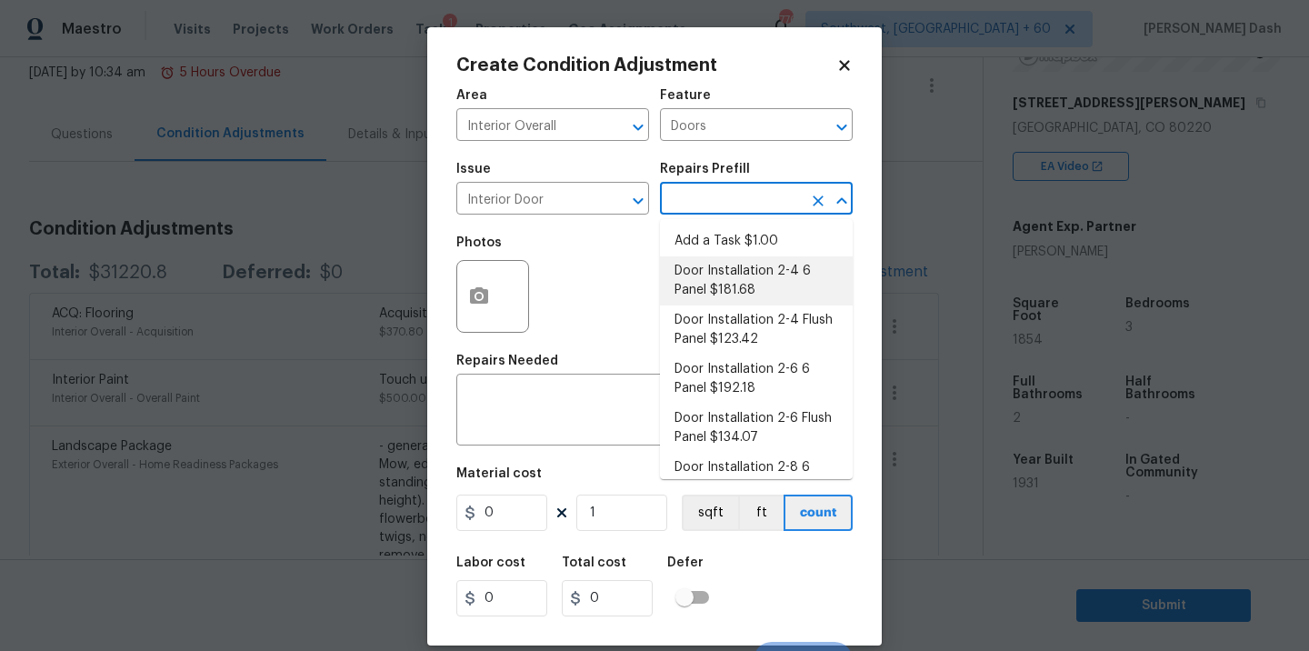
click at [715, 276] on li "Door Installation 2-4 6 Panel $181.68" at bounding box center [756, 280] width 193 height 49
type input "Interior Door"
type textarea "Remove the existing door (if present). Install a new pre-hung 2-4 6 panel inter…"
type input "181.68"
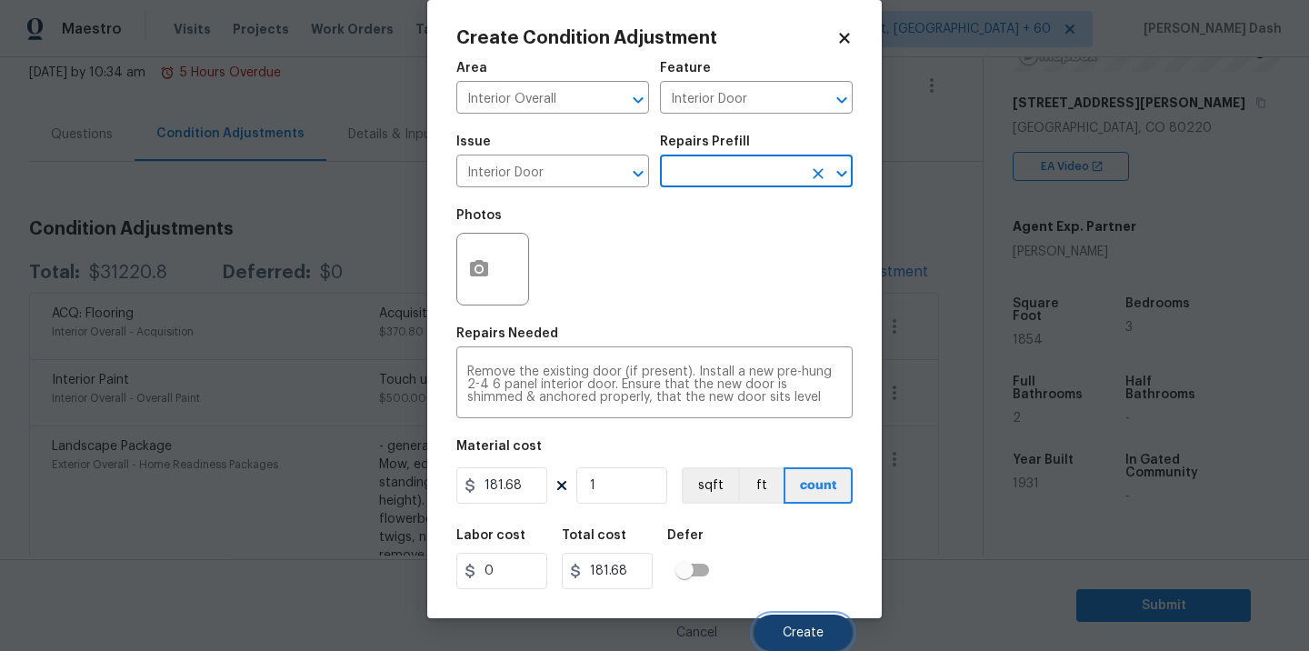
click at [792, 623] on button "Create" at bounding box center [802, 632] width 99 height 36
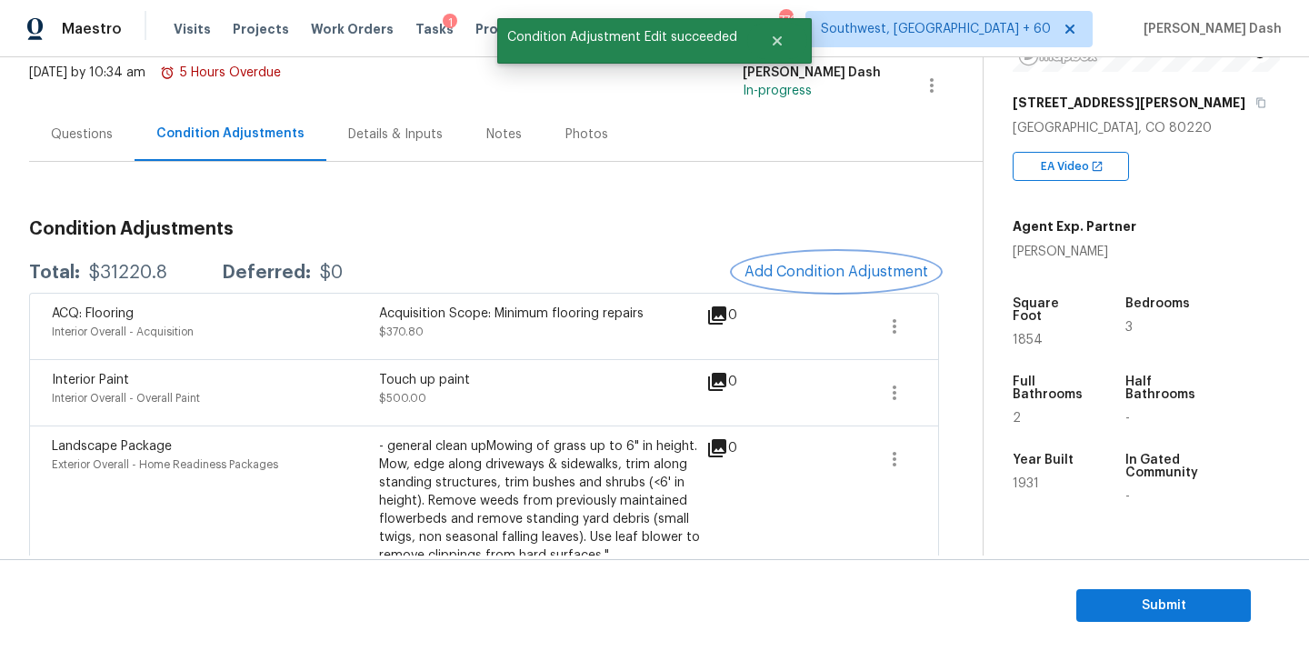
scroll to position [0, 0]
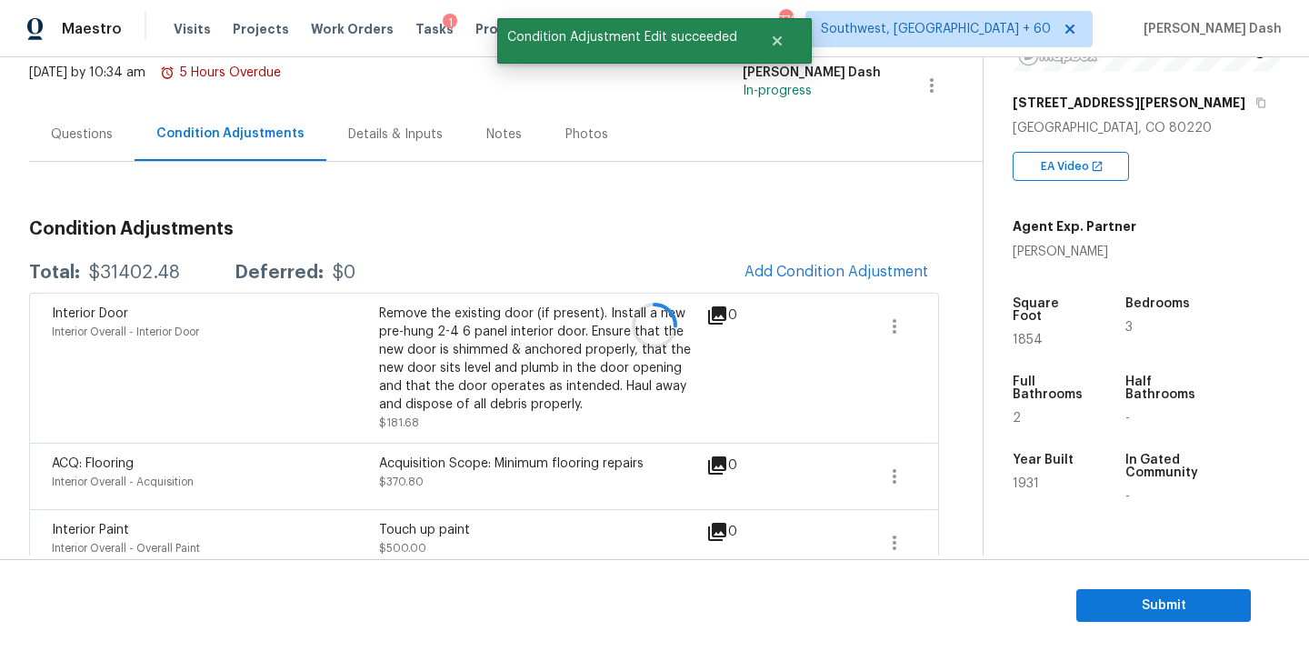
drag, startPoint x: 112, startPoint y: 187, endPoint x: 80, endPoint y: 164, distance: 39.1
click at [80, 146] on div at bounding box center [654, 325] width 1309 height 651
click at [81, 140] on div "Questions" at bounding box center [82, 134] width 62 height 18
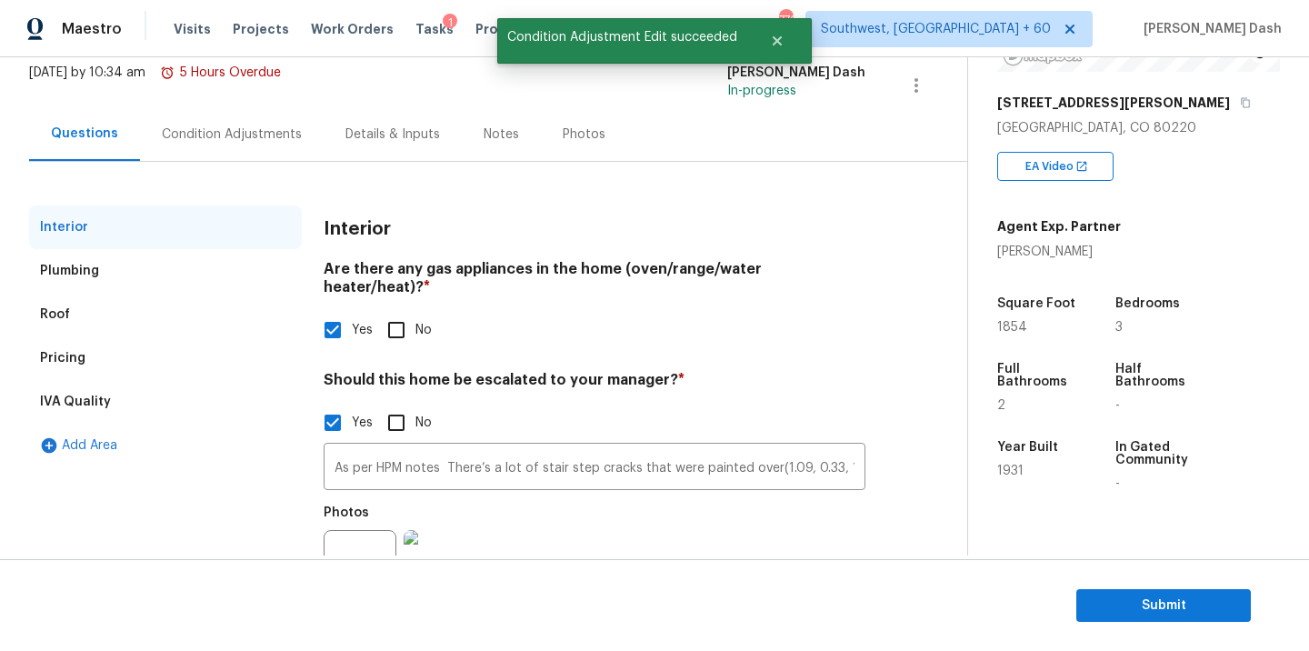
click at [100, 351] on div "Pricing" at bounding box center [165, 358] width 273 height 44
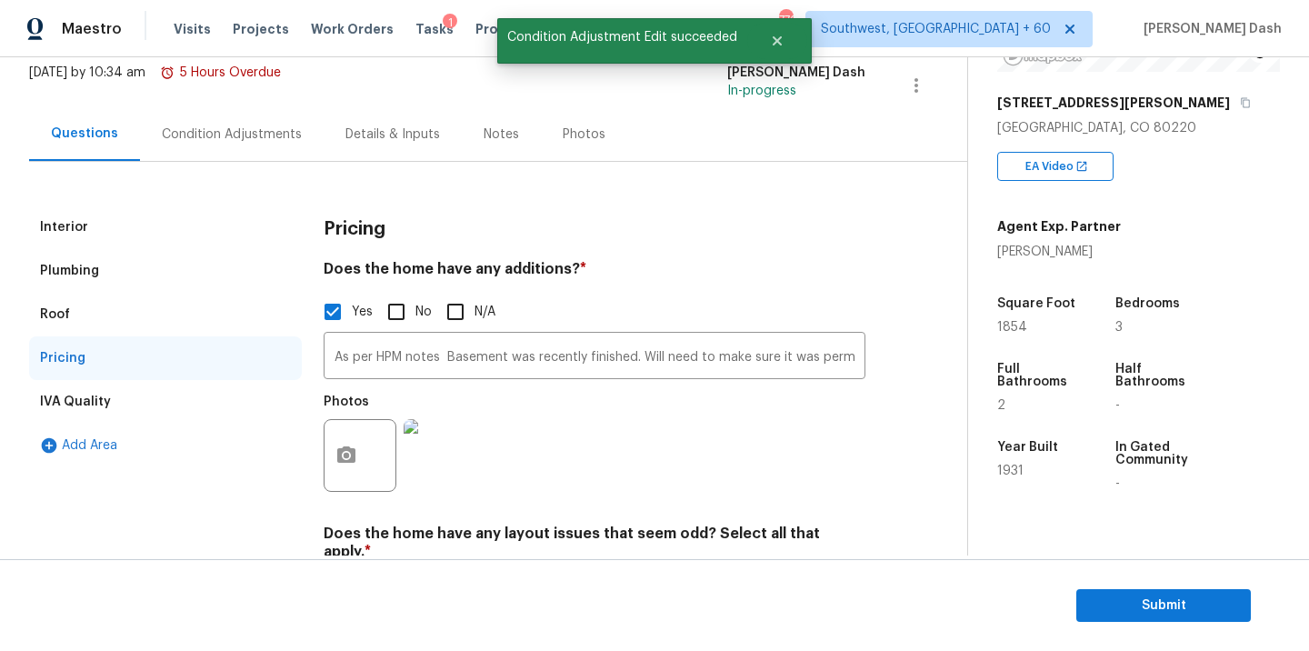
scroll to position [467, 0]
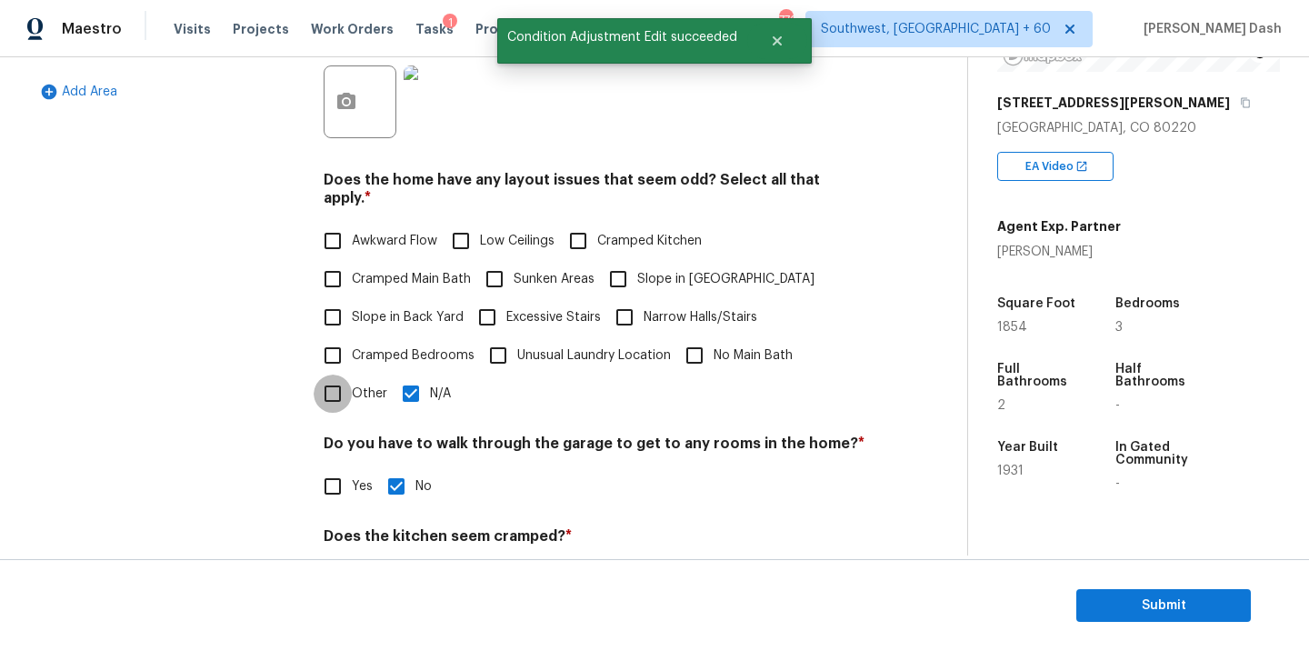
click at [324, 374] on input "Other" at bounding box center [333, 393] width 38 height 38
checkbox input "true"
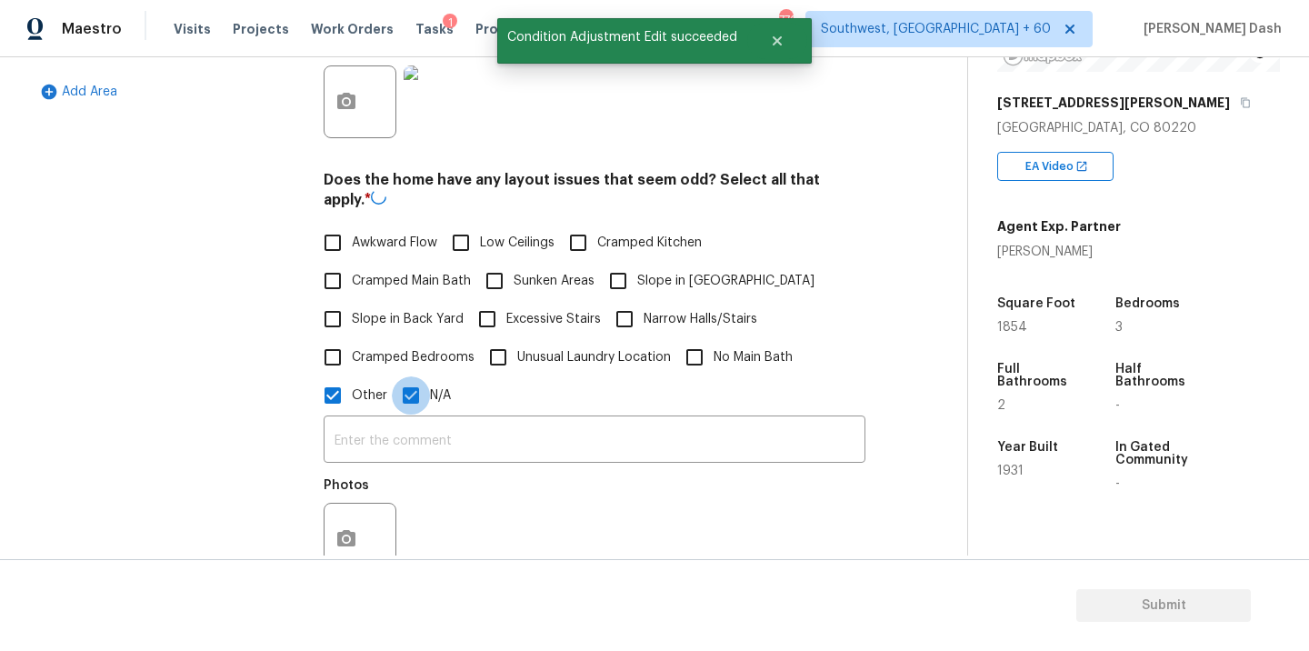
click at [418, 380] on input "N/A" at bounding box center [411, 395] width 38 height 38
checkbox input "false"
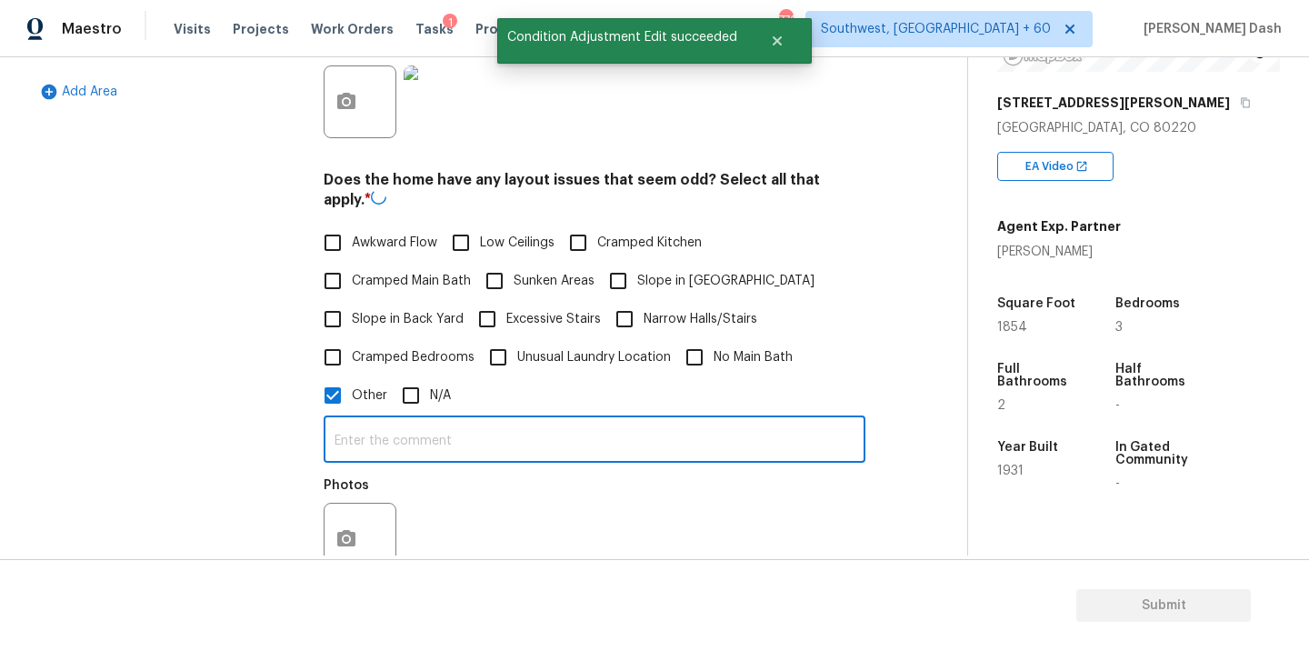
click at [418, 427] on input "text" at bounding box center [595, 441] width 542 height 43
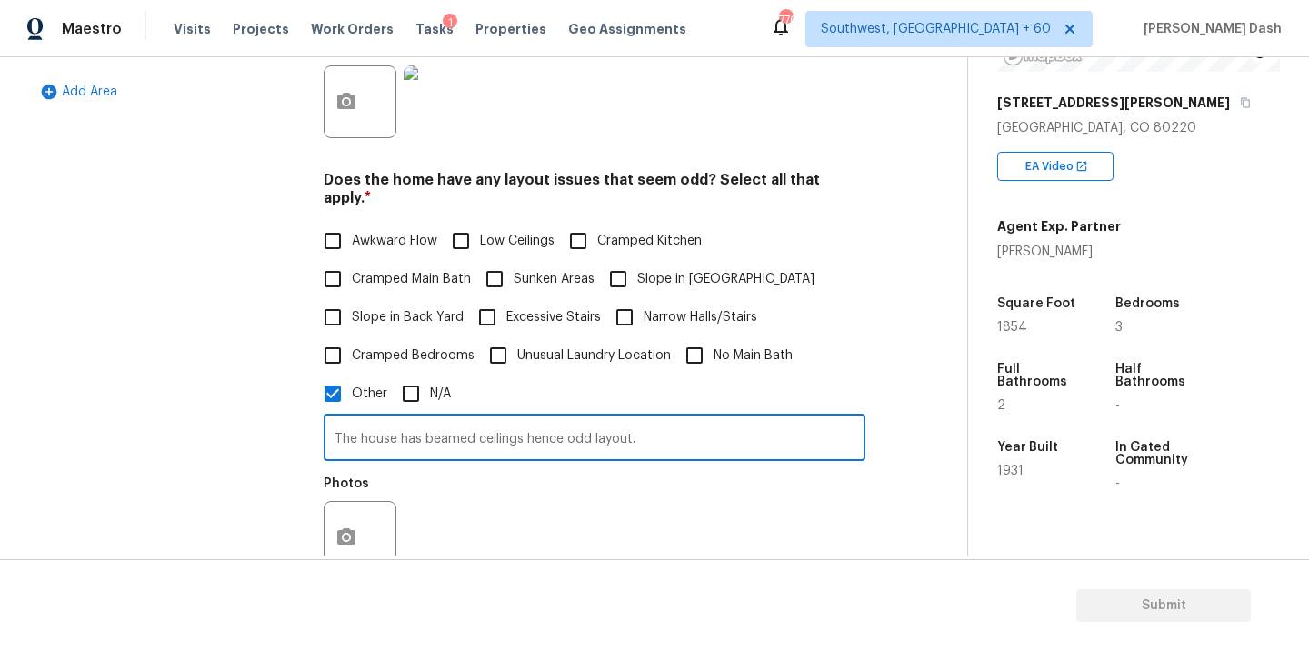
type input "The house has beamed ceilings hence odd layout."
click at [351, 523] on button "button" at bounding box center [346, 537] width 44 height 71
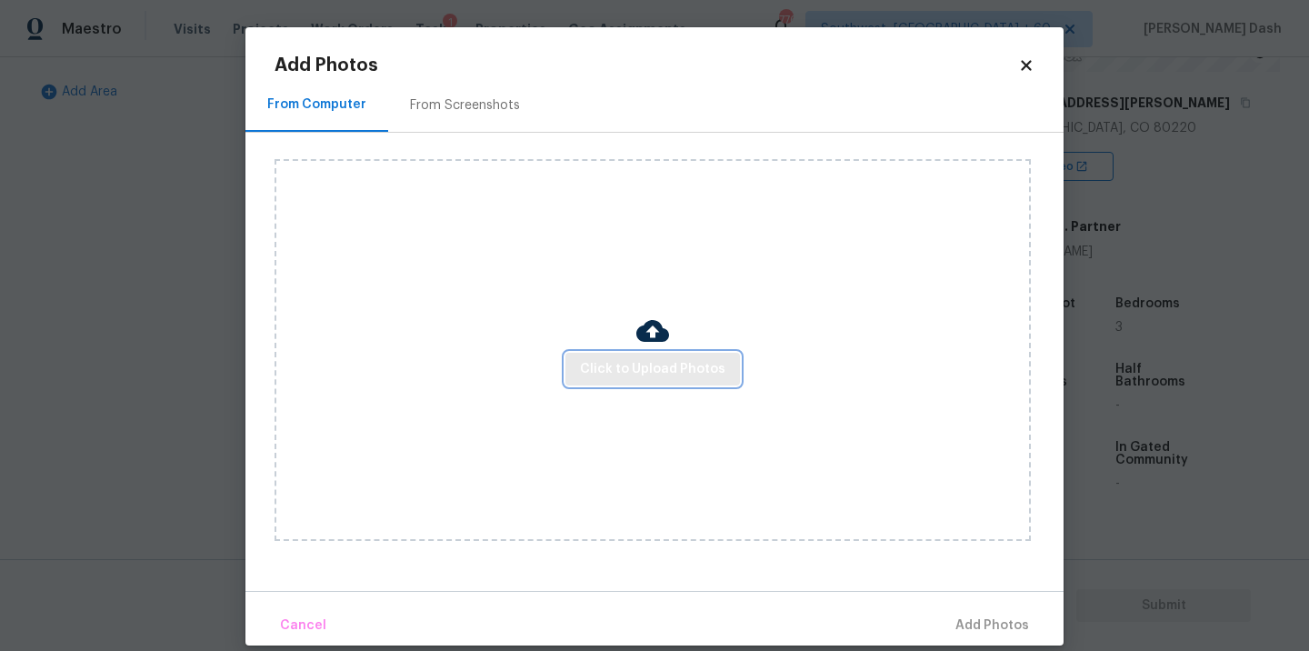
click at [673, 362] on span "Click to Upload Photos" at bounding box center [652, 369] width 145 height 23
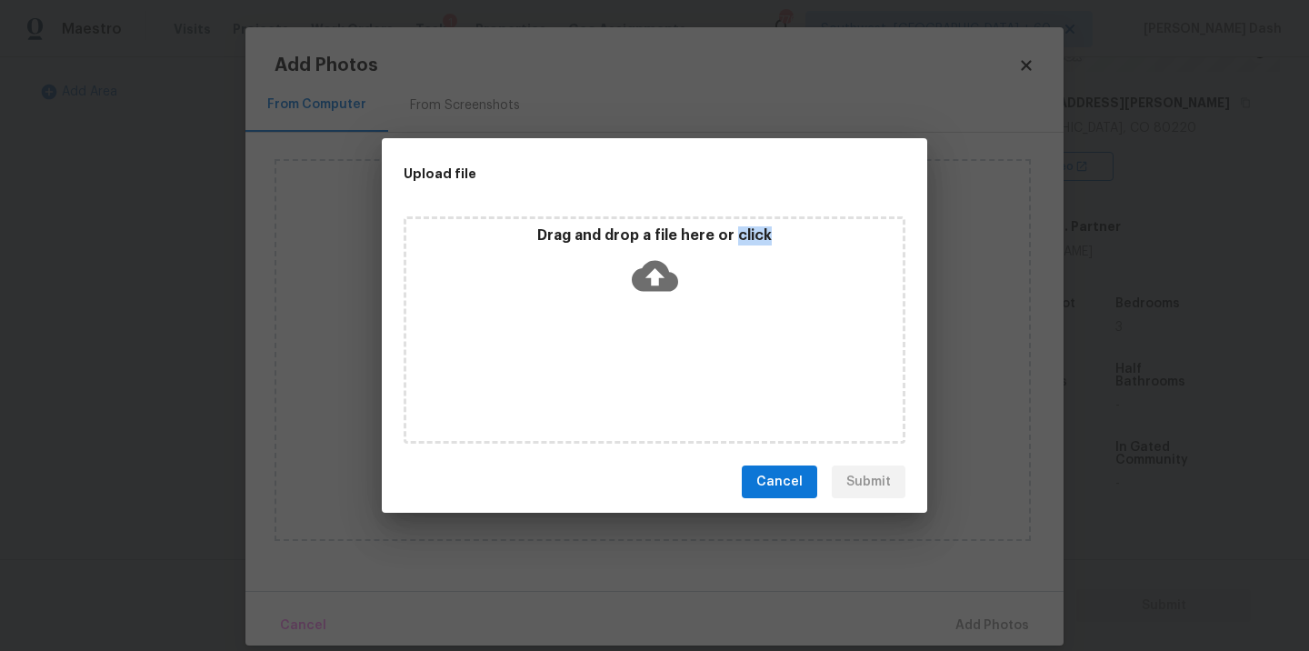
click at [673, 362] on div "Drag and drop a file here or click" at bounding box center [655, 329] width 502 height 227
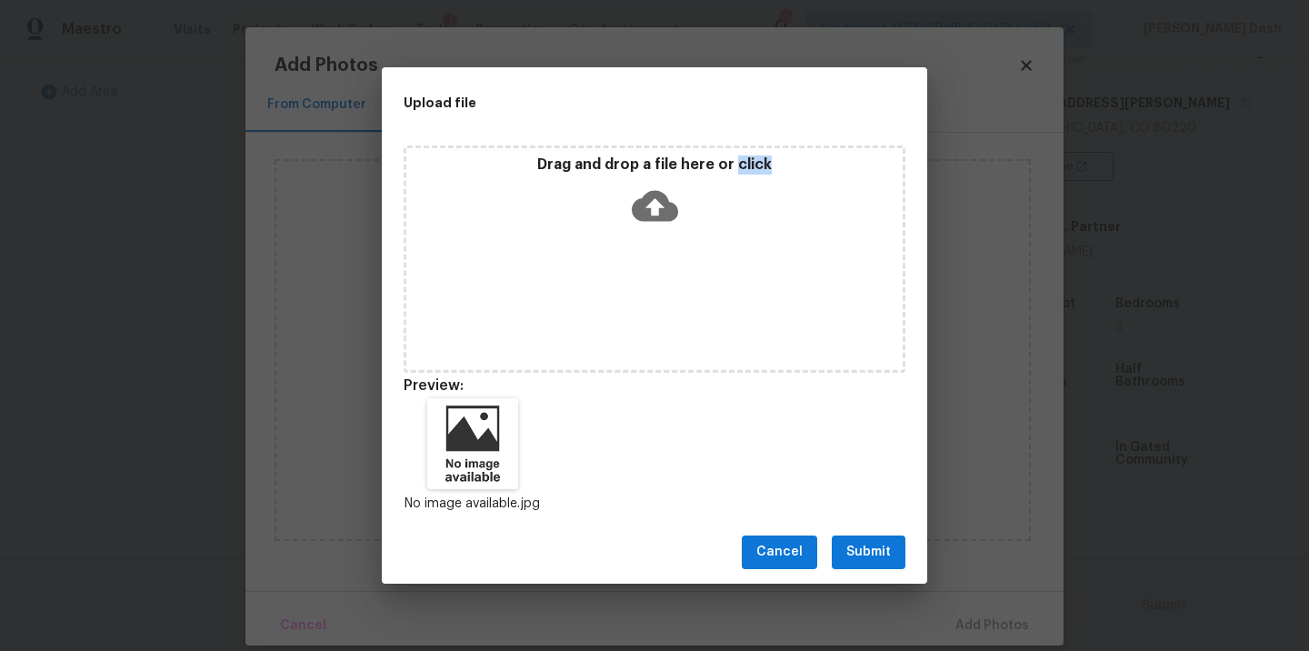
click at [873, 556] on span "Submit" at bounding box center [868, 552] width 45 height 23
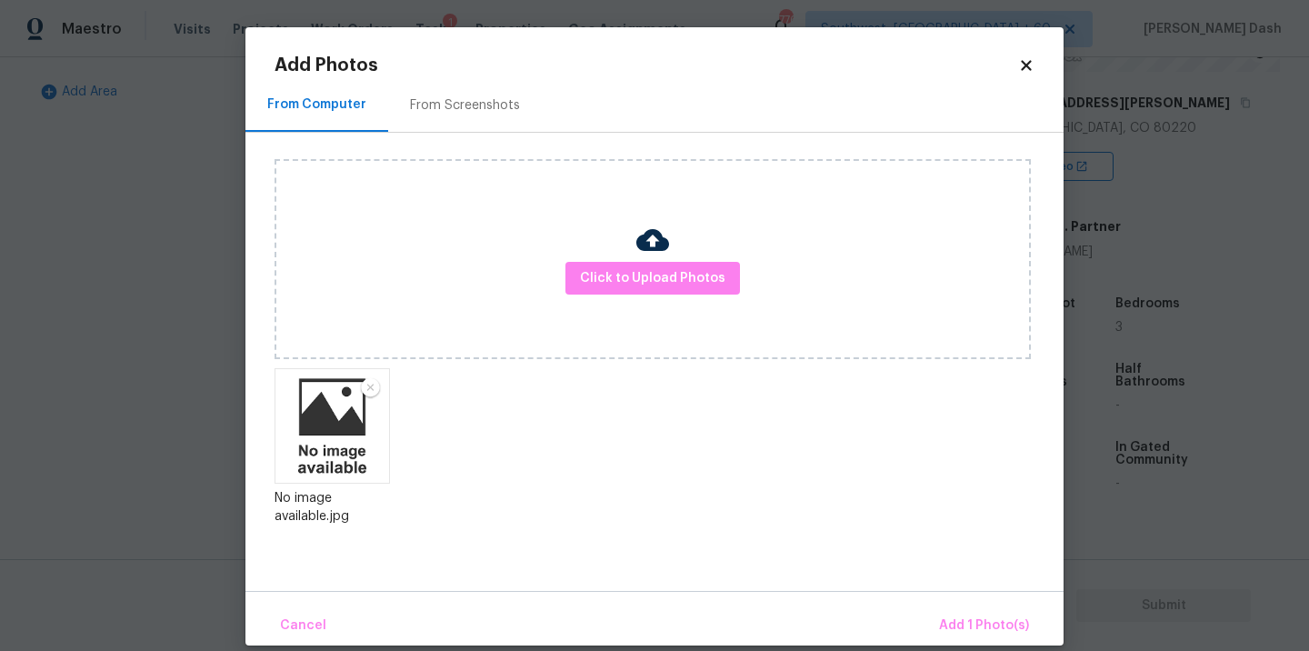
click at [958, 604] on div "Cancel Add 1 Photo(s)" at bounding box center [654, 618] width 818 height 55
click at [968, 615] on span "Add 1 Photo(s)" at bounding box center [984, 625] width 90 height 23
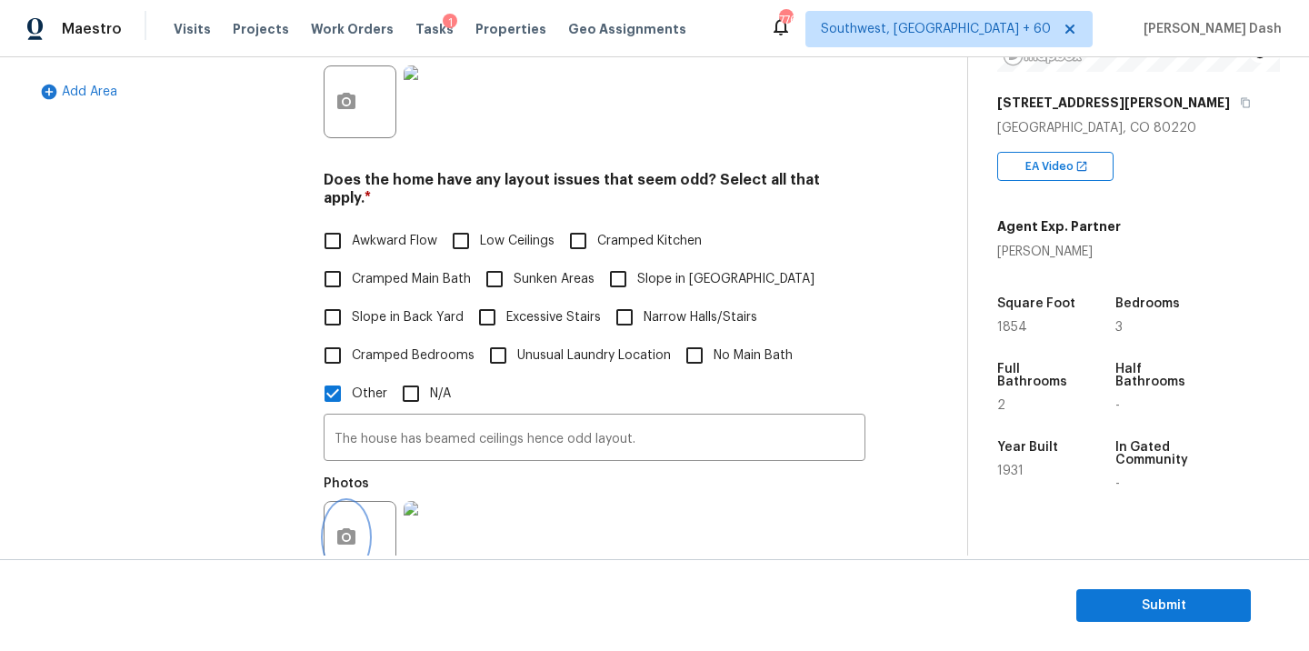
scroll to position [0, 0]
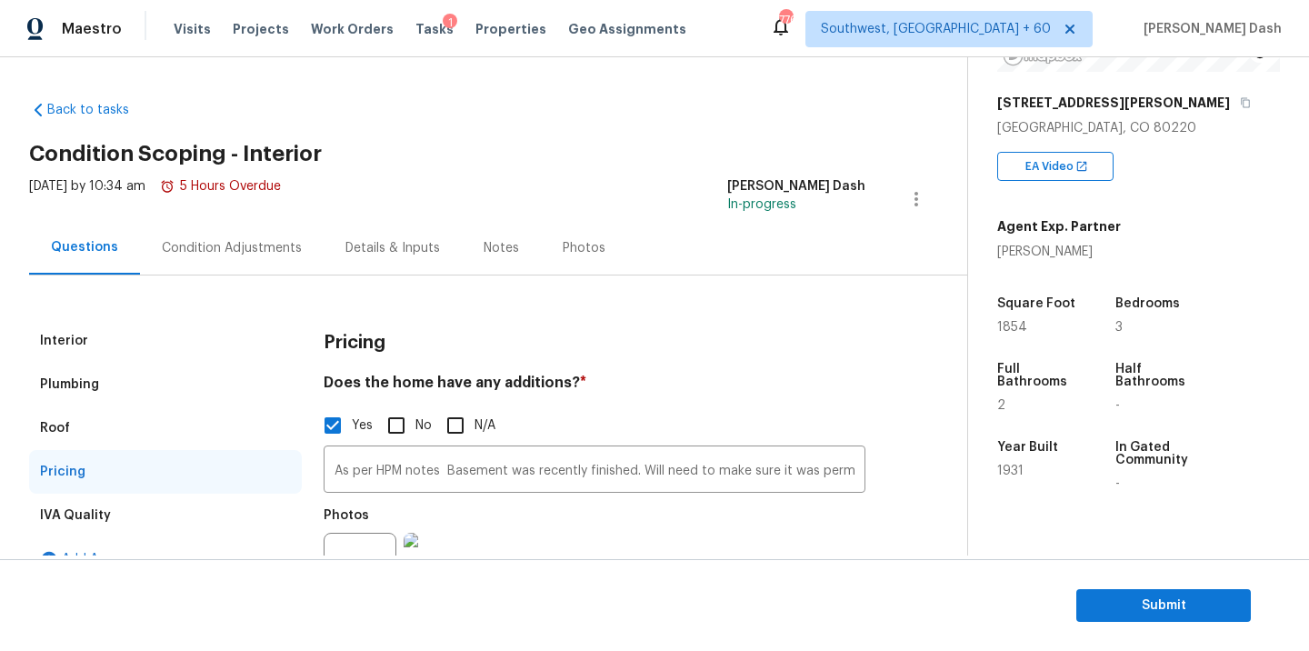
click at [220, 248] on div "Condition Adjustments" at bounding box center [232, 248] width 140 height 18
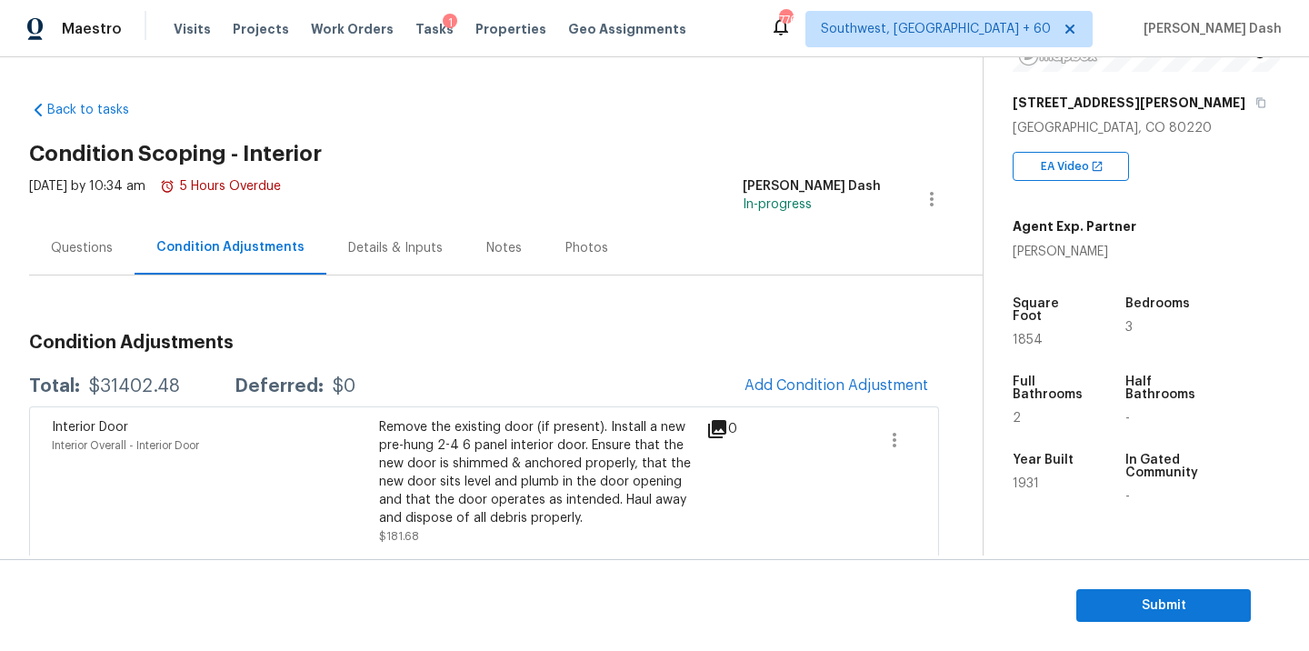
click at [121, 391] on div "$31402.48" at bounding box center [134, 386] width 91 height 18
copy div "$31402.48"
click at [66, 258] on div "Questions" at bounding box center [81, 248] width 105 height 54
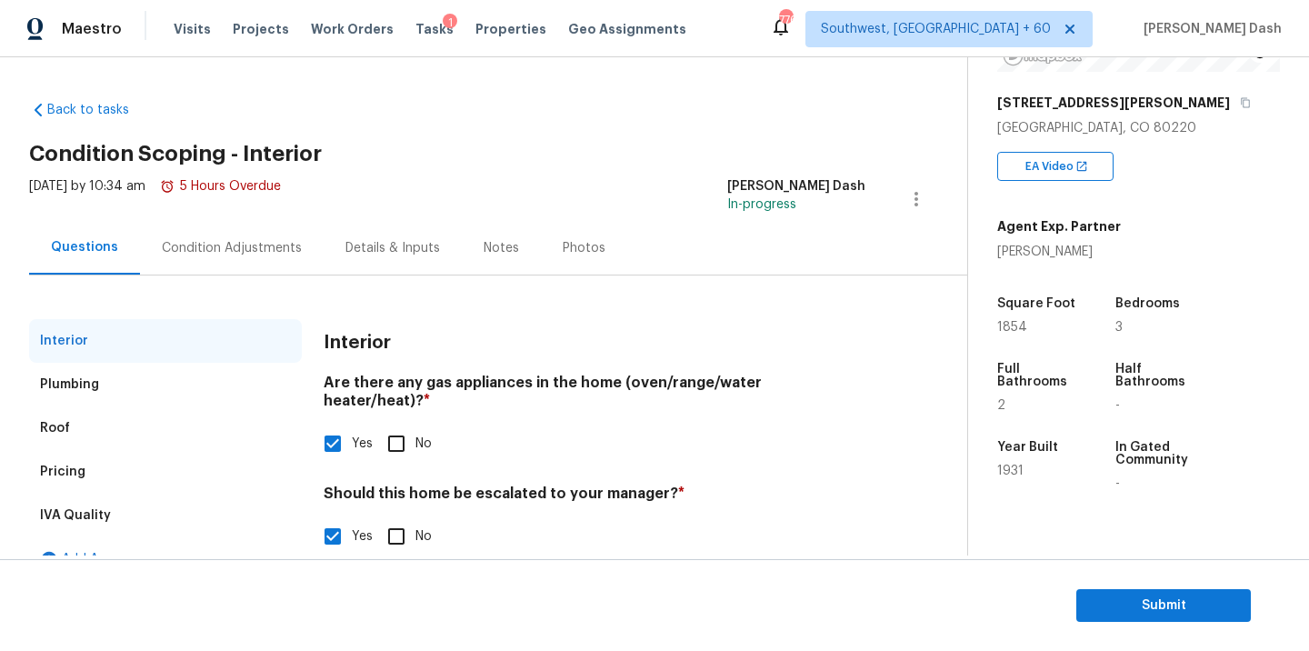
scroll to position [181, 0]
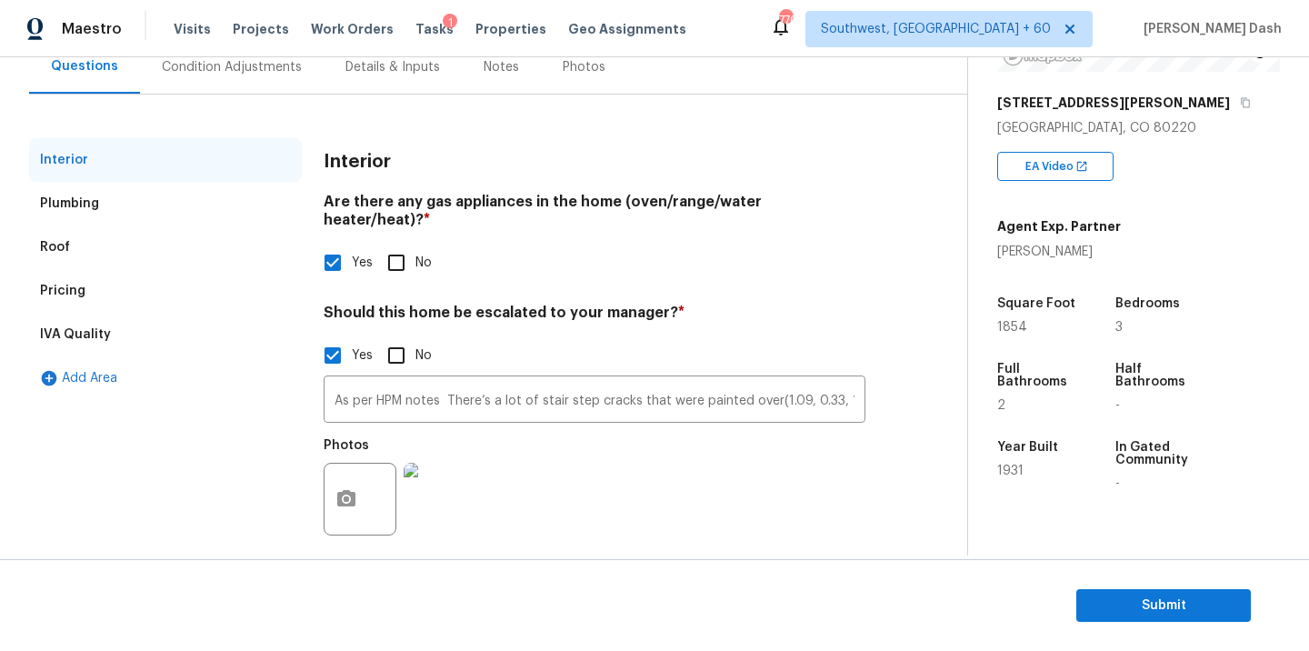
drag, startPoint x: 136, startPoint y: 290, endPoint x: 174, endPoint y: 295, distance: 38.6
click at [136, 290] on div "Pricing" at bounding box center [165, 291] width 273 height 44
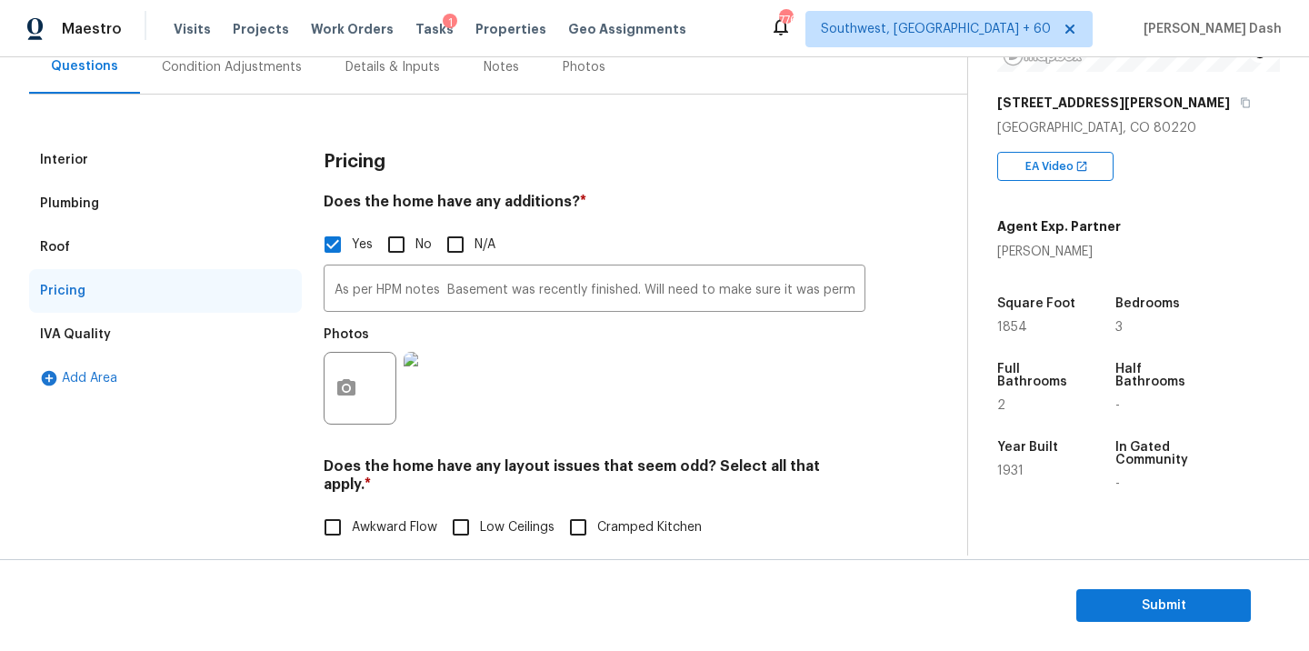
scroll to position [378, 0]
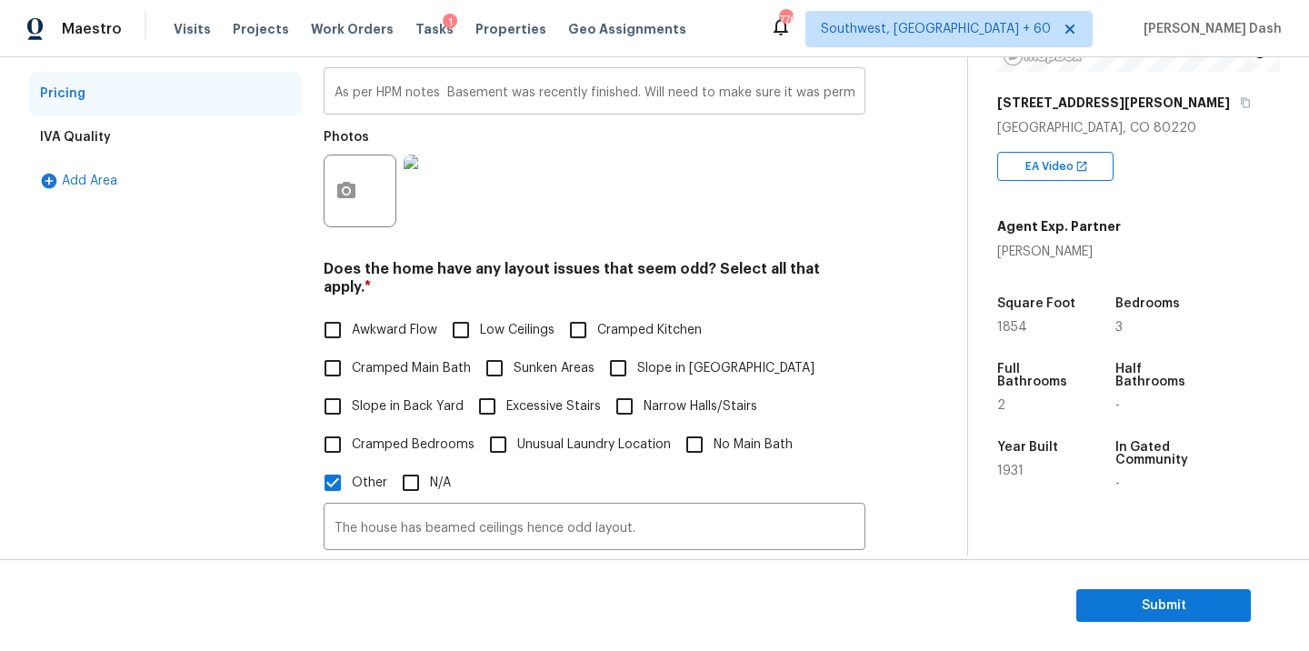
click at [531, 78] on input "As per HPM notes Basement was recently finished. Will need to make sure it was …" at bounding box center [595, 93] width 542 height 43
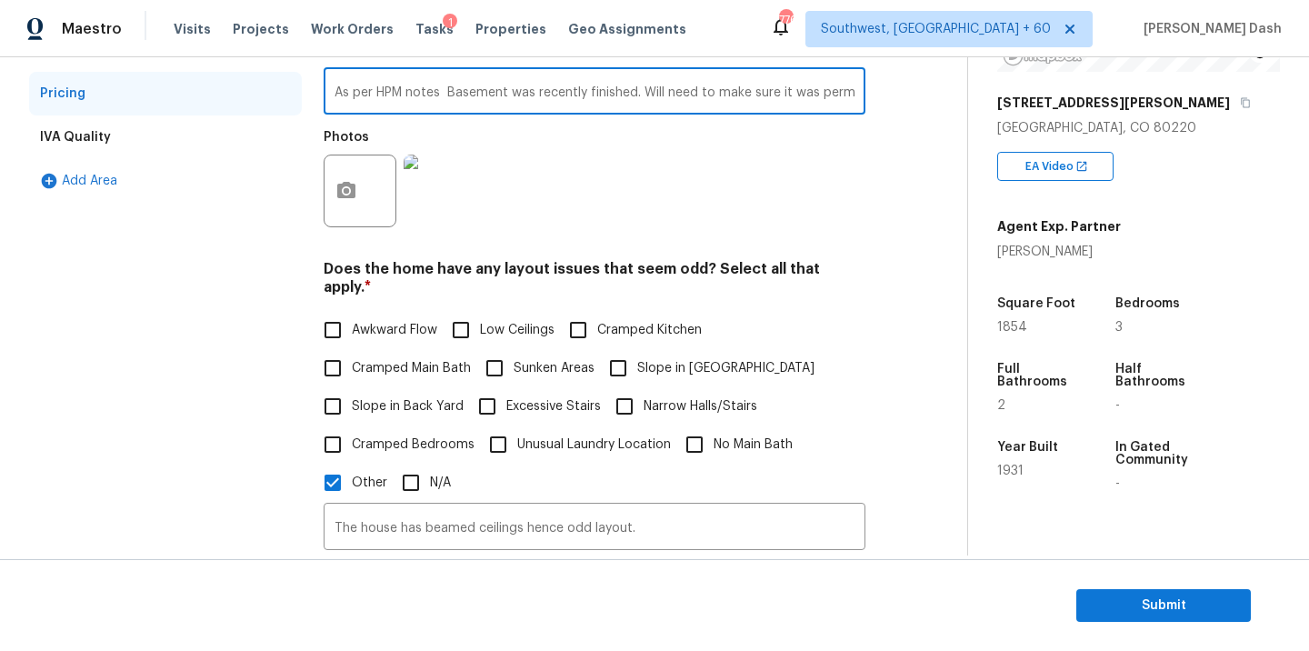
click at [531, 78] on input "As per HPM notes Basement was recently finished. Will need to make sure it was …" at bounding box center [595, 93] width 542 height 43
click at [506, 507] on input "The house has beamed ceilings hence odd layout." at bounding box center [595, 528] width 542 height 43
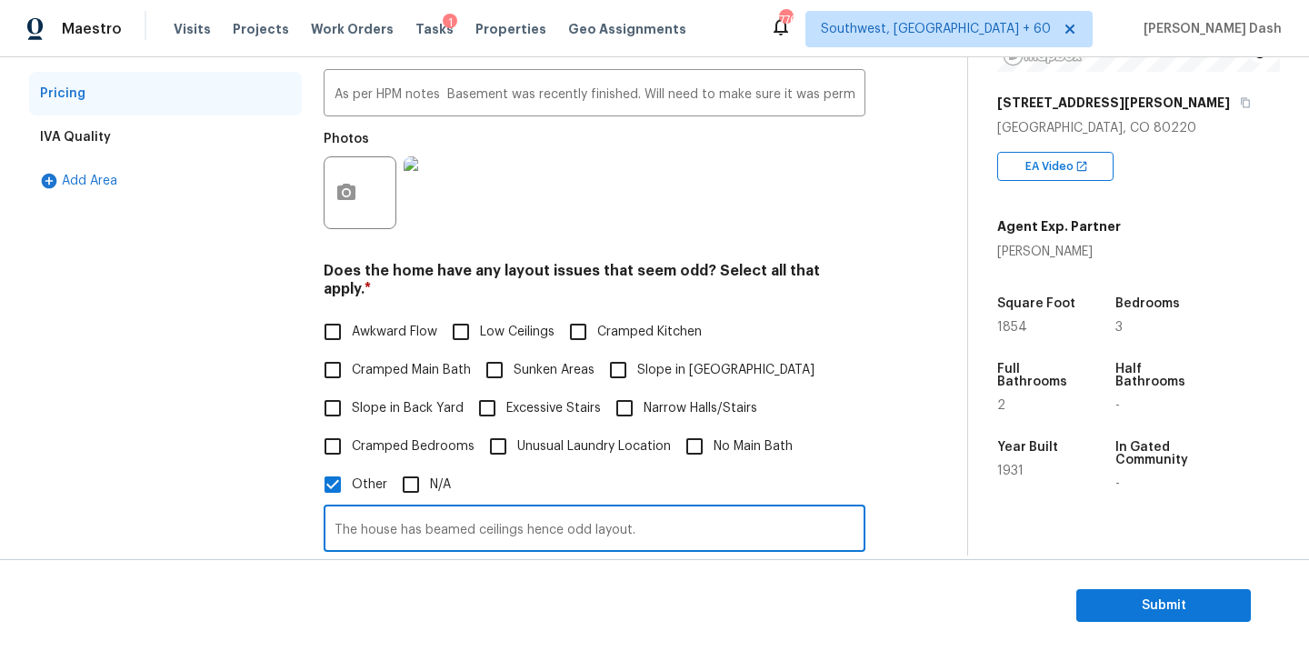
click at [506, 509] on input "The house has beamed ceilings hence odd layout." at bounding box center [595, 530] width 542 height 43
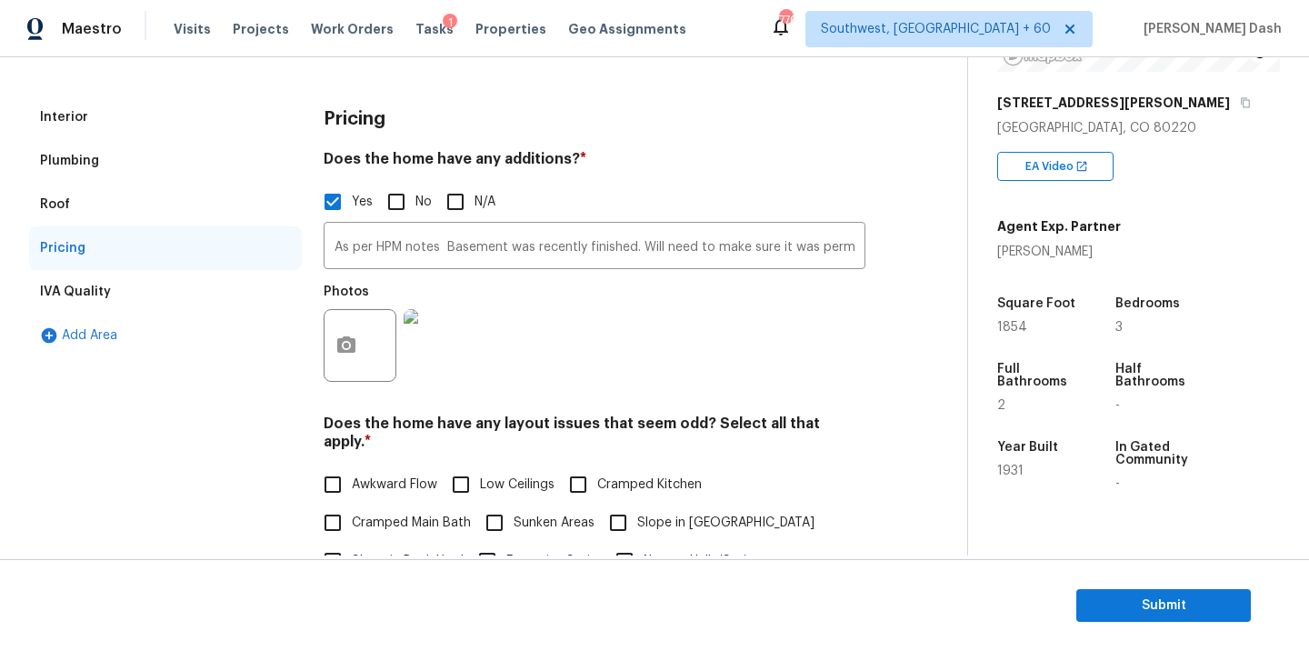
click at [127, 123] on div "Interior" at bounding box center [165, 117] width 273 height 44
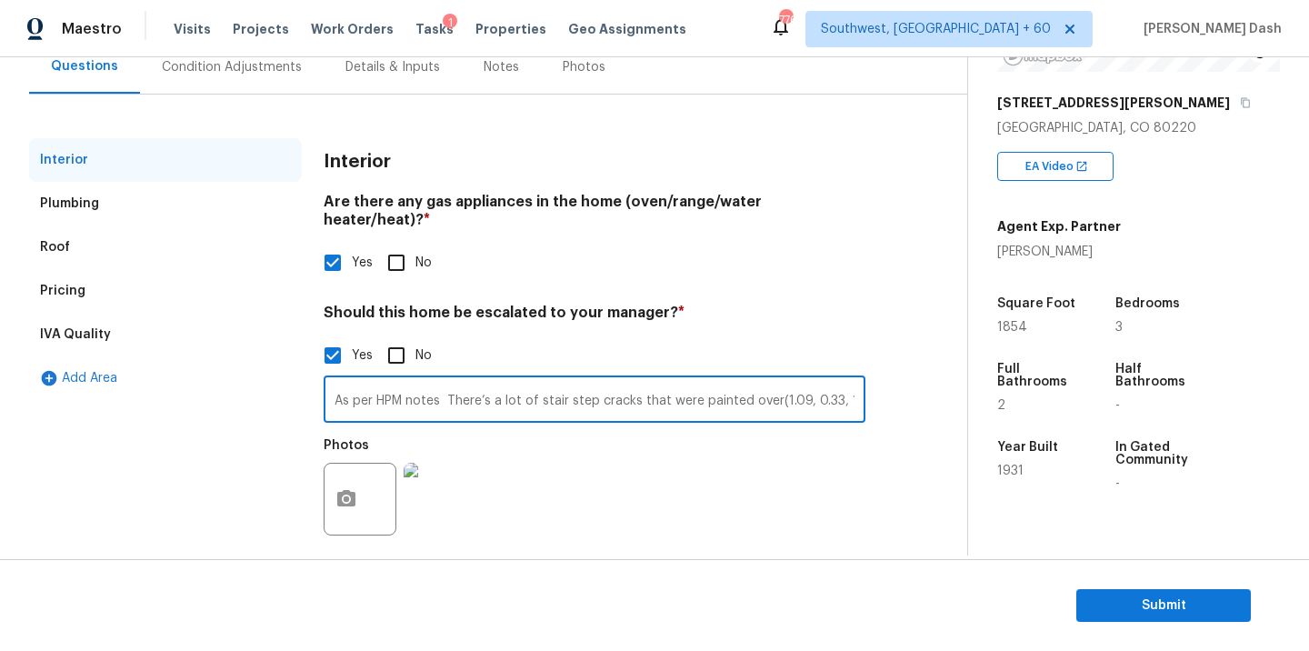
click at [502, 380] on input "As per HPM notes There’s a lot of stair step cracks that were painted over(1.09…" at bounding box center [595, 401] width 542 height 43
click at [176, 272] on div "Pricing" at bounding box center [165, 291] width 273 height 44
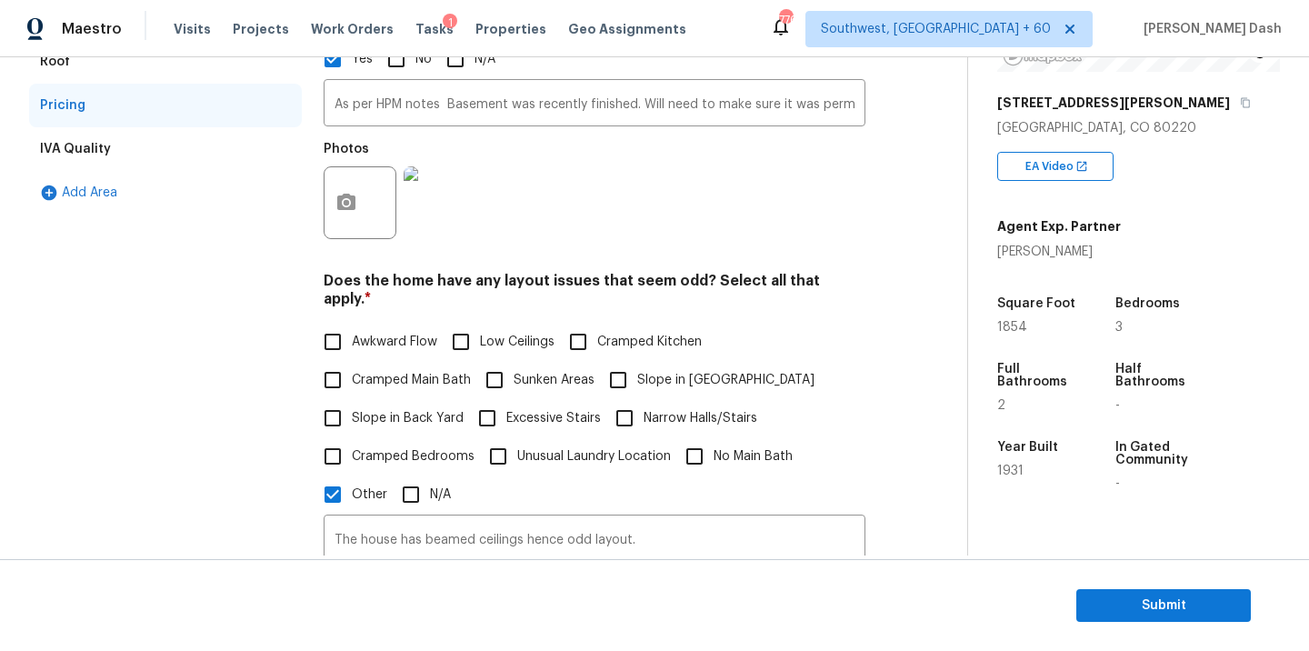
scroll to position [604, 0]
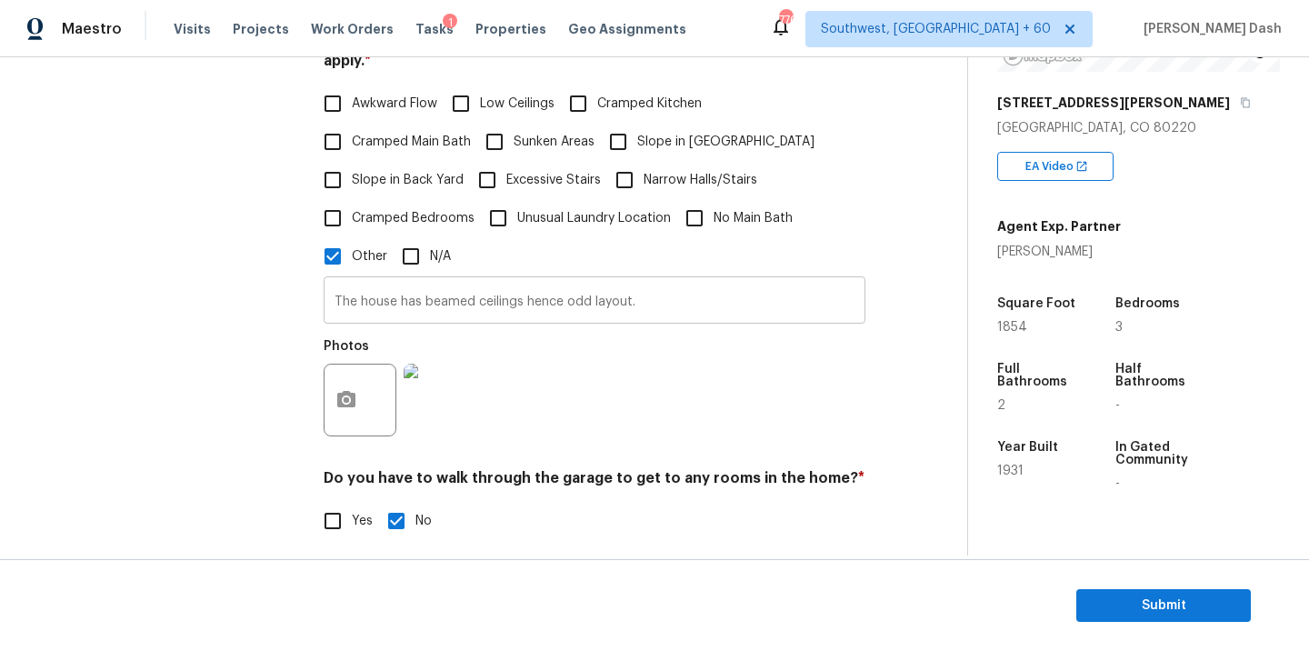
click at [671, 290] on input "The house has beamed ceilings hence odd layout." at bounding box center [595, 302] width 542 height 43
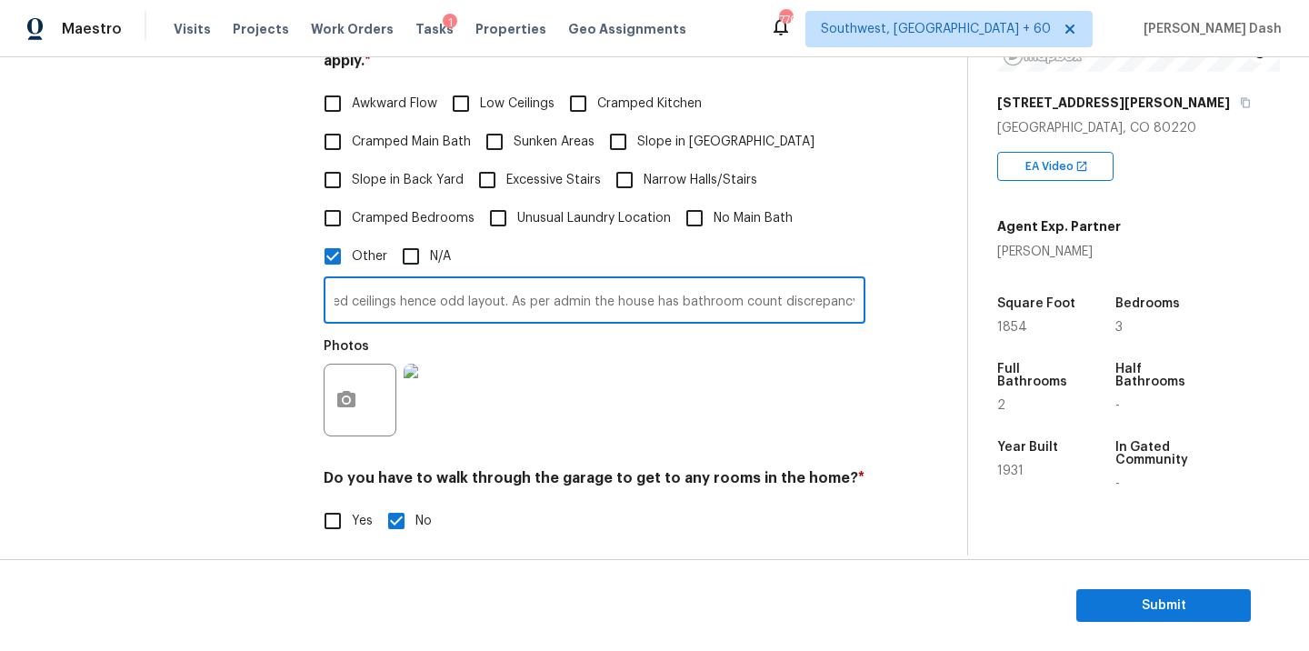
scroll to position [0, 0]
drag, startPoint x: 804, startPoint y: 282, endPoint x: 830, endPoint y: 283, distance: 25.5
click at [830, 283] on input "The house has beamed ceilings hence odd layout. As per admin the house has bath…" at bounding box center [595, 302] width 542 height 43
drag, startPoint x: 830, startPoint y: 283, endPoint x: 811, endPoint y: 287, distance: 19.6
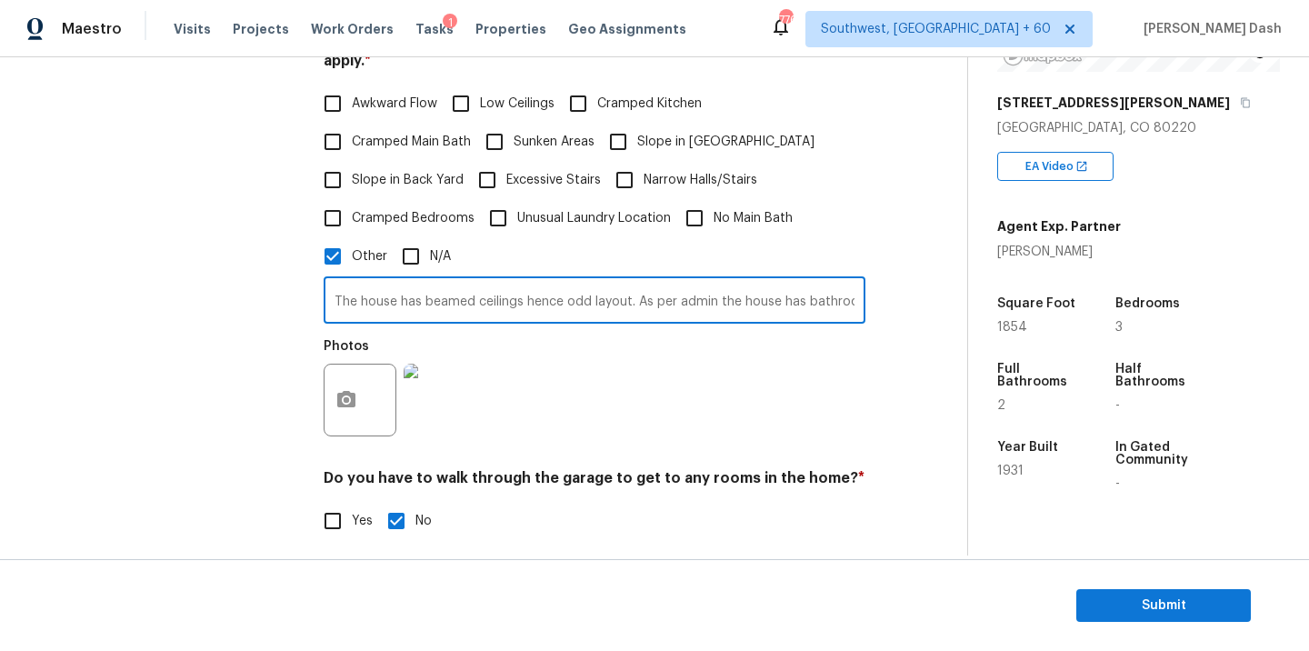
click at [811, 287] on input "The house has beamed ceilings hence odd layout. As per admin the house has bath…" at bounding box center [595, 302] width 542 height 43
drag, startPoint x: 635, startPoint y: 286, endPoint x: 996, endPoint y: 286, distance: 360.8
click at [996, 286] on div "Back to tasks Condition Scoping - Interior Wed, Aug 20 2025 by 10:34 am 5 Hours…" at bounding box center [654, 306] width 1309 height 498
type input "The house has beamed ceilings hence odd layout. As per admin the house has bedr…"
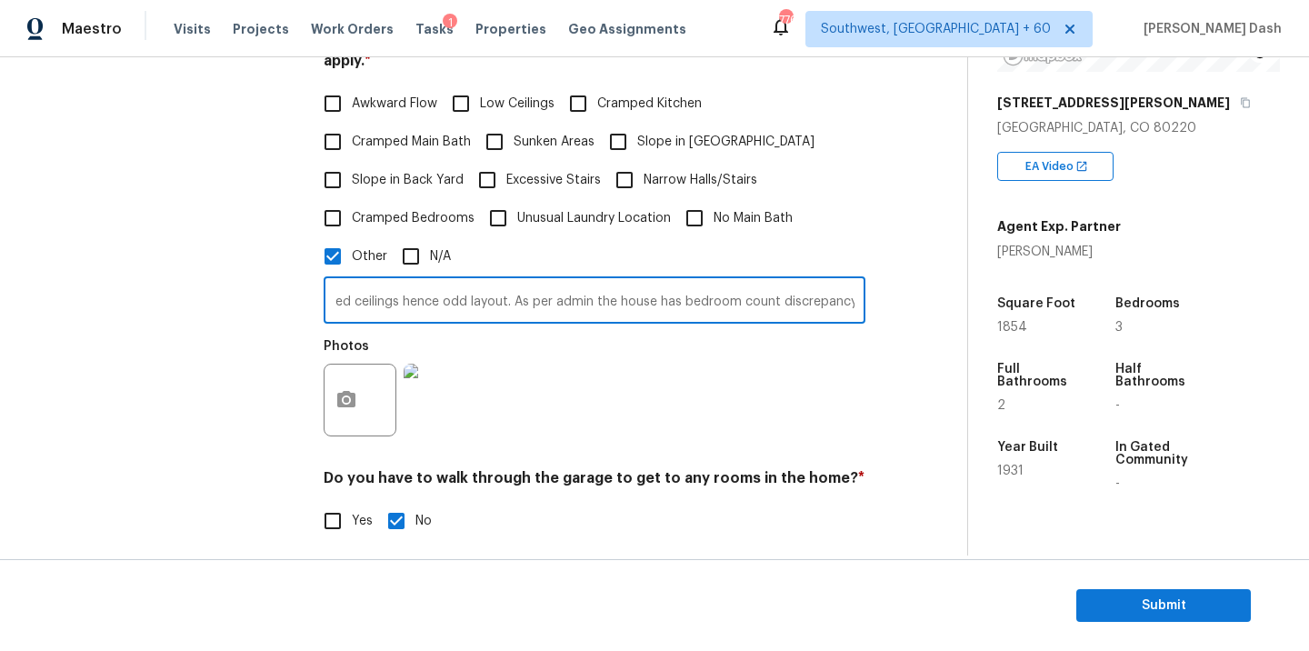
click at [828, 184] on div "Awkward Flow Low Ceilings Cramped Kitchen Cramped Main Bath Sunken Areas Slope …" at bounding box center [595, 180] width 542 height 191
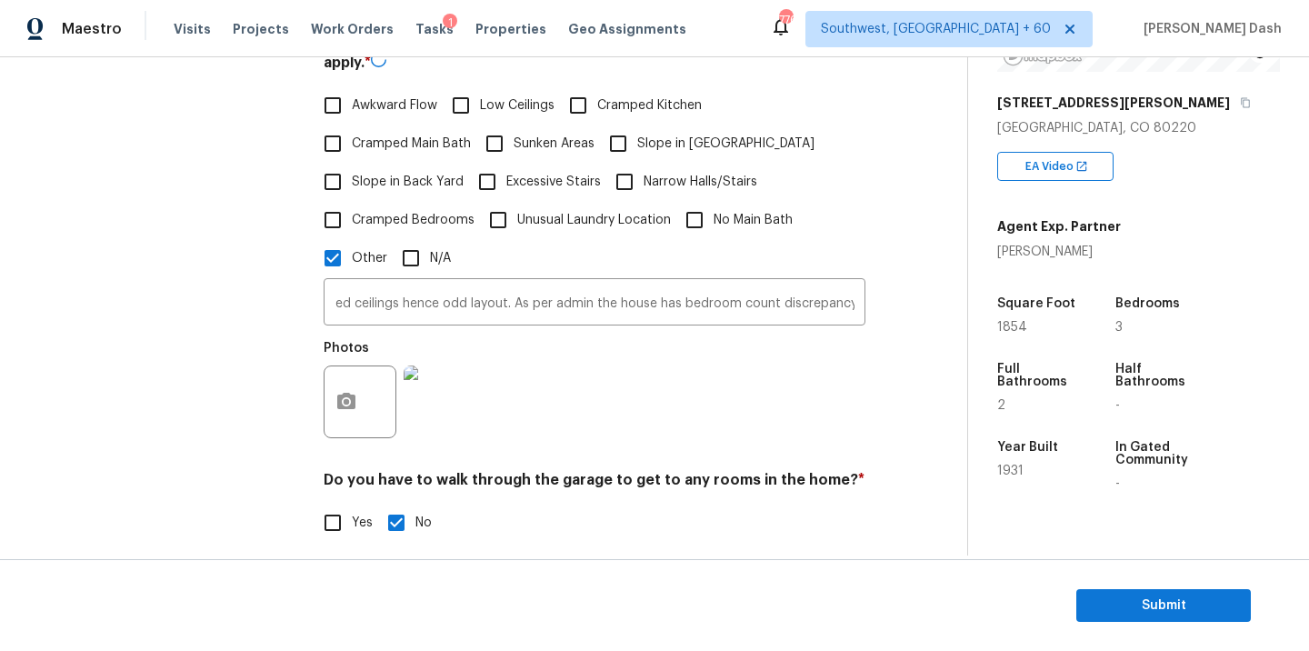
scroll to position [0, 0]
click at [1134, 591] on button "Submit" at bounding box center [1163, 606] width 174 height 34
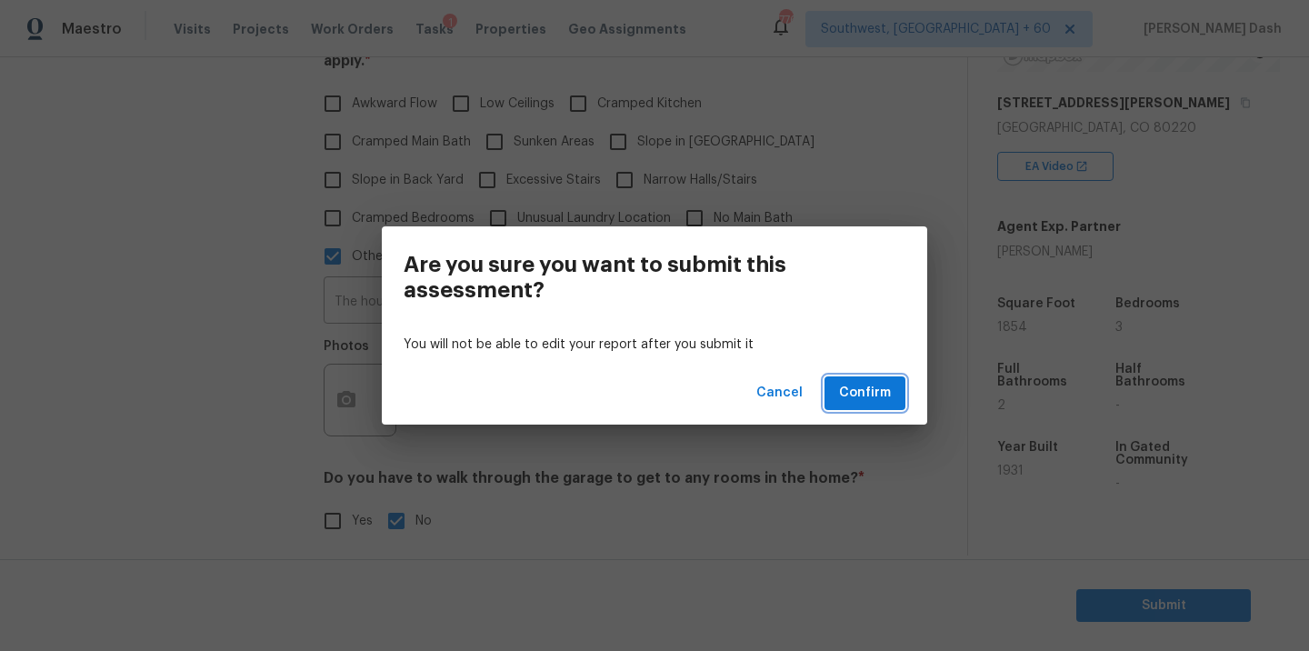
click at [852, 389] on span "Confirm" at bounding box center [865, 393] width 52 height 23
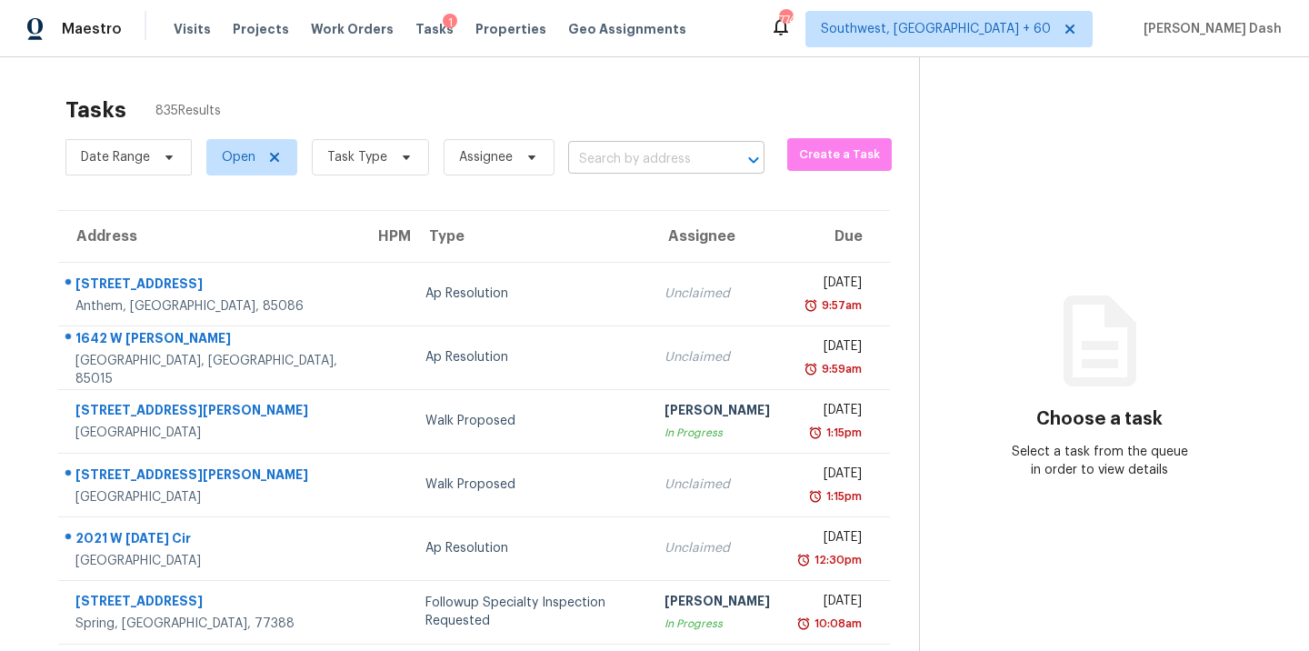
click at [638, 167] on input "text" at bounding box center [640, 159] width 145 height 28
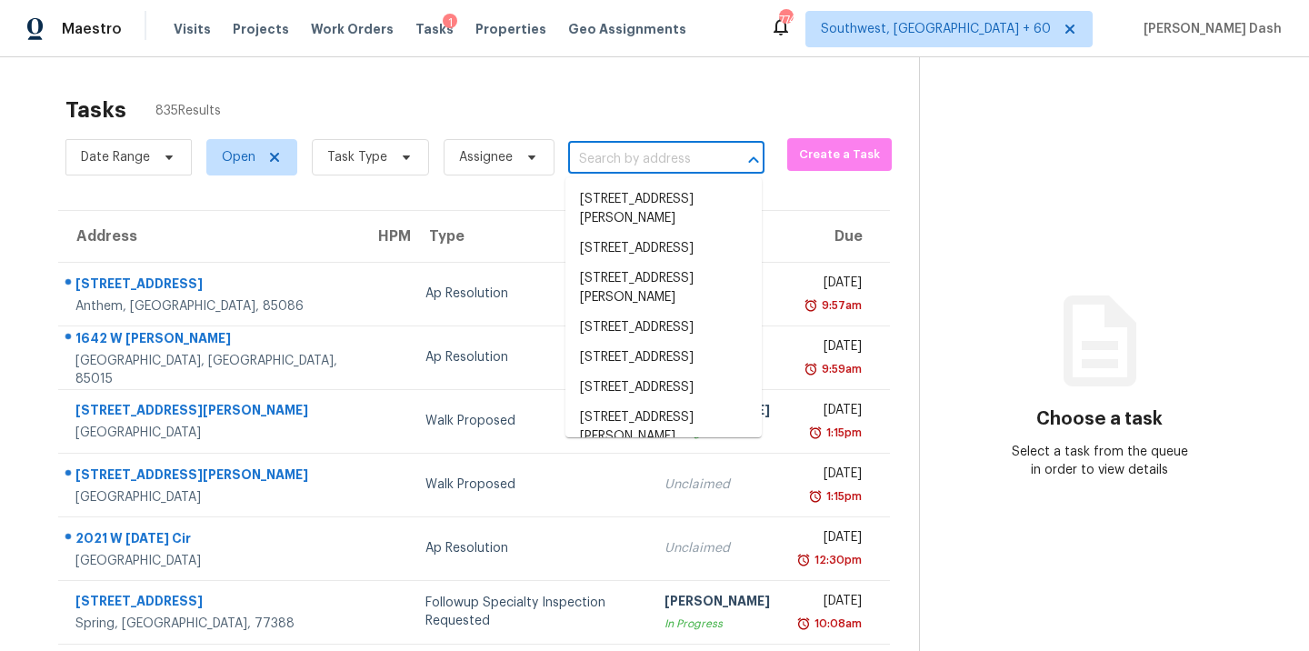
paste input "7703 Hunters Peak Ln, Baytown, TX 77523"
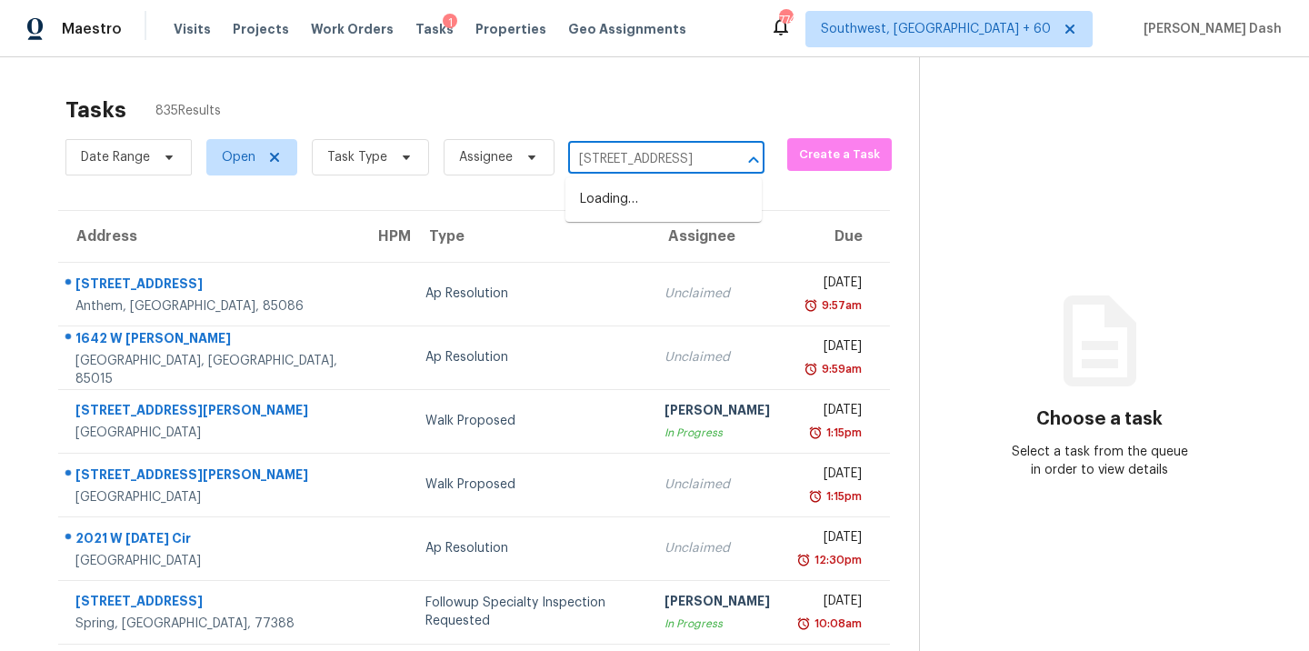
type input "7703 Hunters Peak Ln, Baytown, TX 77523"
click at [629, 153] on input "text" at bounding box center [640, 159] width 145 height 28
paste input "7703 Hunters Peak Ln, Baytown, TX 77523"
type input "7703 Hunters Peak Ln, Baytown, TX 77523"
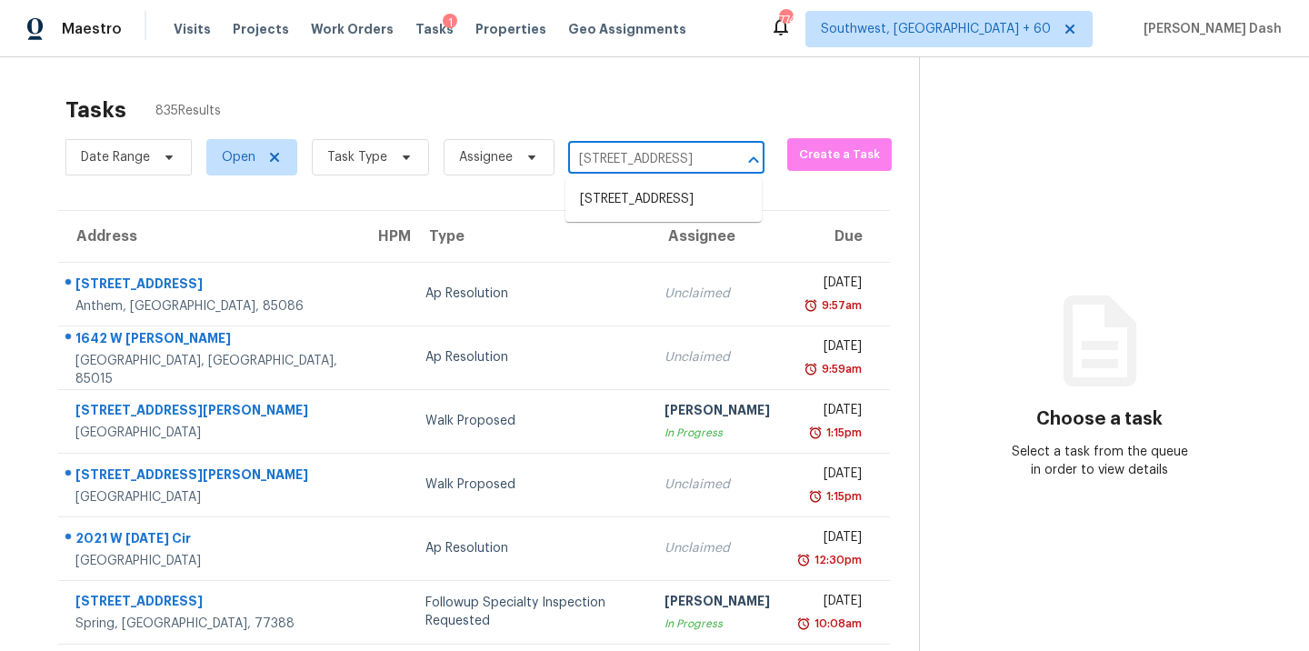
scroll to position [0, 114]
click at [623, 213] on li "7703 Hunters Peak Ln, Baytown, TX 77523" at bounding box center [663, 199] width 196 height 30
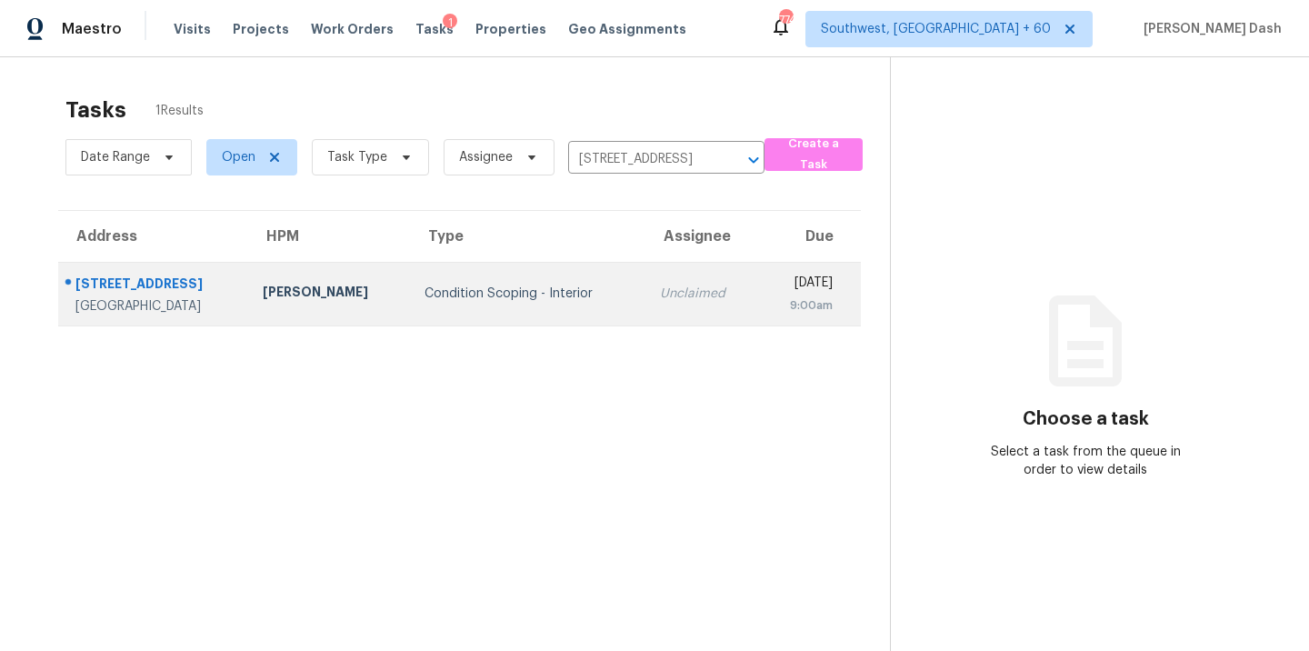
click at [410, 304] on td "Condition Scoping - Interior" at bounding box center [528, 294] width 236 height 64
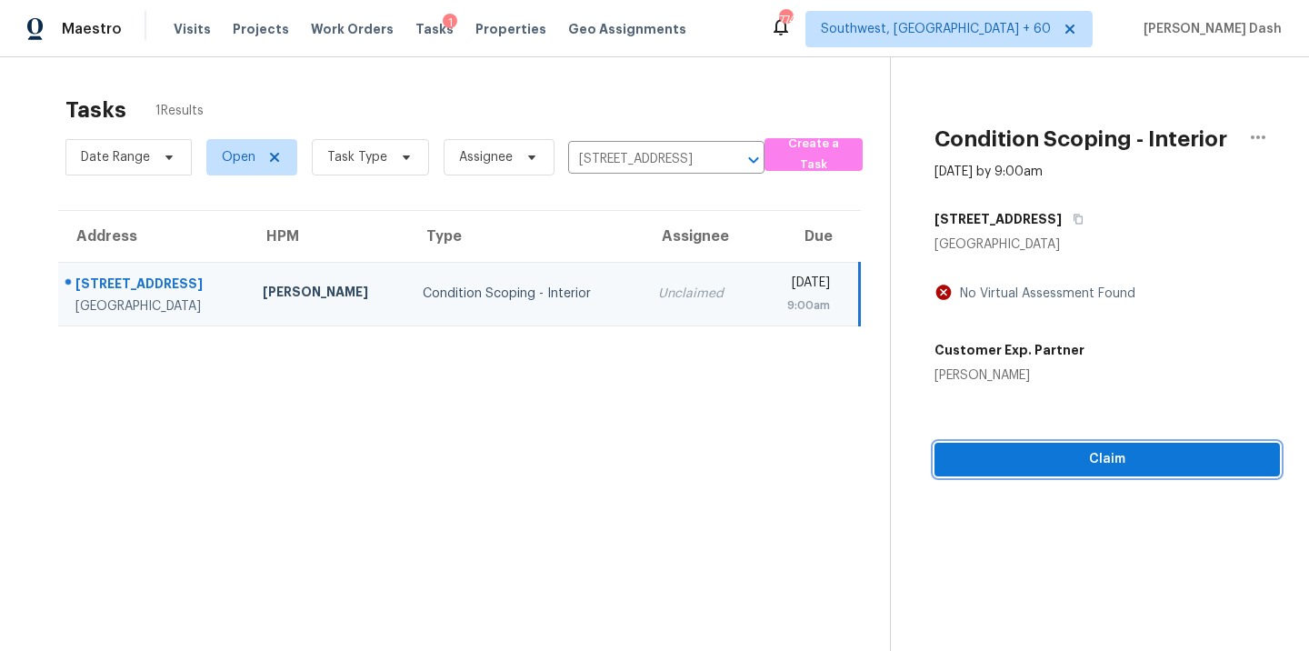
click at [1069, 458] on div "Condition Scoping - Interior Aug 21st 2025 by 9:00am 7703 Hunters Peak Ln Bayto…" at bounding box center [1085, 266] width 389 height 419
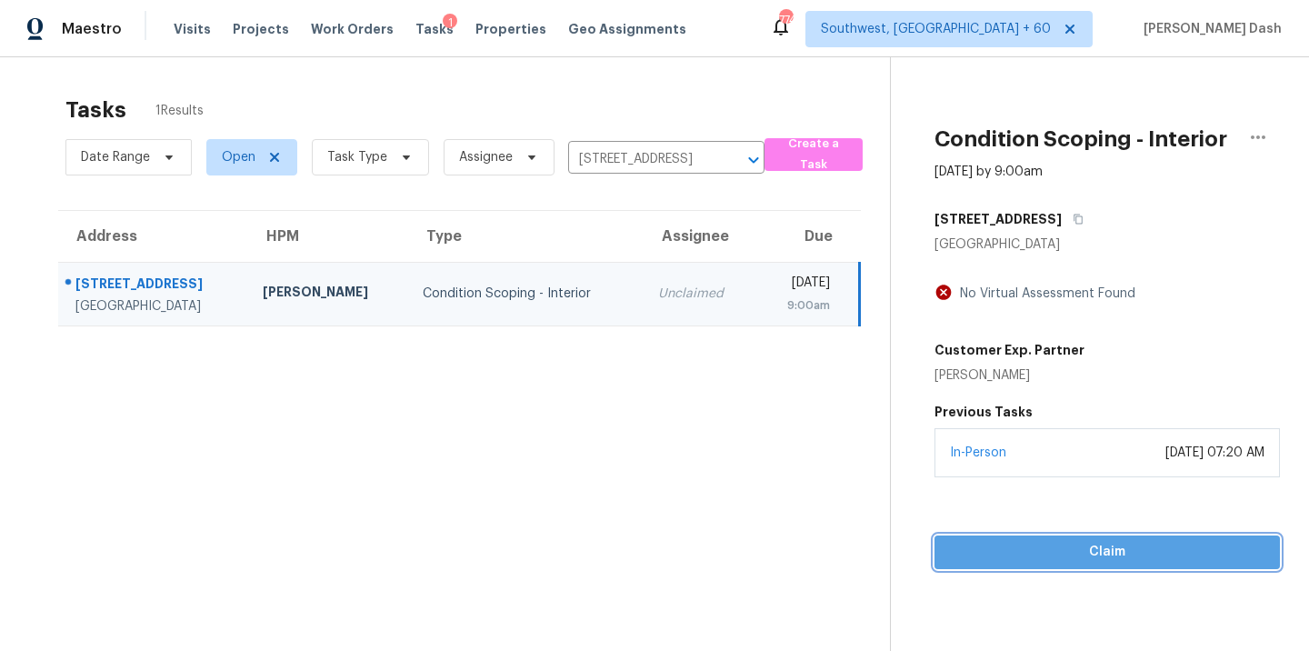
click at [1076, 539] on button "Claim" at bounding box center [1106, 552] width 345 height 34
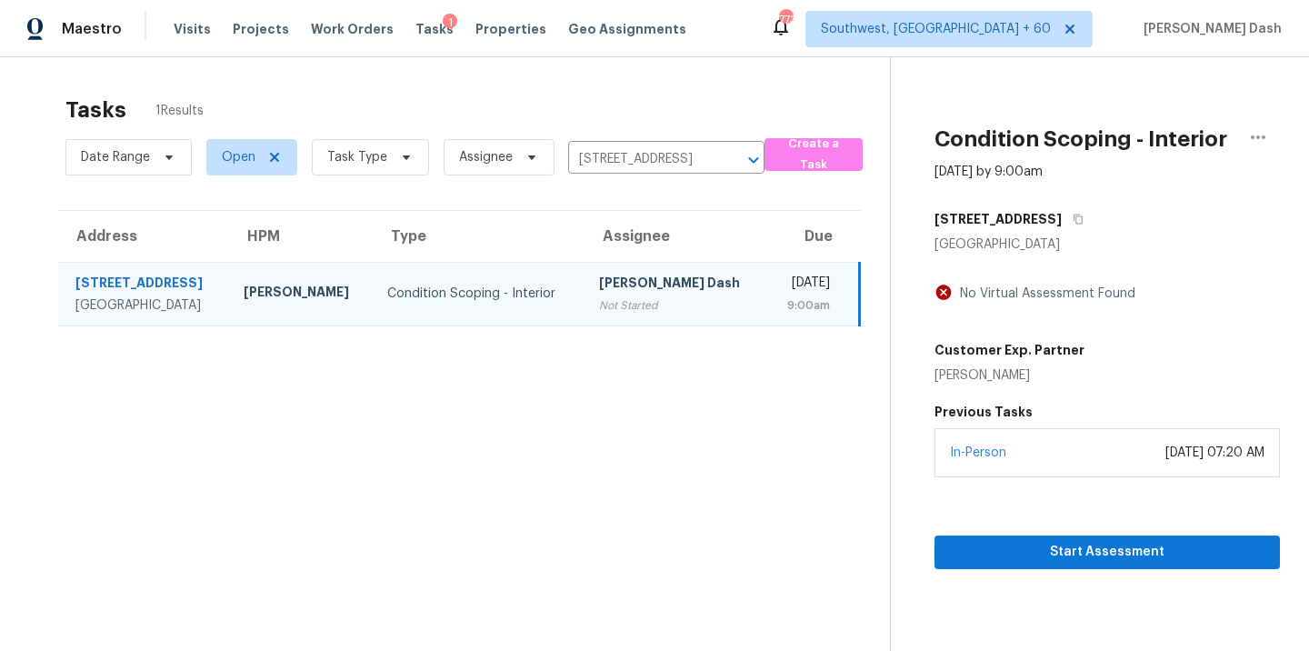
click at [587, 260] on th "Assignee" at bounding box center [675, 236] width 182 height 51
click at [587, 268] on td "Soumya Ranjan Dash Not Started" at bounding box center [675, 294] width 182 height 64
click at [607, 286] on div "[PERSON_NAME] Dash" at bounding box center [675, 285] width 153 height 23
click at [1085, 528] on div "Start Assessment" at bounding box center [1106, 523] width 345 height 92
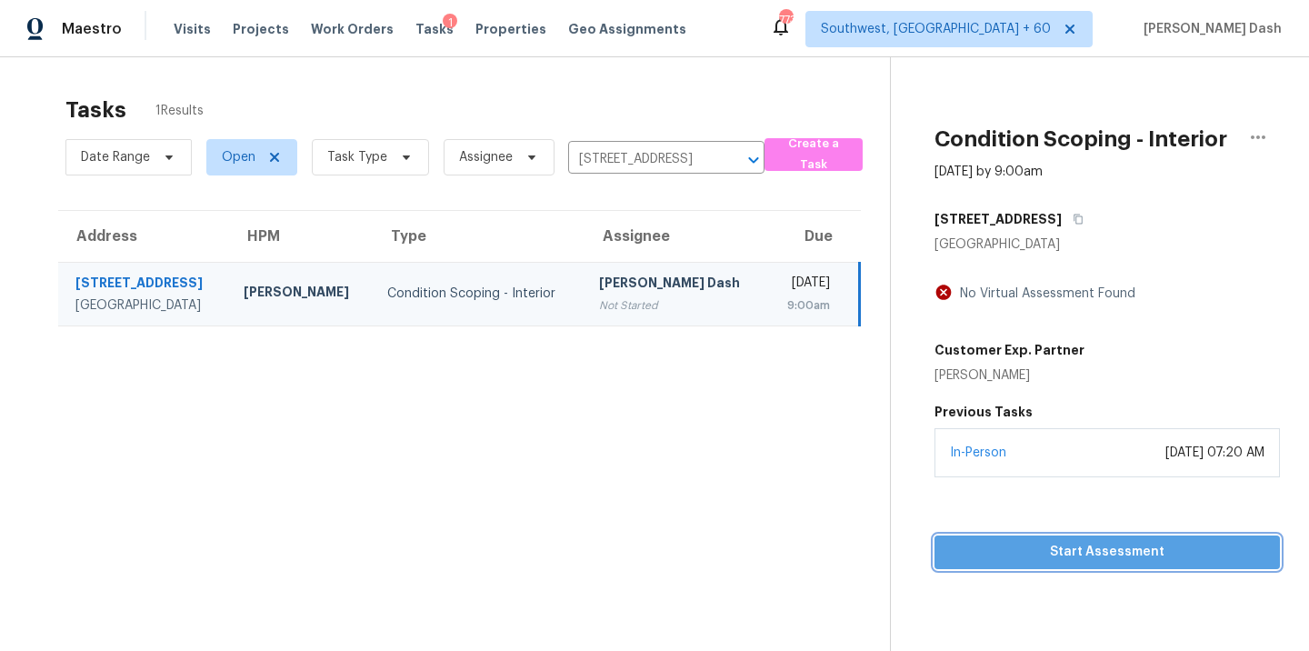
click at [1086, 541] on span "Start Assessment" at bounding box center [1107, 552] width 316 height 23
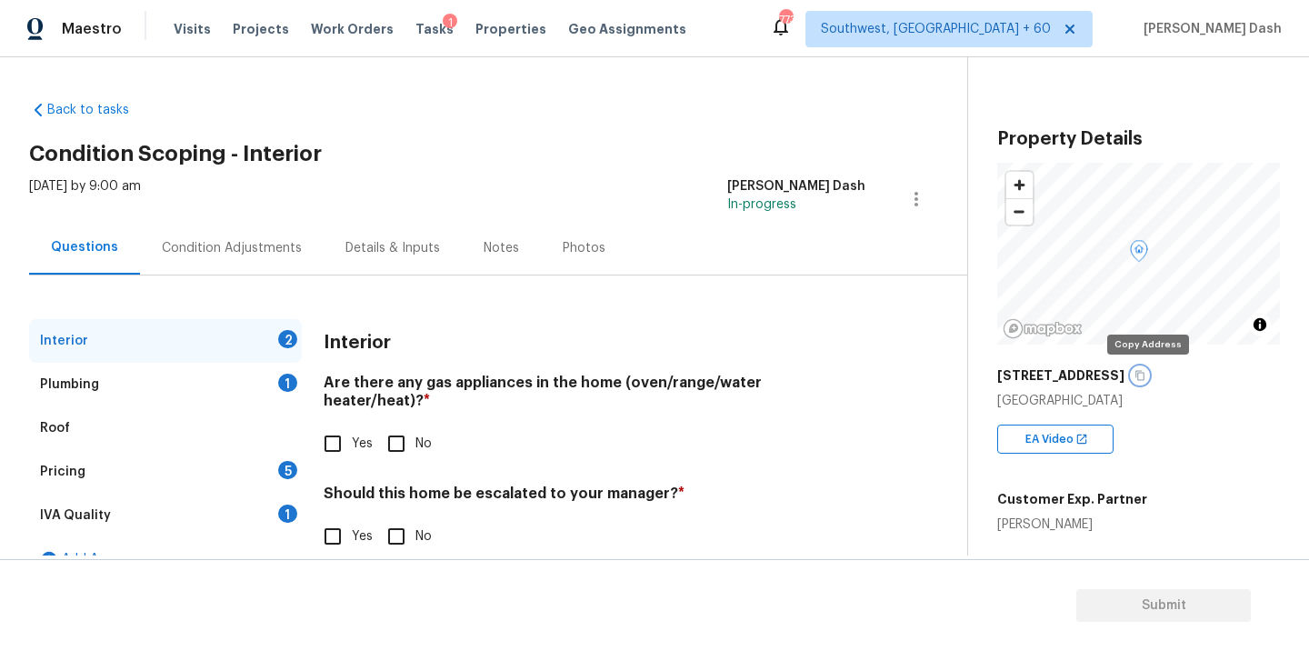
click at [1145, 377] on icon "button" at bounding box center [1139, 375] width 11 height 11
click at [1145, 378] on icon "button" at bounding box center [1139, 375] width 11 height 11
click at [420, 27] on span "Tasks" at bounding box center [434, 29] width 38 height 13
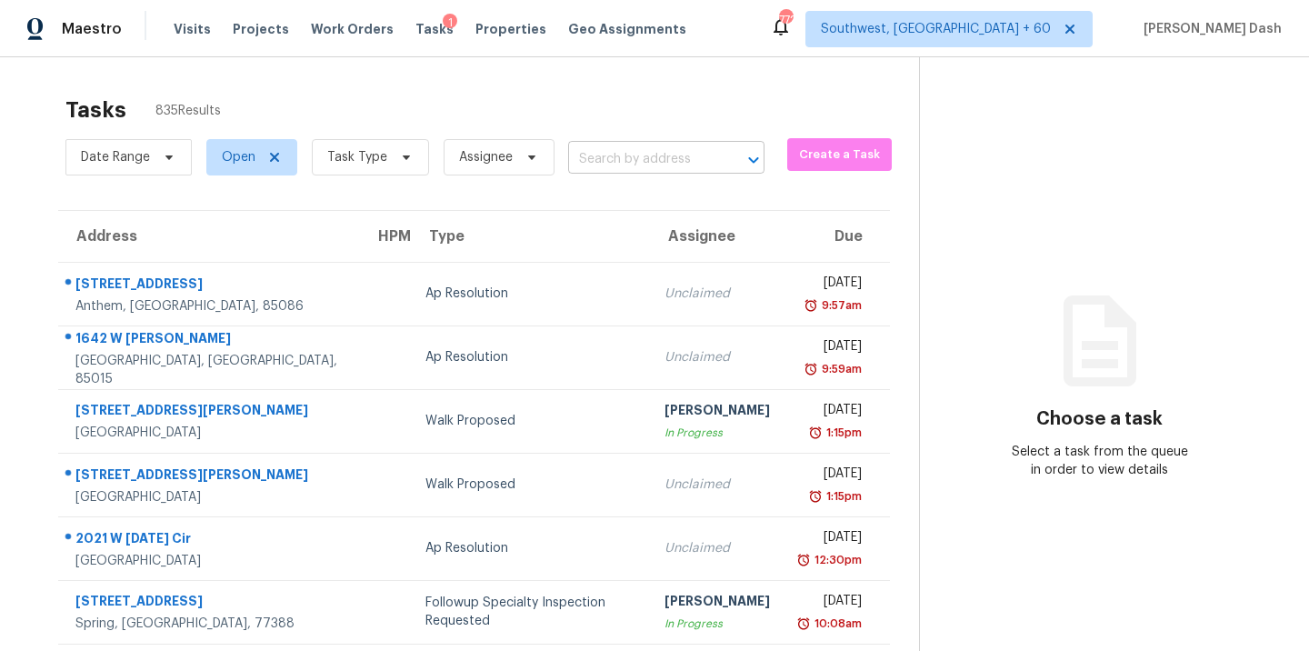
click at [589, 148] on input "text" at bounding box center [640, 159] width 145 height 28
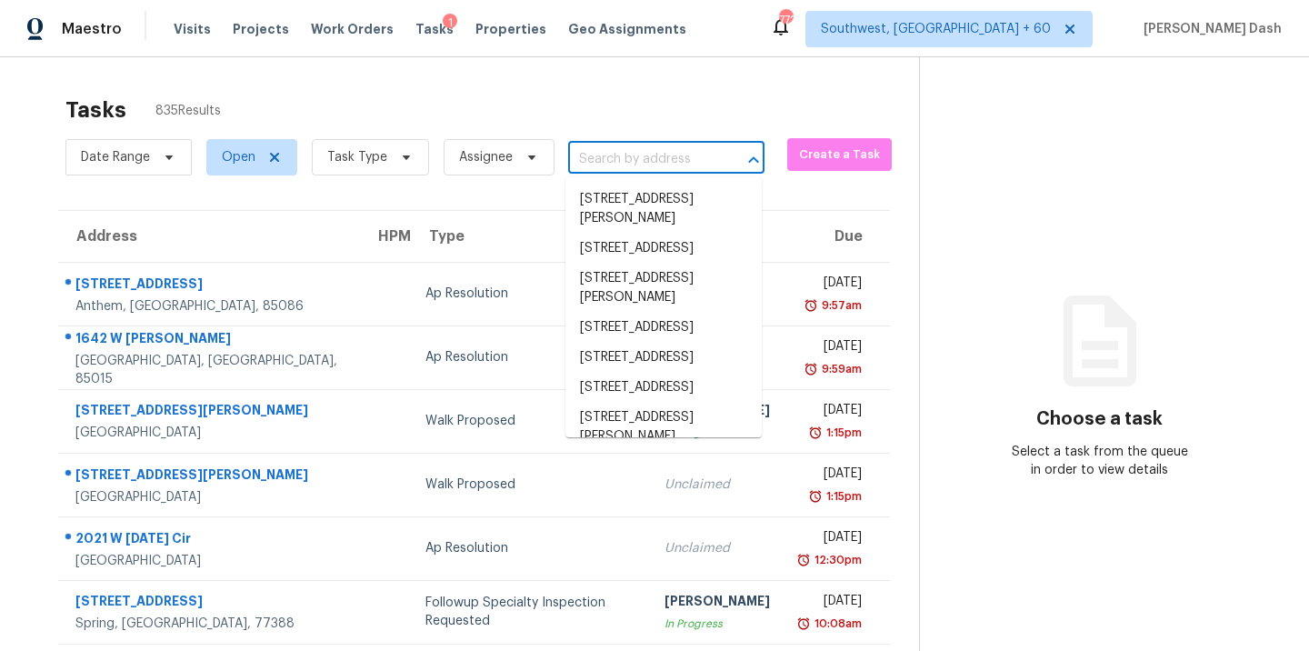
paste input "7703 Hunters Peak Ln, Baytown, TX 77523"
type input "7703 Hunters Peak Ln, Baytown, TX 77523"
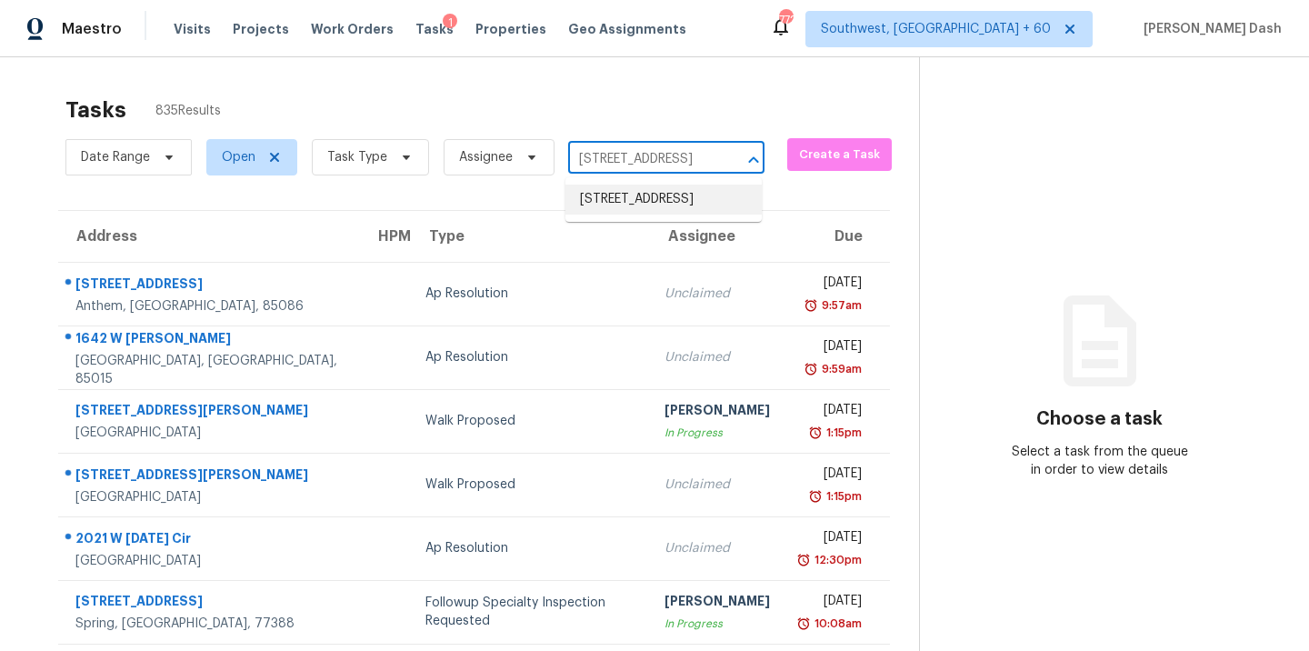
click at [608, 199] on li "7703 Hunters Peak Ln, Baytown, TX 77523" at bounding box center [663, 199] width 196 height 30
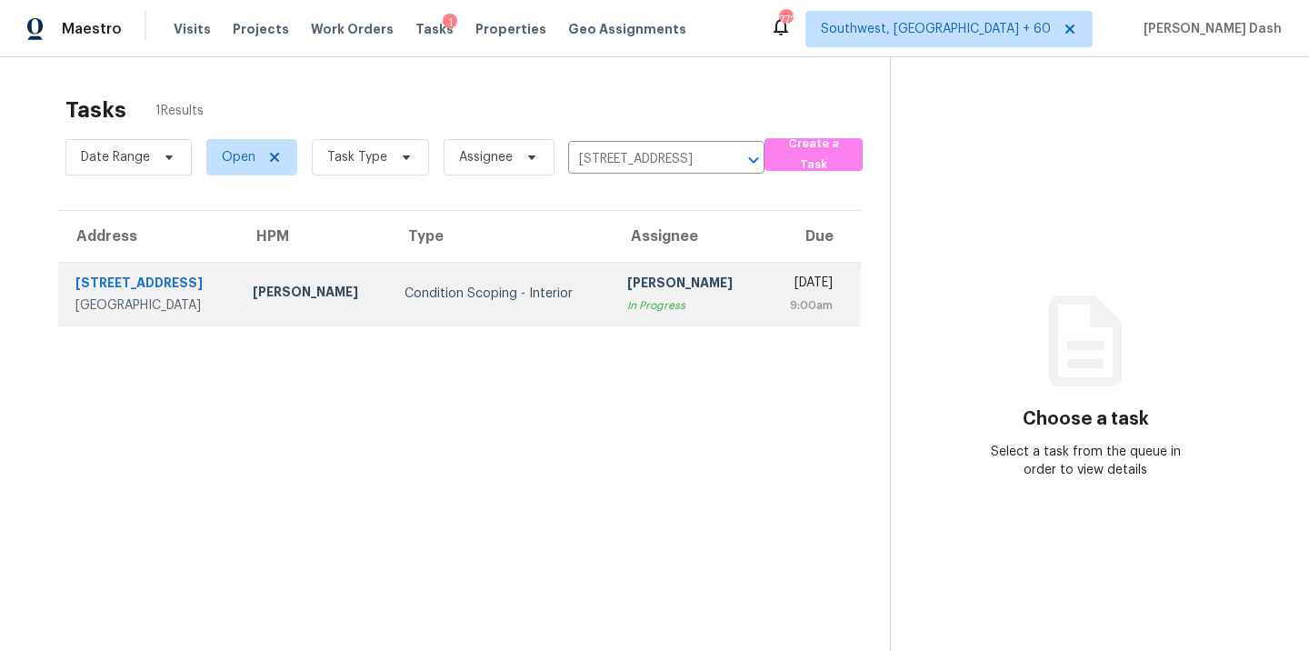
click at [627, 274] on div "Pavithran Omsekar" at bounding box center [688, 285] width 123 height 23
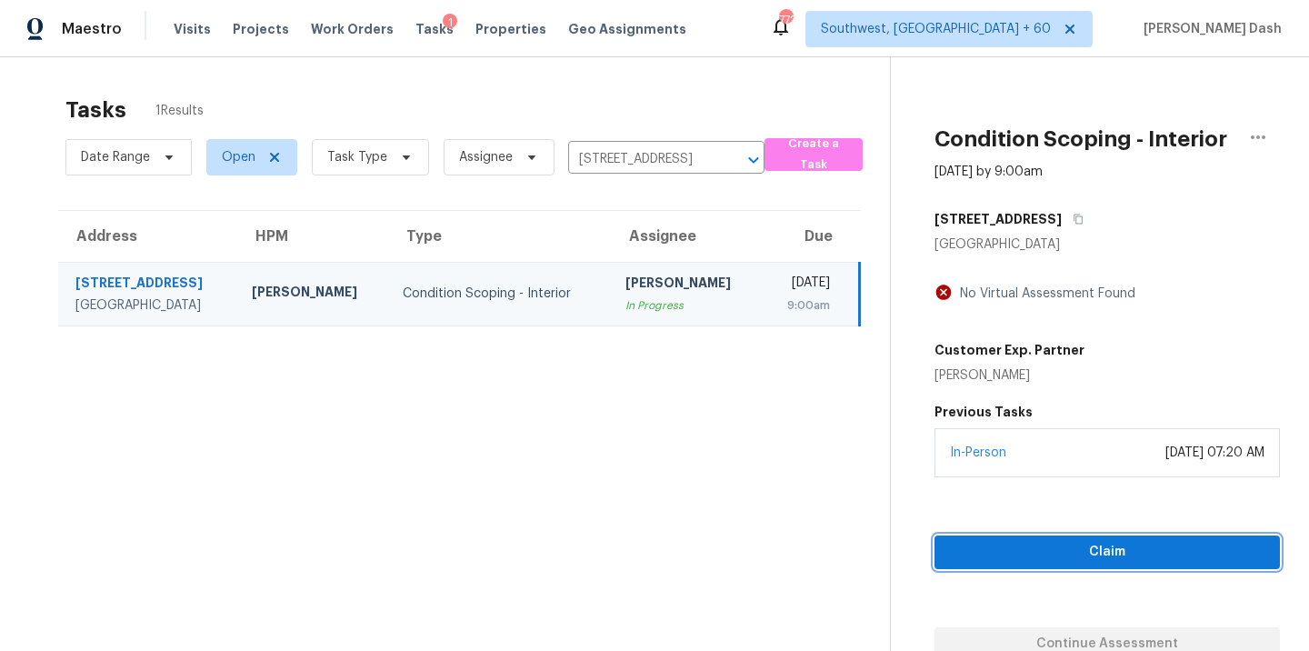
click at [1082, 556] on span "Claim" at bounding box center [1107, 552] width 316 height 23
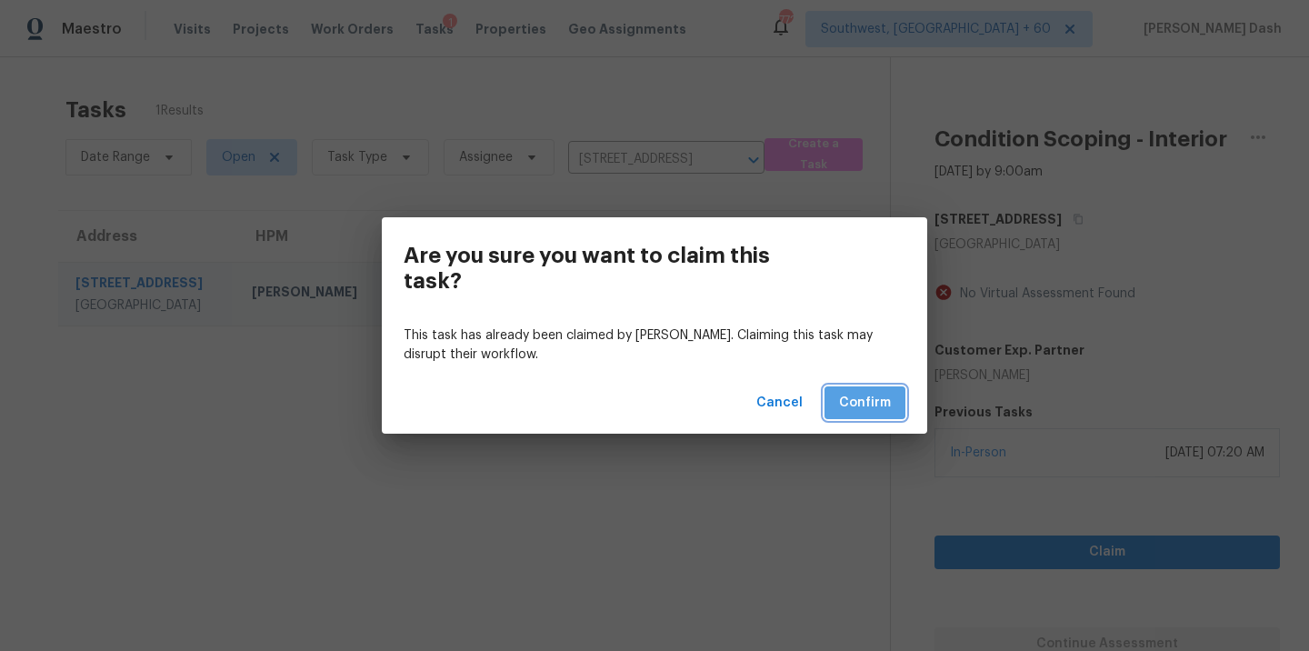
click at [884, 409] on span "Confirm" at bounding box center [865, 403] width 52 height 23
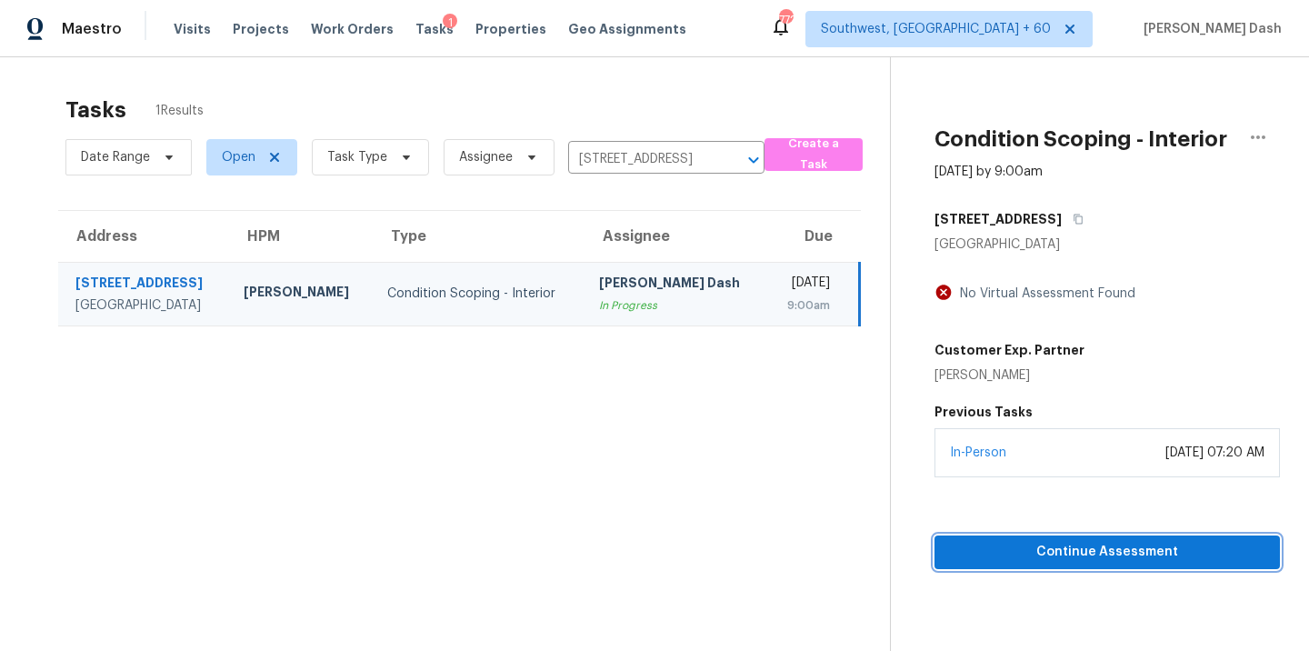
click at [1032, 559] on span "Continue Assessment" at bounding box center [1107, 552] width 316 height 23
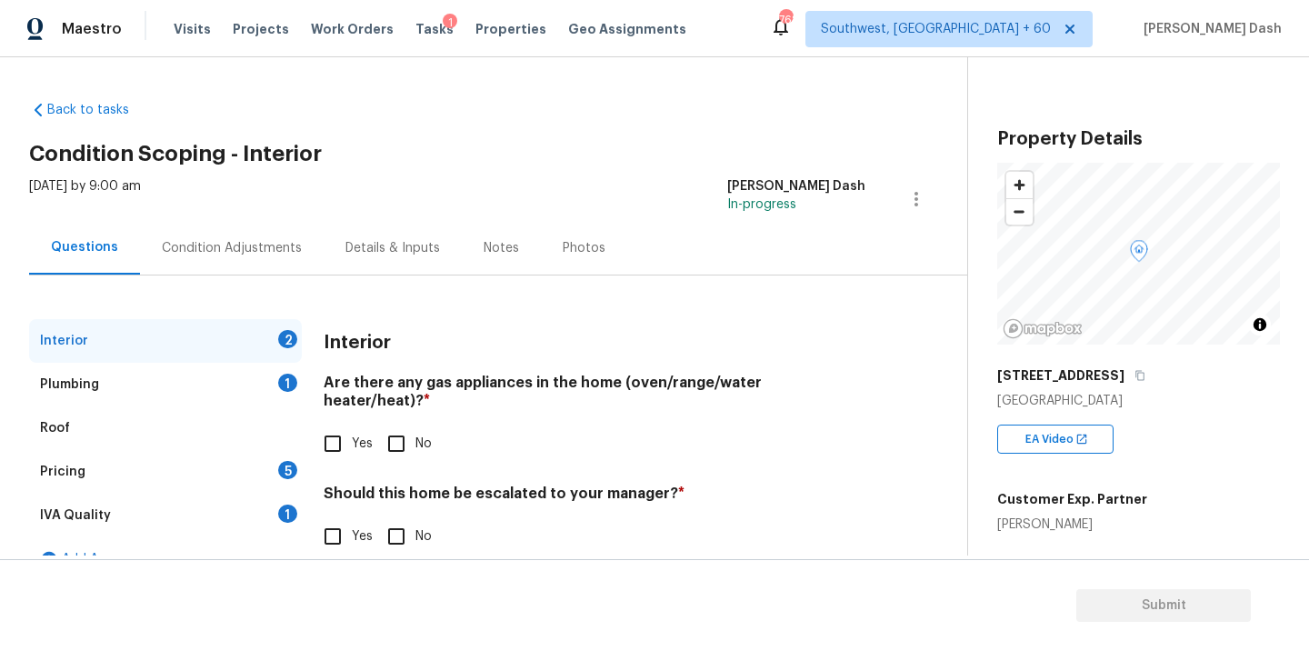
scroll to position [31, 0]
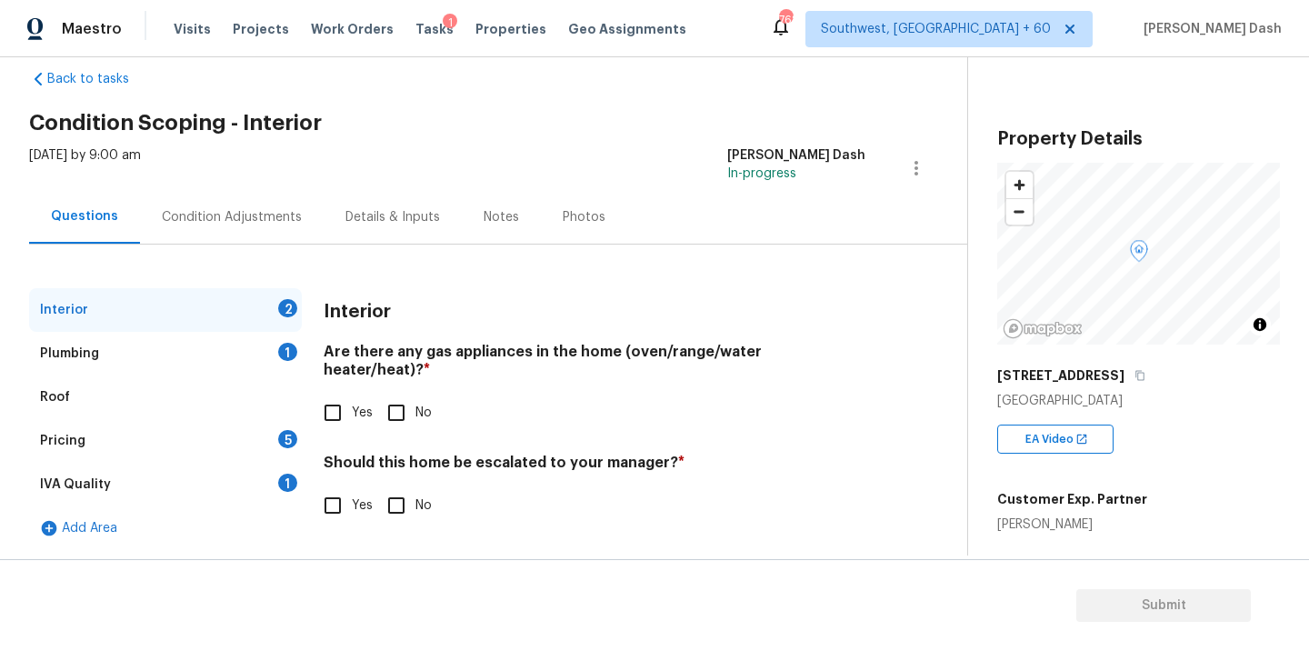
click at [385, 398] on input "No" at bounding box center [396, 413] width 38 height 38
checkbox input "true"
click at [338, 399] on input "Yes" at bounding box center [333, 413] width 38 height 38
checkbox input "true"
checkbox input "false"
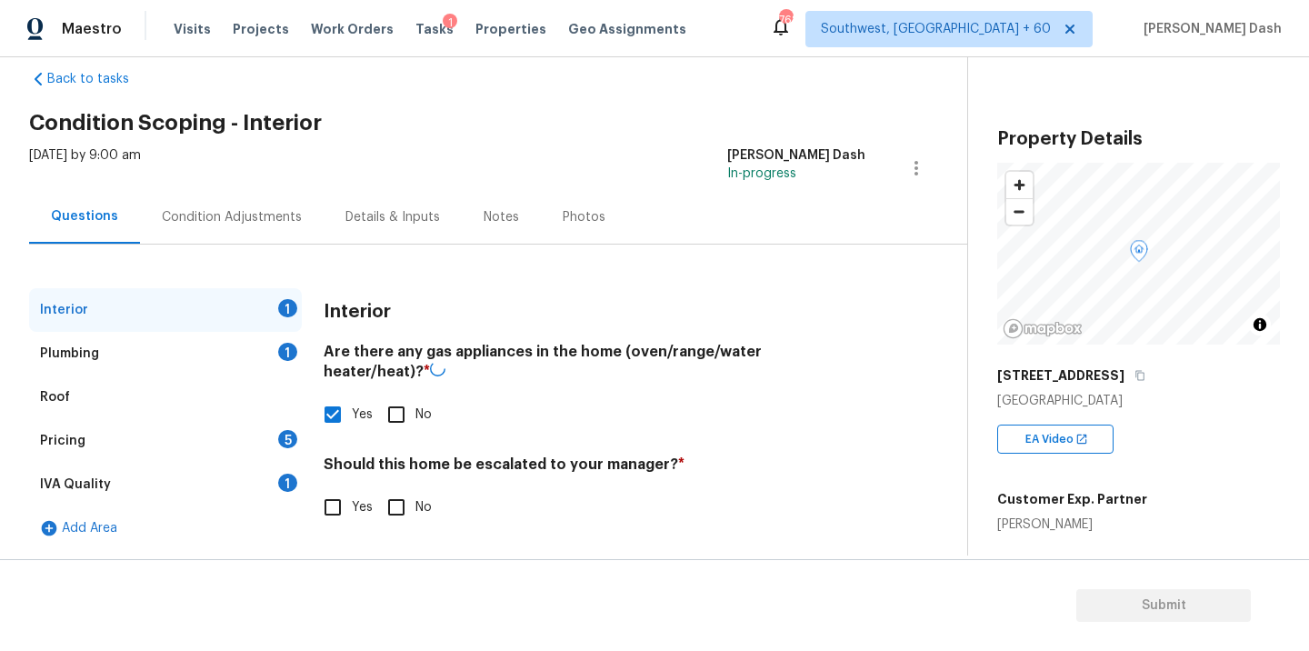
click at [394, 494] on input "No" at bounding box center [396, 507] width 38 height 38
checkbox input "true"
click at [266, 334] on div "Plumbing 1" at bounding box center [165, 354] width 273 height 44
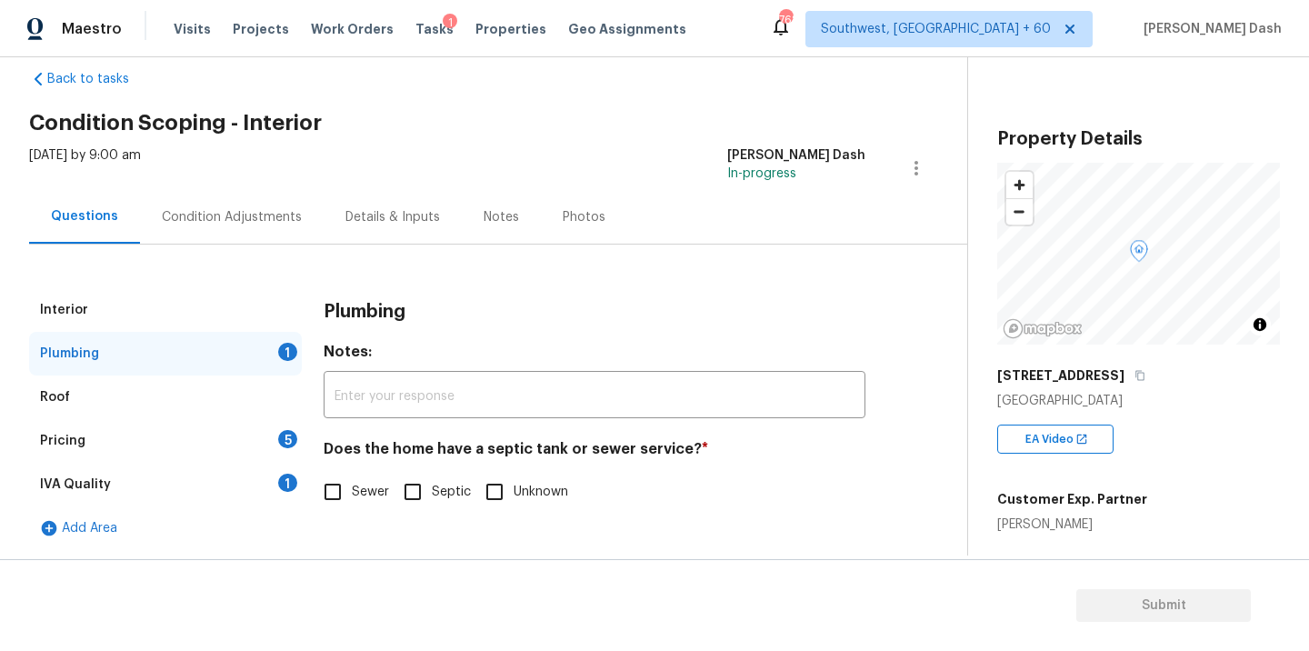
click at [332, 506] on input "Sewer" at bounding box center [333, 492] width 38 height 38
checkbox input "true"
click at [275, 493] on div "IVA Quality 1" at bounding box center [165, 485] width 273 height 44
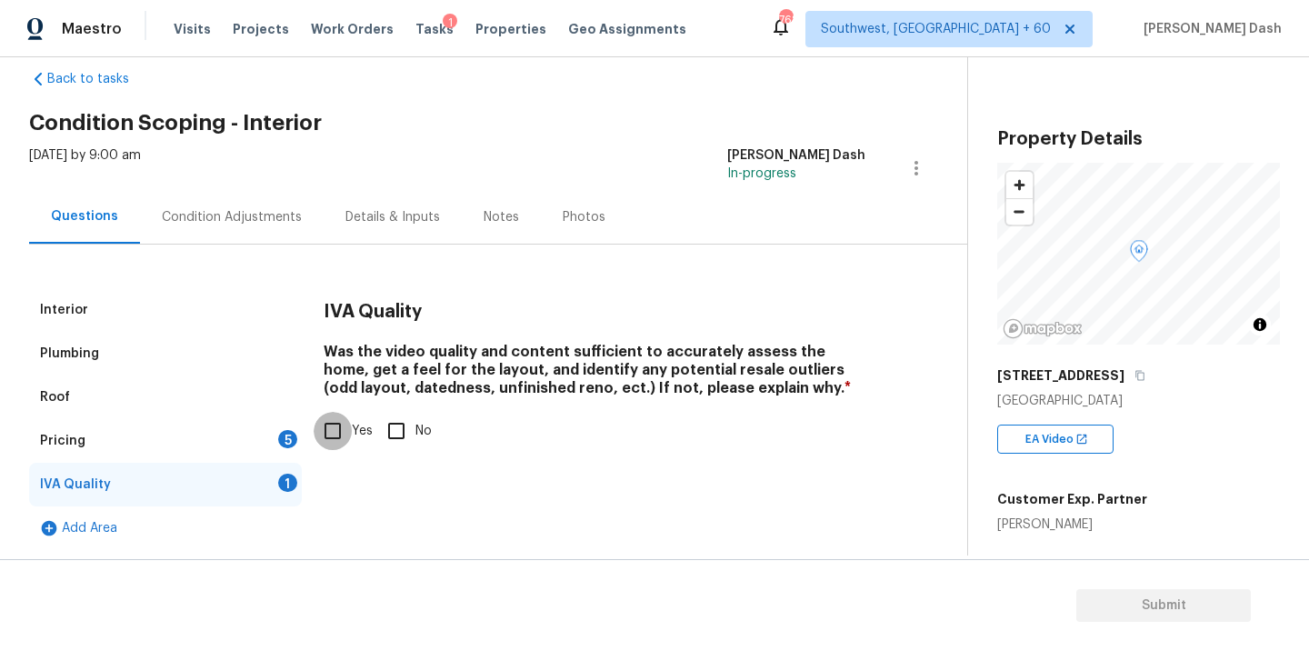
click at [335, 432] on input "Yes" at bounding box center [333, 431] width 38 height 38
checkbox input "true"
click at [295, 442] on div "5" at bounding box center [287, 439] width 19 height 18
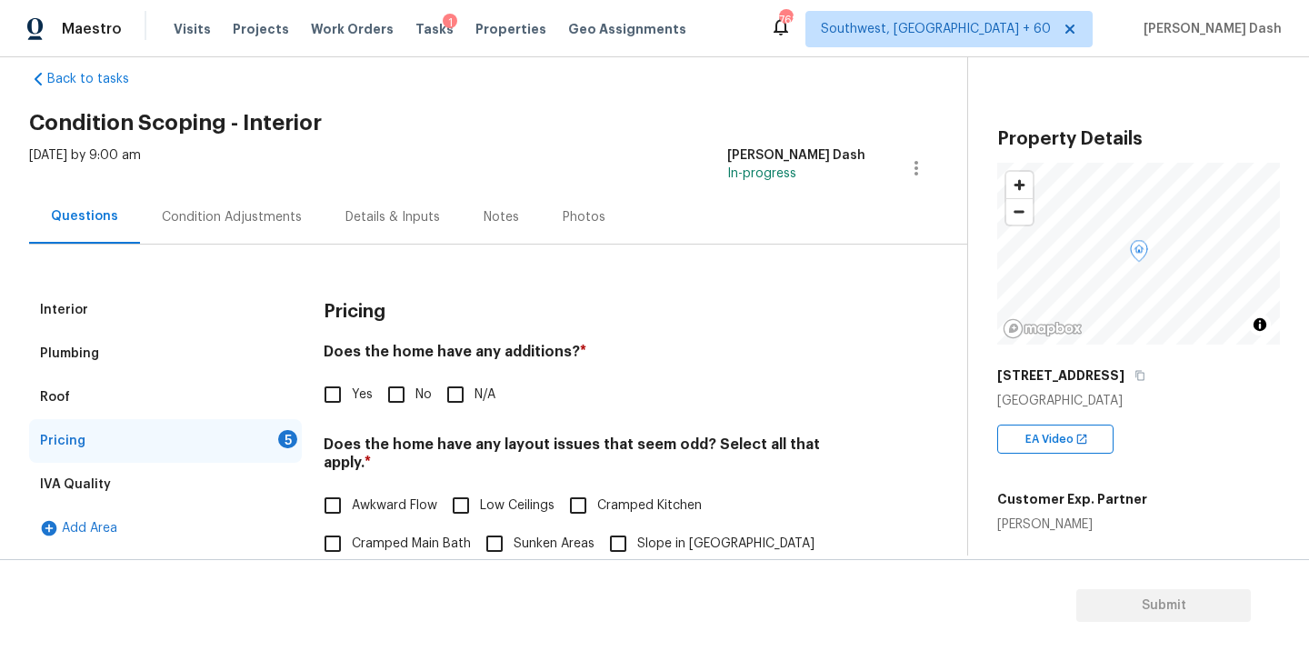
click at [391, 378] on input "No" at bounding box center [396, 394] width 38 height 38
checkbox input "true"
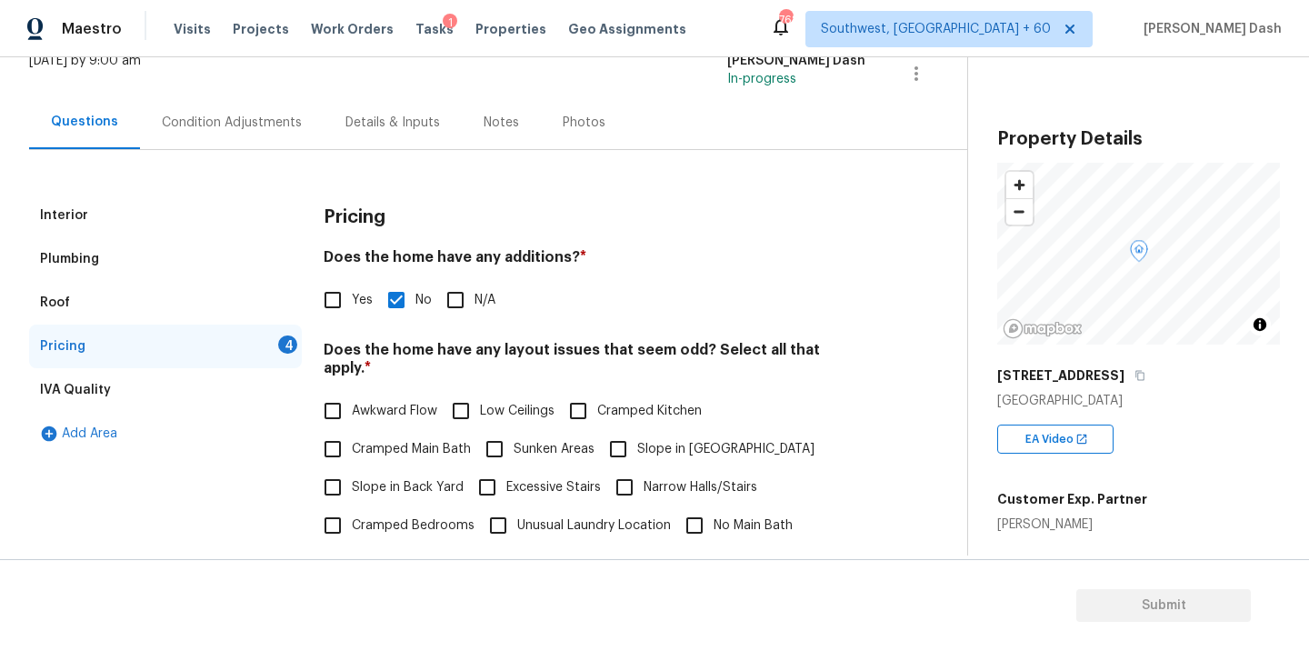
scroll to position [280, 0]
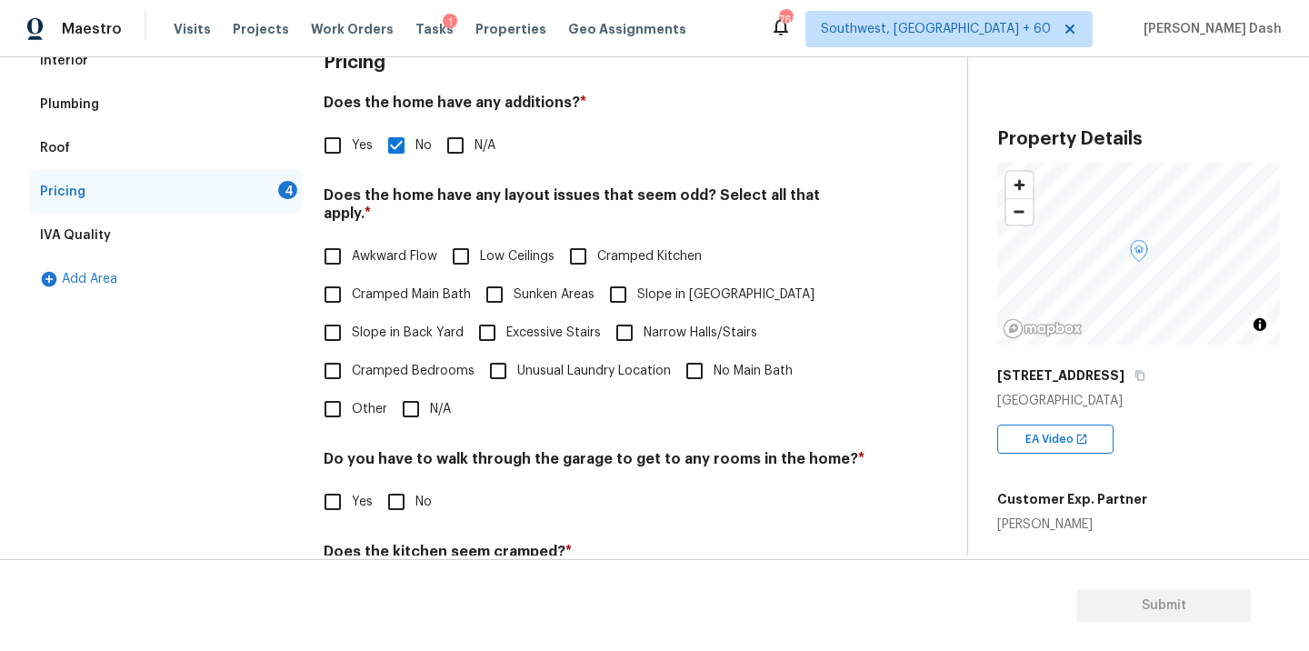
click at [414, 390] on input "N/A" at bounding box center [411, 409] width 38 height 38
checkbox input "true"
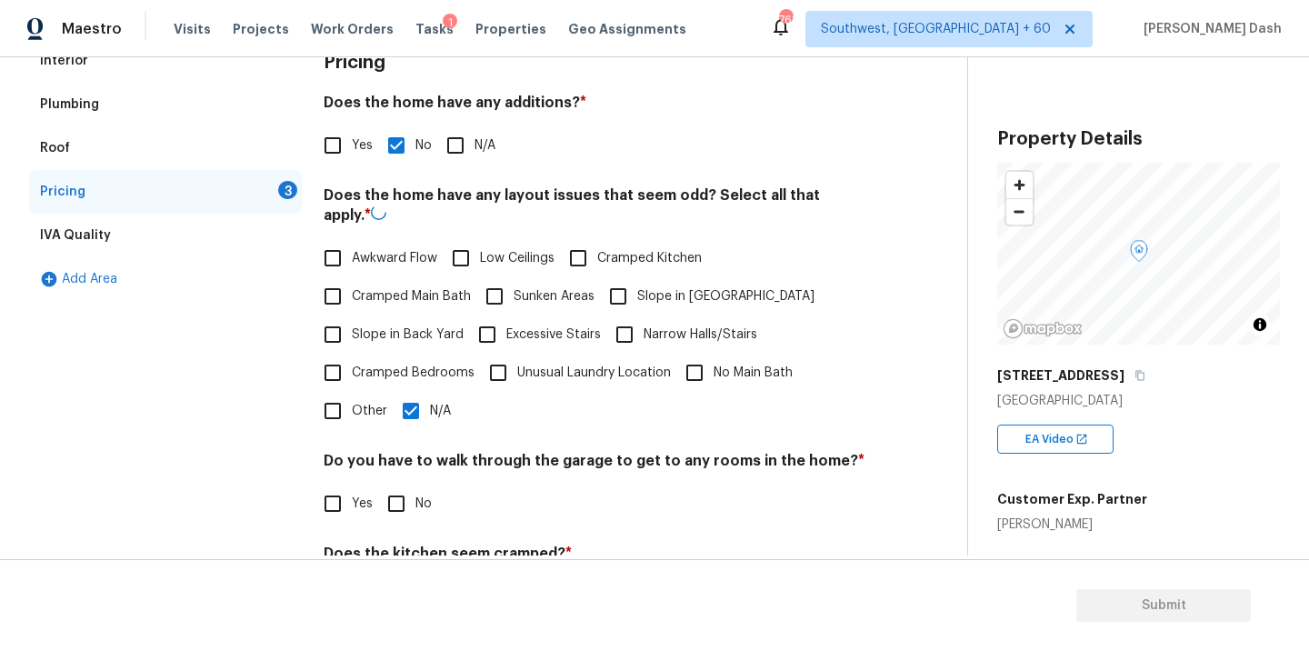
click at [412, 502] on input "No" at bounding box center [396, 503] width 38 height 38
checkbox input "true"
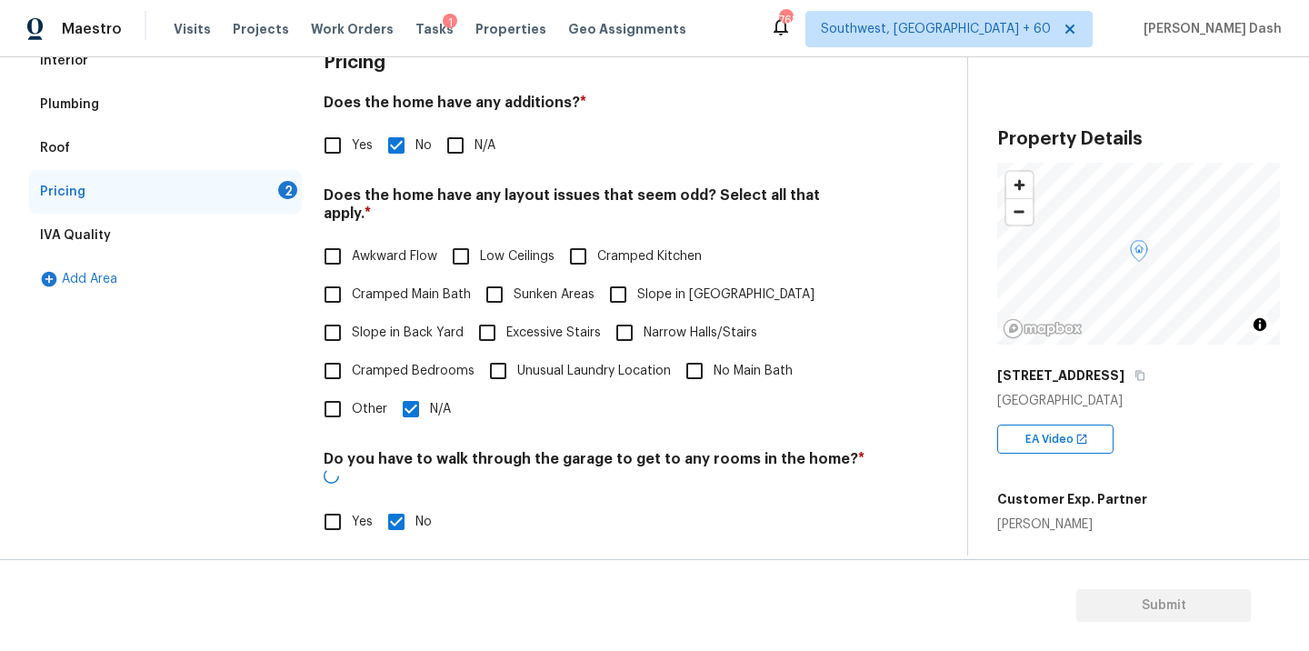
scroll to position [440, 0]
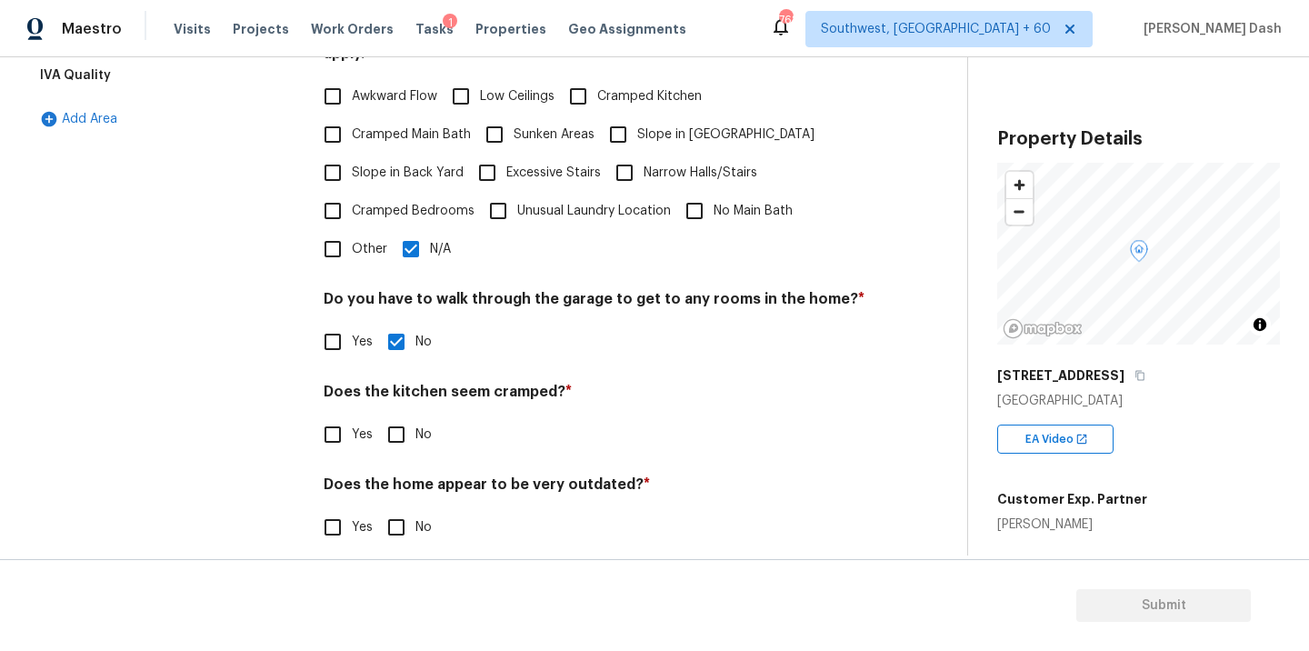
click at [403, 435] on div "Pricing Does the home have any additions? * Yes No N/A Does the home have any l…" at bounding box center [595, 223] width 542 height 689
click at [402, 428] on input "No" at bounding box center [396, 434] width 38 height 38
checkbox input "true"
click at [401, 521] on input "No" at bounding box center [396, 529] width 38 height 38
checkbox input "true"
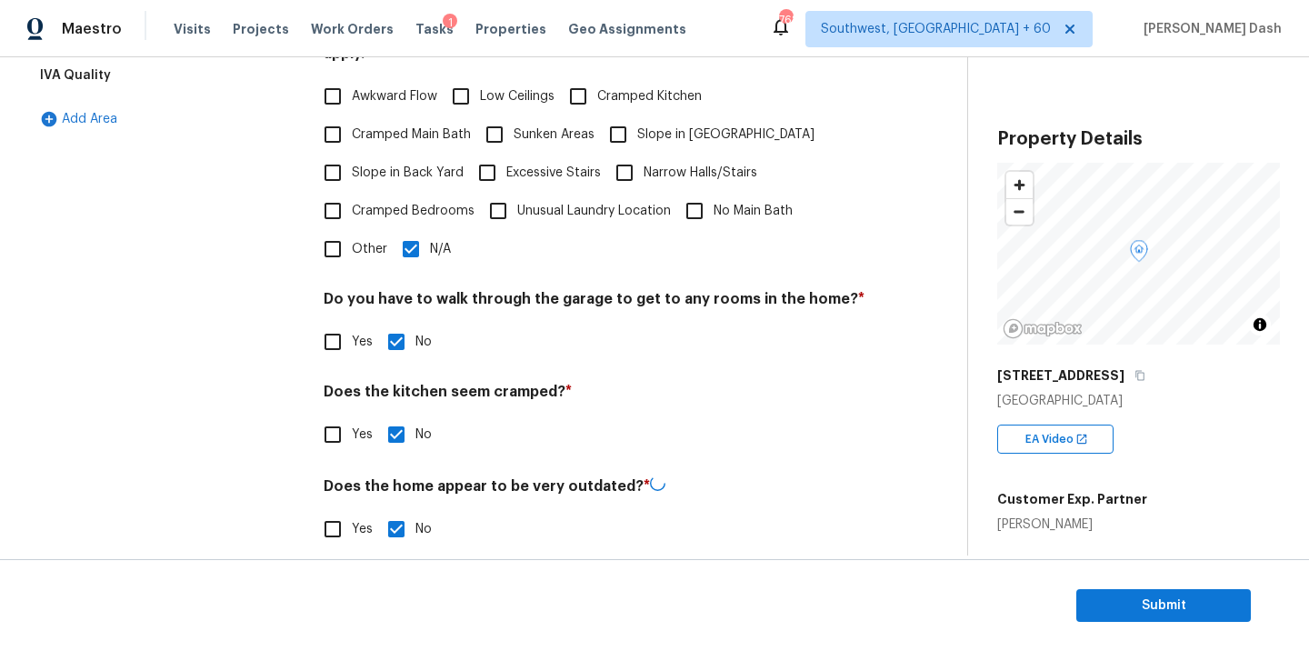
click at [254, 424] on div "Interior Plumbing Roof Pricing IVA Quality Add Area" at bounding box center [165, 224] width 273 height 691
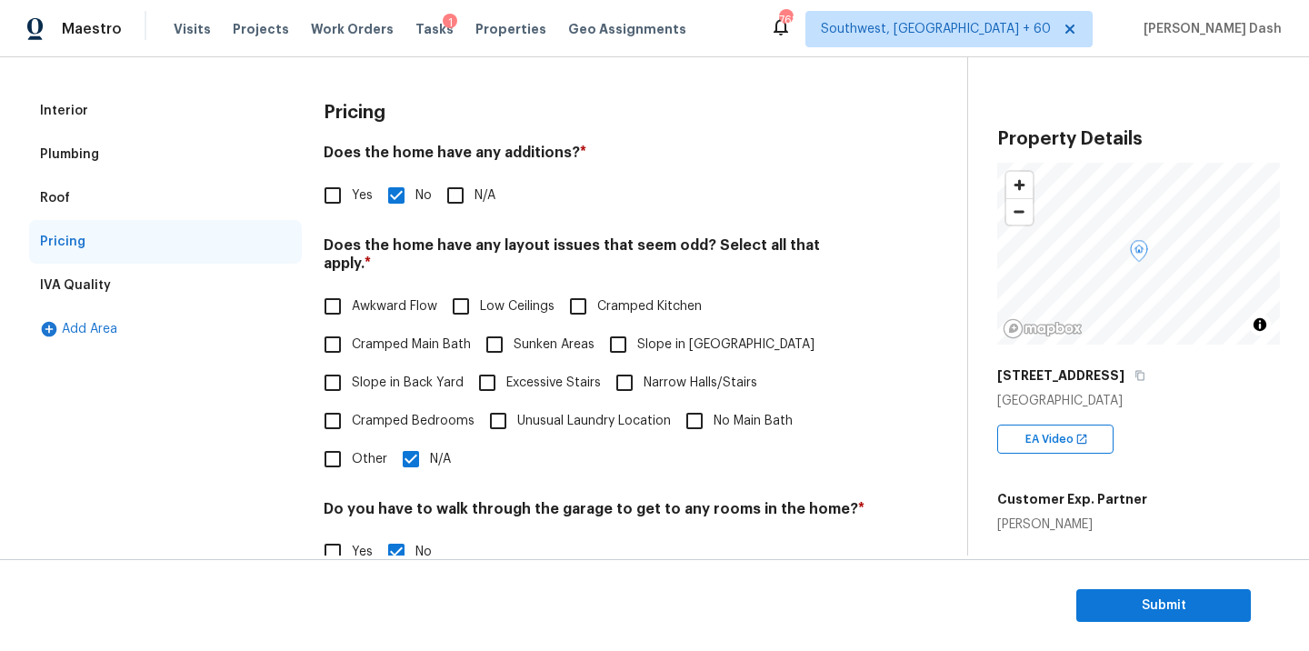
scroll to position [0, 0]
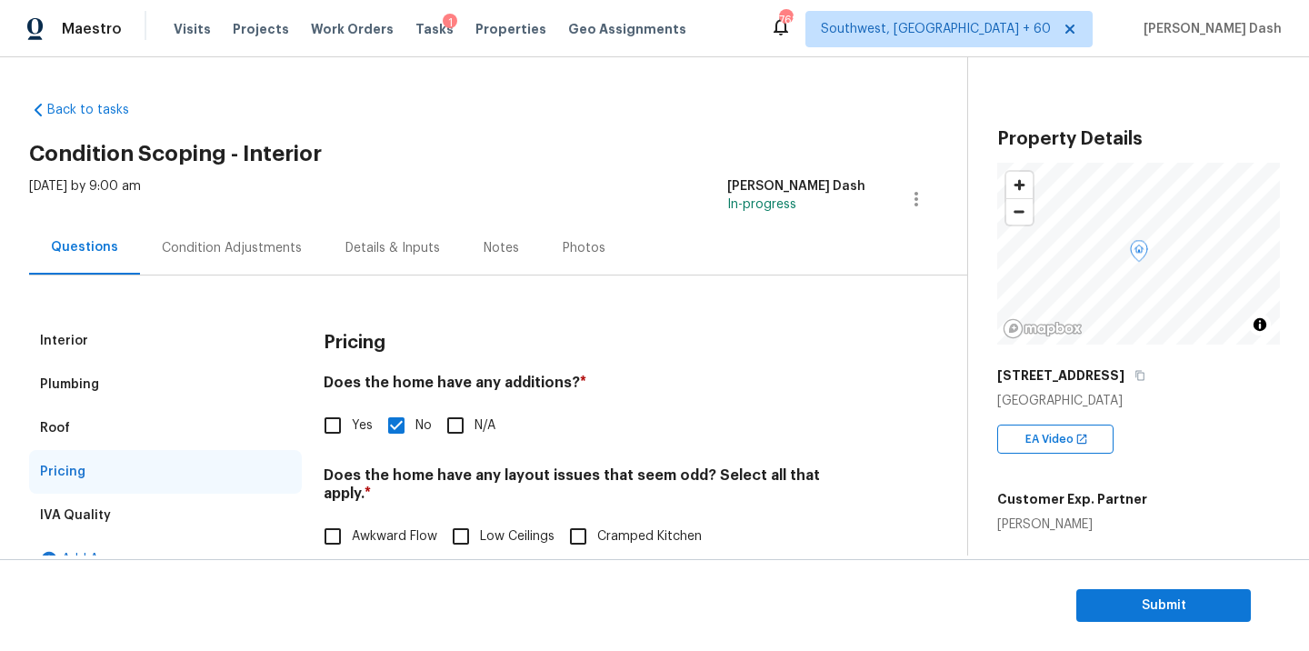
click at [251, 252] on div "Condition Adjustments" at bounding box center [232, 248] width 140 height 18
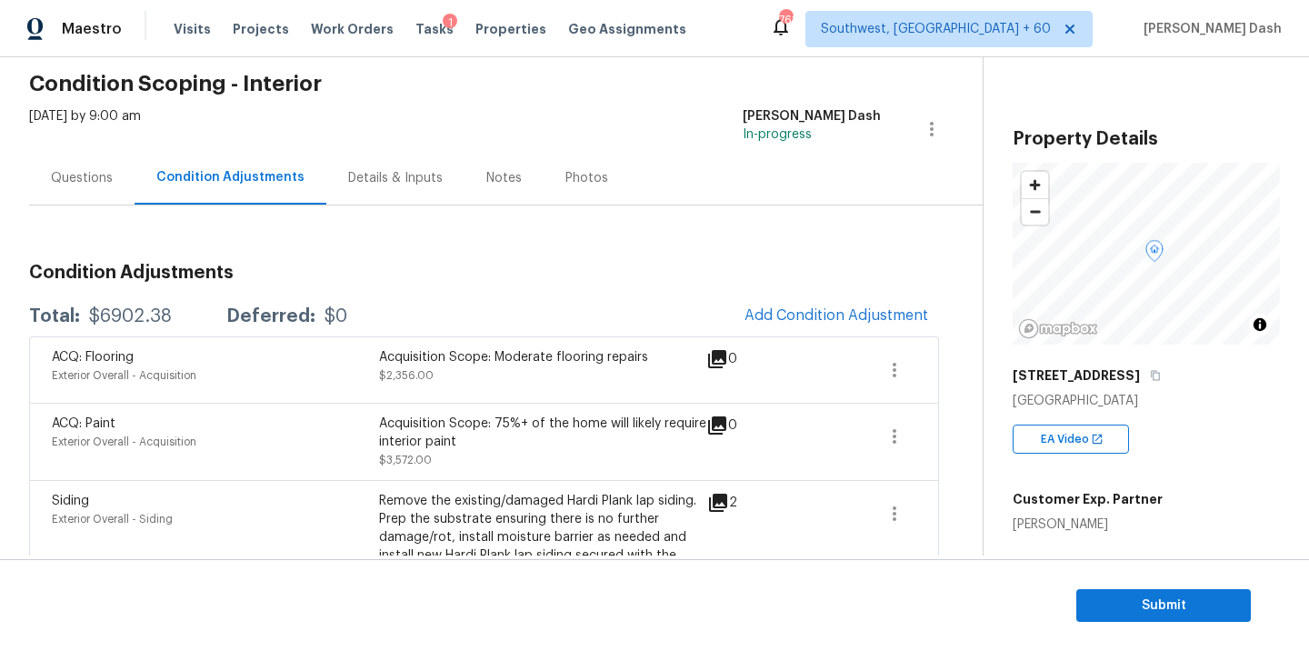
scroll to position [93, 0]
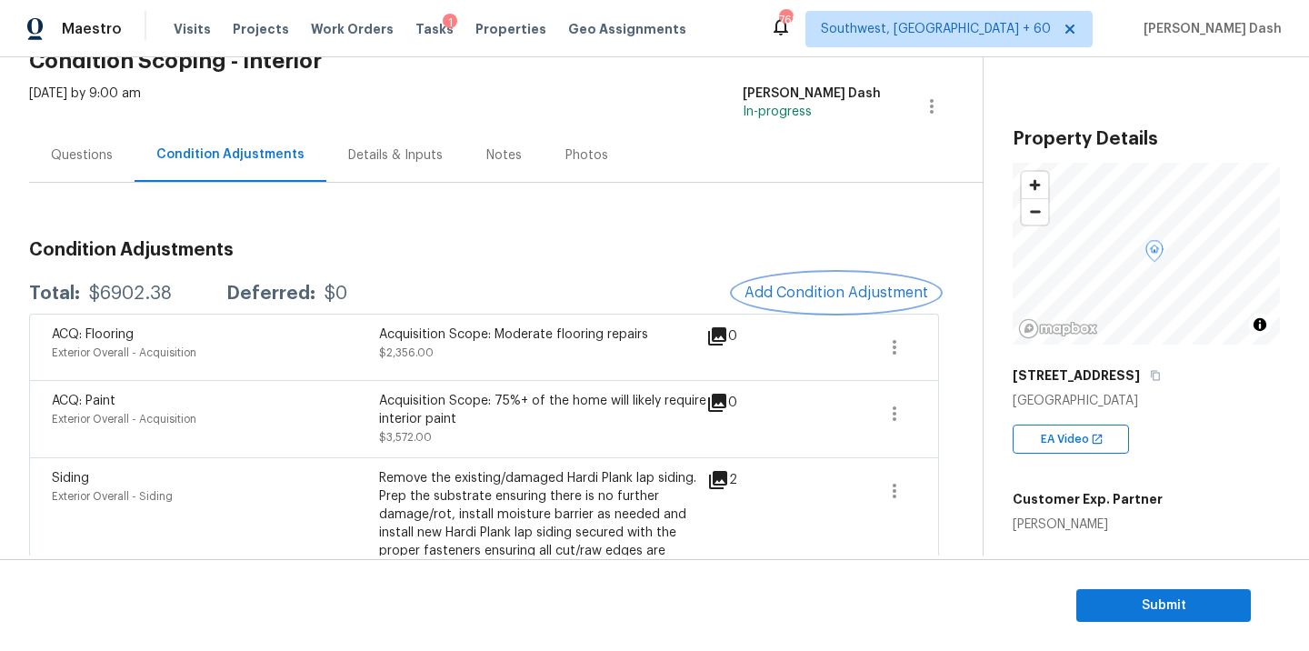
click at [775, 290] on span "Add Condition Adjustment" at bounding box center [836, 292] width 184 height 16
click at [1281, 469] on body "Maestro Visits Projects Work Orders Tasks 1 Properties Geo Assignments 768 Sout…" at bounding box center [654, 325] width 1309 height 651
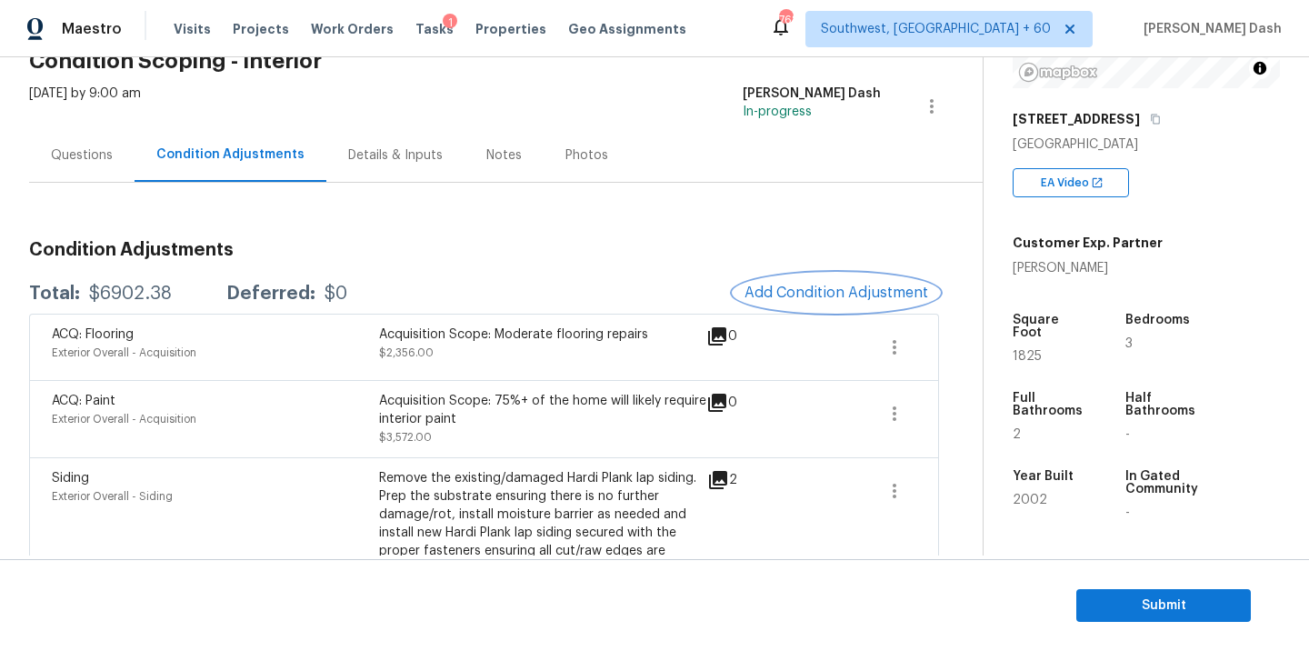
scroll to position [444, 0]
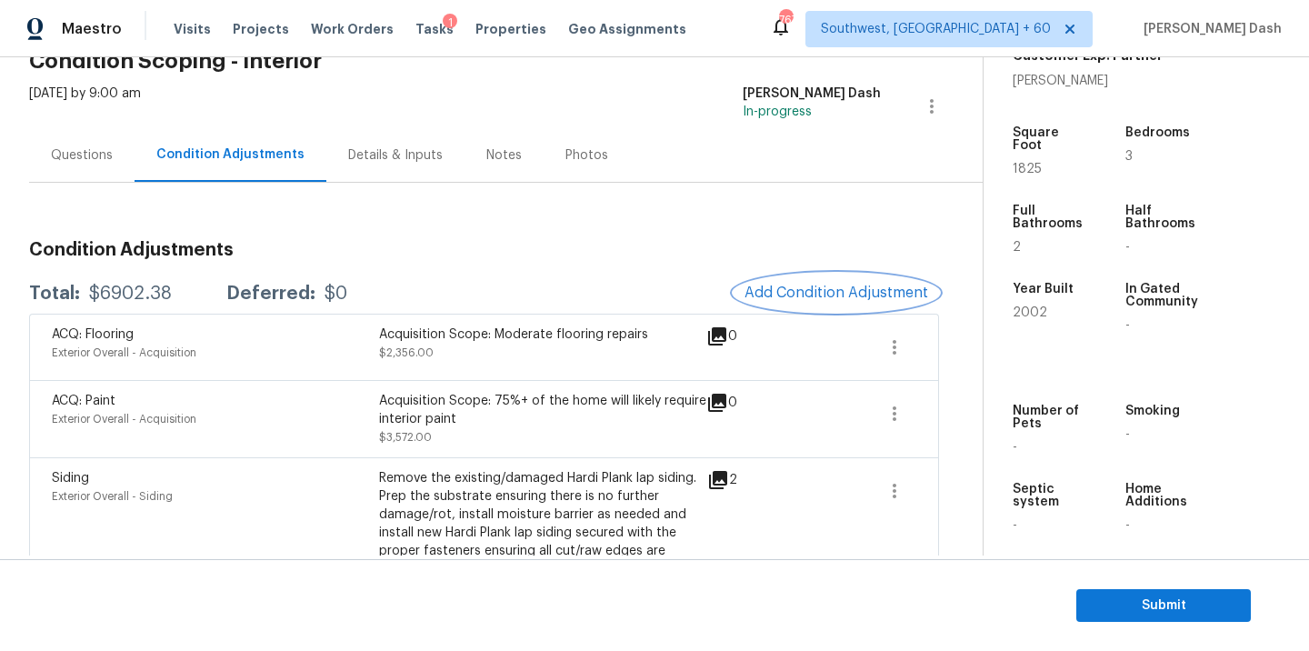
click at [818, 292] on span "Add Condition Adjustment" at bounding box center [836, 292] width 184 height 16
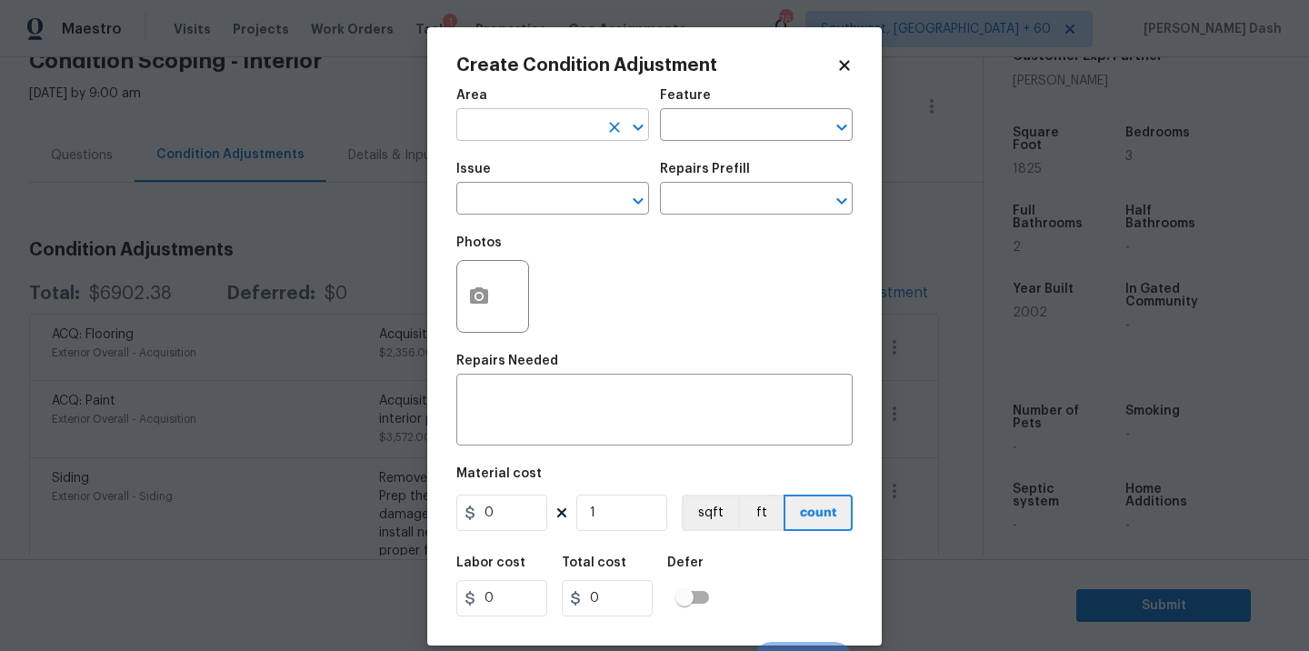
click at [555, 139] on input "text" at bounding box center [527, 127] width 142 height 28
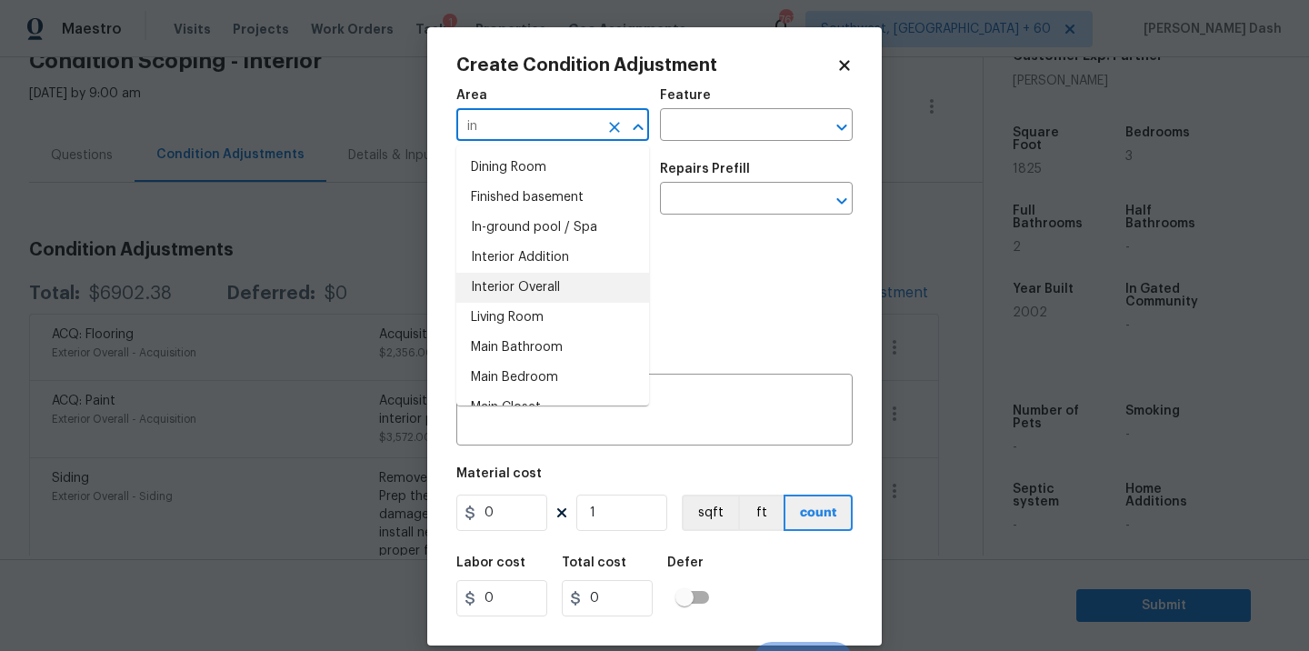
click at [533, 293] on li "Interior Overall" at bounding box center [552, 288] width 193 height 30
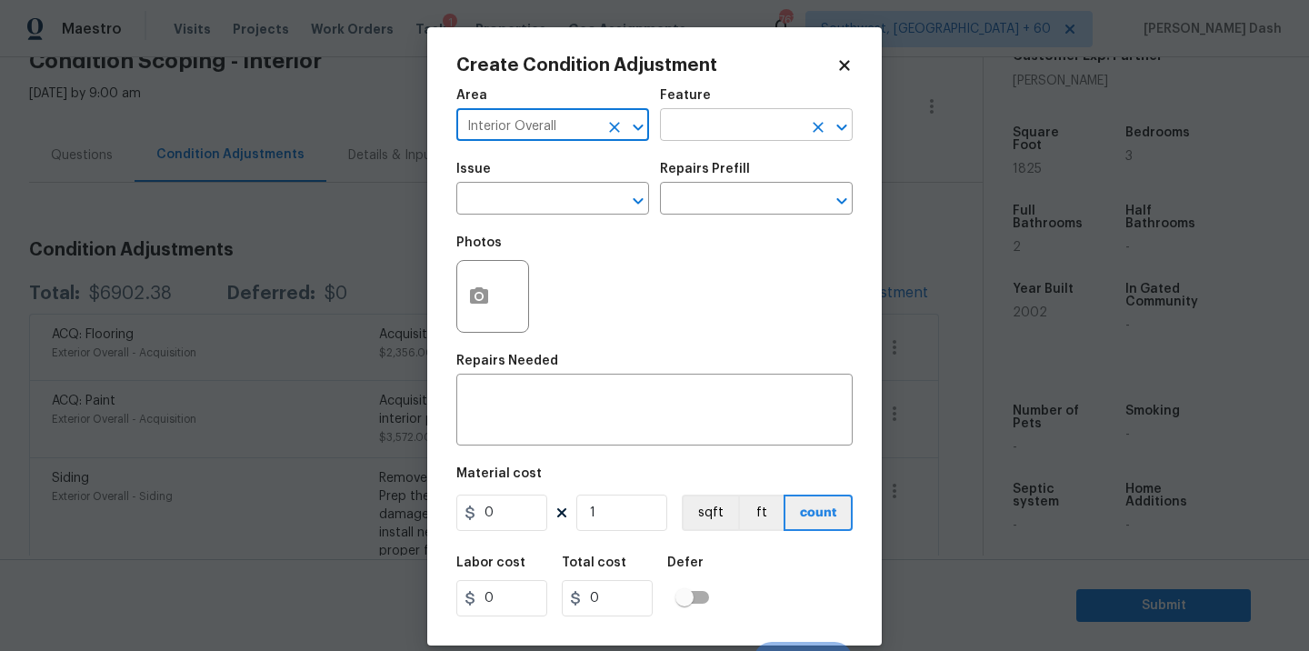
type input "Interior Overall"
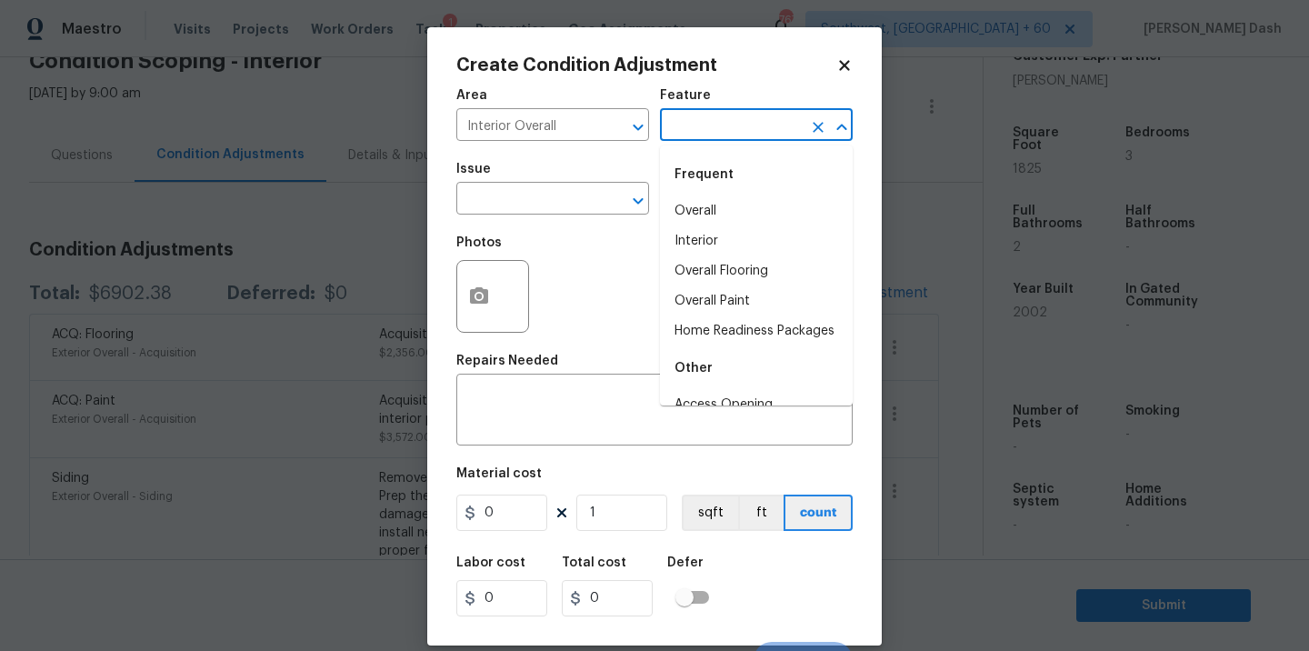
click at [722, 130] on input "text" at bounding box center [731, 127] width 142 height 28
click at [717, 304] on li "Overall Paint" at bounding box center [756, 301] width 193 height 30
type input "Overall Paint"
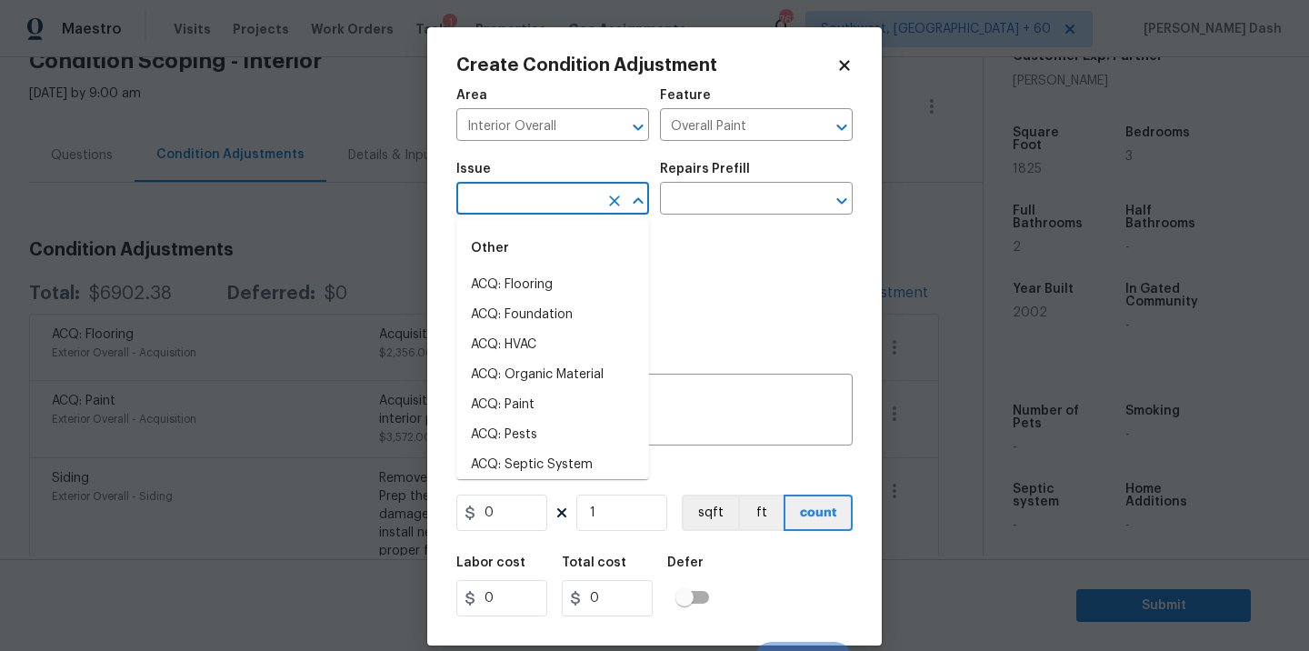
click at [578, 194] on input "text" at bounding box center [527, 200] width 142 height 28
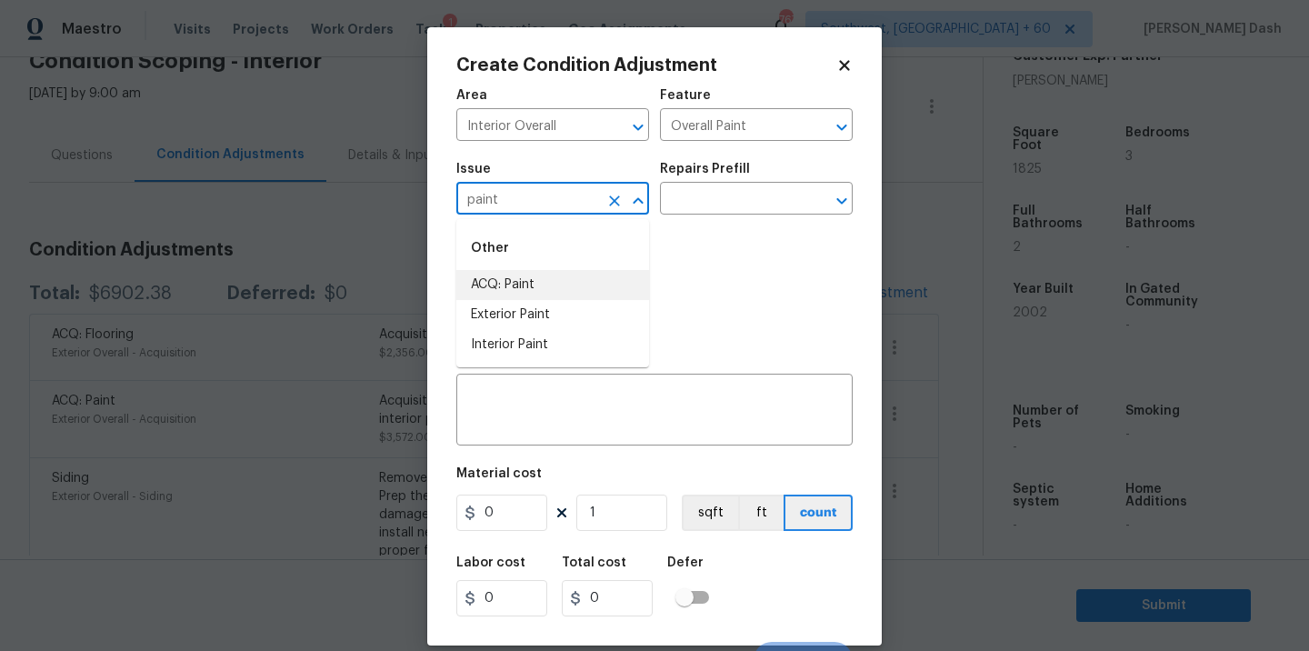
click at [532, 292] on li "ACQ: Paint" at bounding box center [552, 285] width 193 height 30
type input "ACQ: Paint"
click at [610, 208] on icon "Clear" at bounding box center [614, 201] width 18 height 18
click at [568, 346] on li "Interior Paint" at bounding box center [552, 345] width 193 height 30
type input "Interior Paint"
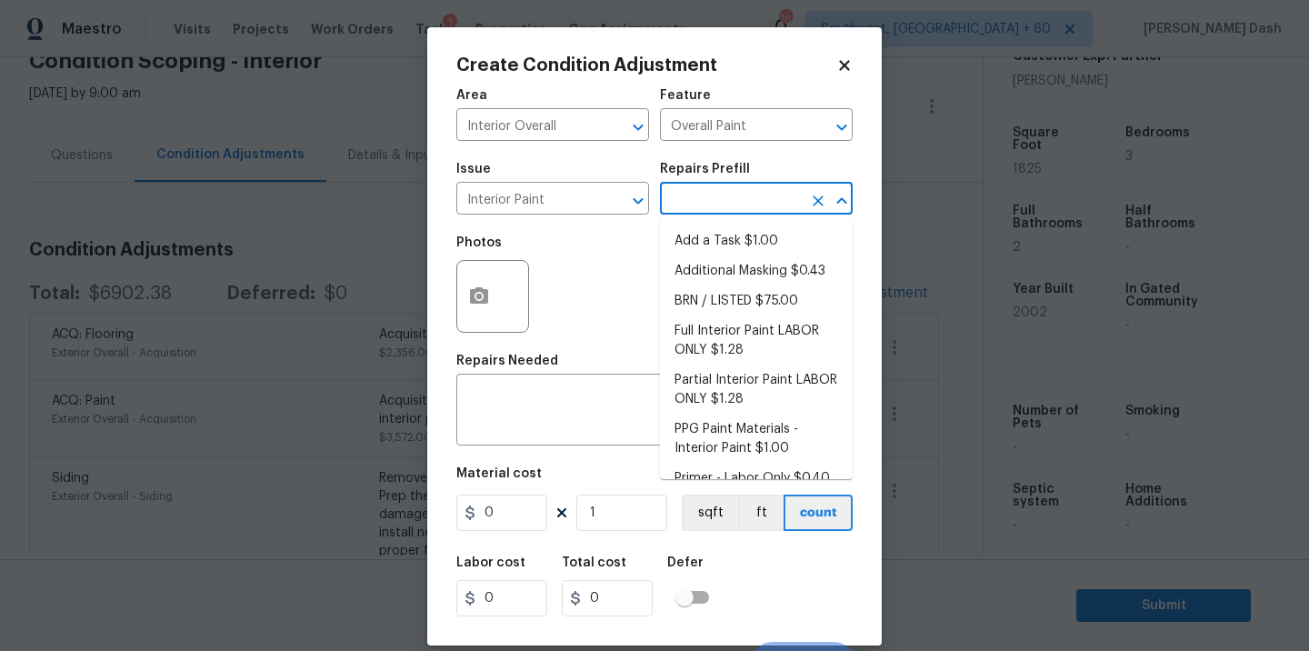
click at [737, 214] on body "Maestro Visits Projects Work Orders Tasks 1 Properties Geo Assignments 767 Sout…" at bounding box center [654, 325] width 1309 height 651
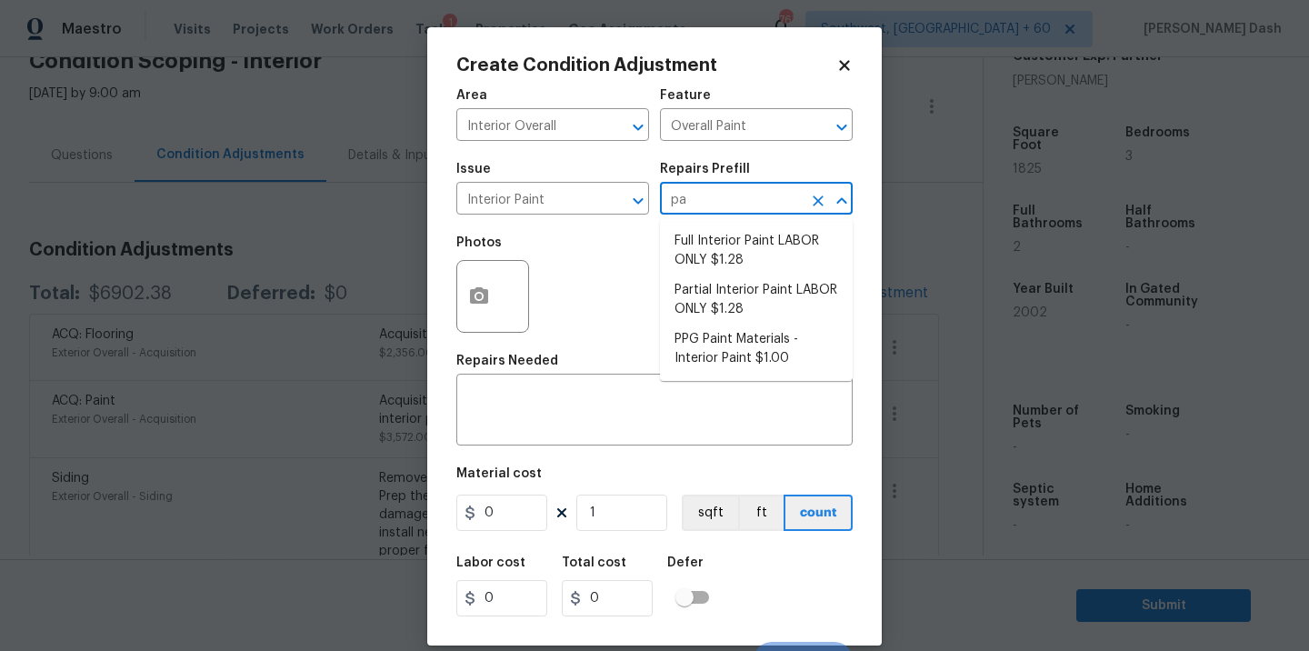
type input "p"
type input "pr"
click at [701, 248] on li "Primer - Labor Only $0.40" at bounding box center [756, 241] width 193 height 30
type textarea "Interior primer - PRIMER PROVIDED BY OPENDOOR - All nails, screws, drywall anch…"
type input "0.4"
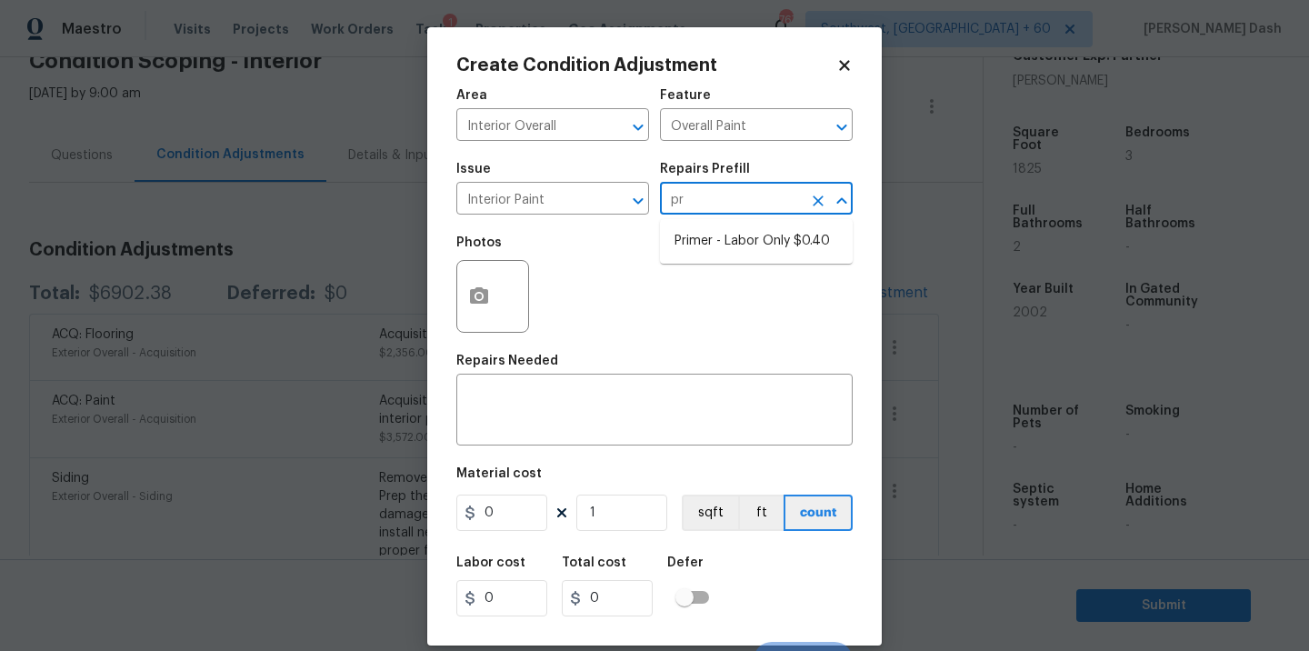
type input "0.4"
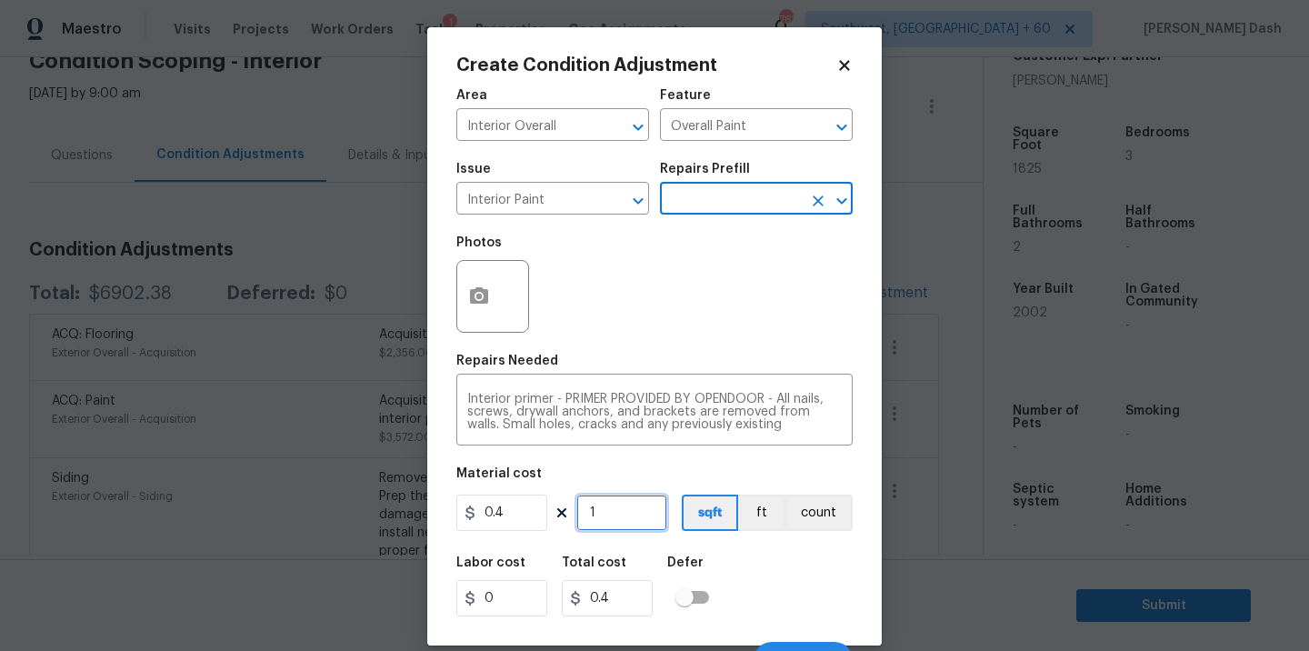
click at [599, 516] on input "1" at bounding box center [621, 512] width 91 height 36
type input "0"
type input "1"
type input "0.4"
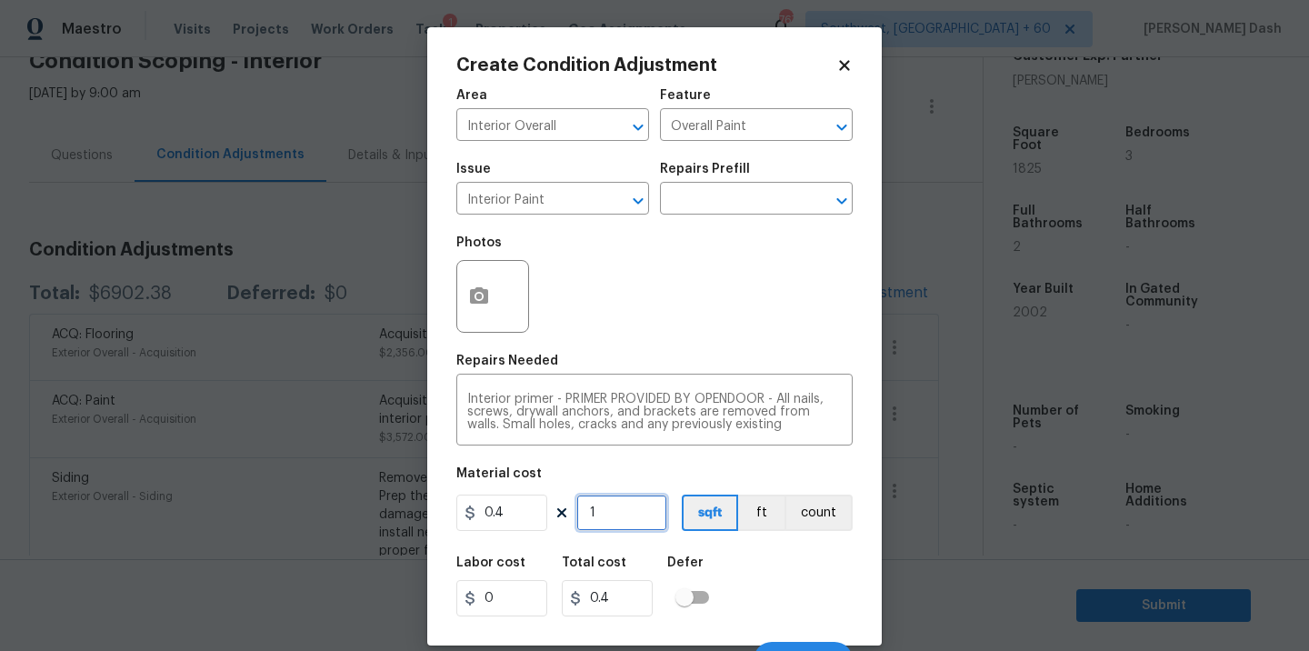
type input "18"
type input "7.2"
type input "182"
type input "72.8"
type input "1825"
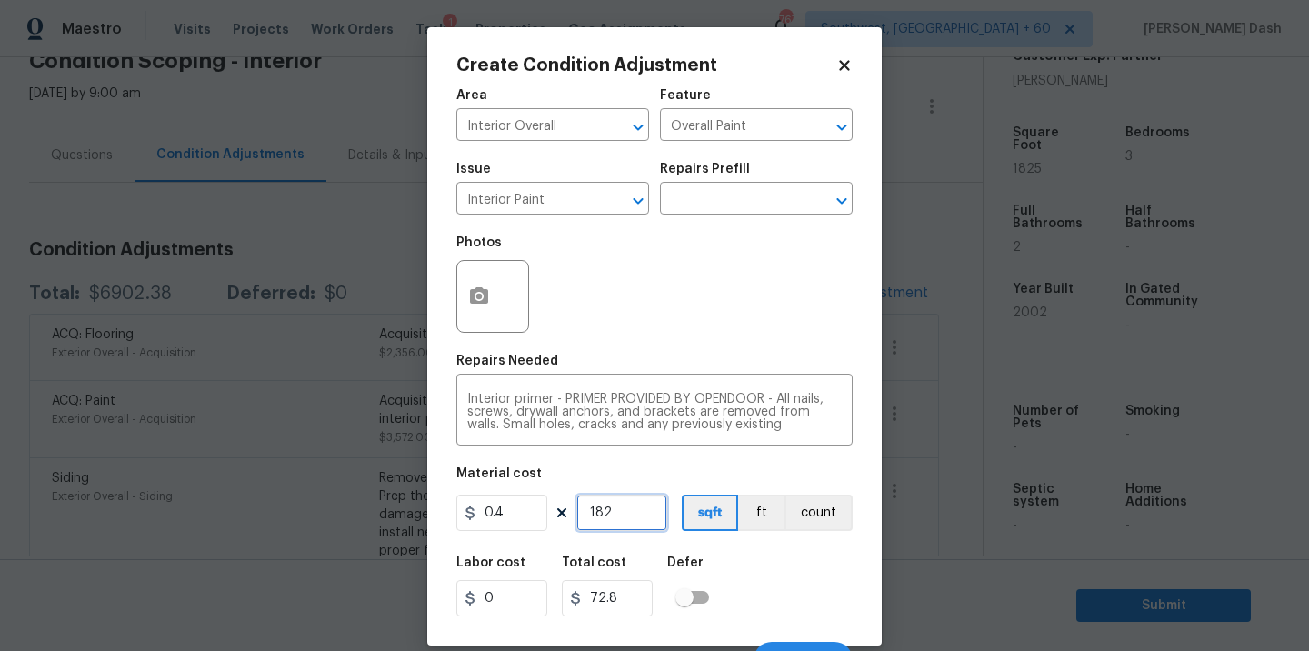
type input "730"
type input "1825"
click at [757, 585] on div "Labor cost 0 Total cost 730 Defer" at bounding box center [654, 586] width 396 height 82
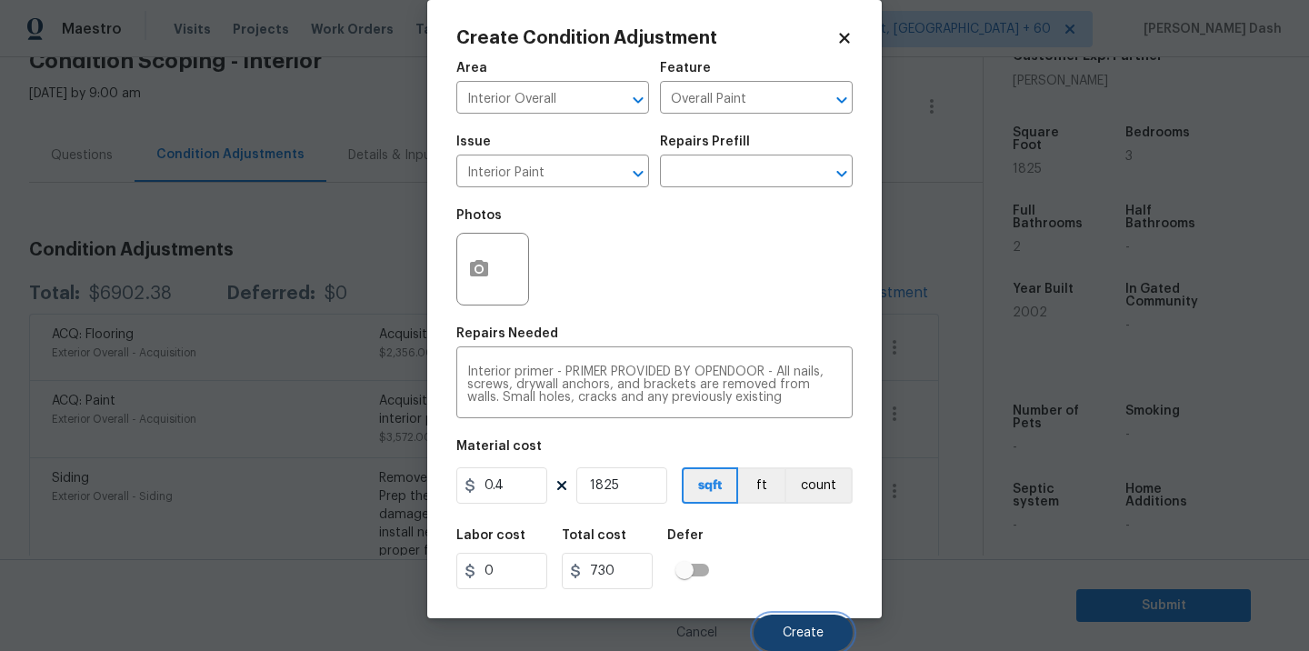
click at [801, 633] on span "Create" at bounding box center [802, 633] width 41 height 14
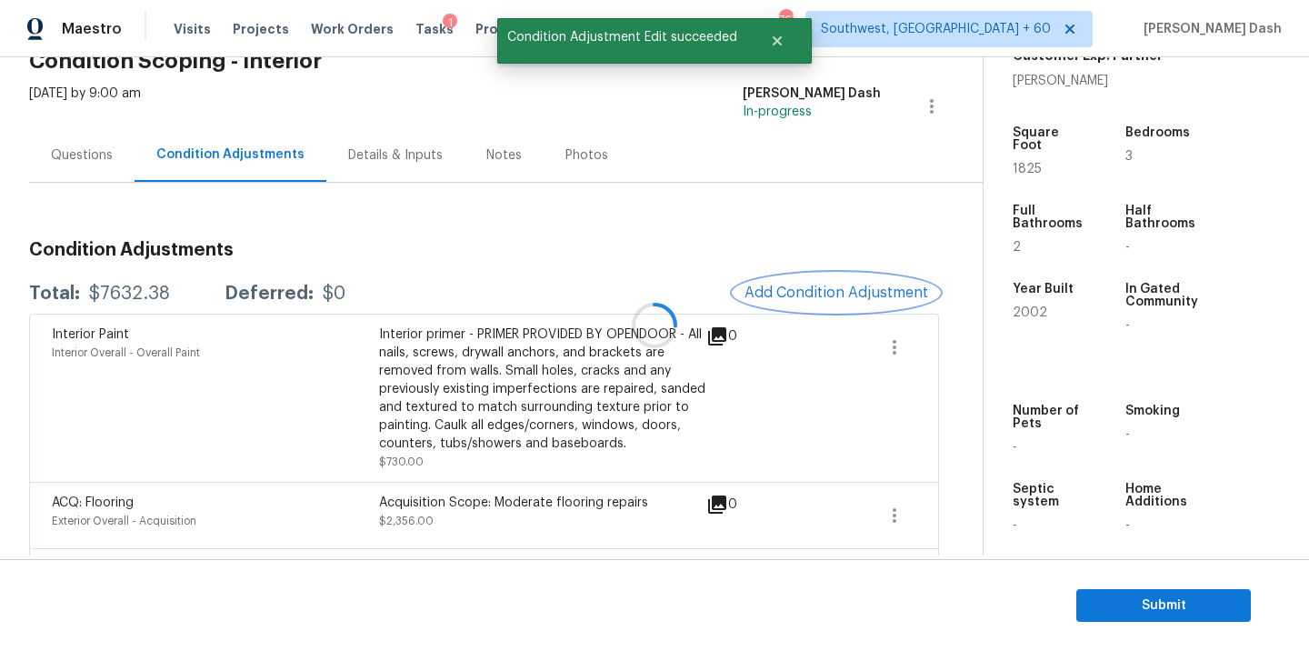
scroll to position [0, 0]
click at [145, 299] on div at bounding box center [654, 325] width 1309 height 651
click at [145, 299] on div "$7632.38" at bounding box center [129, 293] width 81 height 18
copy div "$7632.38"
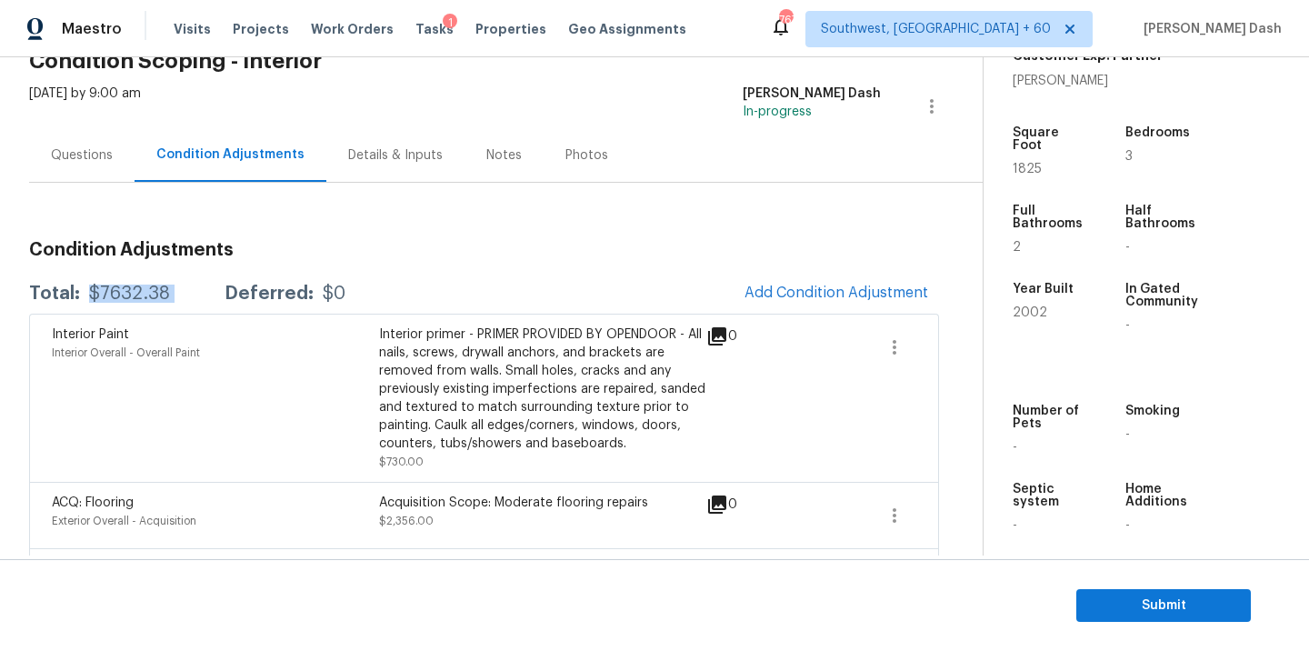
click at [149, 297] on div "$7632.38" at bounding box center [129, 293] width 81 height 18
click at [1181, 603] on span "Submit" at bounding box center [1163, 605] width 145 height 23
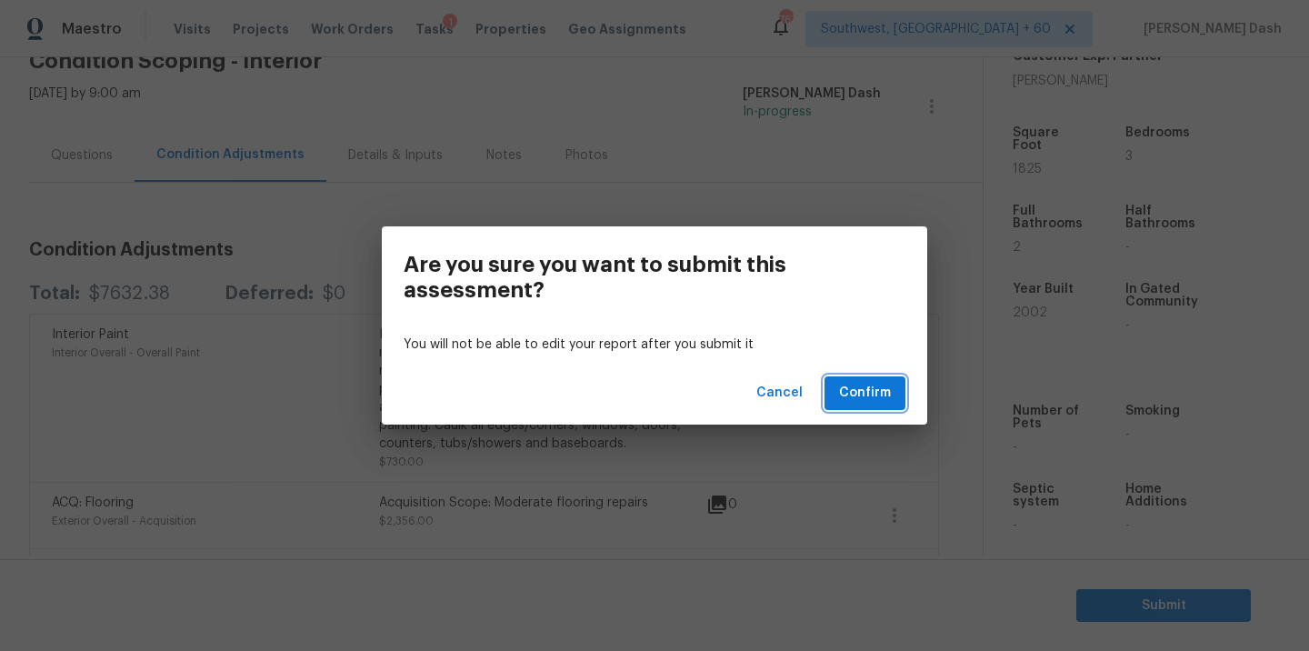
click at [881, 405] on button "Confirm" at bounding box center [864, 393] width 81 height 34
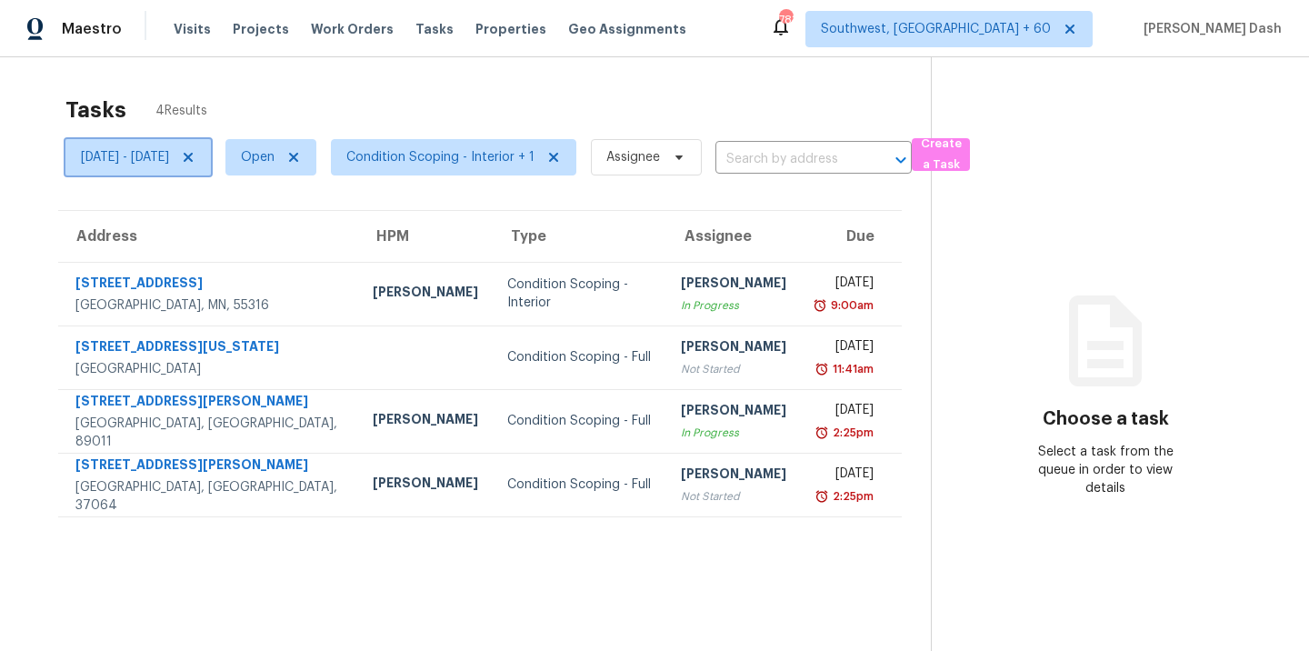
click at [169, 163] on span "[DATE] - [DATE]" at bounding box center [125, 157] width 88 height 18
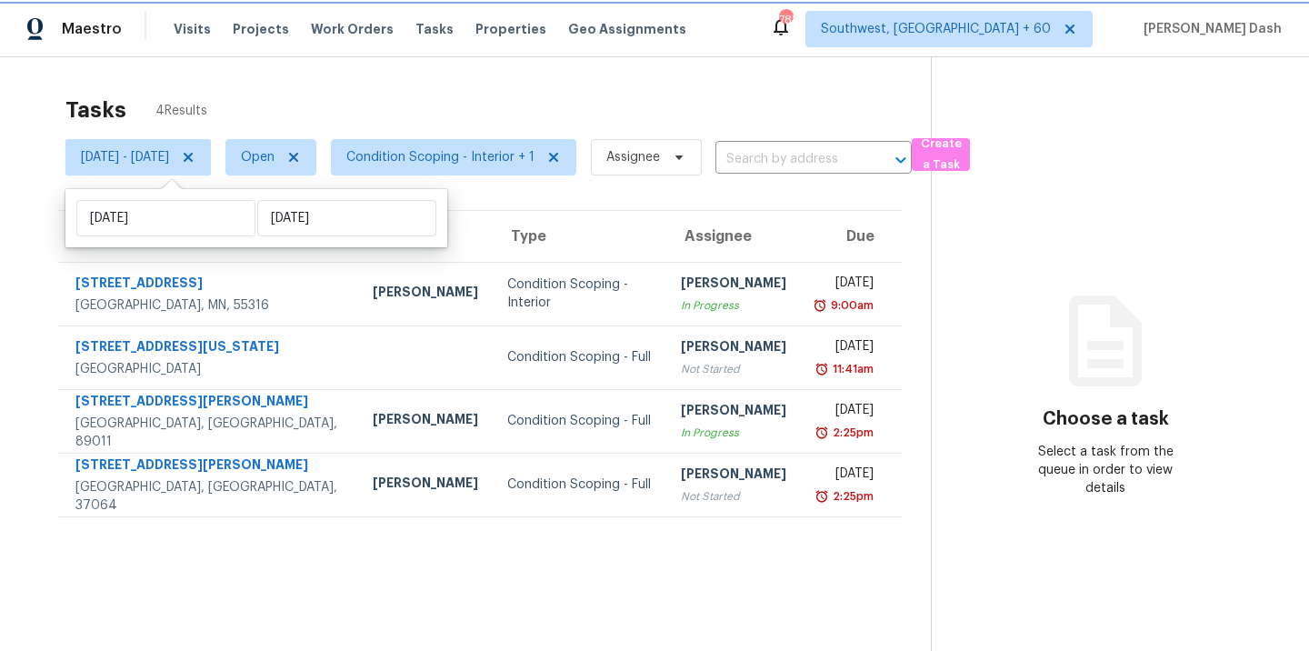
click at [211, 165] on span "[DATE] - [DATE]" at bounding box center [137, 157] width 145 height 36
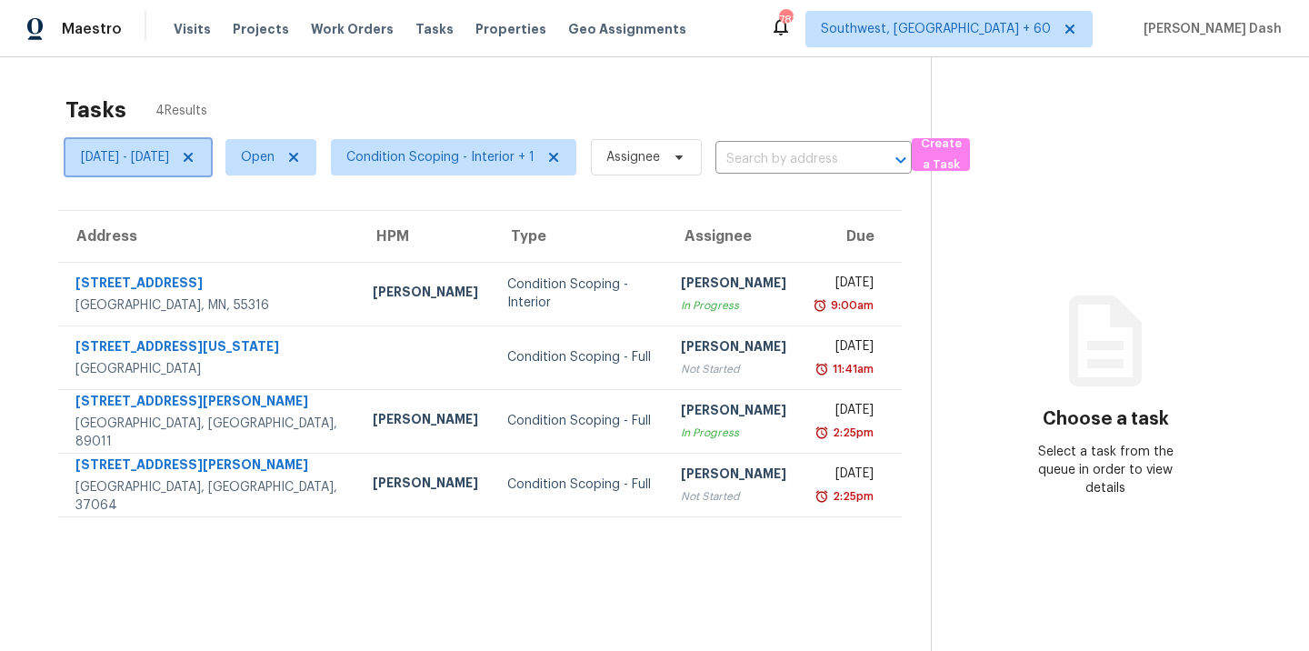
click at [195, 162] on icon at bounding box center [188, 157] width 15 height 15
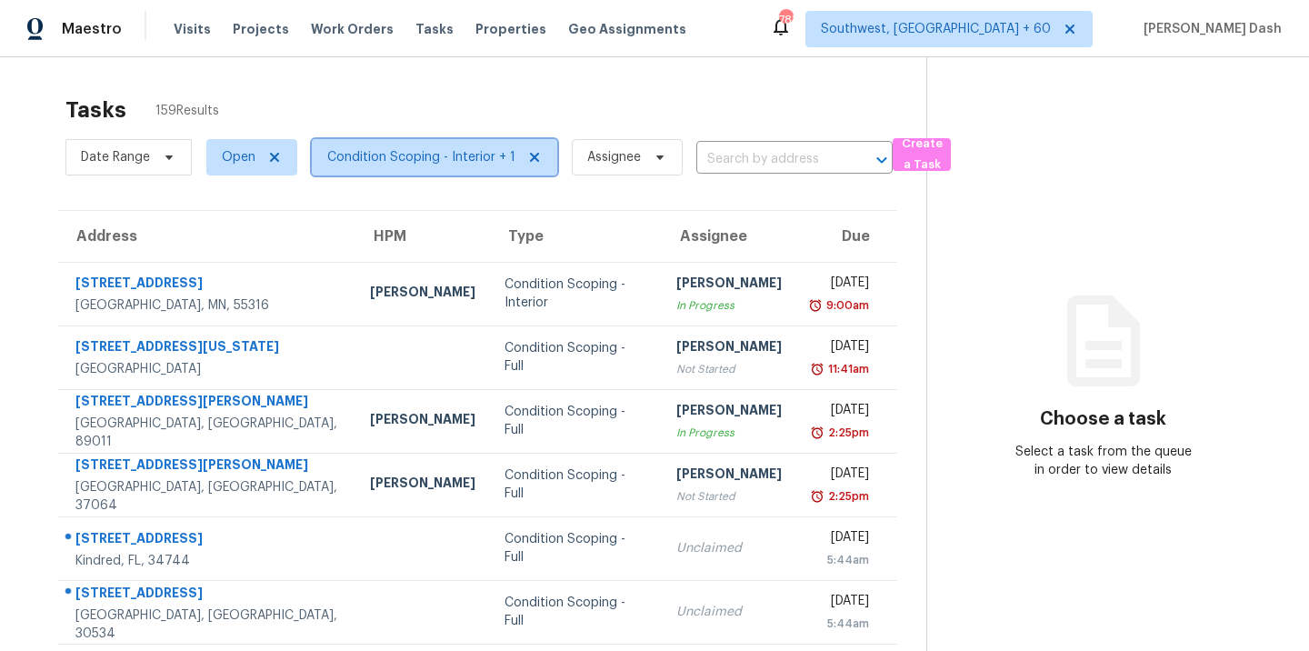
click at [418, 172] on span "Condition Scoping - Interior + 1" at bounding box center [434, 157] width 245 height 36
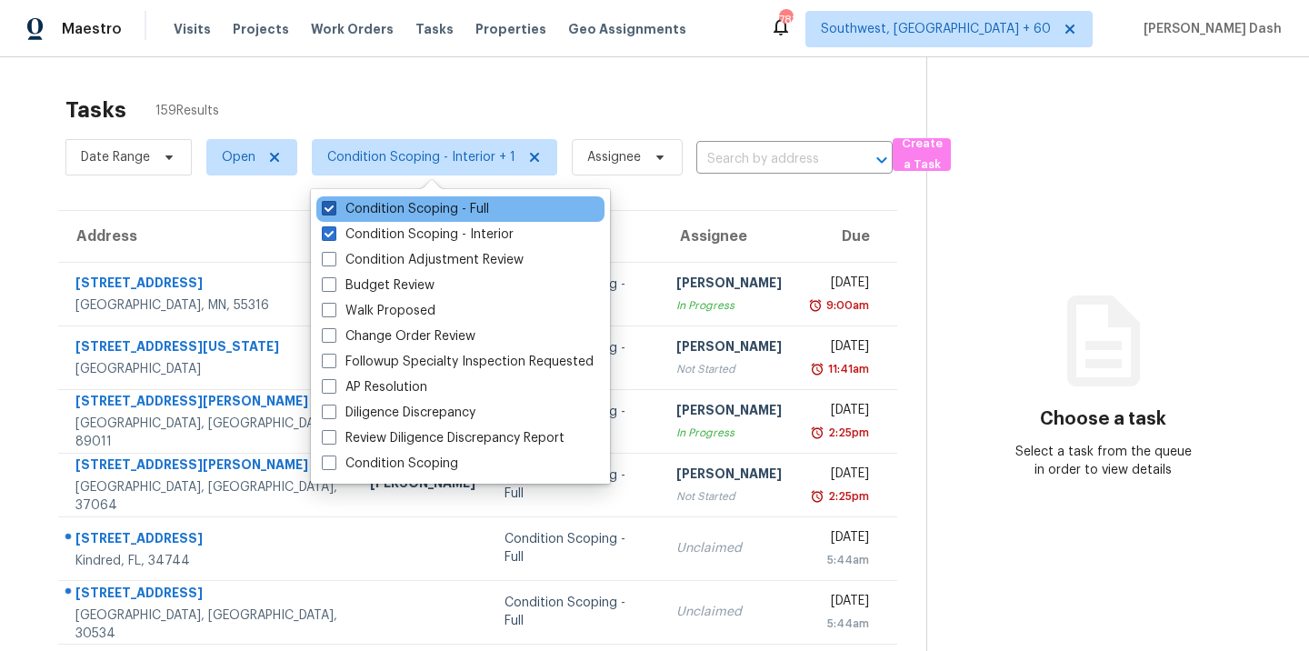
click at [424, 214] on label "Condition Scoping - Full" at bounding box center [405, 209] width 167 height 18
click at [334, 212] on input "Condition Scoping - Full" at bounding box center [328, 206] width 12 height 12
checkbox input "false"
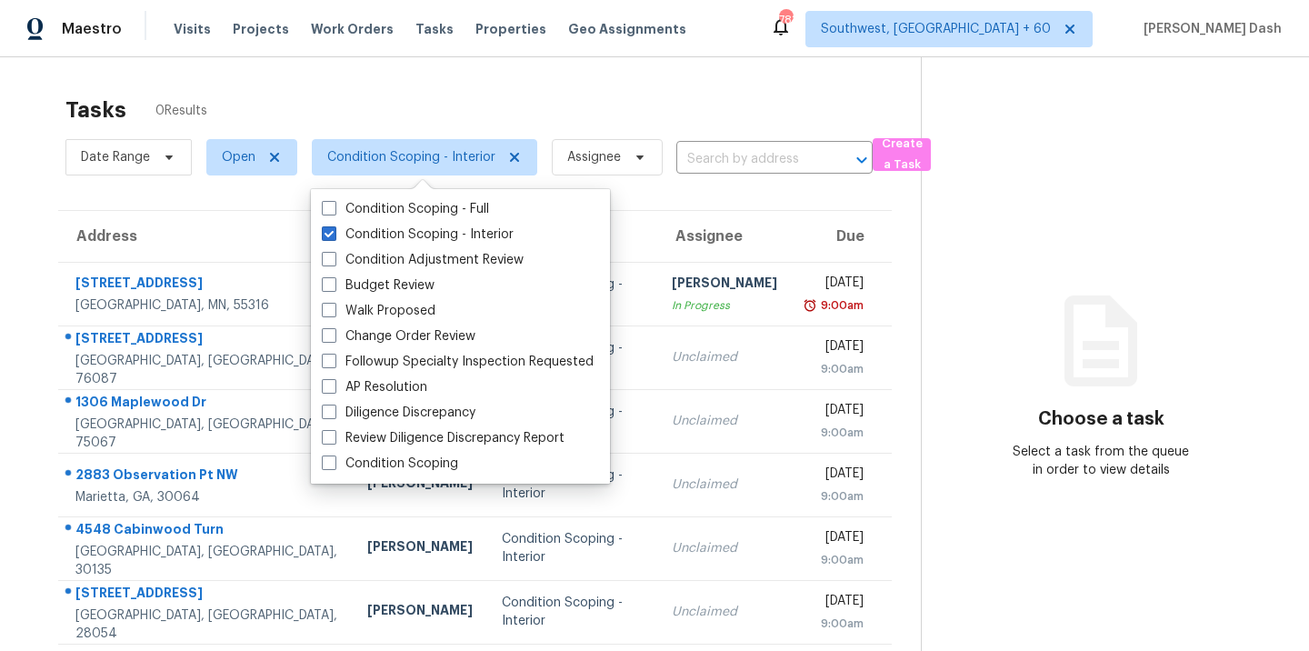
click at [414, 100] on div "Tasks 0 Results" at bounding box center [492, 109] width 855 height 47
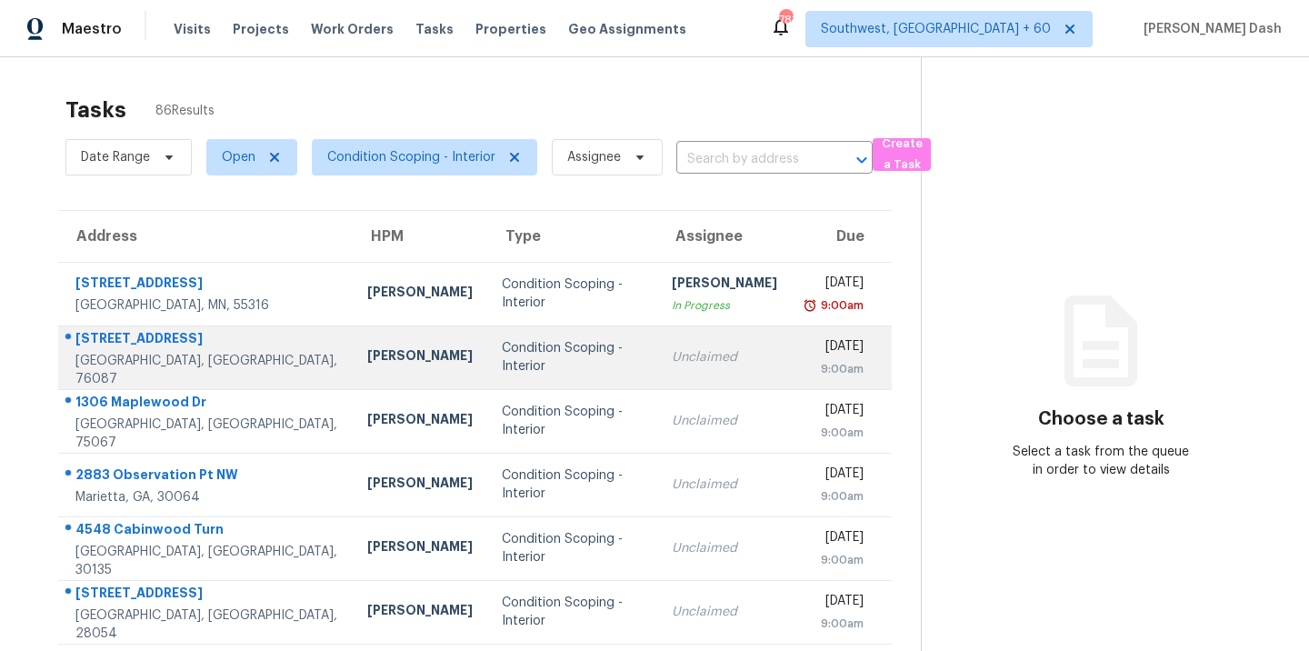
scroll to position [295, 0]
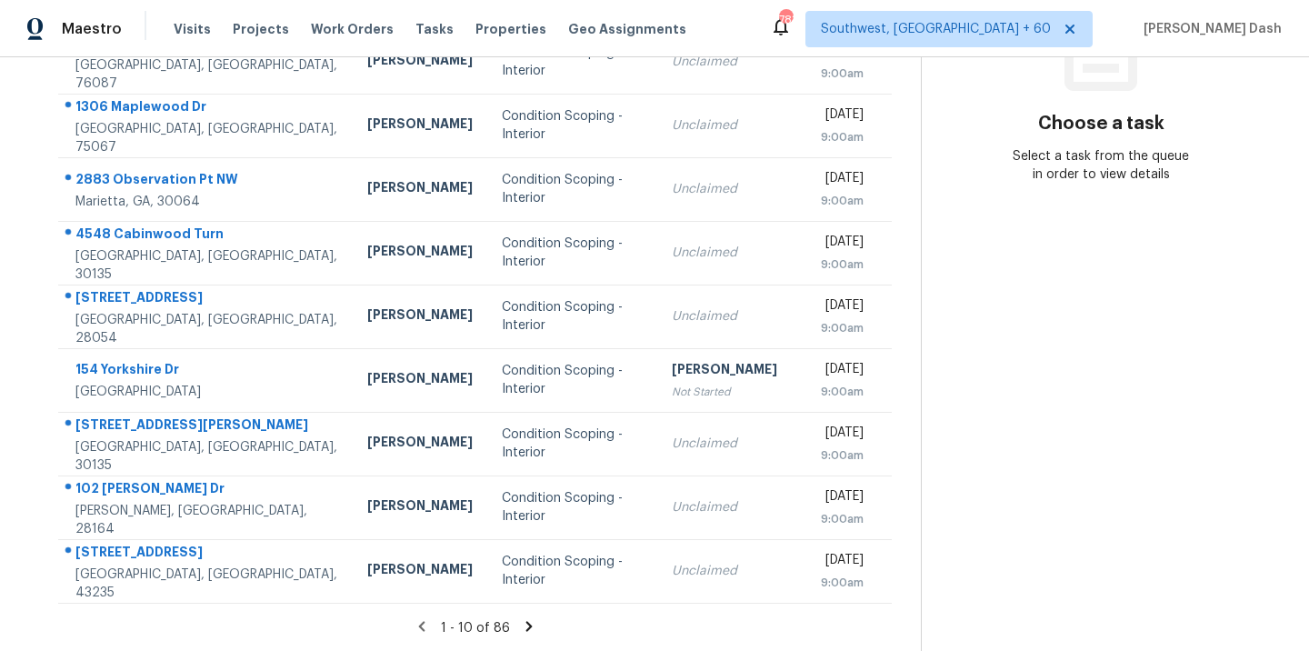
click at [523, 623] on icon at bounding box center [529, 626] width 16 height 16
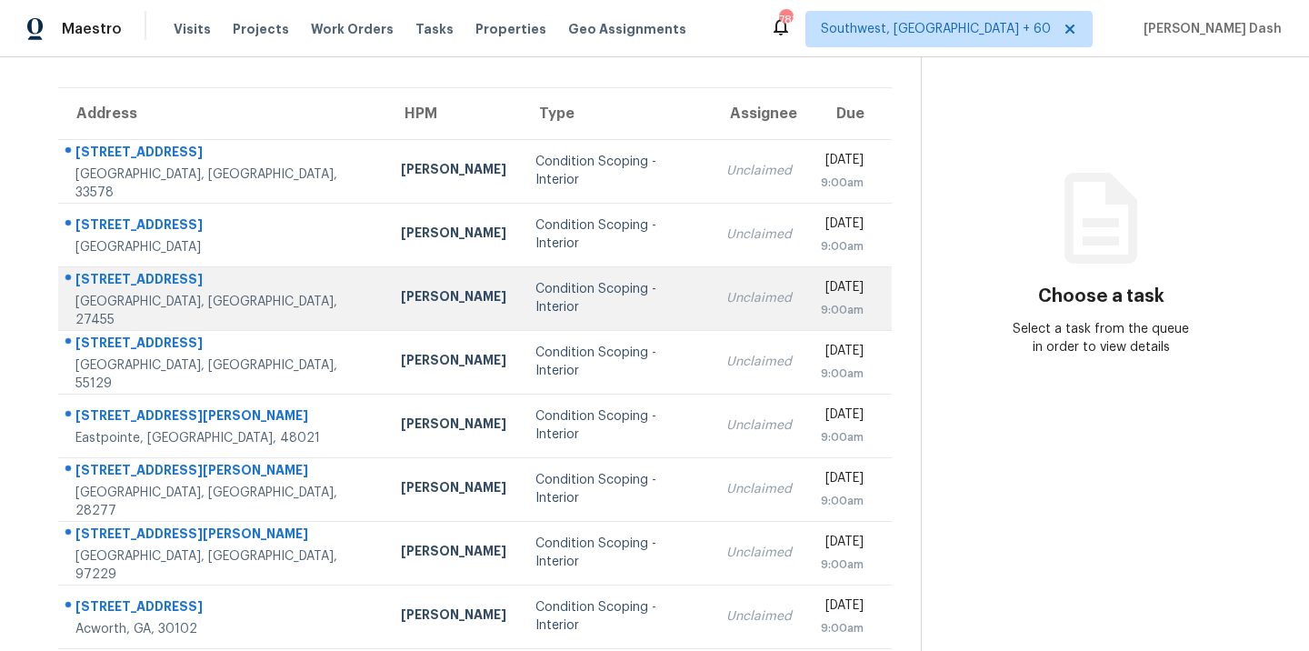
scroll to position [135, 0]
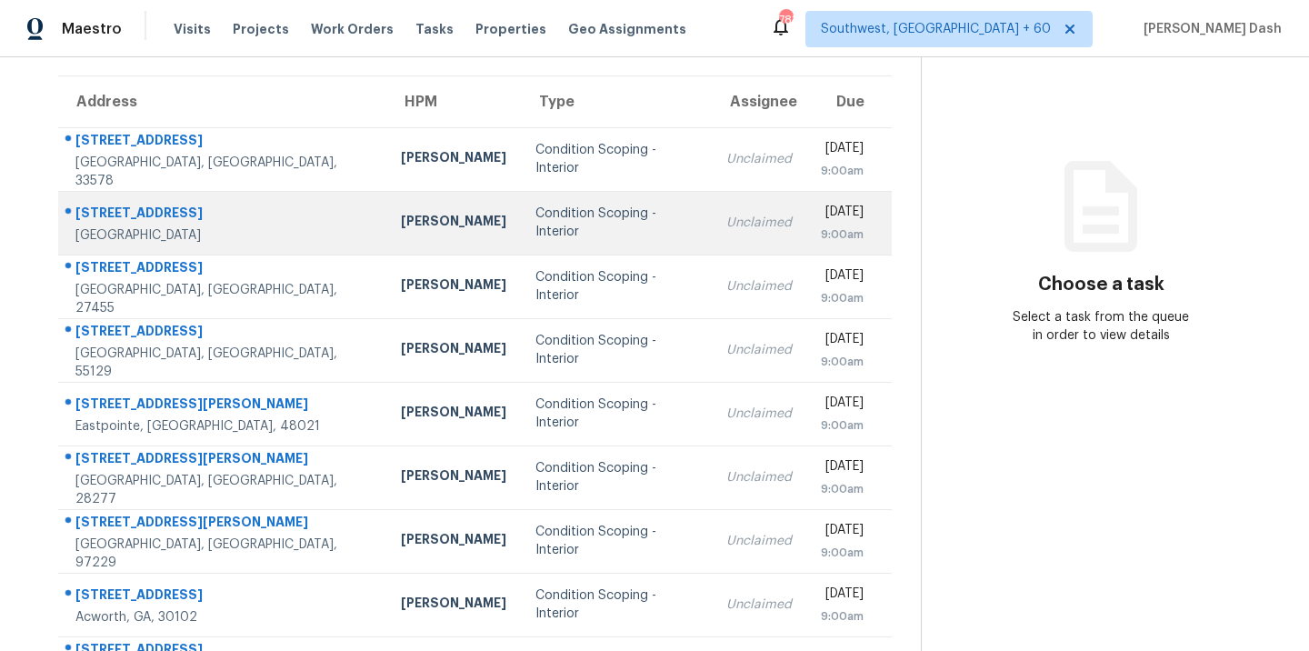
click at [535, 218] on div "Condition Scoping - Interior" at bounding box center [616, 222] width 162 height 36
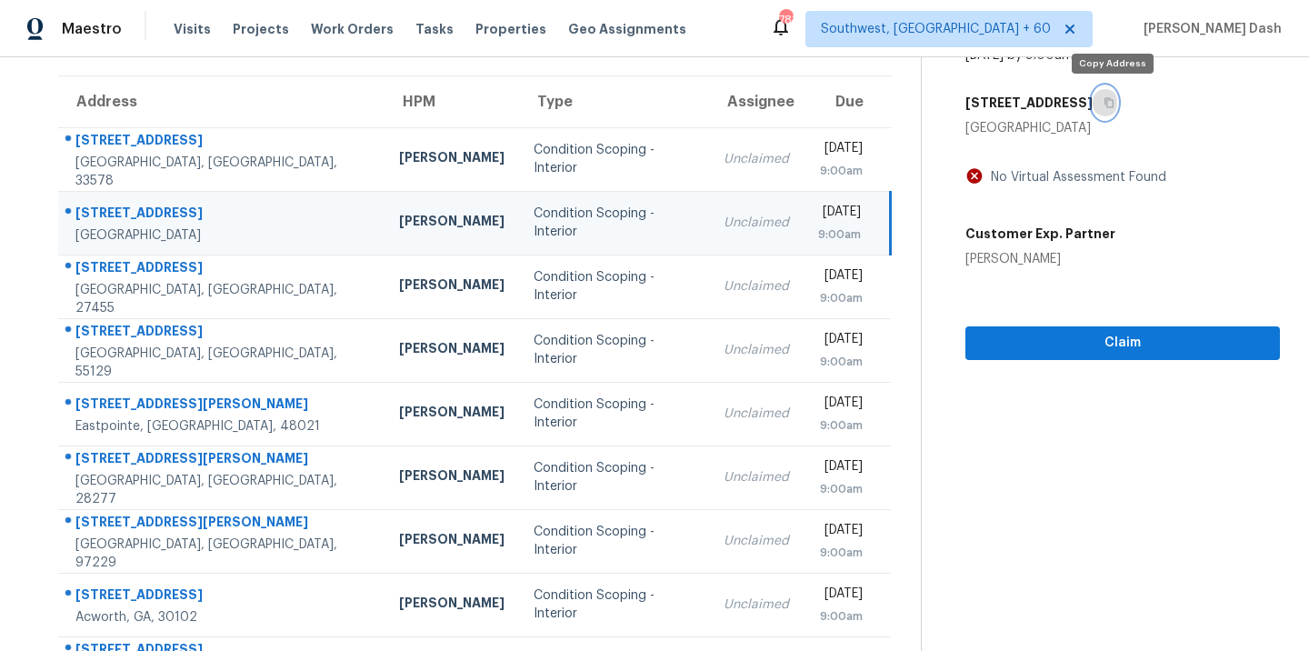
click at [1115, 114] on button "button" at bounding box center [1104, 102] width 25 height 33
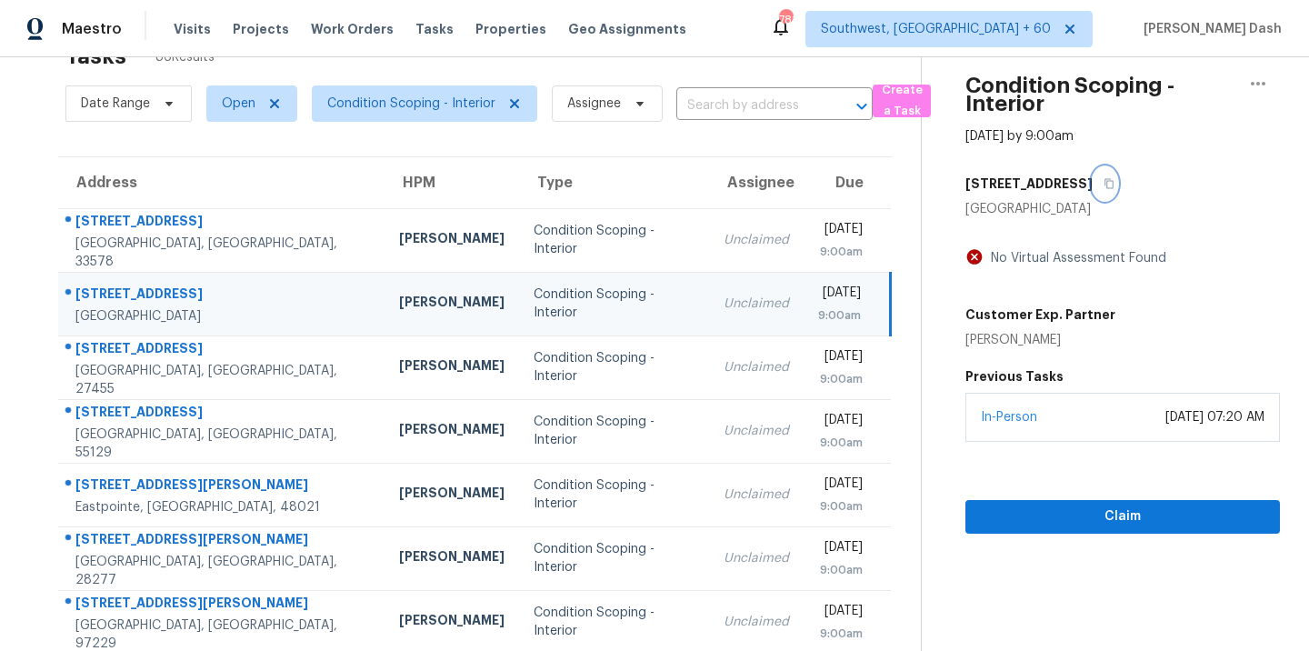
scroll to position [53, 0]
